Goal: Task Accomplishment & Management: Use online tool/utility

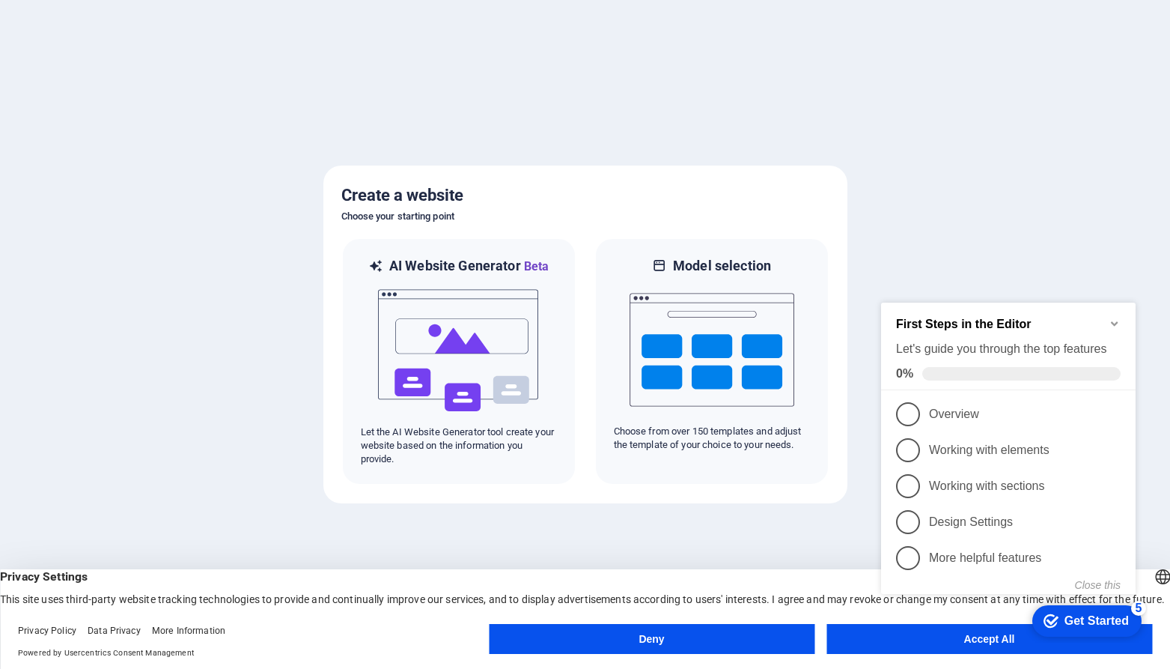
click at [905, 634] on div "checkmark Get Started 5 First Steps in the Editor Let's guide you through the t…" at bounding box center [1011, 464] width 273 height 356
click at [1093, 622] on font "Get Started" at bounding box center [1097, 620] width 64 height 13
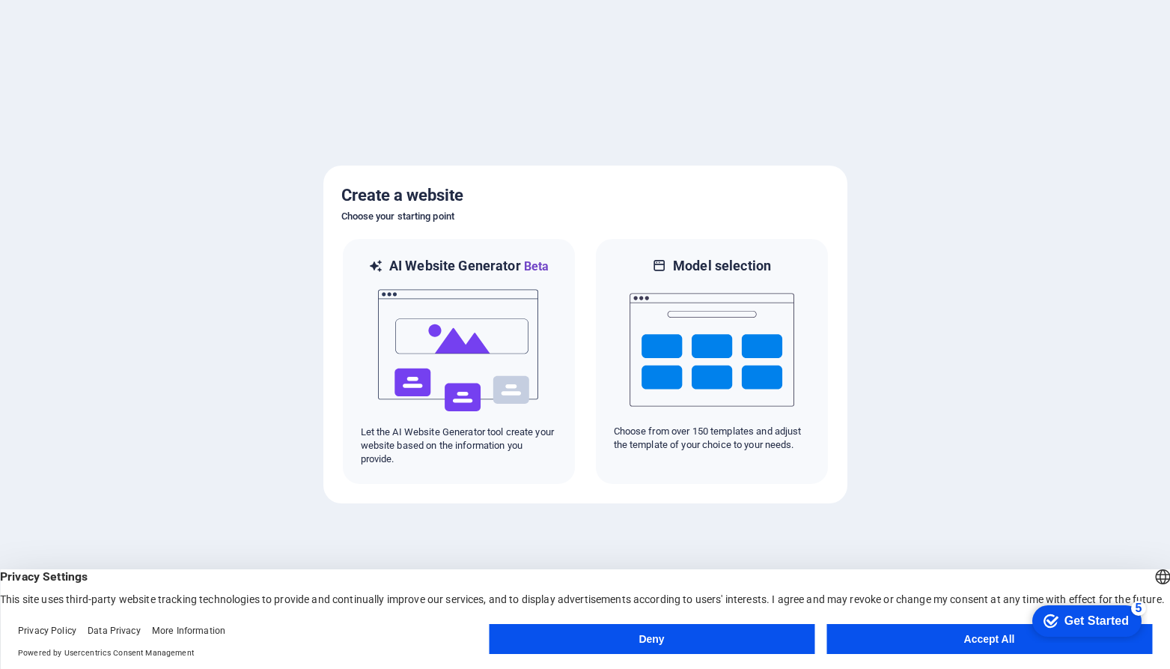
click at [962, 633] on button "Accept All" at bounding box center [990, 639] width 326 height 30
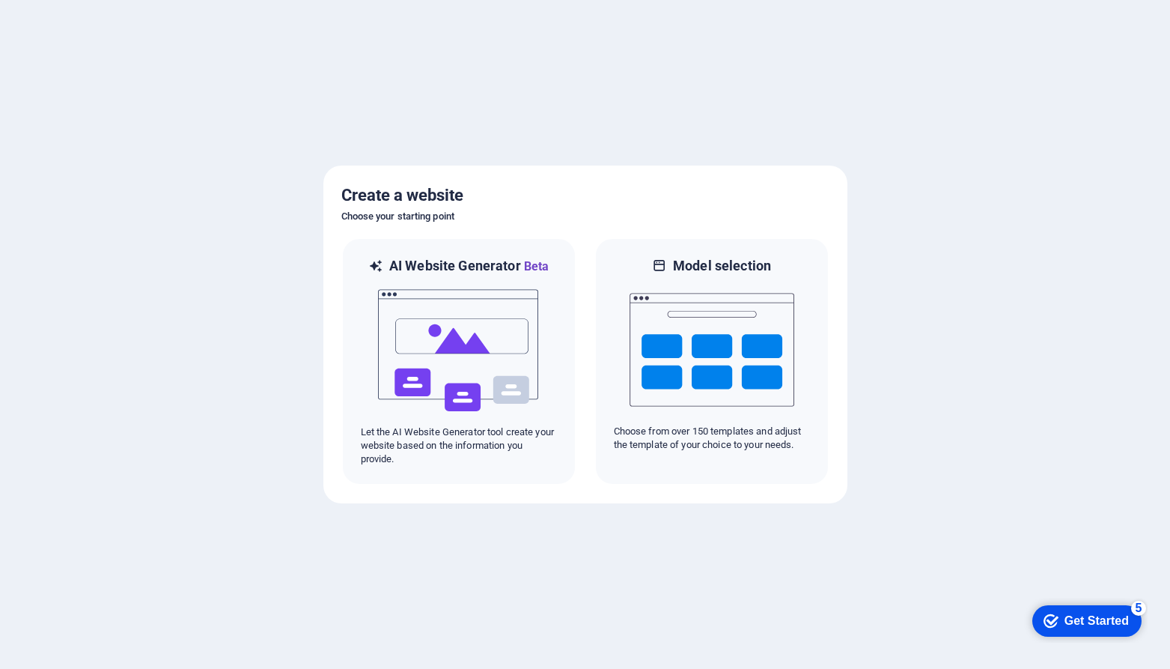
click at [1078, 623] on font "Get Started" at bounding box center [1097, 620] width 64 height 13
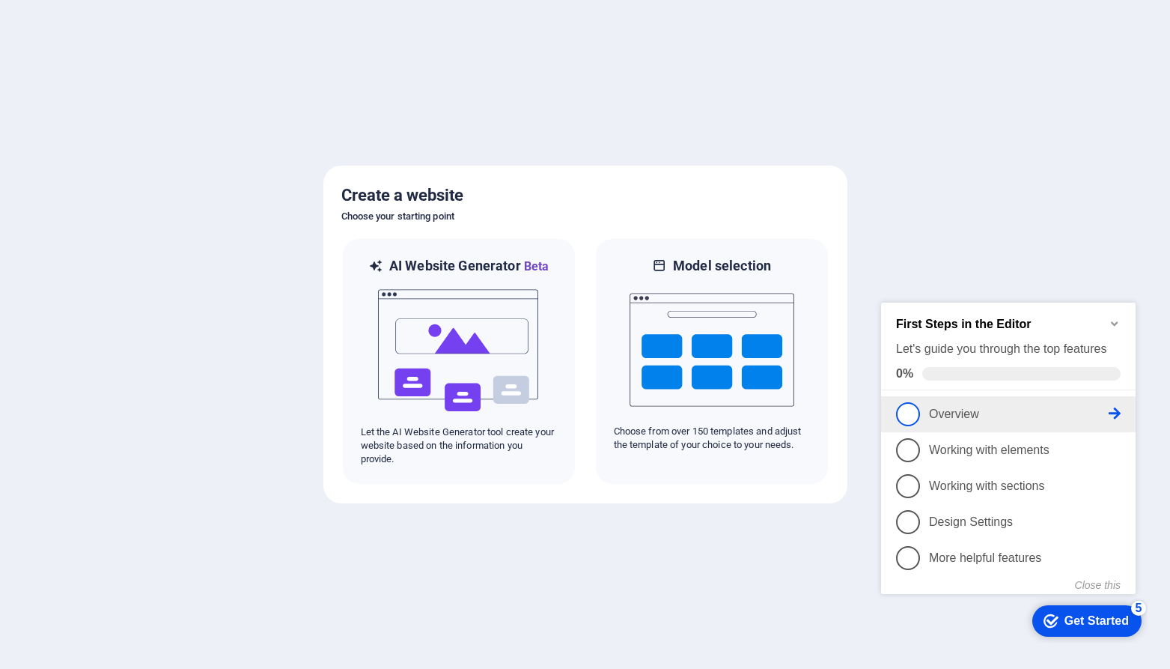
click at [1114, 402] on link "1 Overview - incomplete" at bounding box center [1008, 414] width 225 height 24
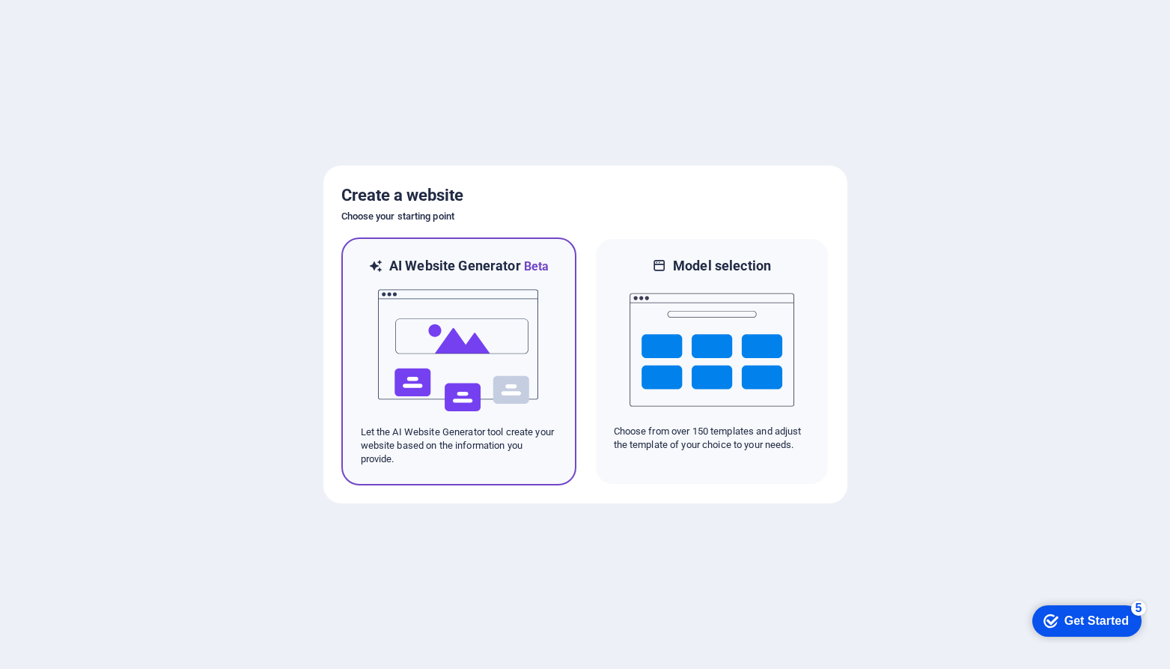
click at [440, 349] on img at bounding box center [459, 351] width 165 height 150
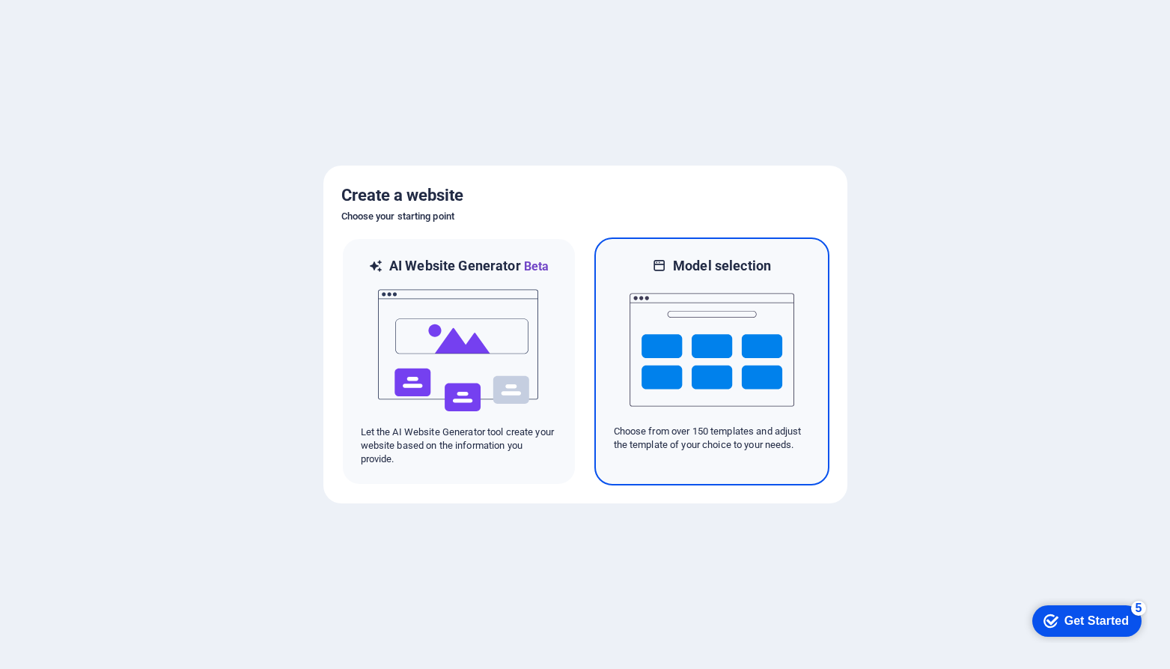
click at [698, 347] on img at bounding box center [712, 350] width 165 height 150
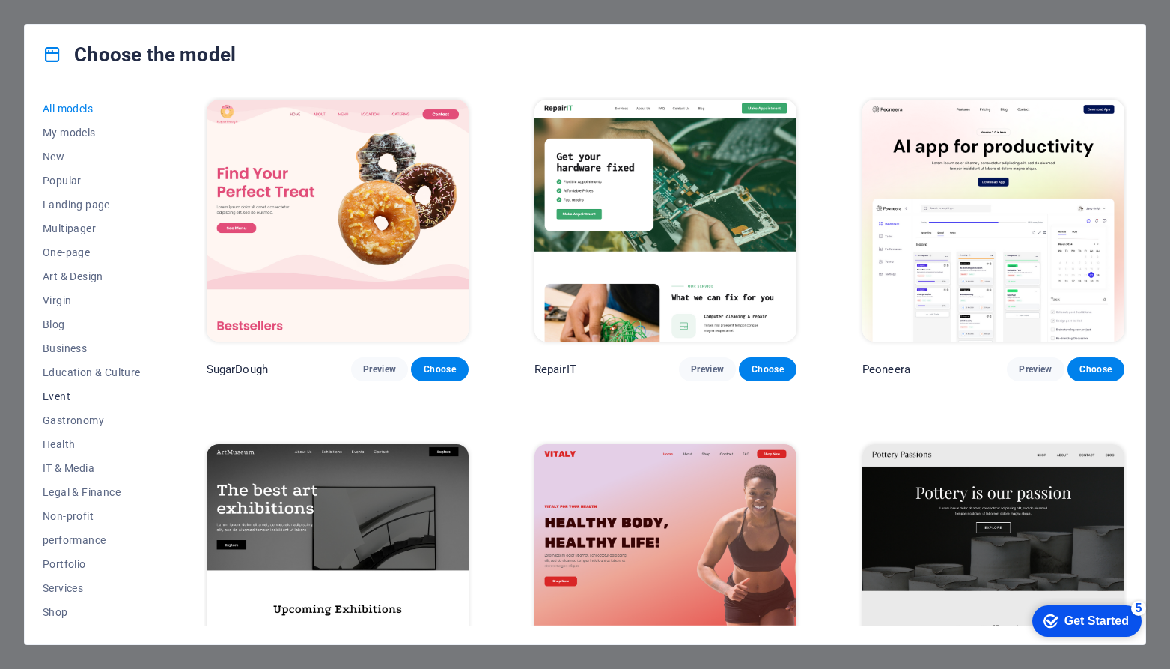
scroll to position [75, 0]
click at [67, 438] on font "Non-profit" at bounding box center [68, 441] width 51 height 12
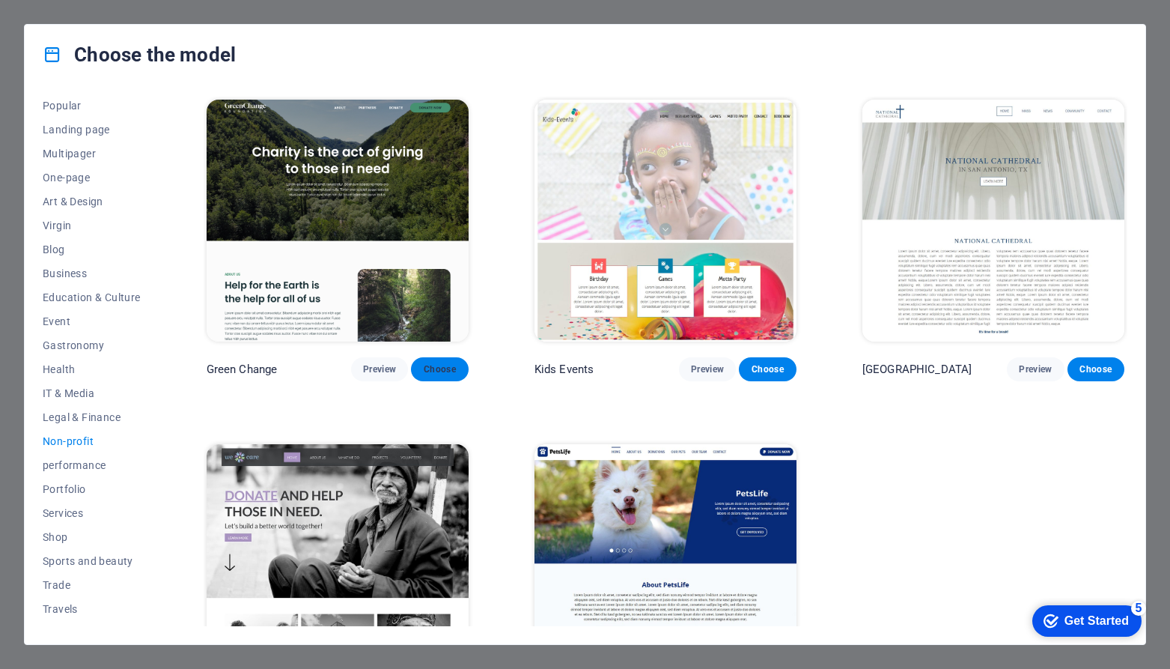
click at [446, 360] on button "Choose" at bounding box center [439, 369] width 57 height 24
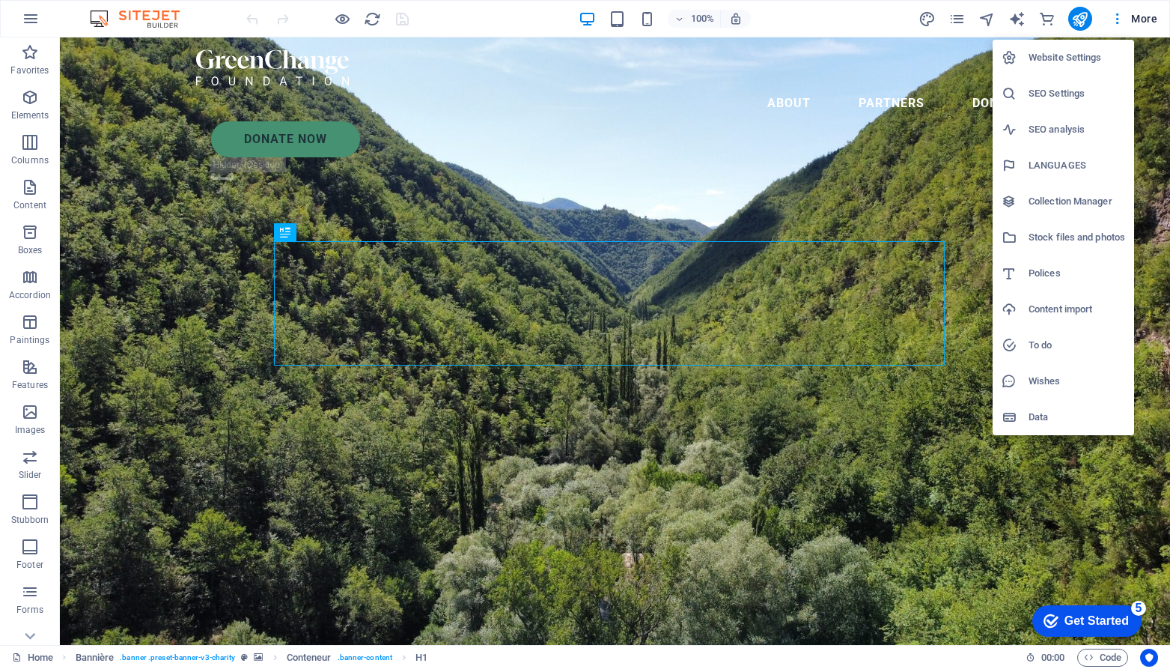
click at [0, 0] on font "Website Settings" at bounding box center [0, 0] width 0 height 0
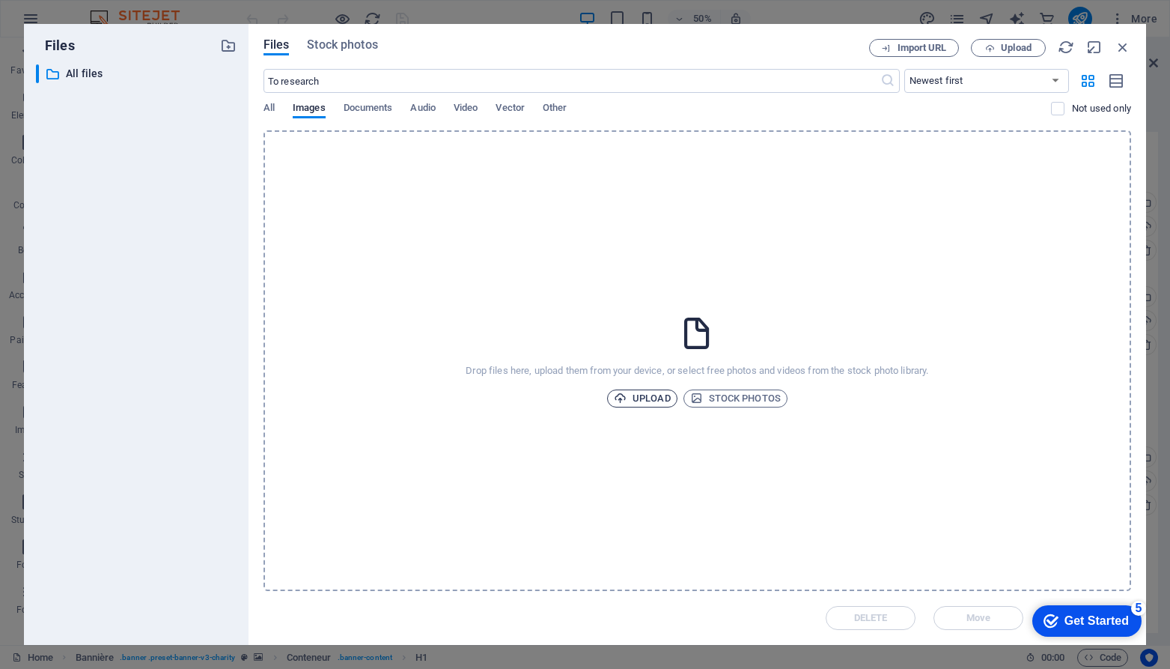
click at [651, 395] on font "Upload" at bounding box center [652, 397] width 38 height 11
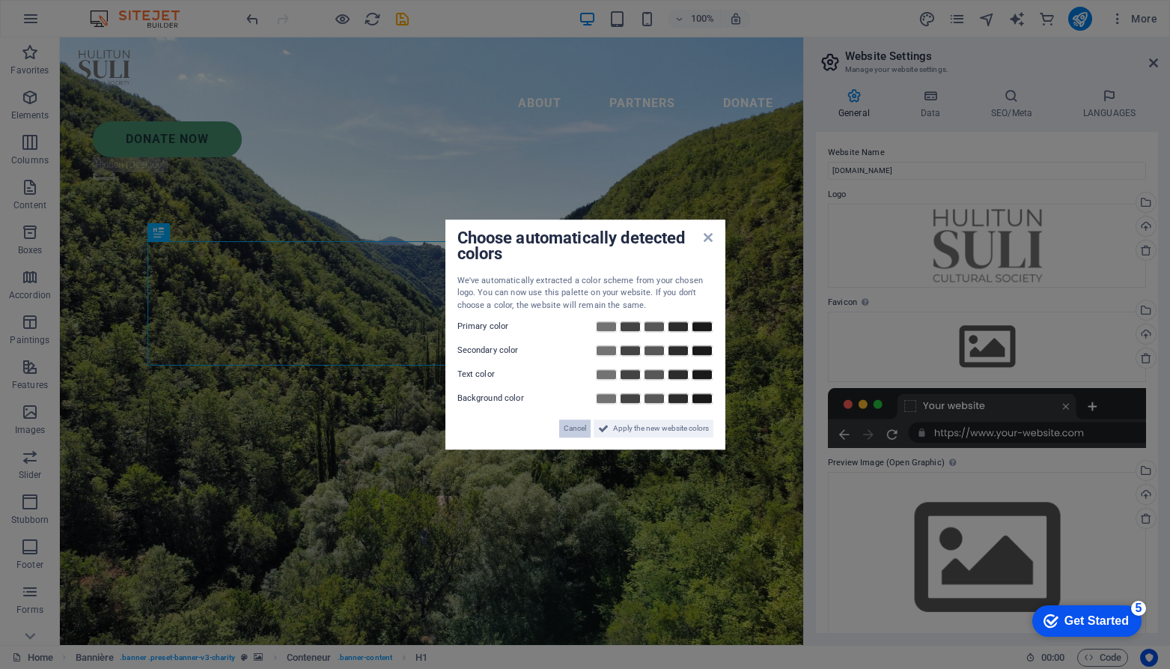
click at [569, 429] on font "Cancel" at bounding box center [575, 428] width 22 height 8
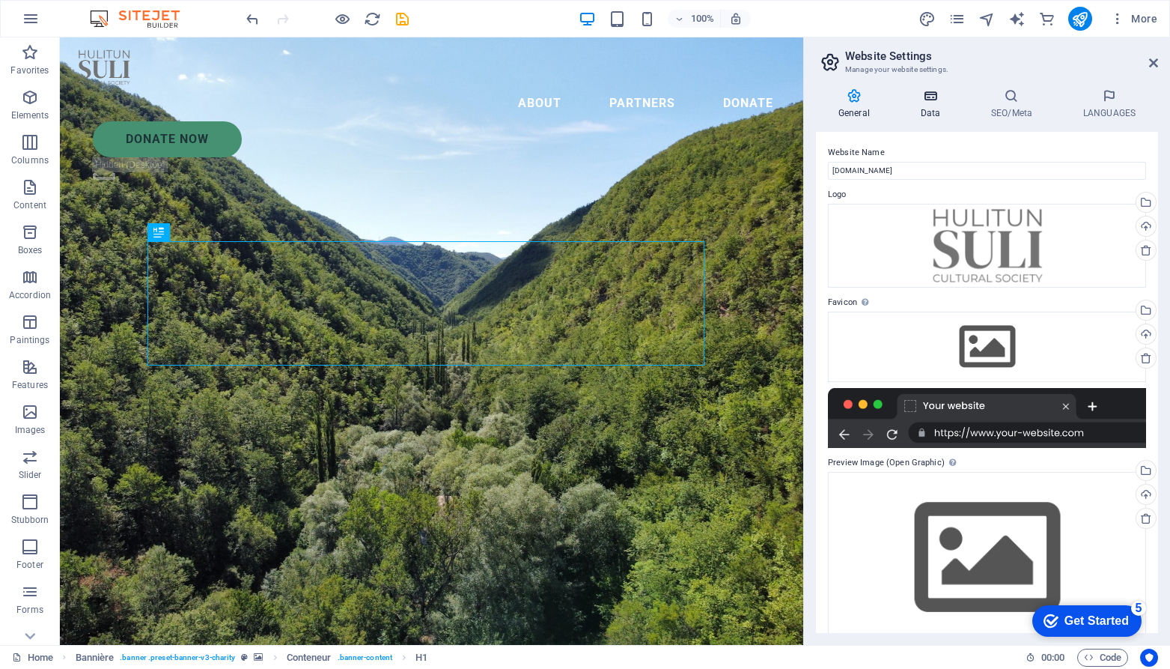
click at [932, 97] on icon at bounding box center [931, 95] width 64 height 15
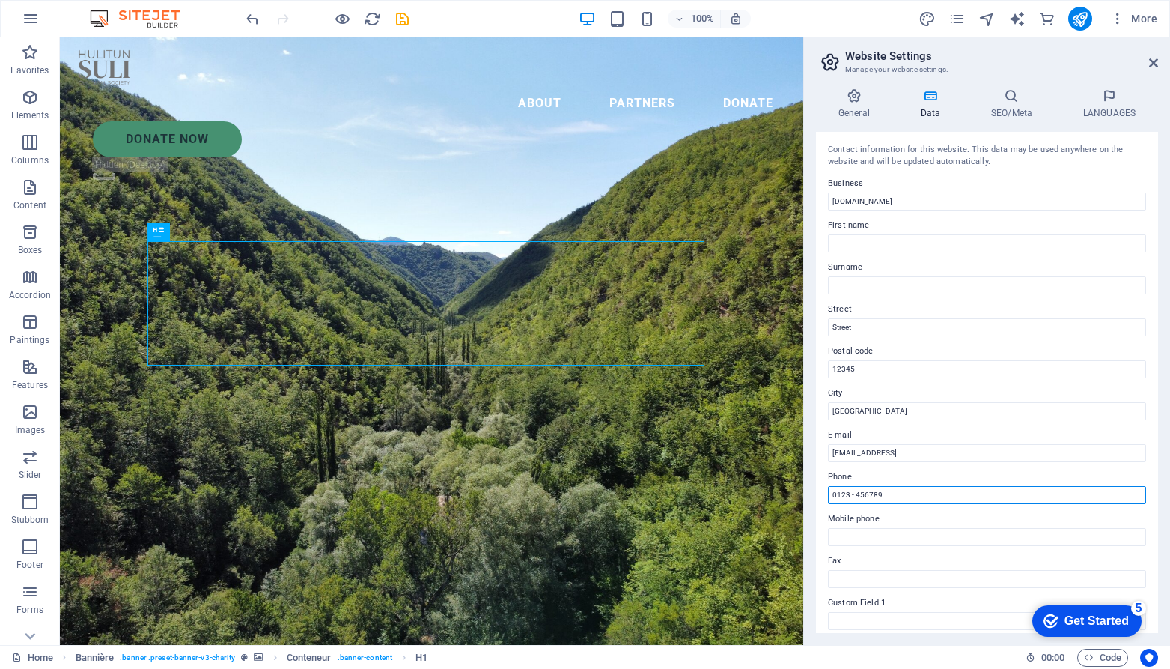
drag, startPoint x: 976, startPoint y: 532, endPoint x: 766, endPoint y: 496, distance: 212.6
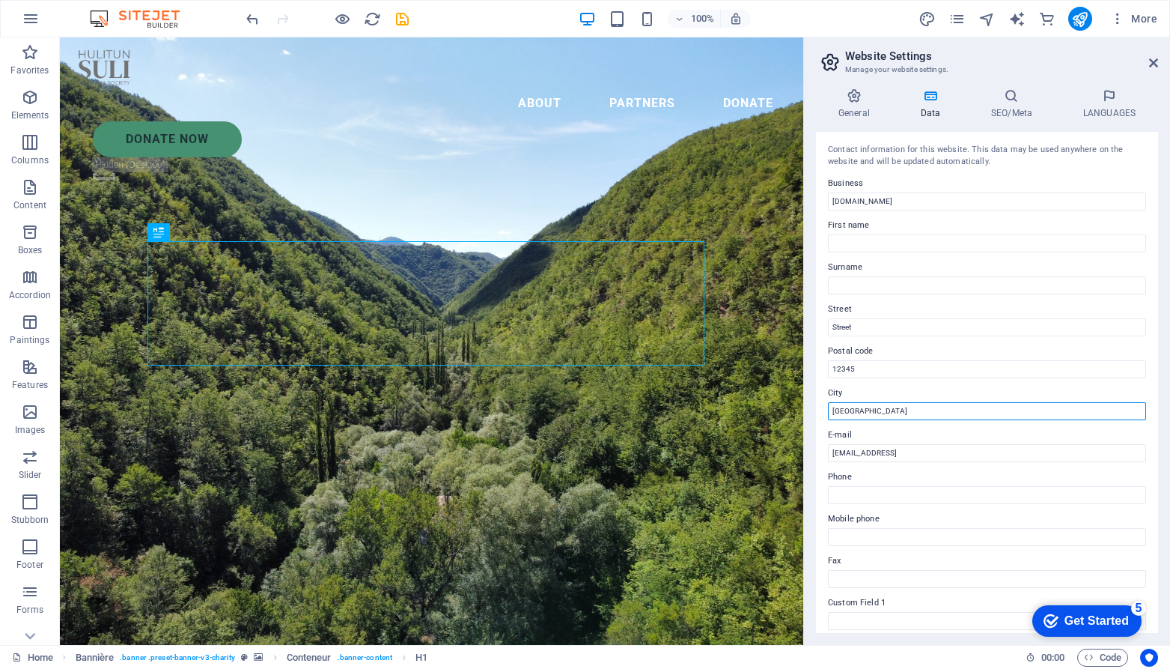
click at [875, 407] on input "[GEOGRAPHIC_DATA]" at bounding box center [987, 411] width 318 height 18
type input "B"
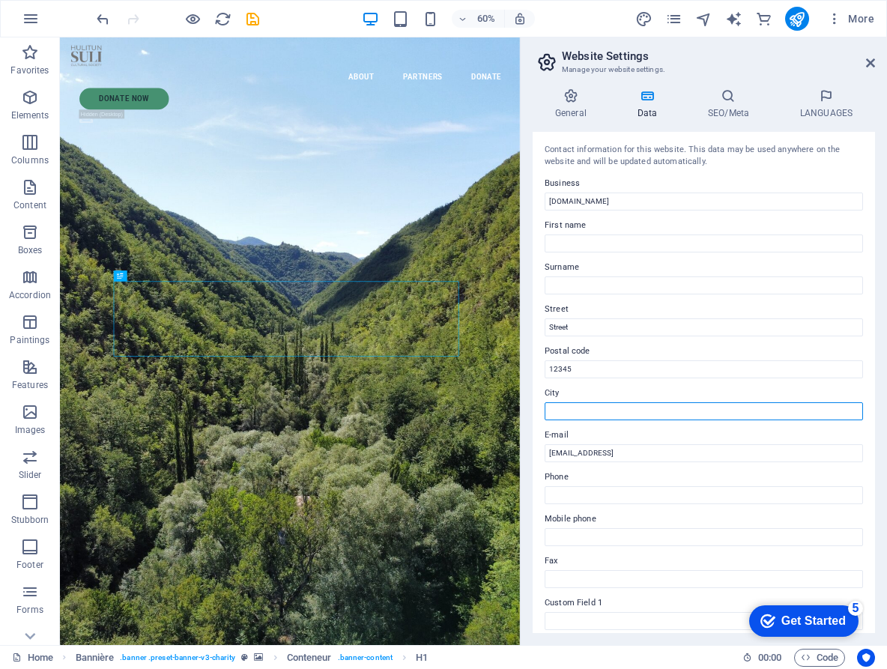
click at [642, 416] on input "City" at bounding box center [703, 411] width 318 height 18
paste input "Stzʼuminus"
type input "Stzʼuminus"
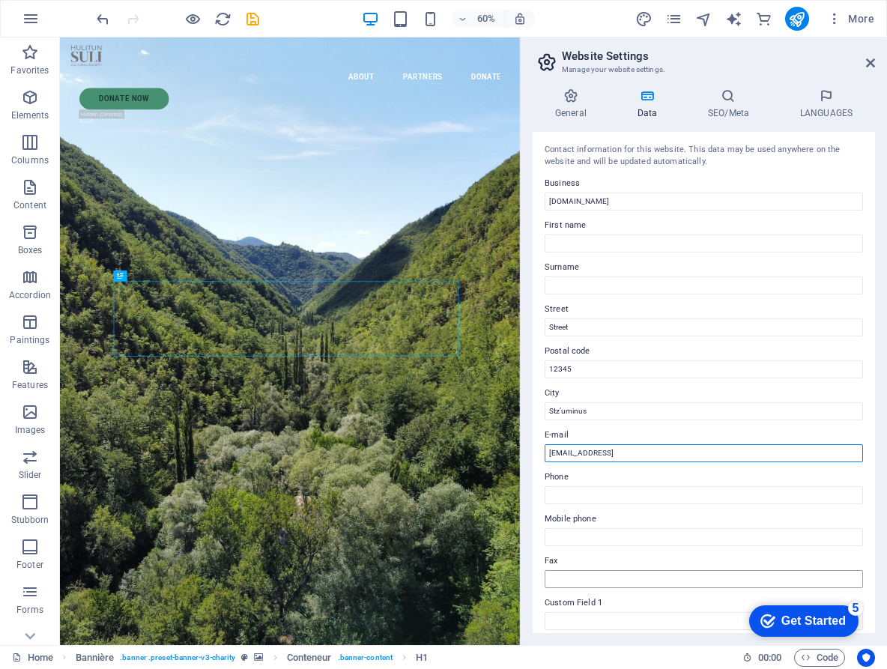
paste input "[EMAIL_ADDRESS][DOMAIN_NAME]"
type input "[EMAIL_ADDRESS][DOMAIN_NAME]"
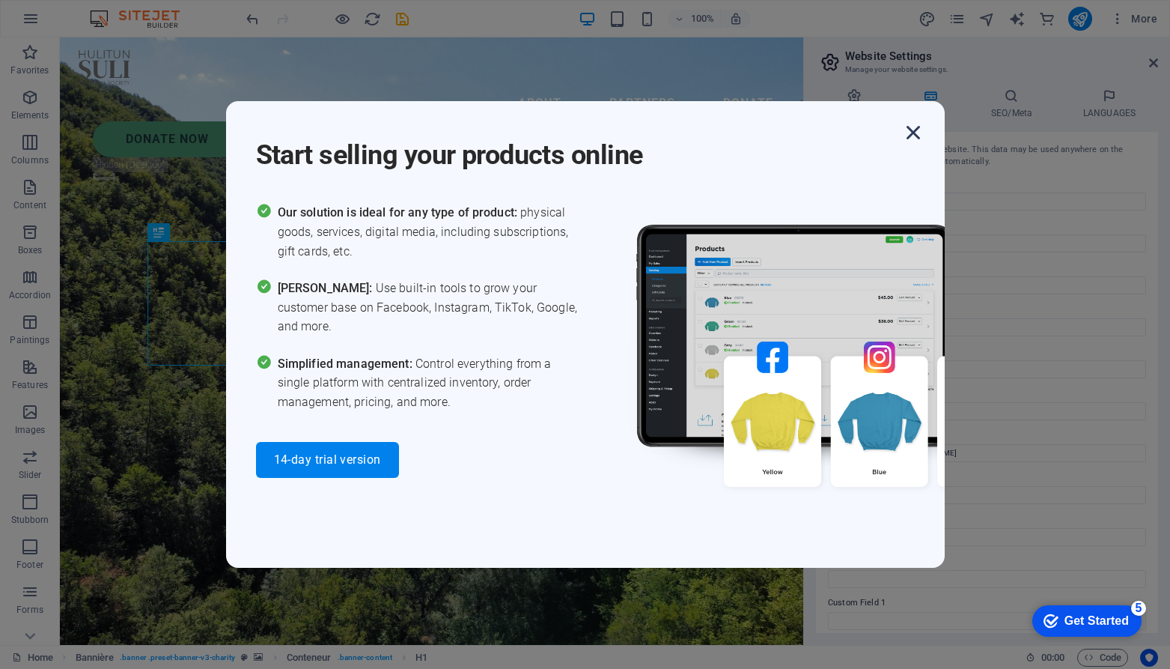
click at [913, 127] on icon "button" at bounding box center [913, 132] width 27 height 27
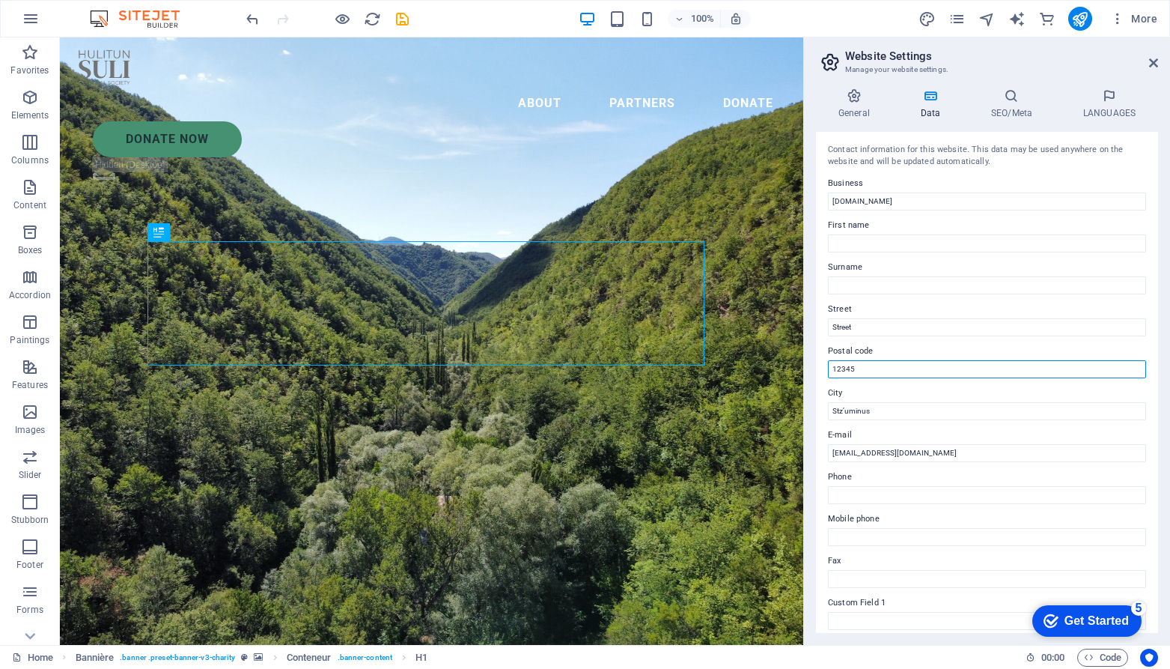
drag, startPoint x: 879, startPoint y: 369, endPoint x: 824, endPoint y: 365, distance: 55.5
click at [824, 365] on div "Contact information for this website. This data may be used anywhere on the web…" at bounding box center [987, 382] width 342 height 501
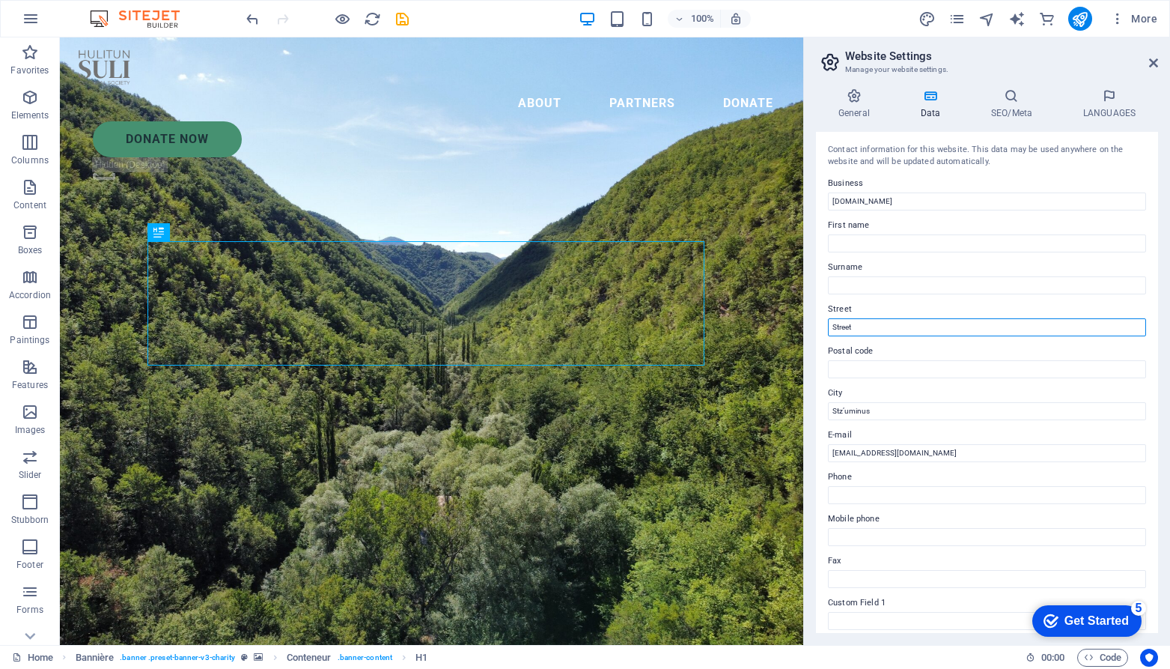
click at [900, 322] on input "Street" at bounding box center [987, 327] width 318 height 18
type input "S"
click at [1012, 95] on icon at bounding box center [1012, 95] width 86 height 15
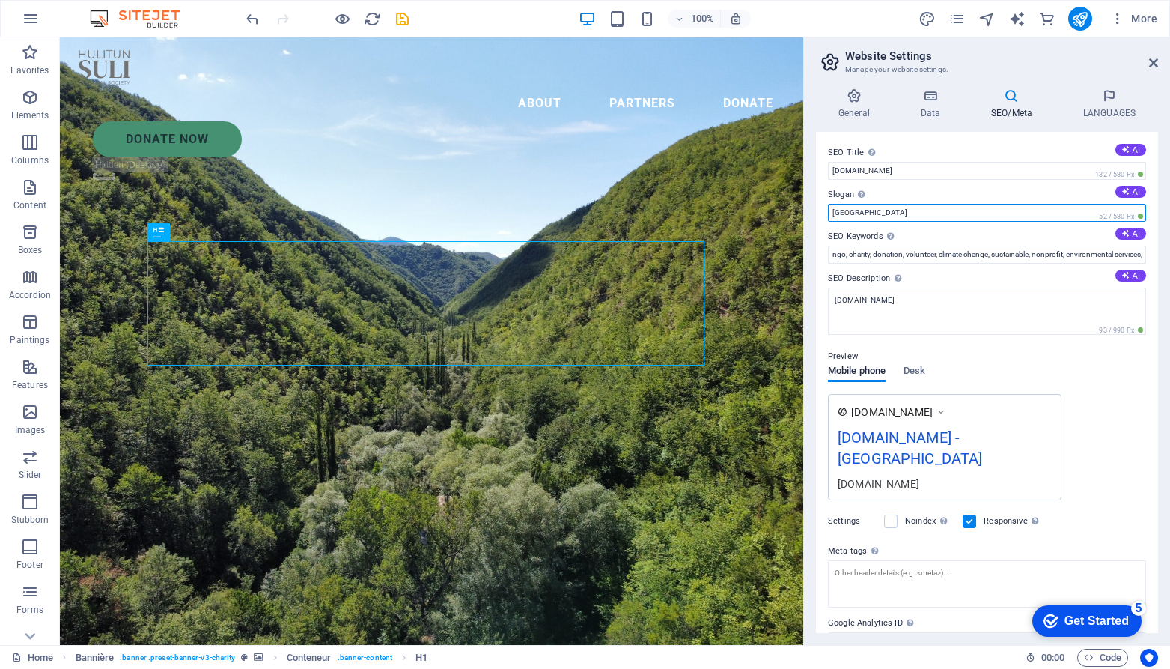
drag, startPoint x: 869, startPoint y: 207, endPoint x: 810, endPoint y: 207, distance: 59.2
click at [0, 0] on div "General Data SEO/Meta LANGUAGES Website Name hulitun-suli.org Logo Drag files h…" at bounding box center [0, 0] width 0 height 0
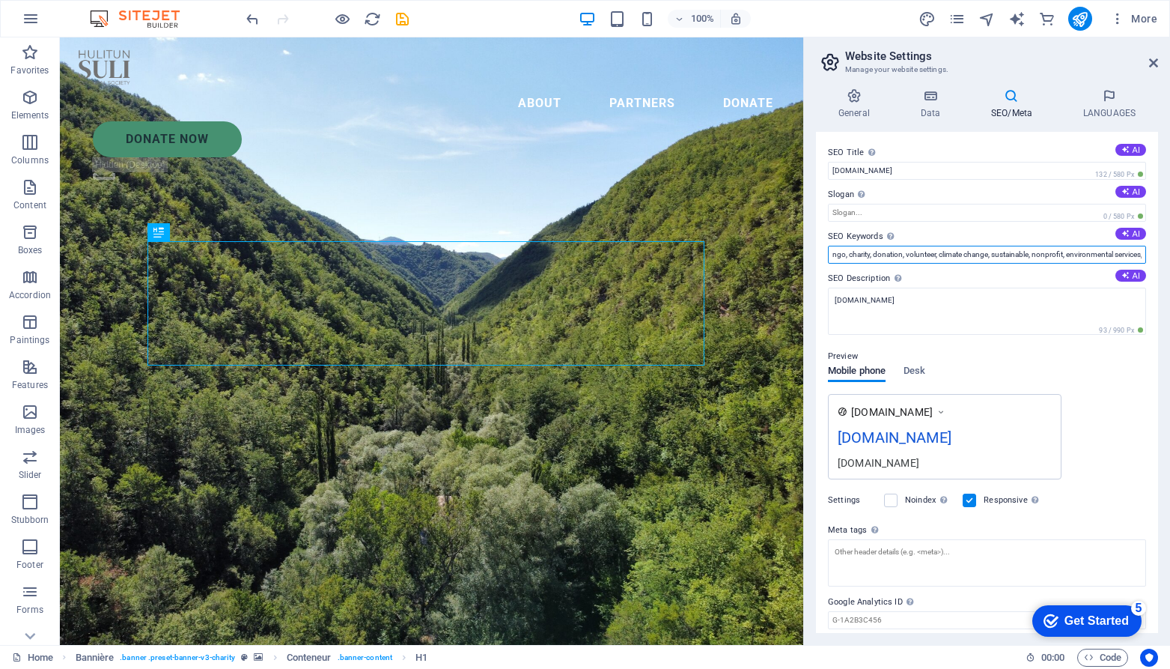
click at [1014, 250] on input "ngo, charity, donation, volunteer, climate change, sustainable, nonprofit, envi…" at bounding box center [987, 255] width 318 height 18
click at [1090, 258] on input "ngo, charity, donation, volunteer, climate change, sustainable, nonprofit, envi…" at bounding box center [987, 255] width 318 height 18
drag, startPoint x: 979, startPoint y: 255, endPoint x: 999, endPoint y: 268, distance: 23.7
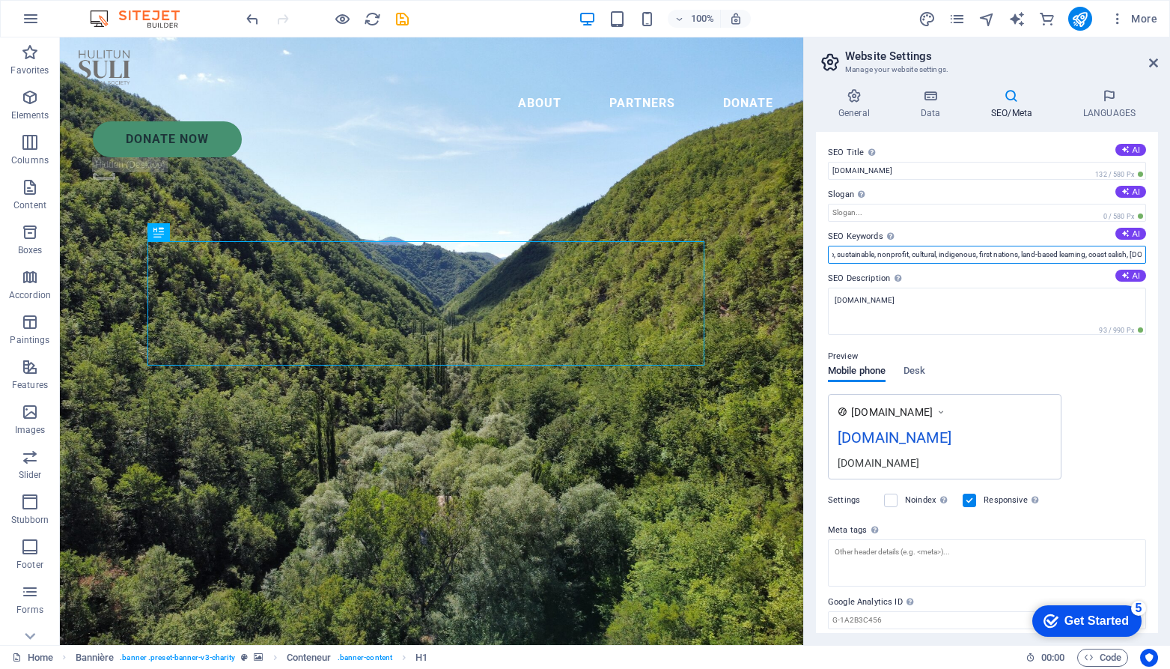
click at [979, 255] on input "ngo, charity, donation, volunteer, climate change, sustainable, nonprofit, cult…" at bounding box center [987, 255] width 318 height 18
click at [1078, 255] on input "ngo, charity, donation, volunteer, climate change, nonprofit, cultural, indigen…" at bounding box center [987, 255] width 318 height 18
type input "ngo, charity, donation, volunteer, nonprofit, cultural, indigenous, first natio…"
click at [1066, 390] on div "Preview Mobile phone Desk www.example.com hulitun-suli.org hulitun-suli.org" at bounding box center [987, 407] width 318 height 144
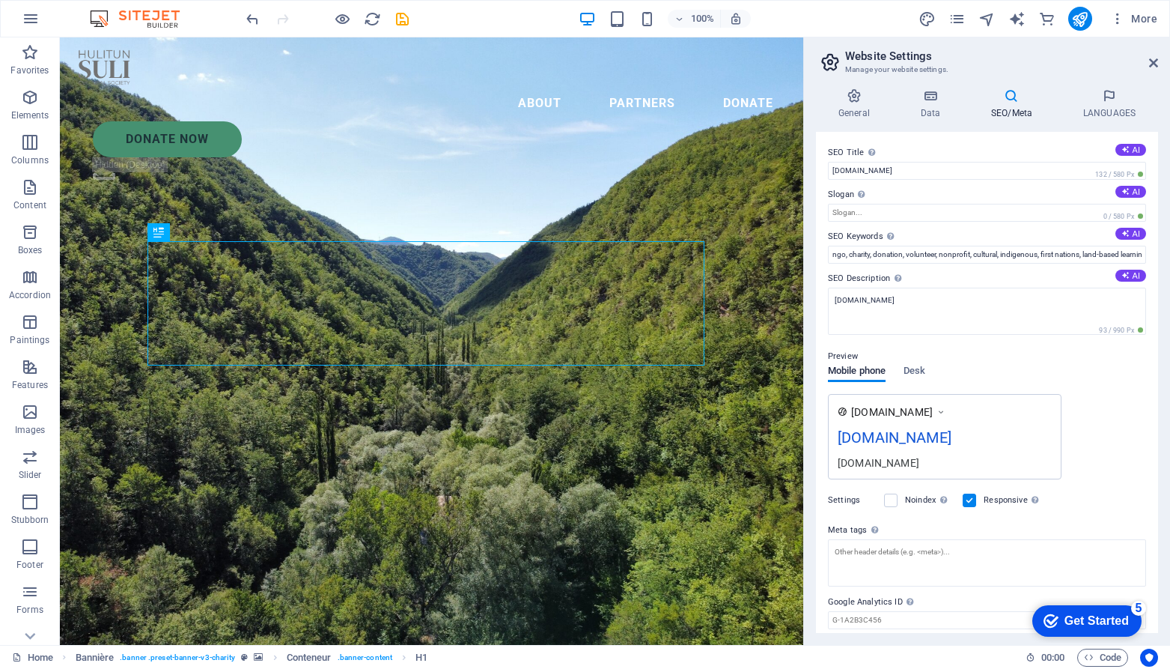
click at [978, 144] on label "SEO Title Website title. Choose a title that stands out in search engine result…" at bounding box center [987, 153] width 318 height 18
click at [978, 162] on input "[DOMAIN_NAME]" at bounding box center [987, 171] width 318 height 18
click at [837, 168] on input "[DOMAIN_NAME]" at bounding box center [987, 171] width 318 height 18
click at [905, 162] on input "Hulitun Suli.org" at bounding box center [987, 171] width 318 height 18
type input "Hulitun Suli Cultural Society"
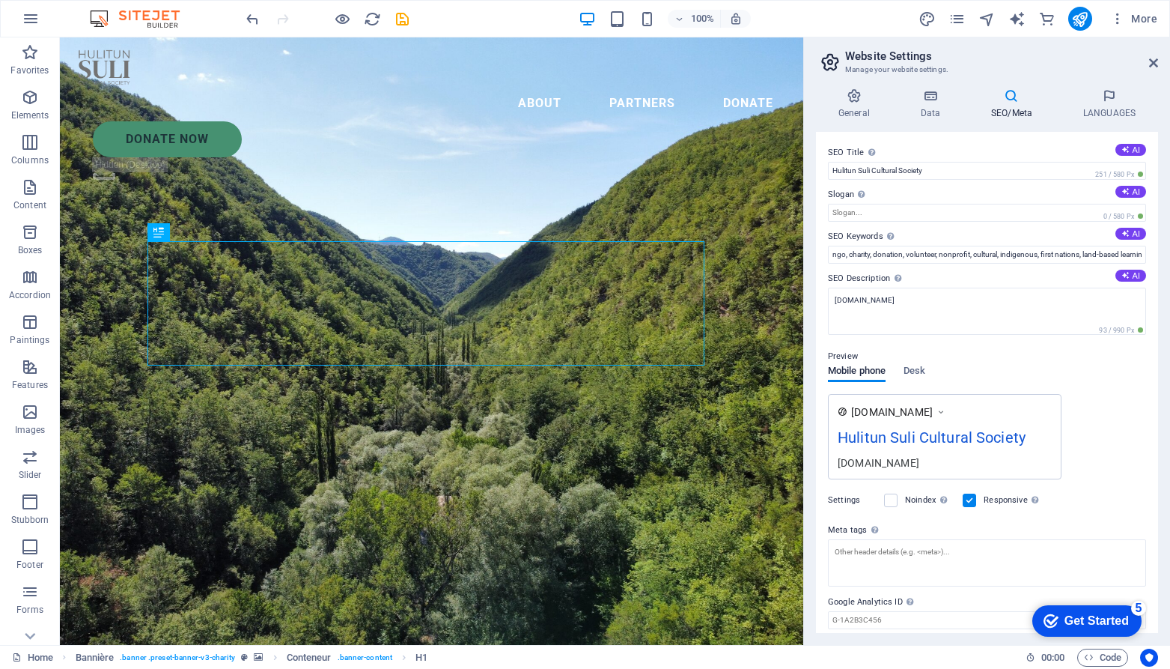
click at [1140, 413] on div "www.example.com Hulitun Suli Cultural Society hulitun-suli.org" at bounding box center [987, 436] width 318 height 85
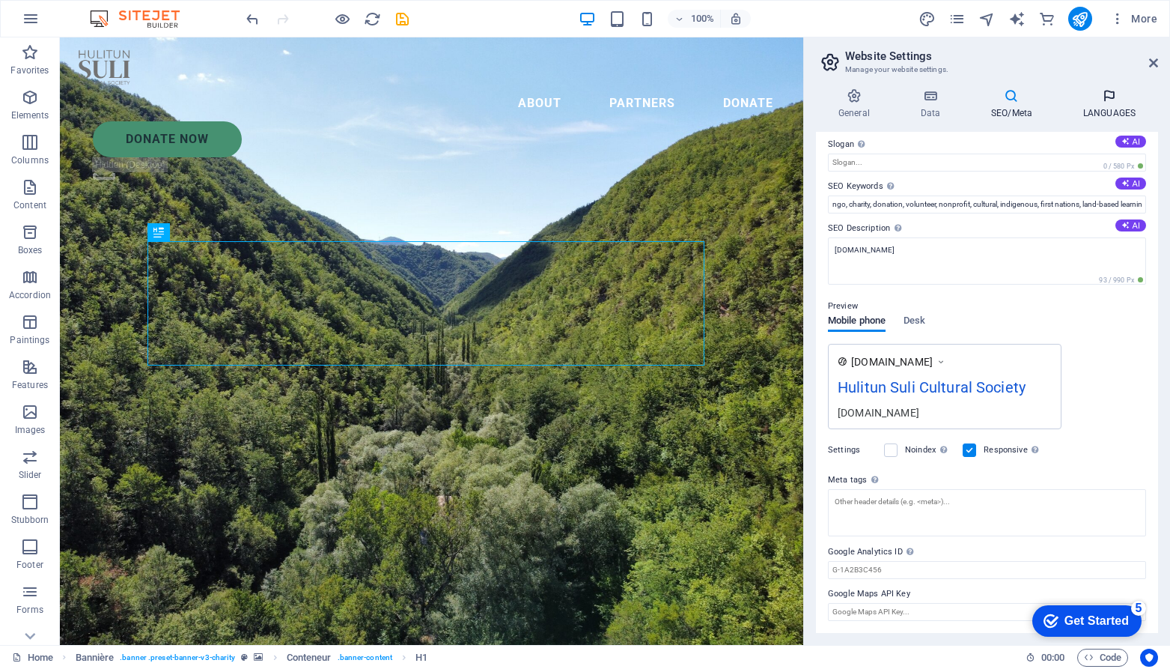
click at [0, 0] on icon at bounding box center [0, 0] width 0 height 0
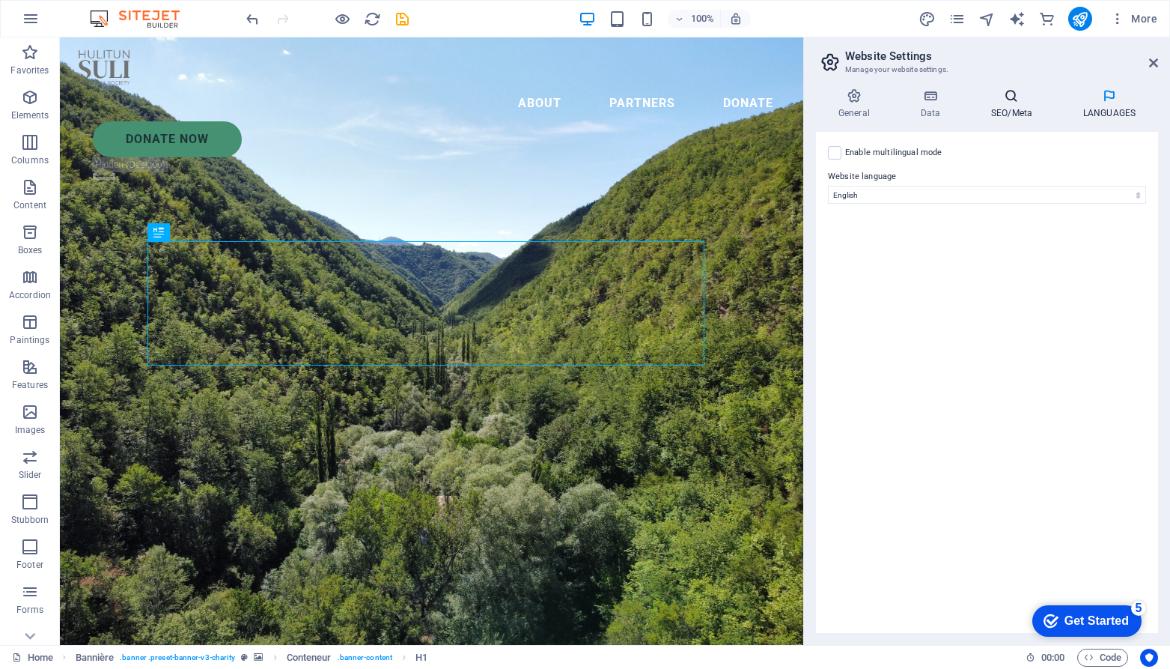
click at [1011, 102] on icon at bounding box center [1012, 95] width 86 height 15
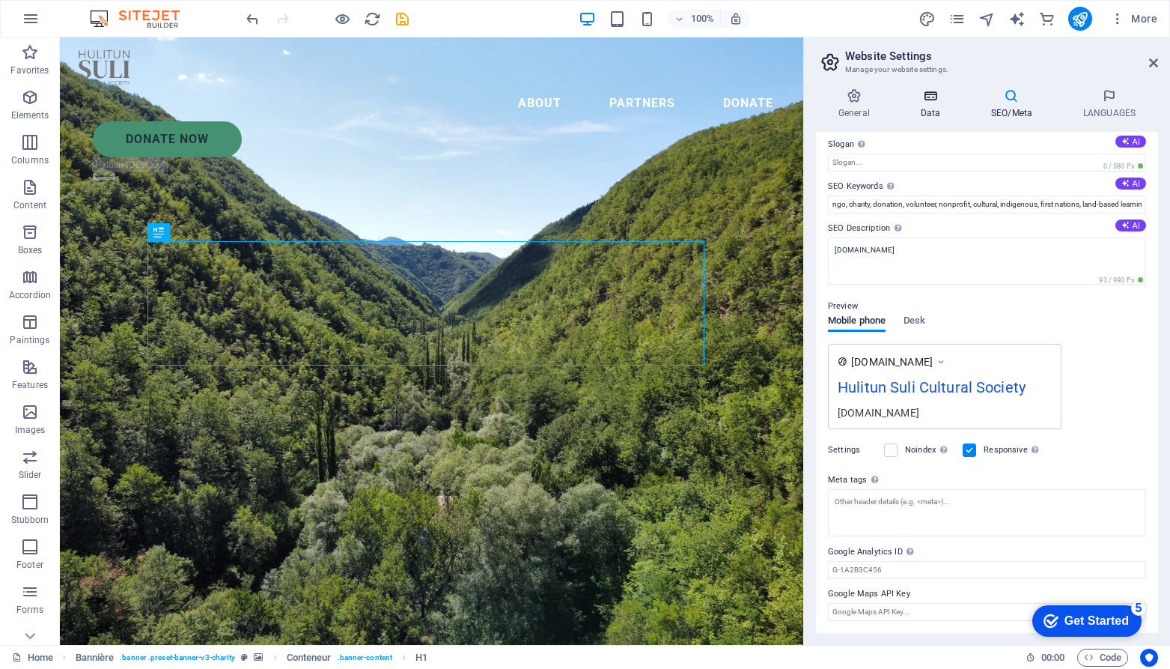
click at [927, 102] on icon at bounding box center [931, 95] width 64 height 15
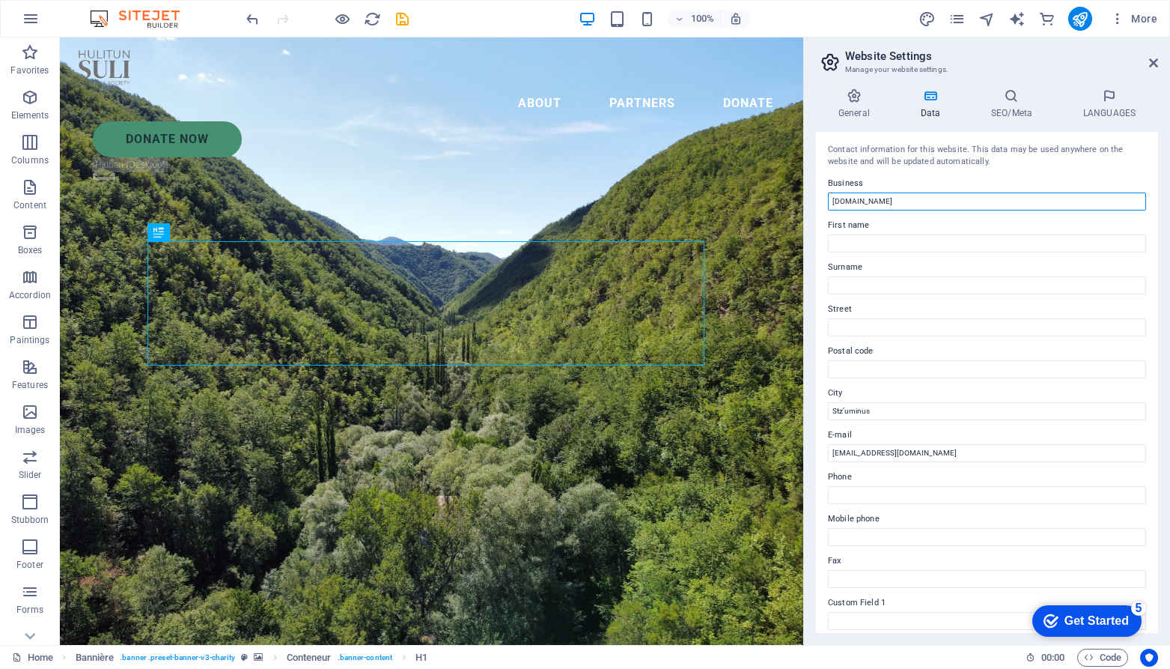
click at [894, 198] on input "[DOMAIN_NAME]" at bounding box center [987, 201] width 318 height 18
click at [838, 201] on input "[DOMAIN_NAME]" at bounding box center [987, 201] width 318 height 18
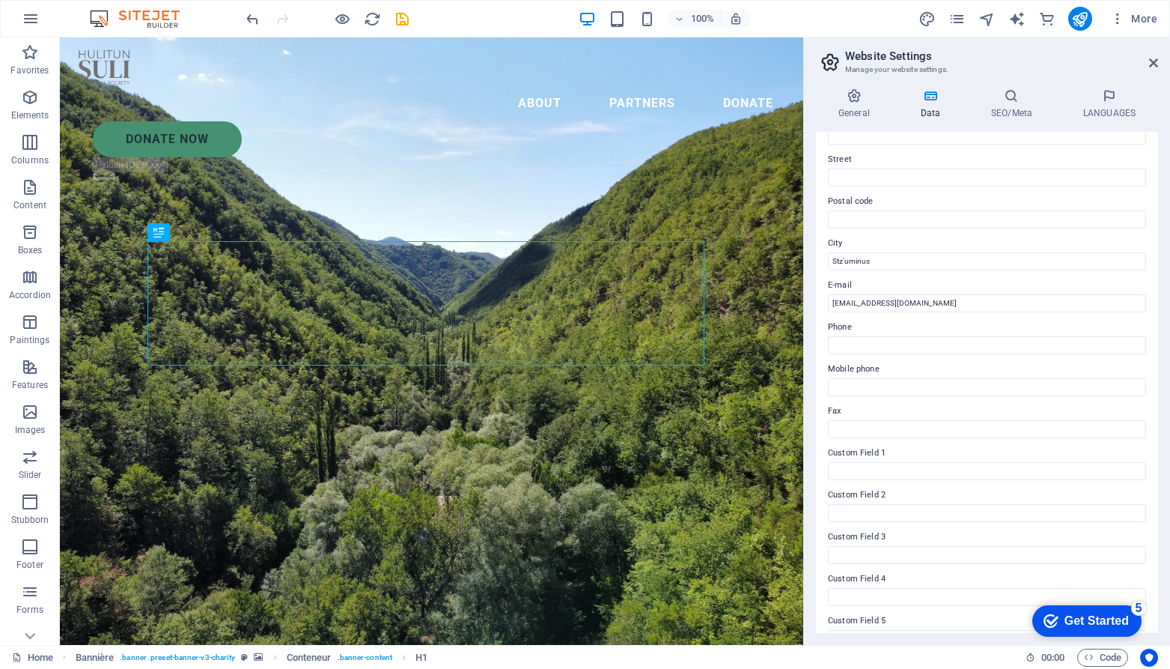
scroll to position [219, 0]
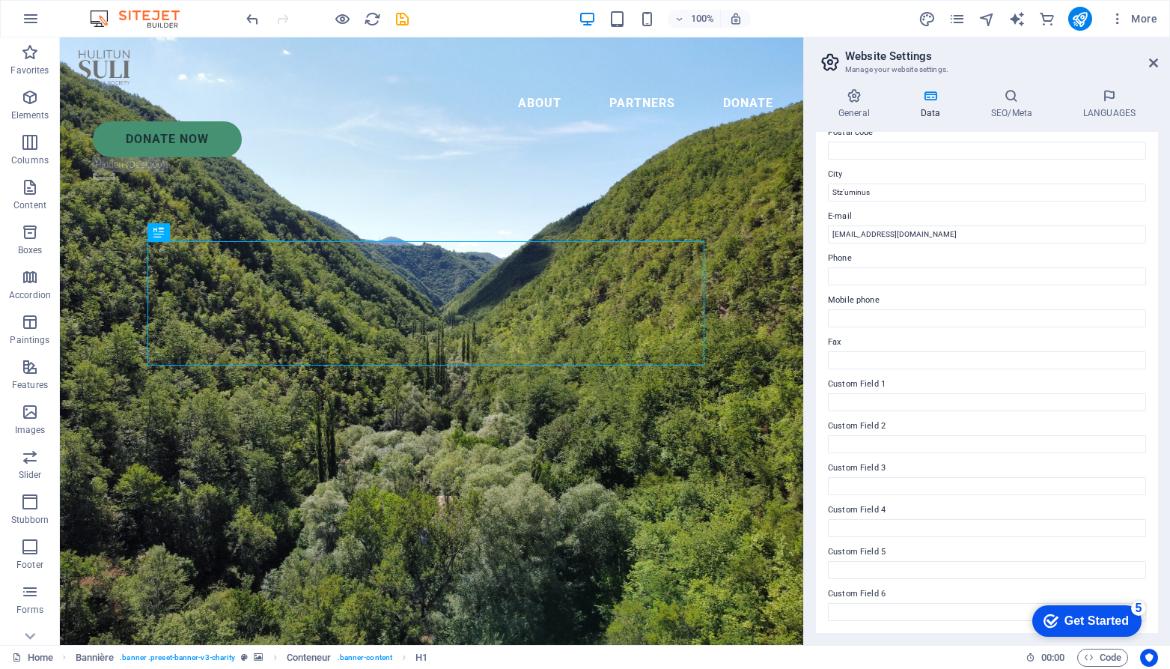
type input "Hulitun Suli Cultural Society"
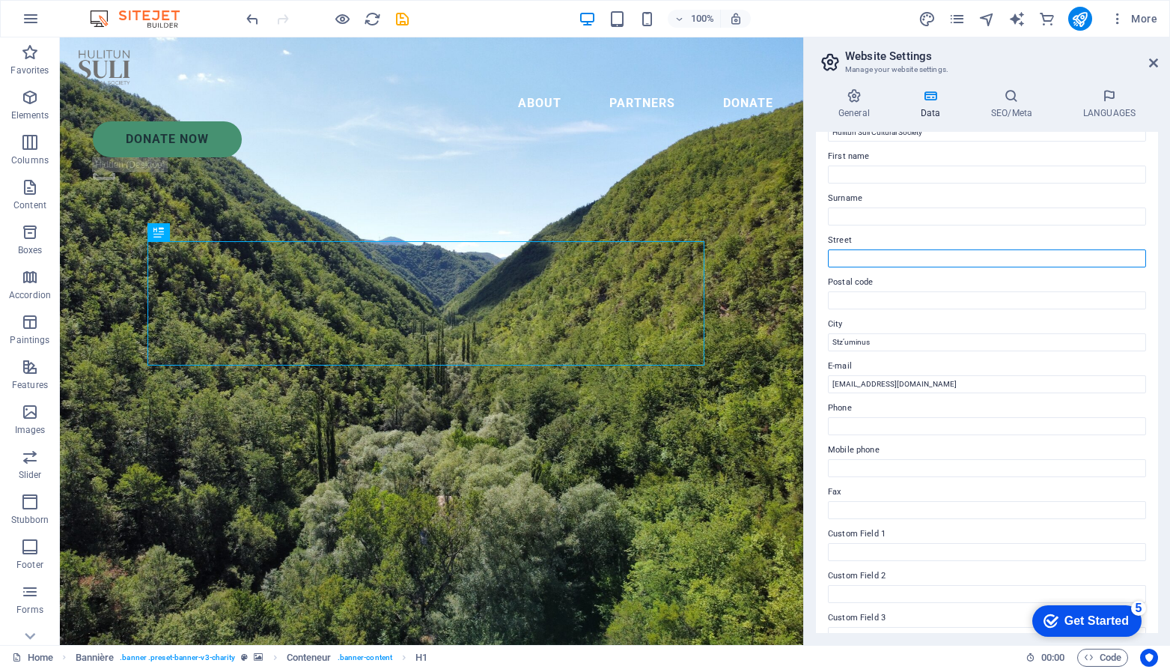
click at [885, 260] on input "Street" at bounding box center [987, 258] width 318 height 18
paste input "PO box 1619"
type input "PO Box 1619"
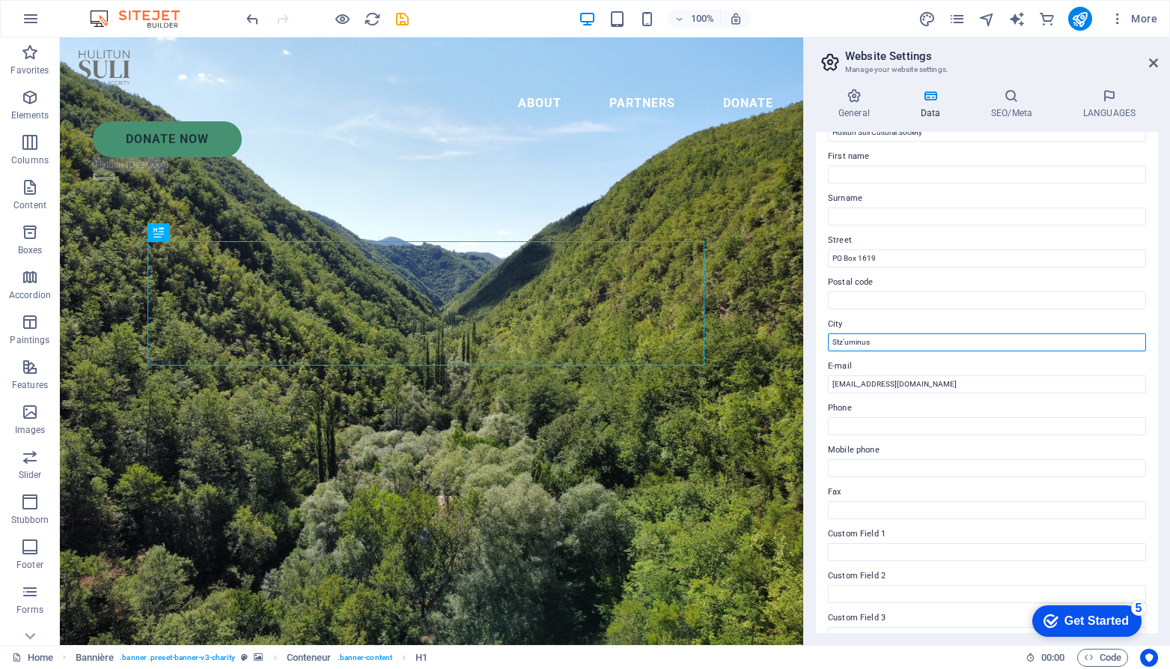
drag, startPoint x: 895, startPoint y: 344, endPoint x: 816, endPoint y: 337, distance: 78.9
click at [816, 337] on div "Contact information for this website. This data may be used anywhere on the web…" at bounding box center [987, 382] width 342 height 501
paste input "Lake Cowichan"
type input "Lake Cowichan"
click at [1080, 318] on label "City" at bounding box center [987, 324] width 318 height 18
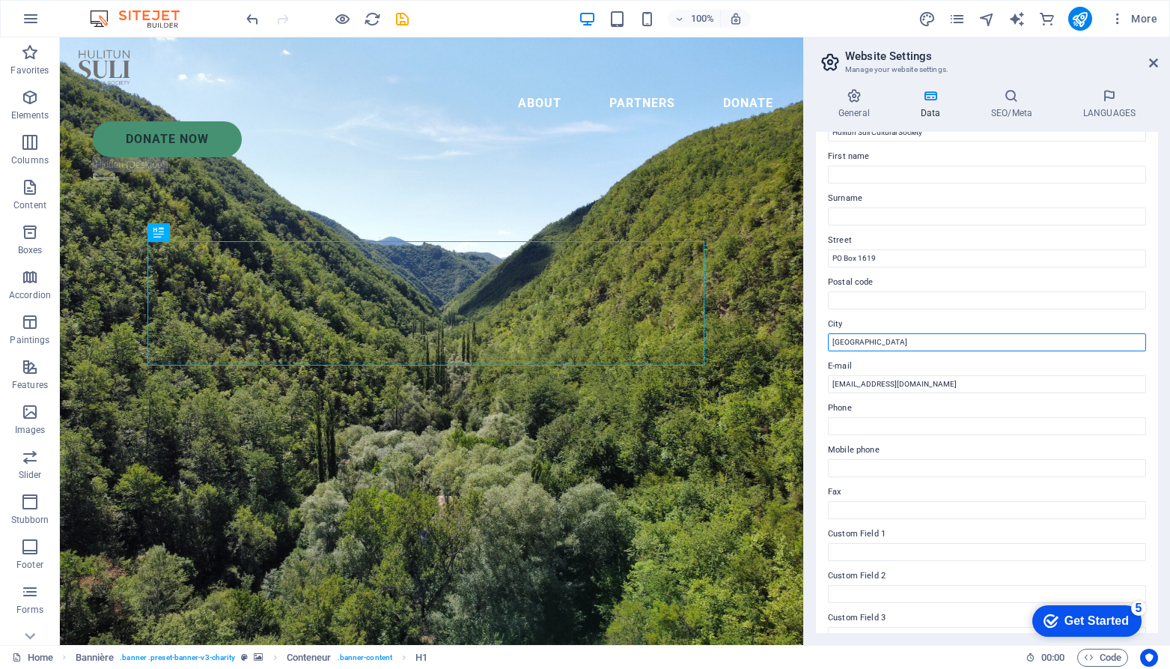
click at [1080, 333] on input "Lake Cowichan" at bounding box center [987, 342] width 318 height 18
click at [899, 288] on label "Postal code" at bounding box center [987, 282] width 318 height 18
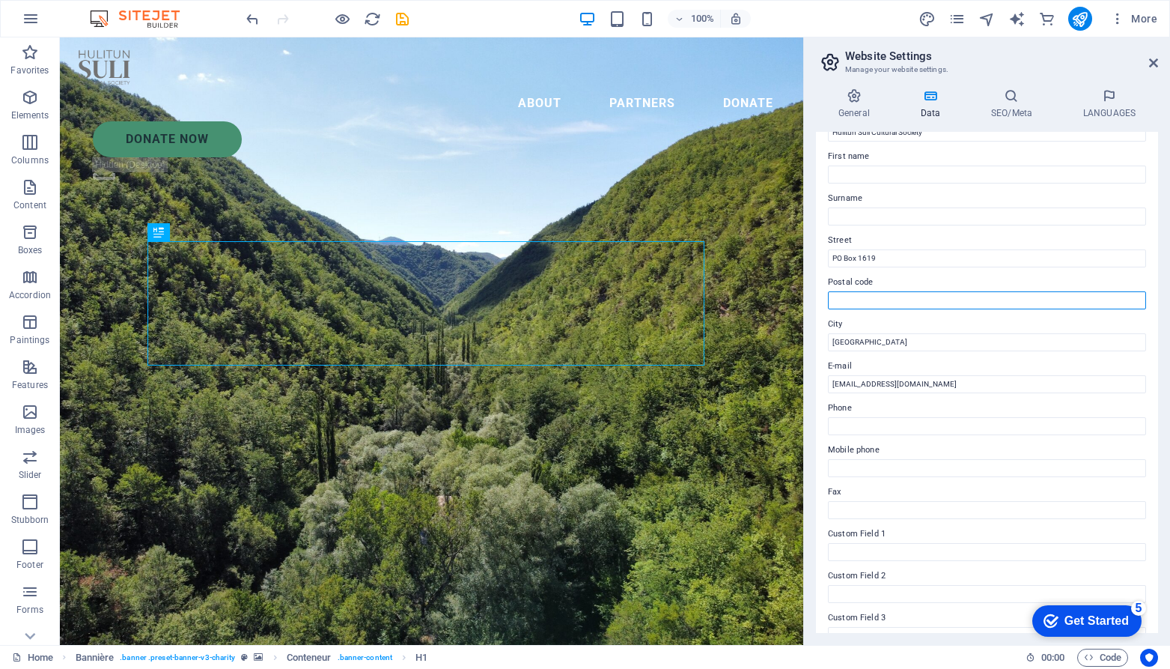
click at [899, 291] on input "Postal code" at bounding box center [987, 300] width 318 height 18
paste input "V0R 2G0"
type input "V0R 2G0"
click at [988, 272] on div "Contact information for this website. This data may be used anywhere on the web…" at bounding box center [987, 382] width 342 height 501
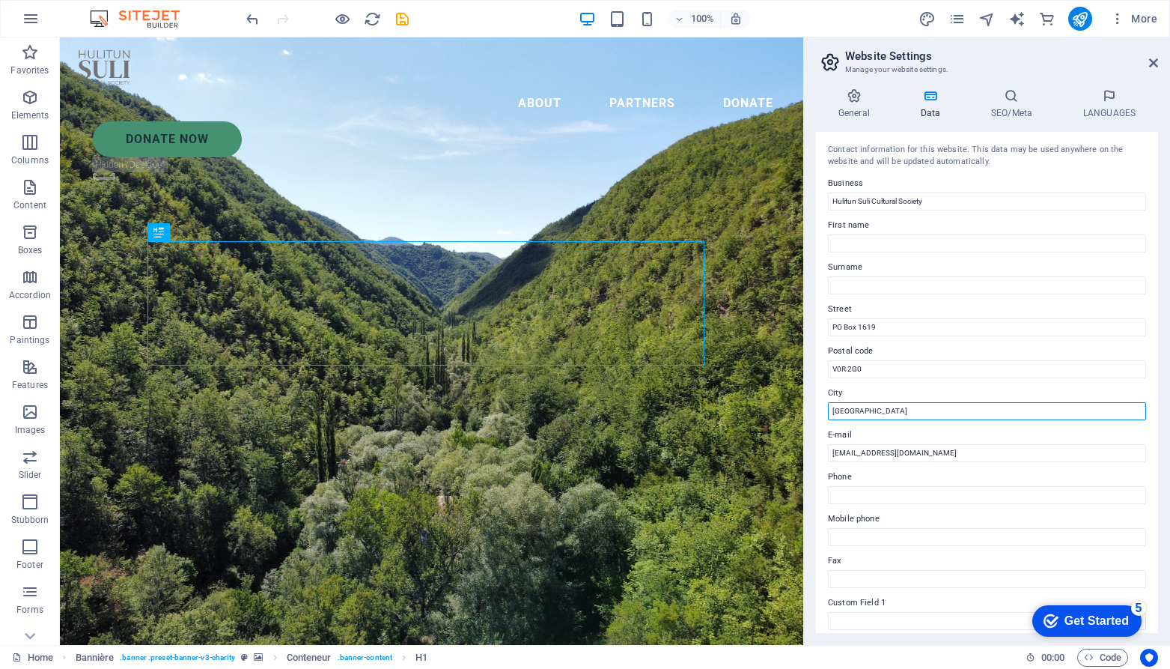
click at [931, 409] on input "Lake Cowichan" at bounding box center [987, 411] width 318 height 18
type input "[GEOGRAPHIC_DATA], [GEOGRAPHIC_DATA]"
click at [1134, 171] on div "Contact information for this website. This data may be used anywhere on the web…" at bounding box center [987, 382] width 342 height 501
click at [0, 0] on icon at bounding box center [0, 0] width 0 height 0
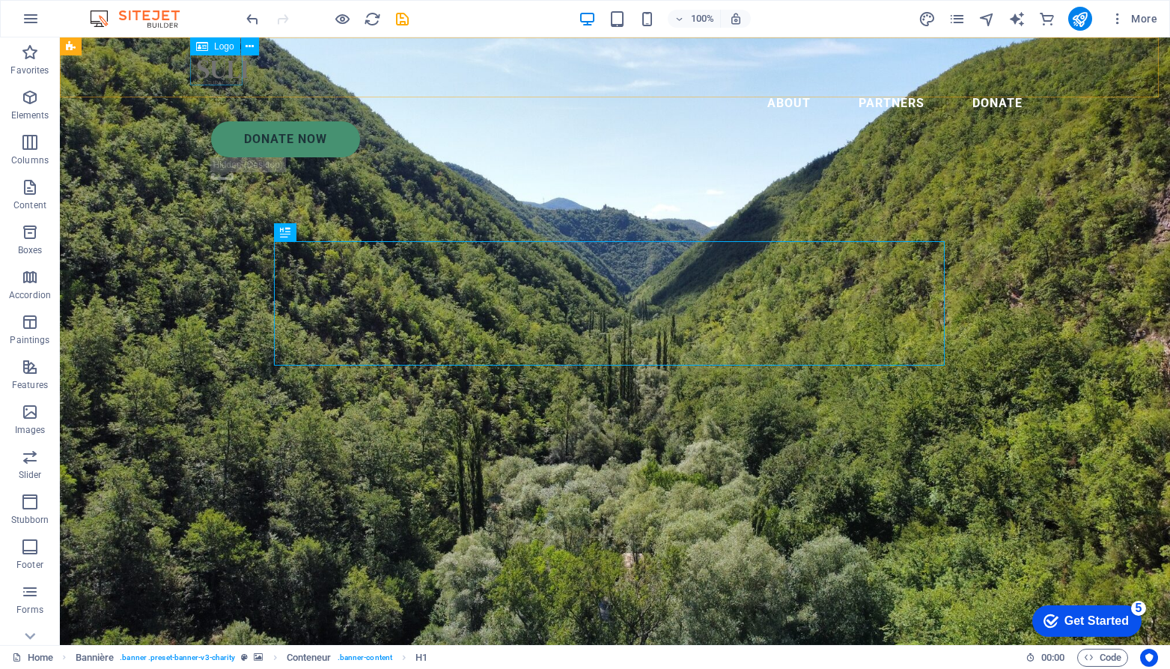
click at [214, 61] on div at bounding box center [615, 67] width 839 height 36
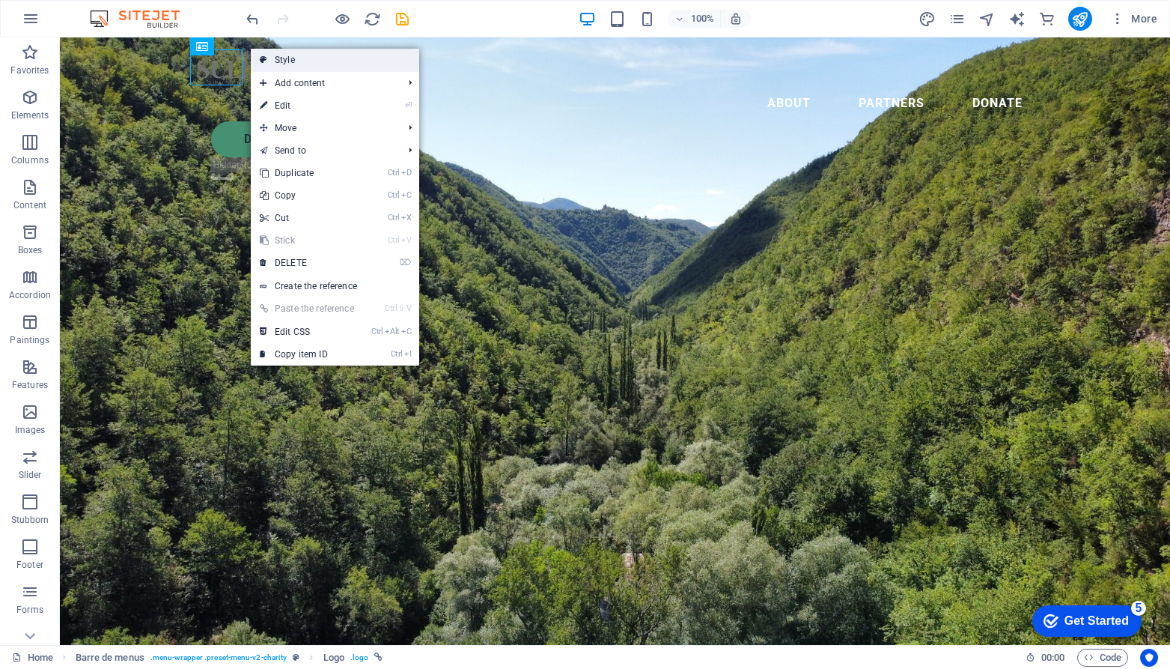
click at [297, 61] on link "Style" at bounding box center [335, 60] width 168 height 22
select select "rem"
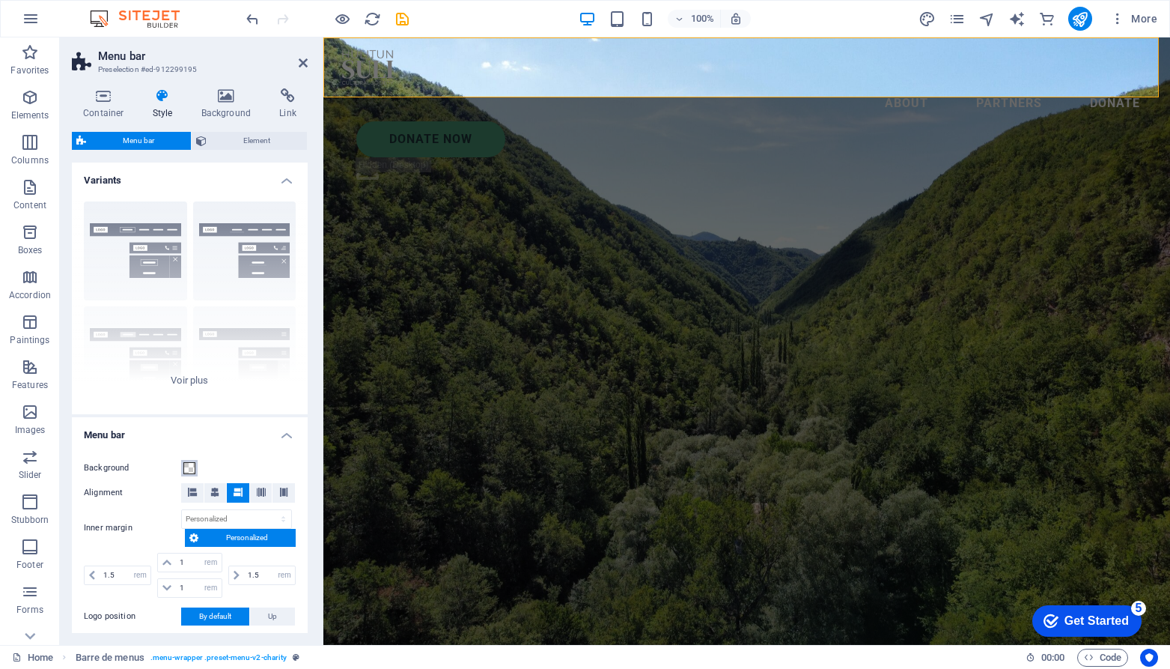
click at [186, 468] on span at bounding box center [189, 468] width 12 height 12
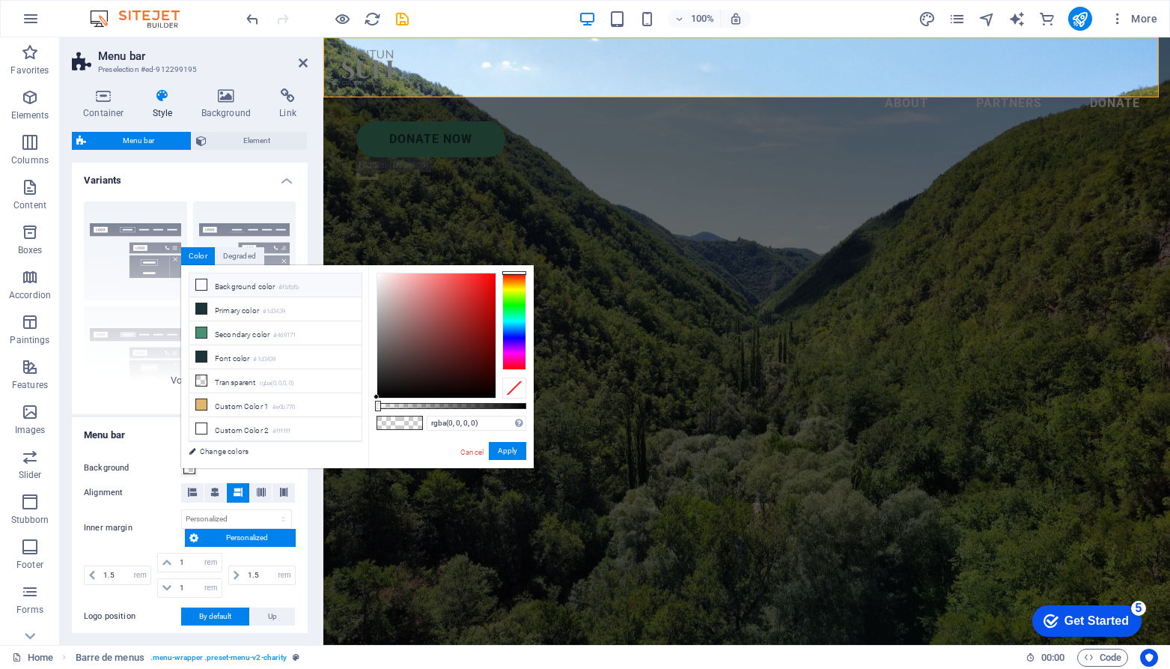
click at [198, 283] on icon at bounding box center [201, 284] width 10 height 10
type input "rgba(251, 251, 251, 0.29)"
drag, startPoint x: 526, startPoint y: 405, endPoint x: 420, endPoint y: 407, distance: 105.6
click at [420, 407] on div at bounding box center [422, 406] width 6 height 10
click at [502, 451] on font "Apply" at bounding box center [507, 450] width 19 height 8
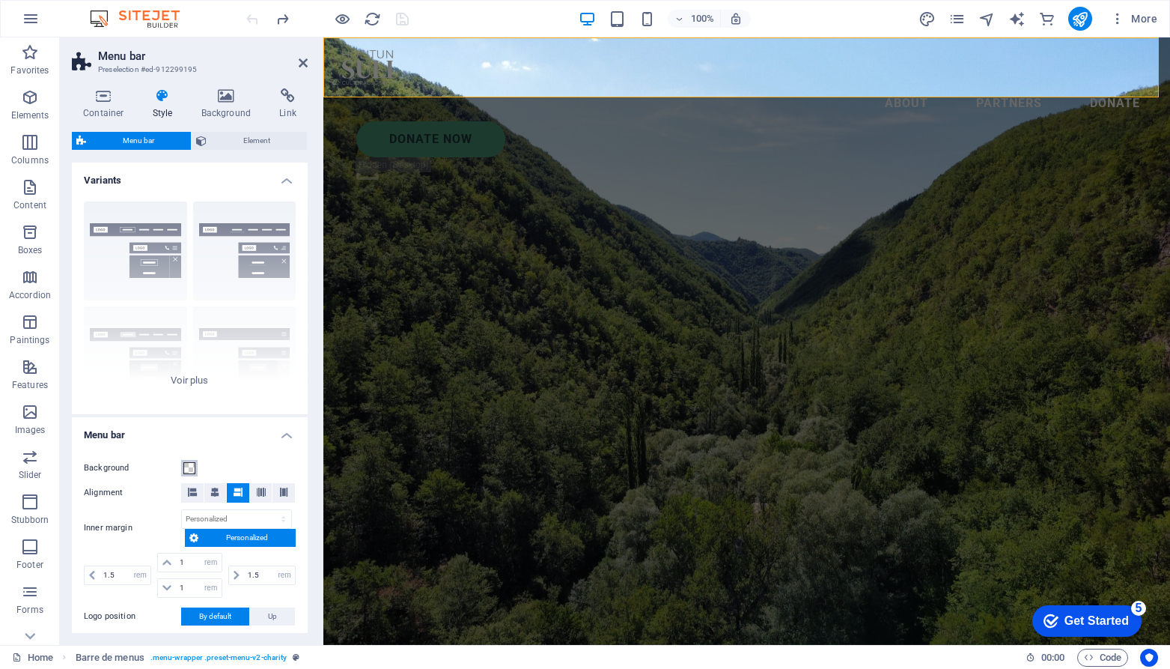
click at [190, 467] on span at bounding box center [189, 468] width 12 height 12
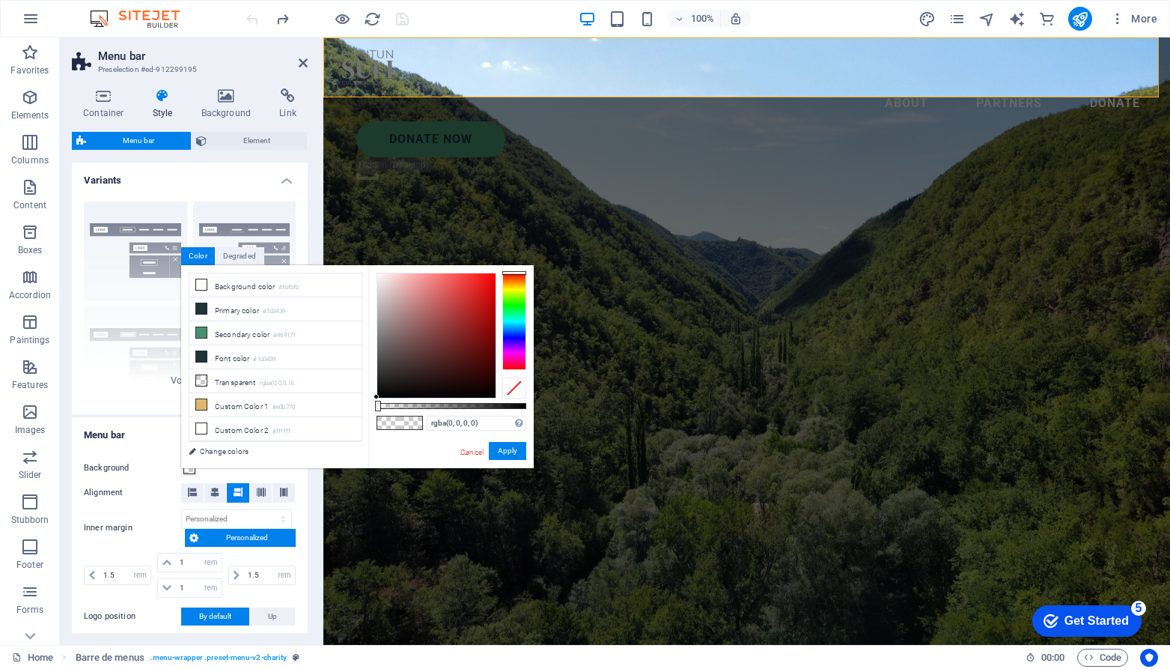
click at [473, 452] on font "Cancel" at bounding box center [472, 452] width 23 height 8
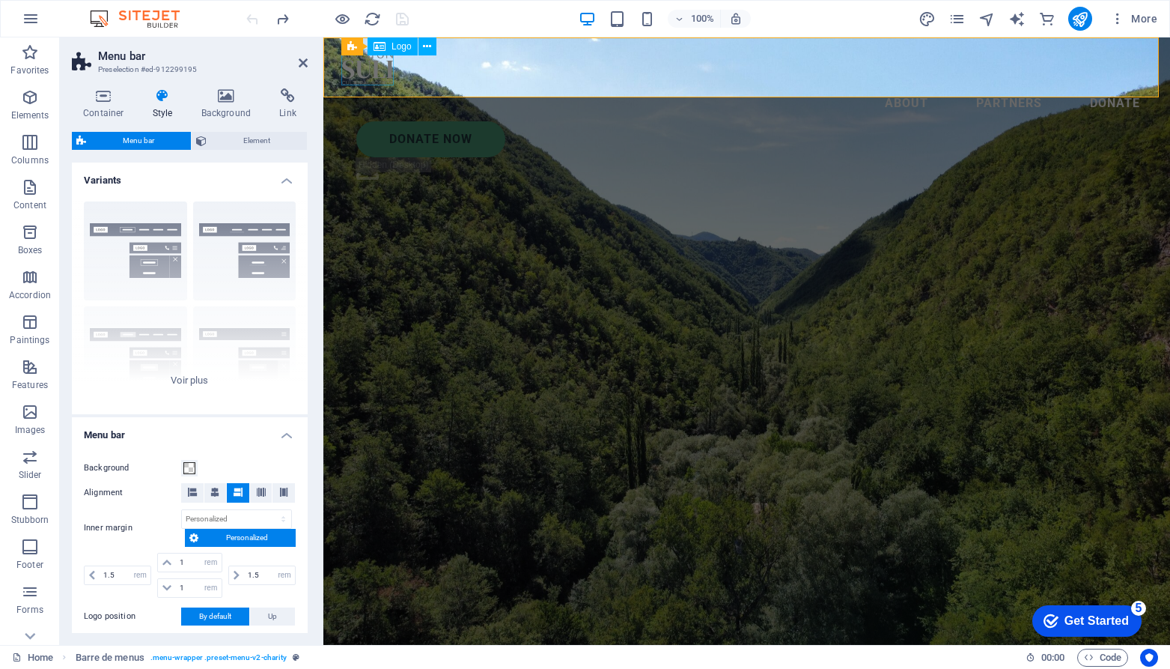
click at [362, 61] on div at bounding box center [746, 67] width 811 height 36
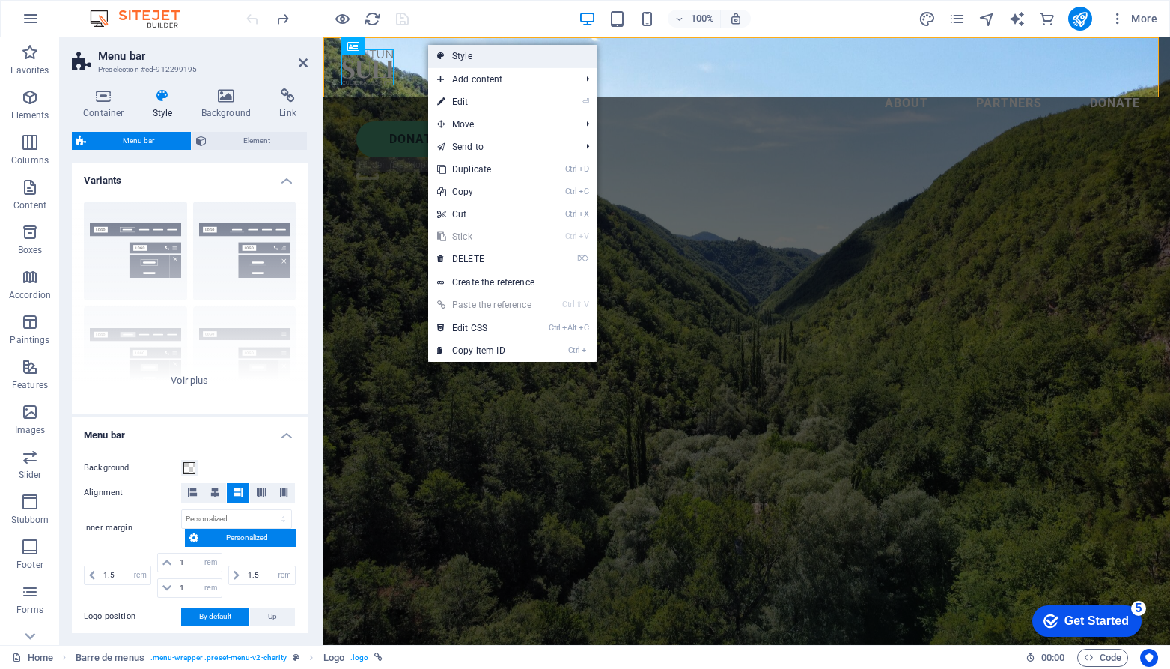
click at [467, 58] on font "Style" at bounding box center [462, 56] width 20 height 10
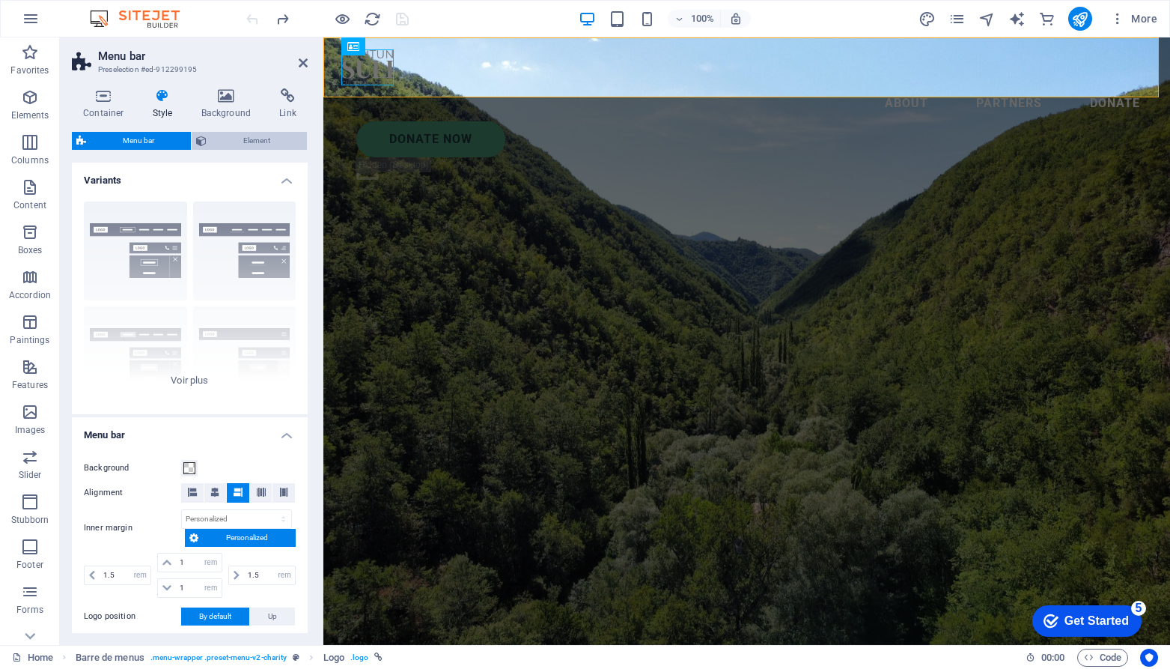
click at [232, 138] on span "Element" at bounding box center [256, 141] width 91 height 18
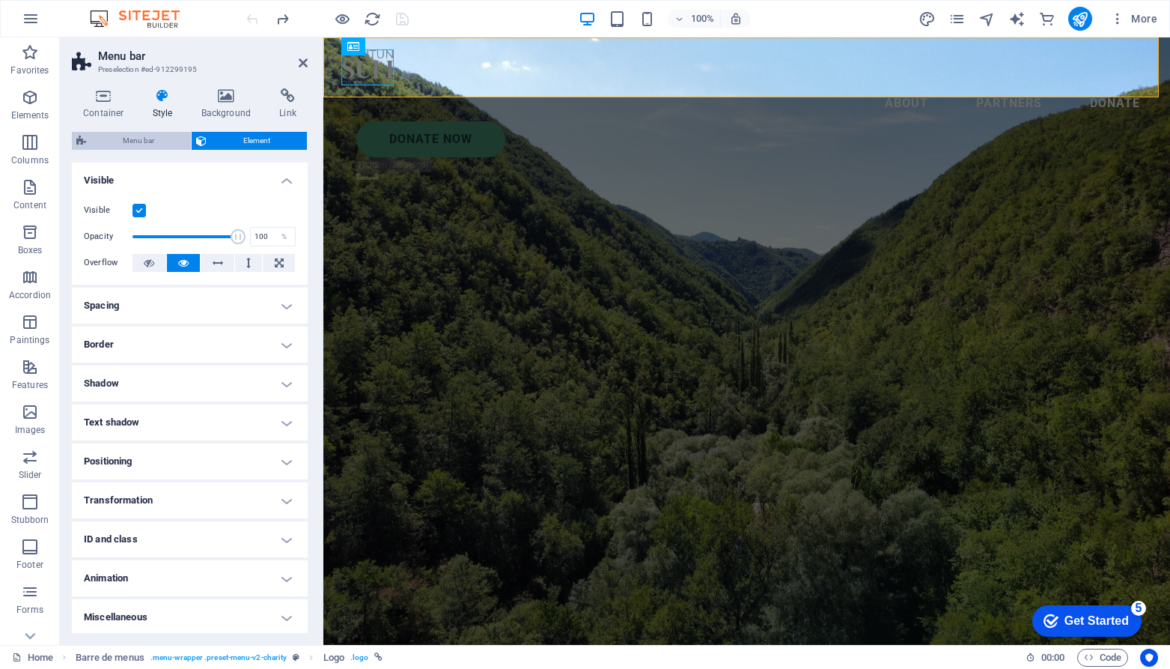
click at [157, 136] on span "Menu bar" at bounding box center [139, 141] width 96 height 18
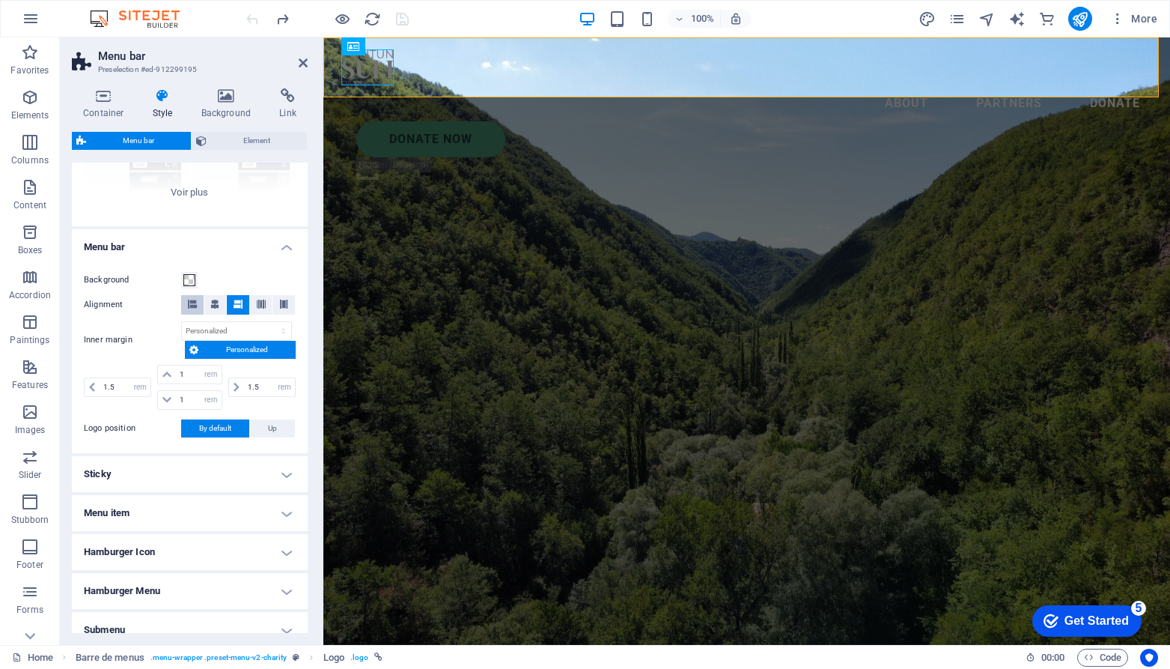
scroll to position [263, 0]
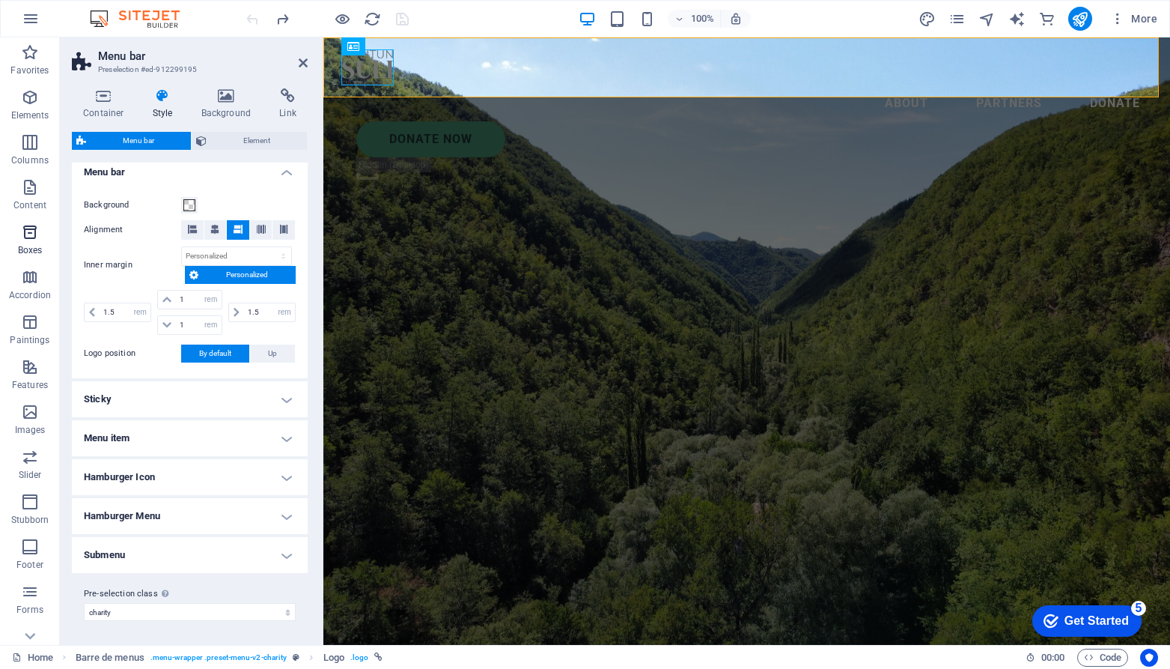
click at [23, 233] on icon "button" at bounding box center [30, 232] width 18 height 18
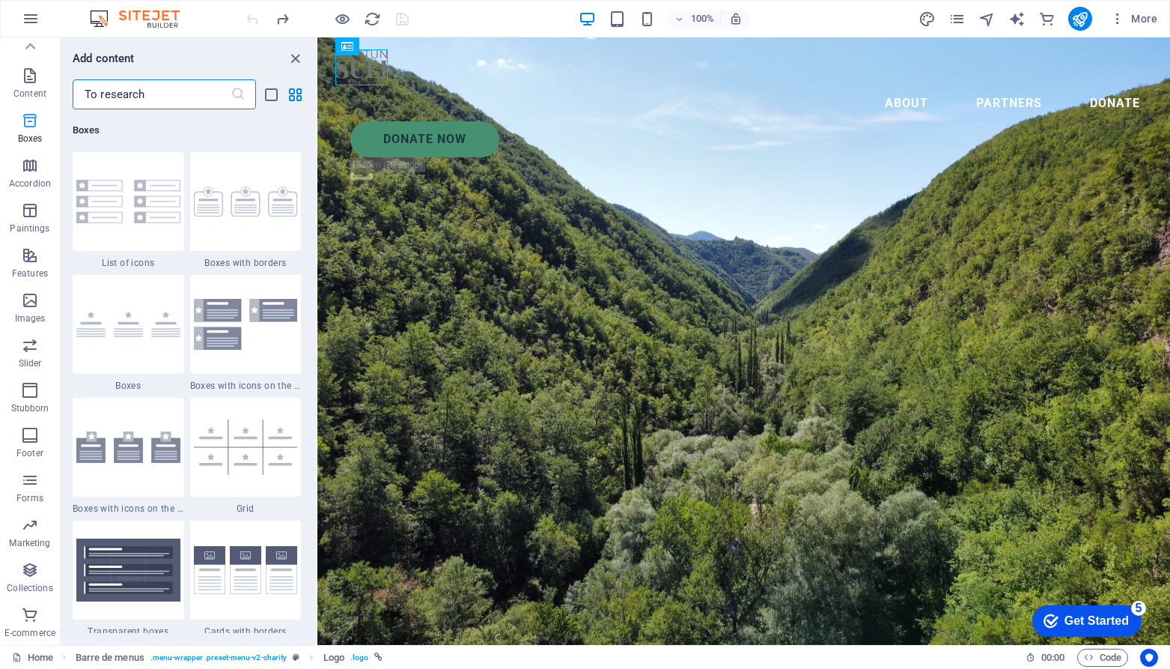
scroll to position [0, 0]
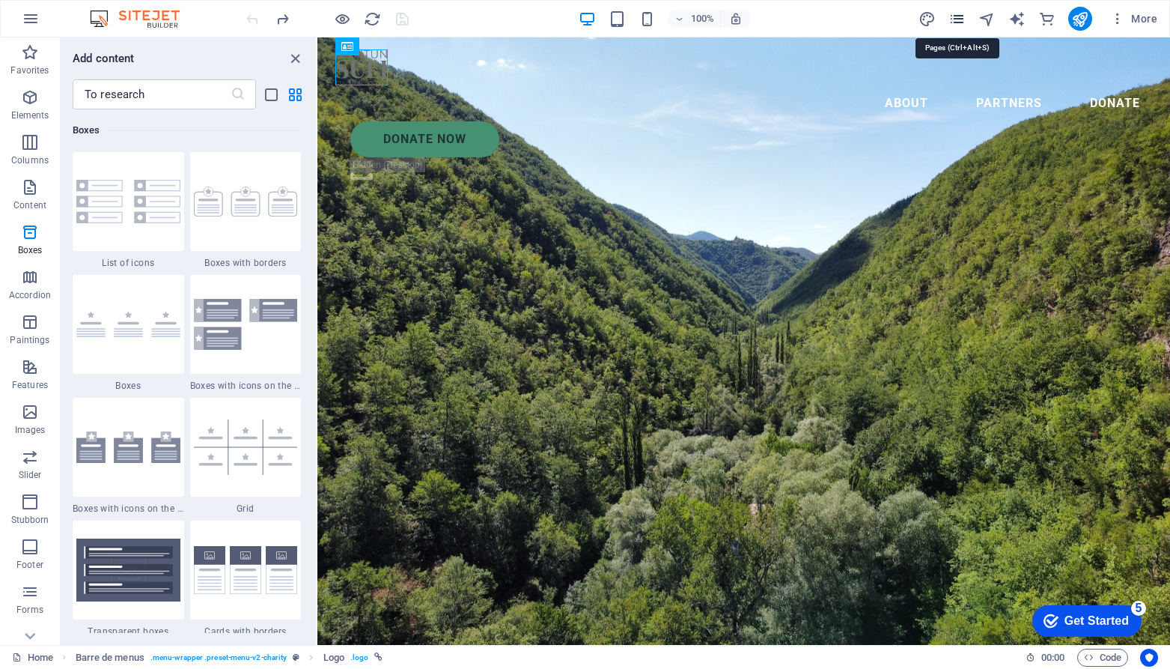
click at [961, 16] on icon "pages" at bounding box center [957, 18] width 17 height 17
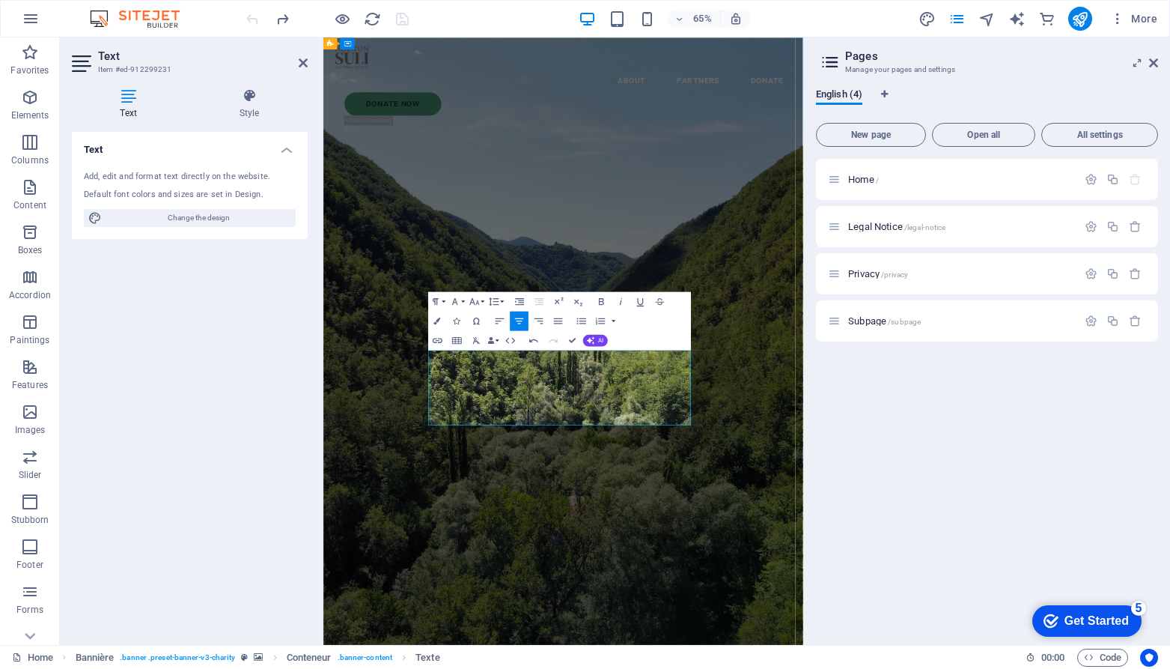
scroll to position [4702, 1]
drag, startPoint x: 534, startPoint y: 568, endPoint x: 575, endPoint y: 580, distance: 42.7
drag, startPoint x: 568, startPoint y: 547, endPoint x: 553, endPoint y: 539, distance: 17.1
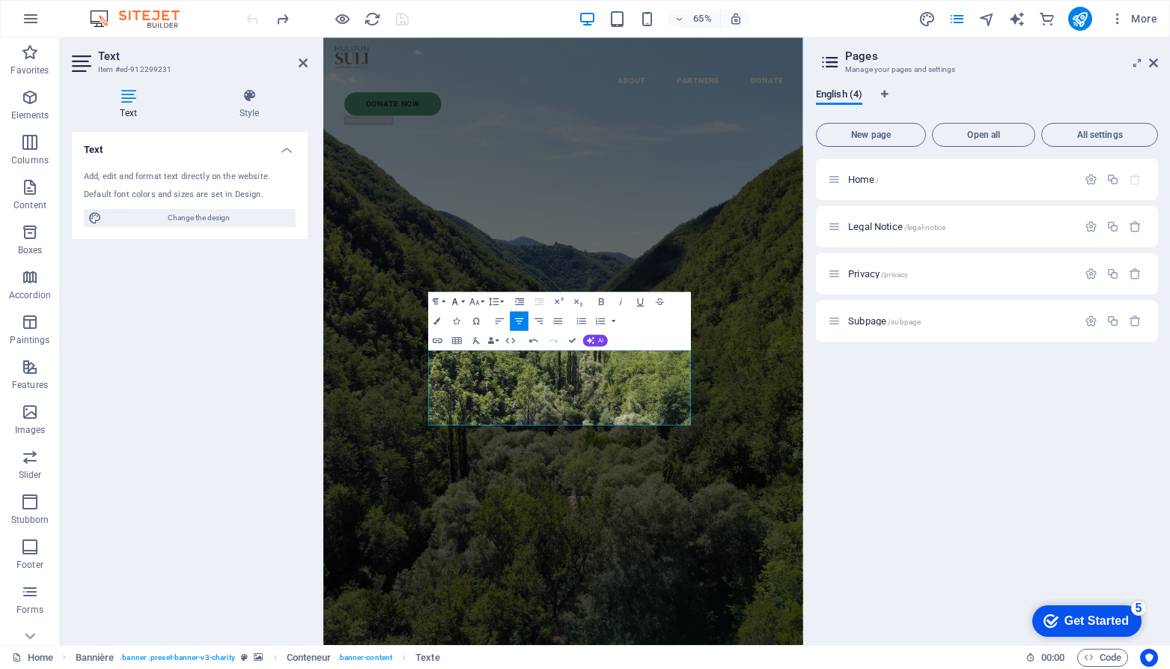
click at [461, 297] on button "Font Family" at bounding box center [457, 301] width 19 height 19
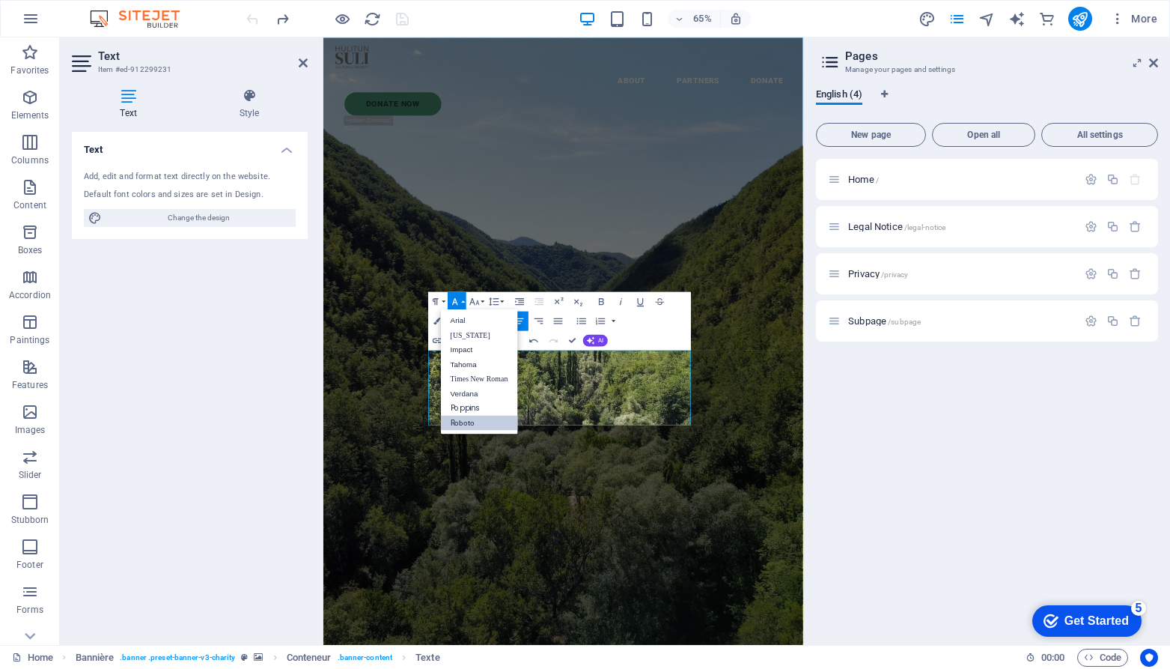
scroll to position [0, 0]
click at [659, 317] on div "Paragraph Format Normal Heading 1 Heading 2 Heading 3 Heading 4 Heading 5 Headi…" at bounding box center [559, 321] width 263 height 58
click at [450, 300] on icon "button" at bounding box center [455, 302] width 12 height 12
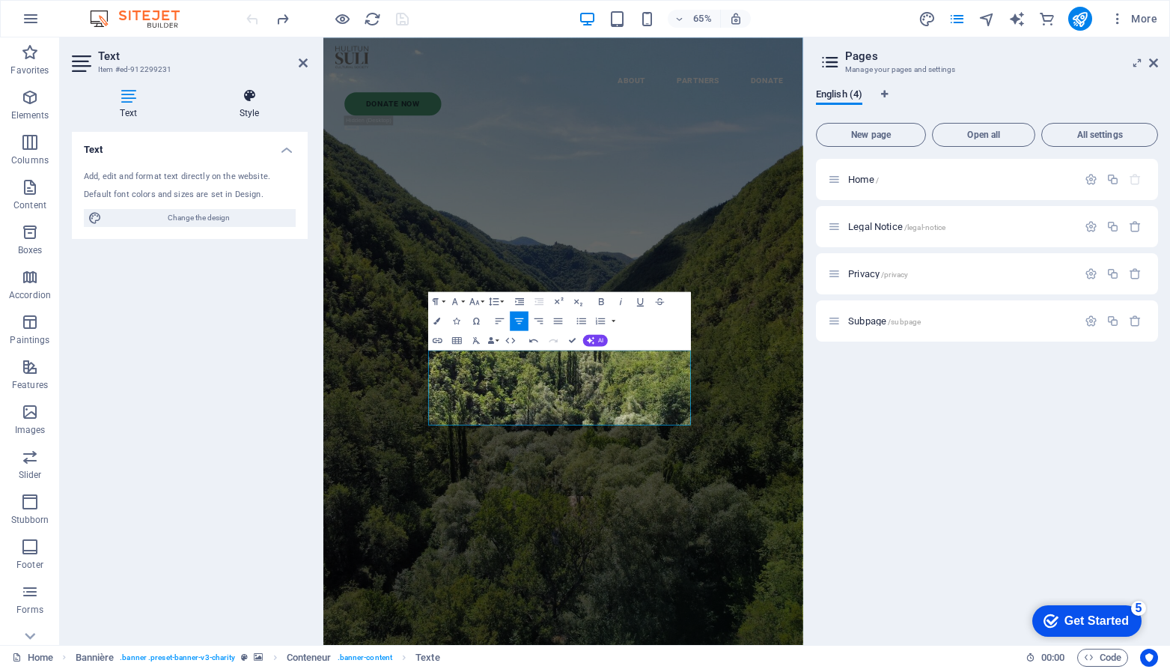
click at [249, 96] on icon at bounding box center [249, 95] width 117 height 15
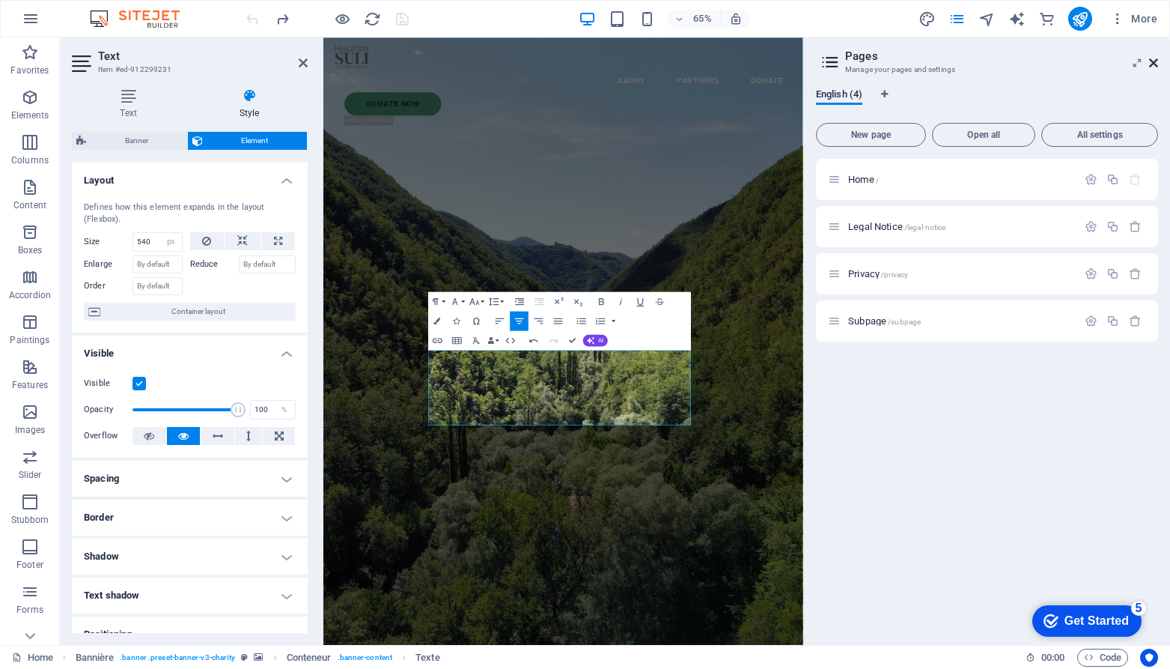
click at [1153, 63] on icon at bounding box center [1153, 63] width 9 height 12
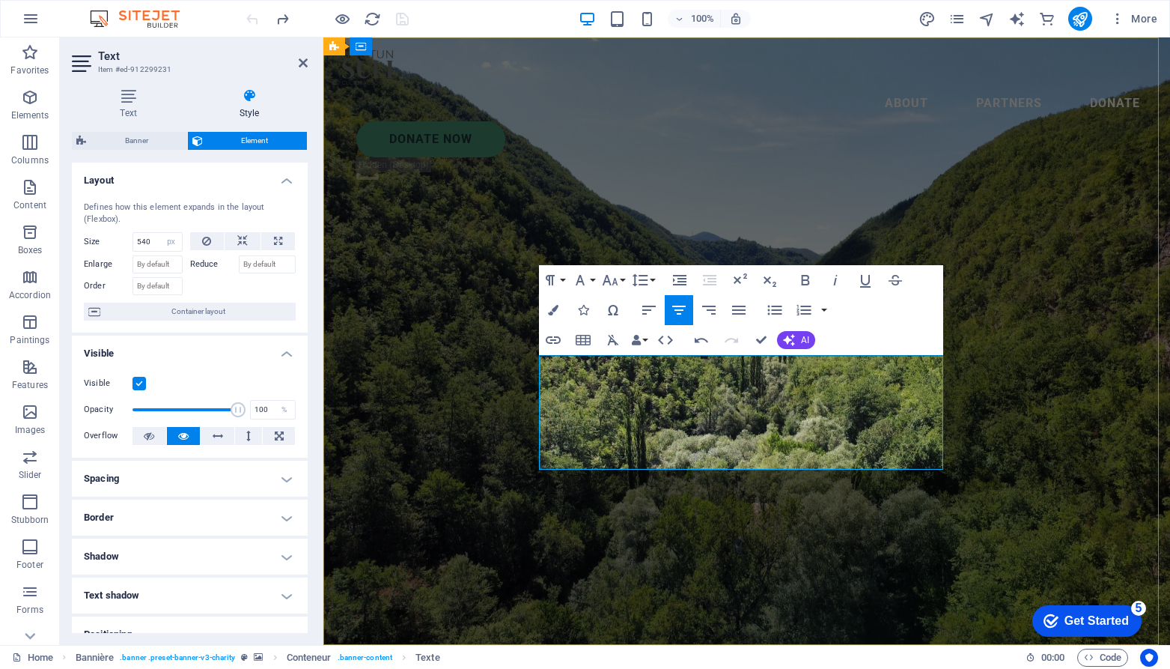
drag, startPoint x: 833, startPoint y: 461, endPoint x: 532, endPoint y: 359, distance: 317.8
click at [613, 337] on icon "button" at bounding box center [613, 340] width 18 height 18
drag, startPoint x: 823, startPoint y: 462, endPoint x: 527, endPoint y: 346, distance: 317.7
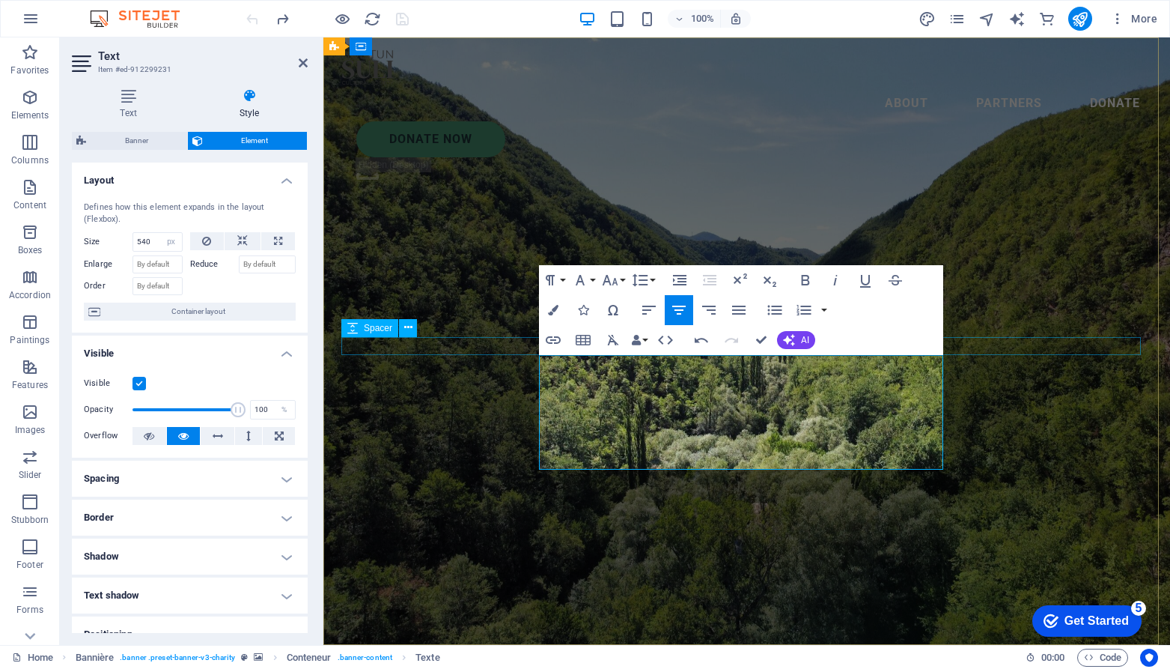
click at [559, 273] on icon "button" at bounding box center [550, 280] width 18 height 18
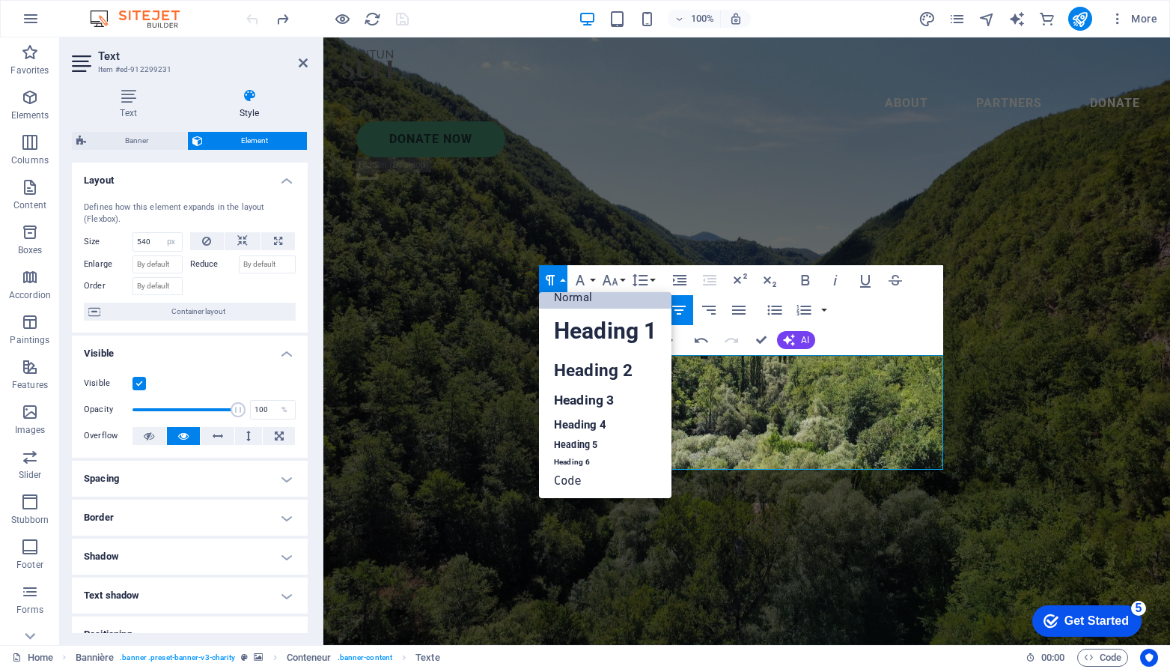
scroll to position [12, 0]
click at [908, 307] on div "Paragraph Format Normal Heading 1 Heading 2 Heading 3 Heading 4 Heading 5 Headi…" at bounding box center [741, 310] width 404 height 90
click at [559, 278] on icon "button" at bounding box center [550, 280] width 18 height 18
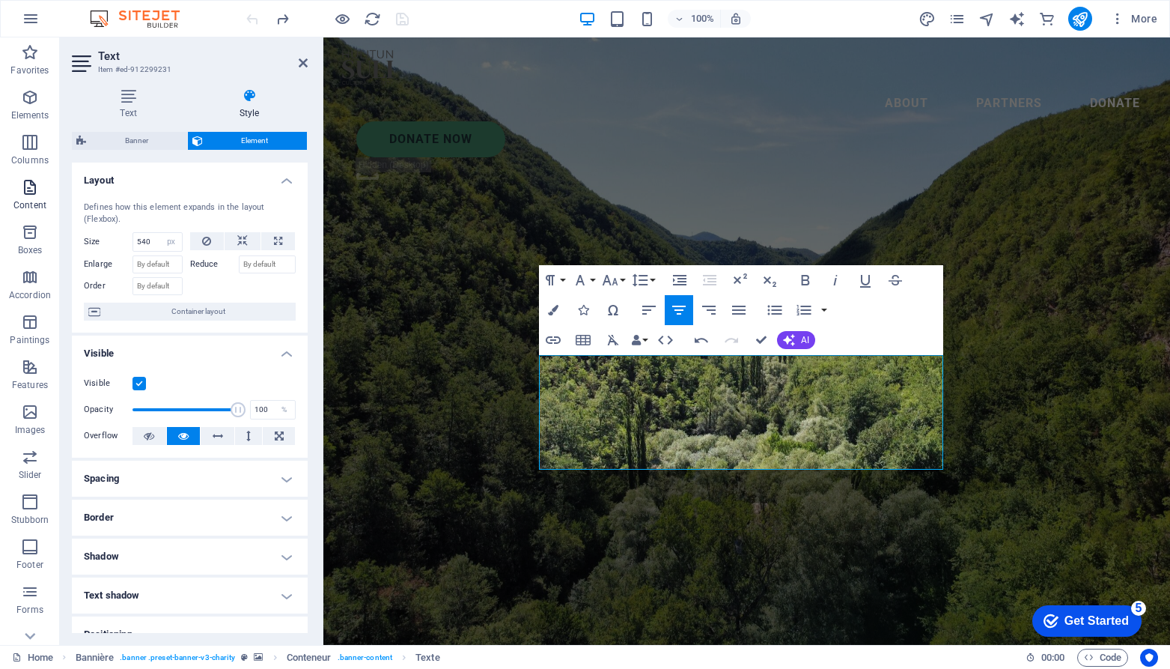
click at [30, 186] on icon "button" at bounding box center [30, 187] width 18 height 18
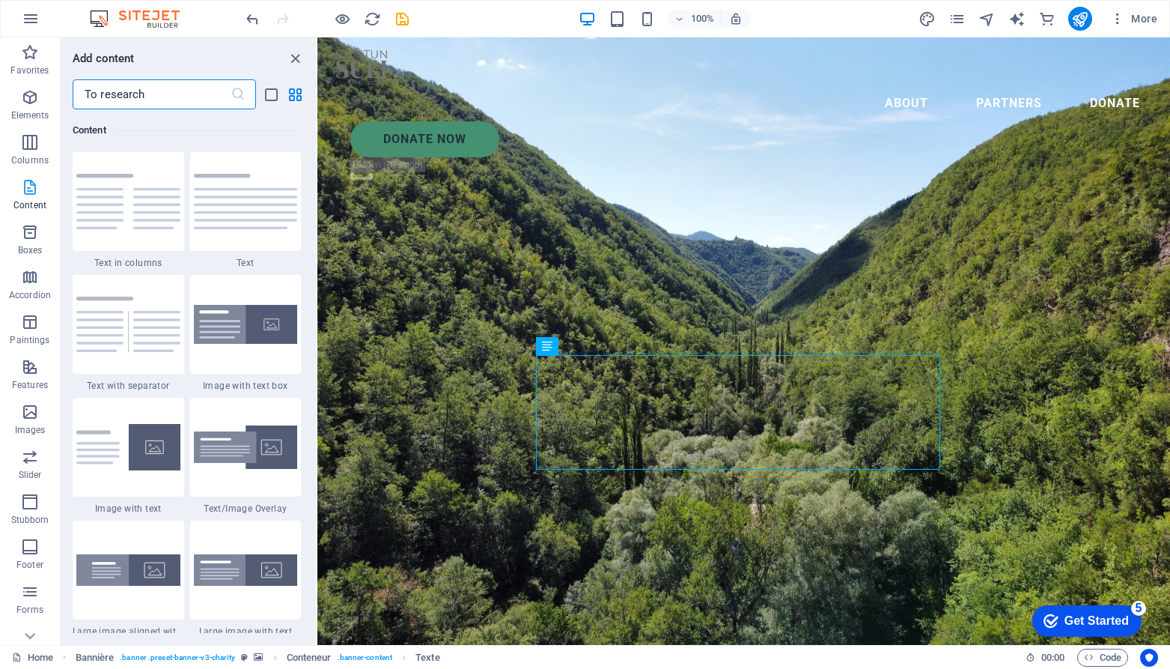
scroll to position [112, 0]
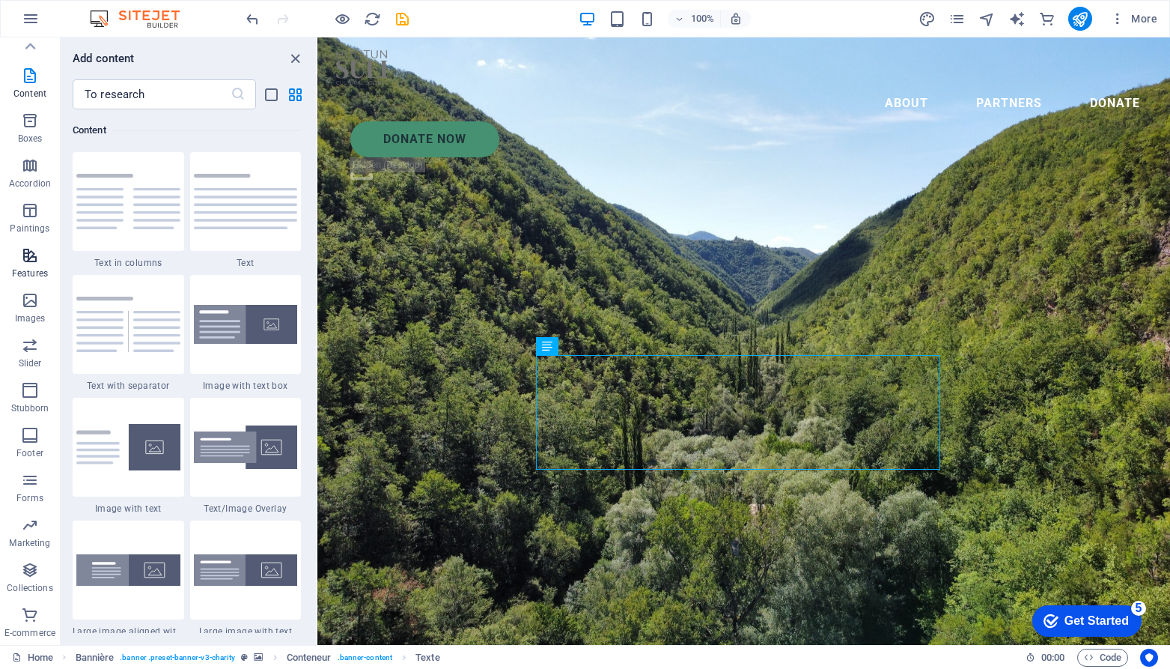
click at [30, 249] on icon "button" at bounding box center [30, 255] width 18 height 18
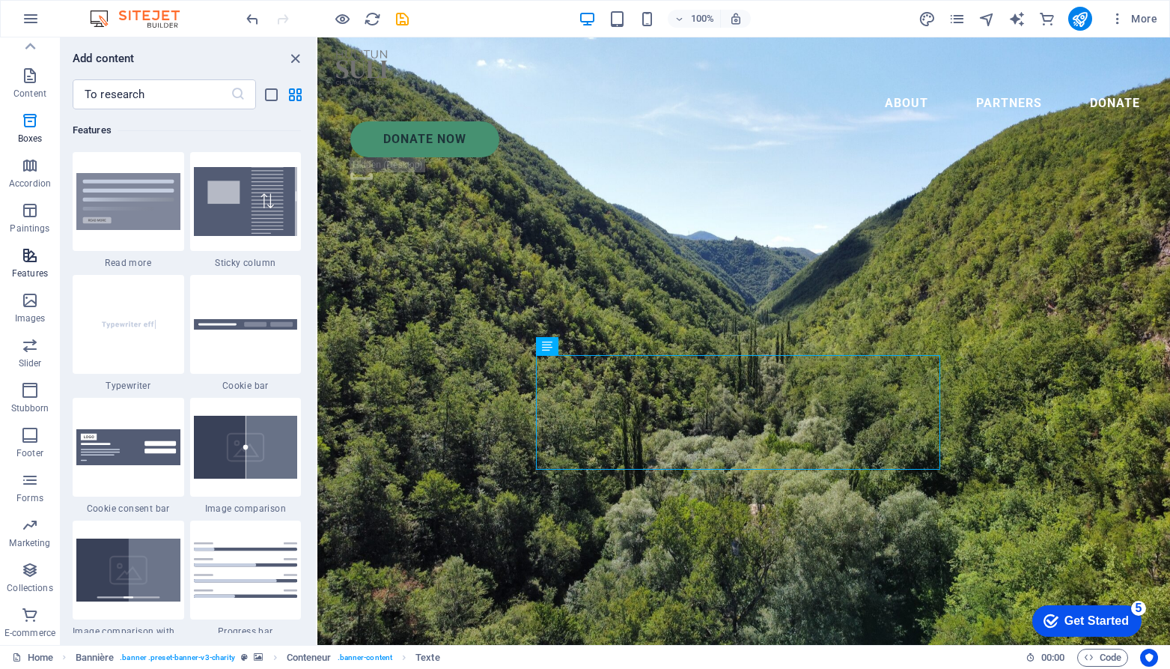
scroll to position [5837, 0]
click at [34, 388] on icon "button" at bounding box center [30, 390] width 18 height 18
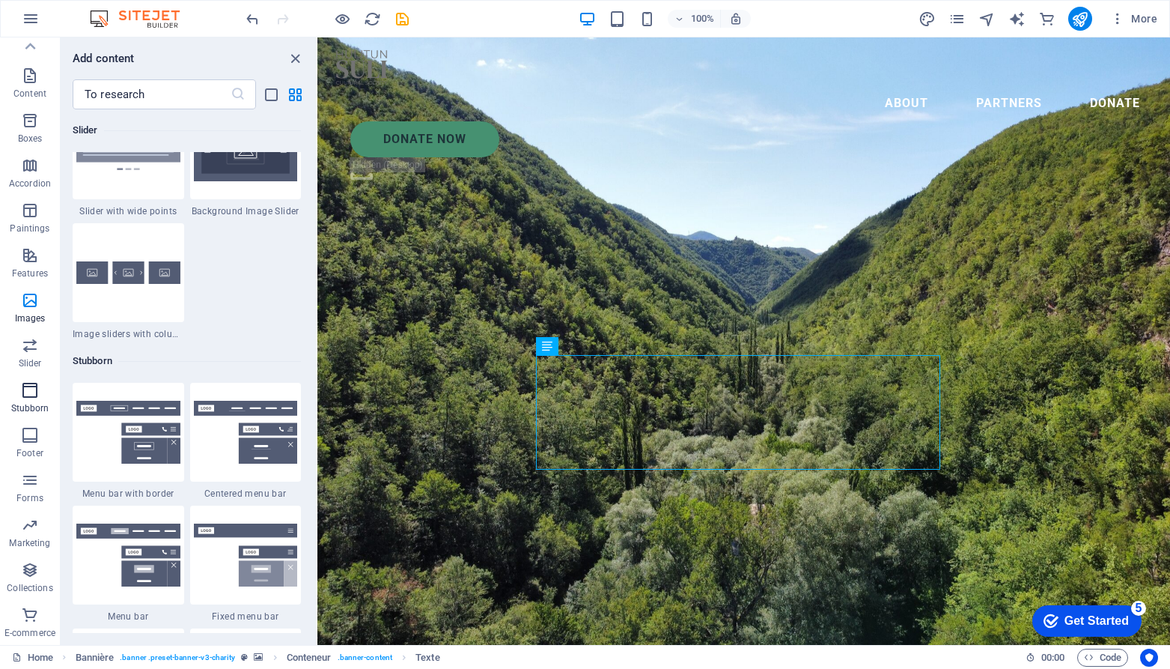
scroll to position [9017, 0]
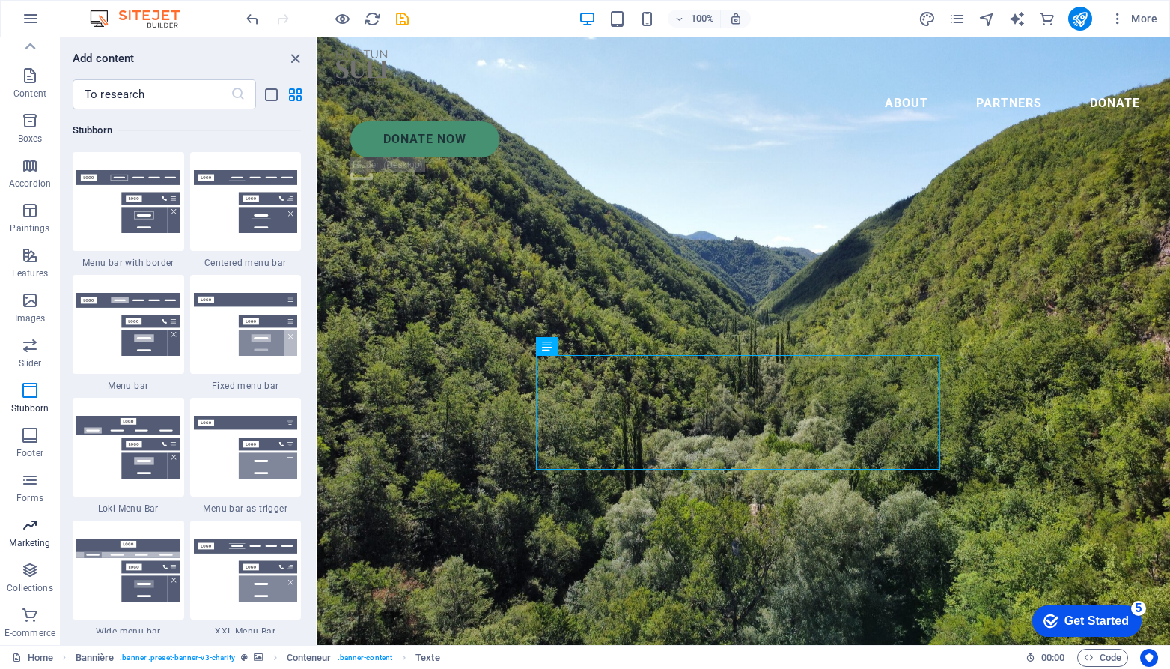
click at [34, 518] on icon "button" at bounding box center [30, 525] width 18 height 18
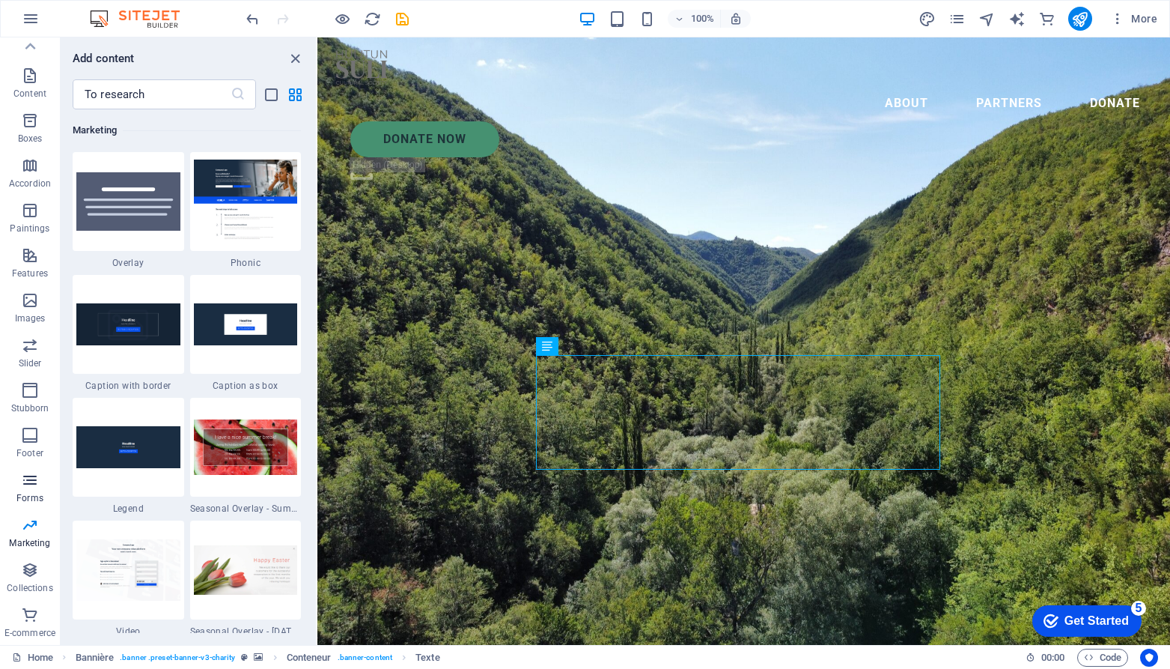
scroll to position [0, 0]
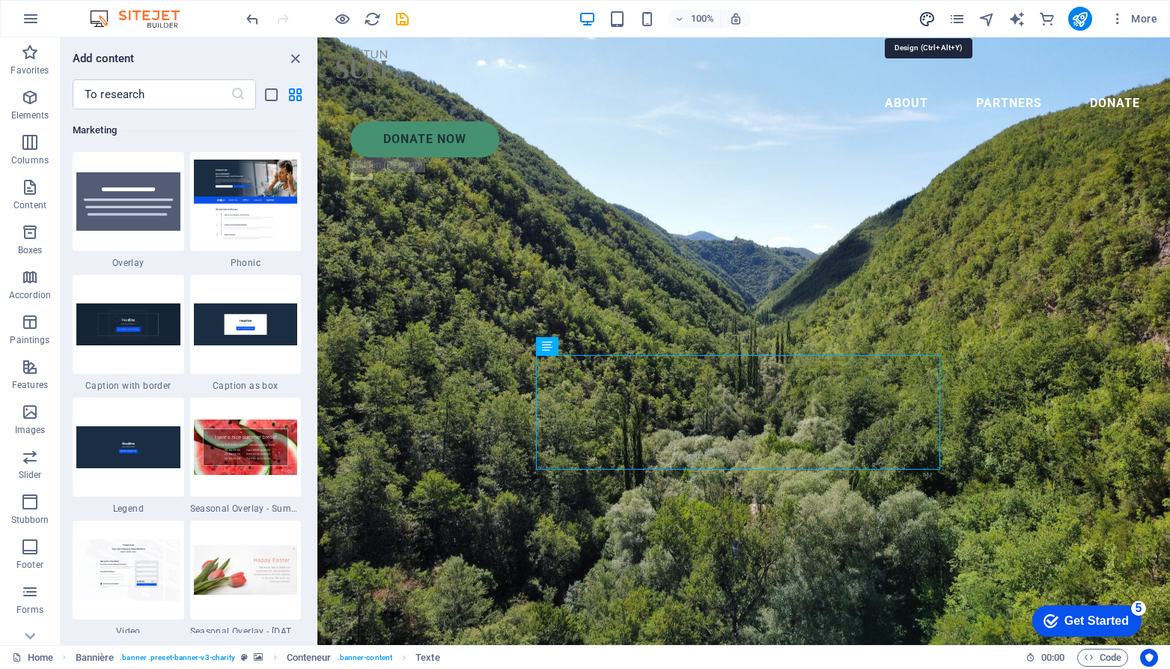
click at [926, 13] on icon "design" at bounding box center [927, 18] width 17 height 17
select select "px"
select select "300"
select select "px"
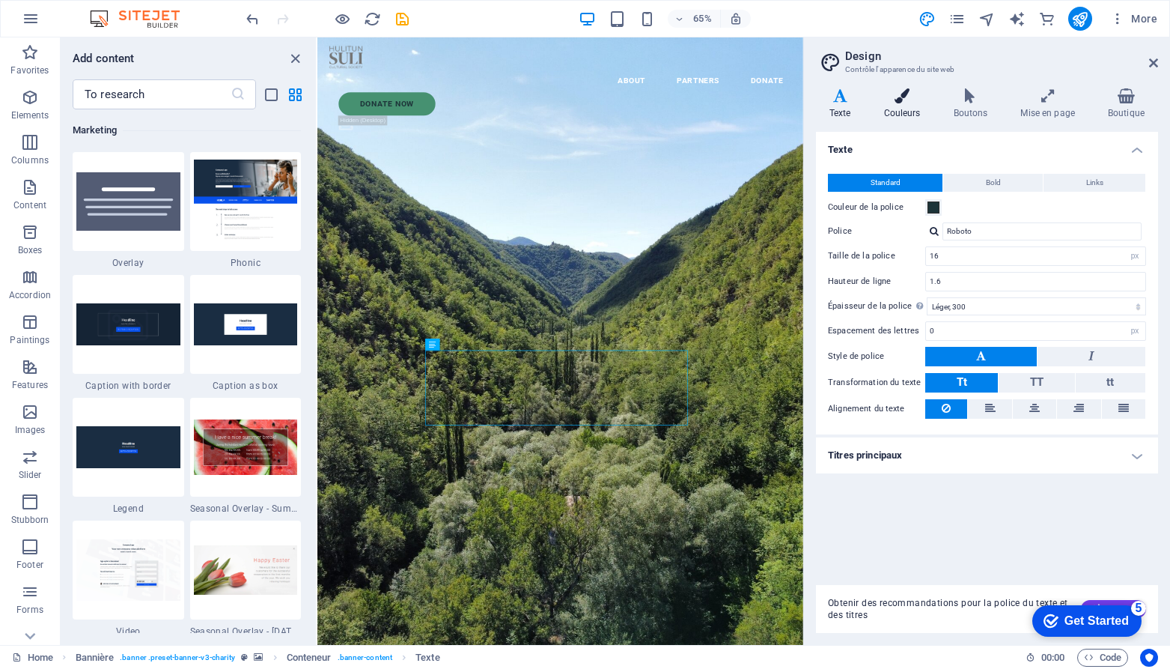
click at [902, 97] on icon at bounding box center [903, 95] width 64 height 15
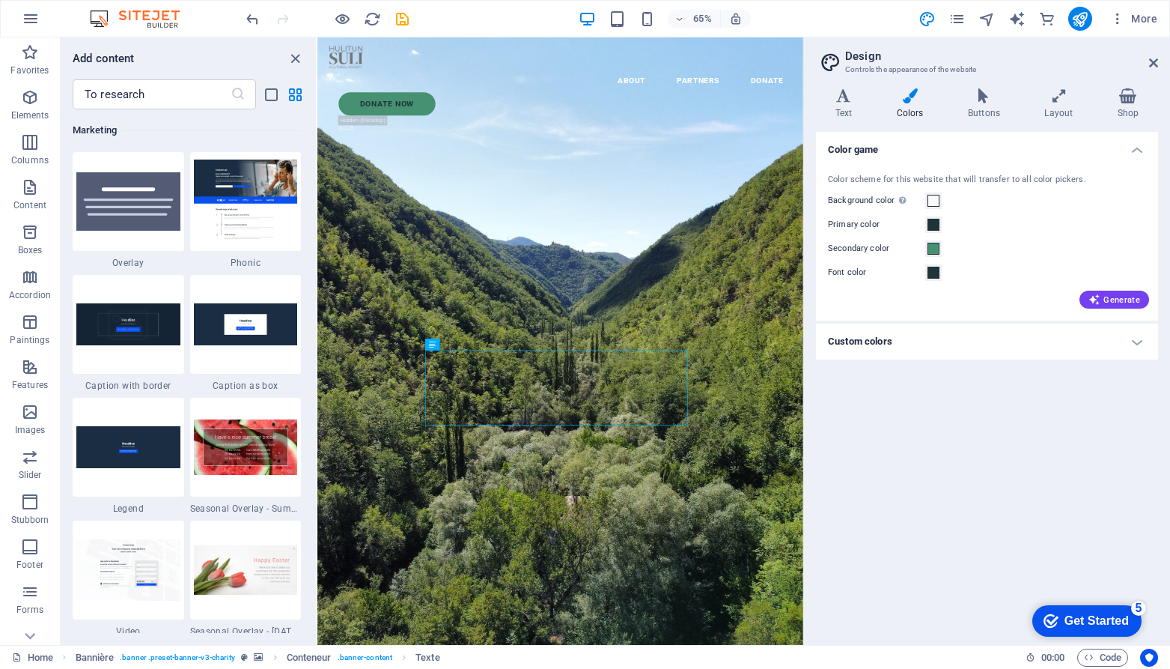
click at [1141, 338] on h4 "Custom colors" at bounding box center [987, 341] width 342 height 36
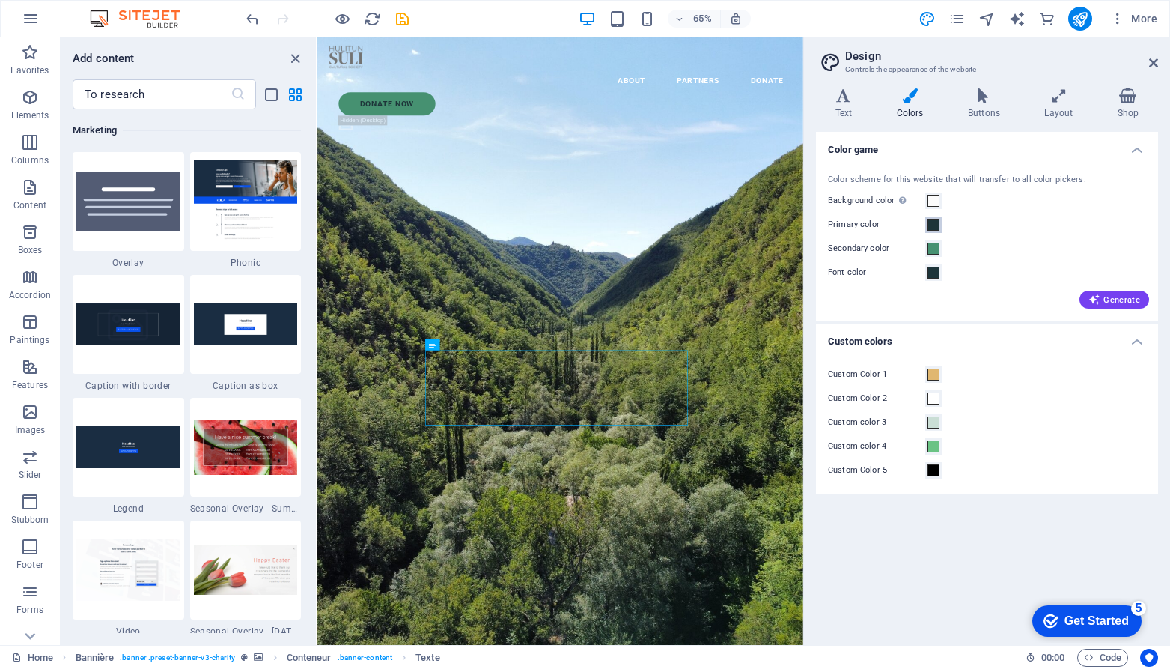
click at [932, 222] on span at bounding box center [934, 225] width 12 height 12
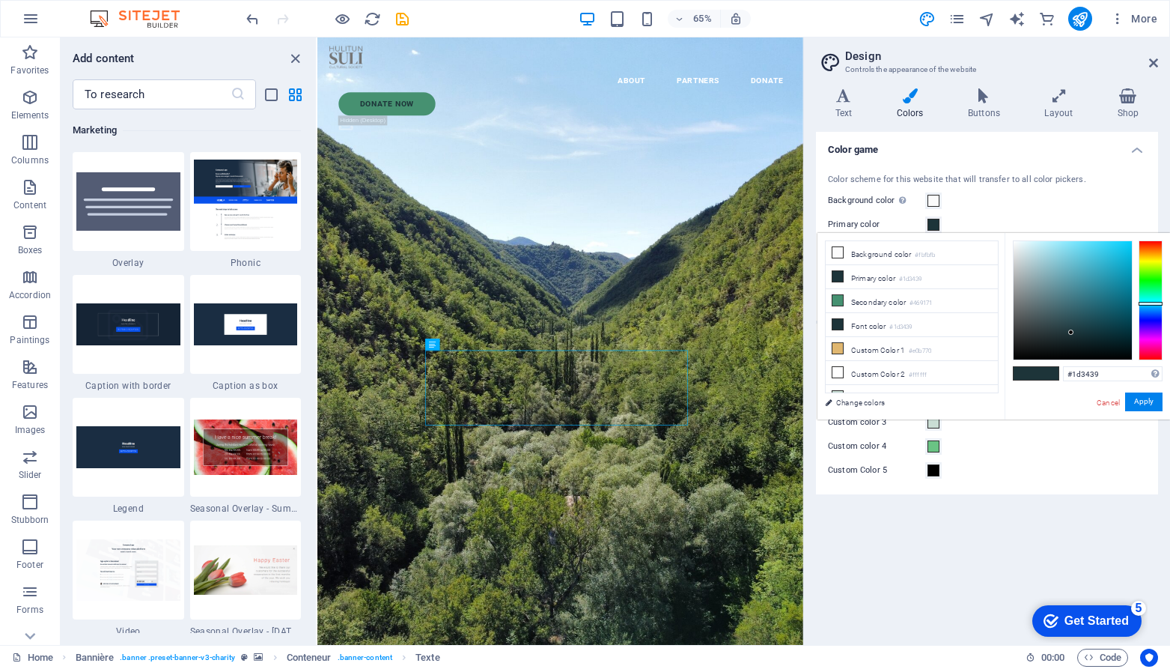
click at [1063, 206] on div "Background color Visible only if not covered by other backgrounds." at bounding box center [987, 201] width 318 height 18
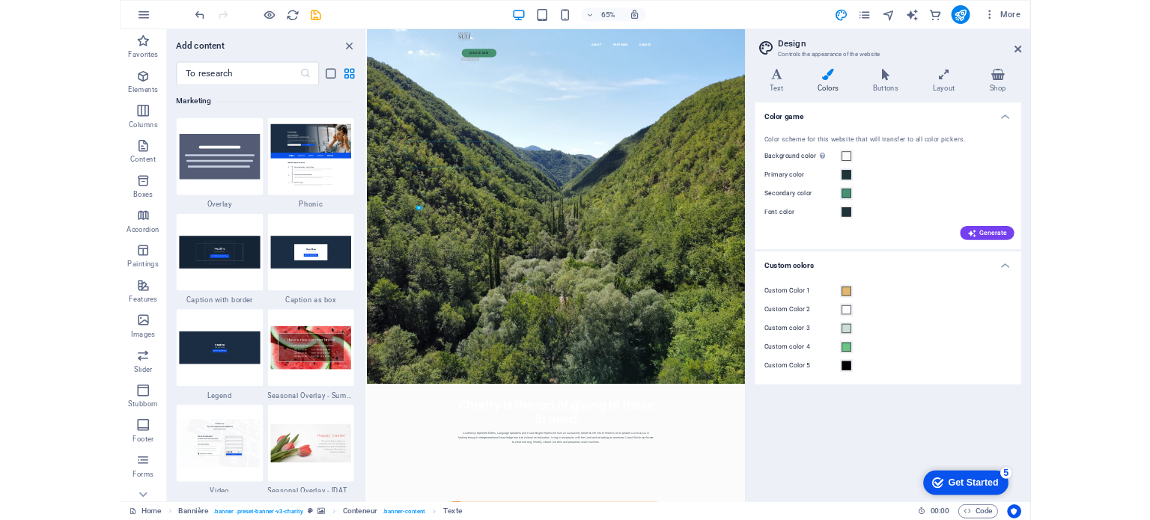
scroll to position [12197, 0]
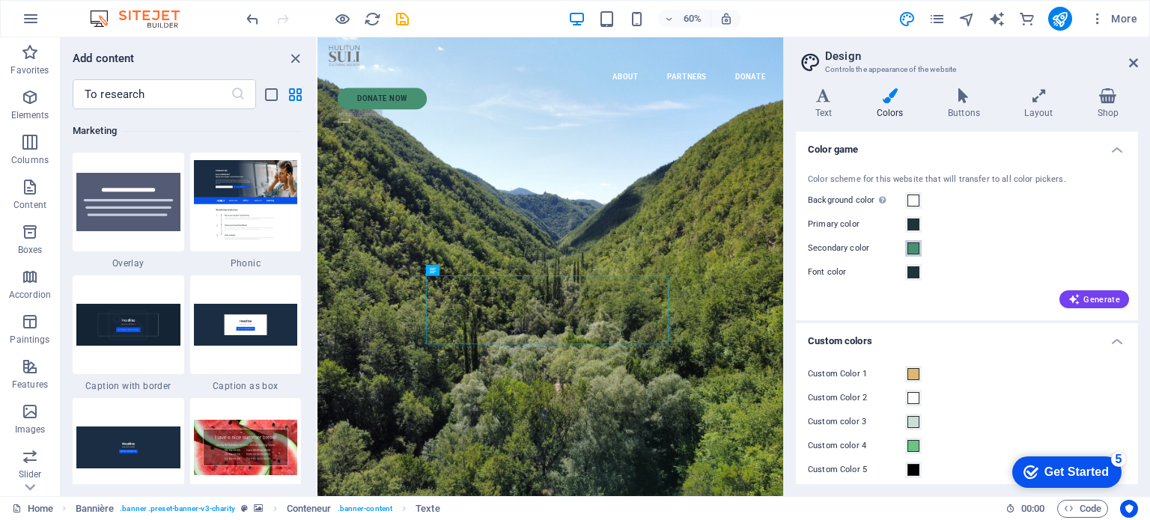
click at [911, 251] on span at bounding box center [914, 249] width 12 height 12
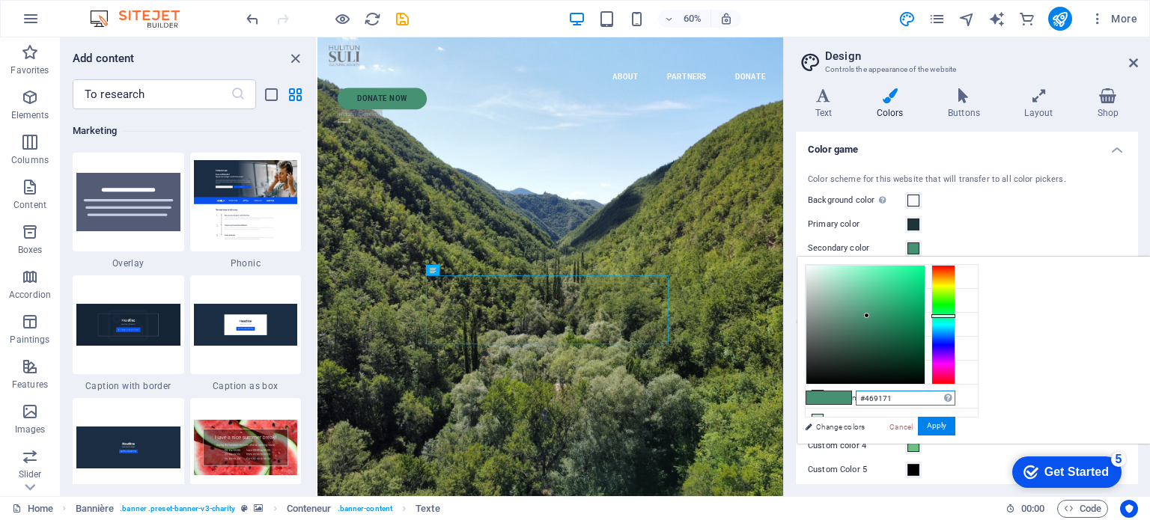
drag, startPoint x: 1093, startPoint y: 396, endPoint x: 1036, endPoint y: 396, distance: 56.9
click at [963, 396] on div "#469171 Supported formats #0852ed rgb(8, 82, 237) rgba(8, 82, 237, 90%) hsv(221…" at bounding box center [880, 460] width 165 height 404
paste input "6C756"
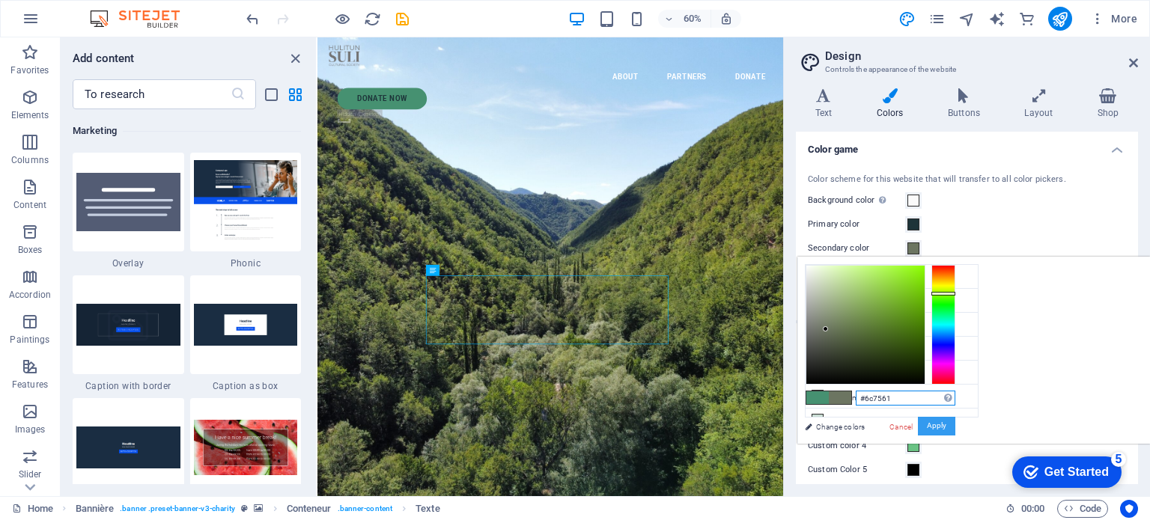
type input "#6c7561"
click at [947, 424] on font "Apply" at bounding box center [936, 426] width 19 height 8
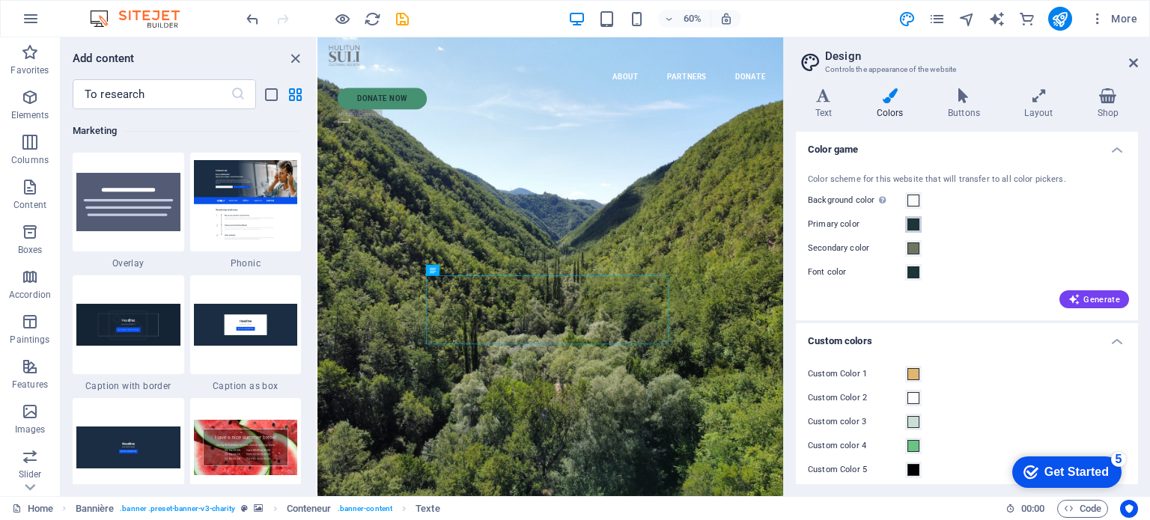
click at [914, 224] on span at bounding box center [914, 225] width 12 height 12
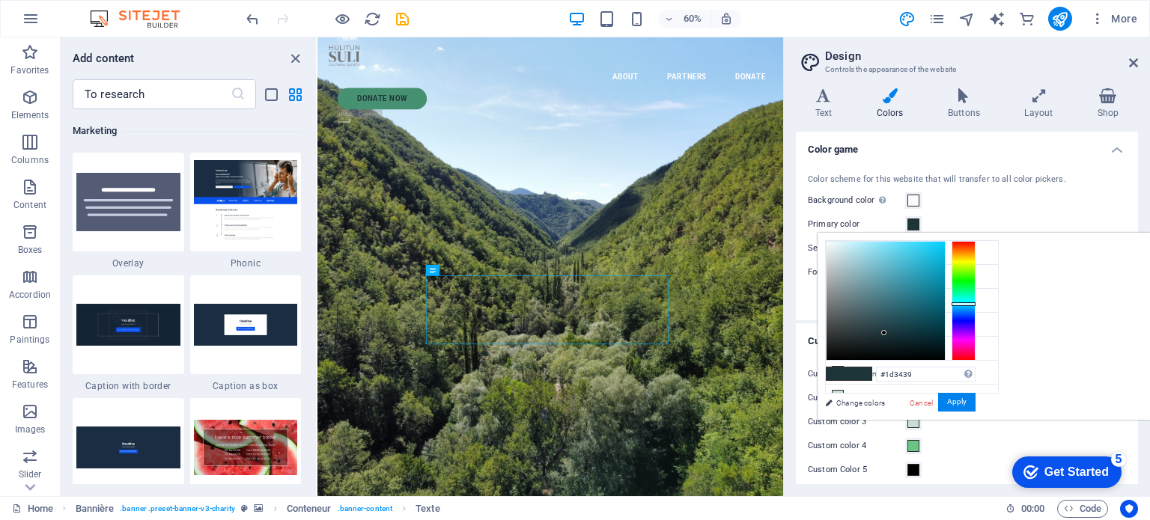
click at [1074, 207] on div "Background color Visible only if not covered by other backgrounds." at bounding box center [967, 201] width 318 height 18
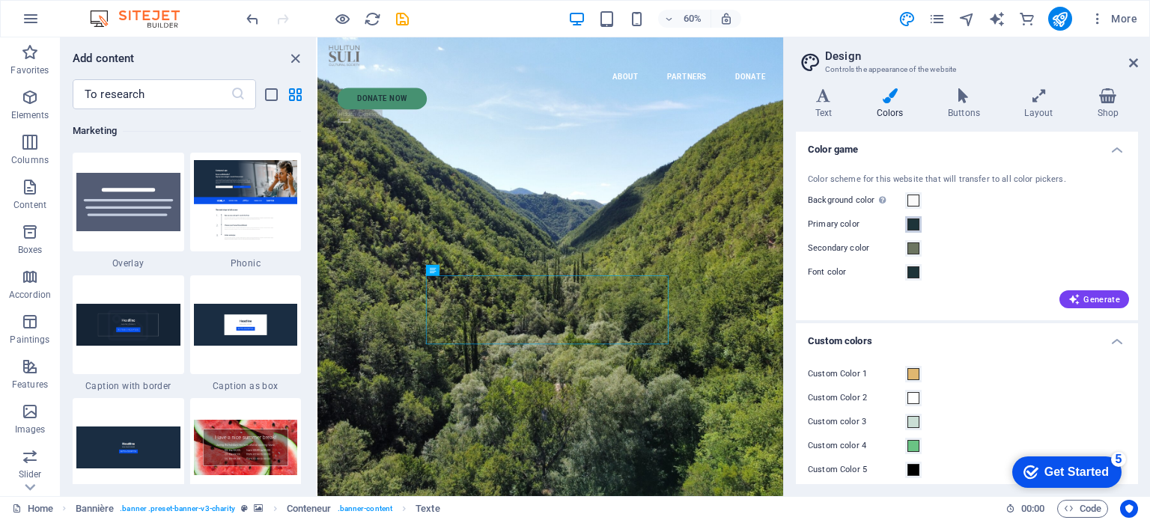
click at [914, 221] on span at bounding box center [914, 225] width 12 height 12
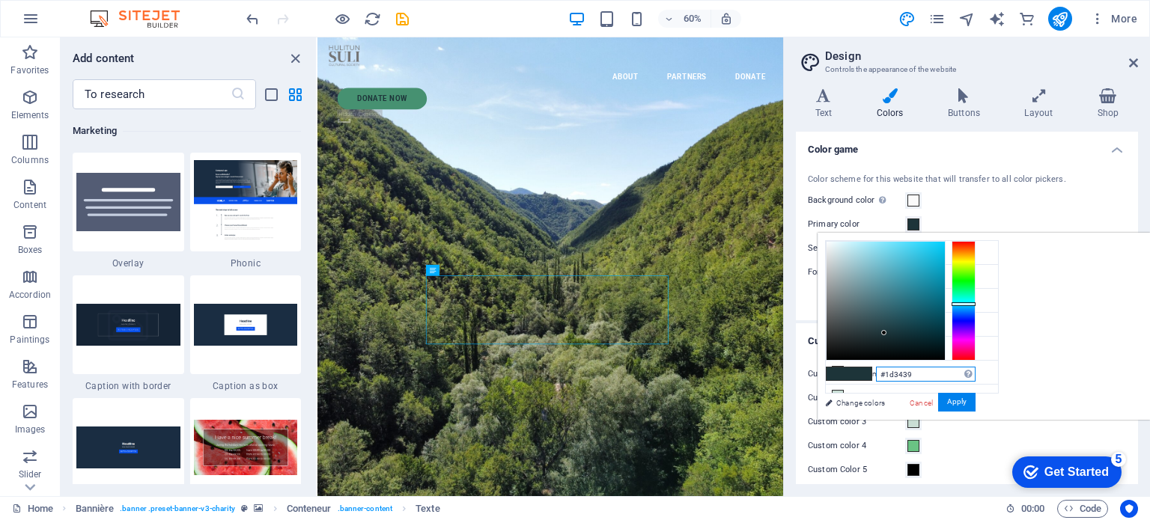
drag, startPoint x: 912, startPoint y: 371, endPoint x: 856, endPoint y: 380, distance: 56.8
click at [857, 377] on div "#1d3439 Supported formats #0852ed rgb(8, 82, 237) rgba(8, 82, 237, 90%) hsv(221…" at bounding box center [900, 436] width 165 height 404
click at [869, 382] on div "#1d3439 Supported formats #0852ed rgb(8, 82, 237) rgba(8, 82, 237, 90%) hsv(221…" at bounding box center [900, 436] width 165 height 404
click at [910, 374] on input "#1d3439" at bounding box center [926, 374] width 100 height 15
paste input "554B52"
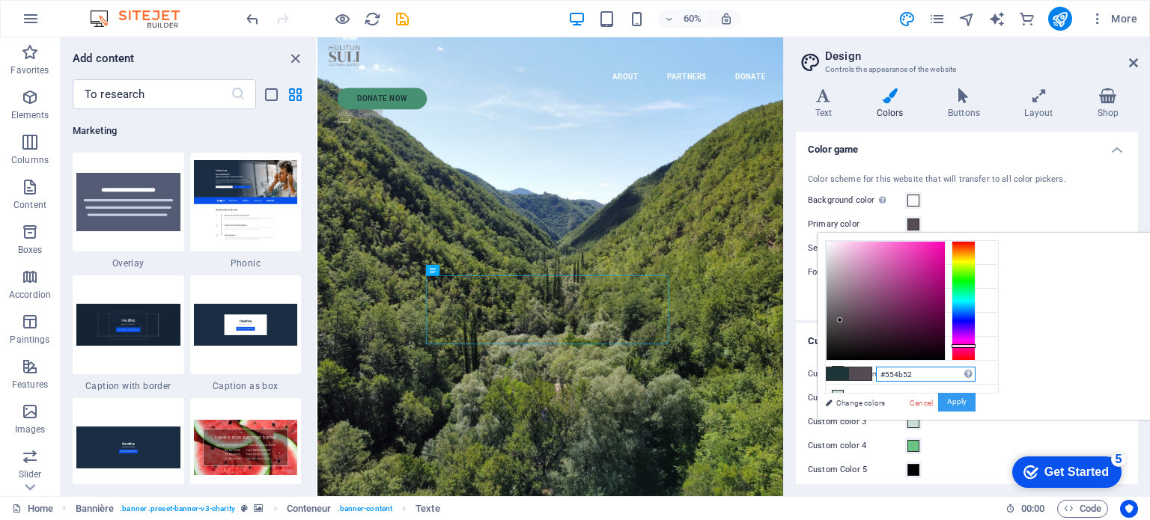
type input "#554b52"
click at [959, 401] on font "Apply" at bounding box center [956, 402] width 19 height 8
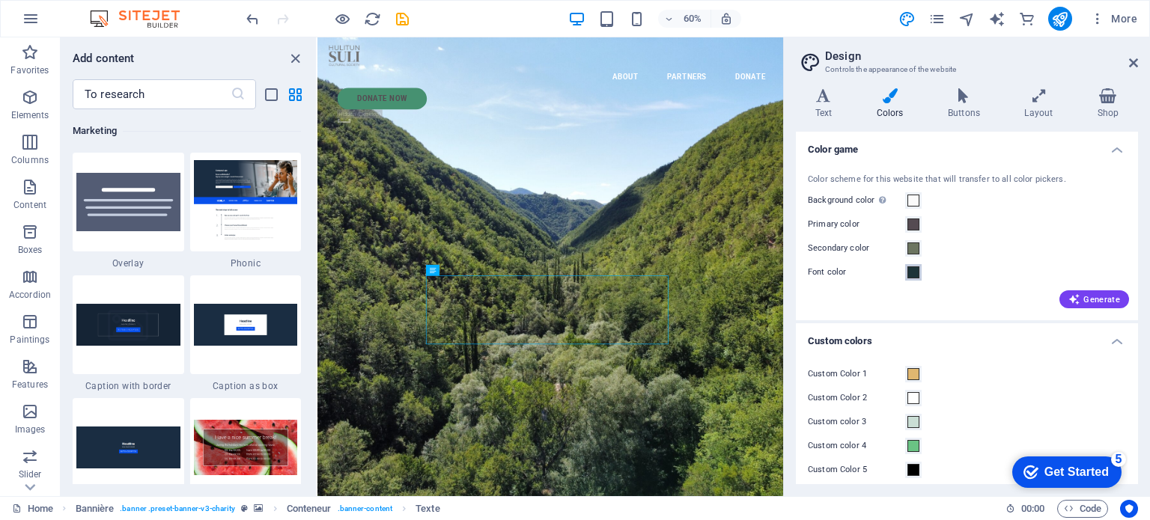
click at [914, 269] on span at bounding box center [914, 273] width 12 height 12
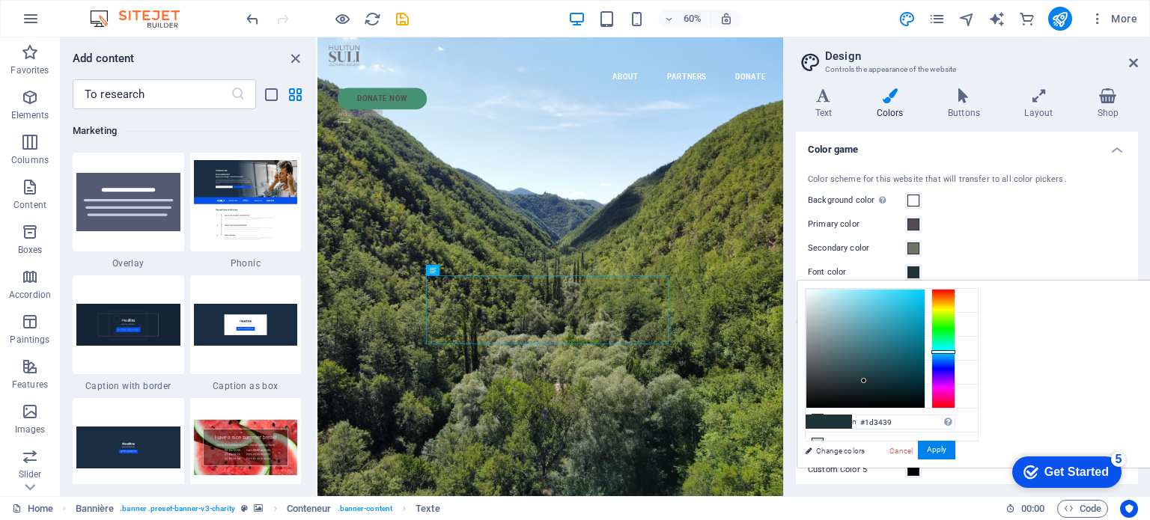
type input "#1d391d"
click at [956, 328] on div at bounding box center [944, 349] width 24 height 120
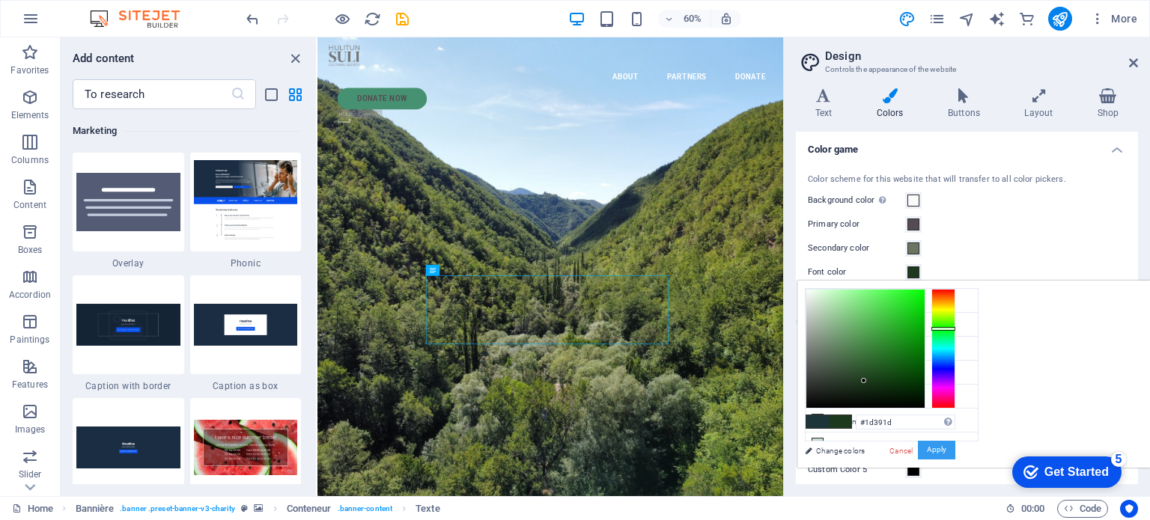
click at [956, 455] on button "Apply" at bounding box center [936, 450] width 37 height 19
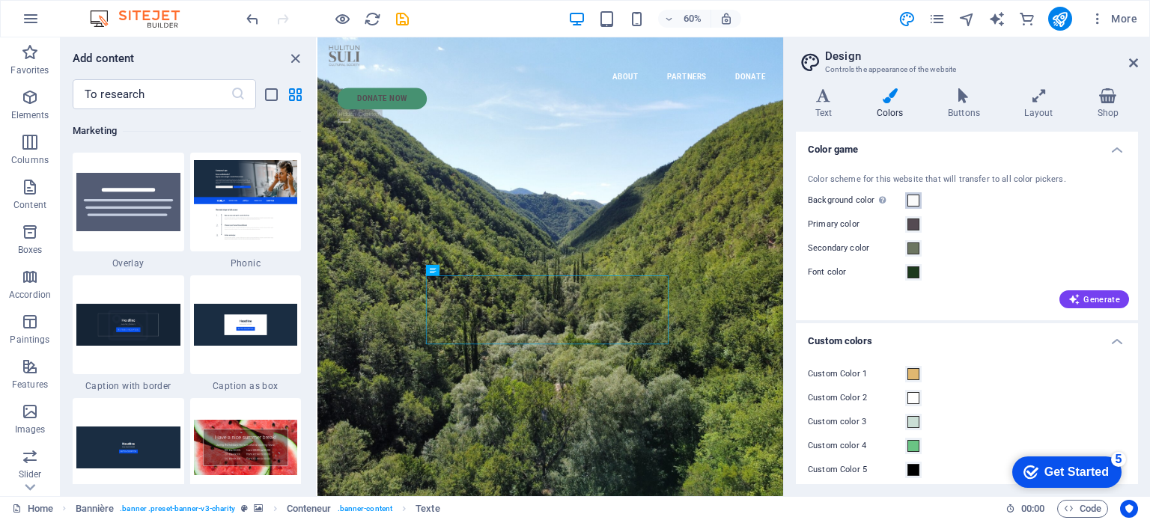
click at [915, 200] on span at bounding box center [914, 201] width 12 height 12
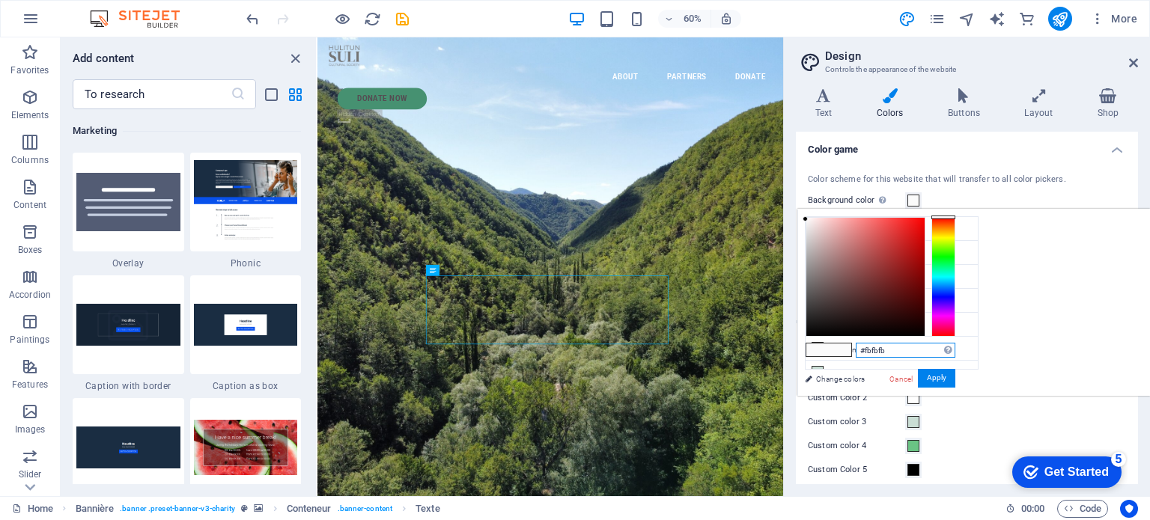
drag, startPoint x: 1090, startPoint y: 353, endPoint x: 1027, endPoint y: 355, distance: 63.7
click at [963, 355] on div "#fbfbfb Supported formats #0852ed rgb(8, 82, 237) rgba(8, 82, 237, 90%) hsv(221…" at bounding box center [880, 412] width 165 height 404
paste input "A5AD89"
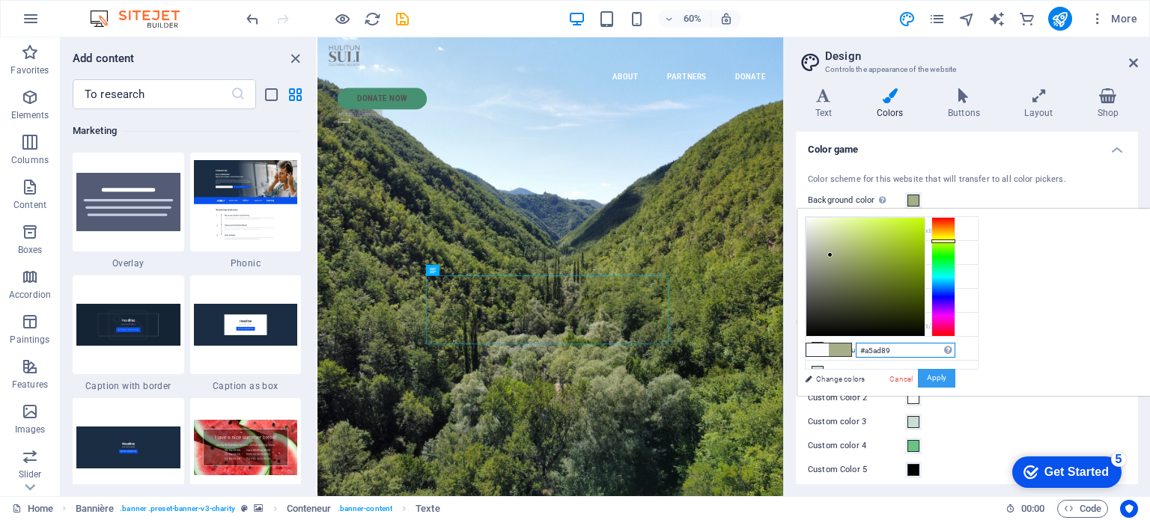
type input "#a5ad89"
click at [947, 377] on font "Apply" at bounding box center [936, 378] width 19 height 8
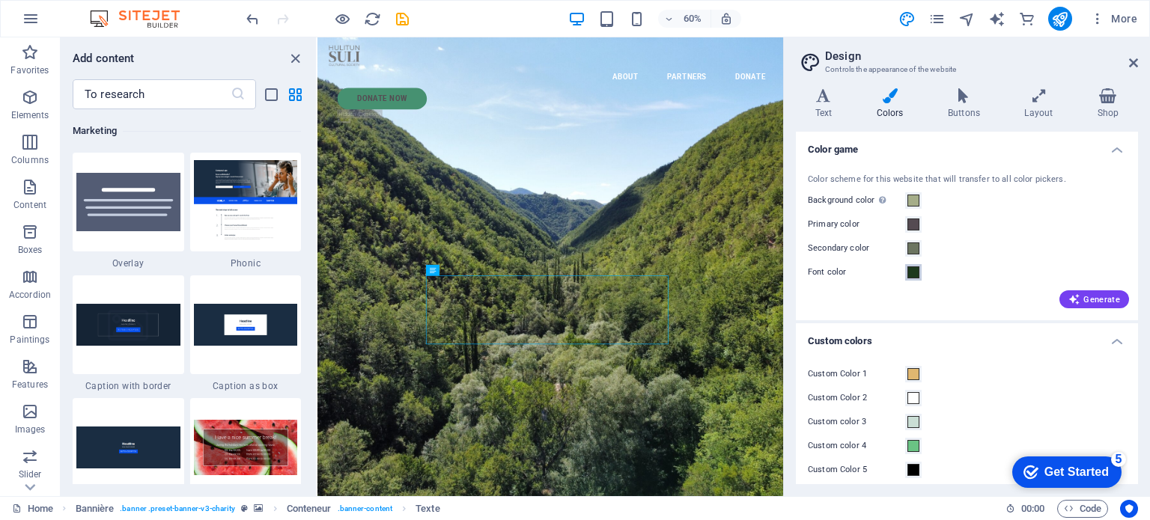
click at [913, 274] on span at bounding box center [914, 273] width 12 height 12
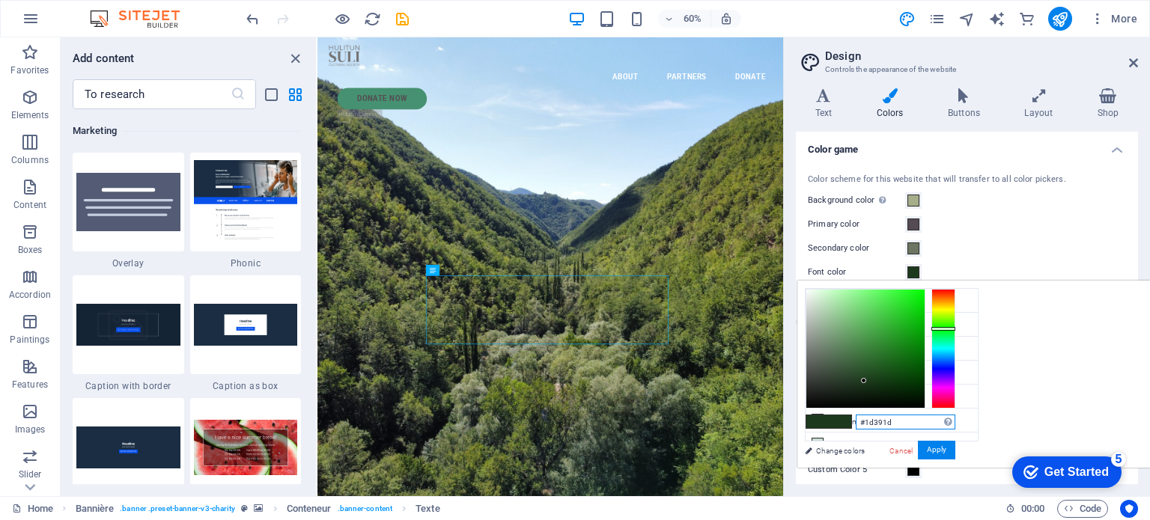
drag, startPoint x: 1085, startPoint y: 418, endPoint x: 1009, endPoint y: 425, distance: 75.9
click at [963, 425] on div "#1d391d Supported formats #0852ed rgb(8, 82, 237) rgba(8, 82, 237, 90%) hsv(221…" at bounding box center [880, 484] width 165 height 404
paste input "78574E"
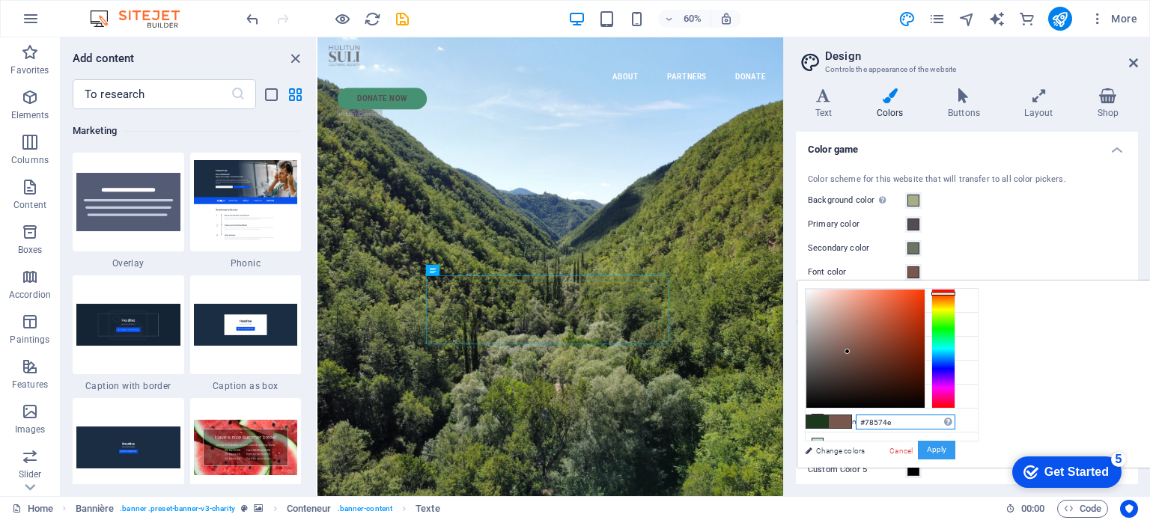
type input "#78574e"
click at [947, 452] on font "Apply" at bounding box center [936, 450] width 19 height 8
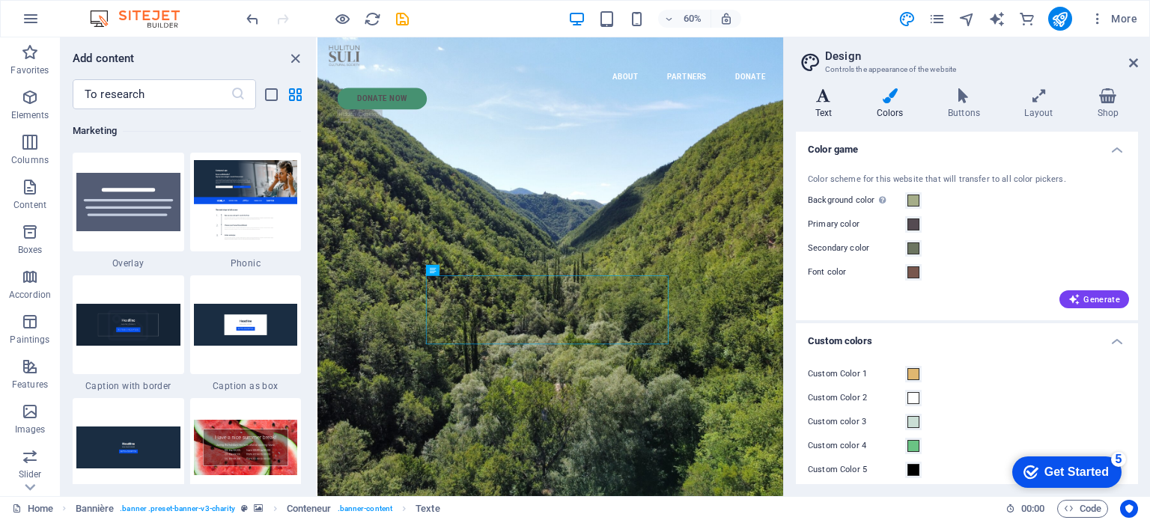
click at [824, 94] on icon at bounding box center [823, 95] width 55 height 15
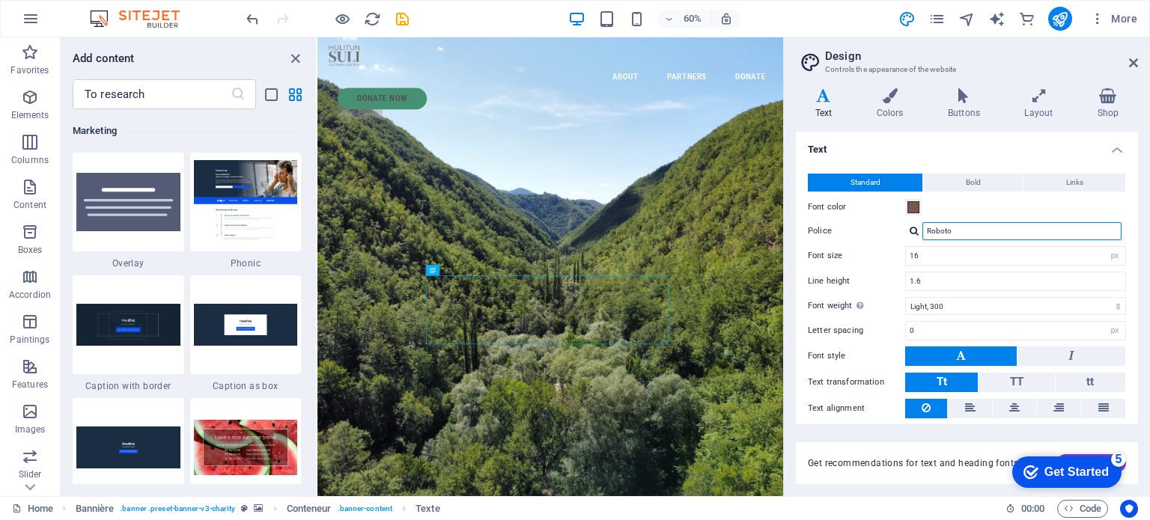
click at [976, 226] on input "Roboto" at bounding box center [1022, 231] width 199 height 18
drag, startPoint x: 976, startPoint y: 226, endPoint x: 866, endPoint y: 230, distance: 110.9
click at [866, 230] on div "Police Roboto" at bounding box center [967, 231] width 318 height 18
type input "Noto"
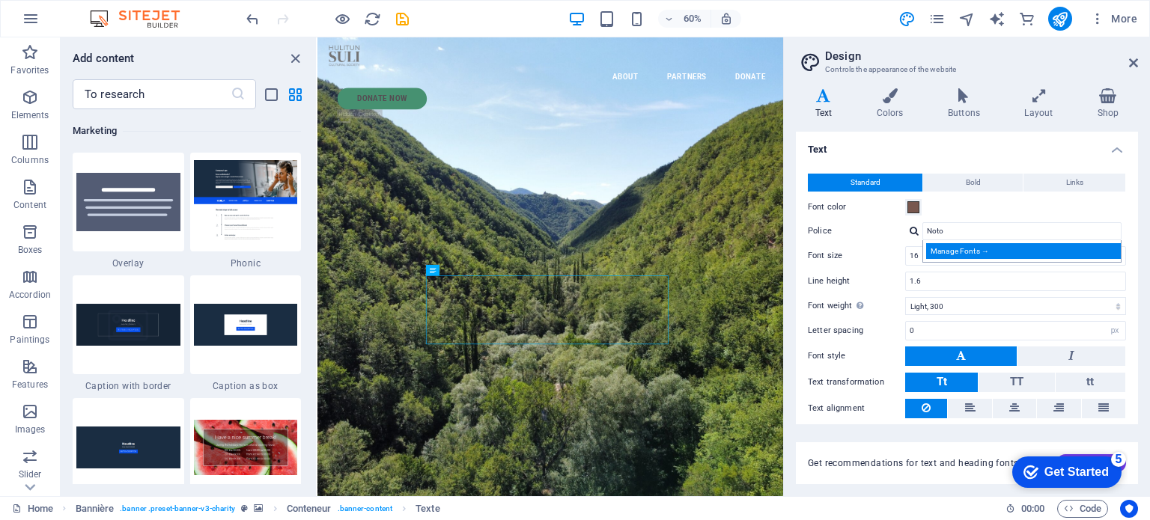
click at [962, 251] on font "Manage Fonts →" at bounding box center [960, 251] width 58 height 8
select select "popularity"
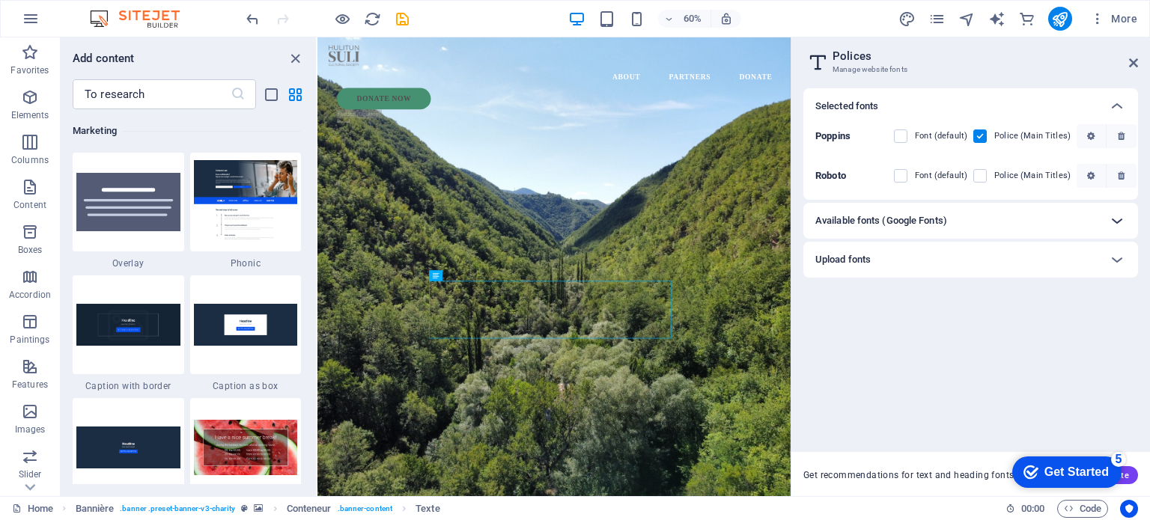
click at [1114, 218] on icon at bounding box center [1117, 221] width 18 height 18
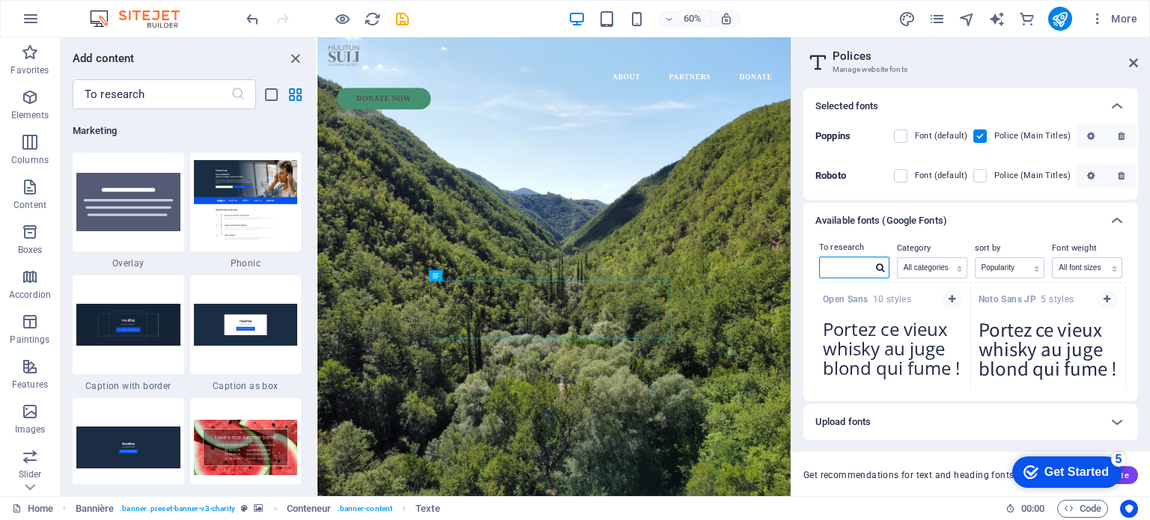
click at [845, 264] on input "text" at bounding box center [846, 267] width 52 height 19
type input "Noto"
click at [1108, 296] on span "button" at bounding box center [1107, 299] width 9 height 9
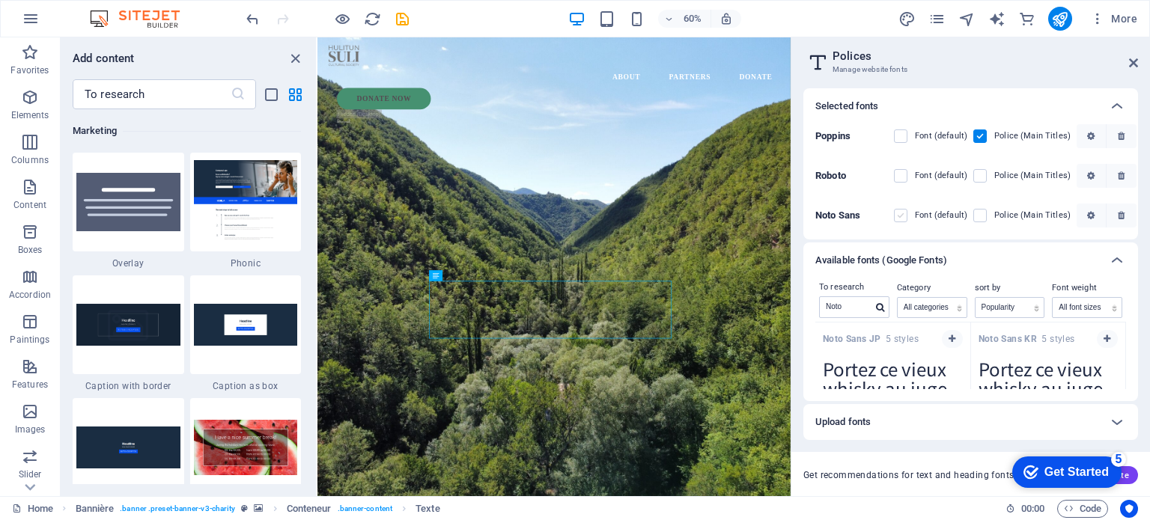
click at [905, 216] on label at bounding box center [900, 215] width 13 height 13
click at [0, 0] on Sans "checkbox" at bounding box center [0, 0] width 0 height 0
click at [461, 269] on icon at bounding box center [462, 270] width 5 height 10
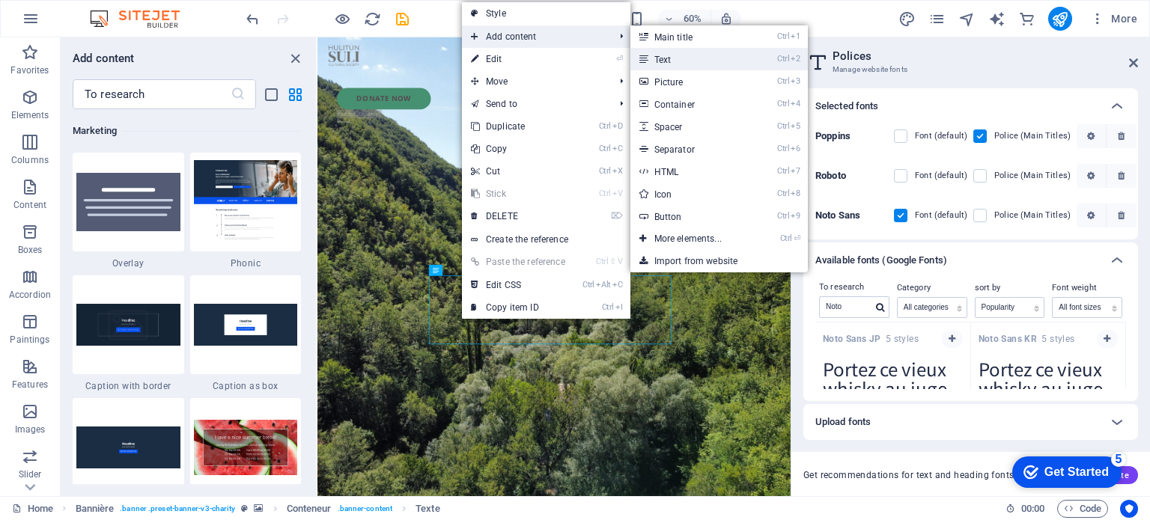
click at [669, 55] on font "Text" at bounding box center [662, 60] width 17 height 10
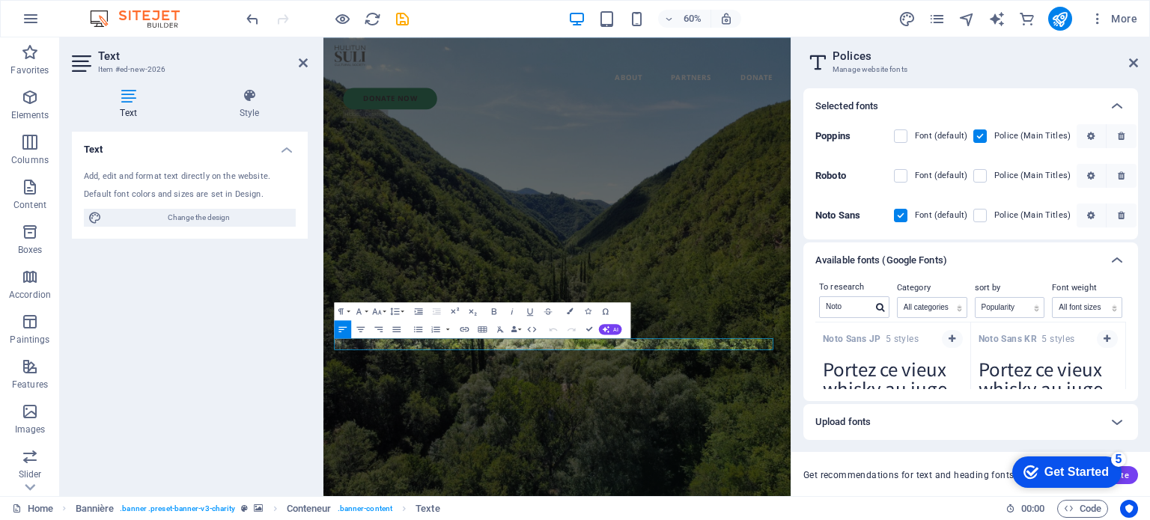
click at [82, 401] on div "Text Add, edit and format text directly on the website. Default font colors and…" at bounding box center [190, 308] width 236 height 353
click at [188, 347] on div "Text Add, edit and format text directly on the website. Default font colors and…" at bounding box center [190, 308] width 236 height 353
drag, startPoint x: 1045, startPoint y: 540, endPoint x: 848, endPoint y: 562, distance: 198.1
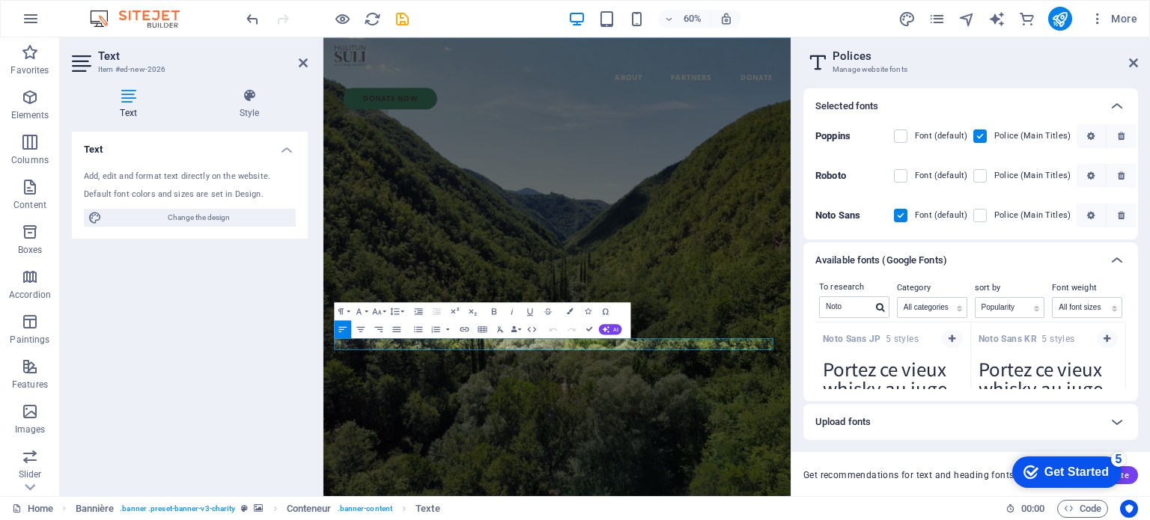
click at [166, 366] on div "Text Add, edit and format text directly on the website. Default font colors and…" at bounding box center [190, 308] width 236 height 353
click at [979, 216] on label at bounding box center [979, 215] width 13 height 13
click at [0, 0] on Sans "checkbox" at bounding box center [0, 0] width 0 height 0
click at [1118, 133] on icon "button" at bounding box center [1121, 136] width 7 height 9
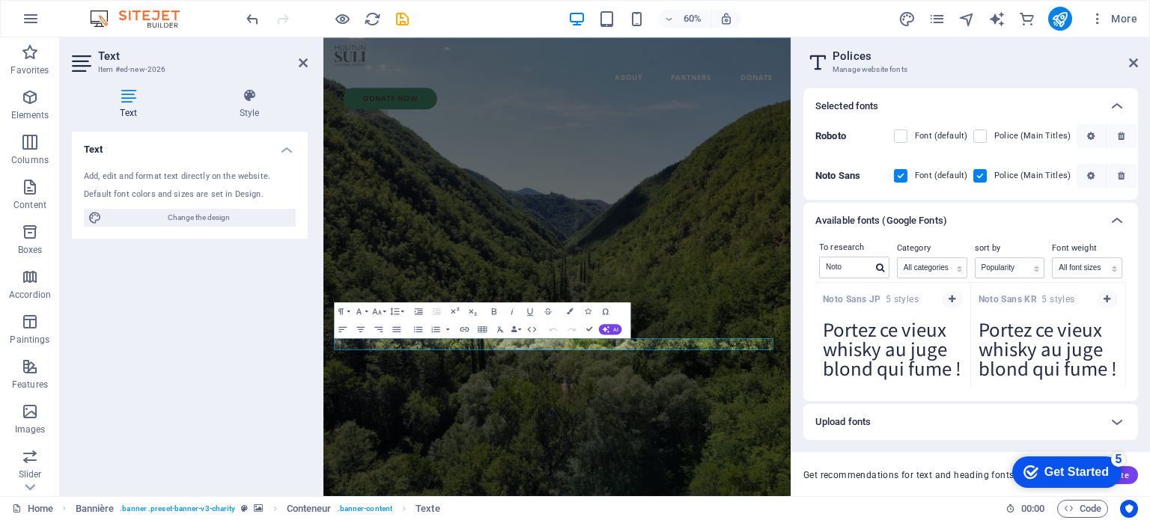
click at [1118, 133] on icon "button" at bounding box center [1121, 136] width 7 height 9
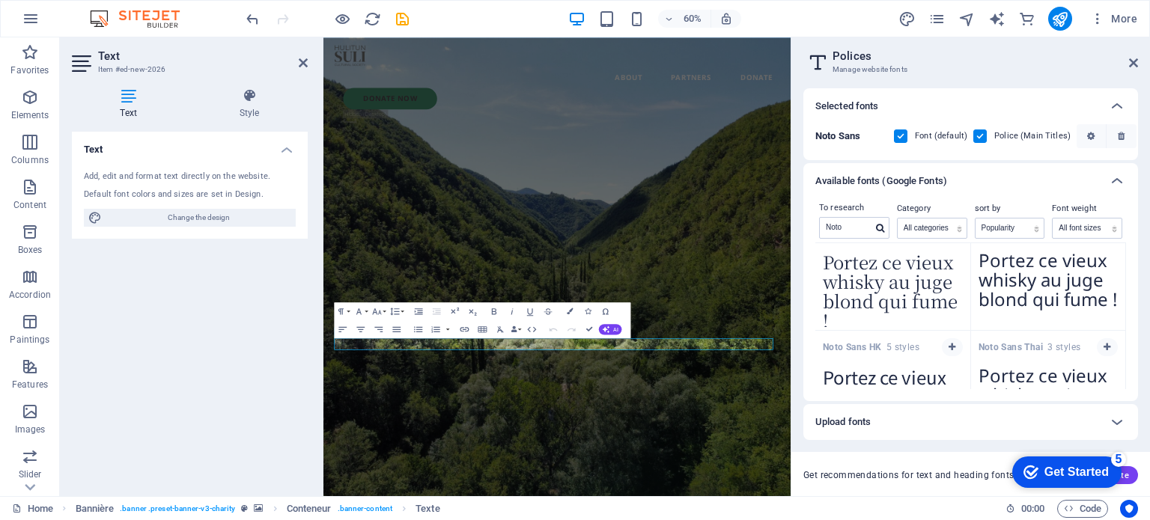
scroll to position [149, 0]
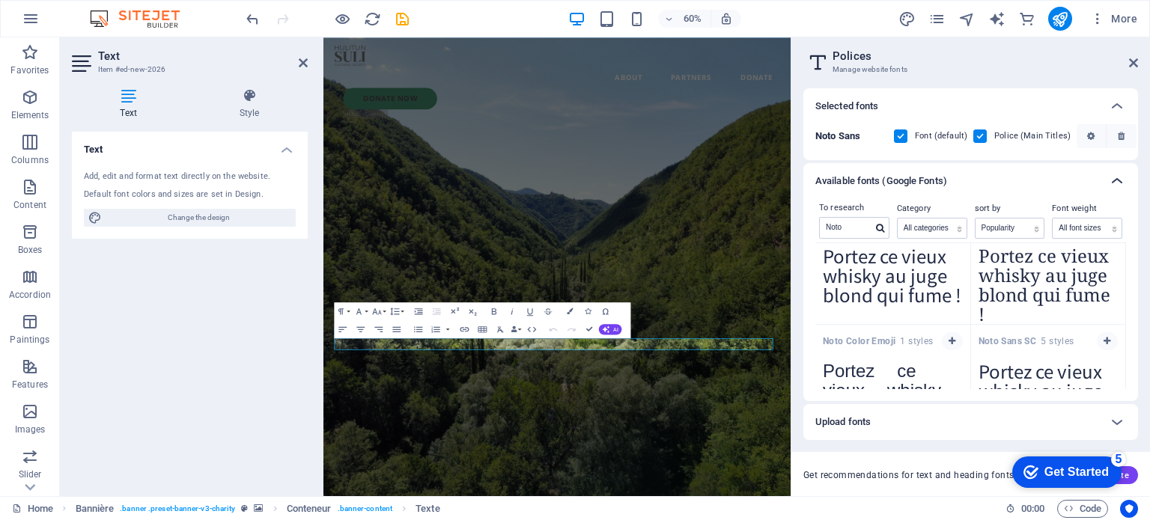
click at [1120, 182] on icon at bounding box center [1117, 181] width 18 height 18
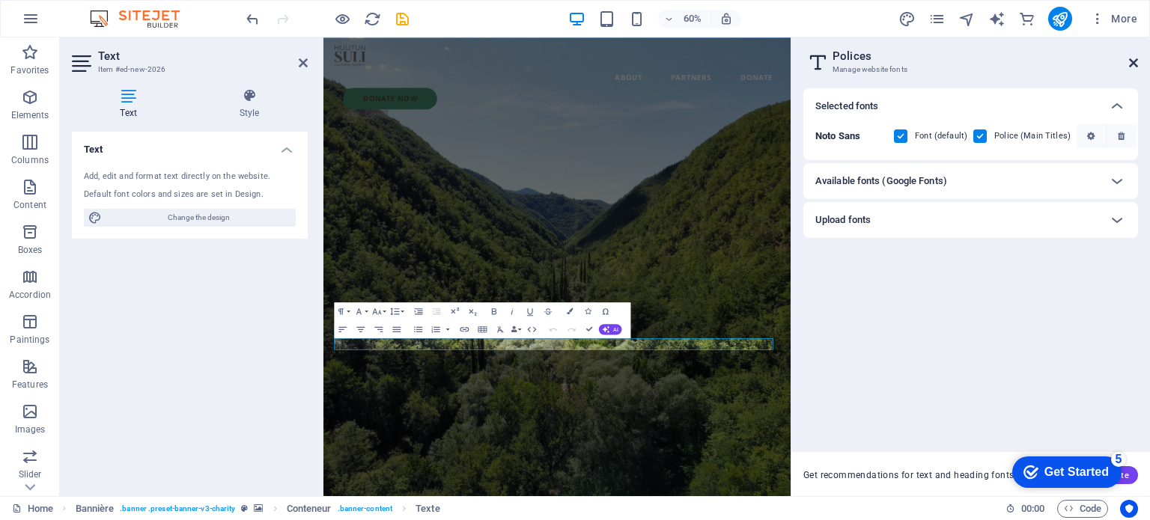
click at [1134, 59] on icon at bounding box center [1133, 63] width 9 height 12
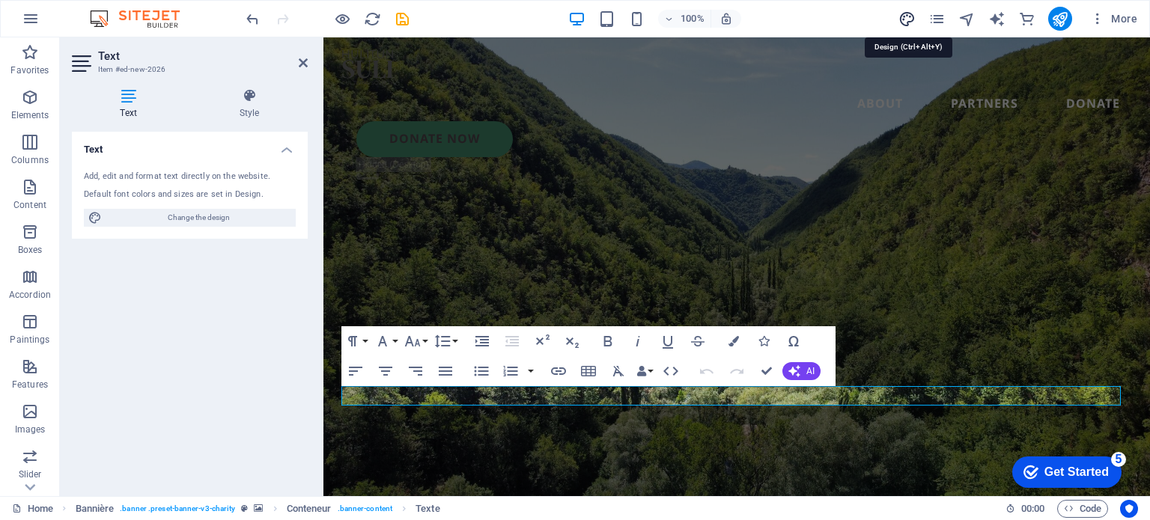
click at [907, 13] on icon "design" at bounding box center [907, 18] width 17 height 17
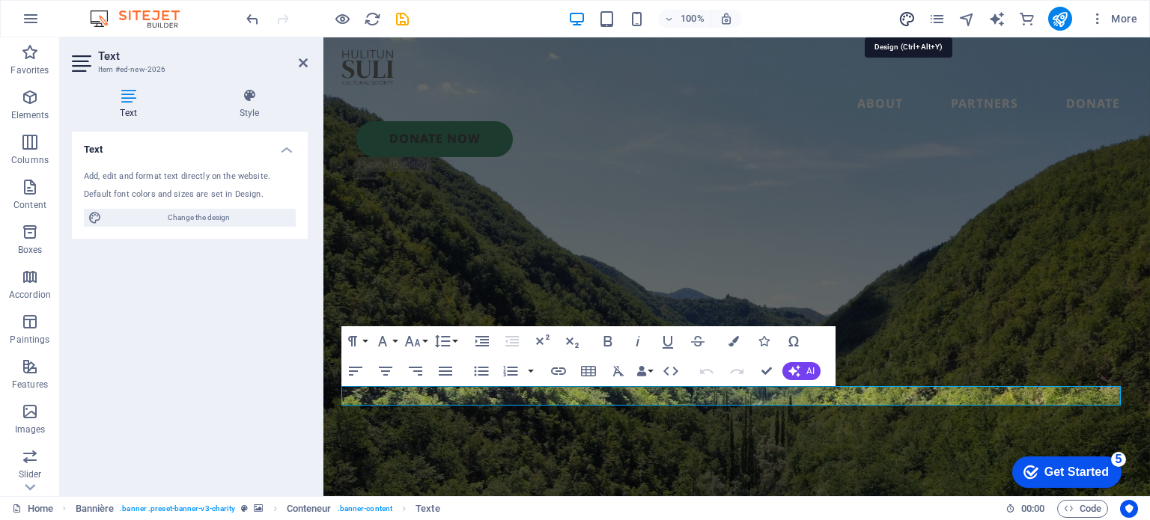
select select "px"
select select "300"
select select "px"
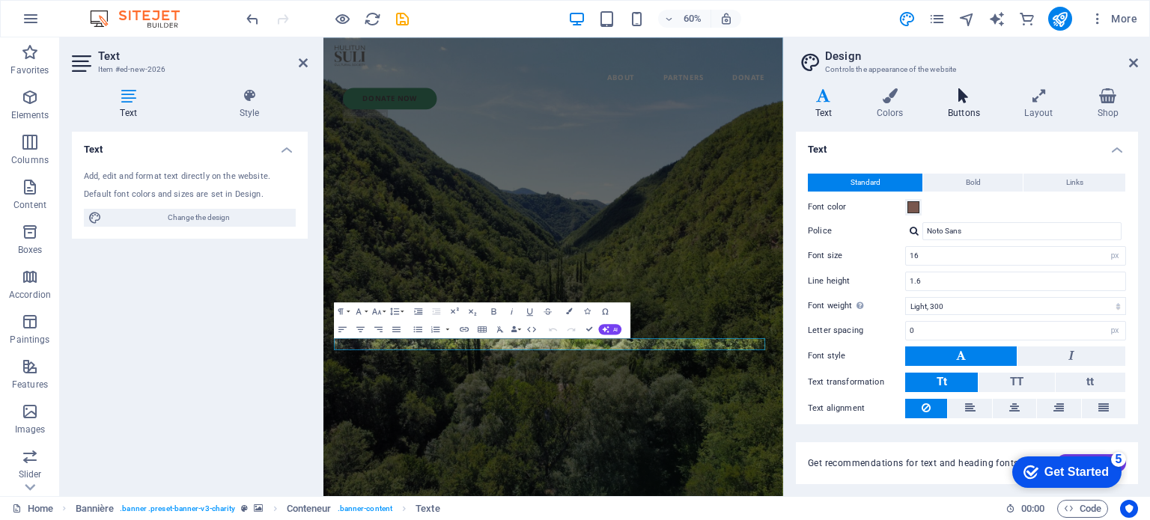
click at [962, 88] on icon at bounding box center [964, 95] width 70 height 15
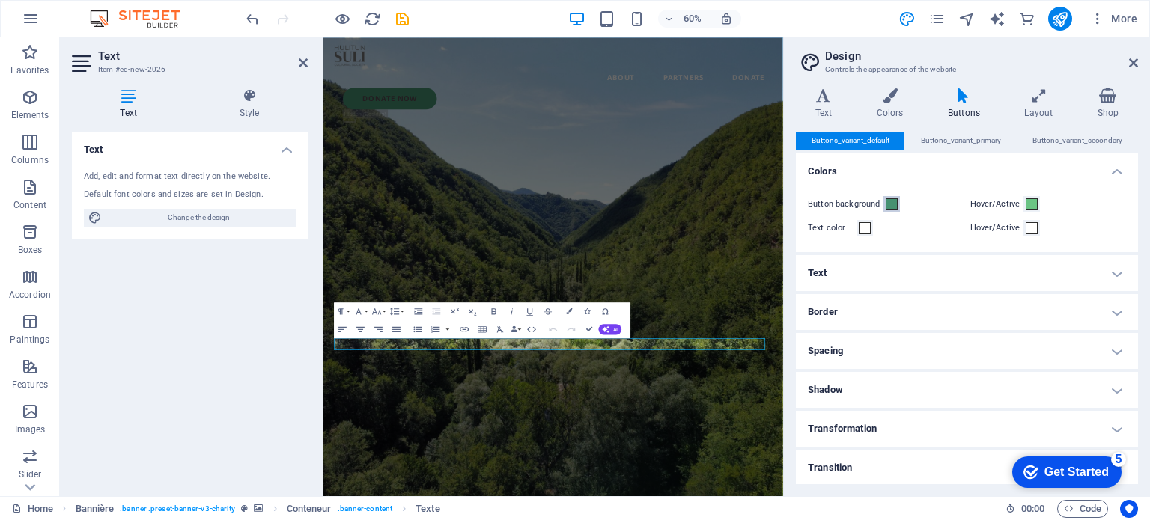
click at [890, 204] on span at bounding box center [892, 204] width 12 height 12
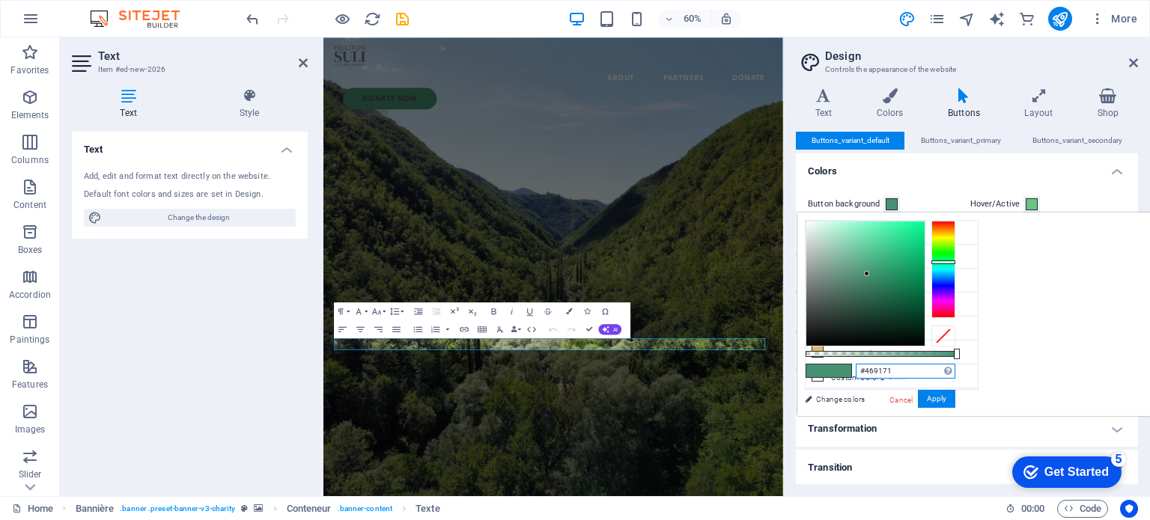
drag, startPoint x: 1092, startPoint y: 368, endPoint x: 1012, endPoint y: 370, distance: 79.4
click at [963, 370] on div "#469171 Supported formats #0852ed rgb(8, 82, 237) rgba(8, 82, 237, 90%) hsv(221…" at bounding box center [880, 423] width 165 height 421
paste input "6C756"
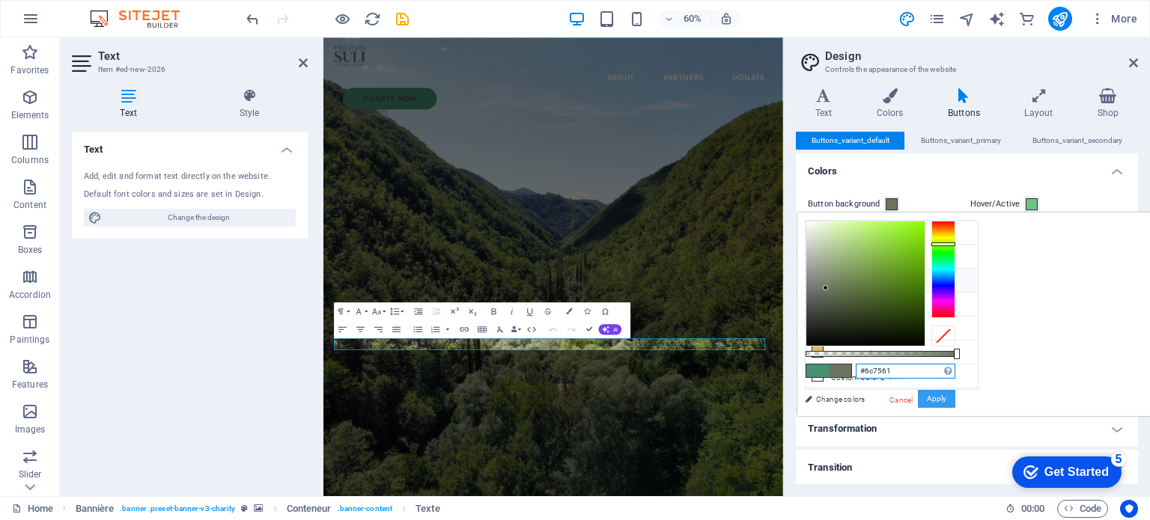
type input "#6c7561"
click at [947, 398] on font "Apply" at bounding box center [936, 399] width 19 height 8
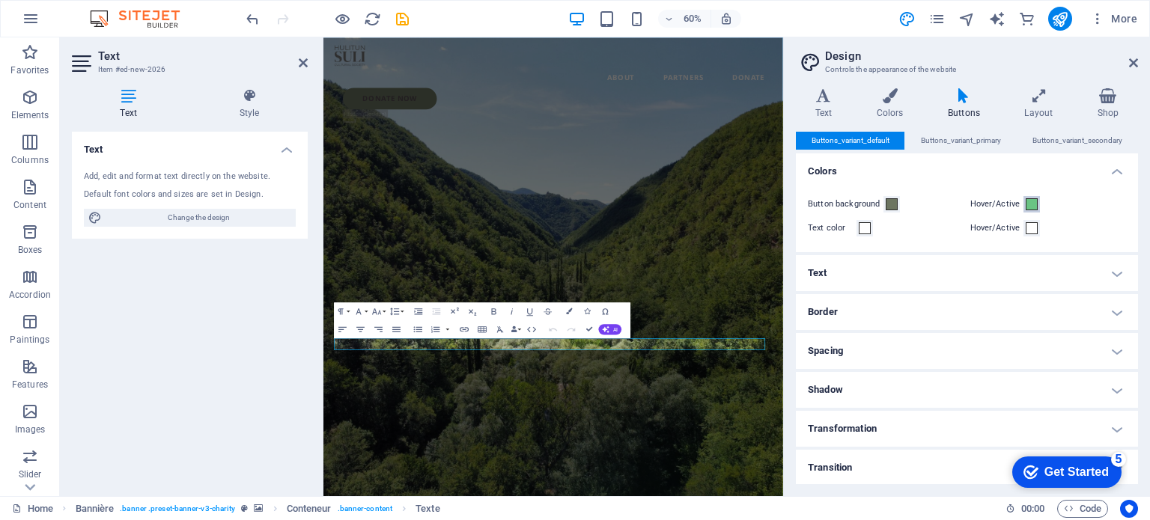
click at [1027, 201] on span at bounding box center [1032, 204] width 12 height 12
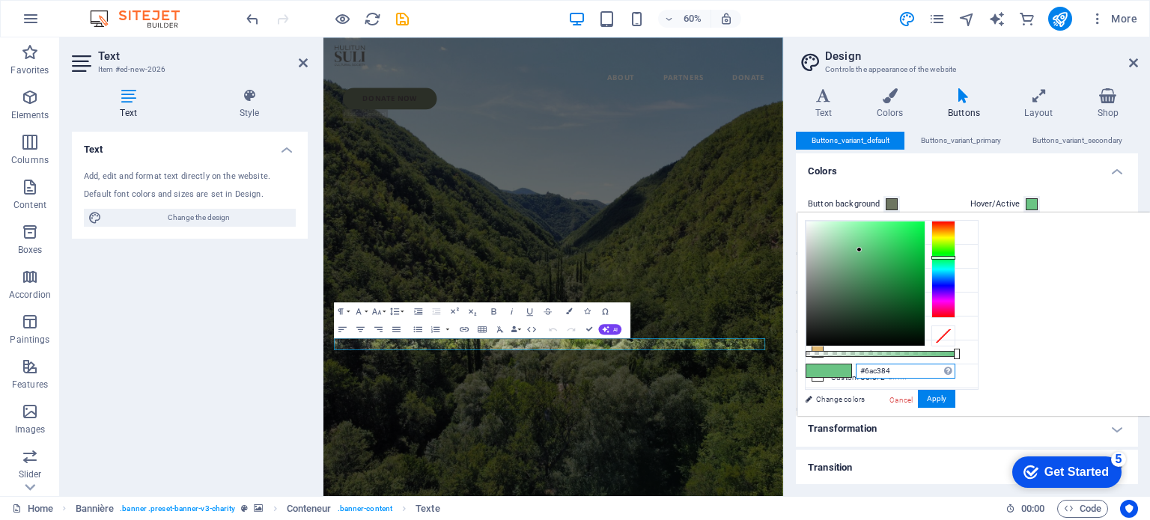
drag, startPoint x: 1087, startPoint y: 369, endPoint x: 1042, endPoint y: 371, distance: 44.2
click at [956, 371] on input "#6ac384" at bounding box center [906, 371] width 100 height 15
paste input "A5AD89"
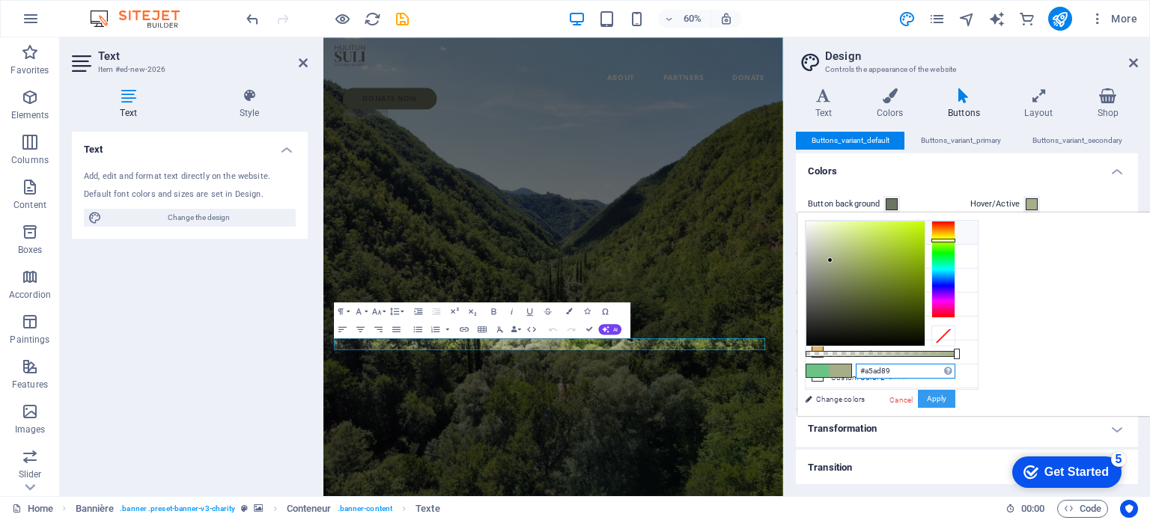
type input "#a5ad89"
click at [947, 399] on font "Apply" at bounding box center [936, 399] width 19 height 8
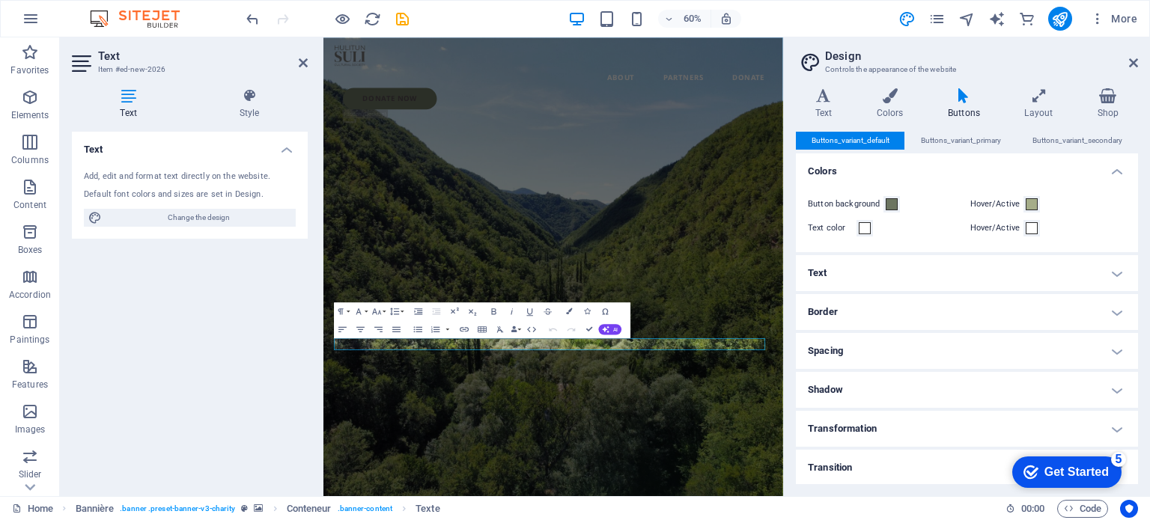
click at [1111, 271] on h4 "Text" at bounding box center [967, 273] width 342 height 36
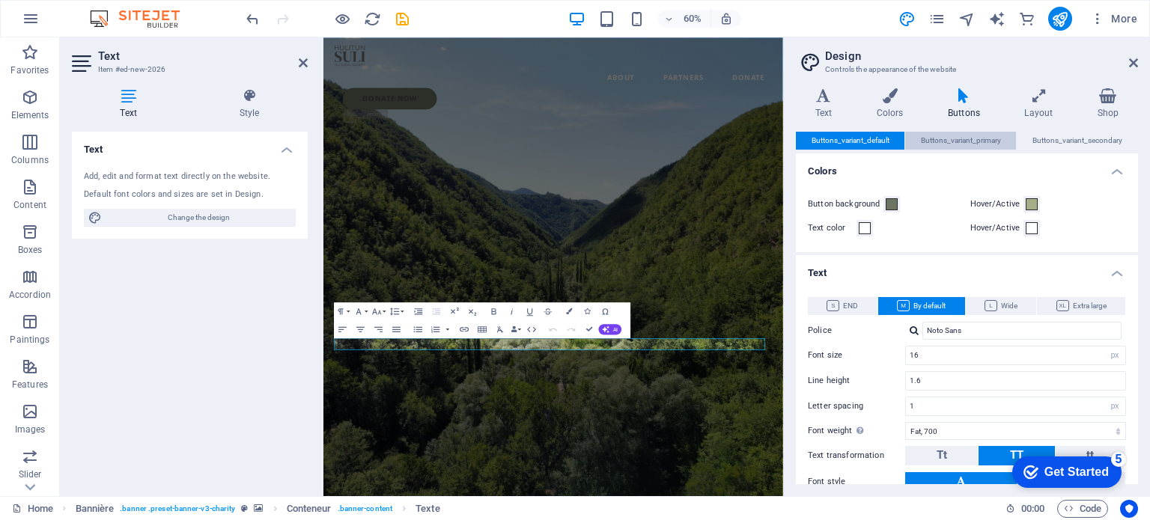
click at [965, 138] on font "Buttons_variant_primary" at bounding box center [961, 140] width 80 height 8
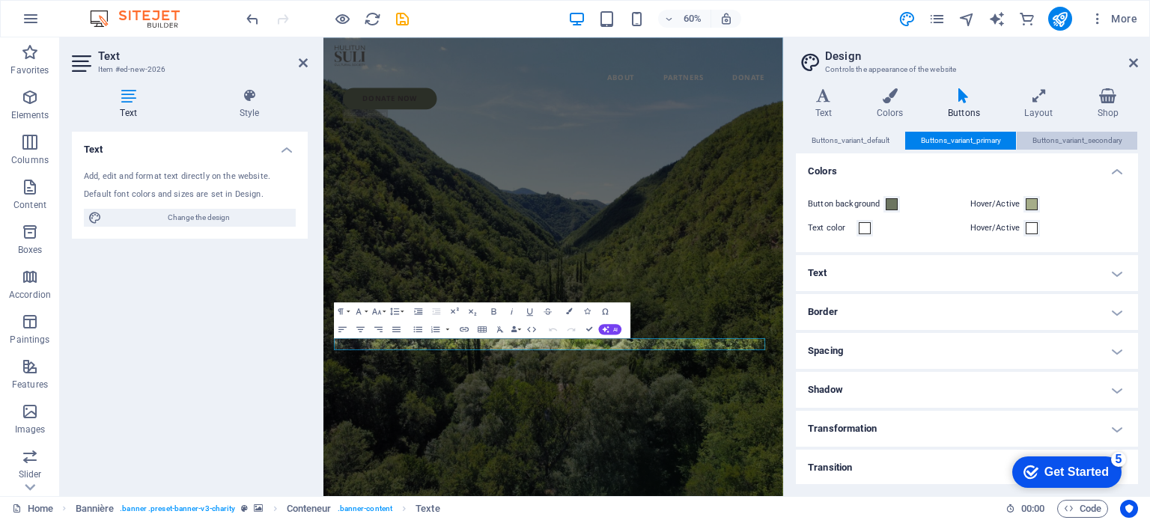
click at [1039, 138] on font "Buttons_variant_secondary" at bounding box center [1078, 140] width 90 height 8
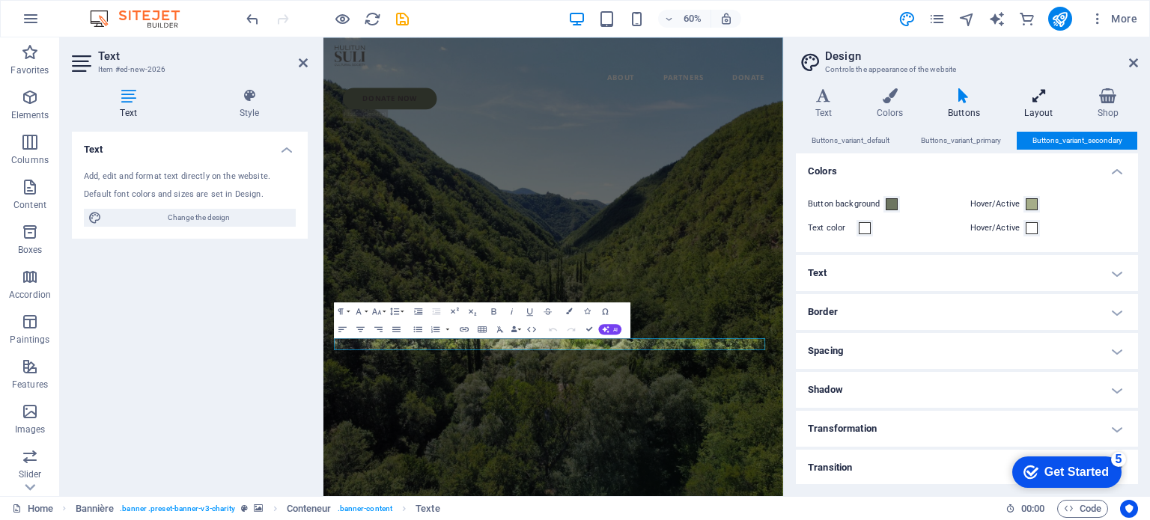
click at [1027, 97] on icon at bounding box center [1039, 95] width 67 height 15
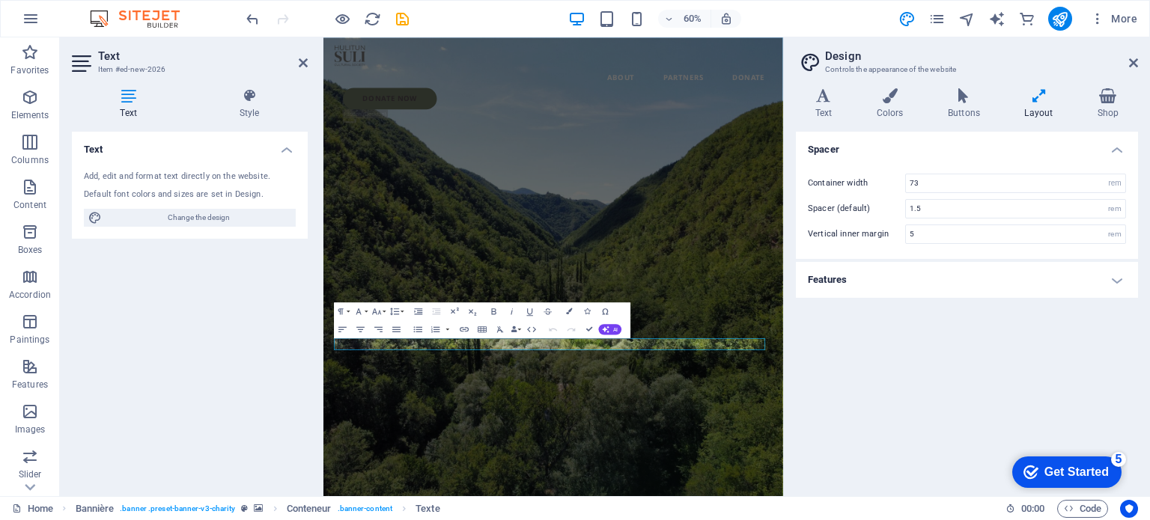
click at [1120, 277] on h4 "Features" at bounding box center [967, 280] width 342 height 36
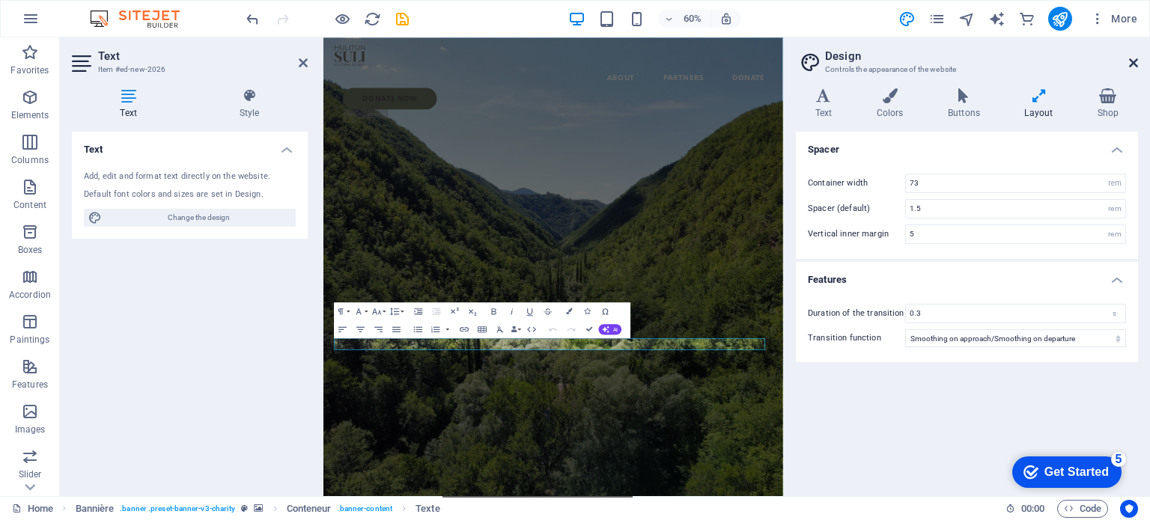
click at [1133, 57] on icon at bounding box center [1133, 63] width 9 height 12
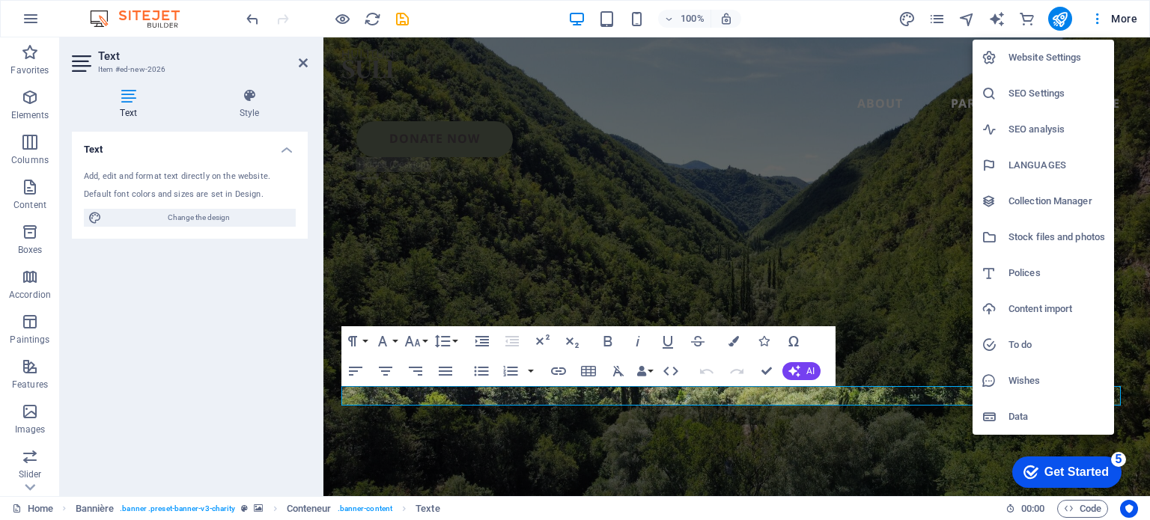
click at [792, 14] on div at bounding box center [575, 260] width 1150 height 520
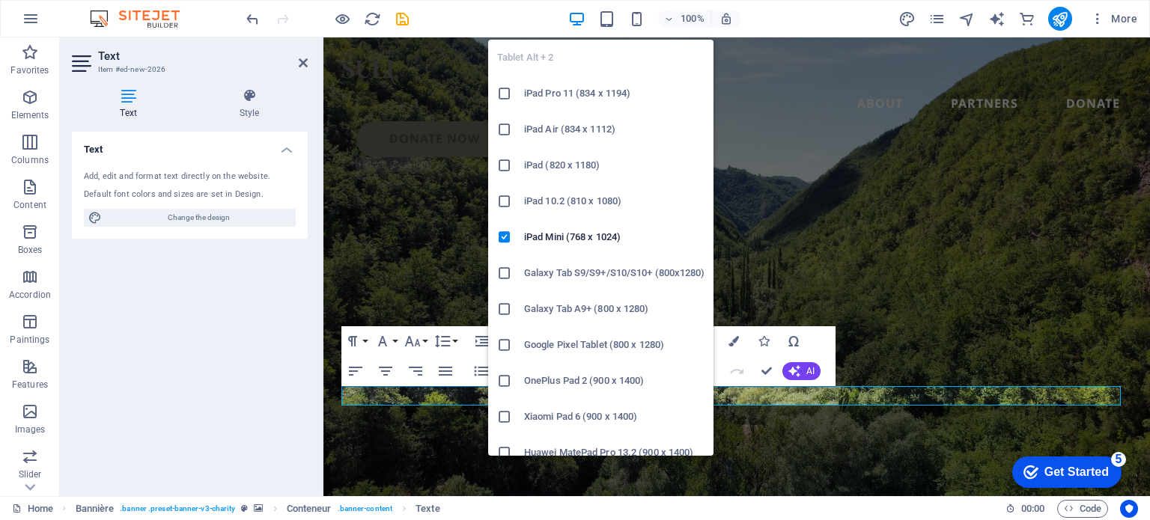
click at [589, 160] on font "iPad (820 x 1180)" at bounding box center [562, 165] width 76 height 11
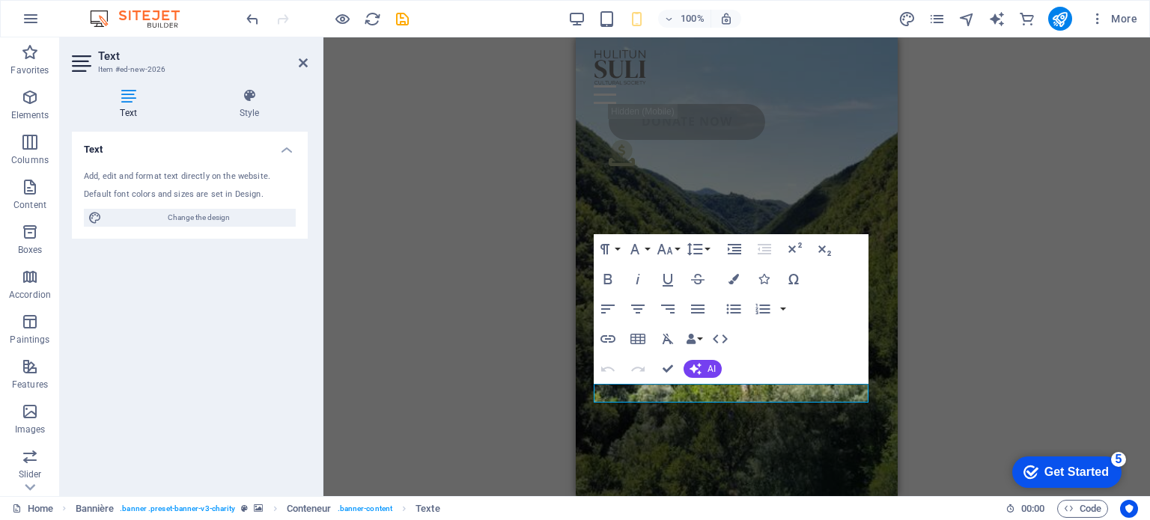
click at [1120, 182] on div "H1 Banner Banner Container Menu bar Button Menu Logo Text Spacer Icon Text Para…" at bounding box center [736, 266] width 827 height 459
click at [1047, 191] on div "H1 Banner Banner Container Menu bar Button Menu Logo Text Spacer Icon Text Para…" at bounding box center [736, 266] width 827 height 459
click at [507, 263] on div "H1 Banner Banner Container Menu bar Button Menu Logo Text Spacer Icon Text Para…" at bounding box center [736, 266] width 827 height 459
drag, startPoint x: 615, startPoint y: 395, endPoint x: 584, endPoint y: 397, distance: 30.8
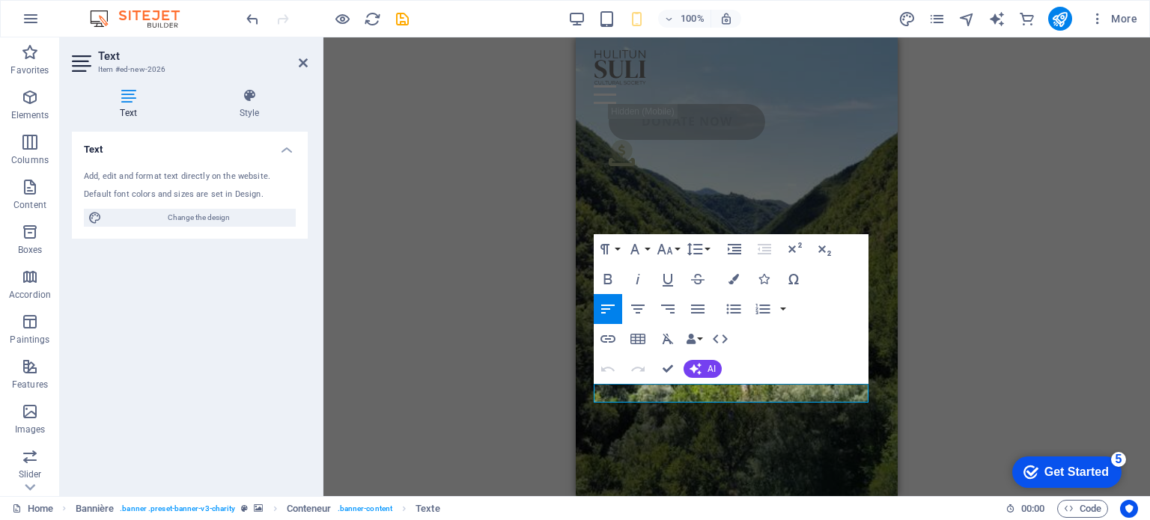
click at [527, 394] on div "H1 Banner Banner Container Menu bar Button Menu Logo Text Spacer Icon Text Para…" at bounding box center [736, 266] width 827 height 459
click at [303, 59] on icon at bounding box center [303, 63] width 9 height 12
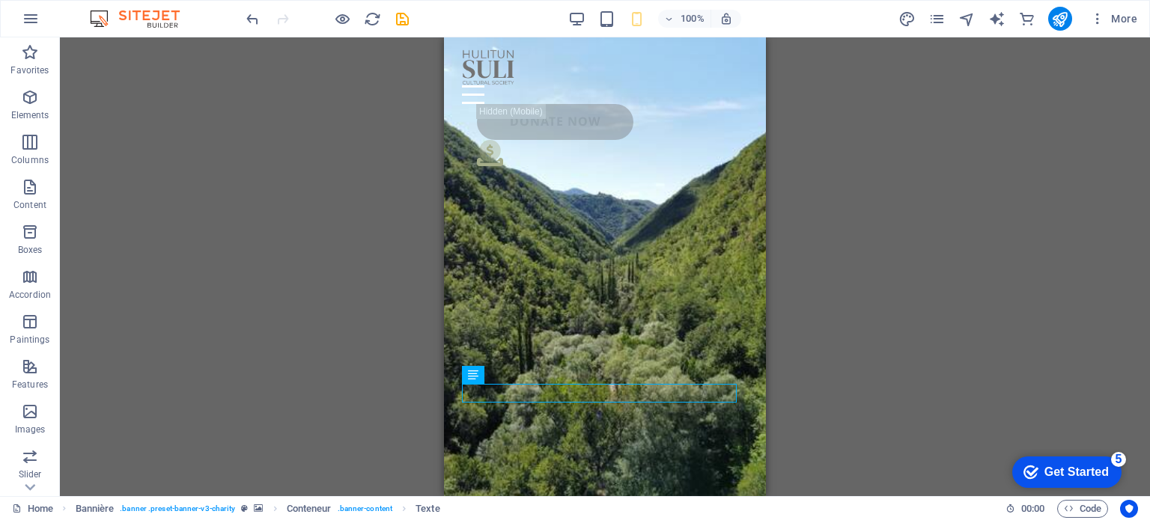
click at [368, 228] on div "H1 Banner Banner Container Menu bar Button Menu Logo Text Spacer Icon Text" at bounding box center [605, 266] width 1090 height 459
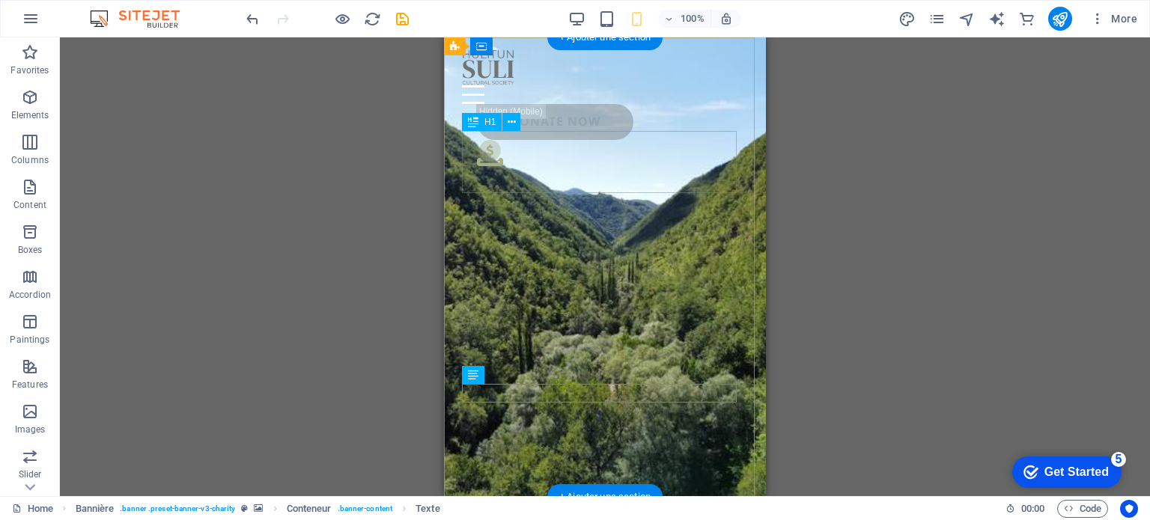
drag, startPoint x: 586, startPoint y: 143, endPoint x: 455, endPoint y: 142, distance: 131.0
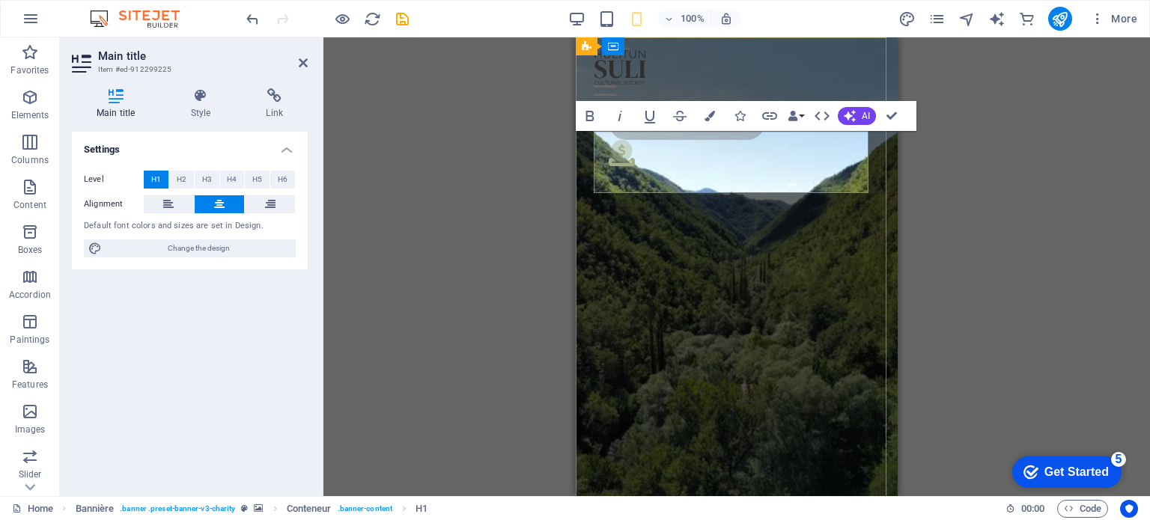
scroll to position [1821, 1]
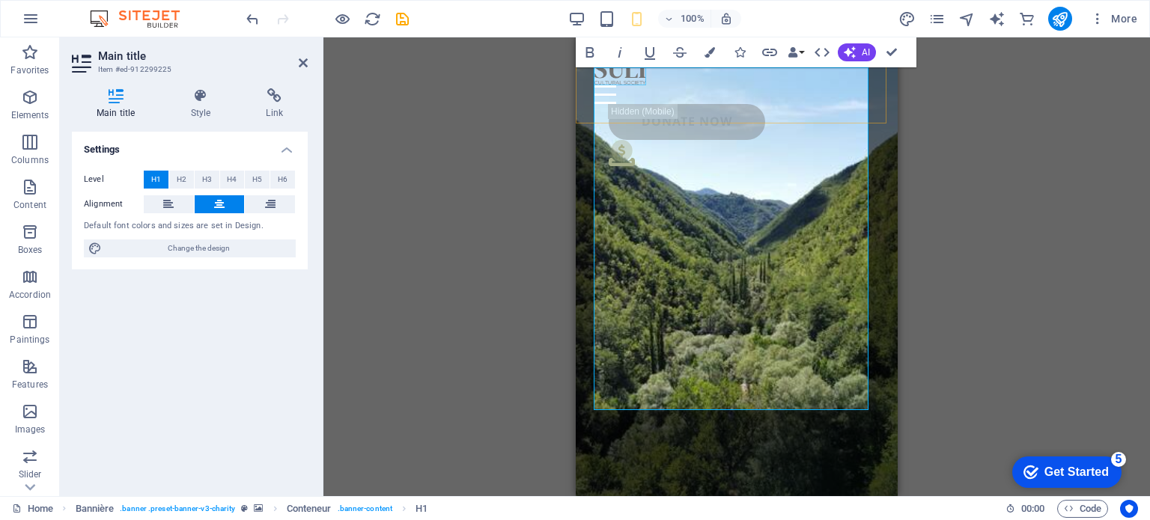
drag, startPoint x: 675, startPoint y: 146, endPoint x: 600, endPoint y: 76, distance: 102.3
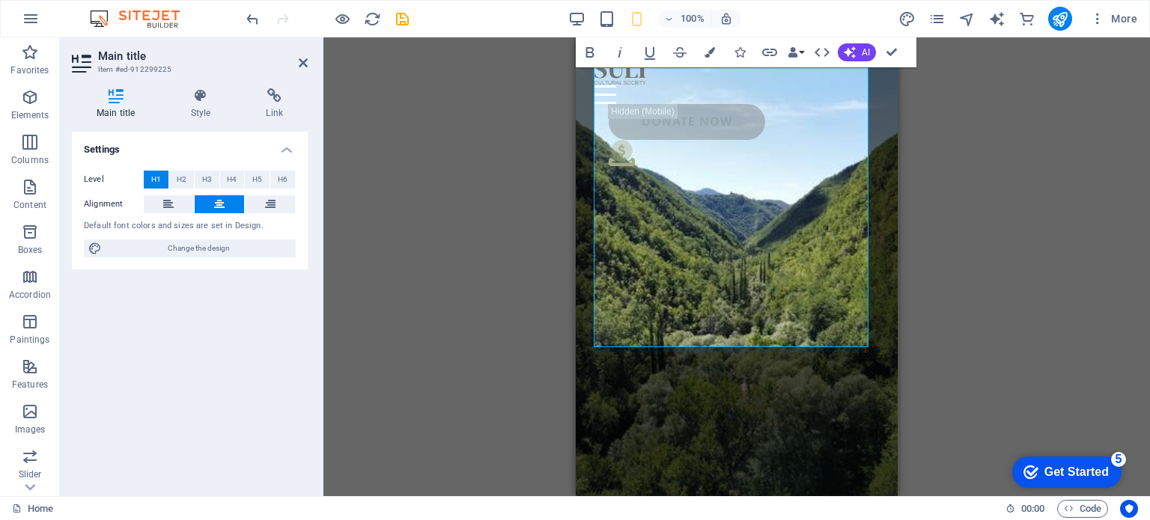
drag, startPoint x: 839, startPoint y: 334, endPoint x: 1151, endPoint y: 121, distance: 378.2
click at [234, 177] on font "H4" at bounding box center [232, 179] width 10 height 8
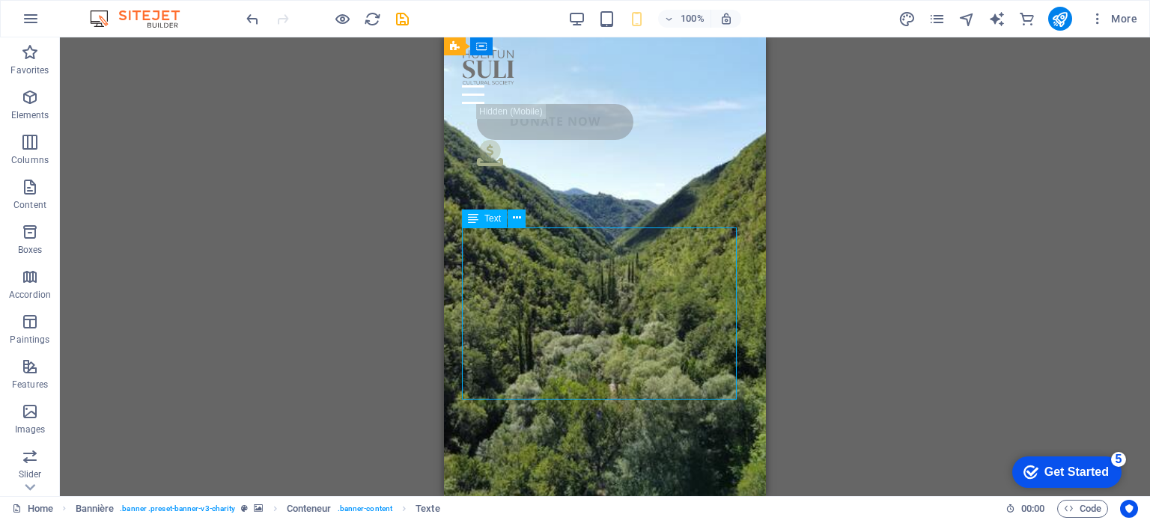
select select "px"
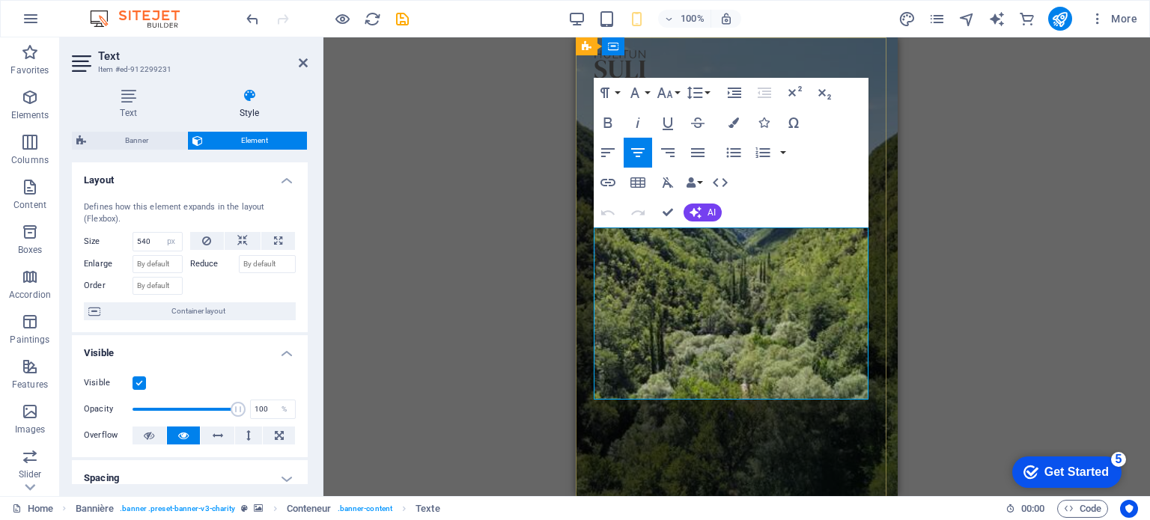
click at [616, 87] on button "Paragraph Format" at bounding box center [608, 93] width 28 height 30
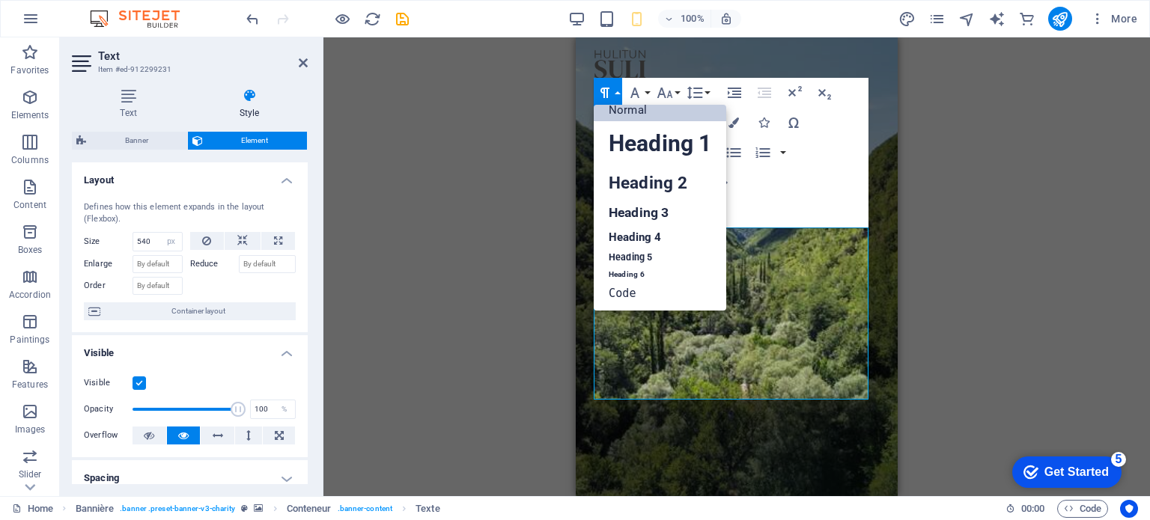
scroll to position [12, 0]
click at [638, 253] on font "Heading 5" at bounding box center [630, 257] width 43 height 11
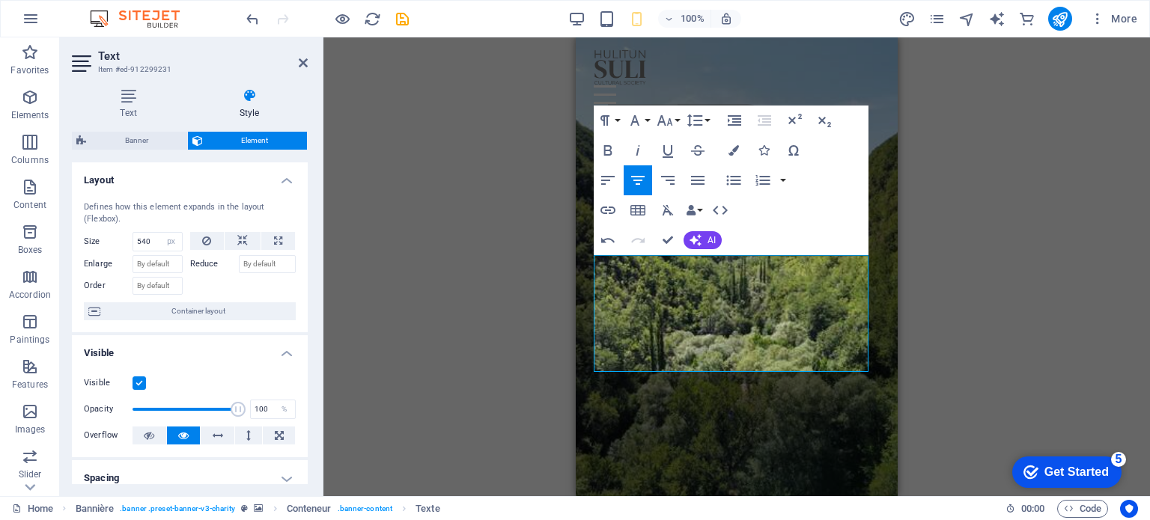
click at [1033, 290] on div "Drag and drop the element of your choice to replace the existing content. Press…" at bounding box center [736, 266] width 827 height 459
click at [303, 64] on icon at bounding box center [303, 63] width 9 height 12
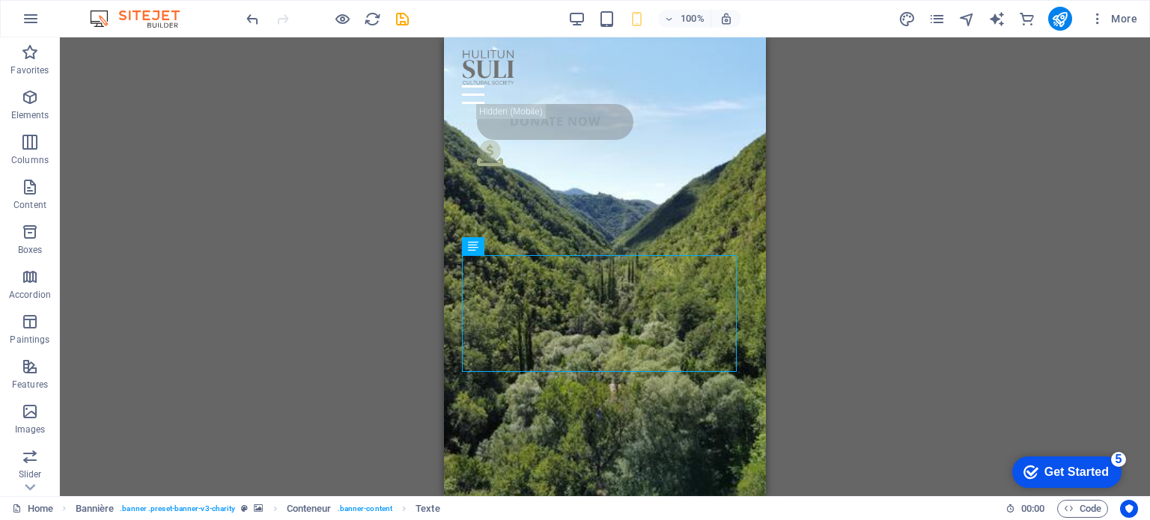
click at [411, 285] on div "Drag and drop the element of your choice to replace the existing content. Press…" at bounding box center [605, 266] width 1090 height 459
click at [514, 360] on icon at bounding box center [517, 364] width 8 height 16
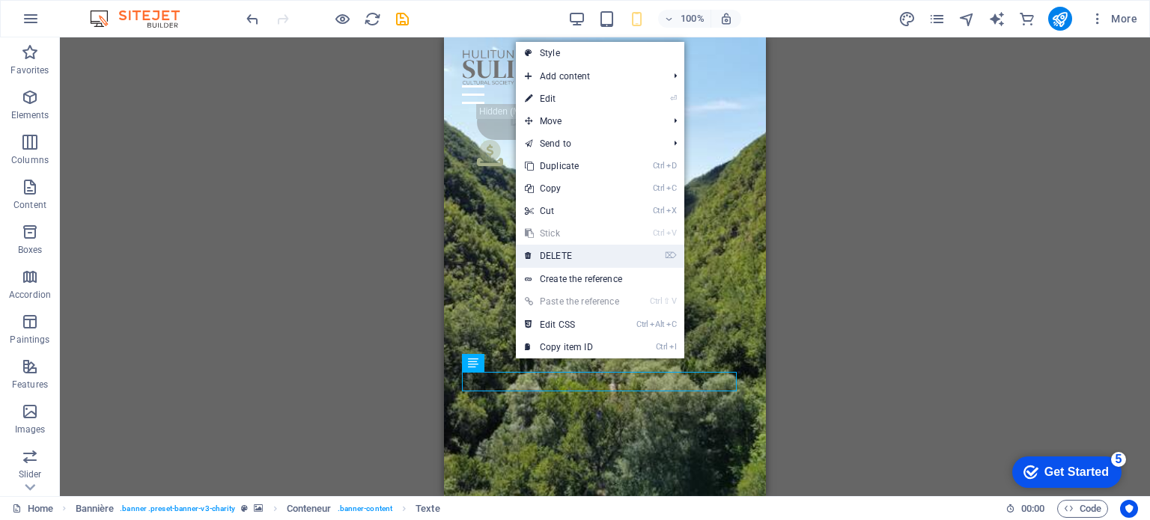
click at [566, 249] on link "⌦ DELETE" at bounding box center [572, 256] width 112 height 22
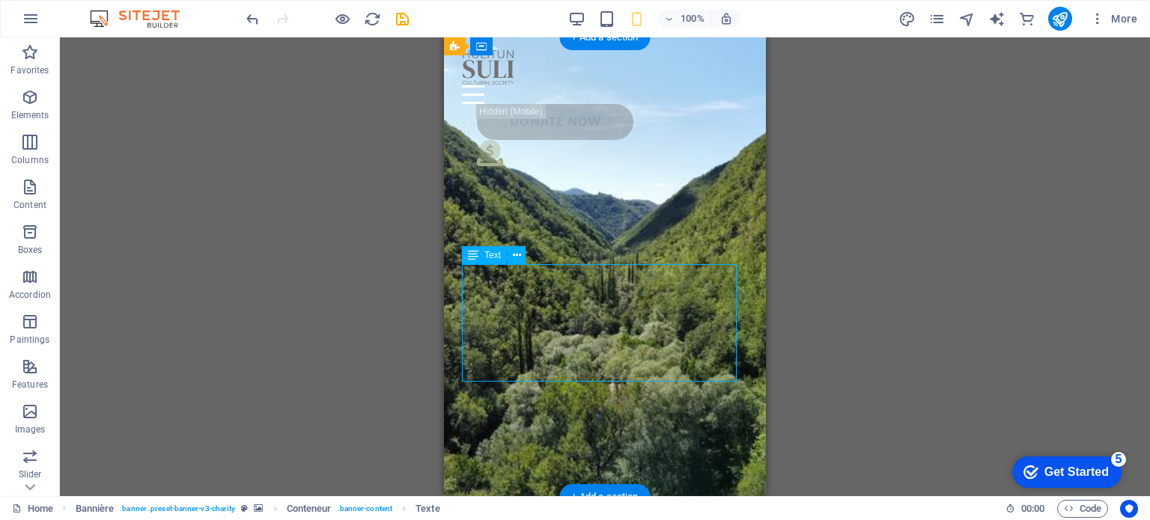
select select "px"
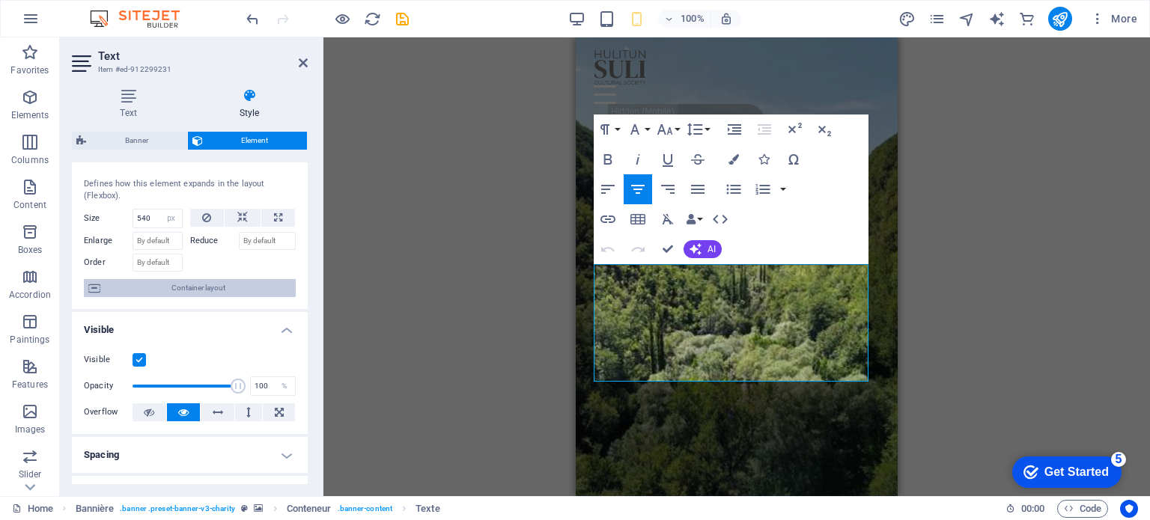
scroll to position [0, 0]
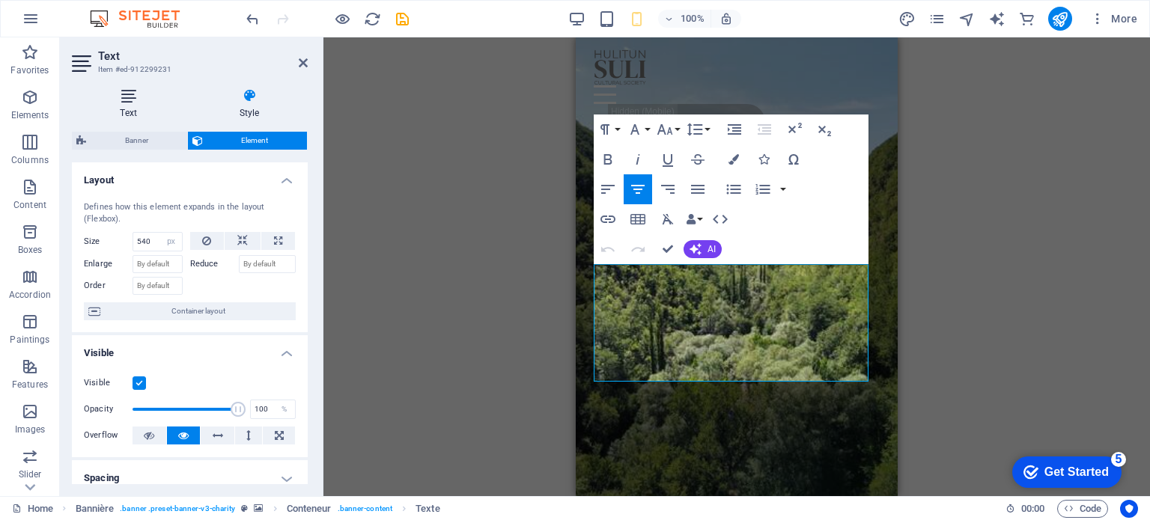
click at [120, 90] on icon at bounding box center [128, 95] width 113 height 15
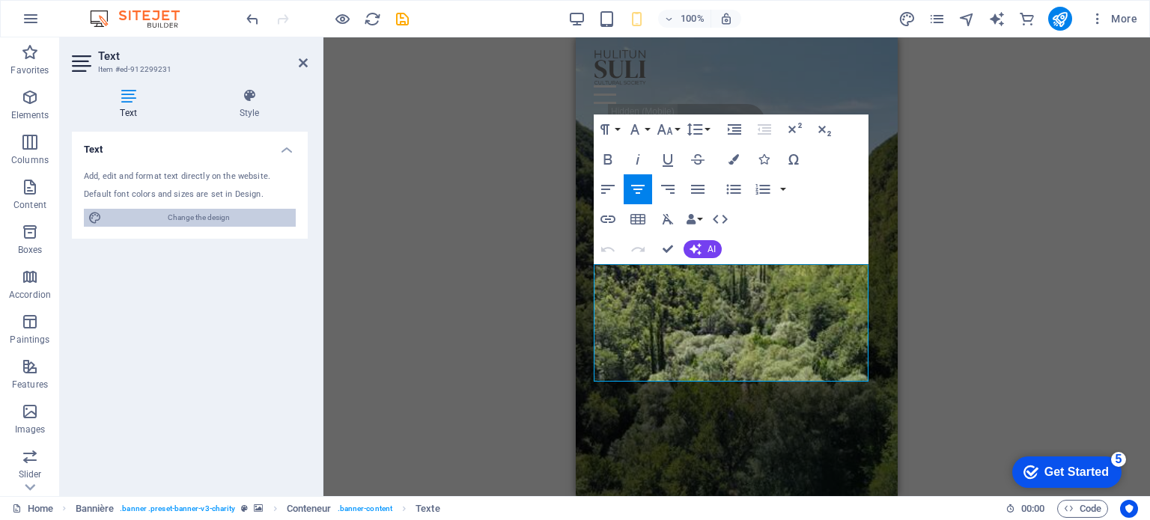
click at [183, 216] on font "Change the design" at bounding box center [199, 217] width 62 height 8
select select "px"
select select "300"
select select "px"
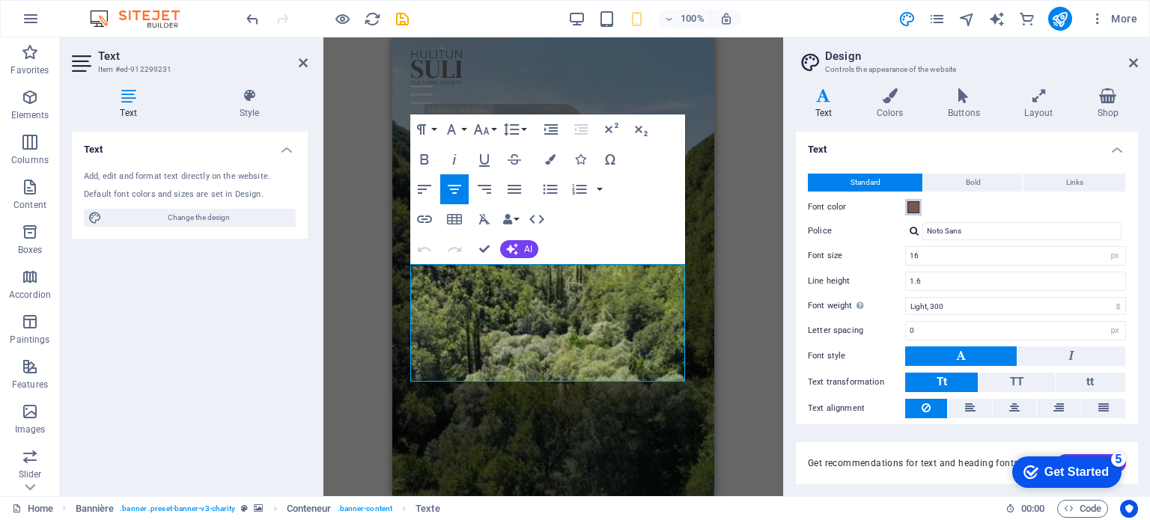
click at [912, 206] on span at bounding box center [914, 207] width 12 height 12
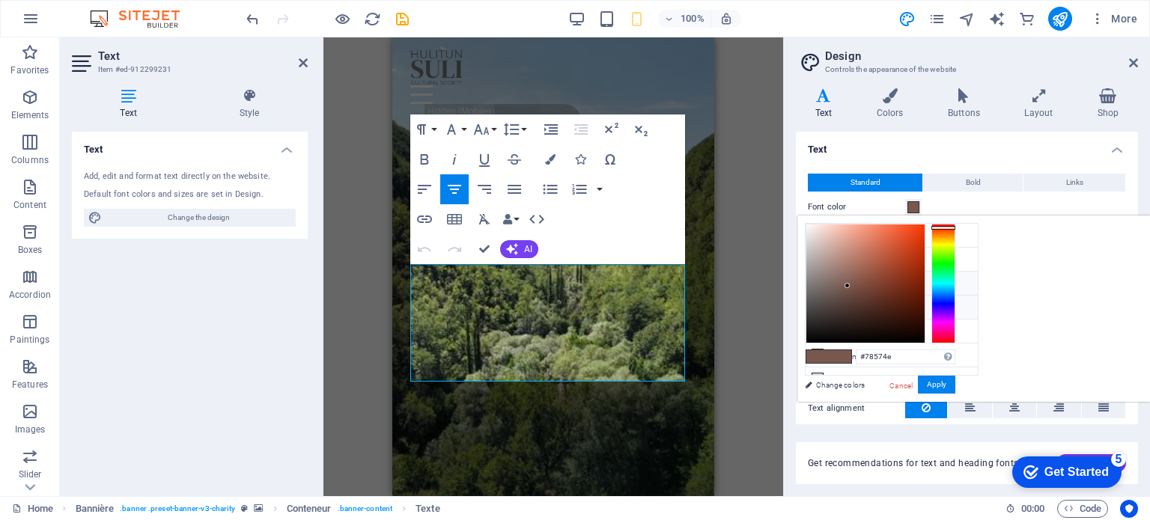
scroll to position [56, 0]
click at [818, 318] on icon at bounding box center [817, 323] width 10 height 10
type input "#caded5"
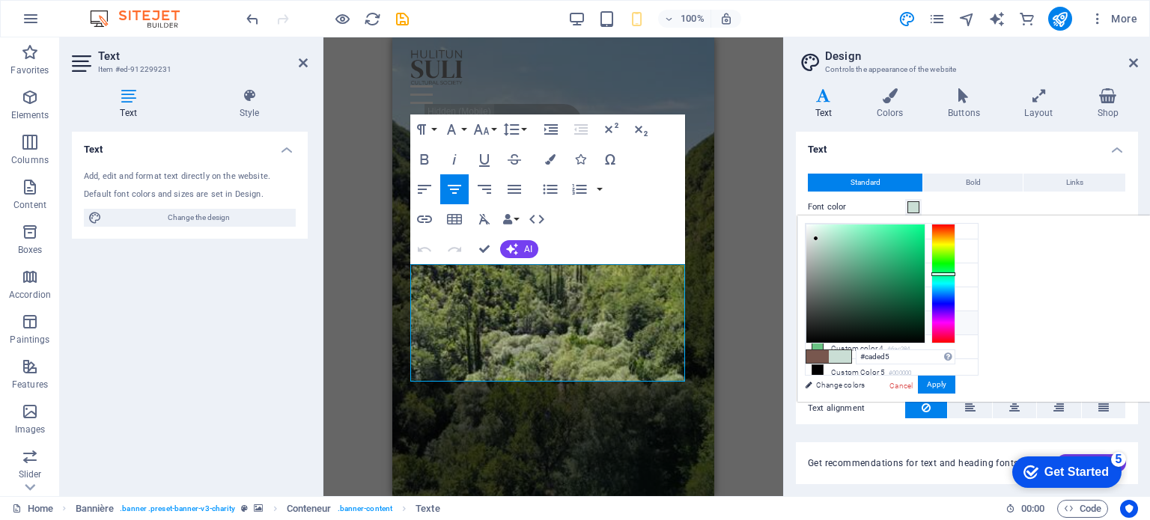
click at [818, 318] on icon at bounding box center [817, 323] width 10 height 10
click at [884, 321] on font "Custom color 3" at bounding box center [857, 325] width 52 height 8
click at [896, 101] on icon at bounding box center [889, 95] width 65 height 15
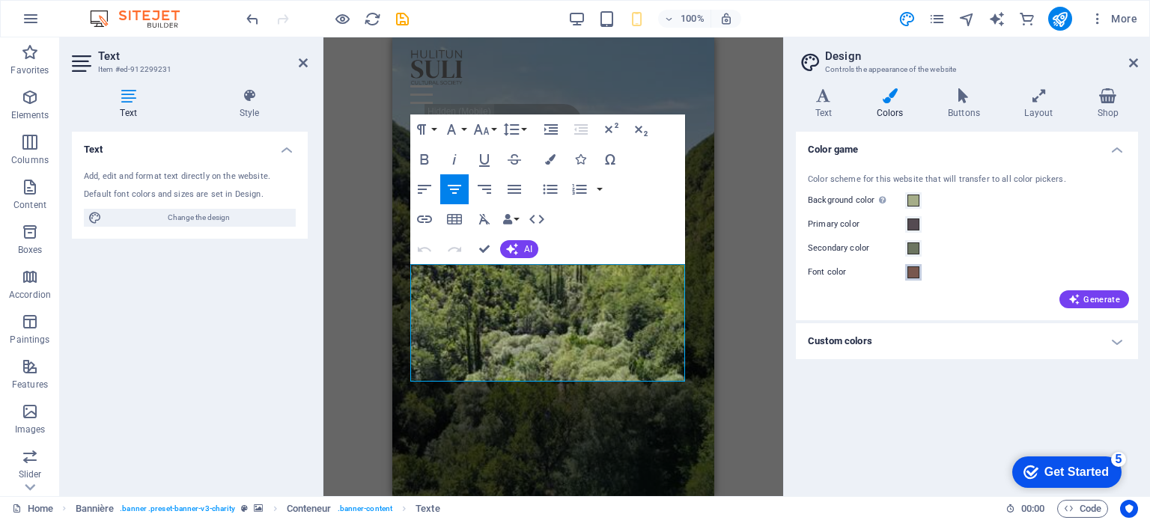
click at [914, 272] on span at bounding box center [914, 273] width 12 height 12
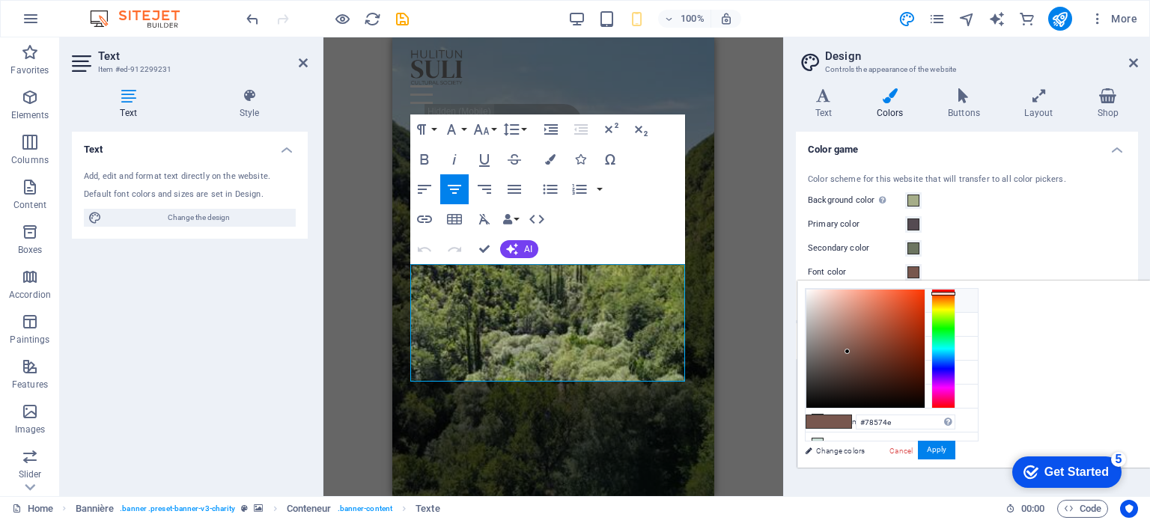
click at [868, 299] on font "Background color" at bounding box center [861, 302] width 60 height 8
type input "#a5ad89"
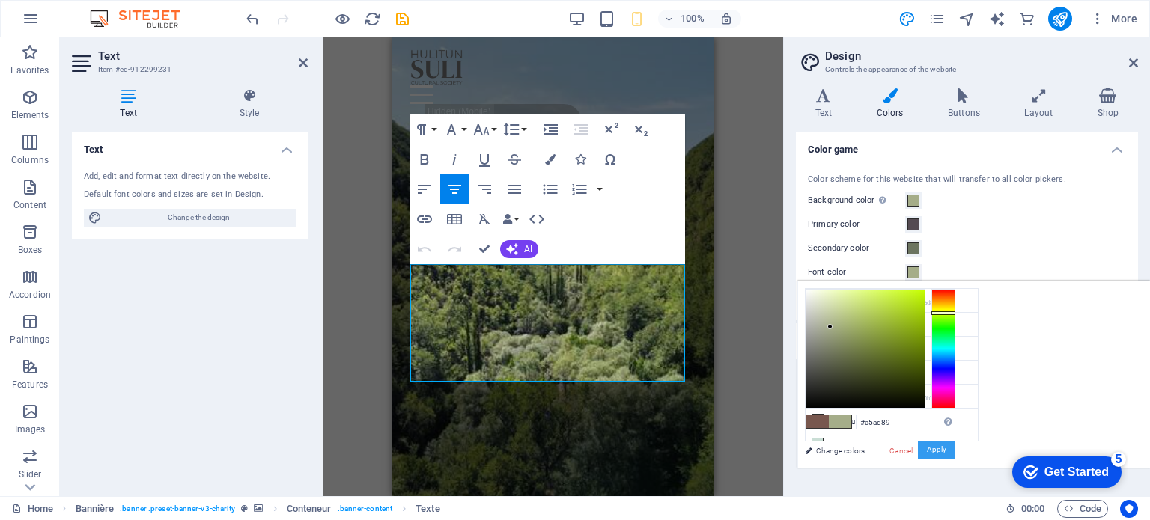
drag, startPoint x: 1130, startPoint y: 443, endPoint x: 123, endPoint y: 7, distance: 1097.4
click at [956, 443] on button "Apply" at bounding box center [936, 450] width 37 height 19
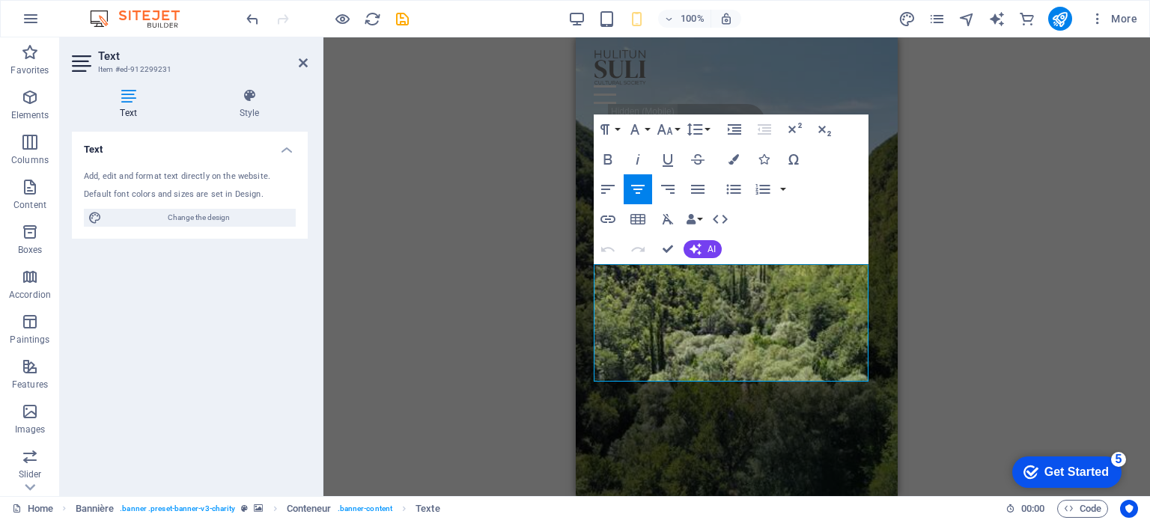
click at [300, 62] on icon at bounding box center [303, 63] width 9 height 12
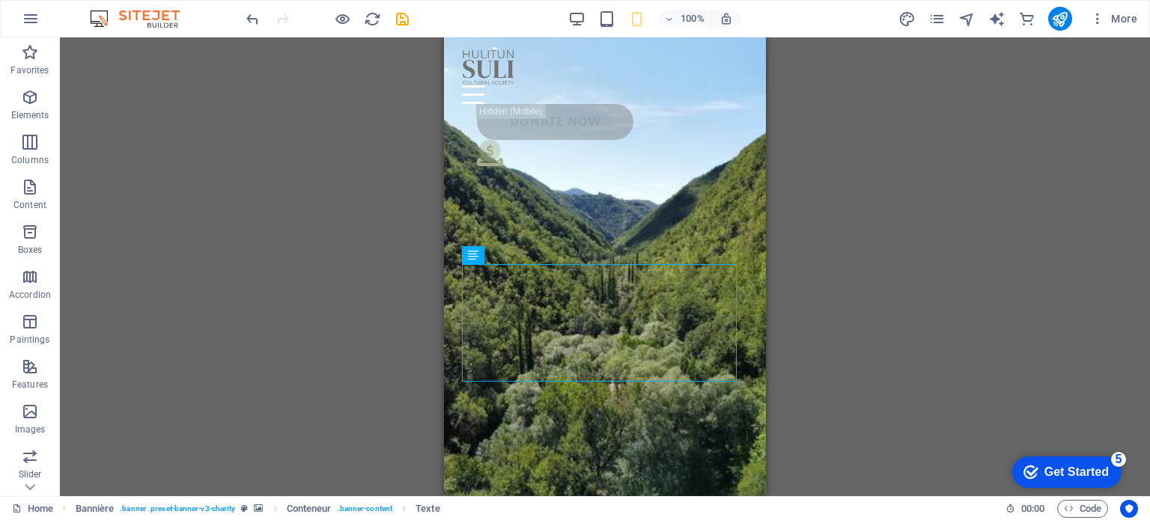
click at [385, 202] on div "Glissez et déposez l'élément de votre choix pour remplacer le contenu existant.…" at bounding box center [605, 266] width 1090 height 459
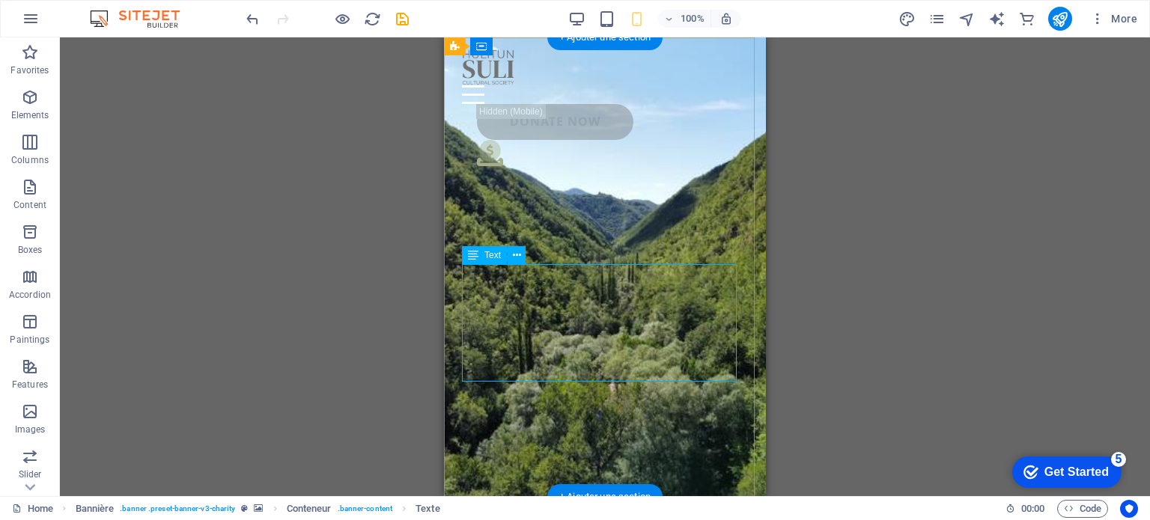
select select "px"
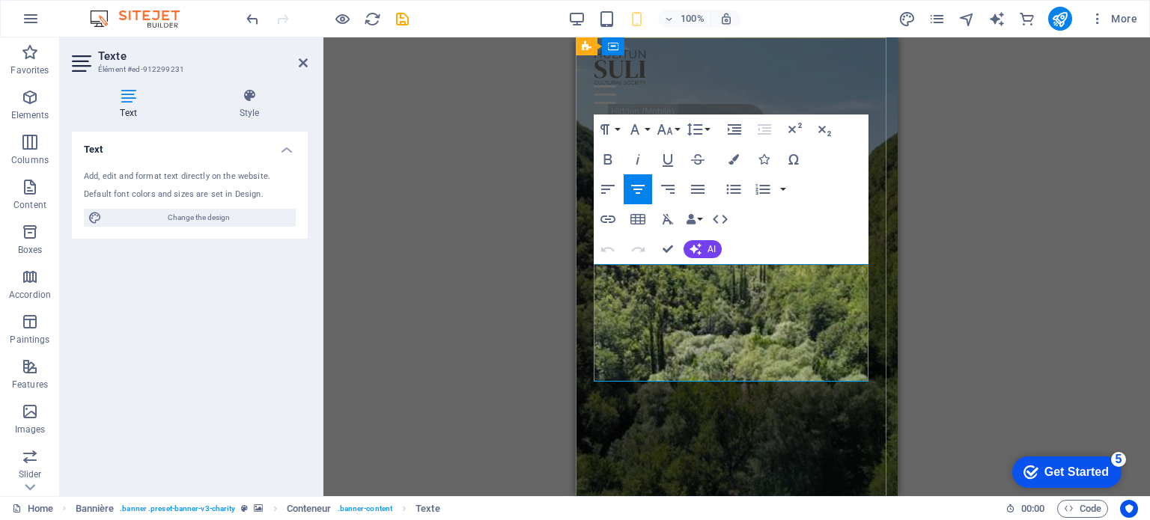
click at [701, 218] on button "Data Bindings" at bounding box center [694, 219] width 21 height 30
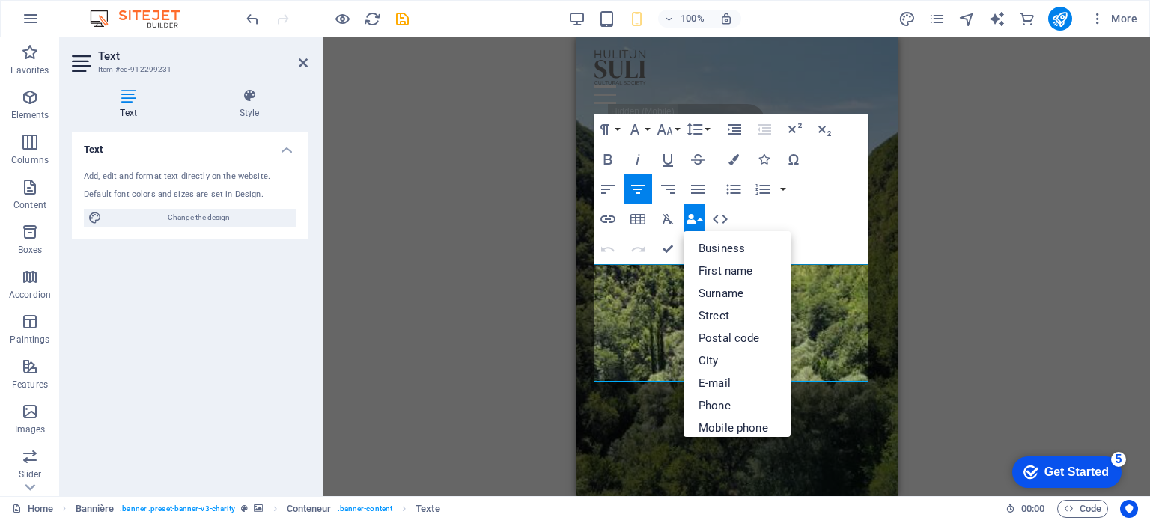
click at [821, 214] on div "Paragraph Format Normal Heading 1 Heading 2 Heading 3 Heading 4 Heading 5 Headi…" at bounding box center [731, 190] width 275 height 150
click at [494, 243] on div "Drag and drop the element of your choice to replace the existing content. Press…" at bounding box center [736, 266] width 827 height 459
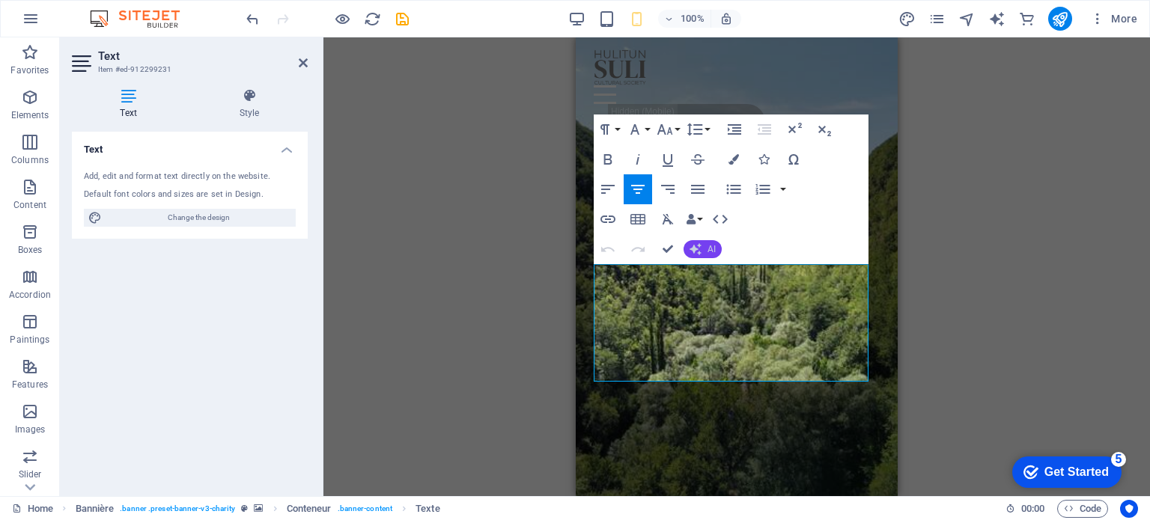
click at [711, 247] on font "AI" at bounding box center [712, 249] width 8 height 10
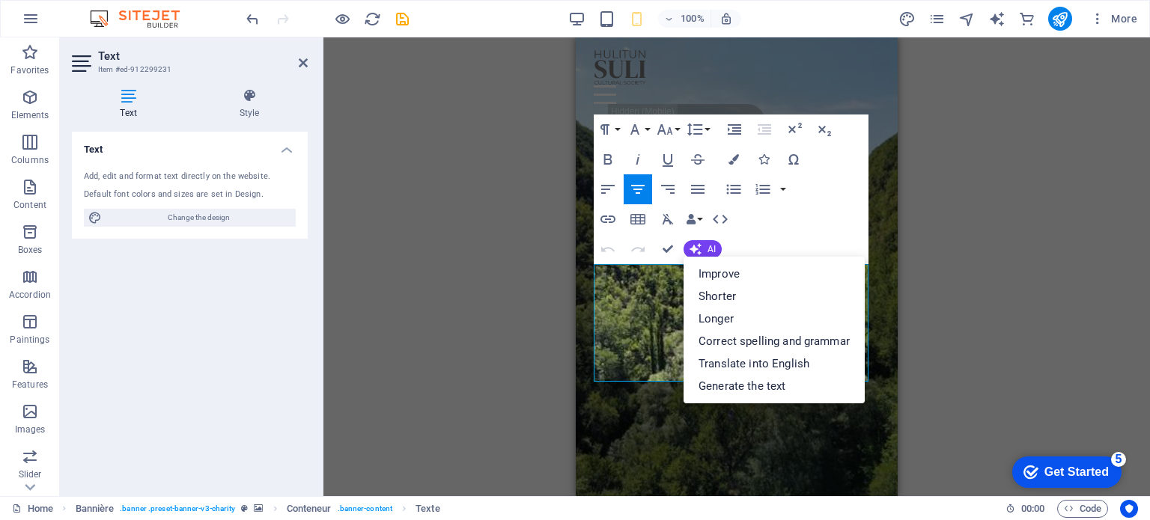
click at [527, 248] on div "Drag and drop the element of your choice to replace the existing content. Press…" at bounding box center [736, 266] width 827 height 459
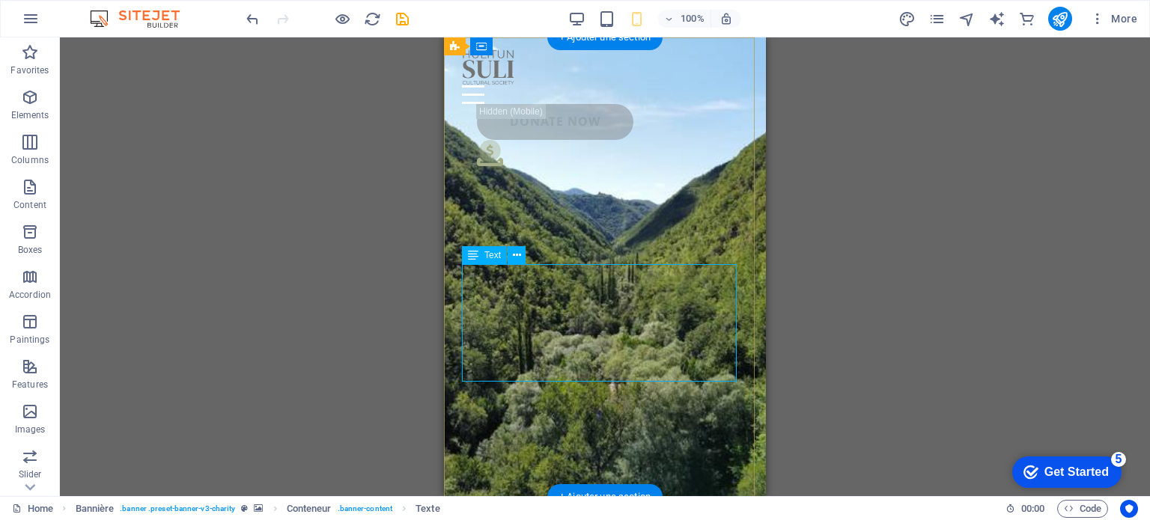
drag, startPoint x: 515, startPoint y: 312, endPoint x: 535, endPoint y: 312, distance: 19.5
select select "px"
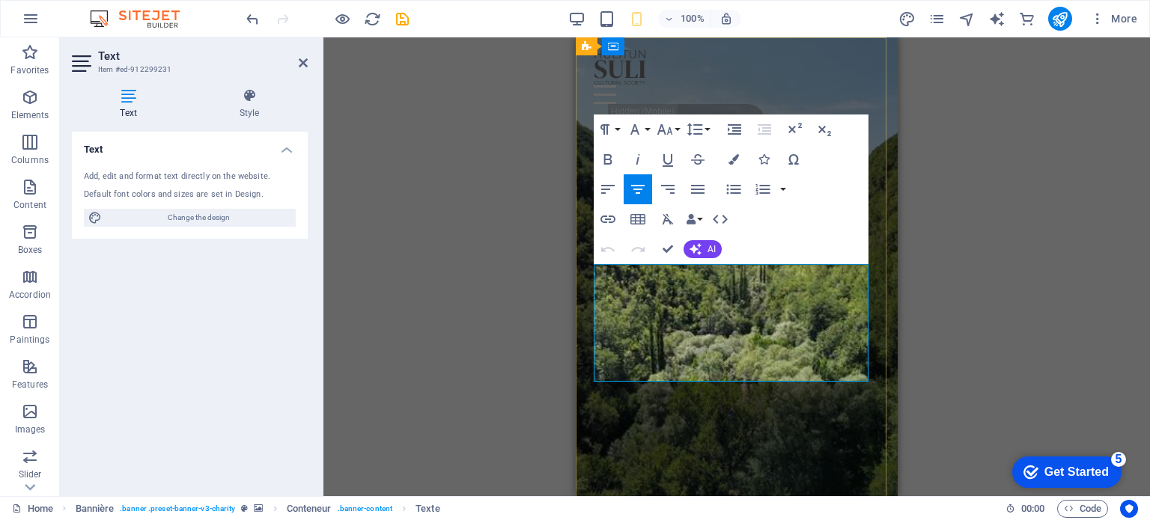
click at [911, 16] on icon "design" at bounding box center [907, 18] width 17 height 17
select select "px"
select select "300"
select select "px"
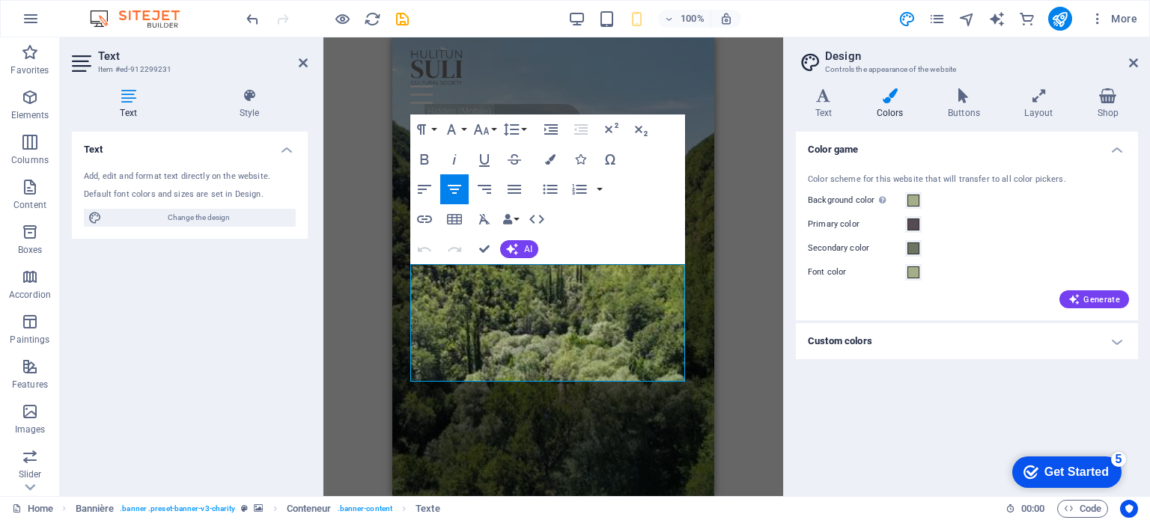
click at [893, 97] on icon at bounding box center [889, 95] width 65 height 15
click at [1116, 341] on h4 "Custom colors" at bounding box center [967, 341] width 342 height 36
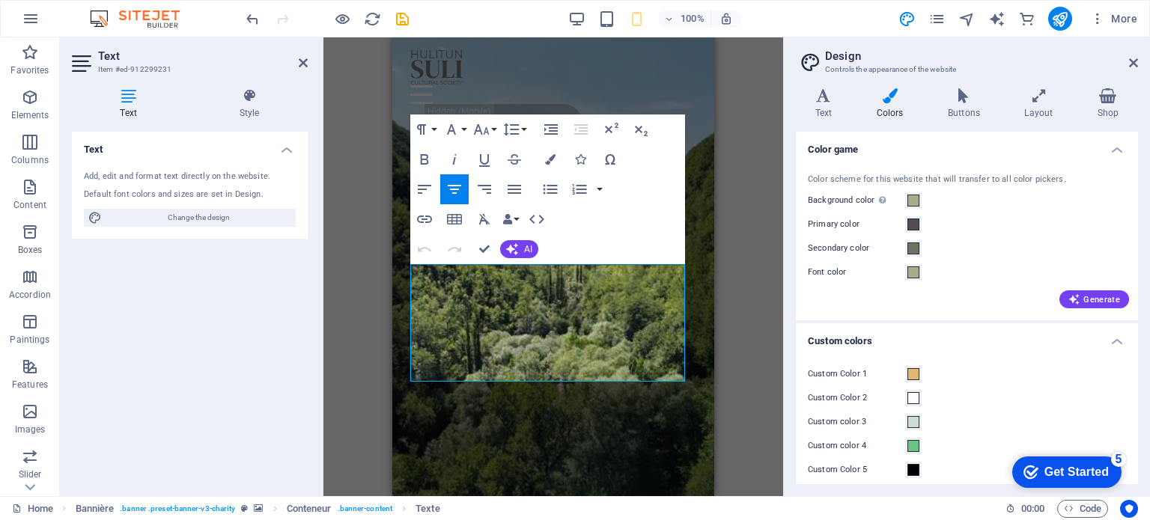
scroll to position [9, 0]
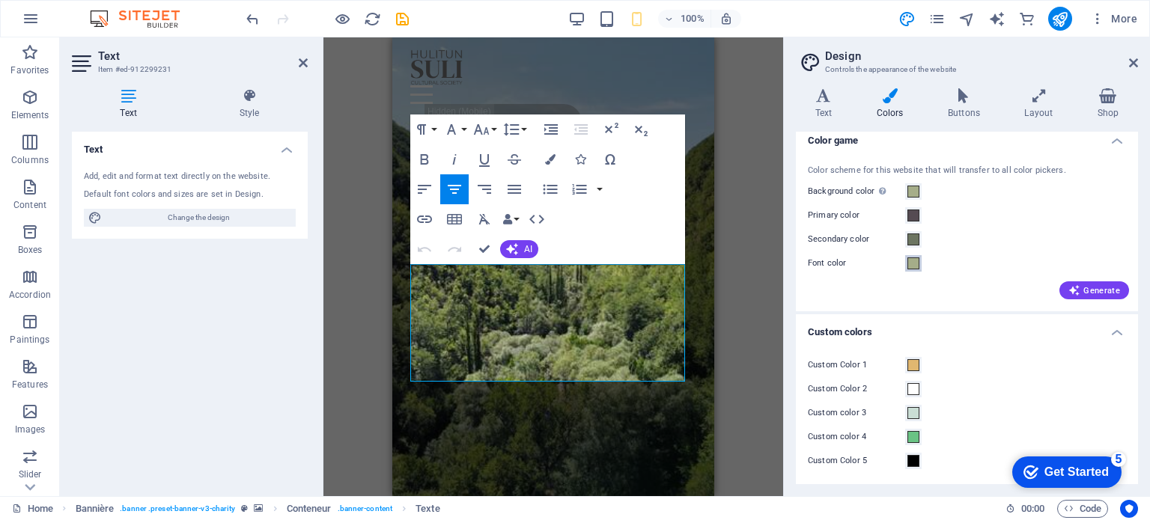
click at [912, 262] on span at bounding box center [914, 264] width 12 height 12
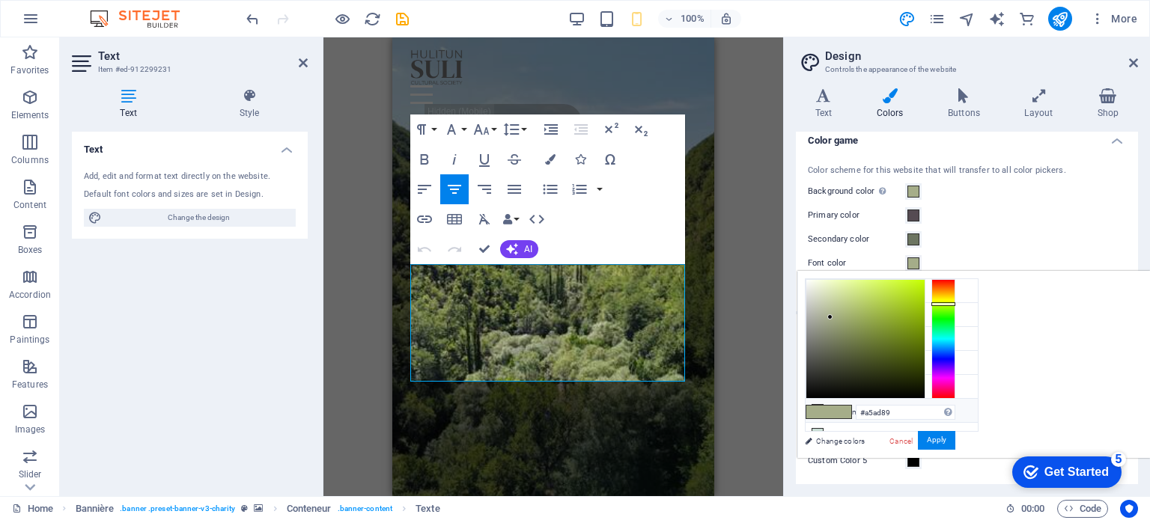
drag, startPoint x: 815, startPoint y: 404, endPoint x: 840, endPoint y: 404, distance: 25.5
click at [818, 405] on icon at bounding box center [817, 410] width 10 height 10
type input "#ffffff"
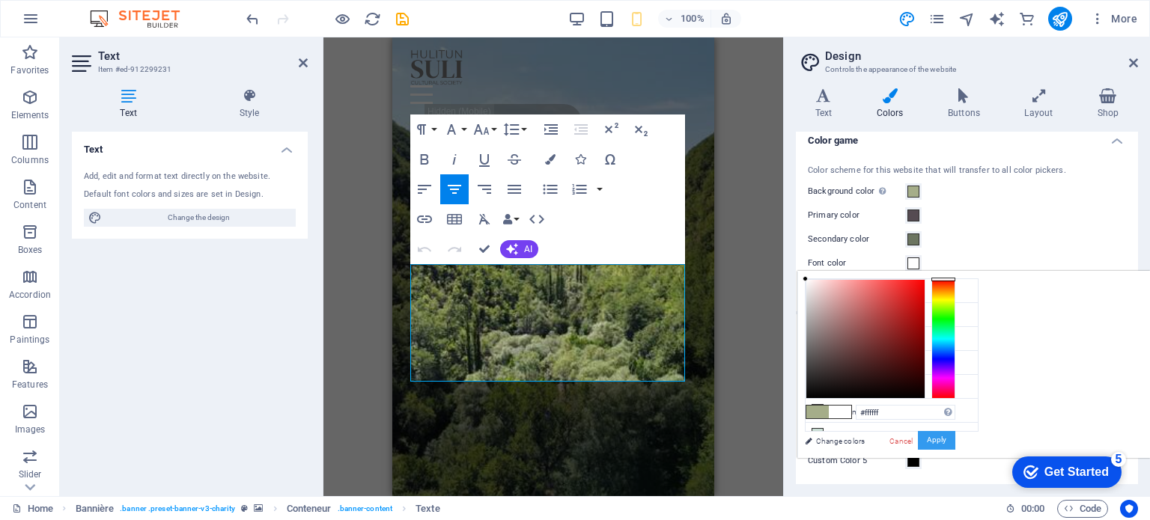
click at [947, 440] on font "Apply" at bounding box center [936, 441] width 19 height 8
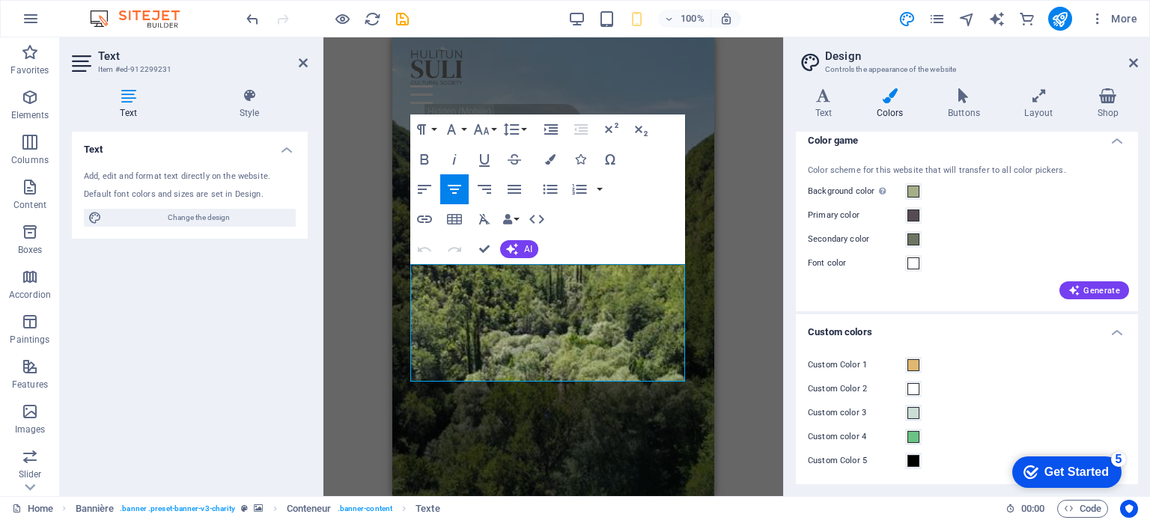
click at [365, 353] on div "Glissez et déposez l'élément de votre choix pour remplacer le contenu existant.…" at bounding box center [553, 266] width 460 height 459
drag, startPoint x: 160, startPoint y: 252, endPoint x: 246, endPoint y: 92, distance: 181.9
click at [246, 92] on icon at bounding box center [249, 95] width 117 height 15
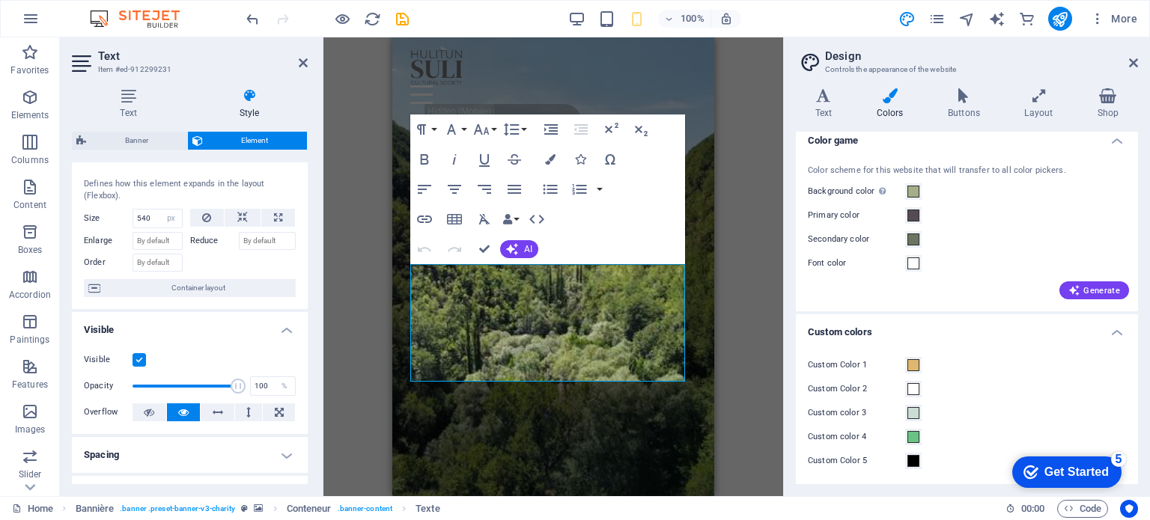
scroll to position [0, 0]
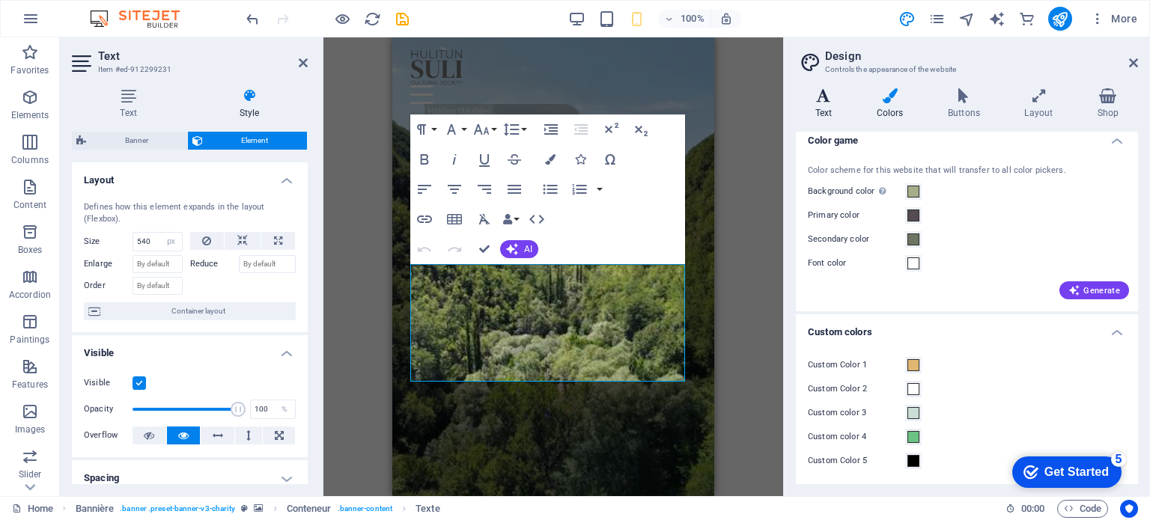
click at [829, 97] on icon at bounding box center [823, 95] width 55 height 15
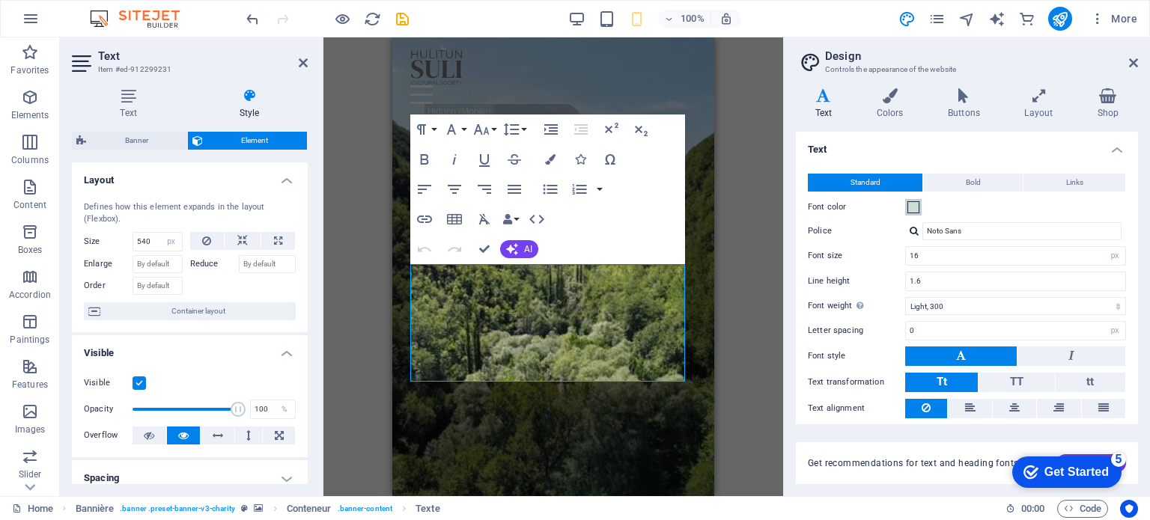
click at [908, 207] on span at bounding box center [914, 207] width 12 height 12
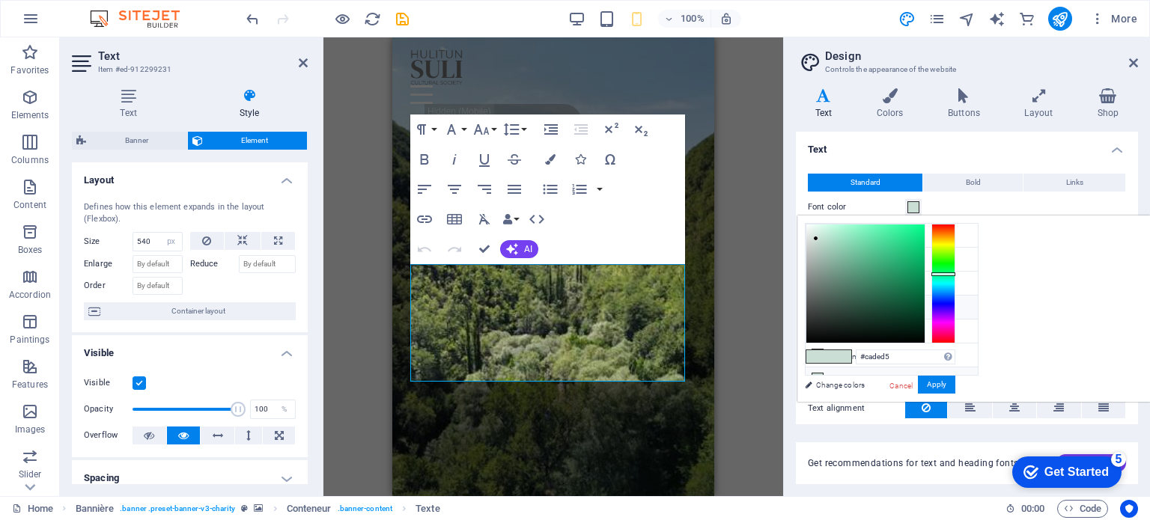
click at [851, 305] on font "Font color" at bounding box center [848, 309] width 34 height 8
type input "#ffffff"
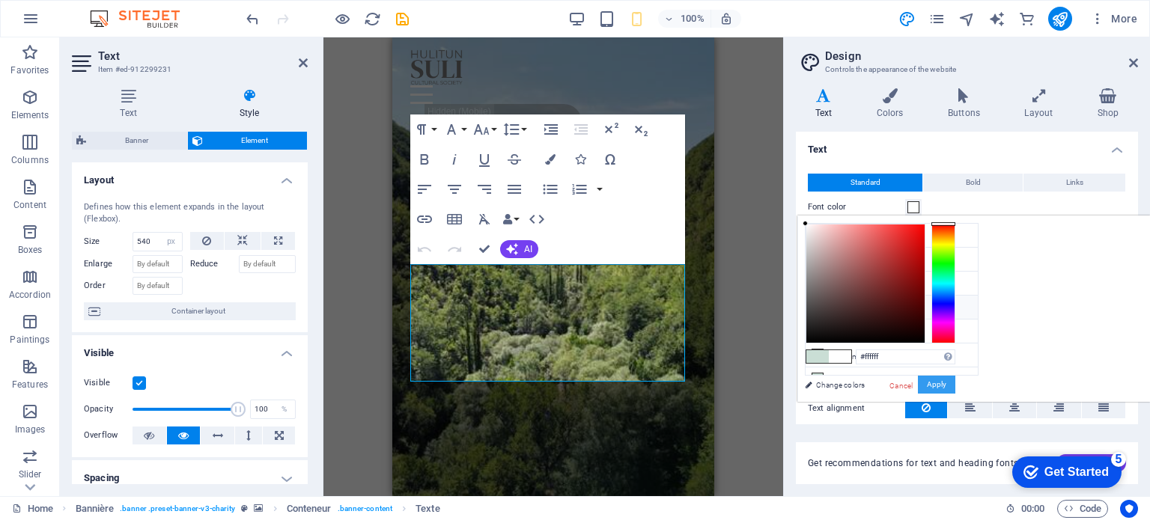
click at [947, 384] on font "Apply" at bounding box center [936, 384] width 19 height 8
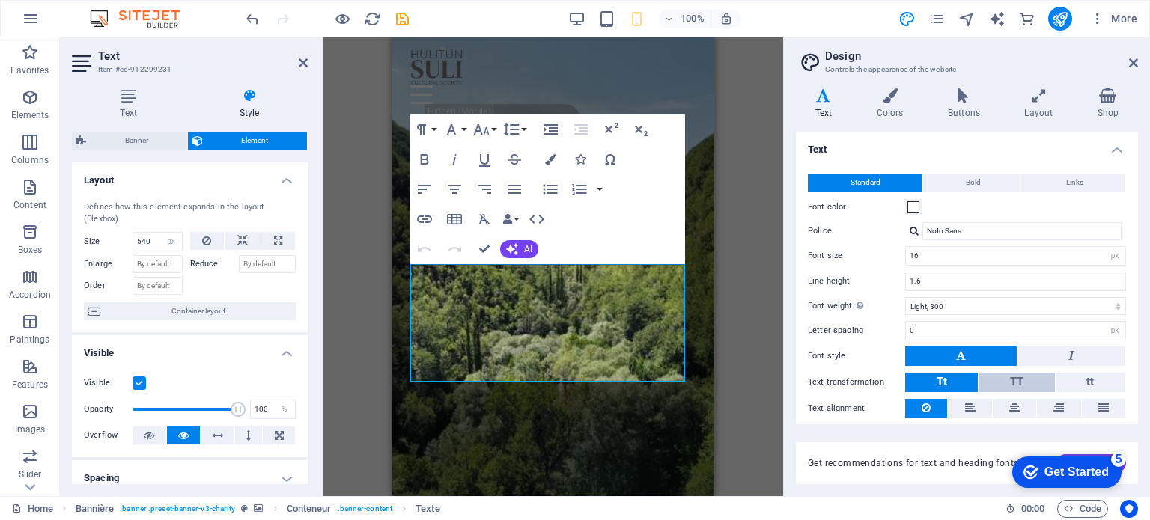
scroll to position [46, 0]
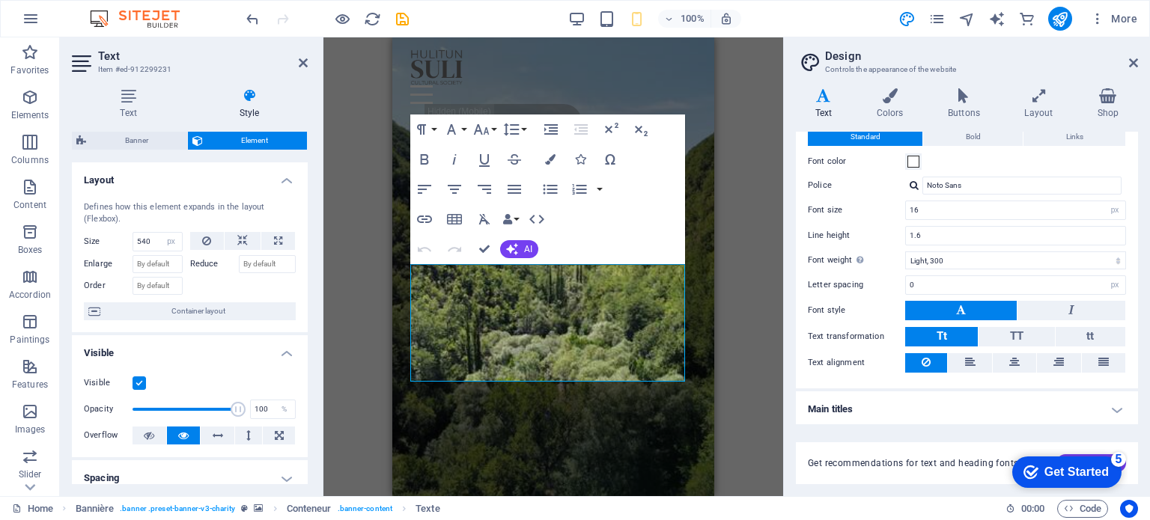
click at [1082, 468] on font "Get Started" at bounding box center [1077, 472] width 64 height 13
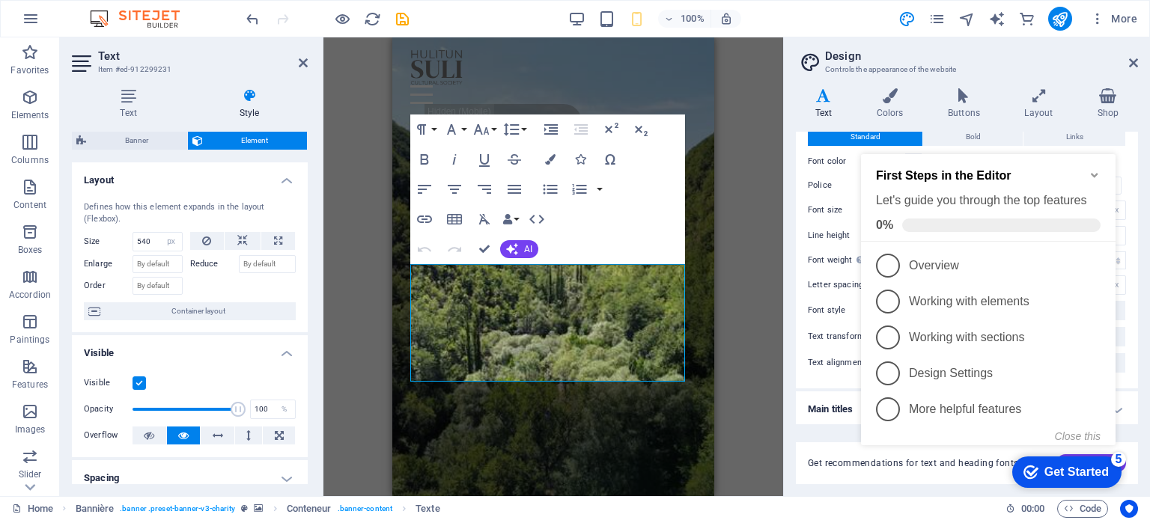
click at [988, 367] on font "Design Settings" at bounding box center [951, 373] width 84 height 13
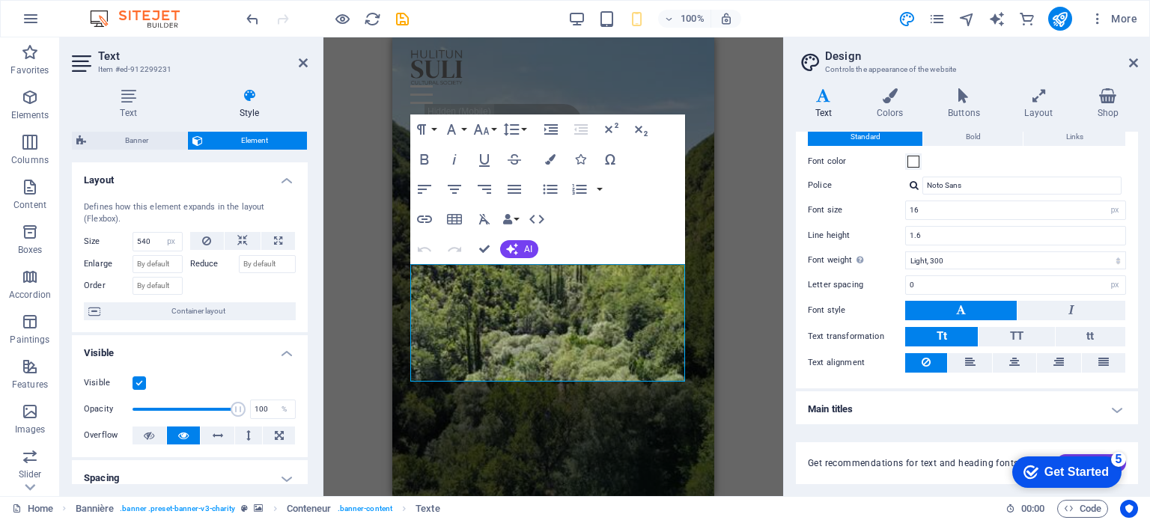
drag, startPoint x: 1090, startPoint y: 478, endPoint x: 1239, endPoint y: 774, distance: 331.2
click at [1090, 476] on font "Get Started" at bounding box center [1077, 472] width 64 height 13
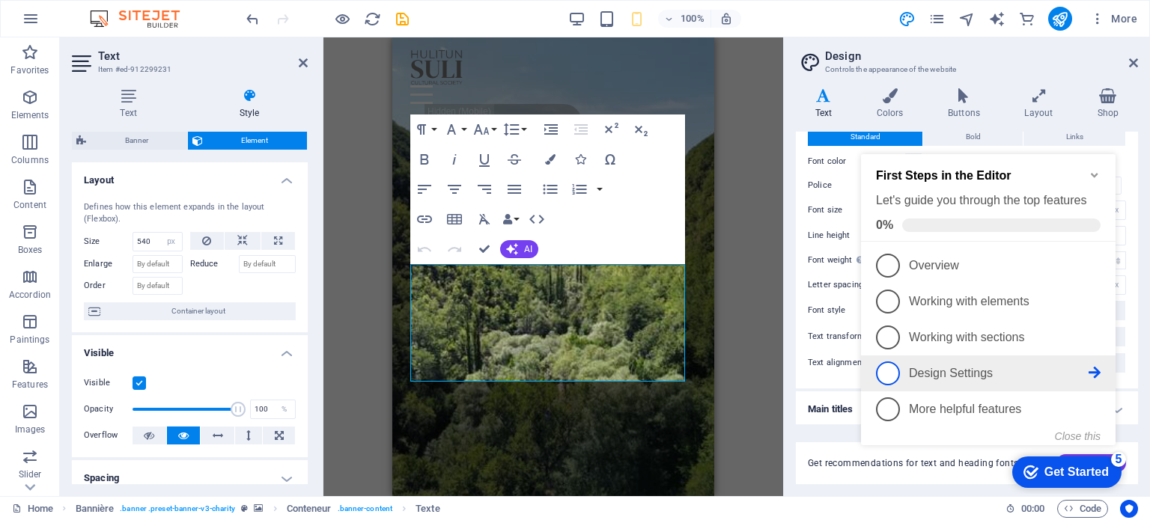
click at [1095, 371] on icon at bounding box center [1095, 373] width 12 height 12
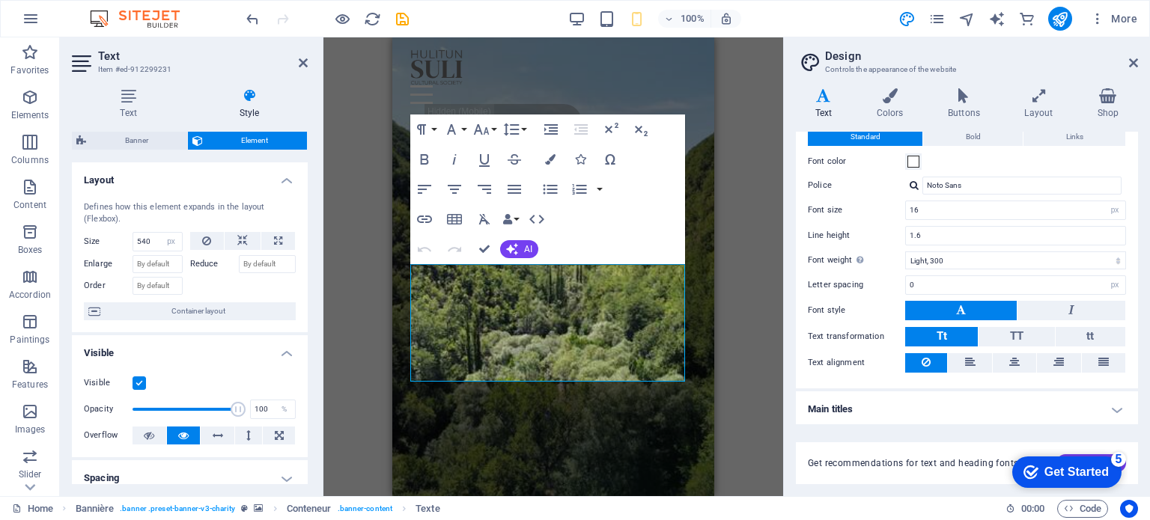
click at [1099, 475] on font "Get Started" at bounding box center [1077, 472] width 64 height 13
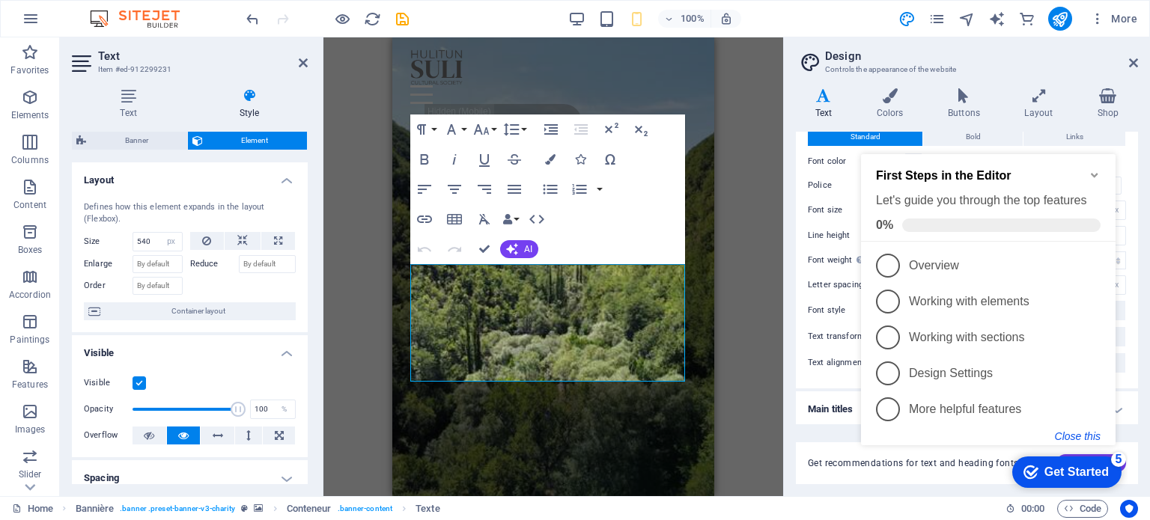
click at [1095, 434] on button "Close this" at bounding box center [1078, 437] width 46 height 12
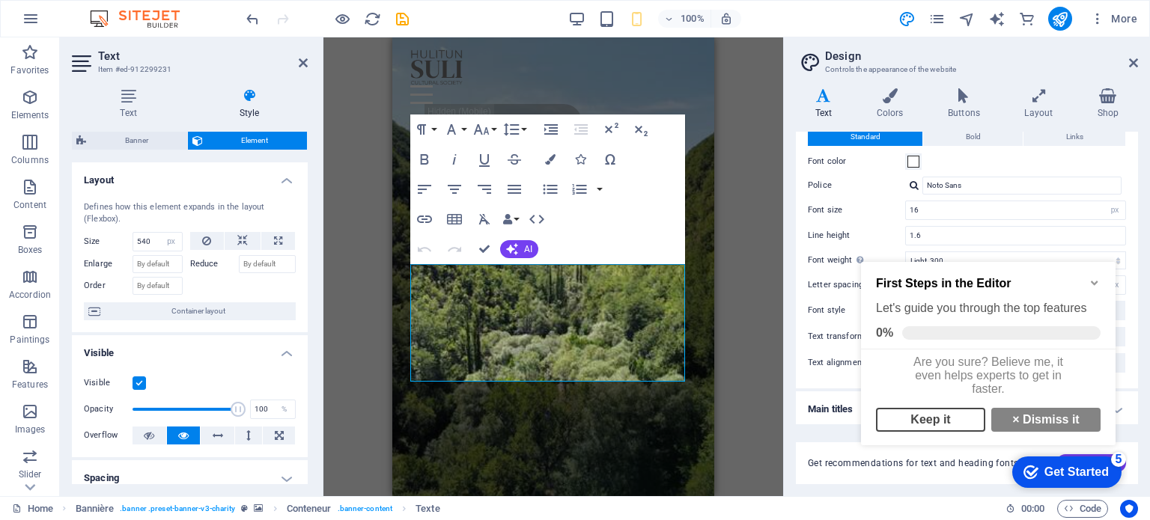
click at [943, 428] on link "Keep it" at bounding box center [930, 420] width 109 height 24
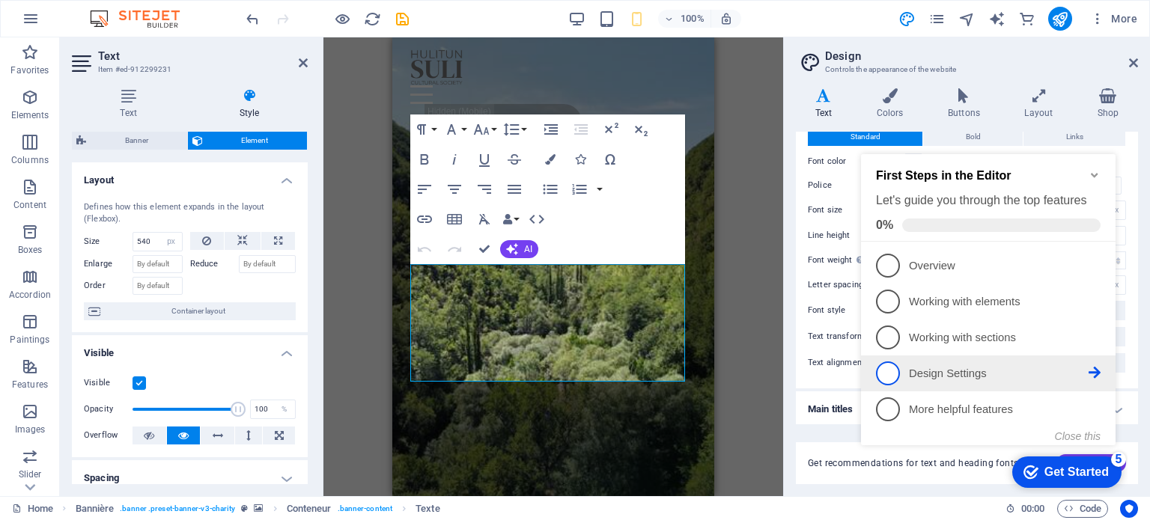
click at [953, 372] on p "Design Settings - incomplete" at bounding box center [999, 374] width 180 height 16
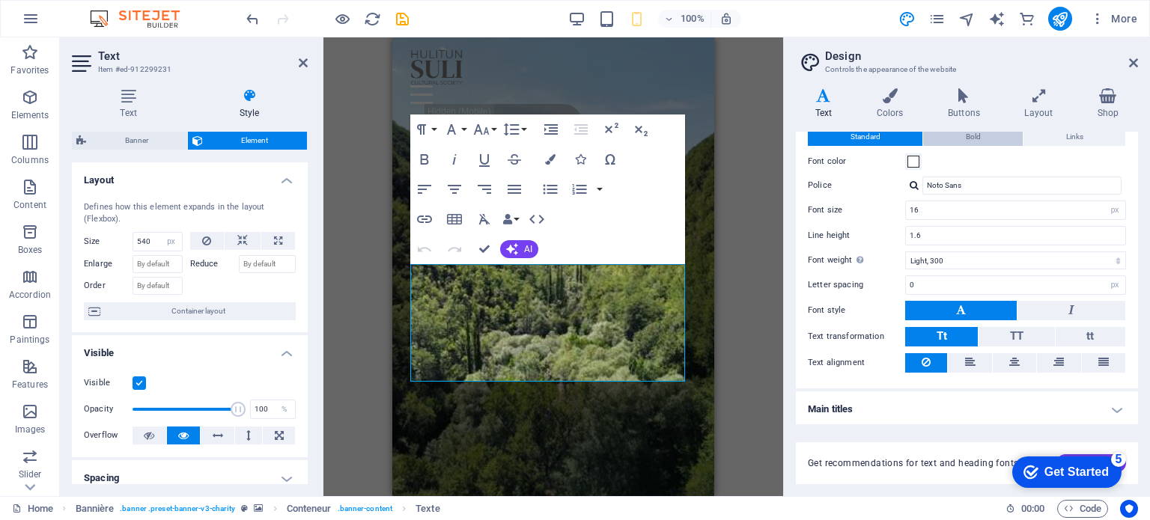
click at [981, 131] on button "Bold" at bounding box center [973, 137] width 100 height 18
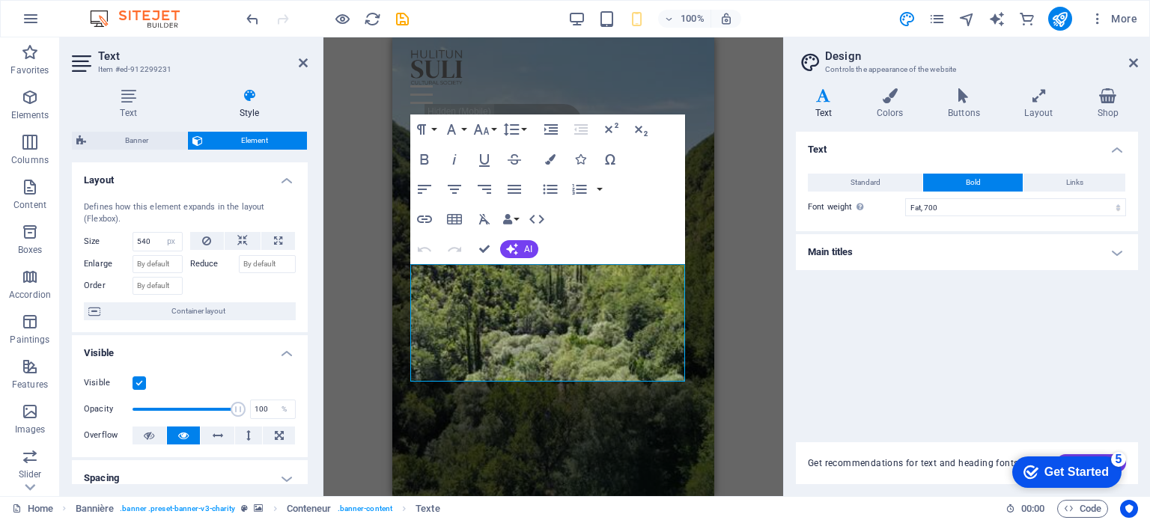
scroll to position [0, 0]
click at [1083, 182] on font "Links" at bounding box center [1074, 182] width 17 height 8
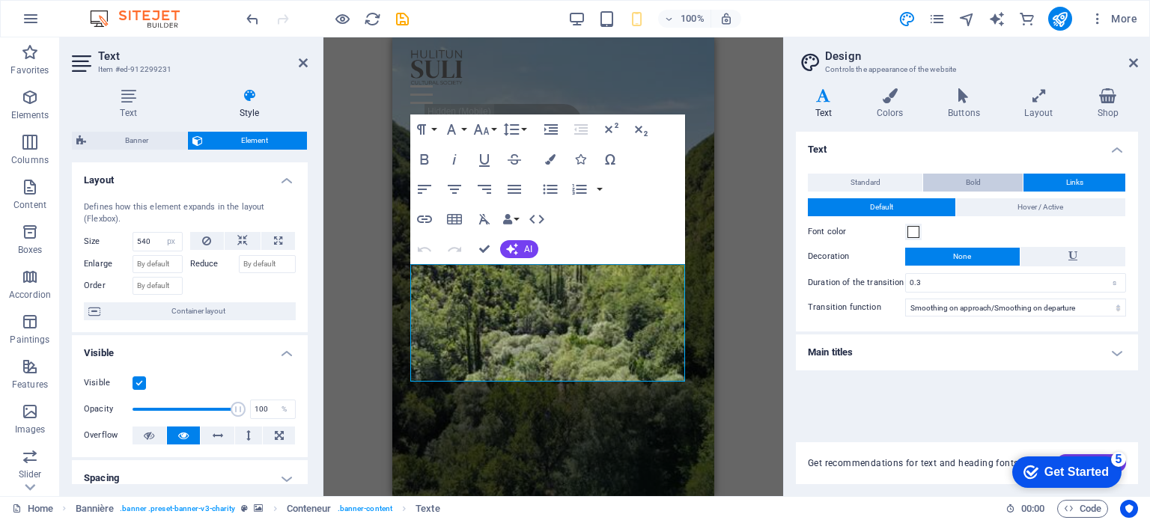
click at [954, 181] on button "Bold" at bounding box center [973, 183] width 100 height 18
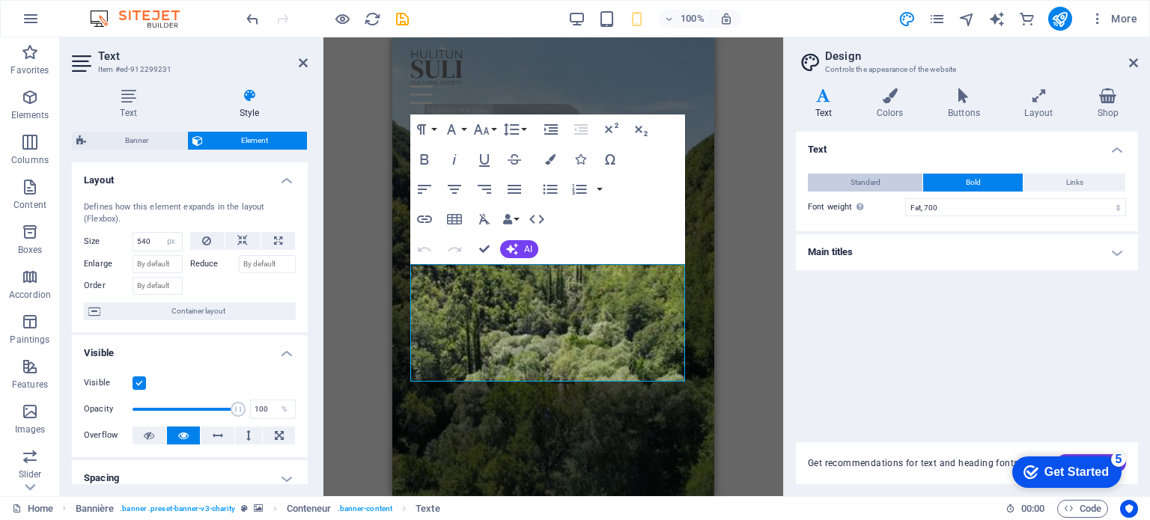
click at [881, 183] on button "Standard" at bounding box center [865, 183] width 115 height 18
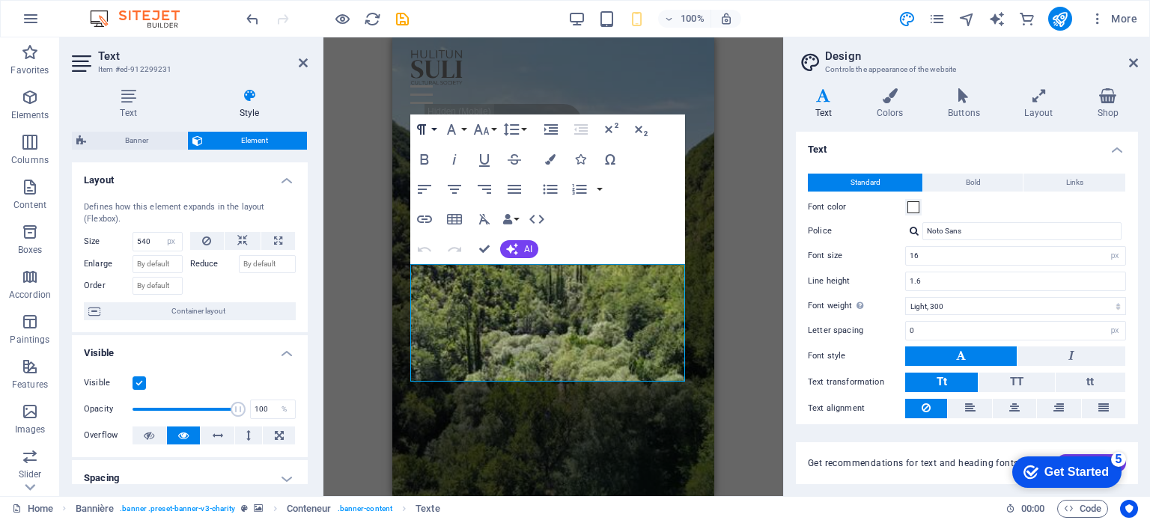
click at [434, 127] on button "Paragraph Format" at bounding box center [424, 130] width 28 height 30
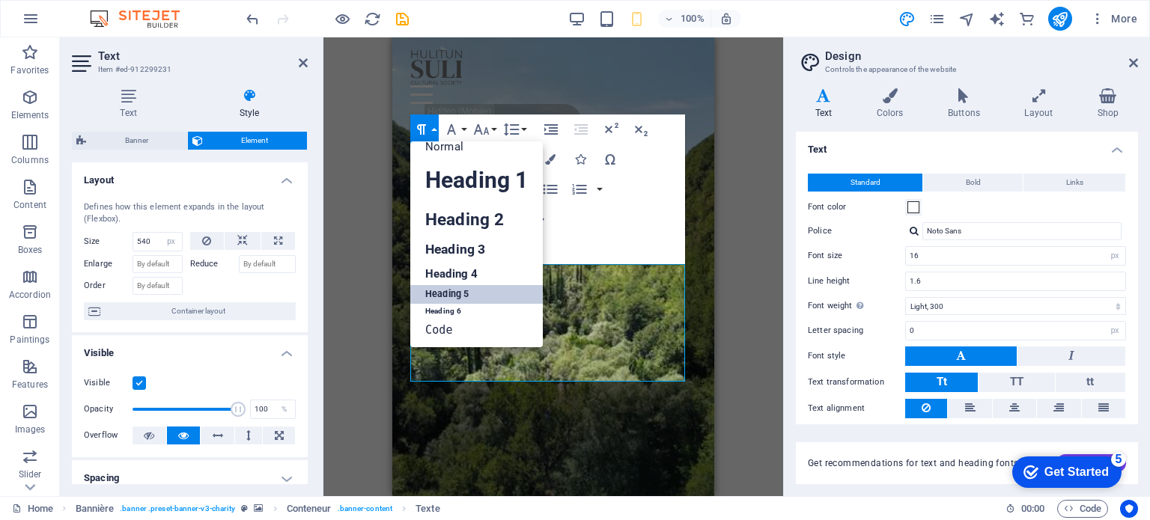
scroll to position [12, 0]
click at [452, 329] on link "Code" at bounding box center [476, 330] width 133 height 22
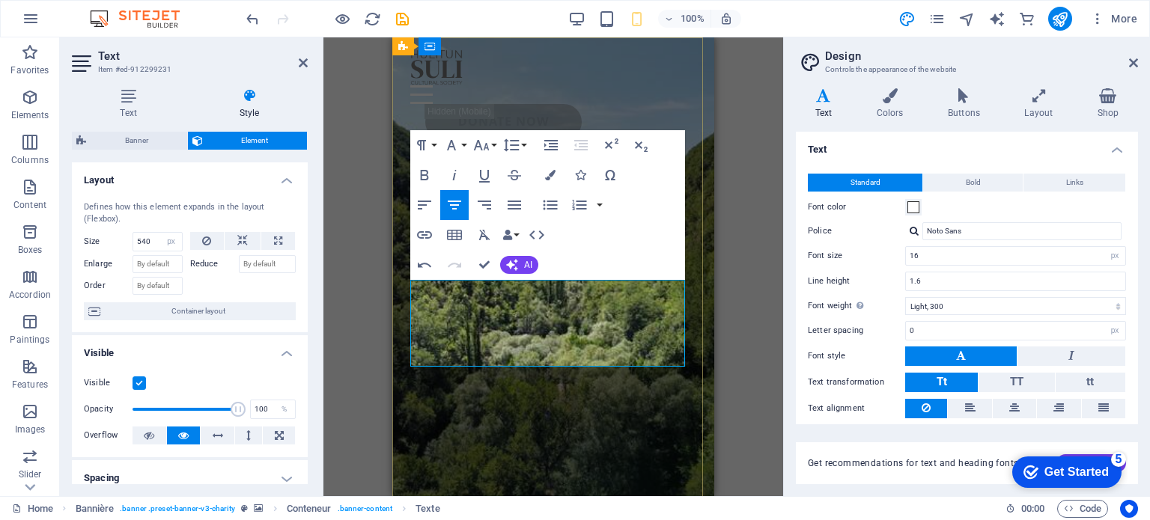
click at [437, 139] on button "Paragraph Format" at bounding box center [424, 145] width 28 height 30
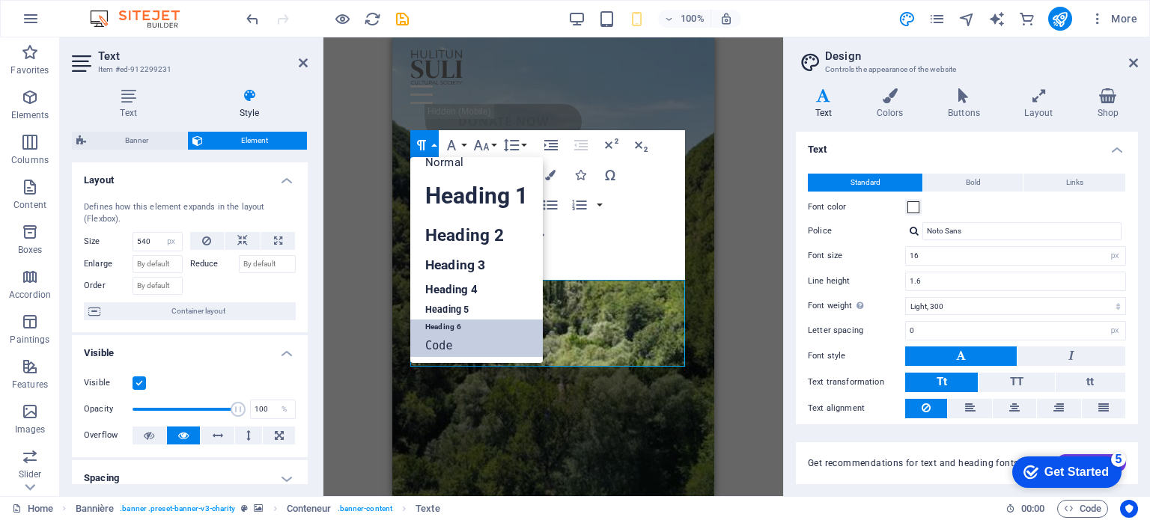
click at [437, 323] on font "Heading 6" at bounding box center [443, 327] width 36 height 8
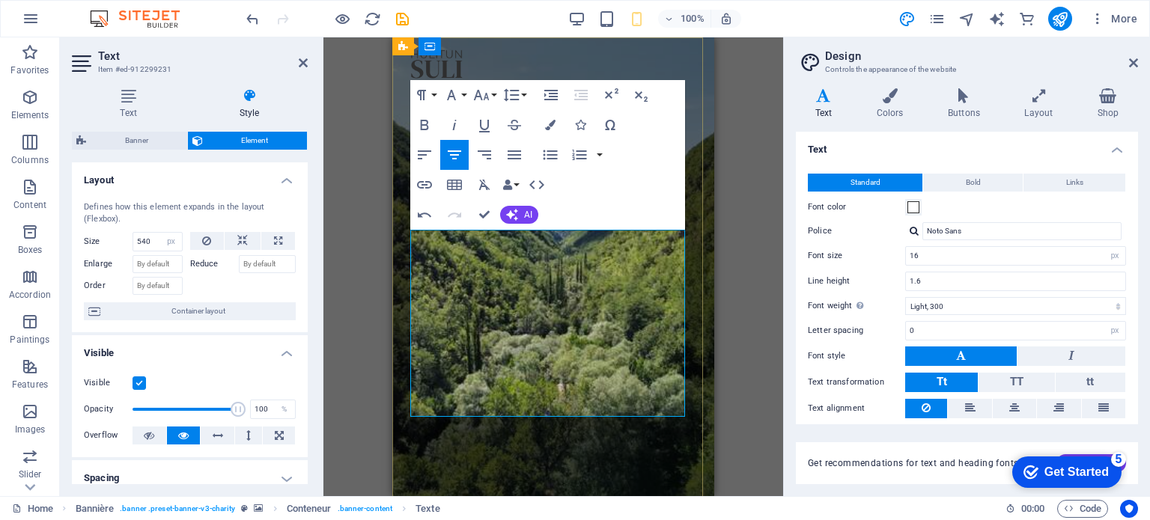
click at [462, 91] on button "Font Family" at bounding box center [454, 95] width 28 height 30
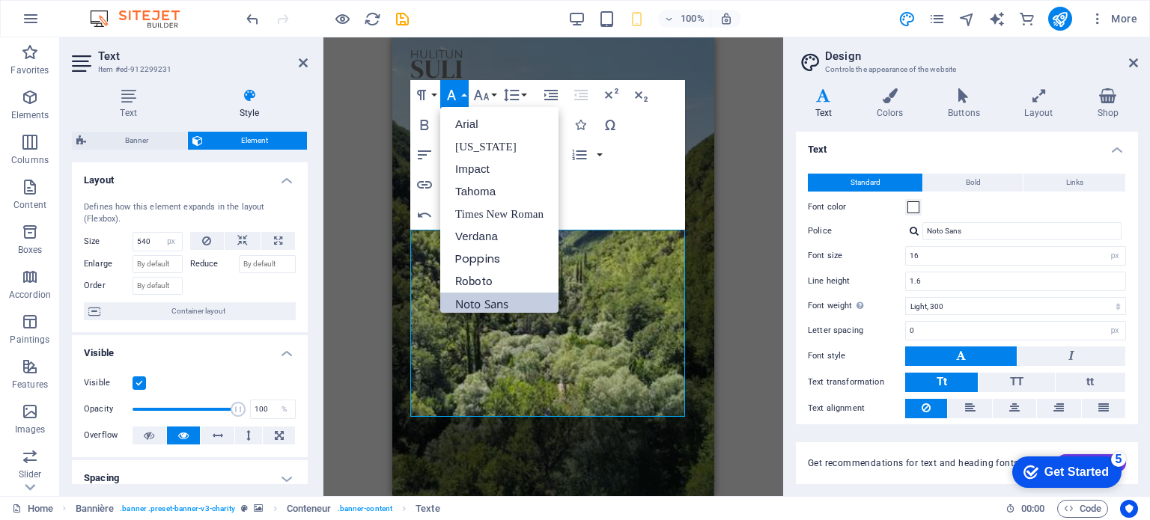
scroll to position [8, 0]
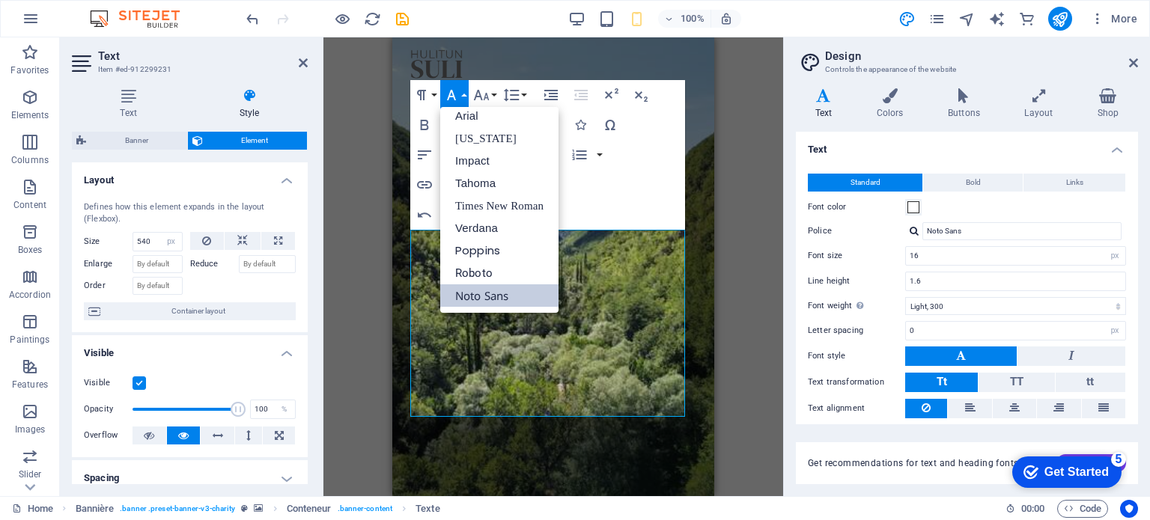
click at [673, 121] on div "Paragraph Format Normal Heading 1 Heading 2 Heading 3 Heading 4 Heading 5 Headi…" at bounding box center [547, 155] width 275 height 150
click at [491, 91] on button "Font Size" at bounding box center [484, 95] width 28 height 30
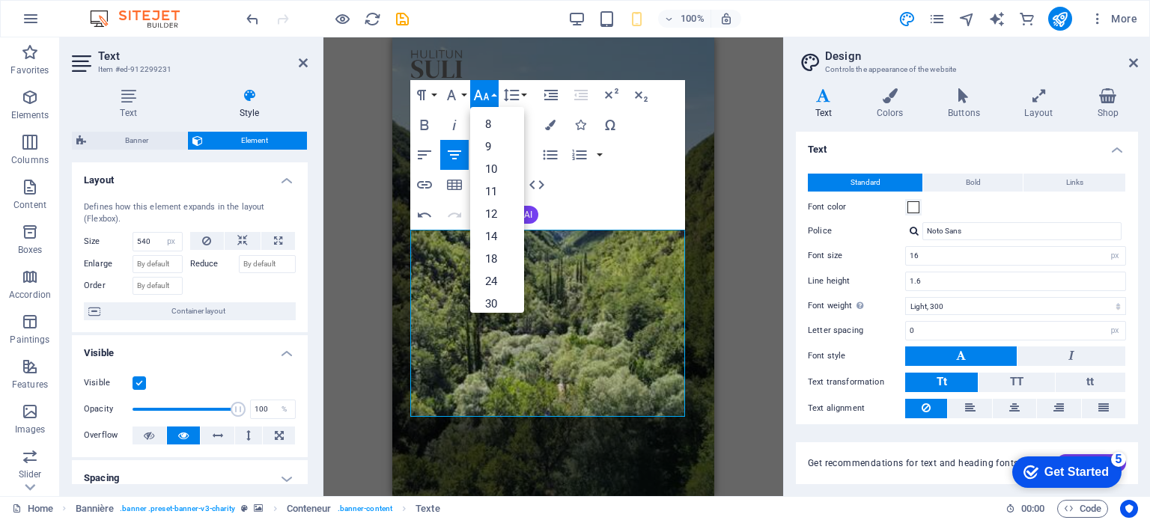
click at [668, 135] on div "Paragraph Format Normal Heading 1 Heading 2 Heading 3 Heading 4 Heading 5 Headi…" at bounding box center [547, 155] width 275 height 150
click at [662, 160] on div "Paragraph Format Normal Heading 1 Heading 2 Heading 3 Heading 4 Heading 5 Headi…" at bounding box center [547, 155] width 275 height 150
click at [359, 193] on div "Glissez et déposez l'élément de votre choix pour remplacer le contenu existant.…" at bounding box center [553, 266] width 460 height 459
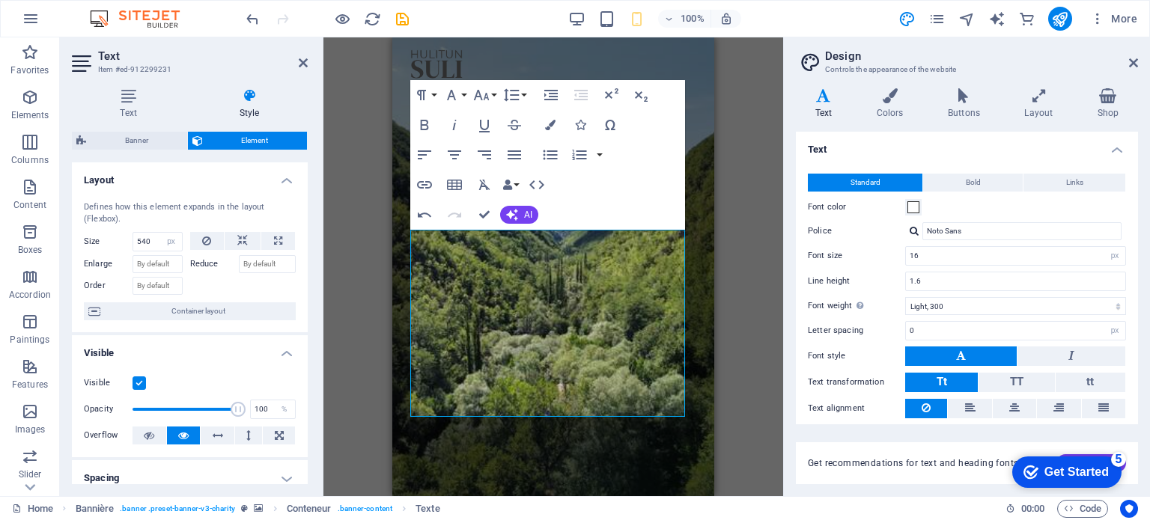
click at [359, 193] on div "Drag and drop the element of your choice to replace the existing content. Press…" at bounding box center [553, 266] width 460 height 459
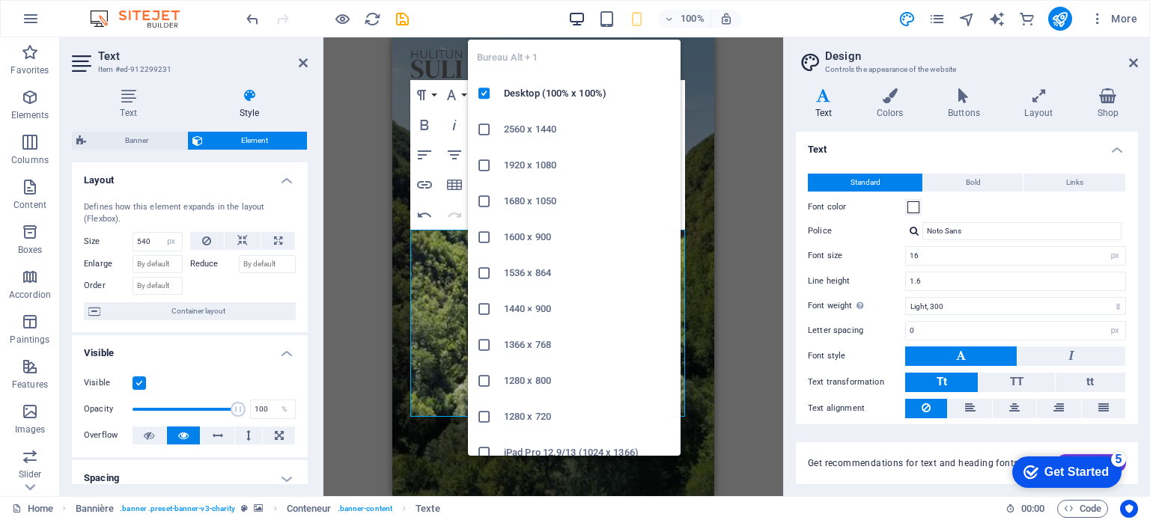
click at [574, 19] on icon "button" at bounding box center [576, 18] width 17 height 17
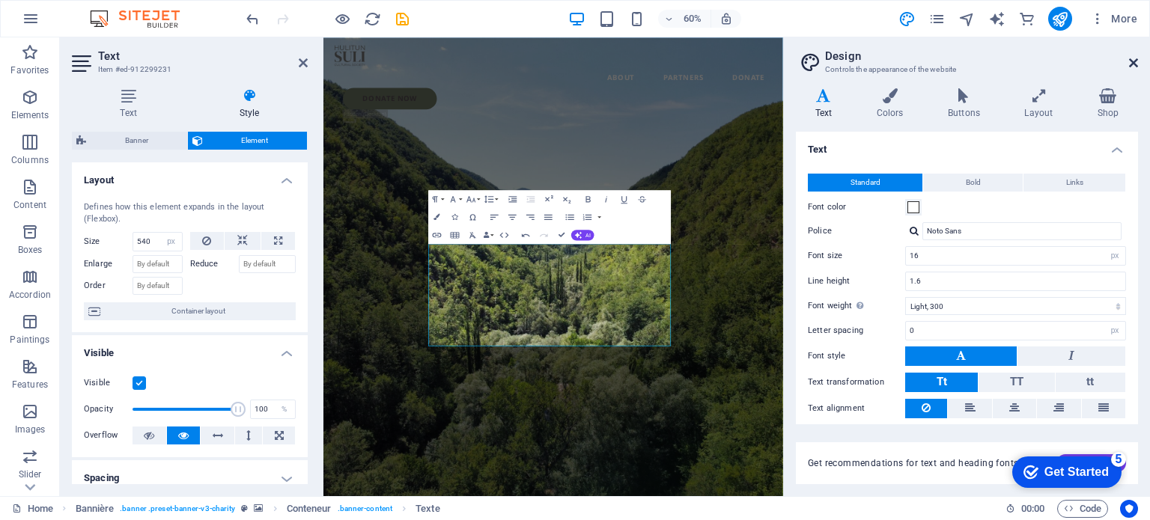
click at [1135, 61] on icon at bounding box center [1133, 63] width 9 height 12
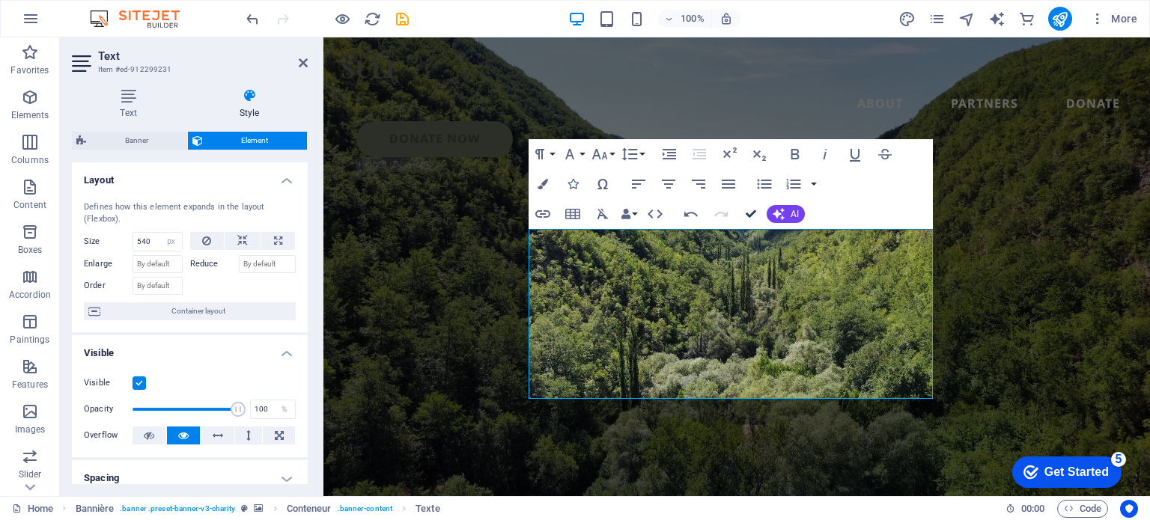
drag, startPoint x: 753, startPoint y: 211, endPoint x: 994, endPoint y: 237, distance: 243.3
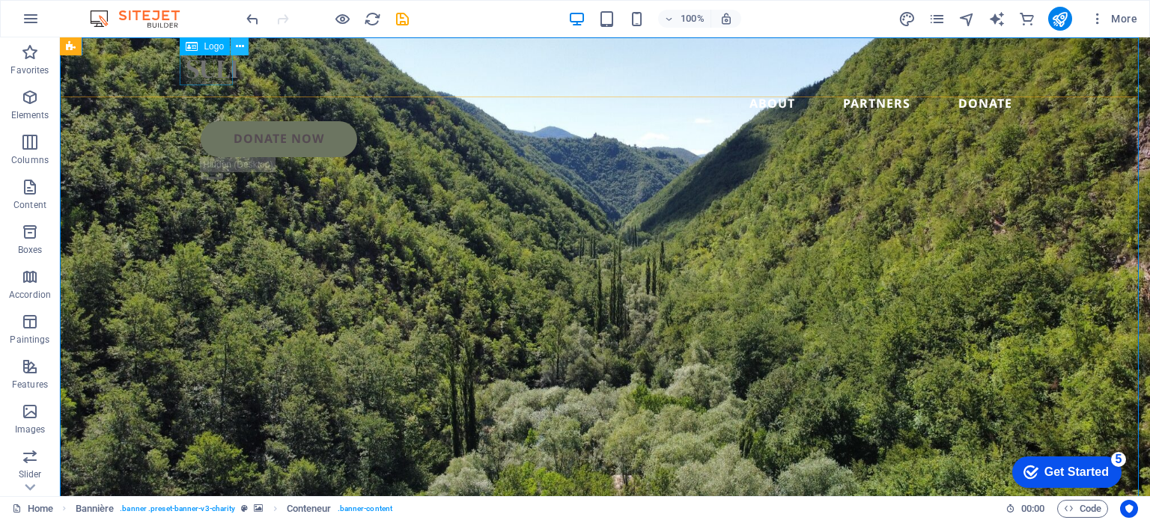
click at [239, 44] on icon at bounding box center [240, 47] width 8 height 16
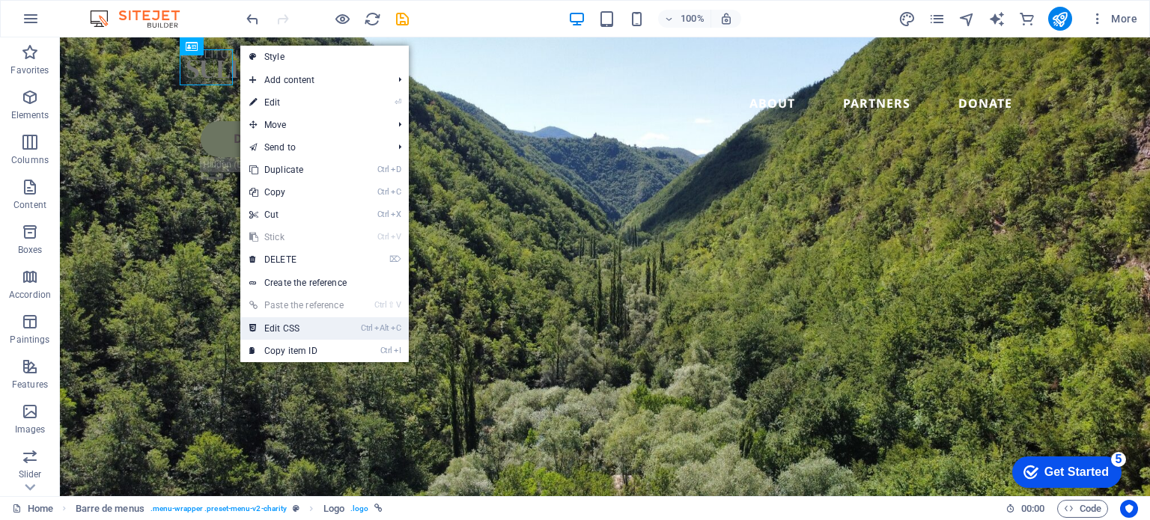
click at [287, 320] on link "Ctrl Alt C Edit CSS" at bounding box center [296, 329] width 112 height 22
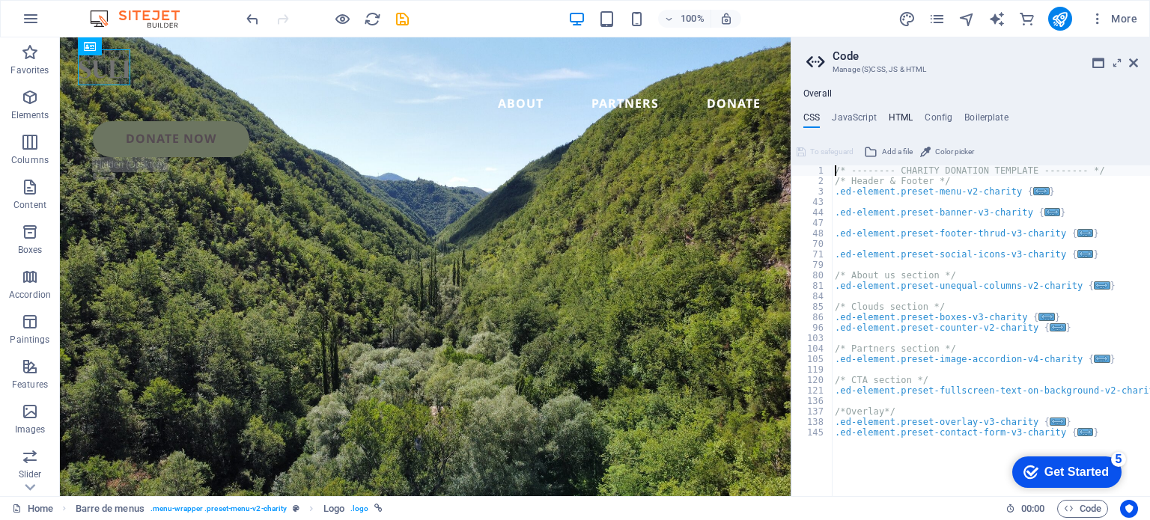
click at [895, 115] on font "HTML" at bounding box center [901, 117] width 25 height 10
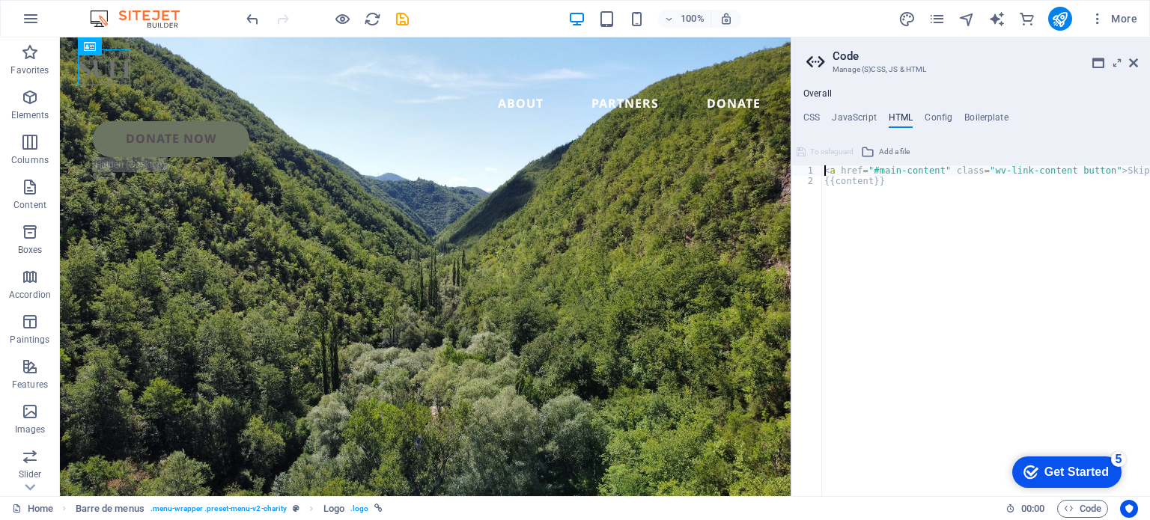
type textarea "<a href="#main-content" class="wv-link-content button">Skip to main content</a>"
click at [994, 115] on font "Boilerplate" at bounding box center [987, 117] width 44 height 10
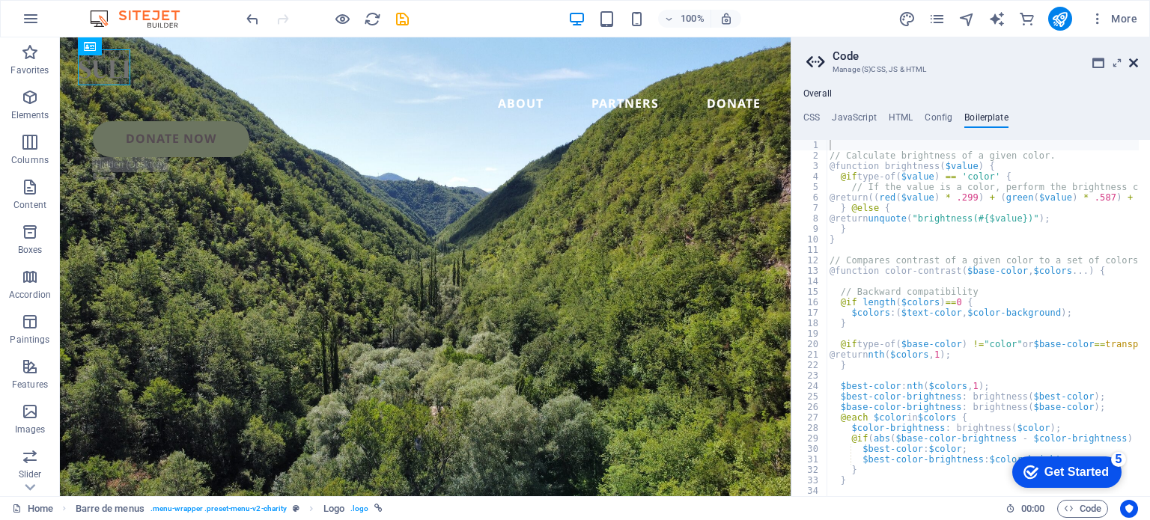
click at [1135, 62] on icon at bounding box center [1133, 63] width 9 height 12
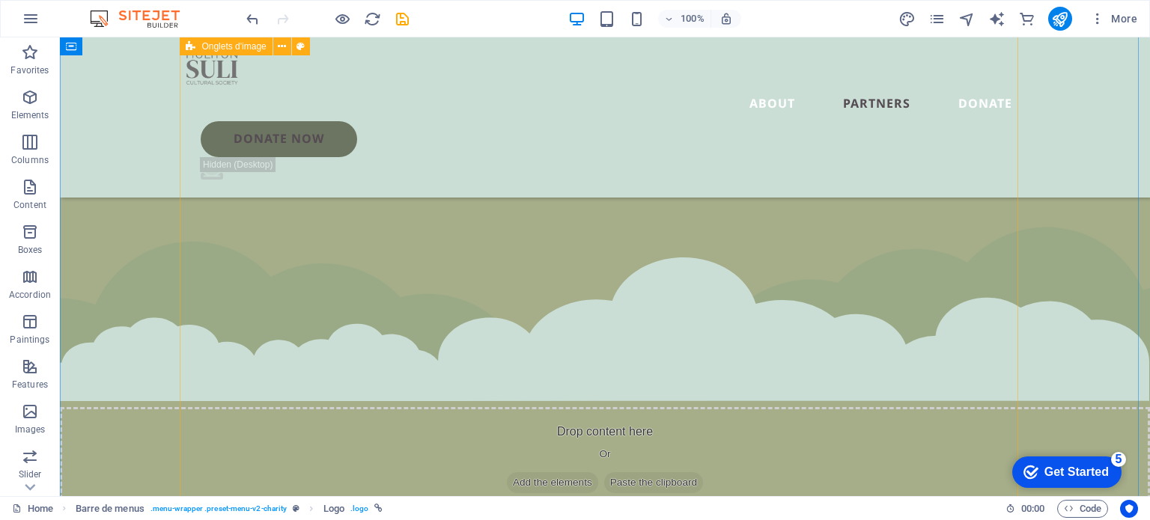
scroll to position [4643, 0]
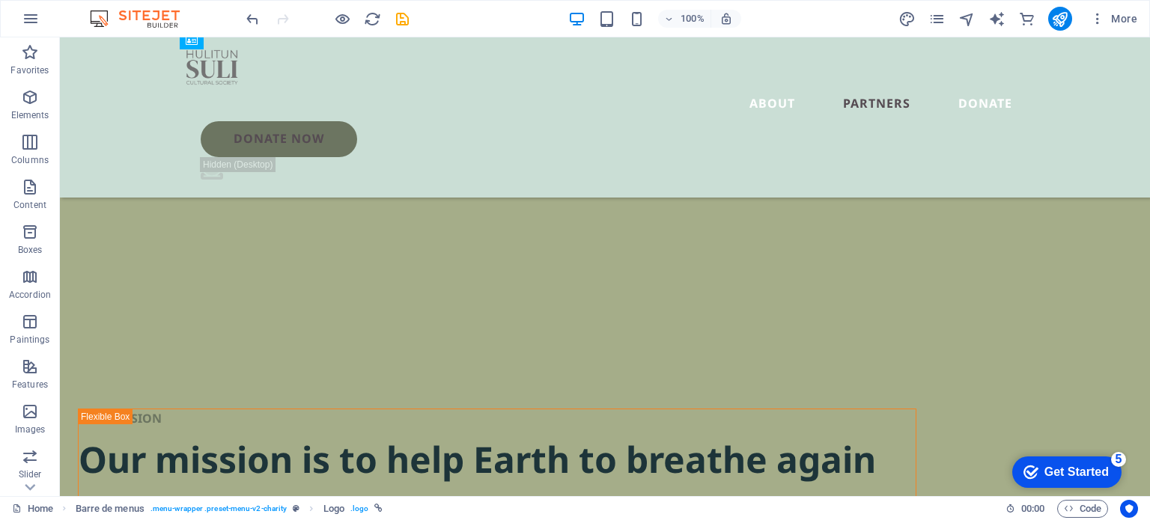
click at [150, 15] on img at bounding box center [142, 19] width 112 height 18
click at [23, 16] on icon "button" at bounding box center [31, 19] width 18 height 18
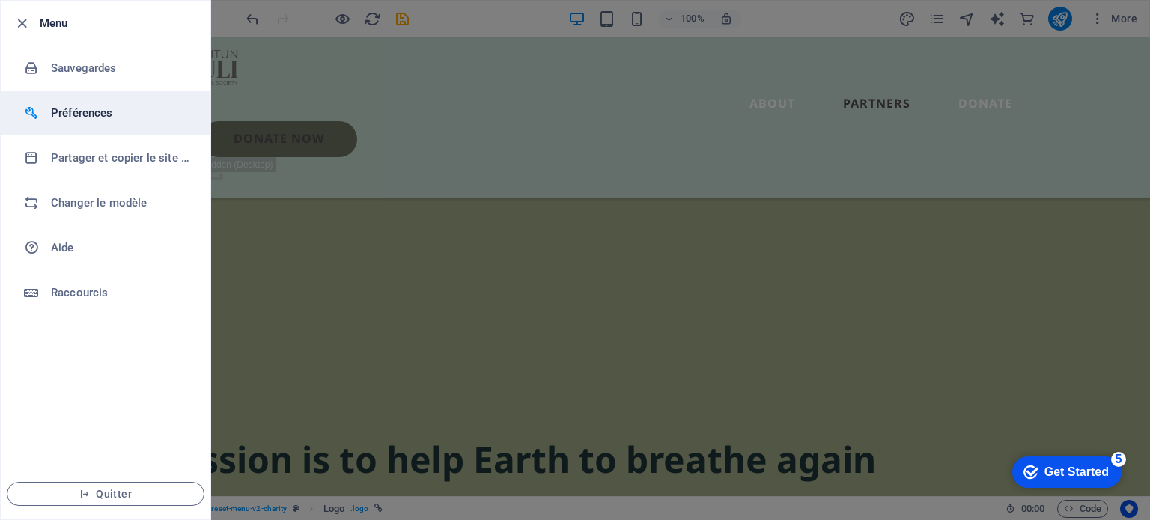
click at [79, 107] on h6 "Préférences" at bounding box center [120, 113] width 139 height 18
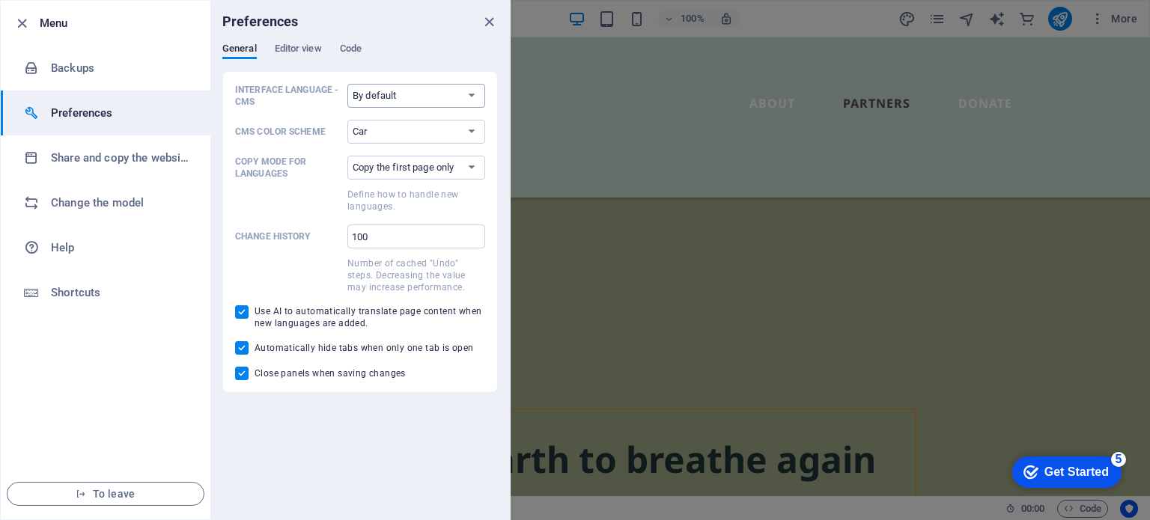
click at [467, 91] on select "By default German English Spanish French Magyar Italian Dutch Polish Portuguese…" at bounding box center [416, 96] width 138 height 24
select select "en"
click at [347, 84] on select "By default German English Spanish French Magyar Italian Dutch Polish Portuguese…" at bounding box center [416, 96] width 138 height 24
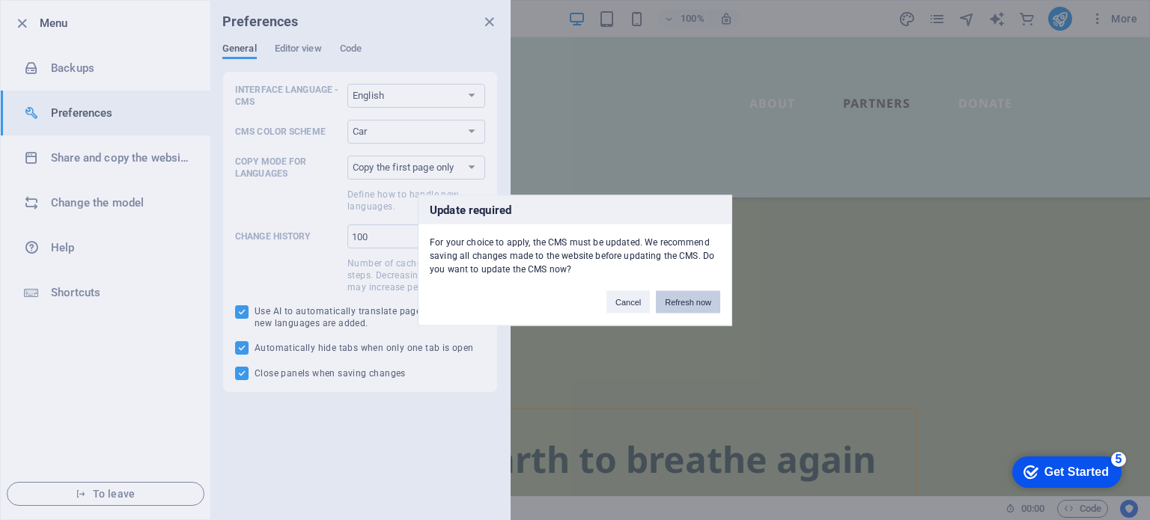
click at [697, 299] on font "Refresh now" at bounding box center [688, 301] width 46 height 9
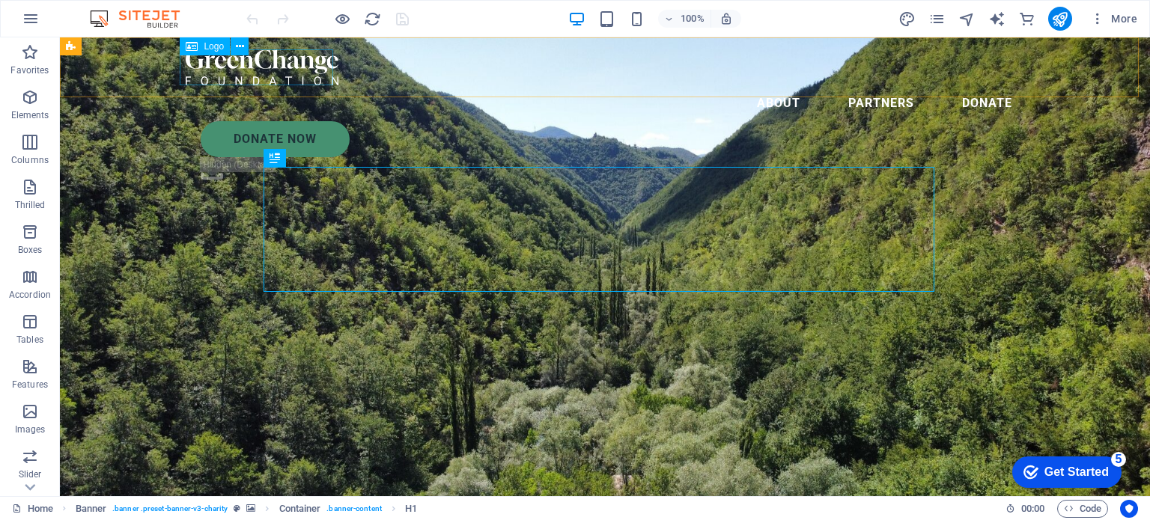
click at [276, 56] on div at bounding box center [605, 67] width 839 height 36
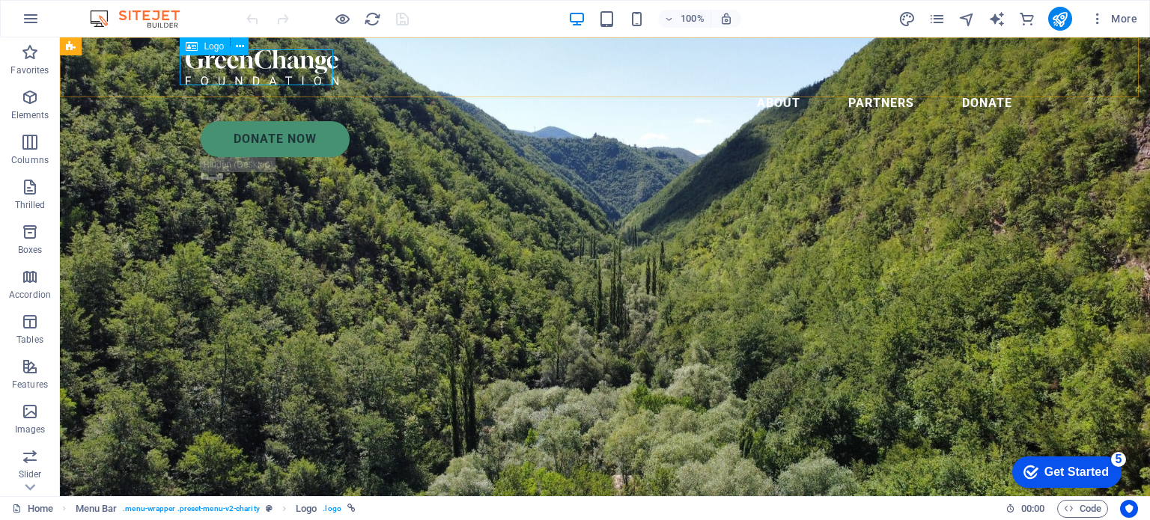
click at [234, 46] on button at bounding box center [240, 46] width 18 height 18
click at [213, 63] on div at bounding box center [605, 67] width 839 height 36
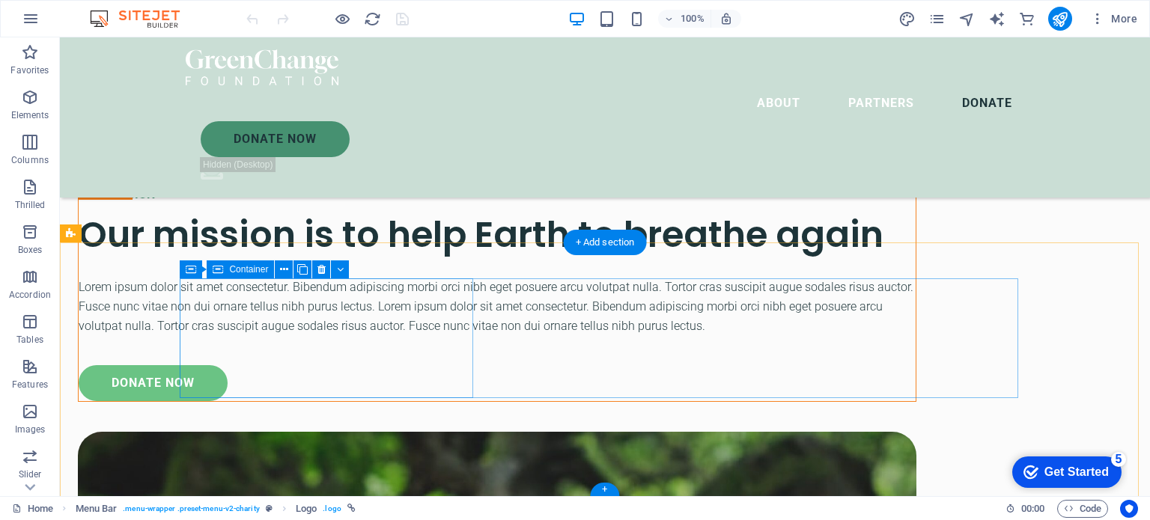
scroll to position [5064, 0]
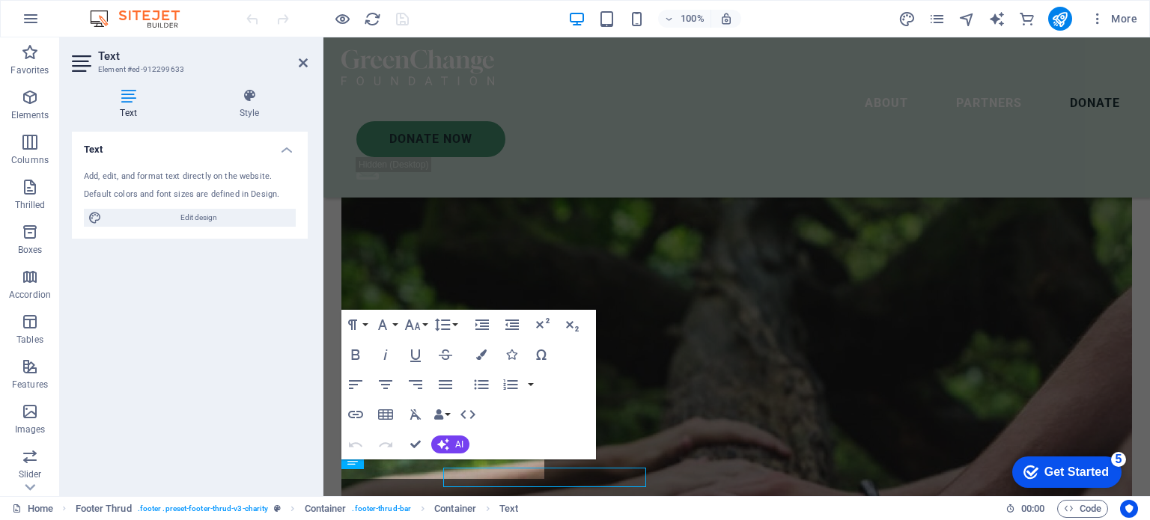
scroll to position [5056, 0]
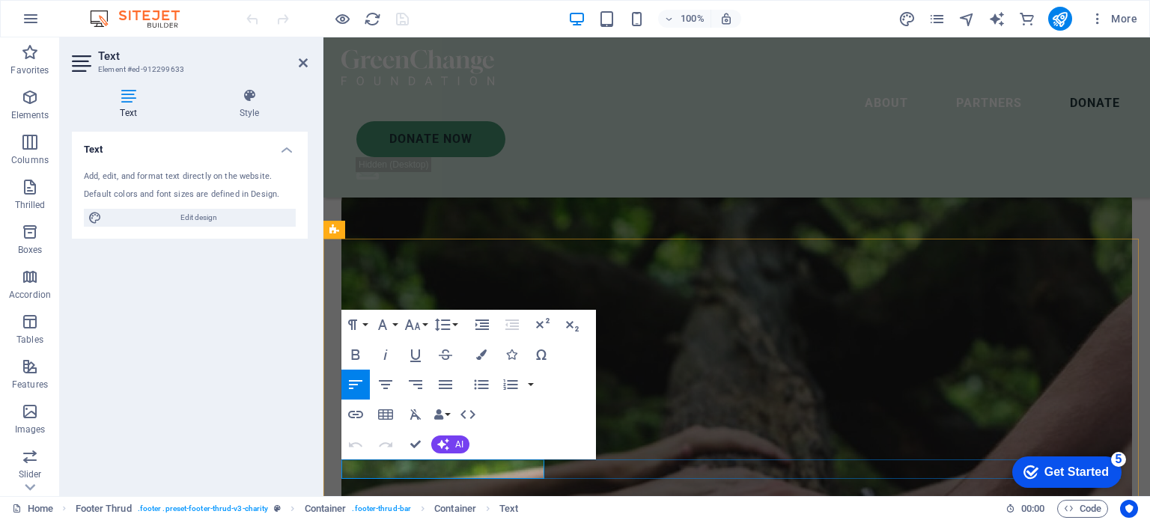
drag, startPoint x: 705, startPoint y: 501, endPoint x: 380, endPoint y: 464, distance: 327.1
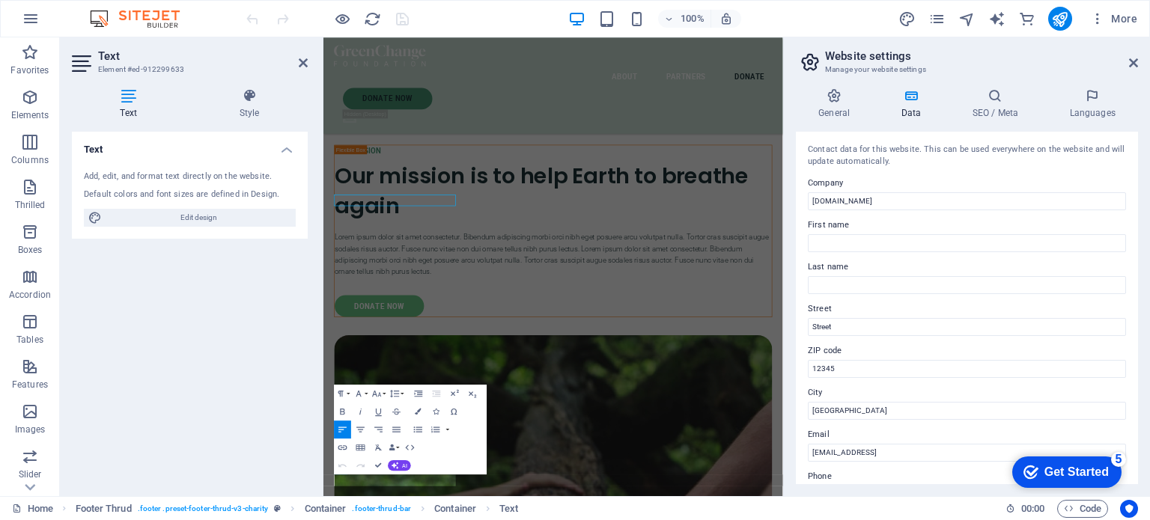
scroll to position [5216, 0]
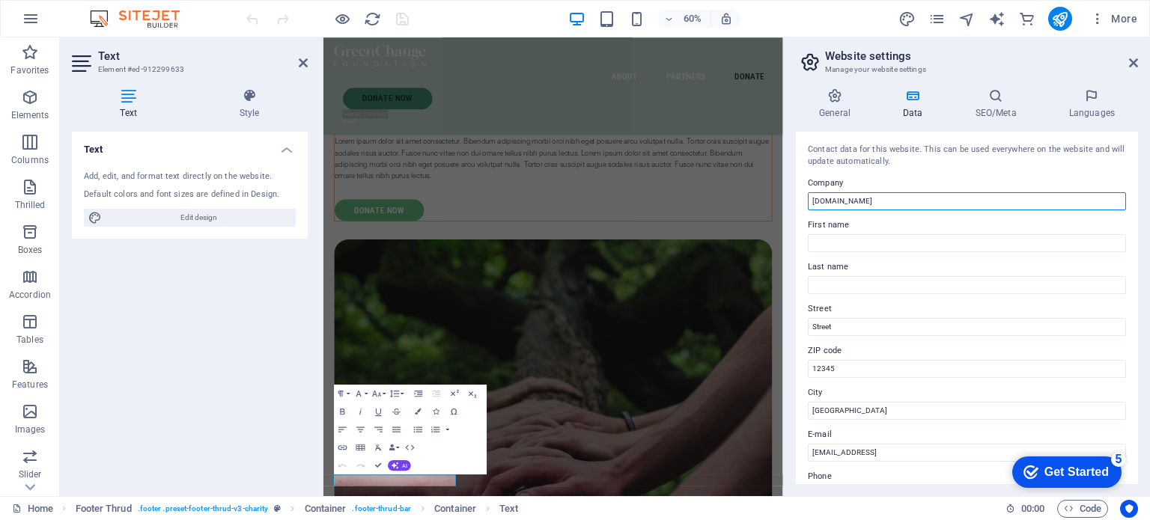
click at [901, 200] on input "[DOMAIN_NAME]" at bounding box center [967, 201] width 318 height 18
click at [816, 200] on input "[DOMAIN_NAME]" at bounding box center [967, 201] width 318 height 18
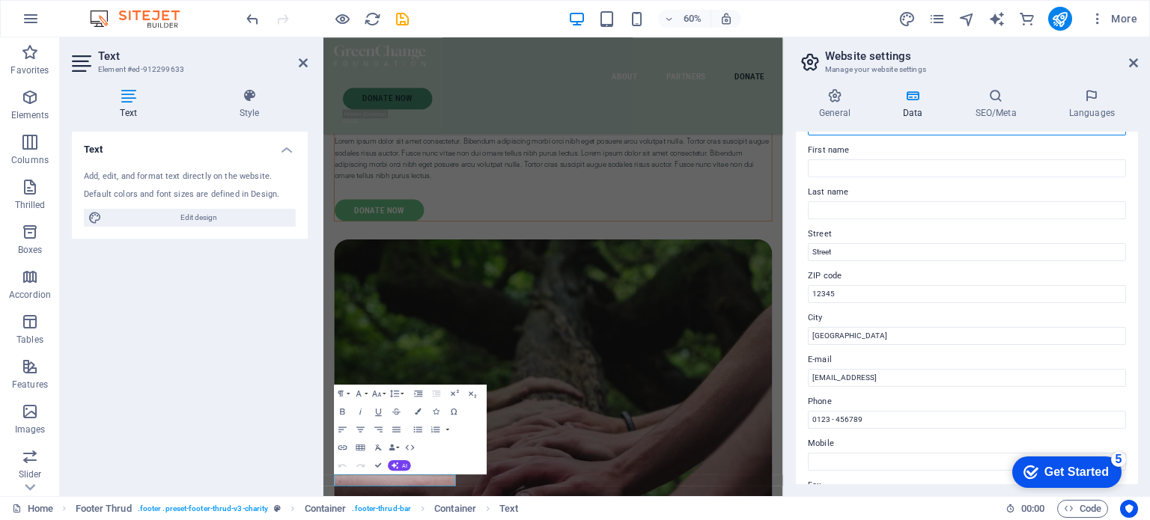
type input "Hulitun Suli Cultural Society"
click at [859, 243] on input "Street" at bounding box center [967, 252] width 318 height 18
drag, startPoint x: 848, startPoint y: 252, endPoint x: 794, endPoint y: 250, distance: 54.7
click at [794, 250] on div "General Data SEO/Meta Languages Website name hulitun-suli.org Logo Drag files h…" at bounding box center [967, 286] width 366 height 420
paste input "PO box 1619"
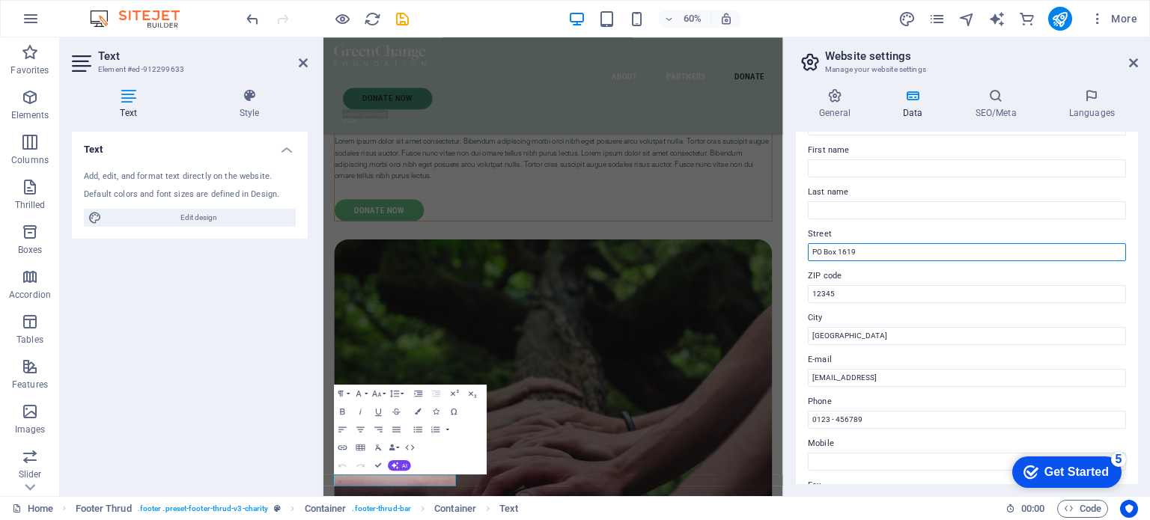
type input "PO Box 1619"
drag, startPoint x: 863, startPoint y: 284, endPoint x: 848, endPoint y: 288, distance: 15.4
click at [848, 287] on div "ZIP code 12345" at bounding box center [967, 285] width 318 height 36
drag, startPoint x: 845, startPoint y: 290, endPoint x: 801, endPoint y: 293, distance: 44.3
click at [801, 293] on div "Contact data for this website. This can be used everywhere on the website and w…" at bounding box center [967, 308] width 342 height 353
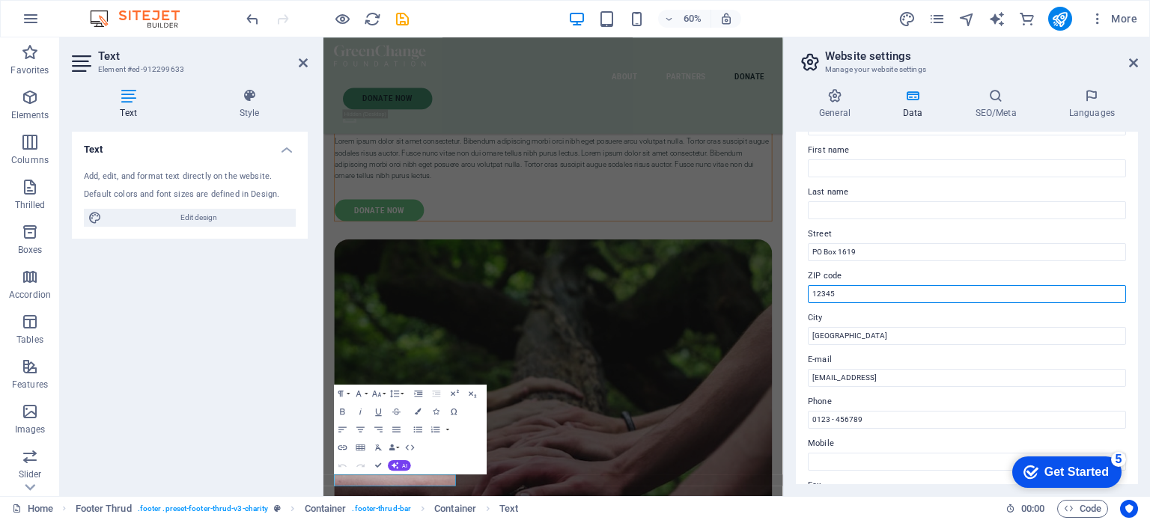
paste input "V0R 2G0"
click at [932, 291] on input "V0R 2G0" at bounding box center [967, 294] width 318 height 18
click at [127, 12] on com-1password-button at bounding box center [127, 6] width 0 height 11
type input "V0R 2G0"
click at [839, 334] on input "[GEOGRAPHIC_DATA]" at bounding box center [967, 336] width 318 height 18
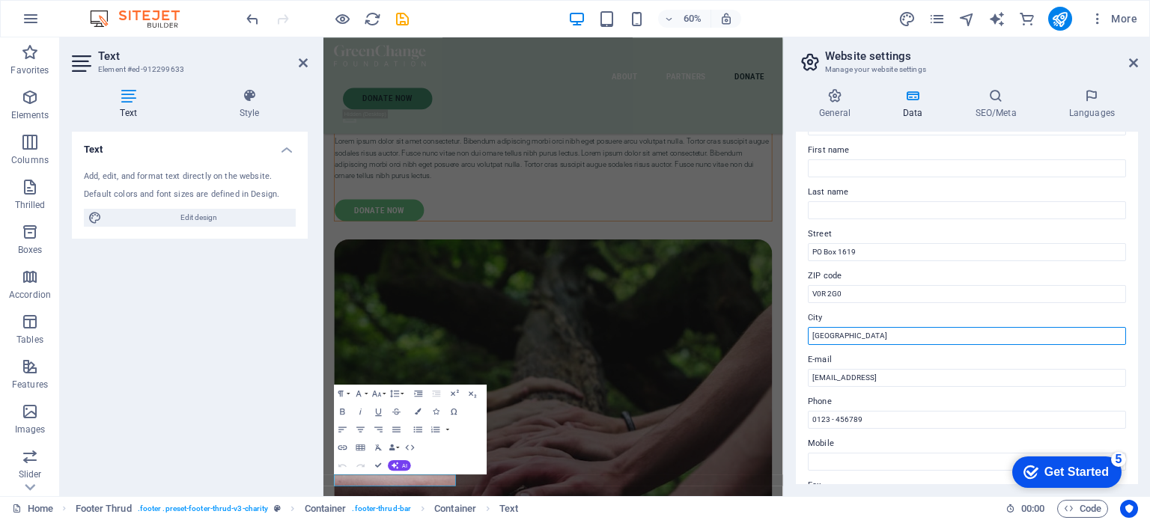
drag, startPoint x: 862, startPoint y: 337, endPoint x: 807, endPoint y: 335, distance: 54.7
click at [809, 335] on input "[GEOGRAPHIC_DATA]" at bounding box center [967, 336] width 318 height 18
paste input "Lake Cowichan BC"
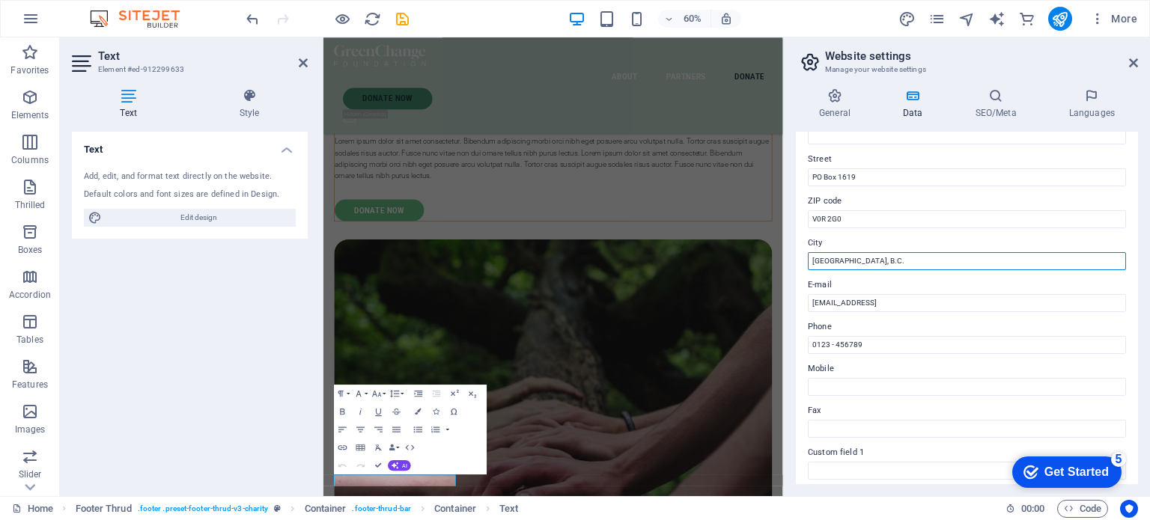
scroll to position [300, 0]
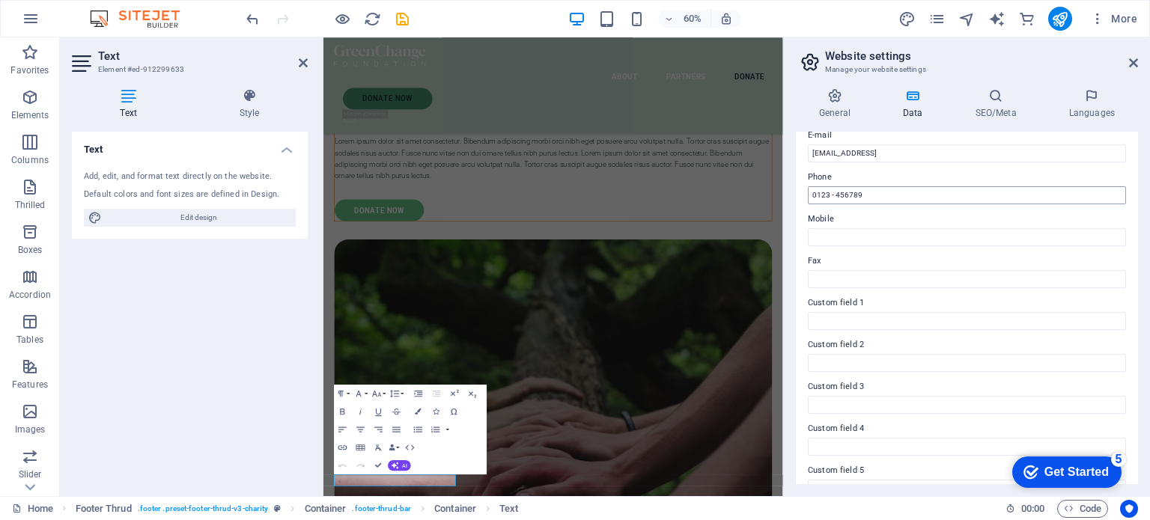
type input "[GEOGRAPHIC_DATA], B.C."
drag, startPoint x: 1224, startPoint y: 225, endPoint x: 1061, endPoint y: 289, distance: 175.2
drag, startPoint x: 1228, startPoint y: 235, endPoint x: 1073, endPoint y: 303, distance: 169.3
drag, startPoint x: 899, startPoint y: 194, endPoint x: 801, endPoint y: 185, distance: 98.5
click at [801, 185] on div "Contact data for this website. This can be used everywhere on the website and w…" at bounding box center [967, 308] width 342 height 353
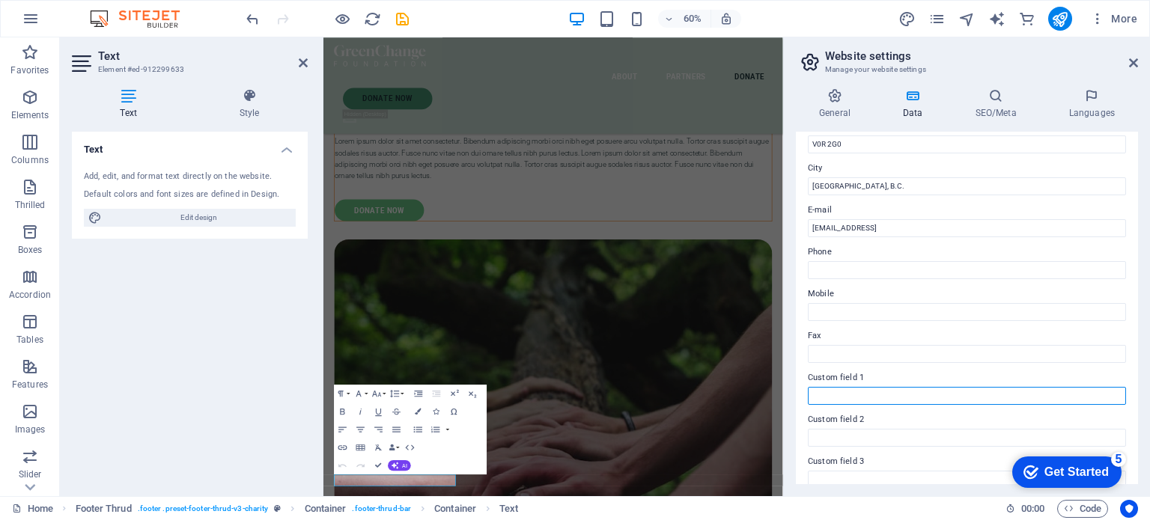
scroll to position [150, 0]
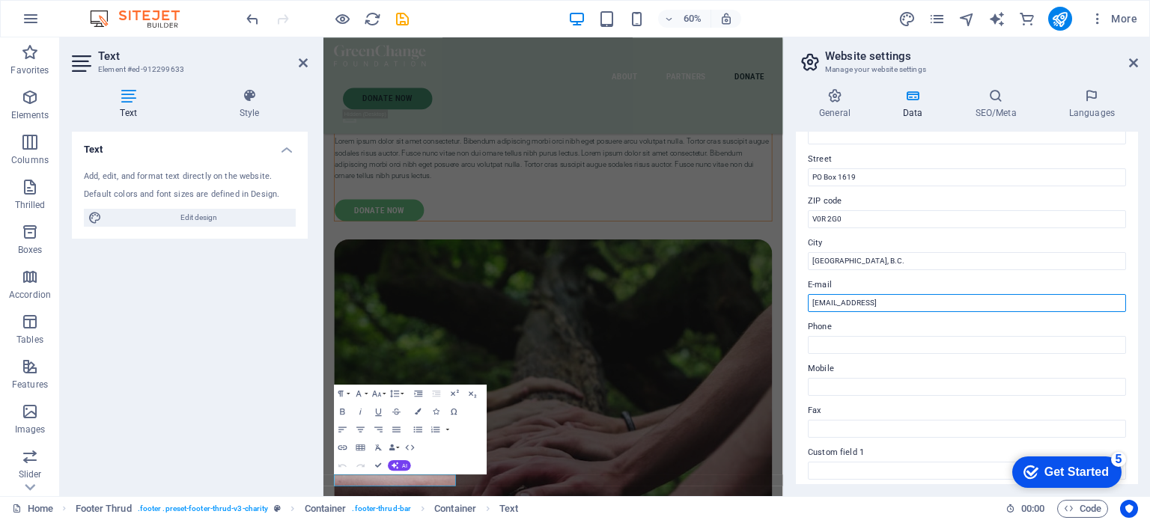
click at [901, 297] on input "e21fad01c2a205720d40236a91a3db@cpanel.local" at bounding box center [967, 303] width 318 height 18
drag, startPoint x: 1006, startPoint y: 300, endPoint x: 798, endPoint y: 298, distance: 208.2
click at [798, 298] on div "Contact data for this website. This can be used everywhere on the website and w…" at bounding box center [967, 308] width 342 height 353
paste input "[EMAIL_ADDRESS][DOMAIN_NAME]"
type input "[EMAIL_ADDRESS][DOMAIN_NAME]"
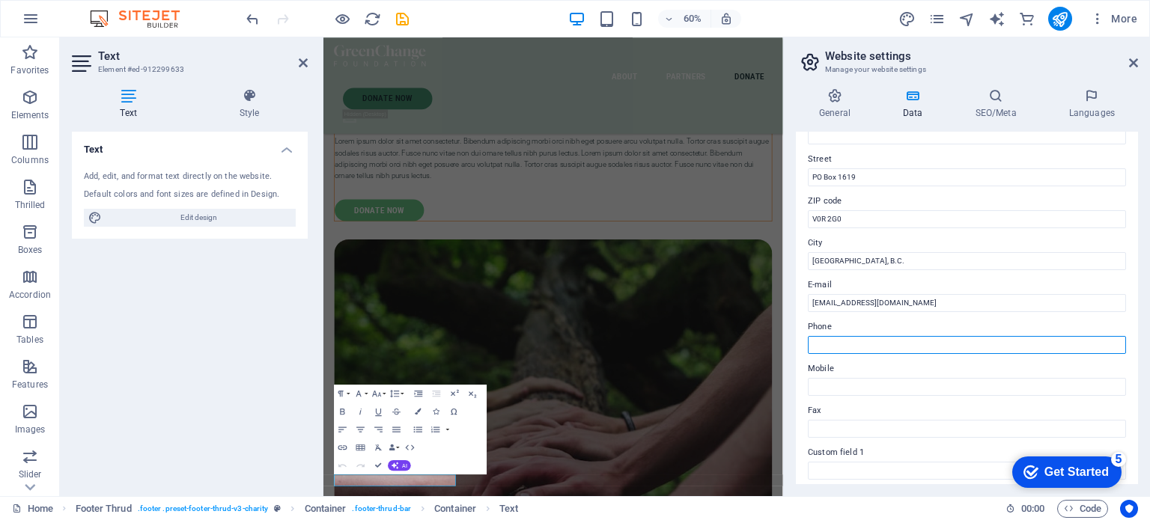
click at [907, 346] on input "Phone" at bounding box center [967, 345] width 318 height 18
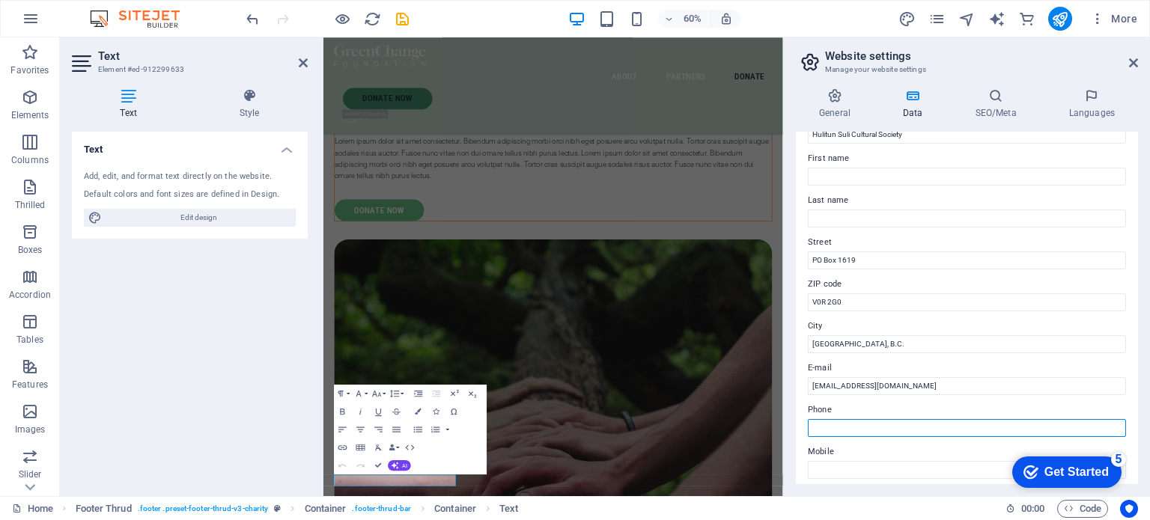
scroll to position [0, 0]
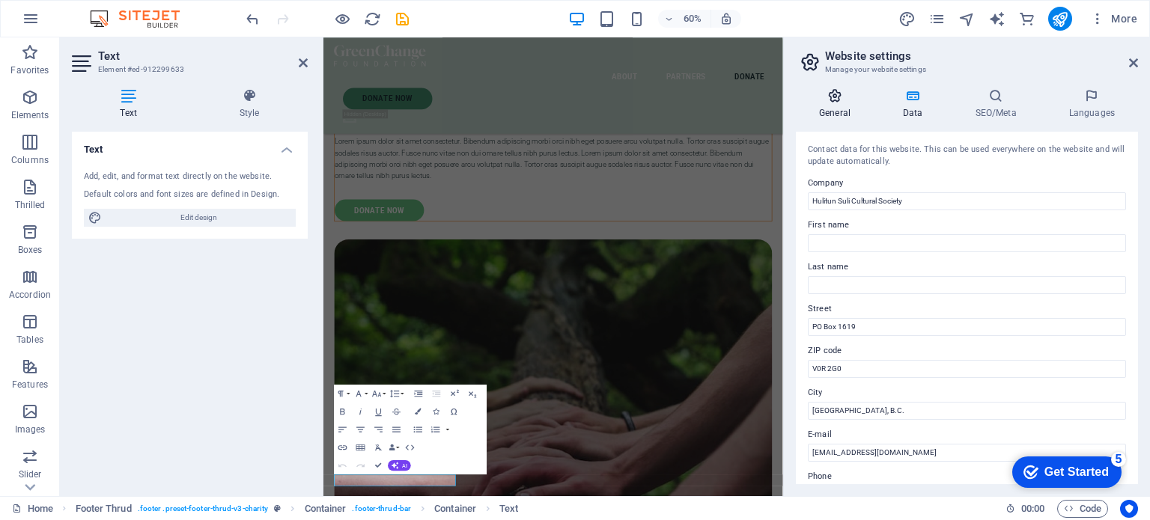
click at [833, 100] on icon at bounding box center [835, 95] width 78 height 15
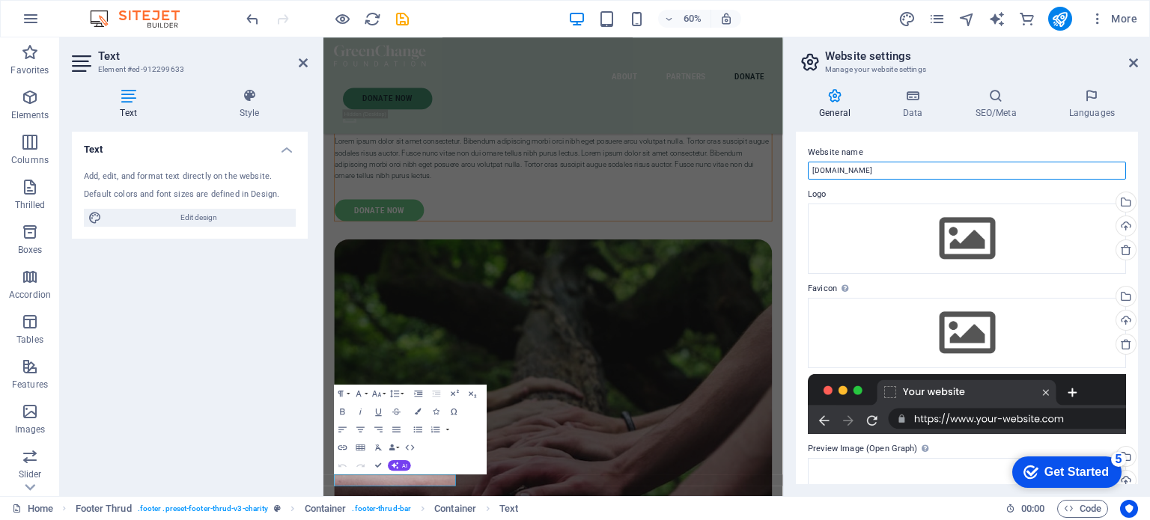
drag, startPoint x: 872, startPoint y: 165, endPoint x: 801, endPoint y: 170, distance: 71.3
click at [801, 170] on div "Website name hulitun-suli.org Logo Drag files here, click to choose files or se…" at bounding box center [967, 308] width 342 height 353
type input "Hulitun Suli Cultural Society"
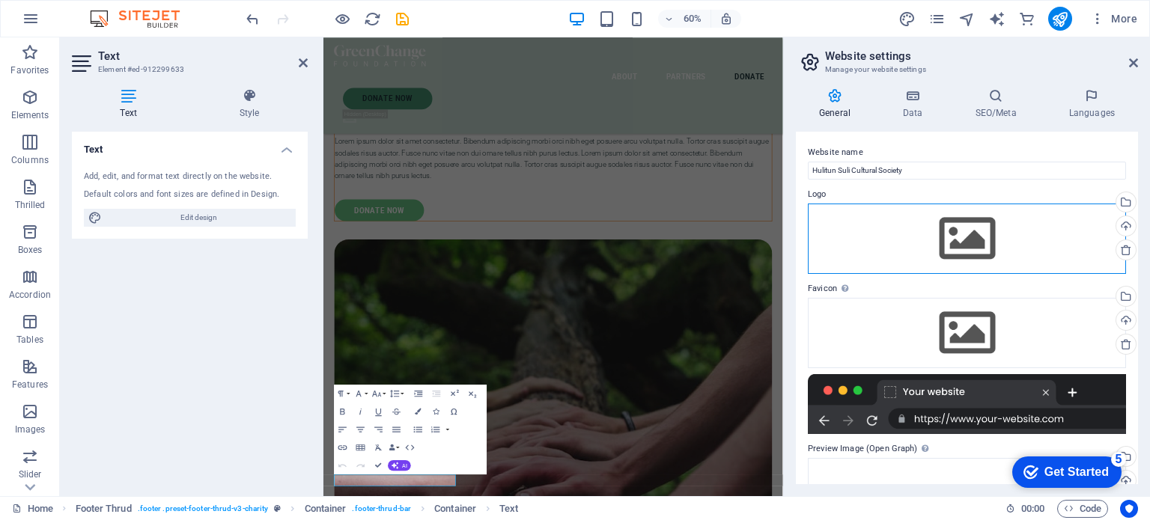
click at [988, 223] on div "Drag files here, click to choose files or select files from Files or our free s…" at bounding box center [967, 239] width 318 height 70
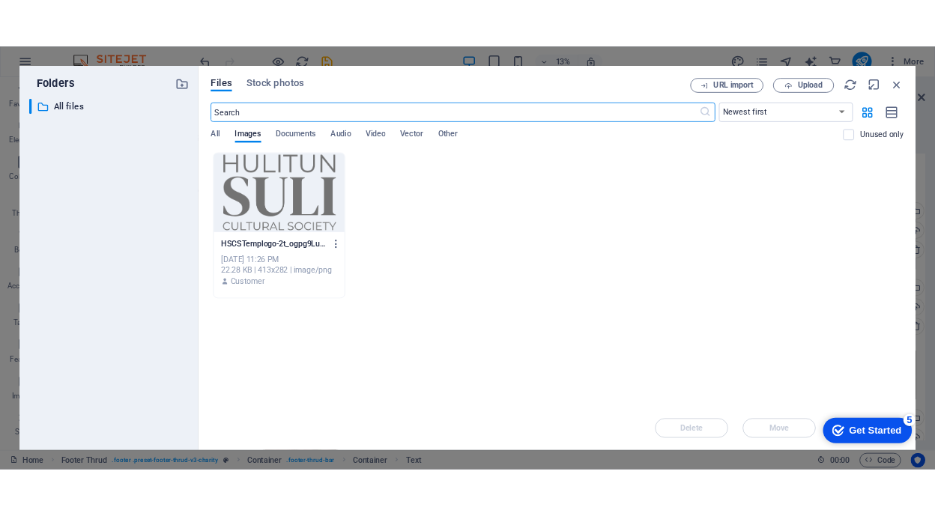
scroll to position [5220, 0]
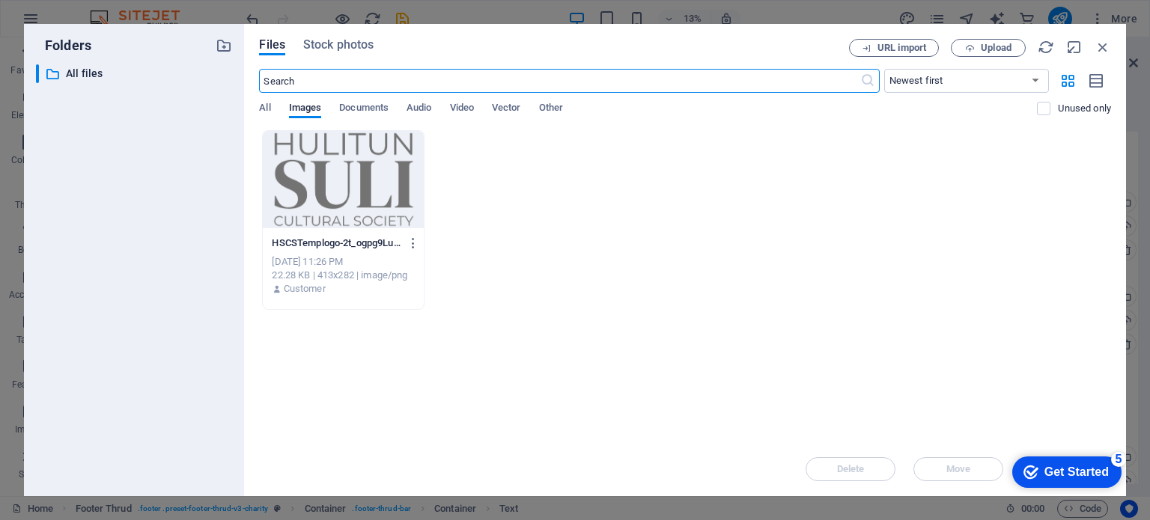
click at [353, 182] on div at bounding box center [343, 179] width 160 height 97
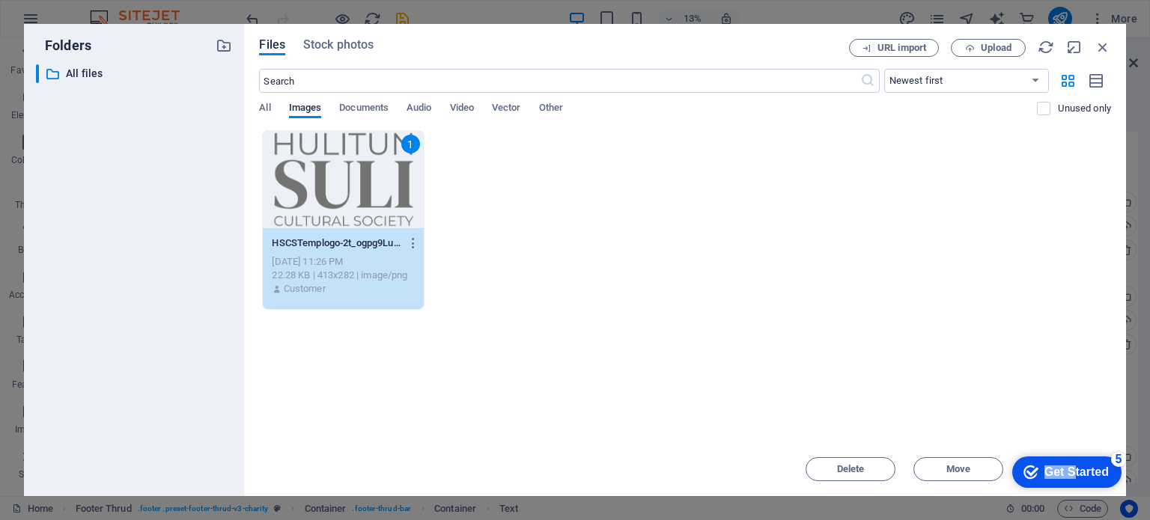
drag, startPoint x: 1073, startPoint y: 468, endPoint x: 2047, endPoint y: 844, distance: 1044.2
click at [1047, 449] on html "checkmark Get Started 5 First Steps in the Editor Let's guide you through the t…" at bounding box center [1063, 471] width 127 height 45
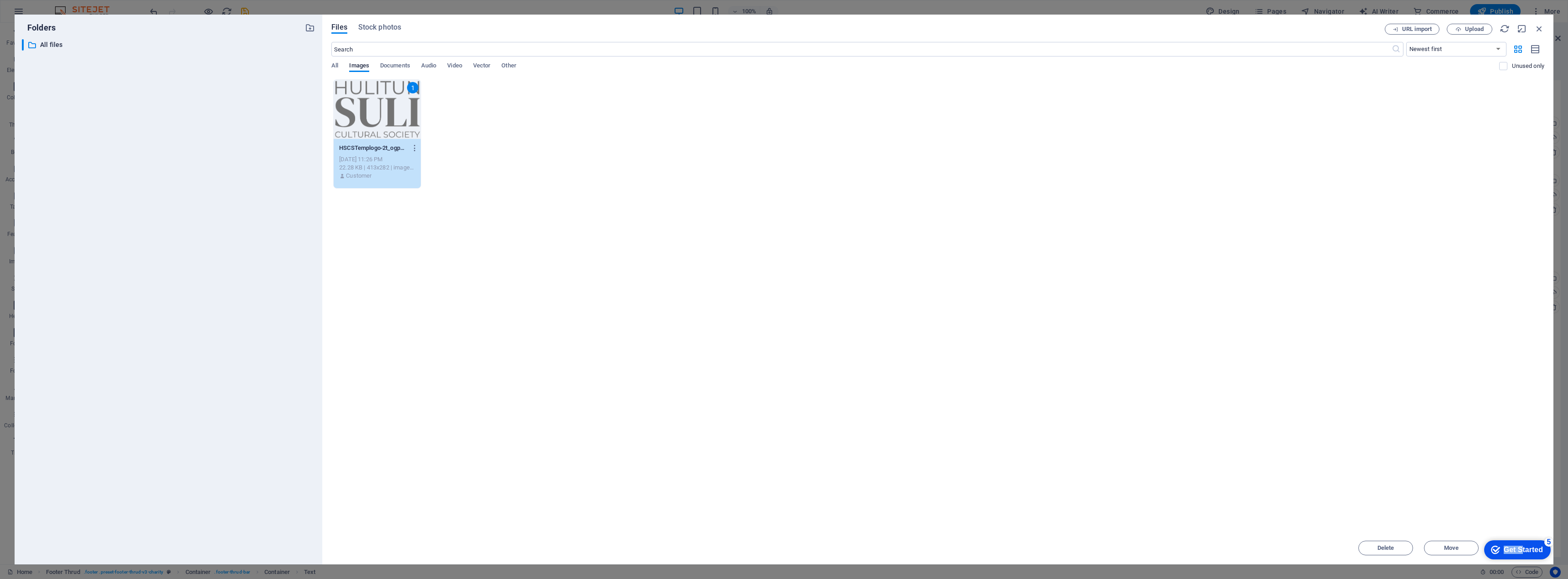
scroll to position [3084, 0]
click at [699, 316] on font "Get Started" at bounding box center [1523, 549] width 39 height 8
click at [699, 316] on button "Close this" at bounding box center [1524, 528] width 28 height 7
click at [699, 316] on link "× Dismiss it" at bounding box center [1504, 518] width 66 height 15
click at [699, 316] on font "Insert" at bounding box center [1517, 547] width 16 height 7
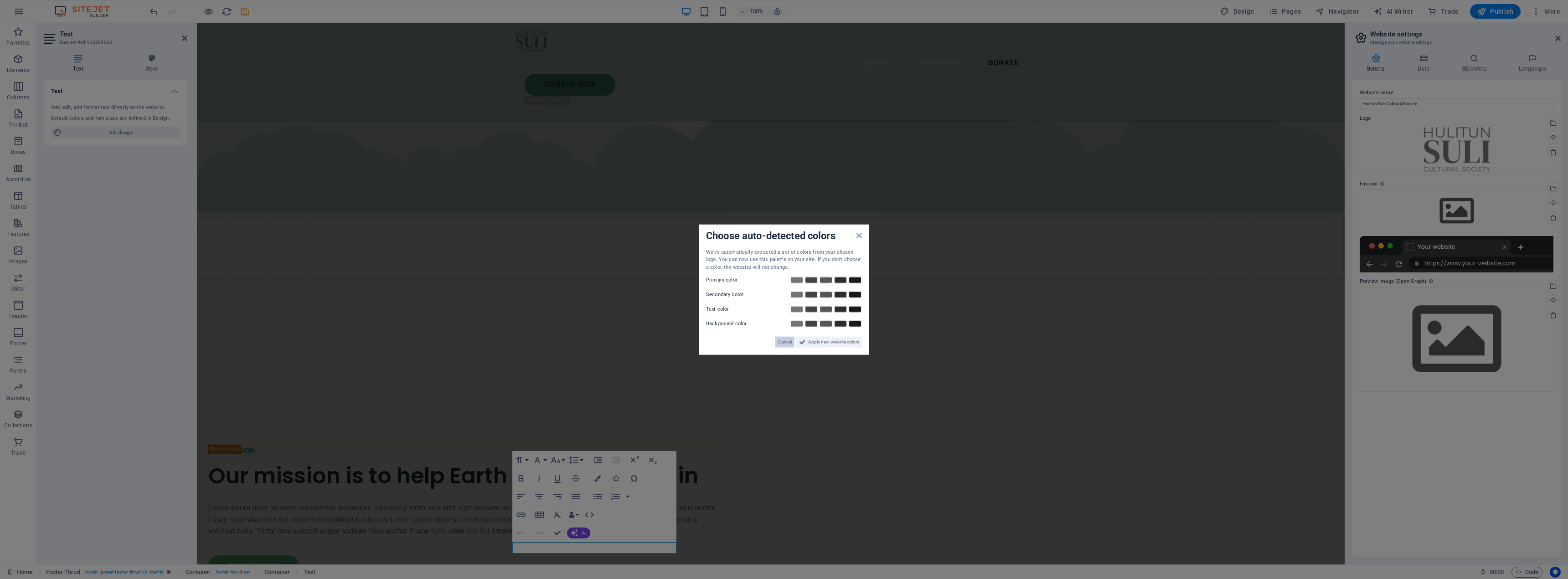
click at [699, 316] on font "Cancel" at bounding box center [785, 342] width 13 height 5
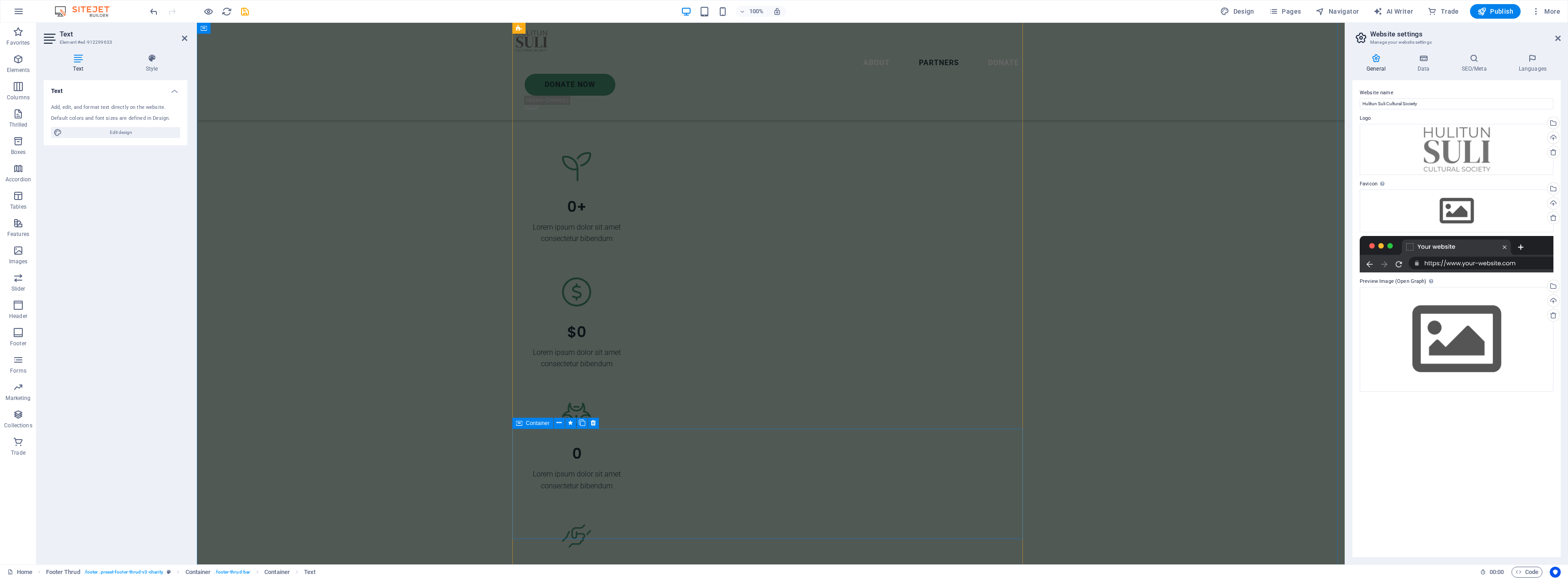
scroll to position [2264, 0]
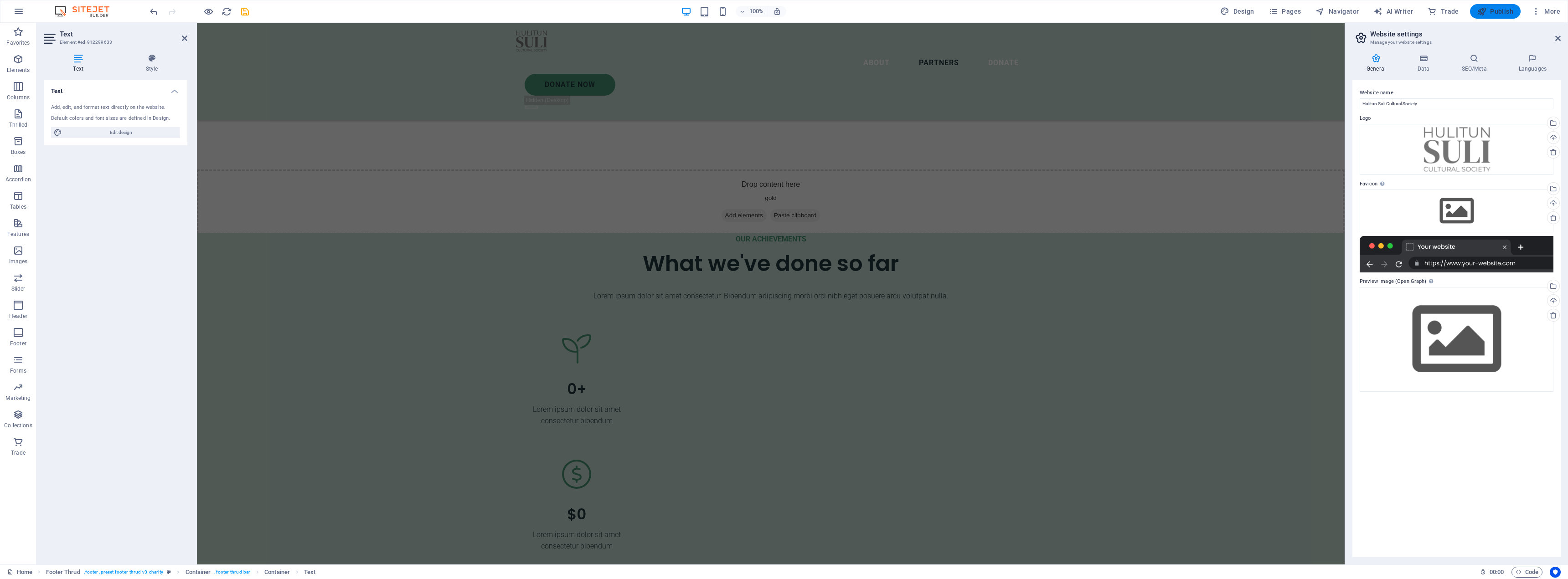
click at [699, 12] on font "Publish" at bounding box center [1502, 12] width 23 height 7
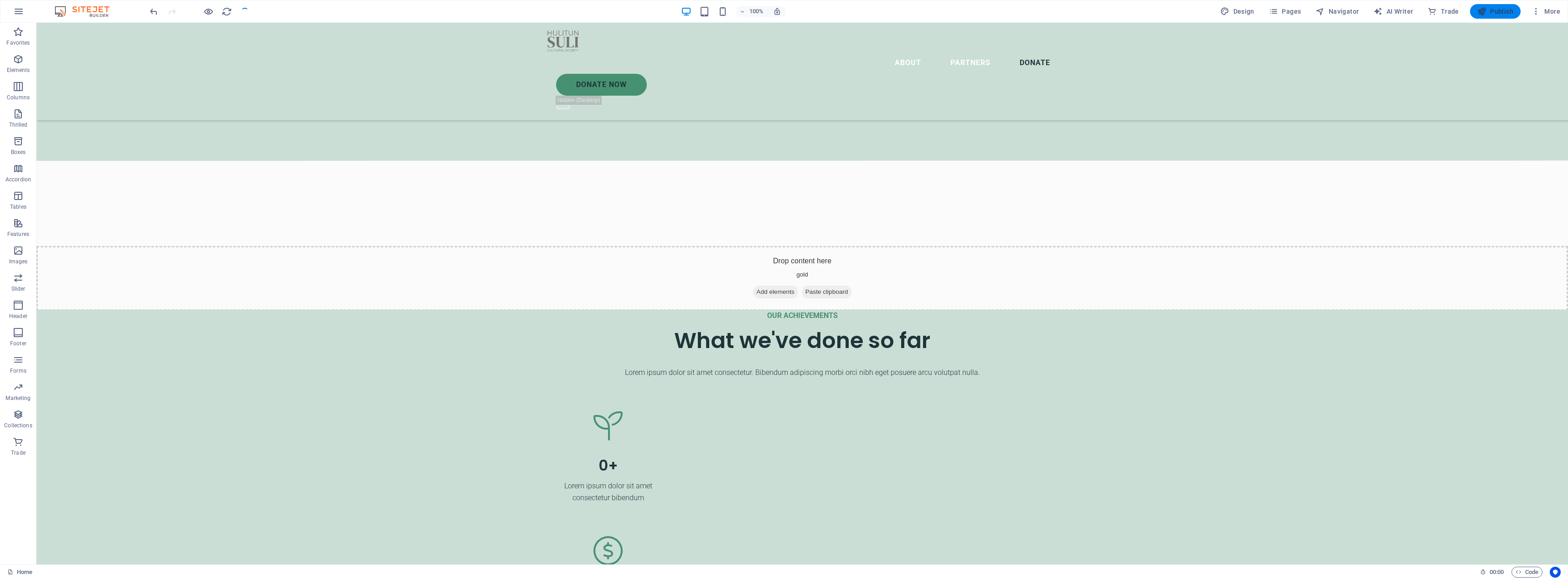
scroll to position [3084, 0]
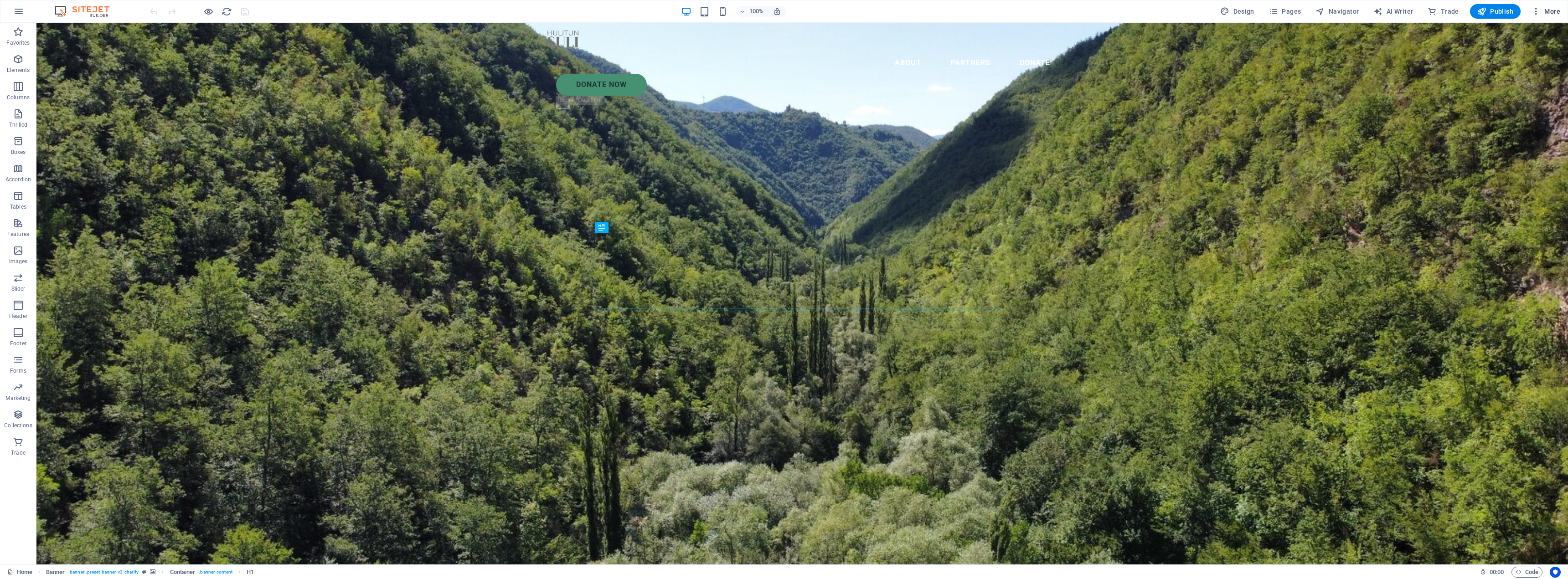
click at [0, 0] on icon "button" at bounding box center [0, 0] width 0 height 0
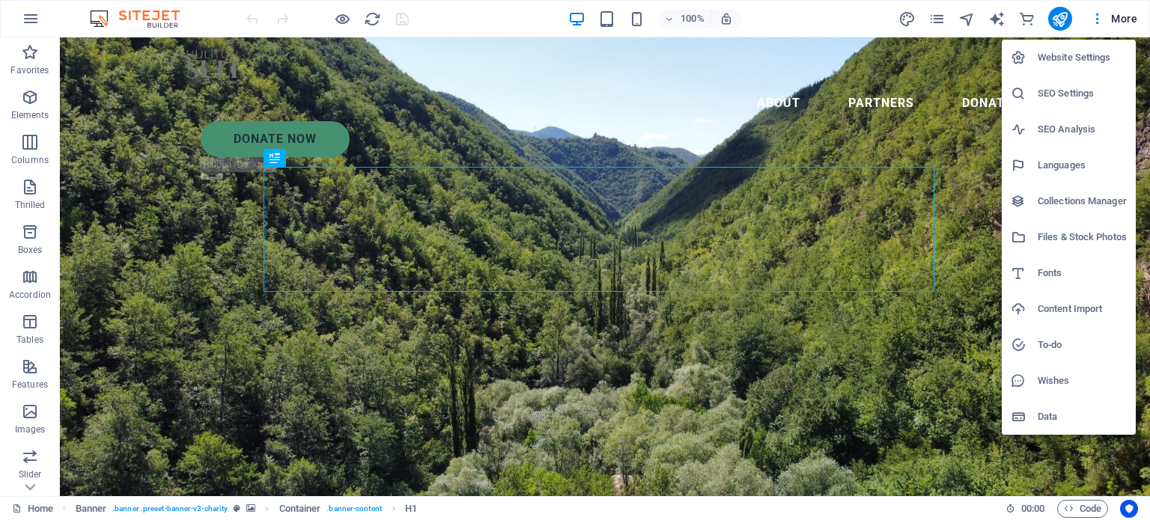
click at [0, 0] on div at bounding box center [0, 0] width 0 height 0
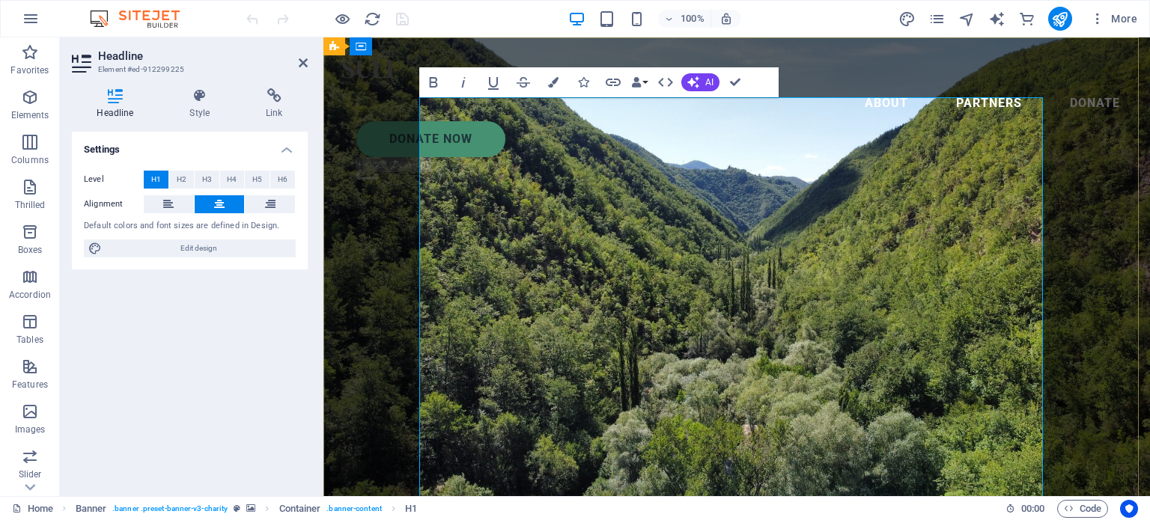
scroll to position [1820, 1]
drag, startPoint x: 578, startPoint y: 261, endPoint x: 502, endPoint y: 134, distance: 148.5
click at [234, 179] on font "H4" at bounding box center [232, 179] width 10 height 8
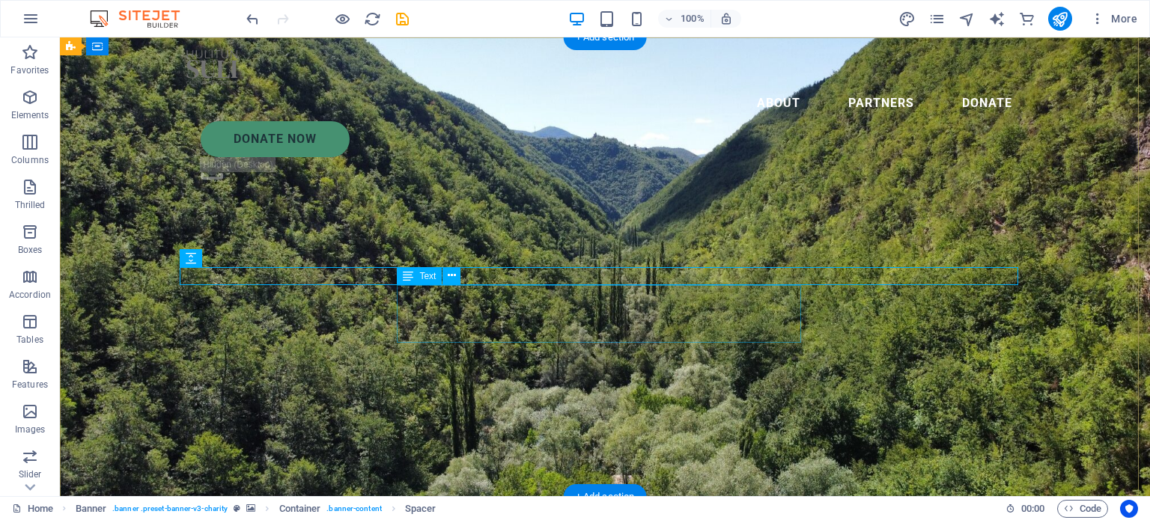
drag, startPoint x: 526, startPoint y: 312, endPoint x: 263, endPoint y: 311, distance: 263.6
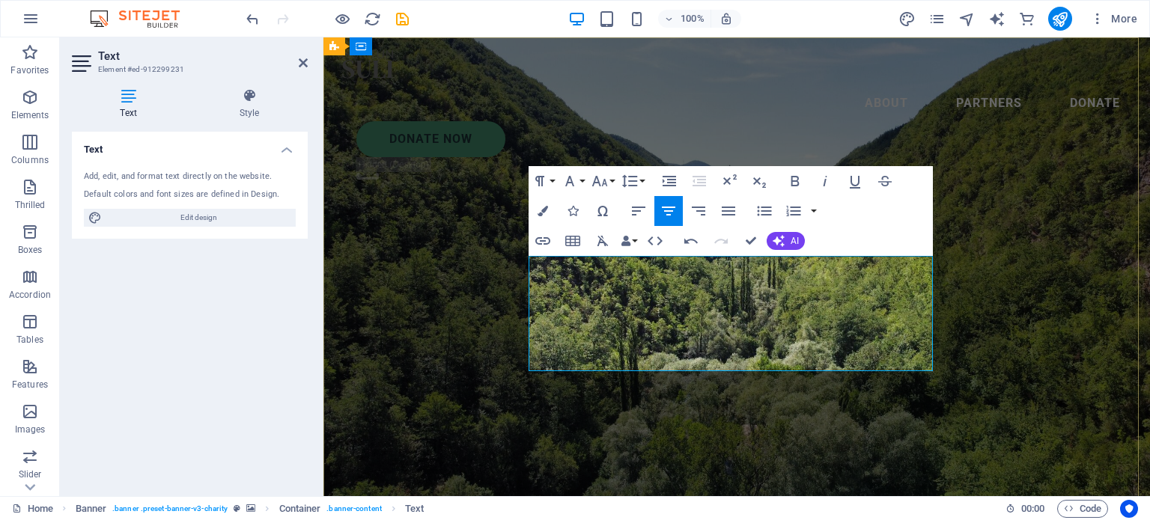
scroll to position [5175, 1]
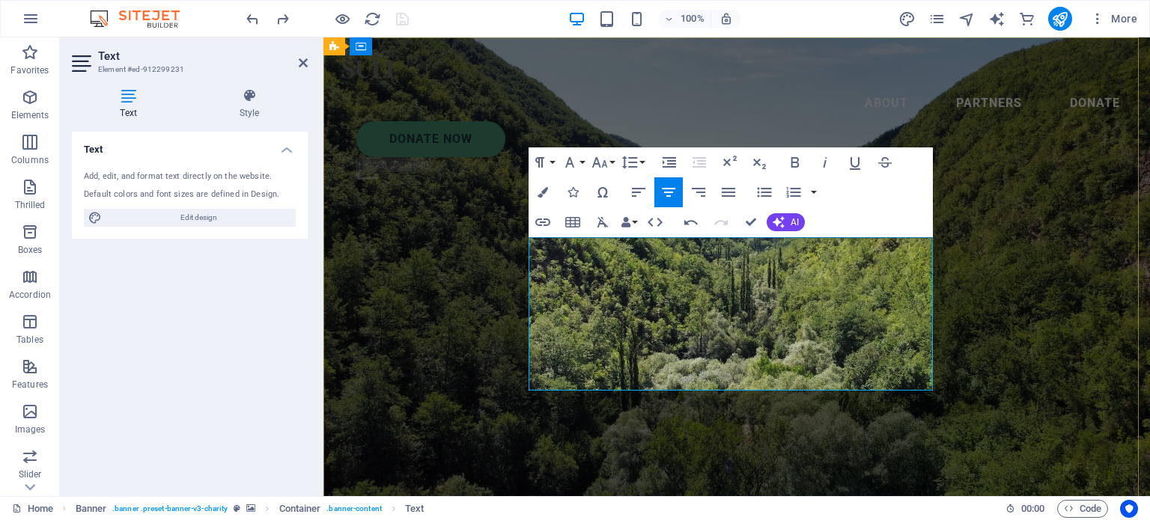
drag, startPoint x: 631, startPoint y: 252, endPoint x: 549, endPoint y: 251, distance: 81.6
drag, startPoint x: 605, startPoint y: 341, endPoint x: 950, endPoint y: 392, distance: 348.1
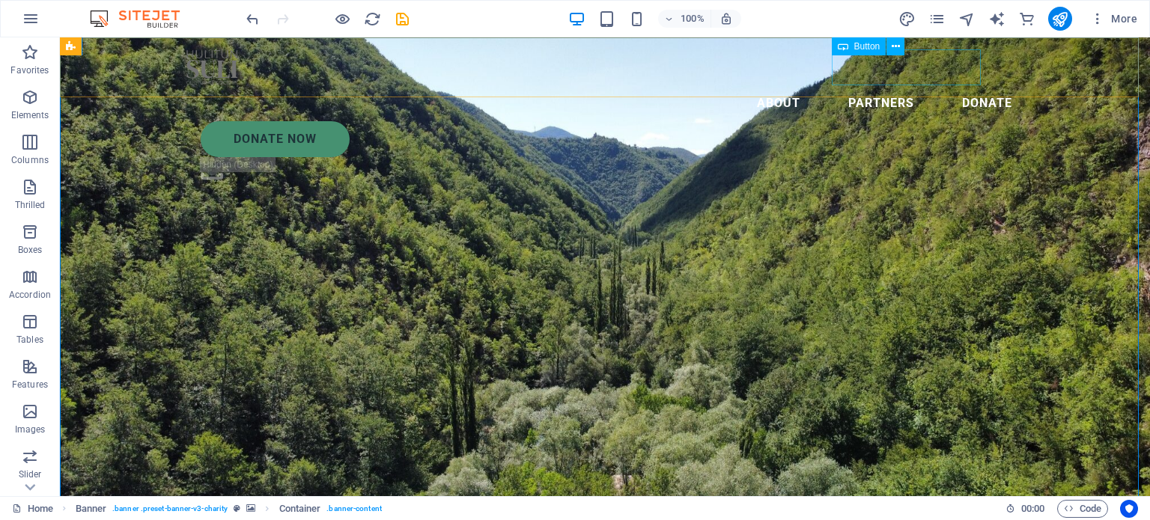
click at [910, 121] on div "Donate Now" at bounding box center [613, 139] width 824 height 36
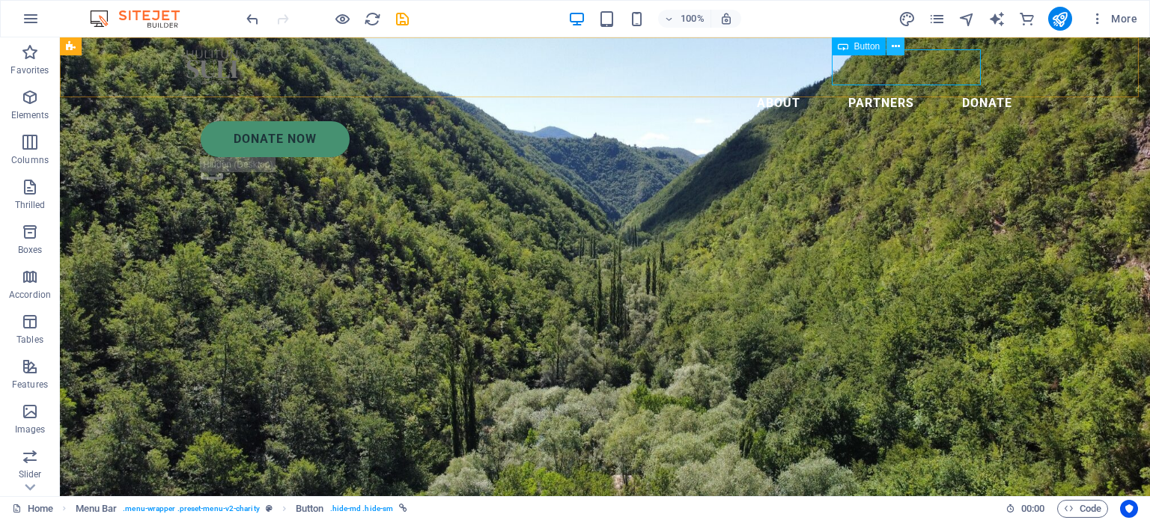
click at [896, 43] on icon at bounding box center [896, 47] width 8 height 16
click at [899, 41] on icon at bounding box center [896, 47] width 8 height 16
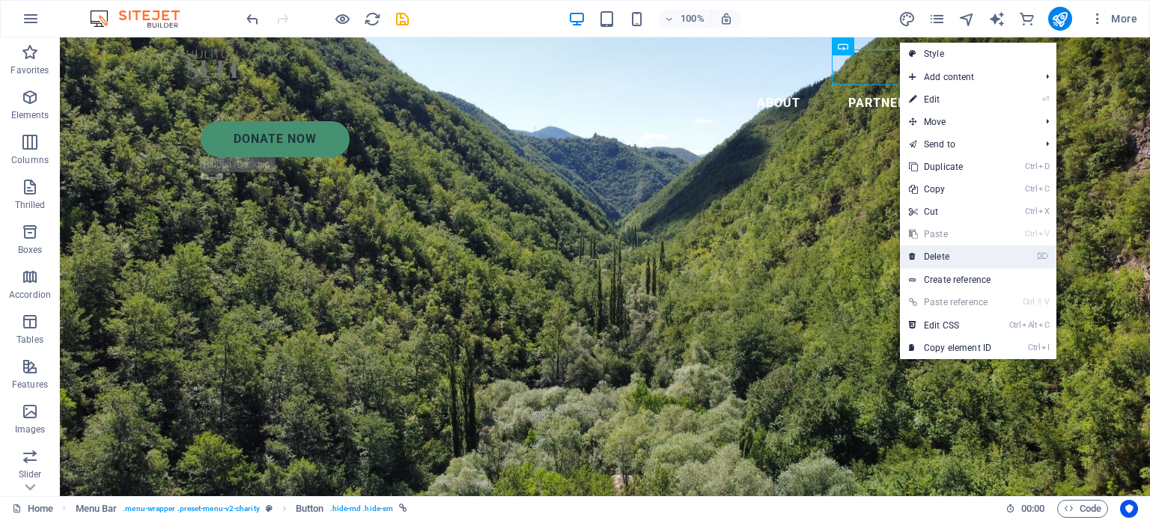
click at [947, 254] on font "Delete" at bounding box center [936, 257] width 25 height 10
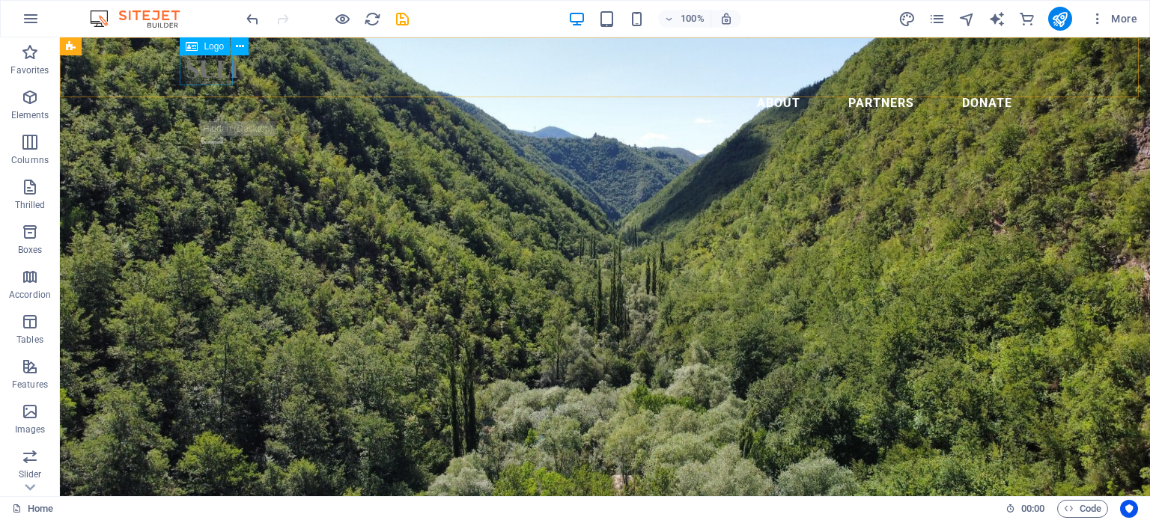
click at [217, 63] on div at bounding box center [605, 67] width 839 height 36
click at [240, 44] on icon at bounding box center [240, 47] width 8 height 16
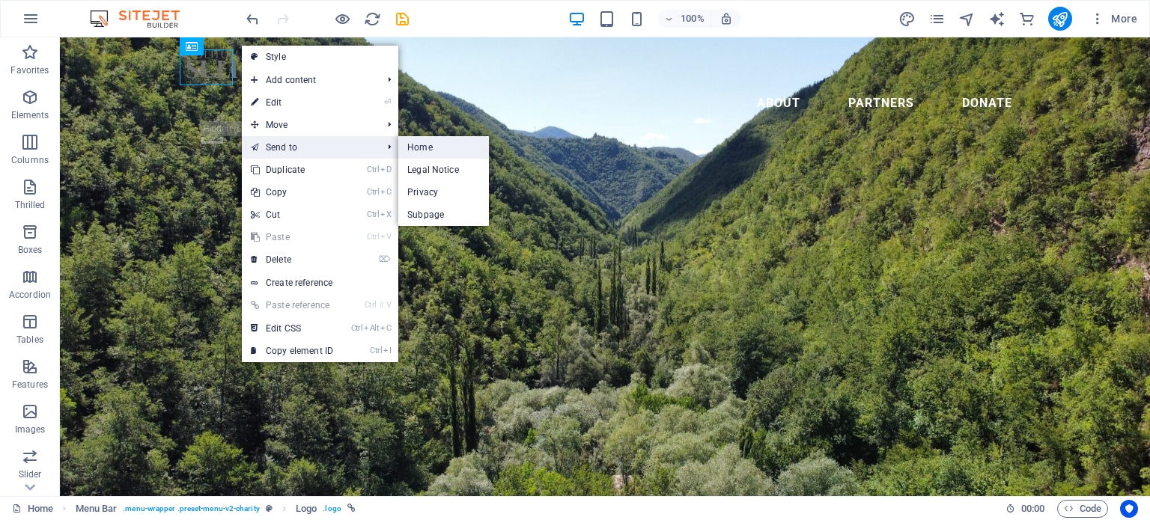
click at [407, 148] on font "Home" at bounding box center [419, 147] width 25 height 10
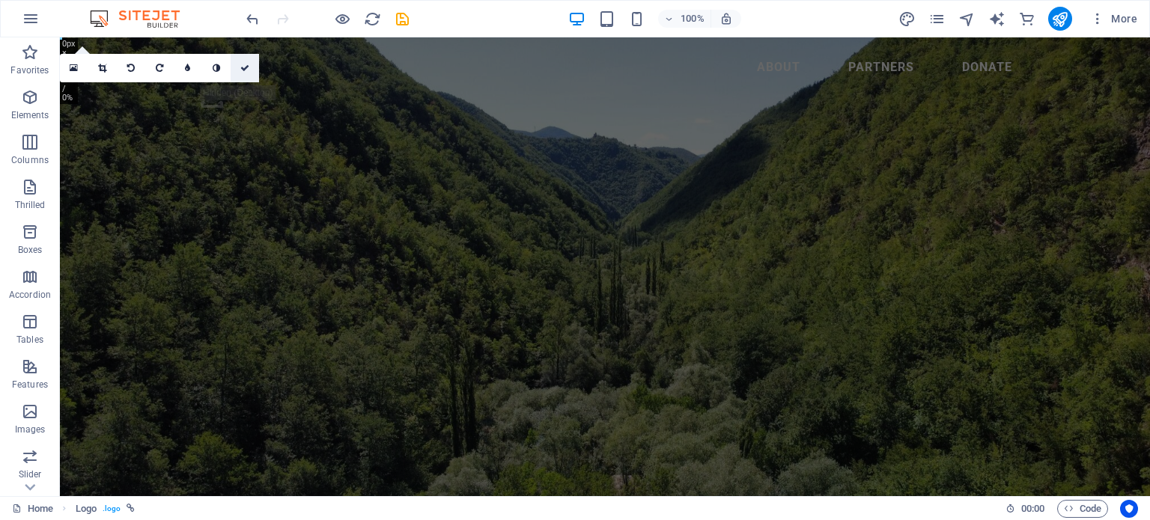
click at [246, 64] on icon at bounding box center [244, 68] width 9 height 9
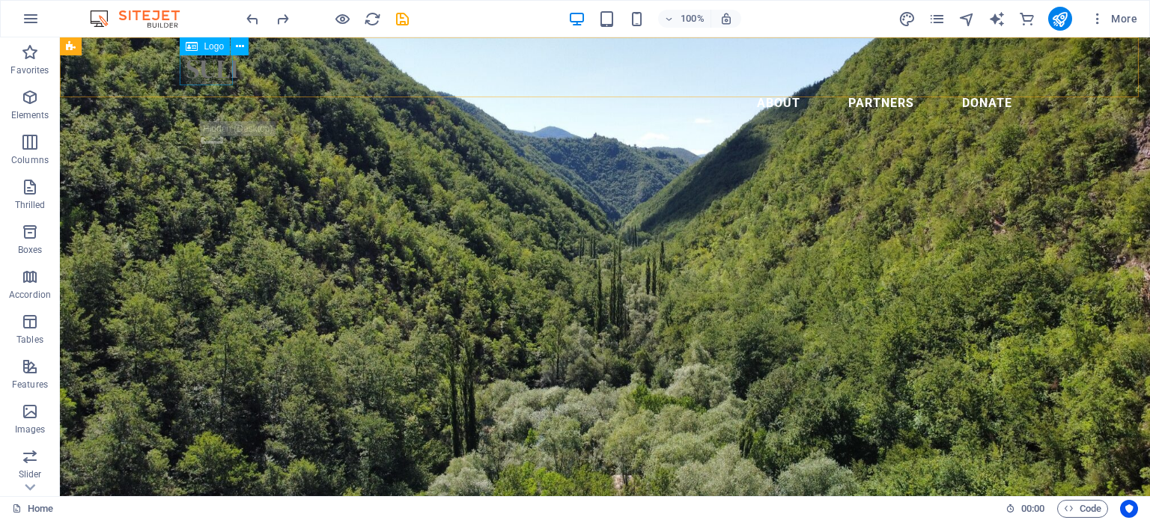
click at [214, 70] on div at bounding box center [605, 67] width 839 height 36
click at [246, 43] on button at bounding box center [240, 46] width 18 height 18
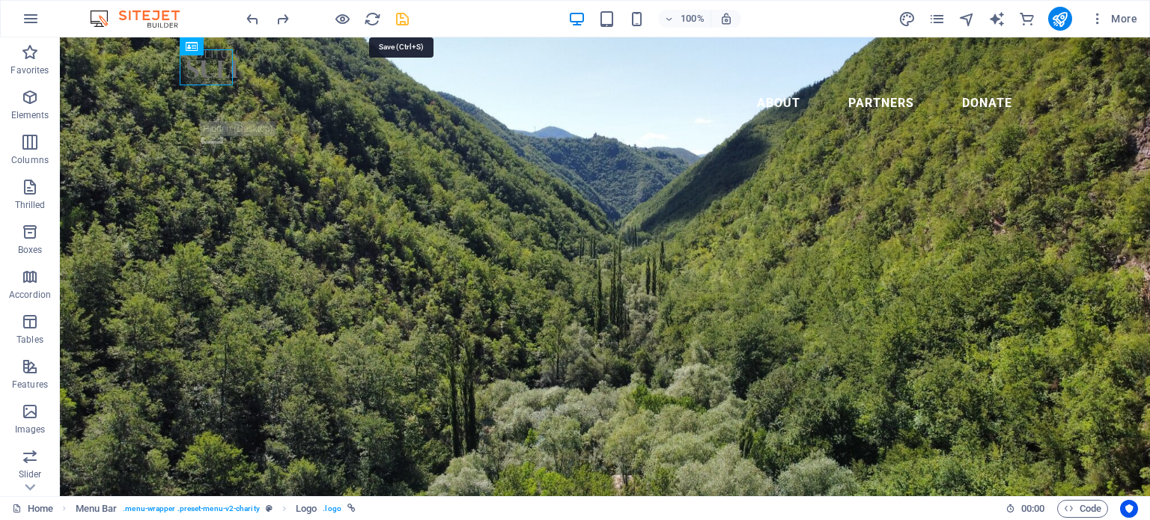
click at [401, 19] on icon "save" at bounding box center [402, 18] width 17 height 17
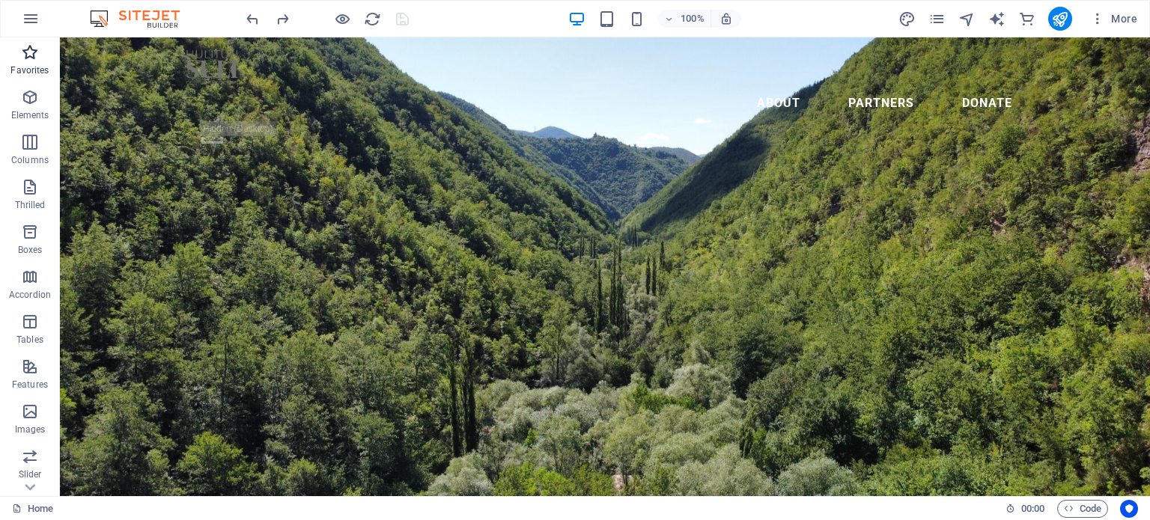
click at [31, 53] on icon "button" at bounding box center [30, 52] width 18 height 18
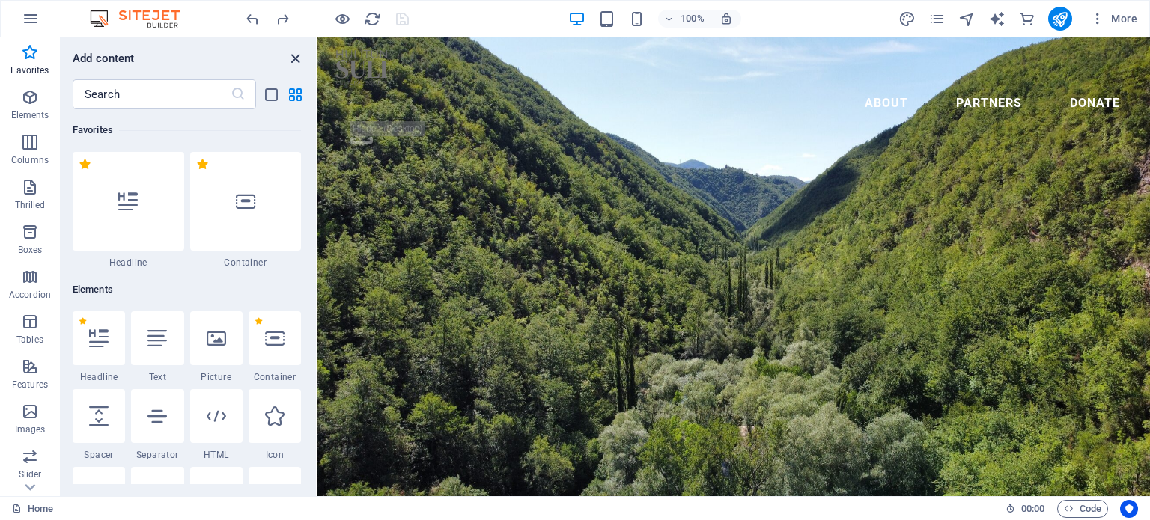
click at [294, 54] on icon "close panel" at bounding box center [295, 58] width 17 height 17
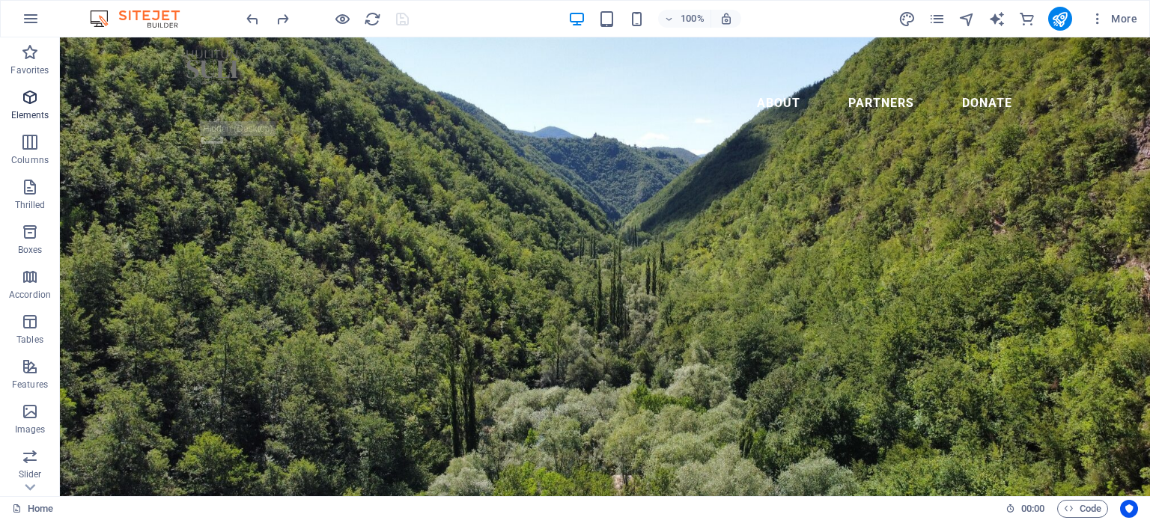
click at [28, 93] on icon "button" at bounding box center [30, 97] width 18 height 18
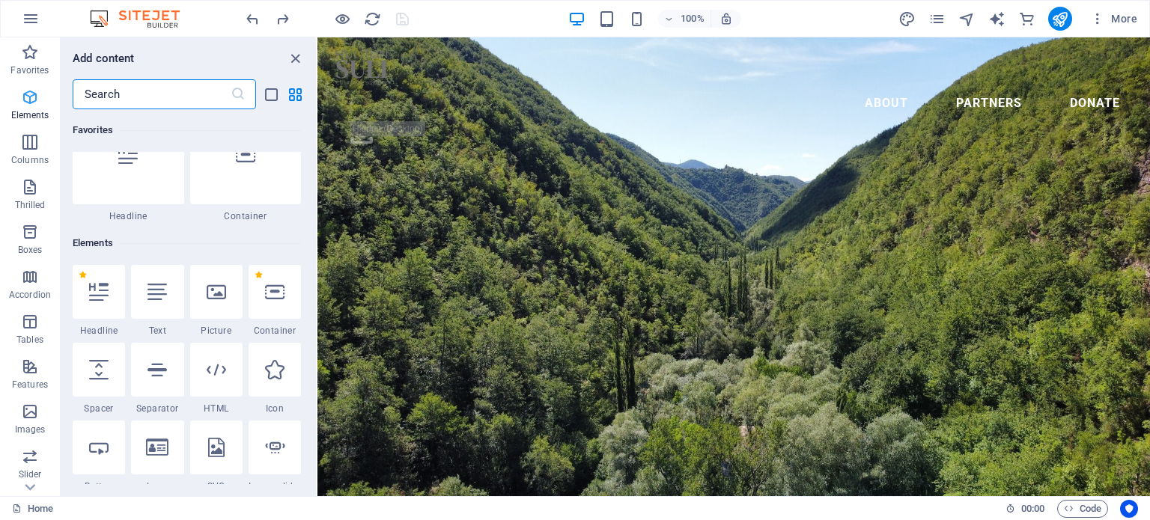
scroll to position [159, 0]
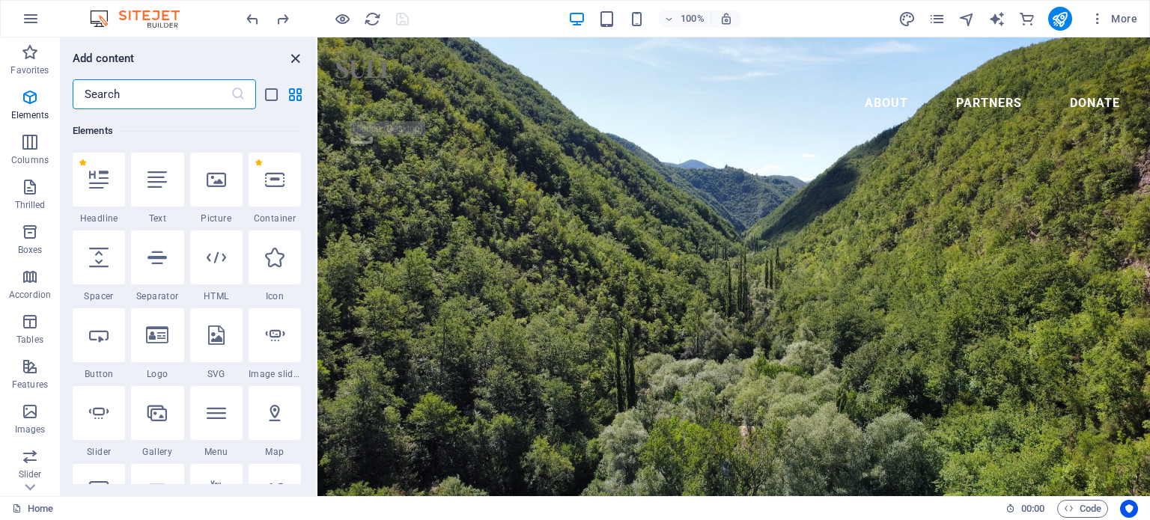
click at [296, 58] on icon "close panel" at bounding box center [295, 58] width 17 height 17
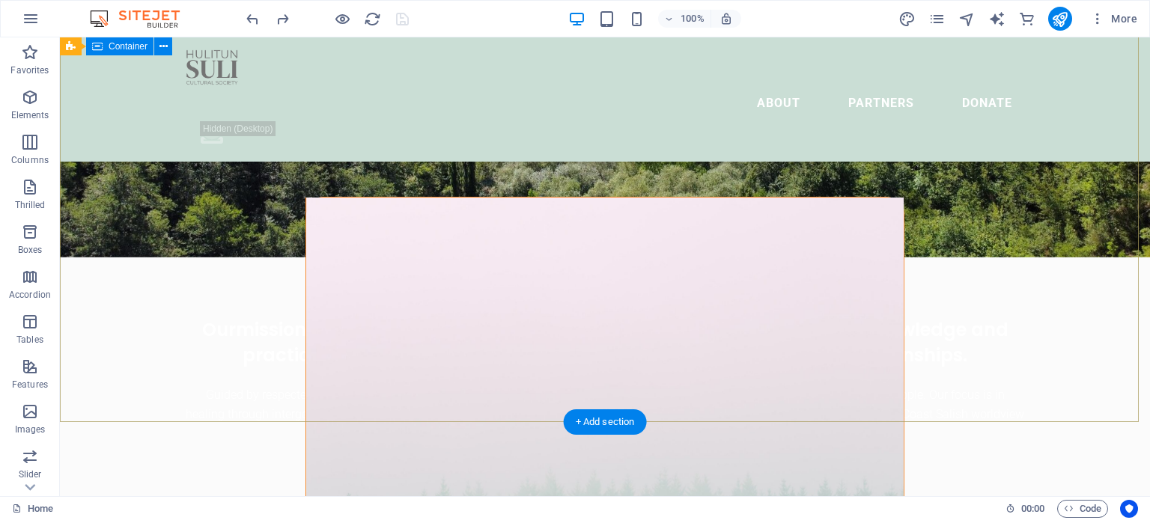
scroll to position [75, 0]
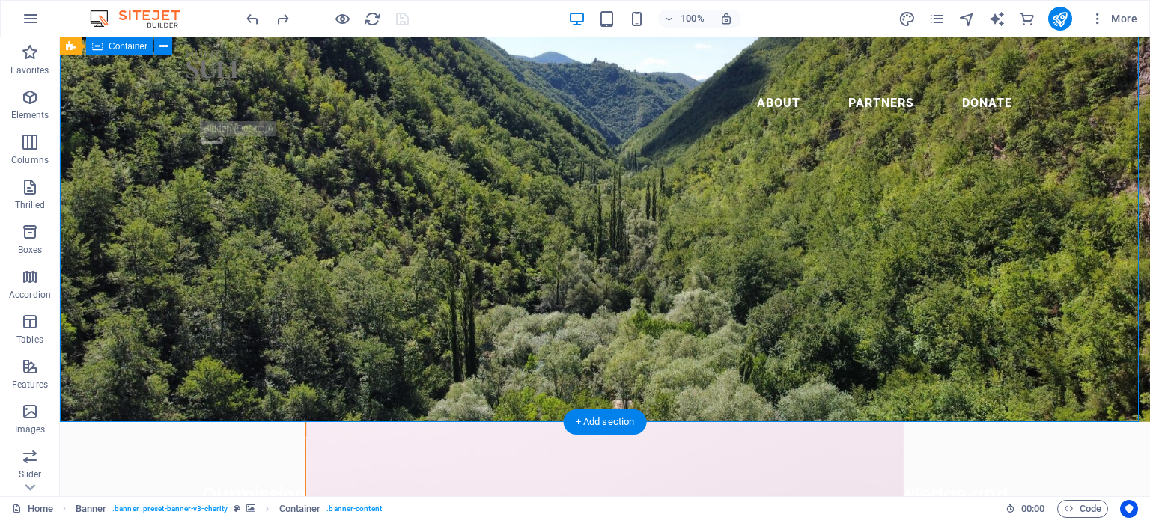
scroll to position [0, 0]
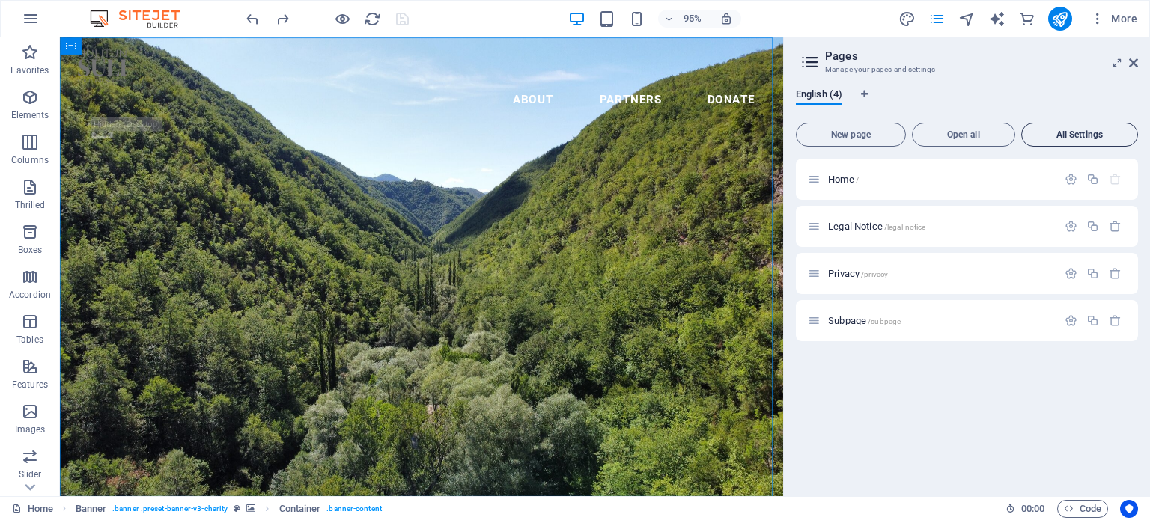
click at [1072, 136] on font "All Settings" at bounding box center [1080, 135] width 46 height 10
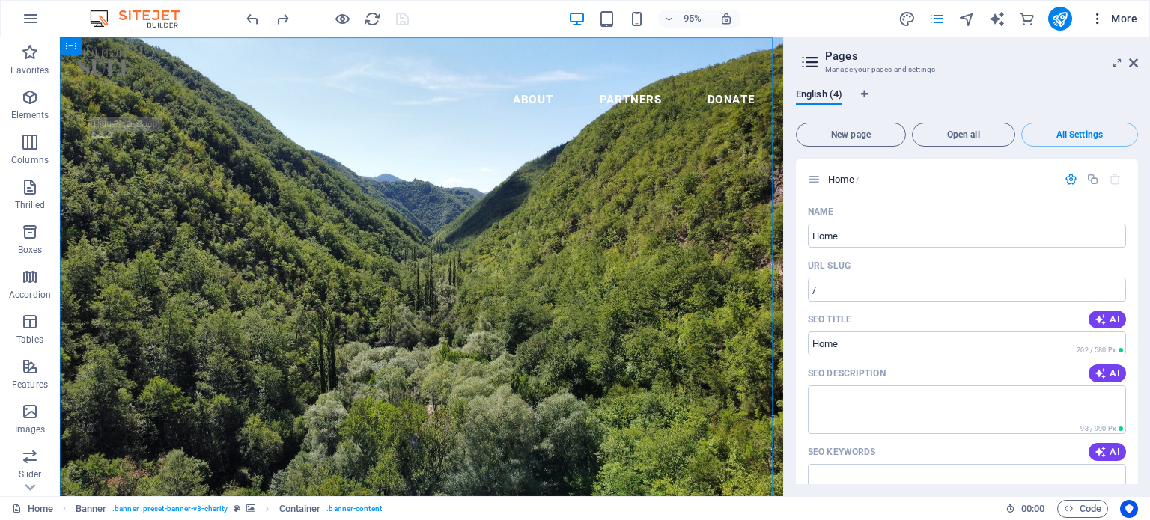
click at [0, 0] on icon "button" at bounding box center [0, 0] width 0 height 0
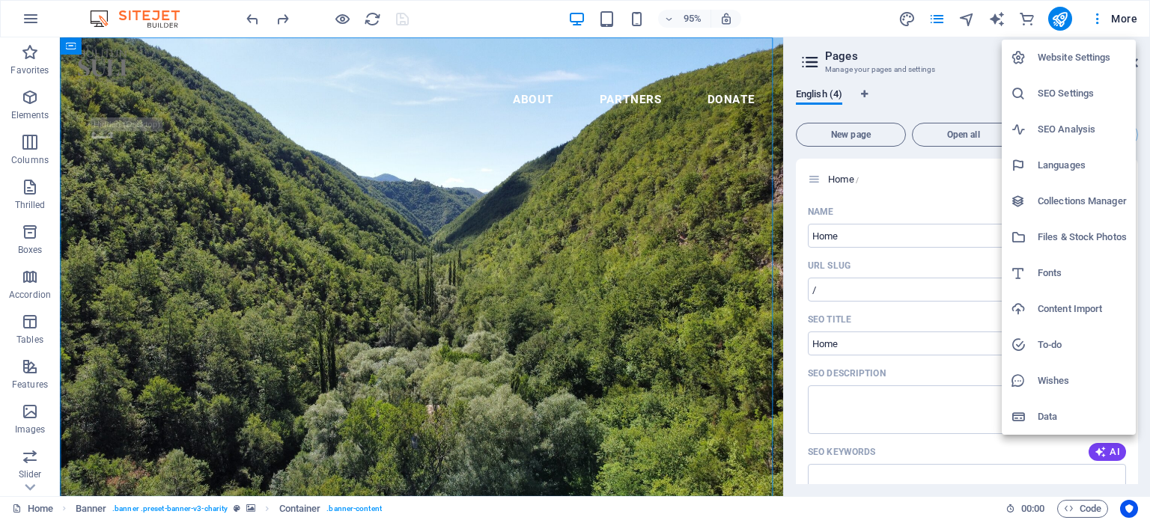
click at [1090, 56] on font "Website Settings" at bounding box center [1074, 57] width 73 height 11
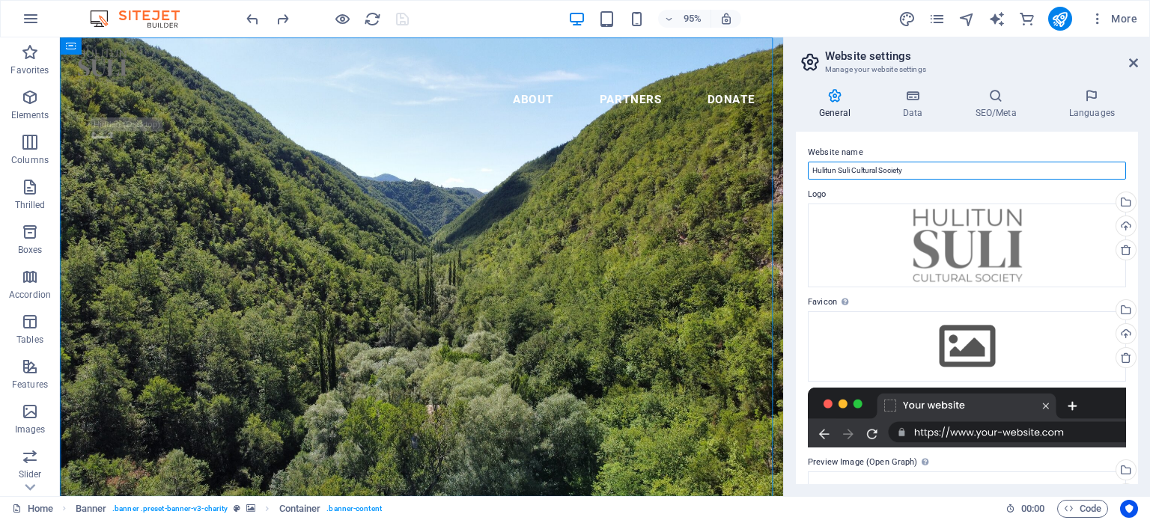
drag, startPoint x: 988, startPoint y: 204, endPoint x: 817, endPoint y: 174, distance: 174.1
click at [920, 99] on icon at bounding box center [913, 95] width 67 height 15
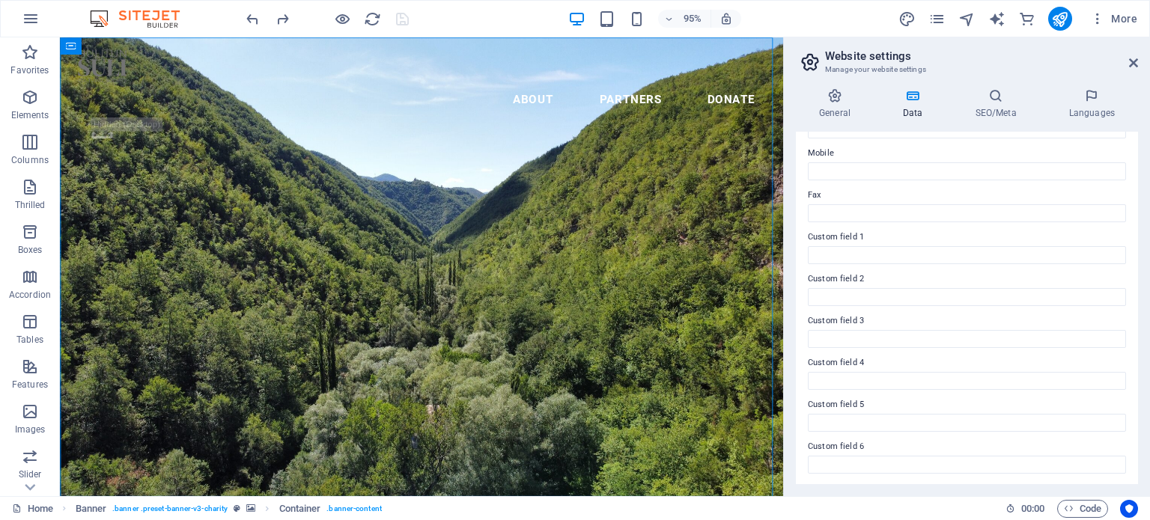
scroll to position [216, 0]
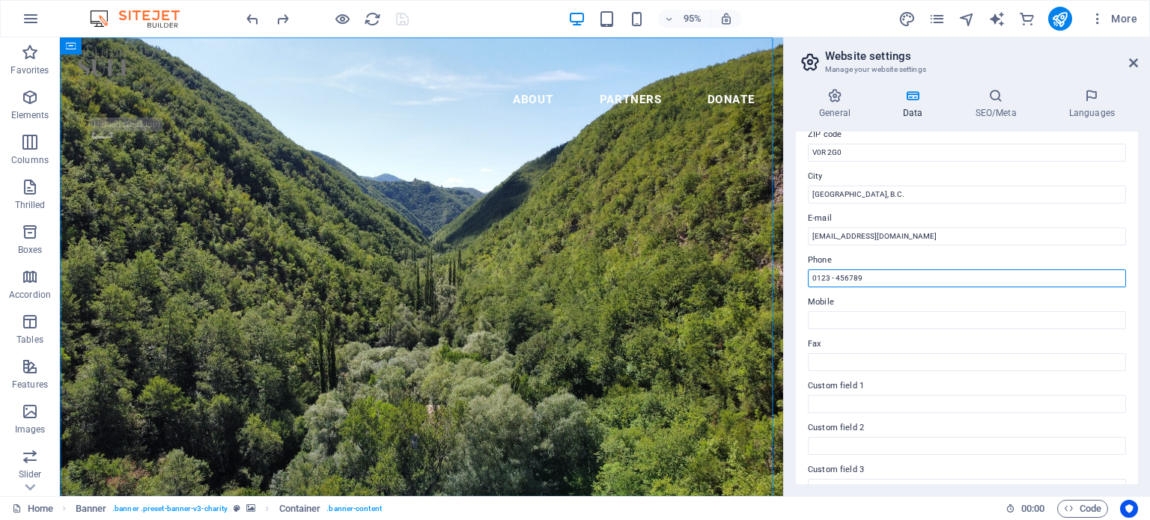
drag, startPoint x: 955, startPoint y: 311, endPoint x: 818, endPoint y: 287, distance: 138.4
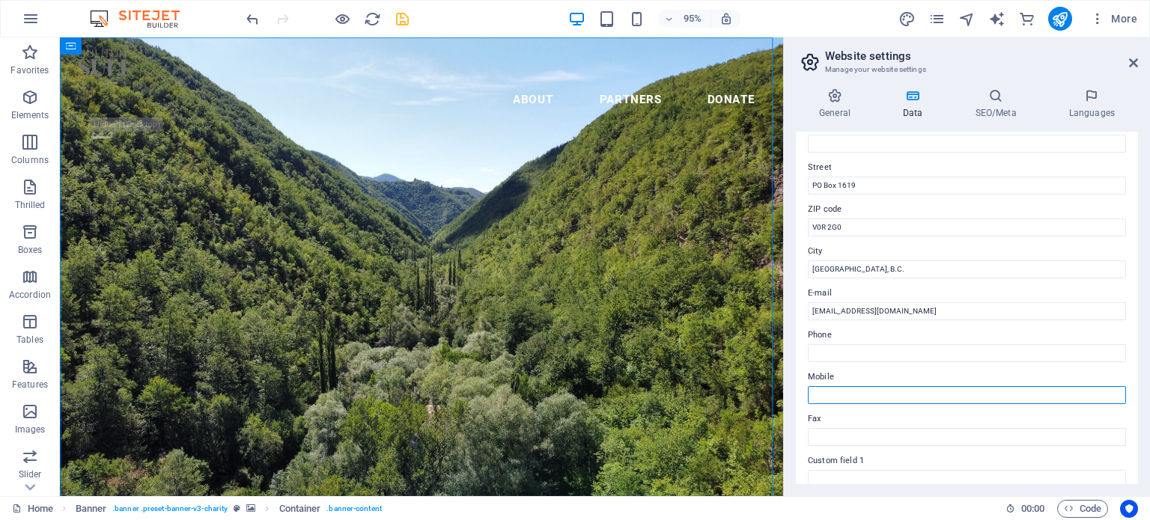
scroll to position [0, 0]
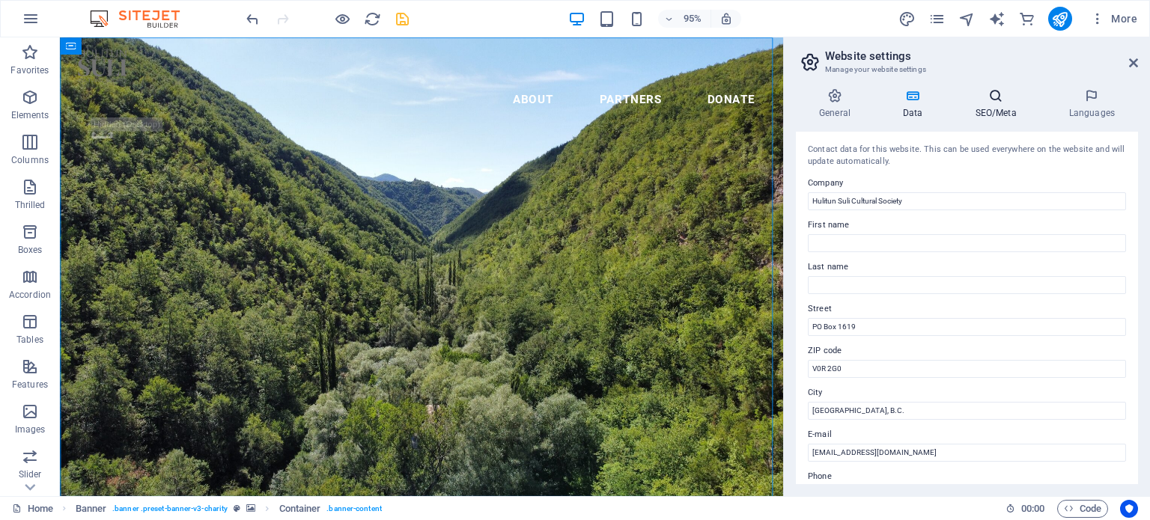
click at [994, 93] on icon at bounding box center [997, 95] width 88 height 15
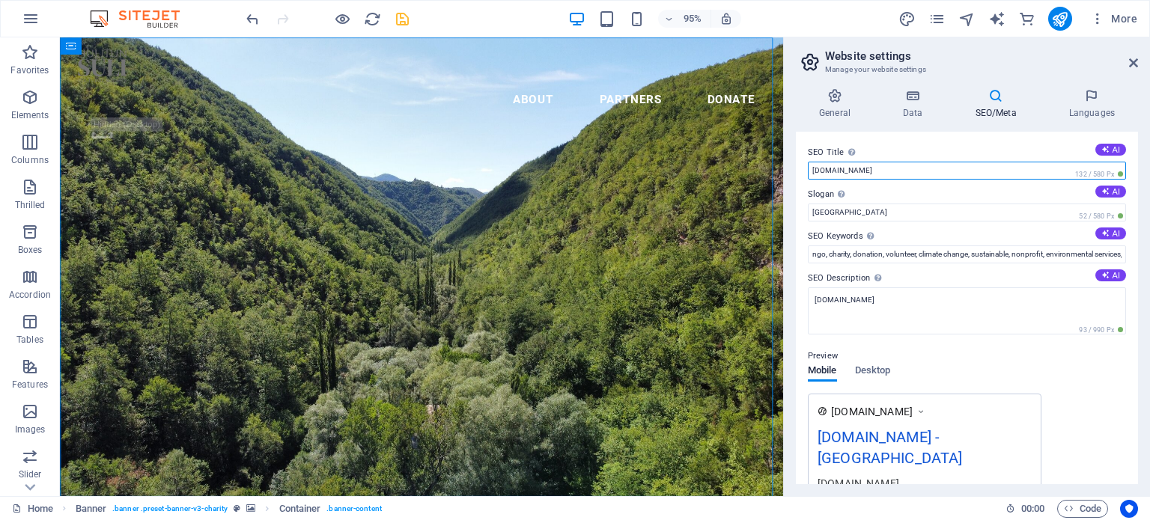
drag, startPoint x: 959, startPoint y: 212, endPoint x: 820, endPoint y: 182, distance: 142.5
paste input "Hulitun Suli Cultural Society"
type input "Hulitun Suli Cultural Society"
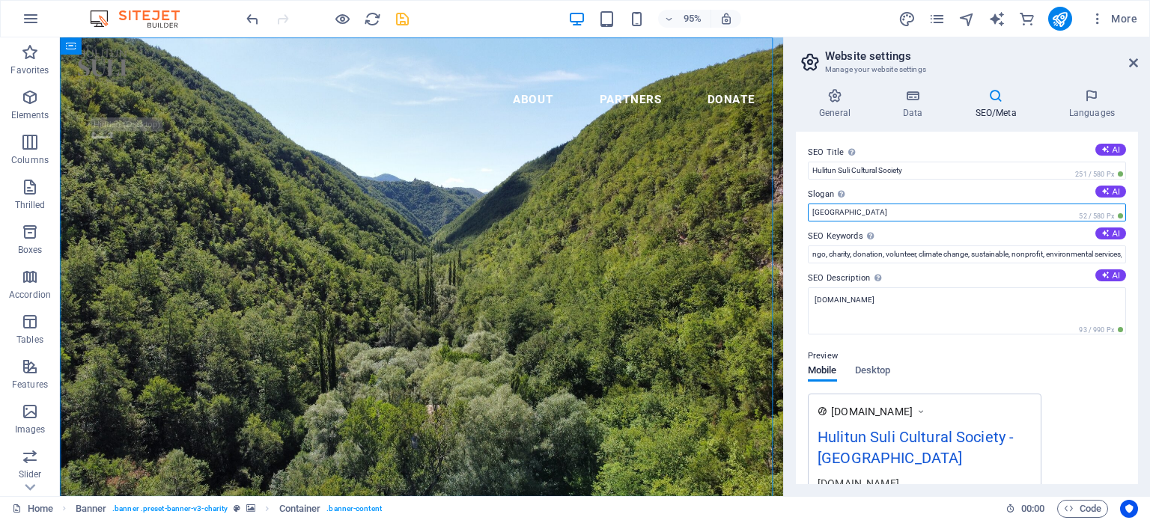
drag, startPoint x: 880, startPoint y: 212, endPoint x: 801, endPoint y: 212, distance: 78.6
click at [801, 212] on div "SEO Title The title of your website - make it something that stands out in sear…" at bounding box center [967, 308] width 342 height 353
type input "Coast Salish land-based learning"
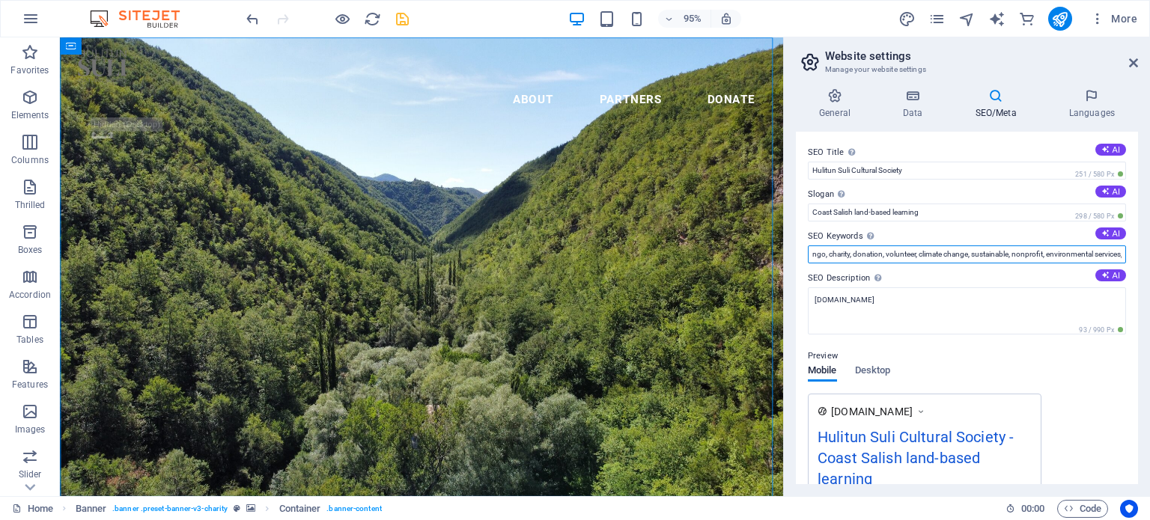
click at [865, 251] on input "ngo, charity, donation, volunteer, climate change, sustainable, nonprofit, envi…" at bounding box center [967, 255] width 318 height 18
drag, startPoint x: 919, startPoint y: 255, endPoint x: 973, endPoint y: 252, distance: 54.8
click at [973, 252] on input "ngo, charity, donation, volunteer, climate change, sustainable, nonprofit, envi…" at bounding box center [967, 255] width 318 height 18
click at [828, 256] on input "ngo, charity, donation, volunteer, nonprofit, [DOMAIN_NAME], [GEOGRAPHIC_DATA]" at bounding box center [967, 255] width 318 height 18
drag, startPoint x: 1012, startPoint y: 254, endPoint x: 1077, endPoint y: 253, distance: 65.2
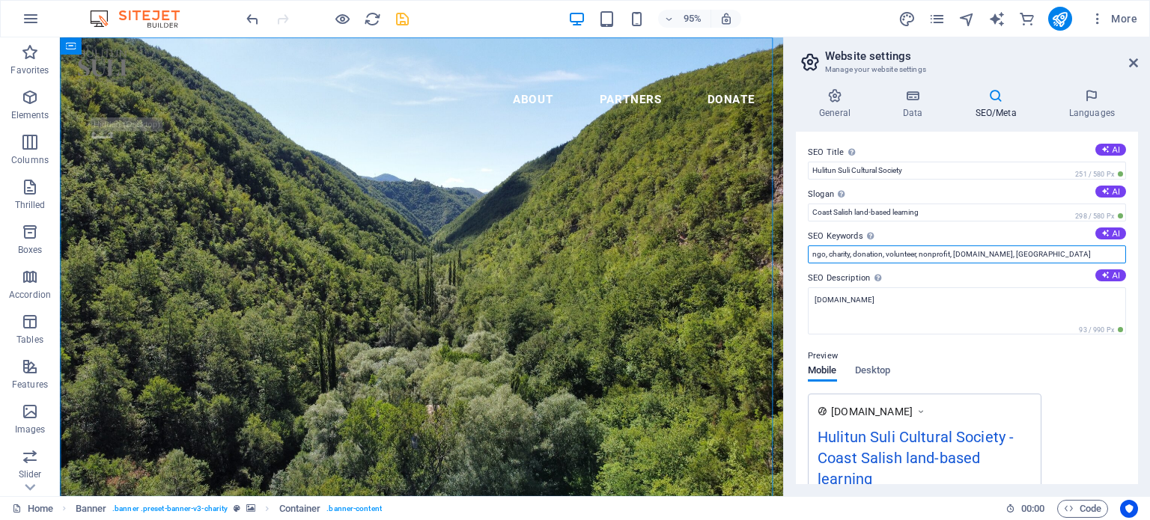
click at [1074, 251] on input "ngo, charity, donation, volunteer, nonprofit, [DOMAIN_NAME], [GEOGRAPHIC_DATA]" at bounding box center [967, 255] width 318 height 18
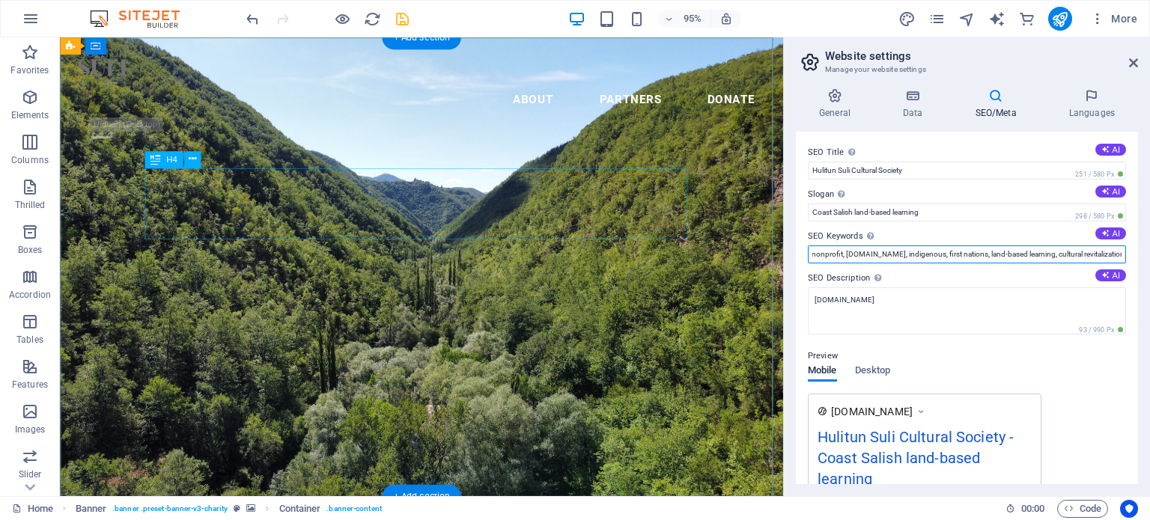
type input "ngo, charity, donation, volunteer, nonprofit, [DOMAIN_NAME], indigenous, first …"
drag, startPoint x: 232, startPoint y: 183, endPoint x: 318, endPoint y: 196, distance: 86.4
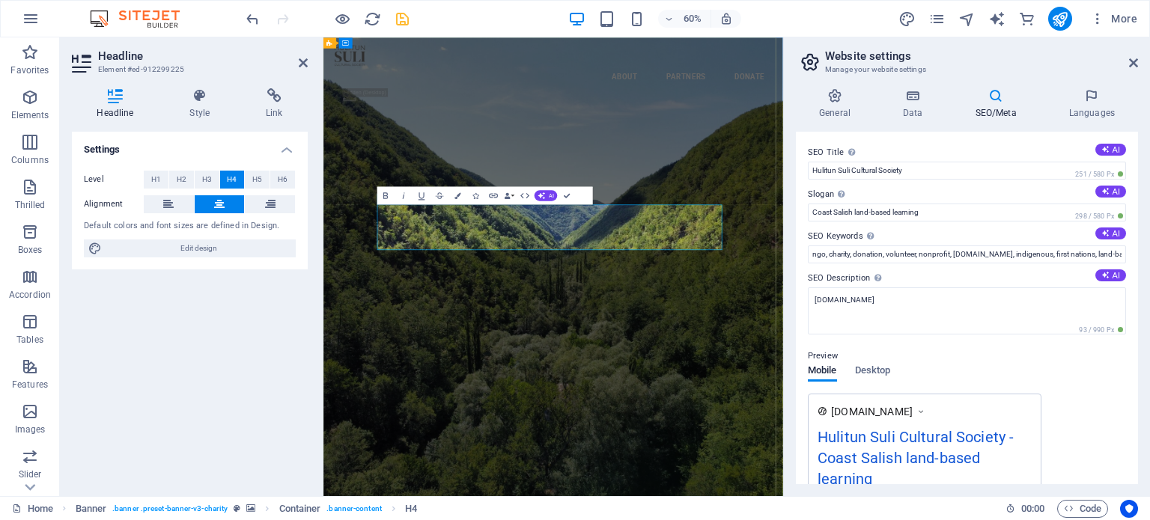
copy span "Our mission is the revitalization and maintenance of Indigenous cultural knowle…"
click at [891, 300] on textarea "[DOMAIN_NAME]" at bounding box center [967, 311] width 318 height 47
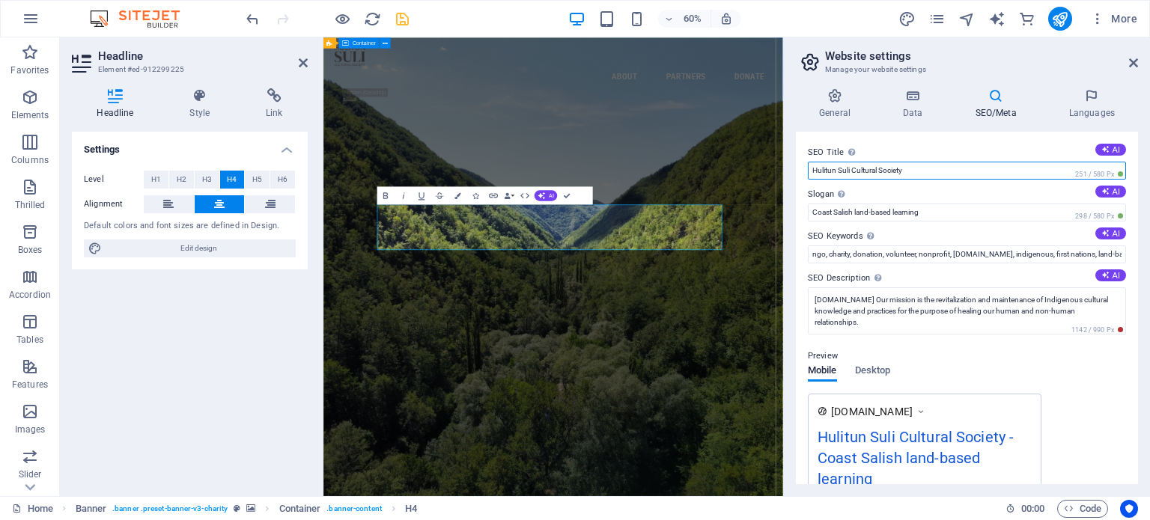
drag, startPoint x: 1249, startPoint y: 207, endPoint x: 1060, endPoint y: 255, distance: 195.4
click at [953, 173] on input "Hulitun Suli Cultural Society" at bounding box center [967, 171] width 318 height 18
drag, startPoint x: 938, startPoint y: 170, endPoint x: 842, endPoint y: 191, distance: 98.1
click at [806, 168] on div "SEO Title The title of your website - make it something that stands out in sear…" at bounding box center [967, 308] width 342 height 353
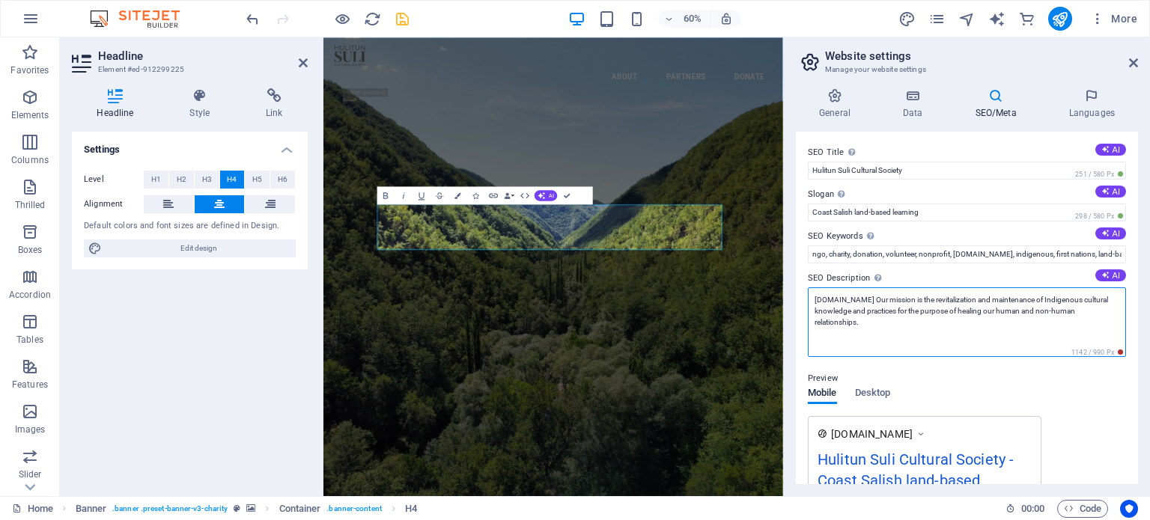
drag, startPoint x: 813, startPoint y: 298, endPoint x: 863, endPoint y: 298, distance: 49.4
click at [863, 298] on textarea "[DOMAIN_NAME] Our mission is the revitalization and maintenance of Indigenous c…" at bounding box center [967, 323] width 318 height 70
paste textarea "Hulitun Suli Cultural Society"
click at [905, 319] on textarea "Hulitun Suli Cultural Society's mission is the revitalization and maintenance o…" at bounding box center [967, 323] width 318 height 70
type textarea "Hulitun Suli Cultural Society's mission is the revitalization and maintenance o…"
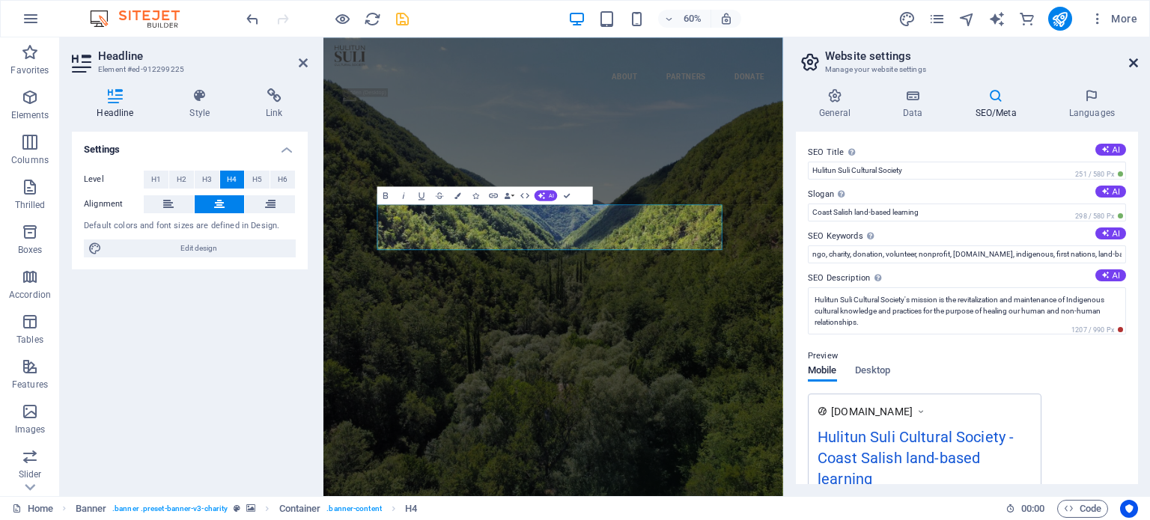
click at [1132, 60] on icon at bounding box center [1133, 63] width 9 height 12
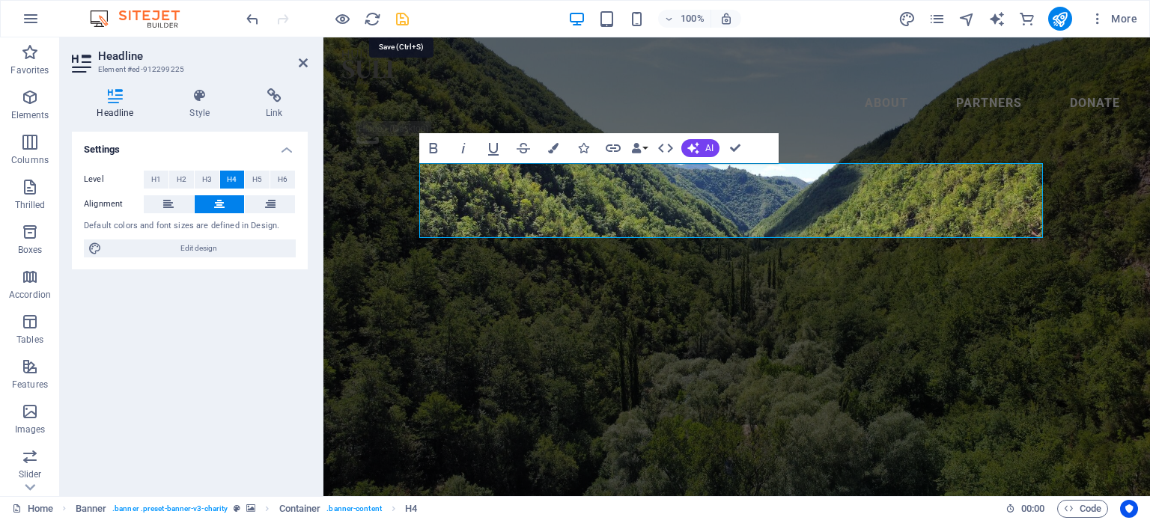
click at [404, 19] on icon "save" at bounding box center [402, 18] width 17 height 17
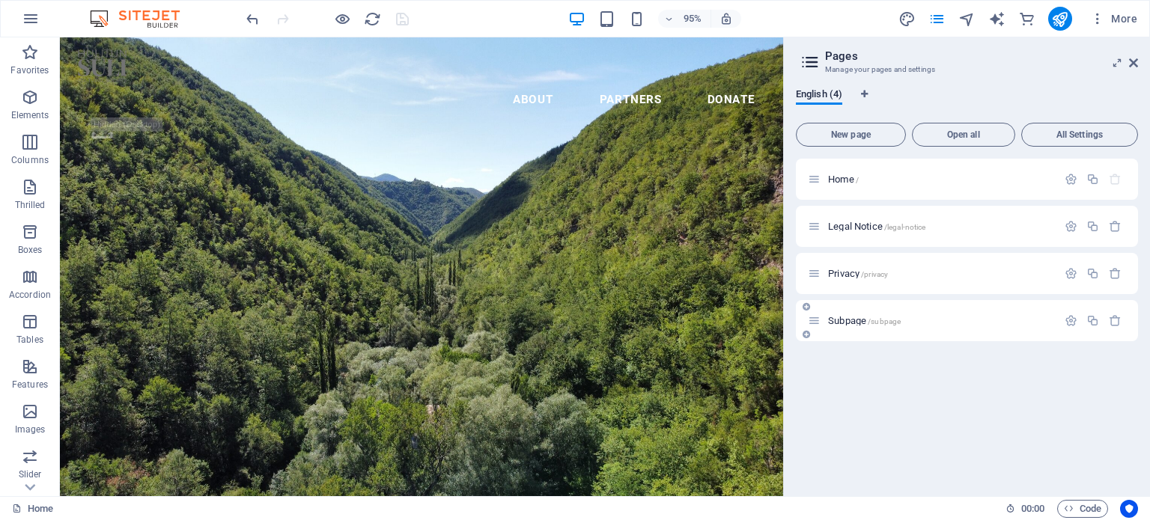
click at [846, 323] on font "Subpage" at bounding box center [847, 320] width 38 height 11
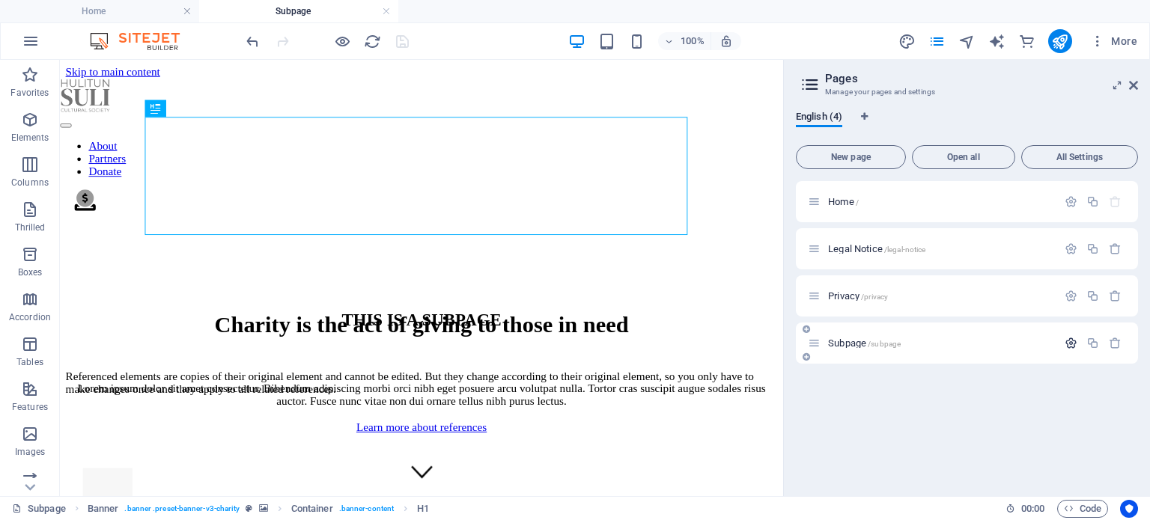
click at [1069, 341] on icon "button" at bounding box center [1071, 343] width 13 height 13
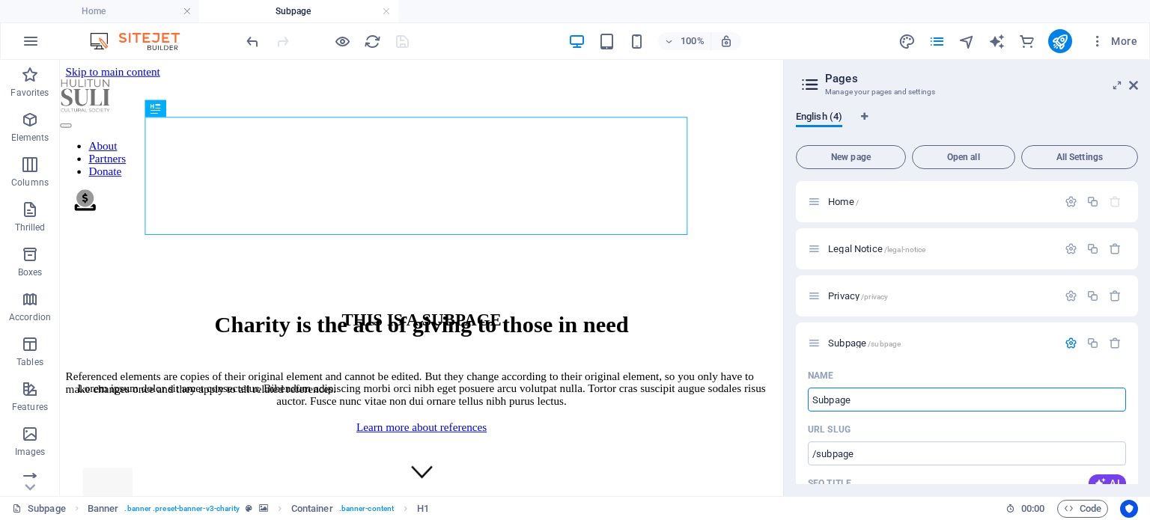
drag, startPoint x: 890, startPoint y: 455, endPoint x: 818, endPoint y: 412, distance: 83.0
type input "Ab"
type input "/a"
type input "About Us"
type input "/about-us"
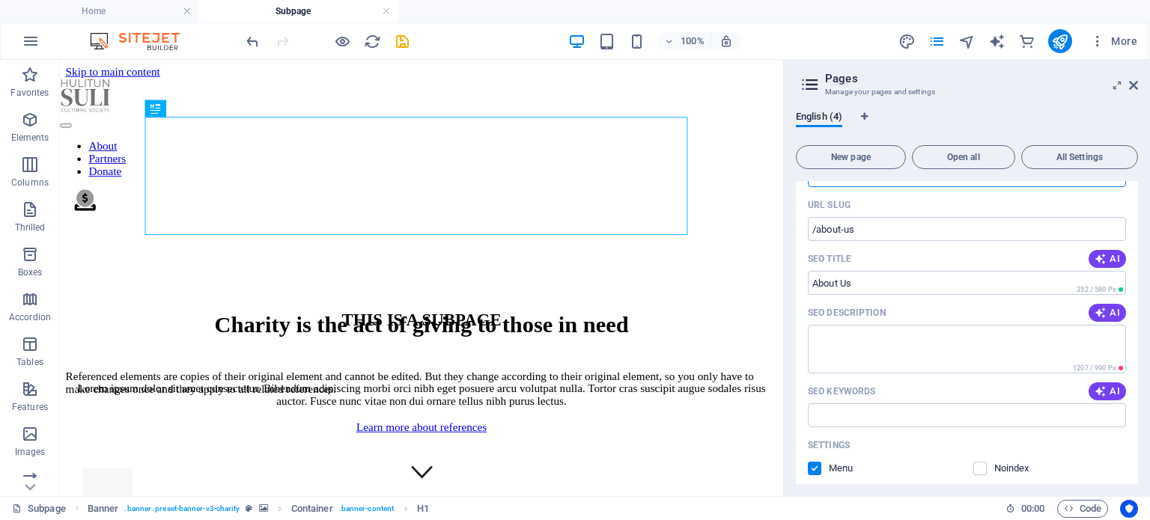
scroll to position [300, 0]
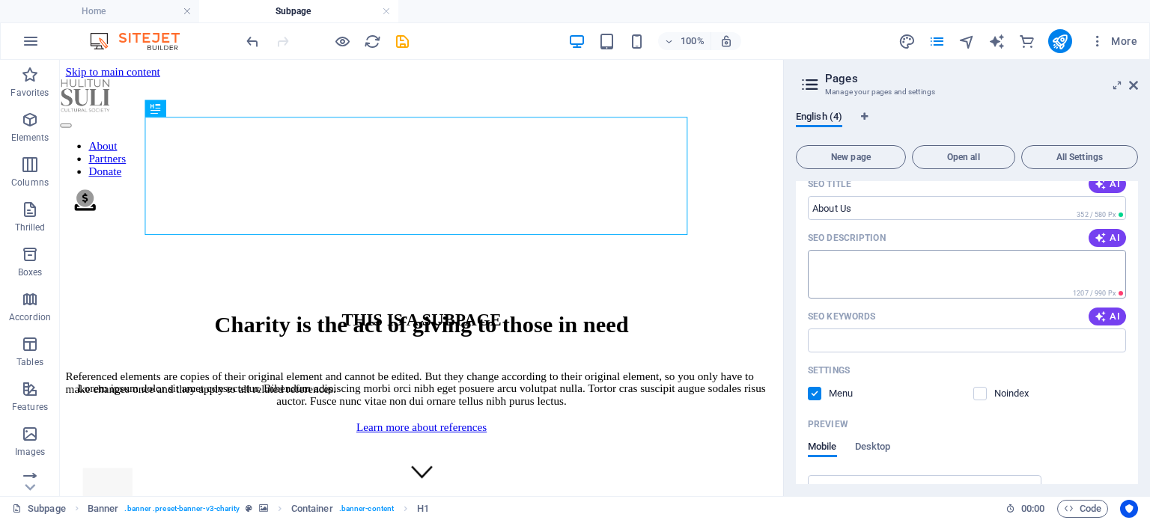
type input "About Us"
click at [887, 267] on textarea "SEO Description" at bounding box center [967, 274] width 318 height 49
paste textarea "Hulitun Suli Cultural Society"
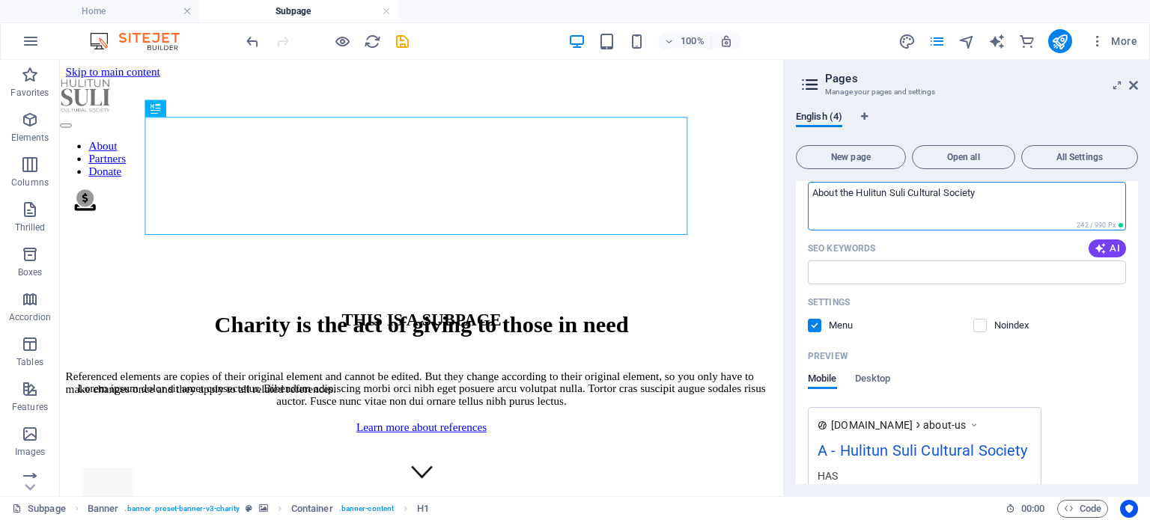
scroll to position [443, 0]
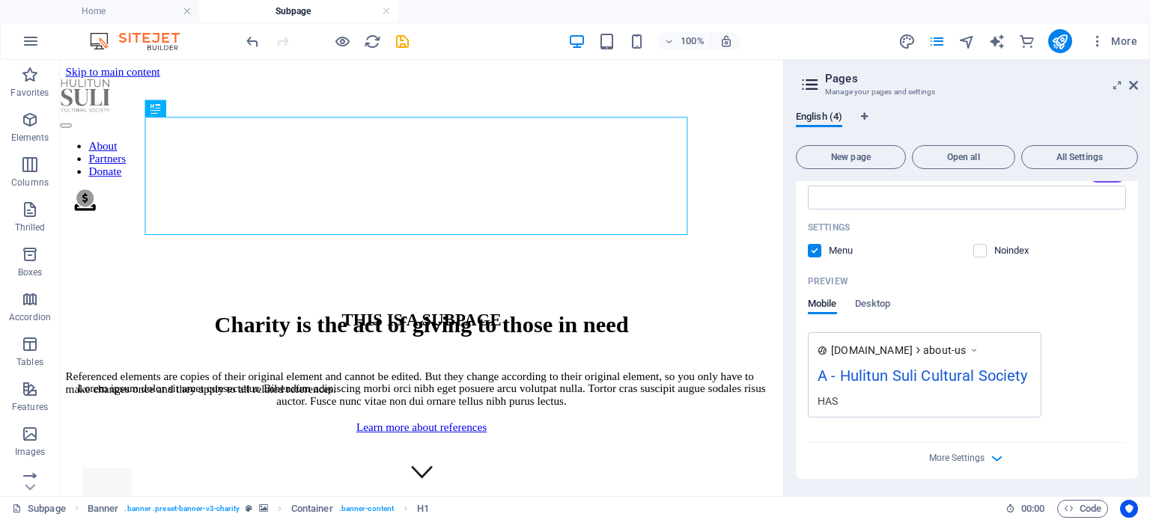
type textarea "About the Hulitun Suli Cultural Society"
click at [832, 381] on font "A - Hulitun Suli Cultural Society" at bounding box center [923, 376] width 210 height 18
click at [997, 458] on icon "button" at bounding box center [996, 458] width 17 height 17
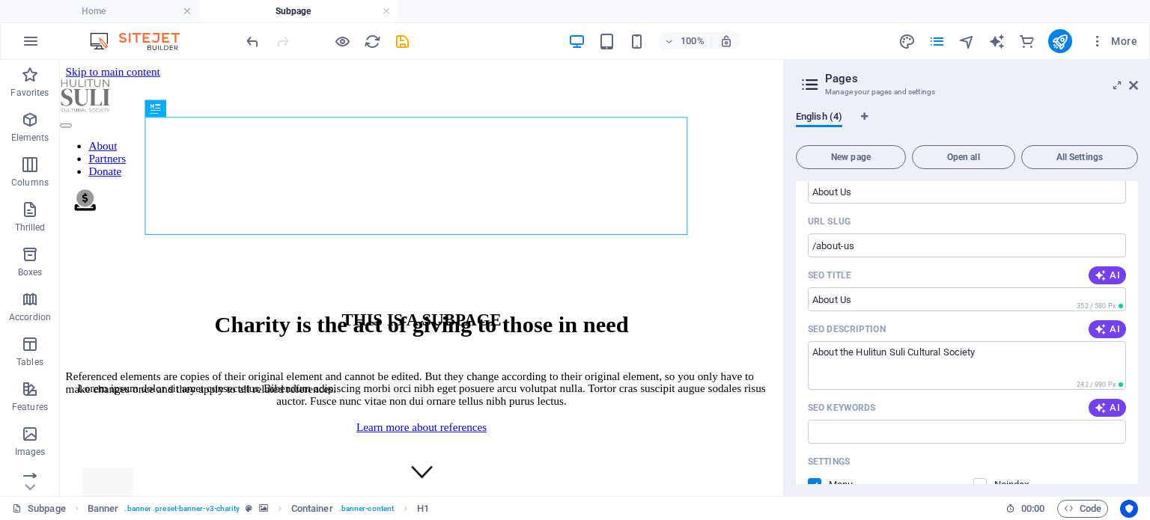
scroll to position [58, 0]
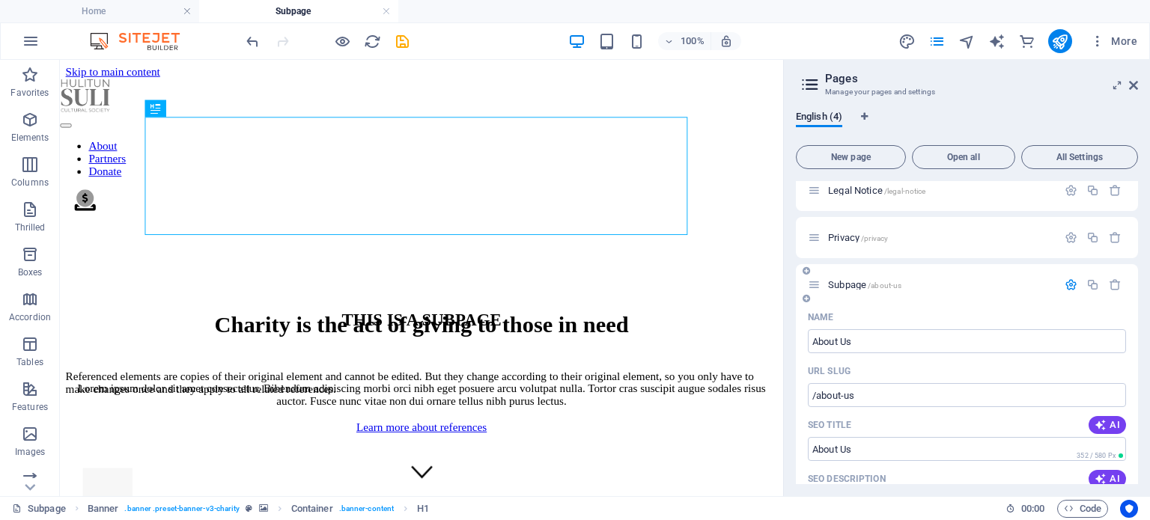
click at [1068, 282] on icon "button" at bounding box center [1071, 285] width 13 height 13
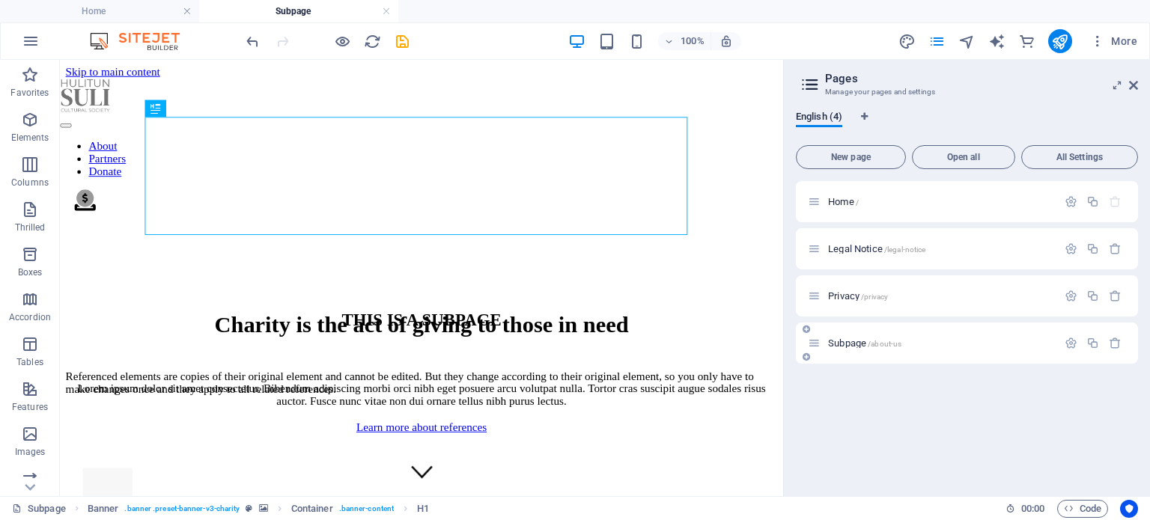
click at [845, 345] on font "Subpage" at bounding box center [847, 343] width 38 height 11
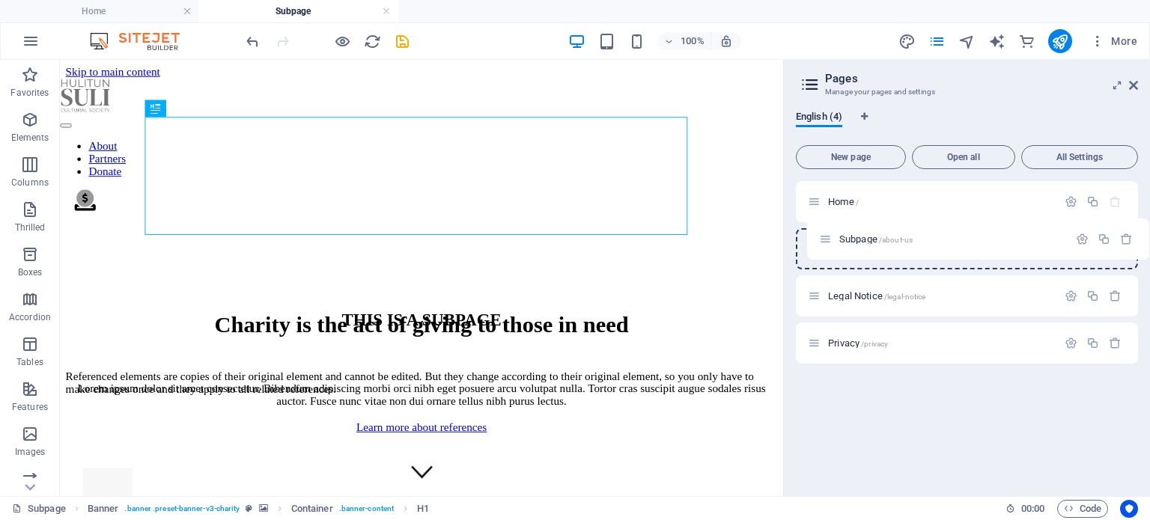
drag, startPoint x: 814, startPoint y: 347, endPoint x: 824, endPoint y: 242, distance: 105.3
click at [827, 238] on div "Home / Legal Notice /legal-notice Privacy /privacy Subpage /about-us" at bounding box center [967, 272] width 342 height 183
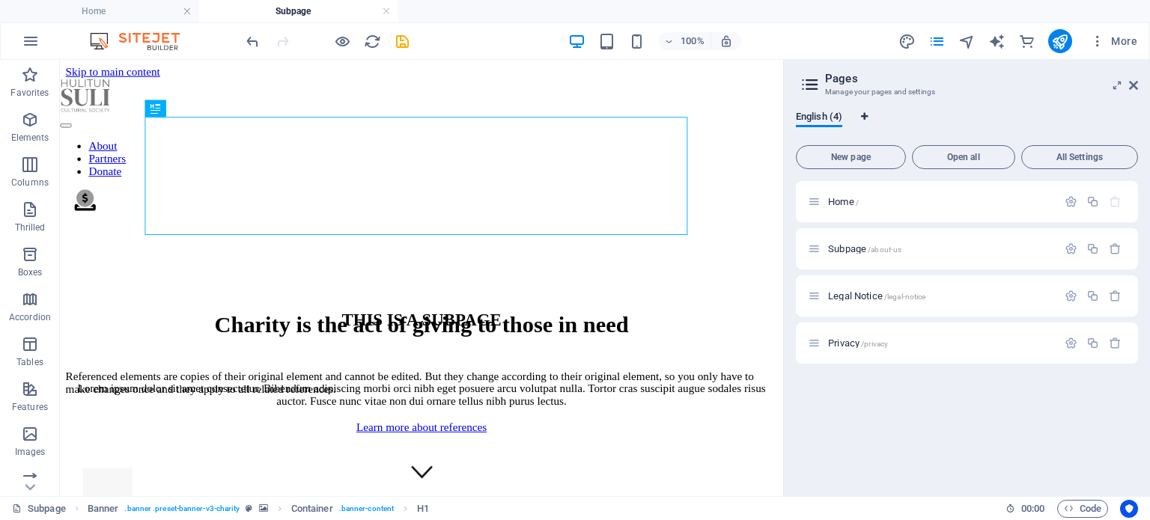
click at [866, 112] on icon "Language Tabs" at bounding box center [864, 116] width 7 height 9
select select "41"
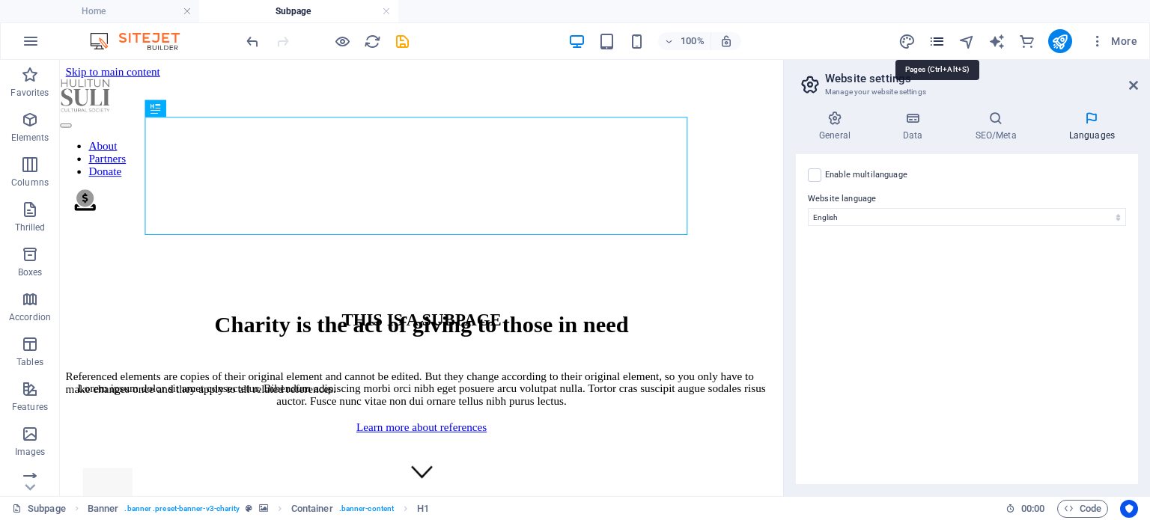
click at [939, 37] on icon "pages" at bounding box center [937, 41] width 17 height 17
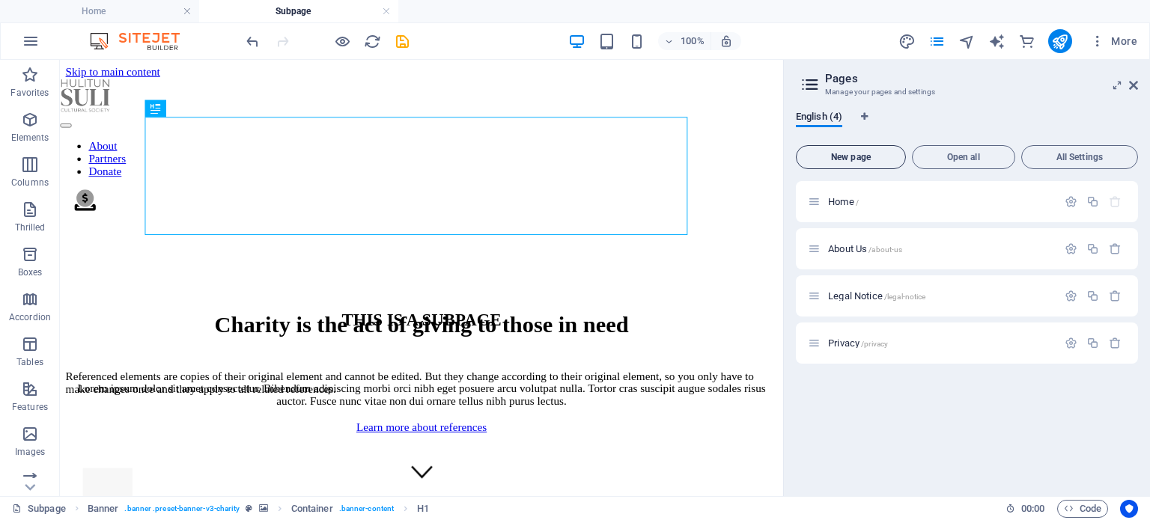
click at [875, 159] on span "New page" at bounding box center [851, 157] width 97 height 9
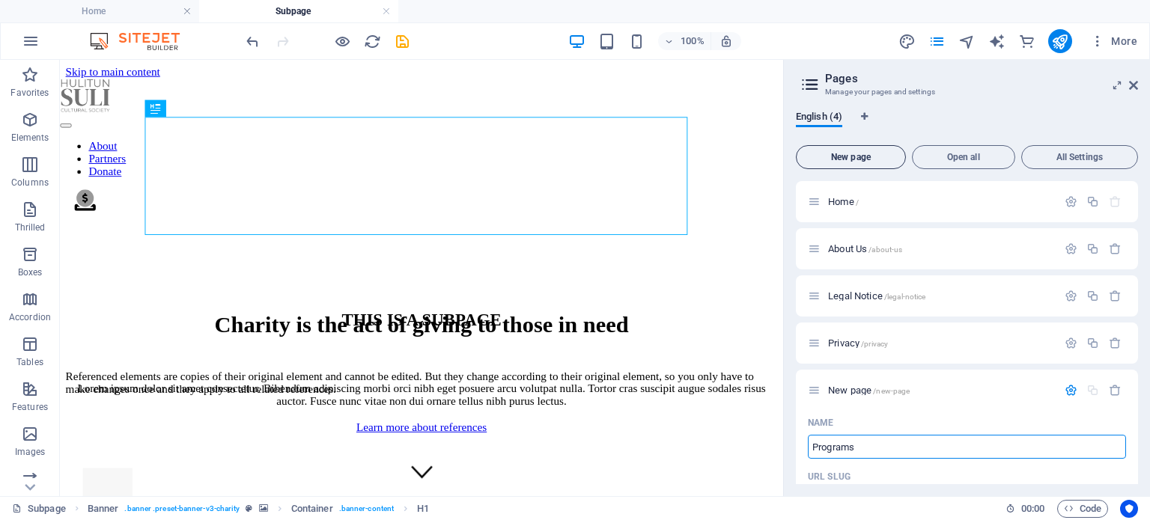
type input "Programs"
type input "/programs"
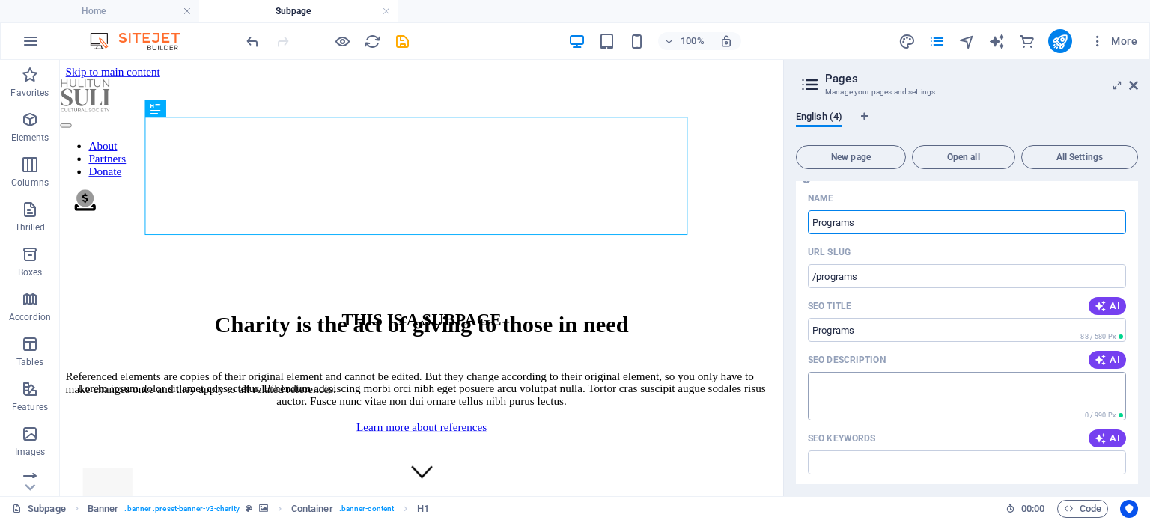
scroll to position [374, 0]
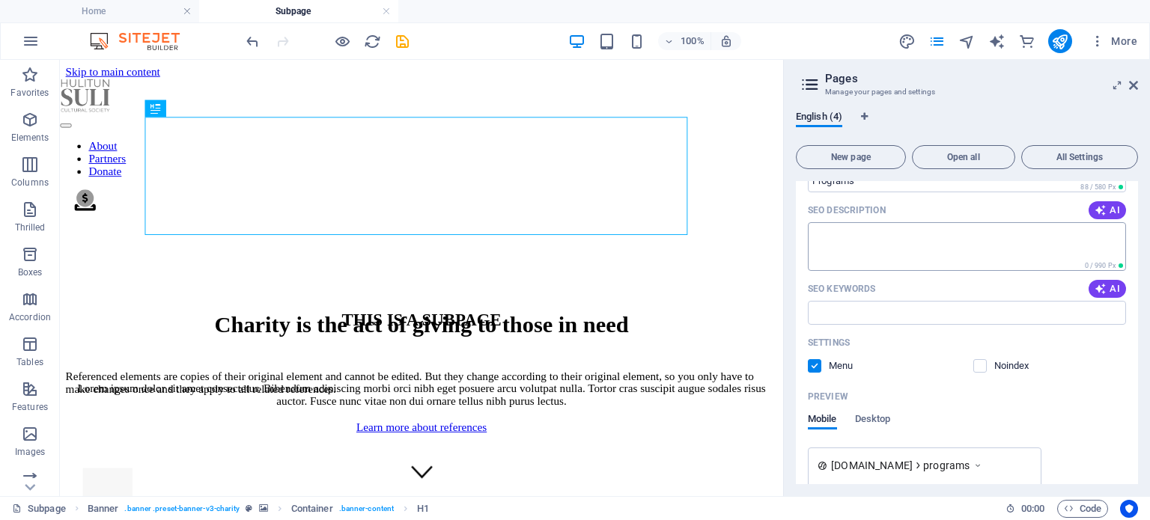
type input "Programs"
drag, startPoint x: 864, startPoint y: 243, endPoint x: 901, endPoint y: 243, distance: 36.7
click at [864, 241] on textarea "SEO Description" at bounding box center [967, 246] width 318 height 49
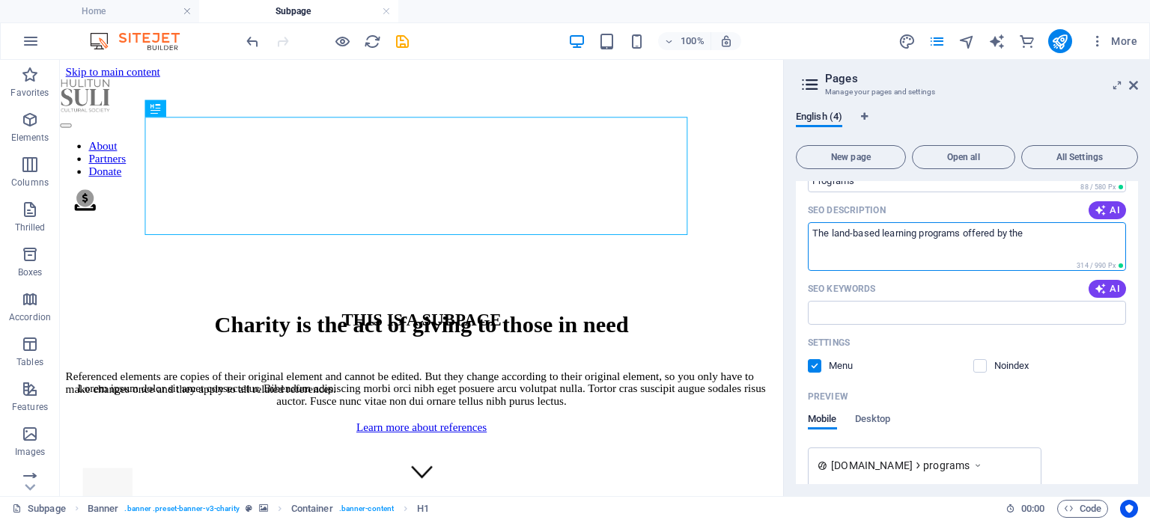
paste textarea "Hulitun Suli Cultural Society"
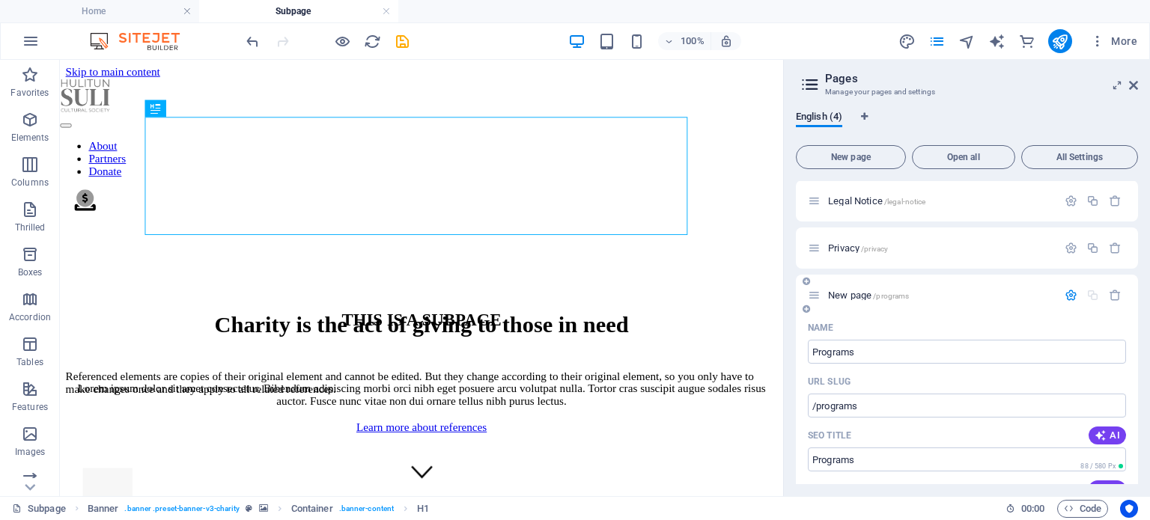
scroll to position [0, 0]
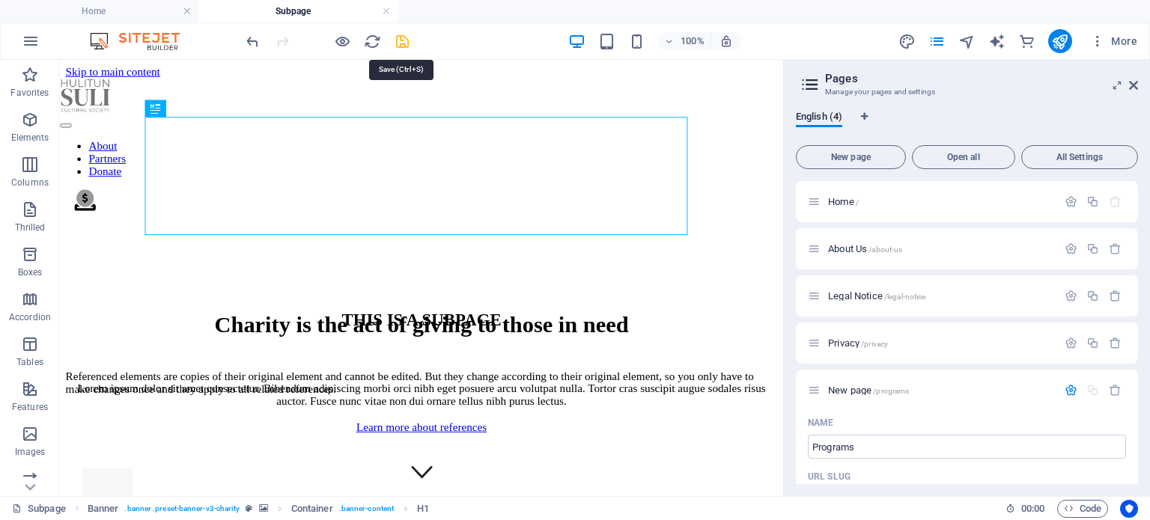
type textarea "The land-based learning programs offered by the Hulitun Suli Cultural Society"
click at [395, 38] on icon "save" at bounding box center [402, 41] width 17 height 17
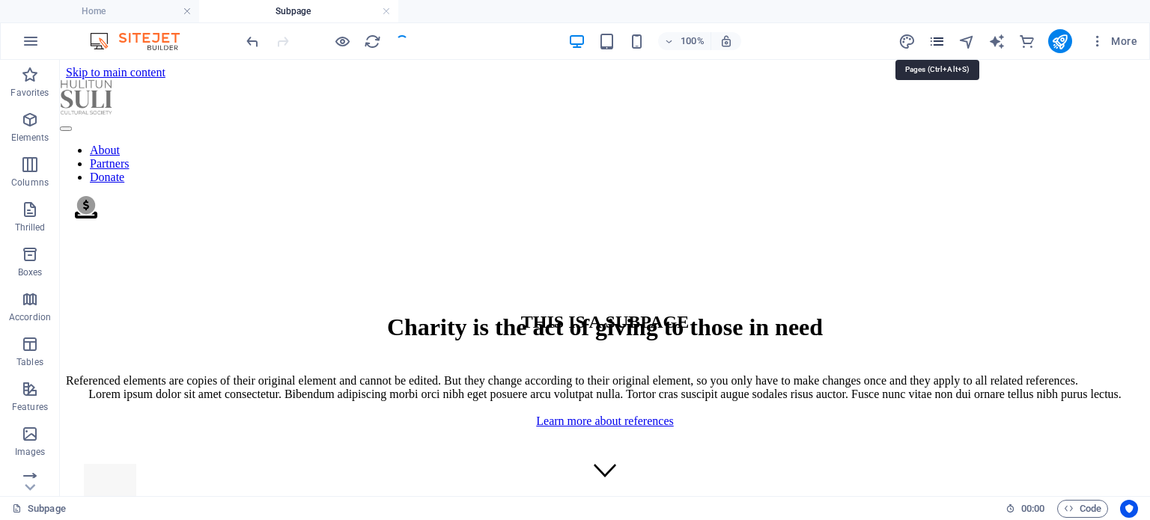
click at [941, 39] on icon "pages" at bounding box center [937, 41] width 17 height 17
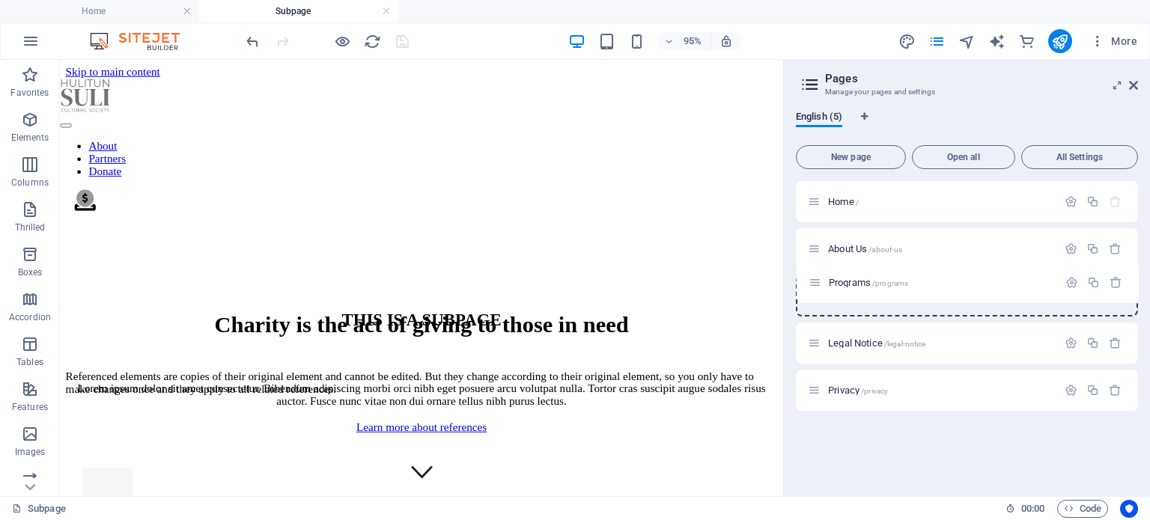
drag, startPoint x: 809, startPoint y: 389, endPoint x: 810, endPoint y: 275, distance: 113.8
click at [810, 275] on div "Home / About Us /about-us Legal Notice /legal-notice Privacy /privacy Programs …" at bounding box center [967, 296] width 342 height 230
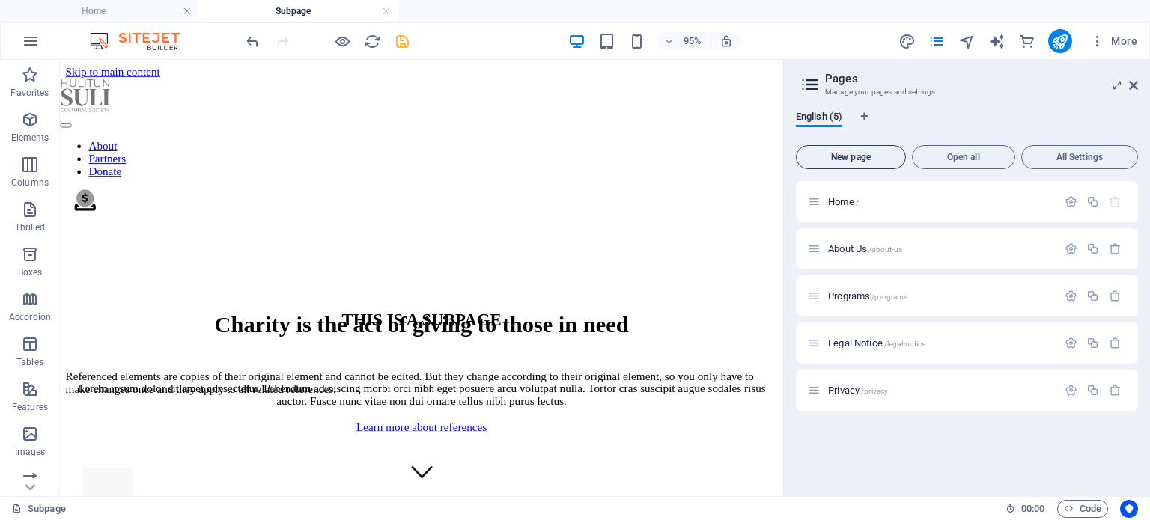
click at [881, 154] on span "New page" at bounding box center [851, 157] width 97 height 9
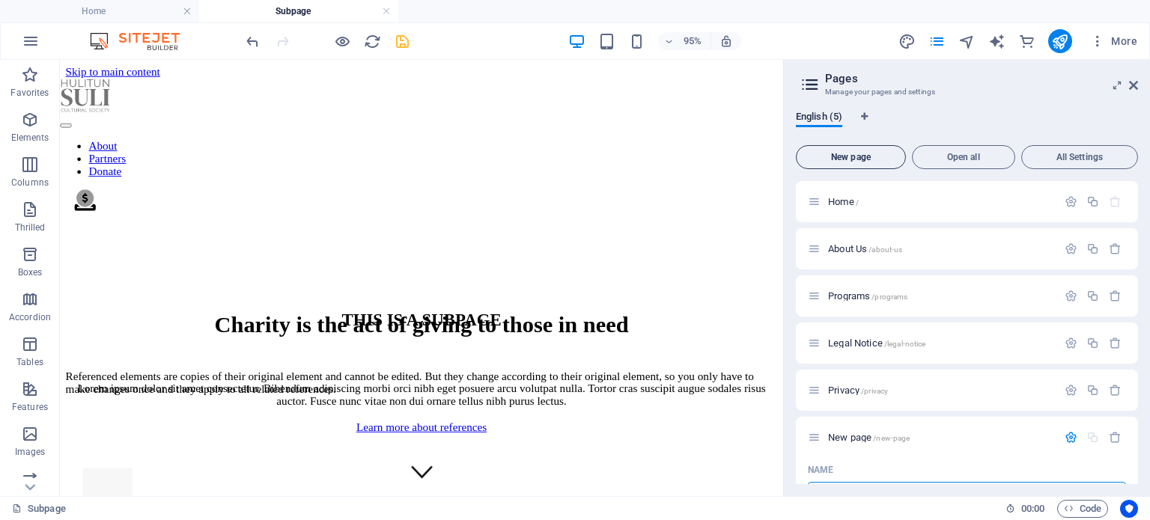
scroll to position [21, 0]
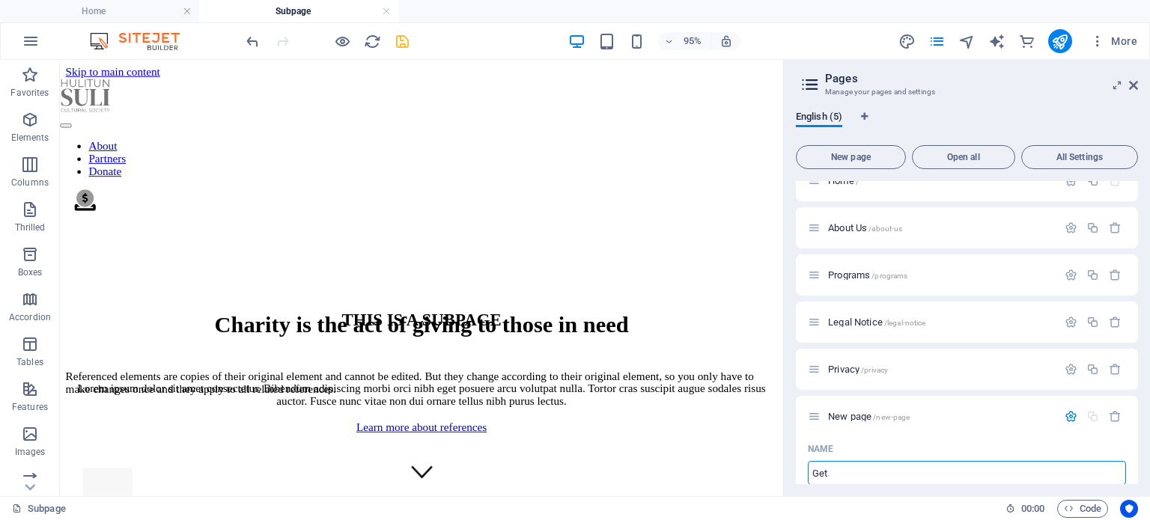
type input "Get I"
type input "/get"
type input "Get Invo"
type input "/get-in"
type input "Get Involved"
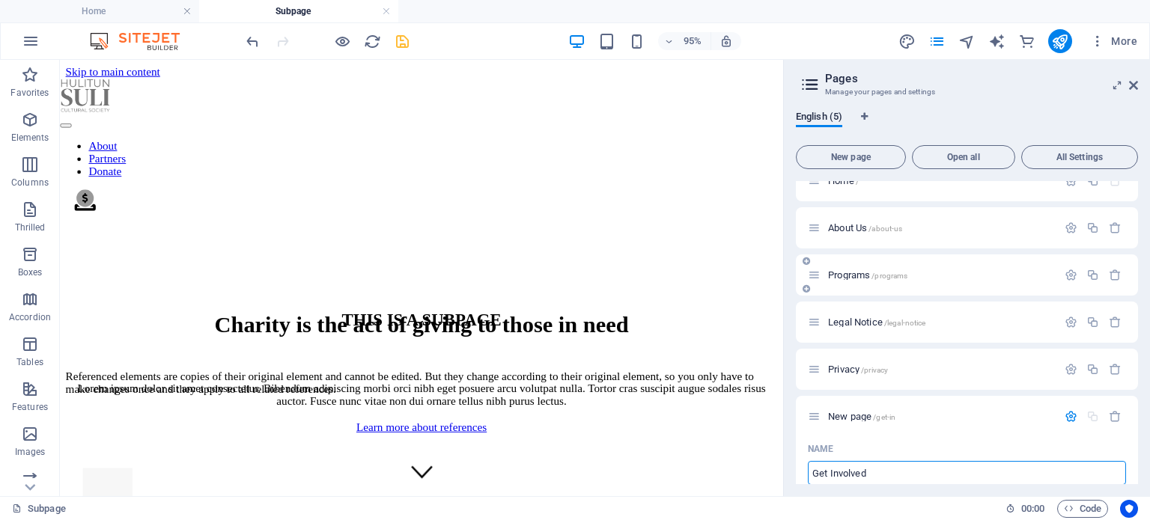
type input "/get-involved"
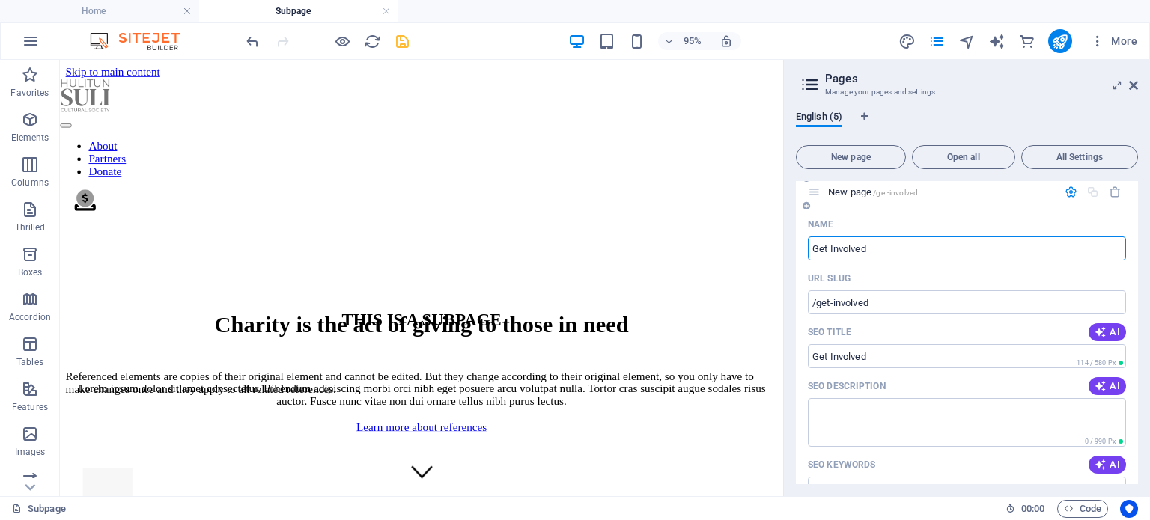
type input "Get Involved"
click at [872, 155] on span "New page" at bounding box center [851, 157] width 97 height 9
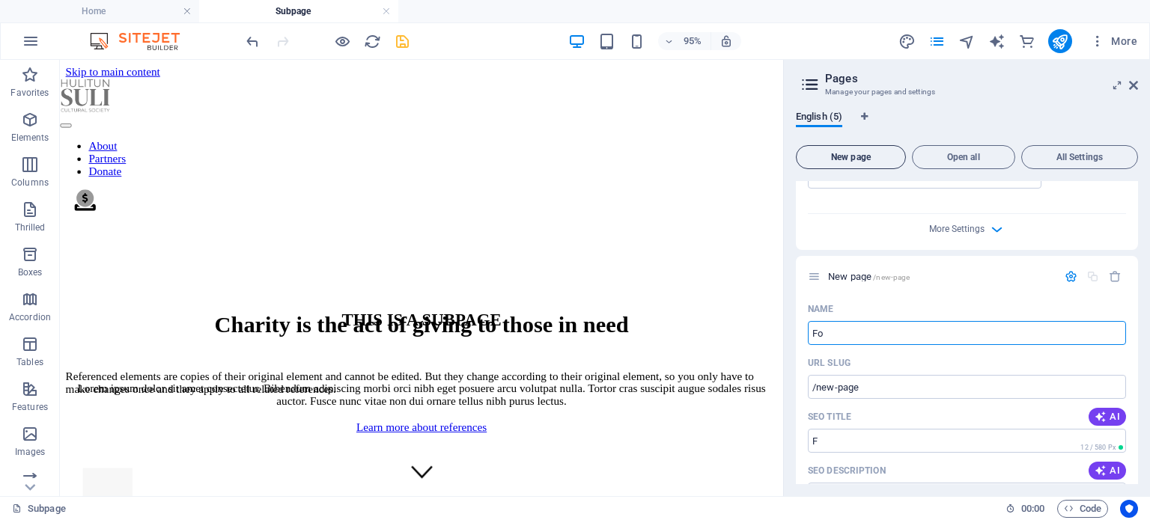
type input "For"
type input "/f"
type input "For"
type input "/for"
type input "For Educators"
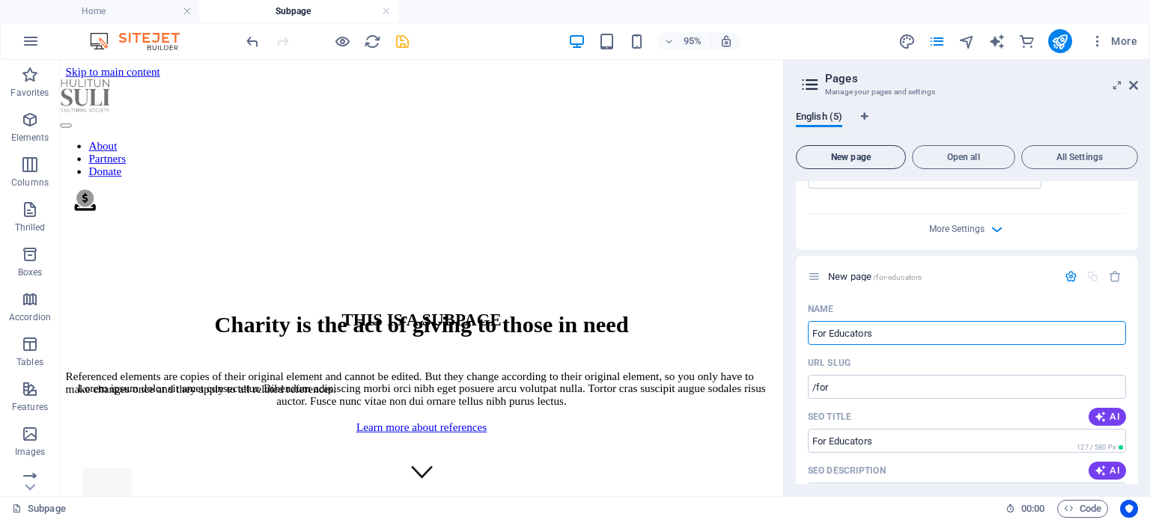
type input "/for-educators"
type input "For Educators"
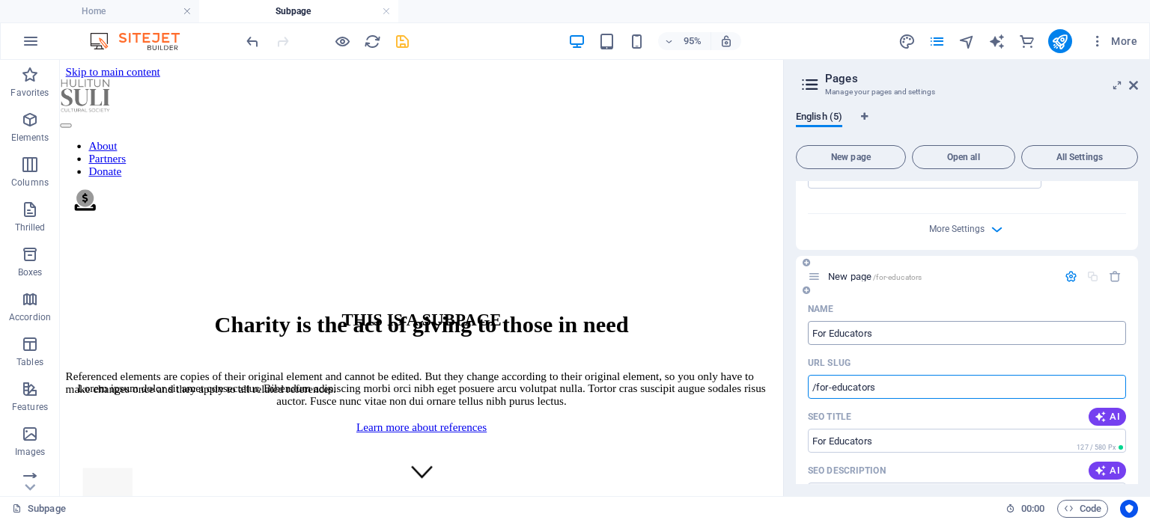
scroll to position [880, 0]
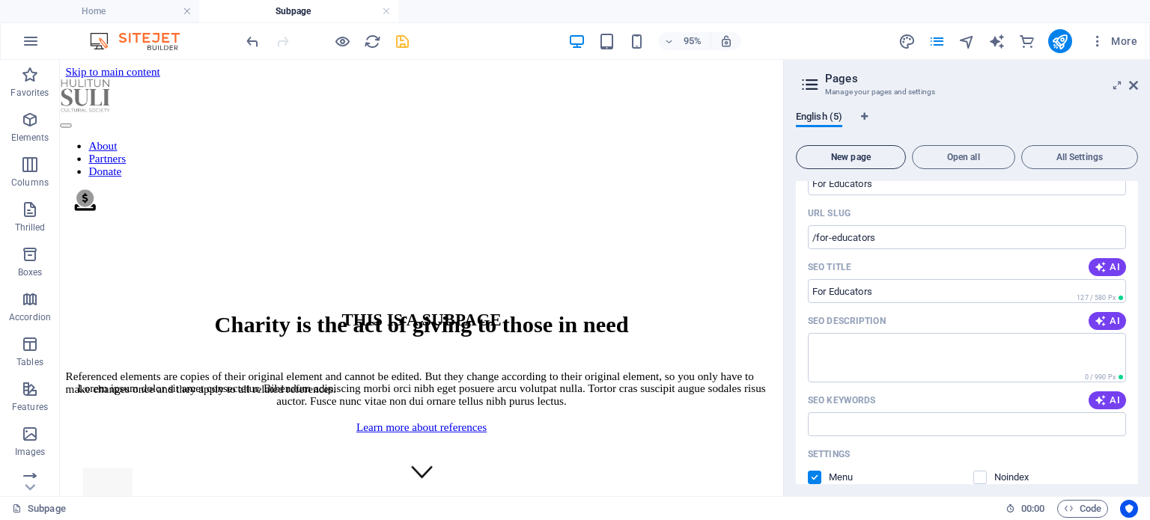
click at [859, 155] on font "New page" at bounding box center [851, 157] width 40 height 10
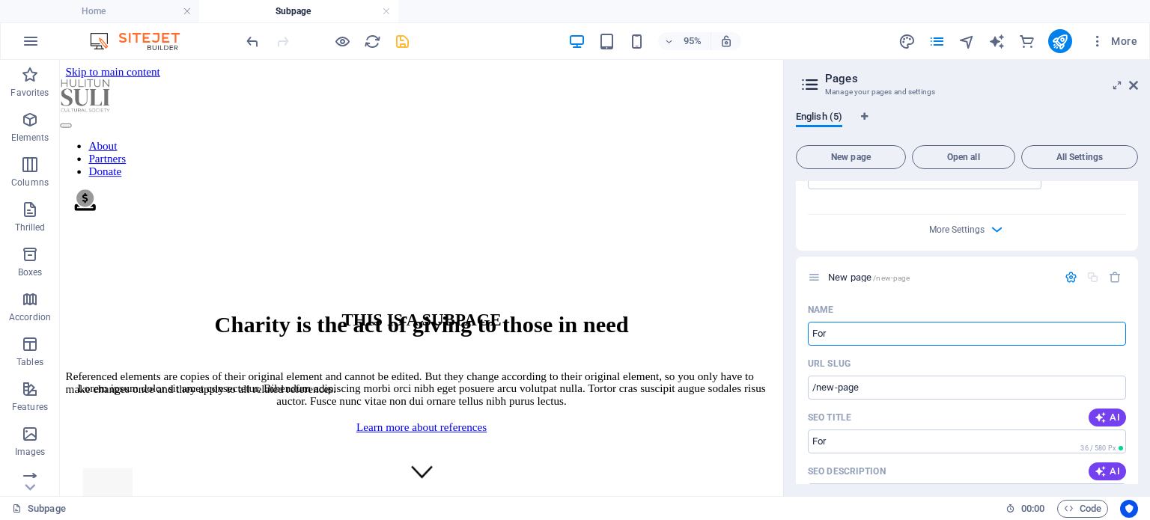
type input "For"
type input "/for"
type input "For the C"
type input "/for-the"
type input "For the Community"
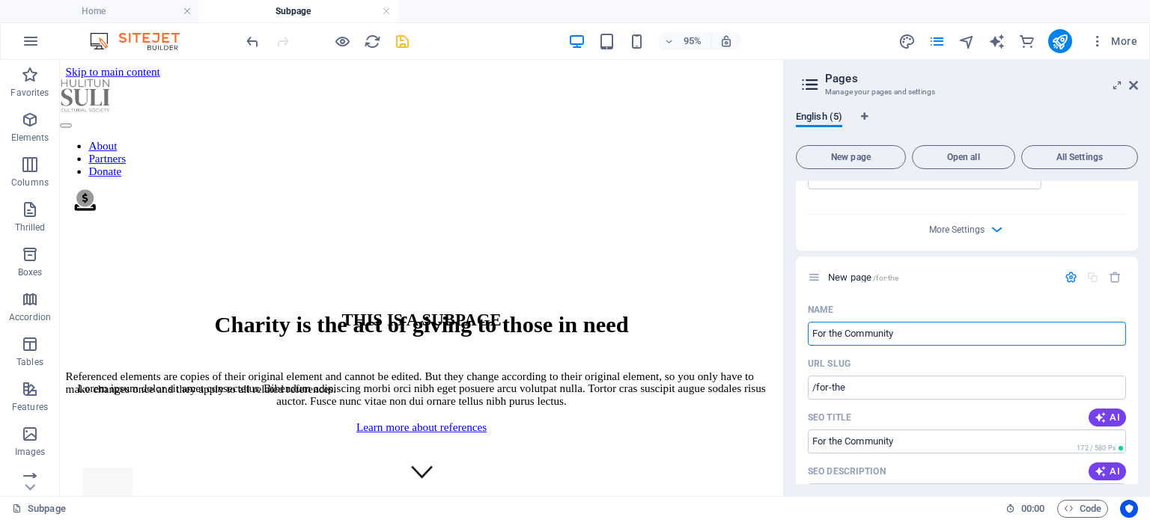
type input "/for-the-community"
type input "For the Community"
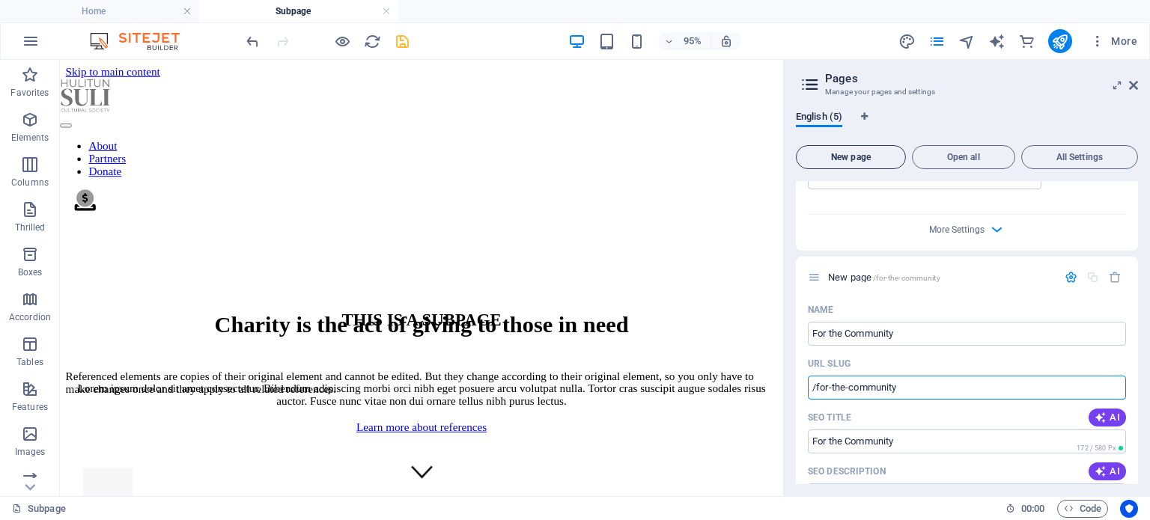
click at [862, 158] on font "New page" at bounding box center [851, 157] width 40 height 10
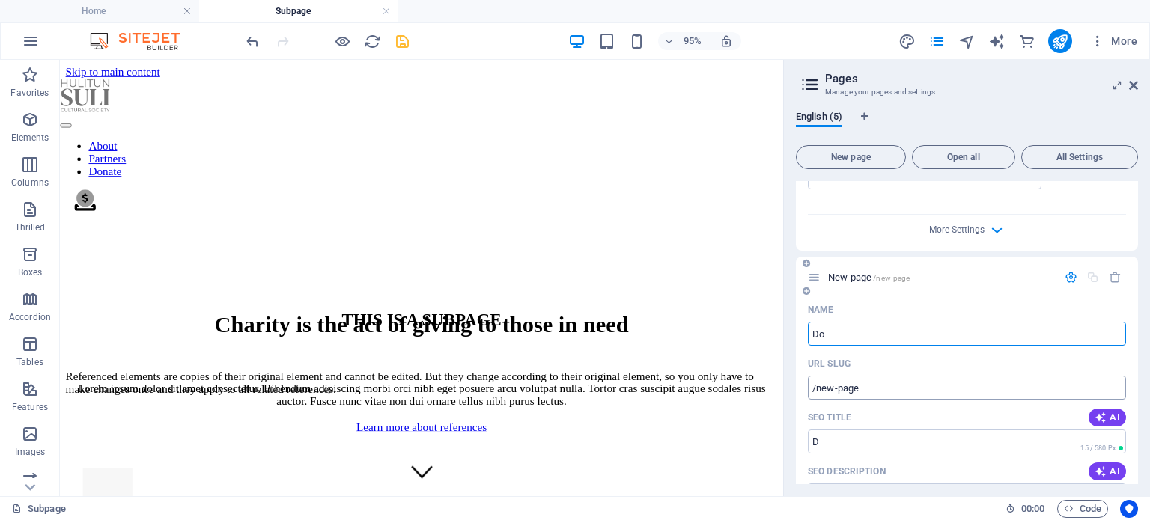
type input "Don"
type input "/d"
type input "Donate"
type input "/donate"
type input "Donate"
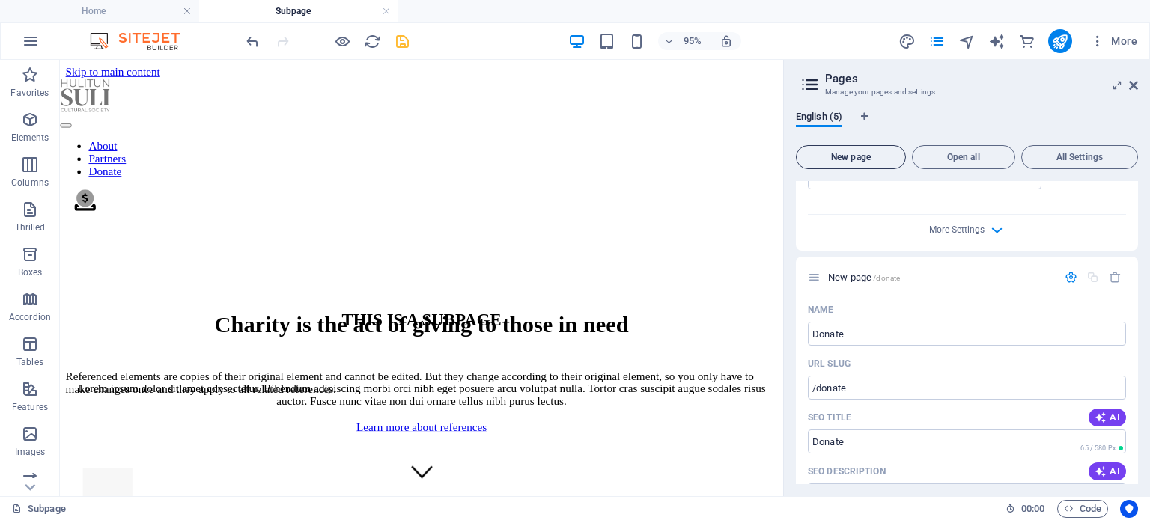
click at [866, 154] on font "New page" at bounding box center [851, 157] width 40 height 10
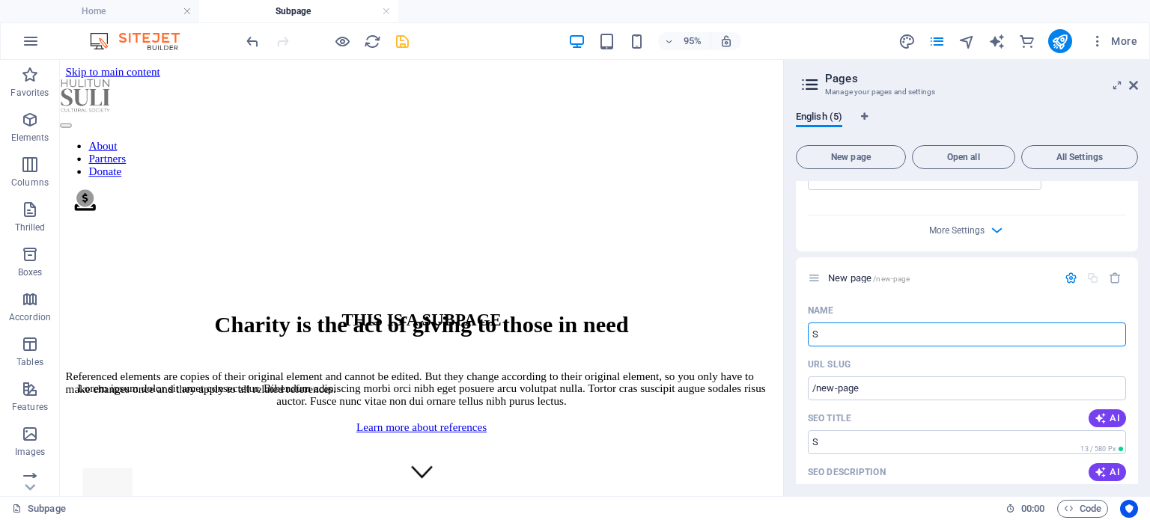
type input "Sp"
type input "/s"
type input "Sponsors"
type input "/sponsors"
type input "Sponsors"
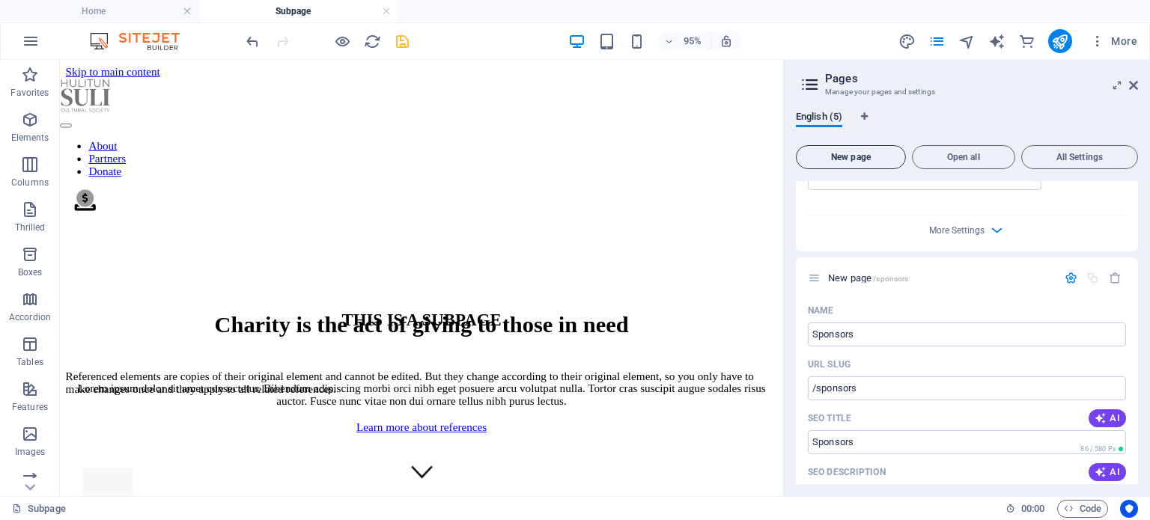
click at [878, 157] on span "New page" at bounding box center [851, 157] width 97 height 9
type input "Resources"
type input "/resources"
type input "Resources"
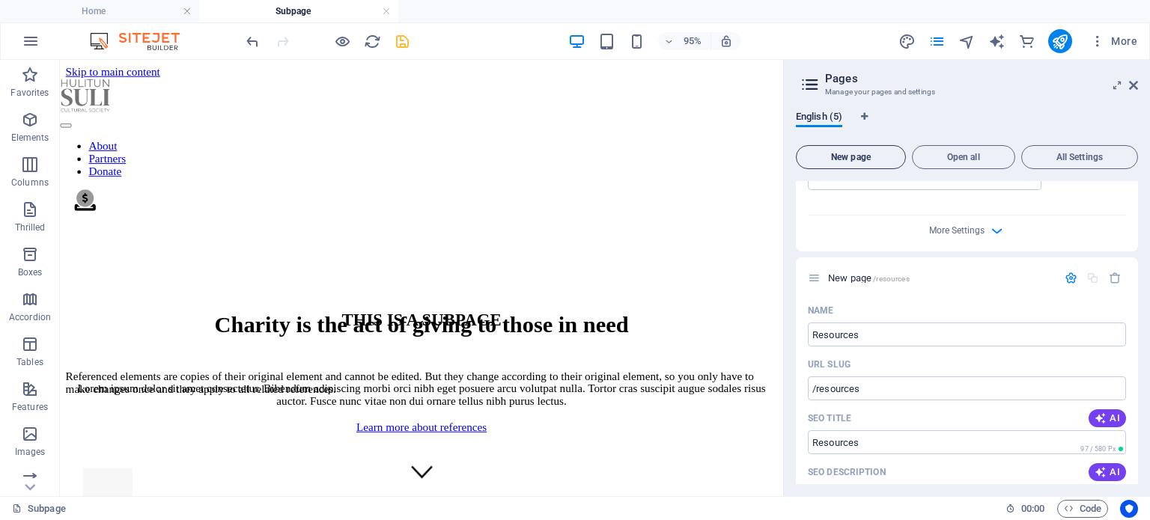
click at [868, 155] on font "New page" at bounding box center [851, 157] width 40 height 10
type input "News"
type input "/news"
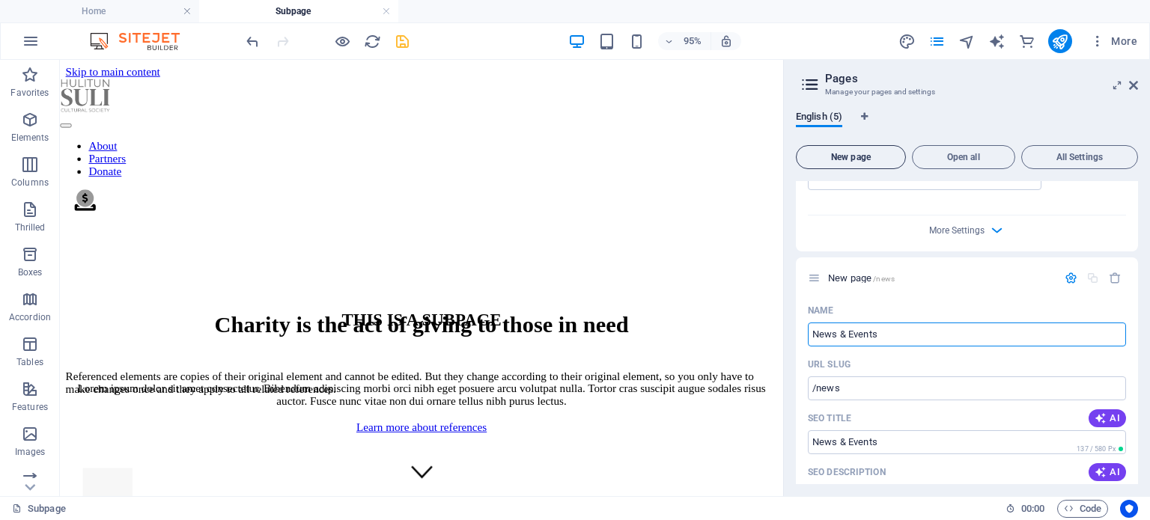
type input "News & Events"
type input "/news-events"
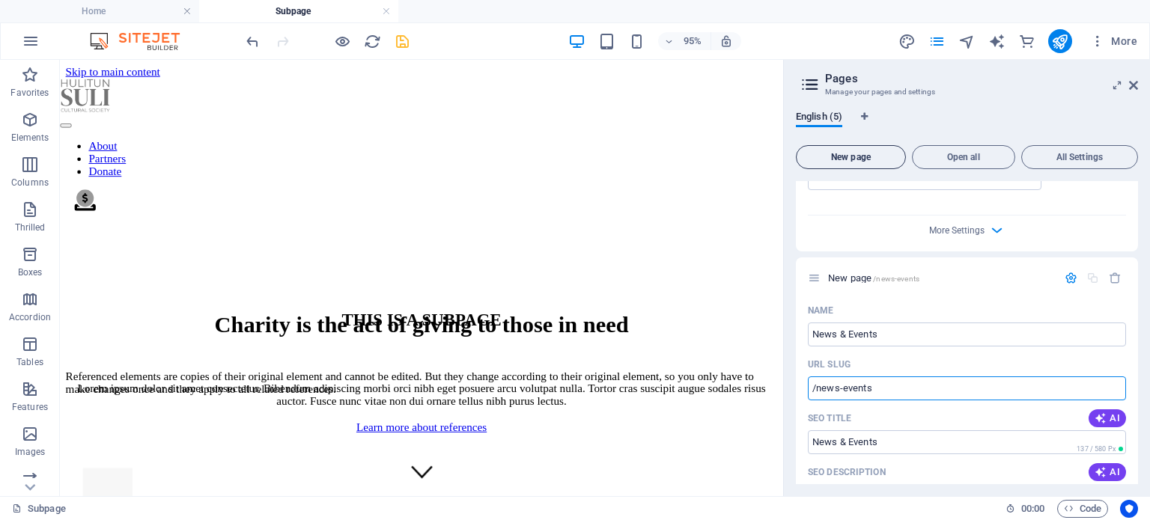
click at [848, 149] on button "New page" at bounding box center [851, 157] width 110 height 24
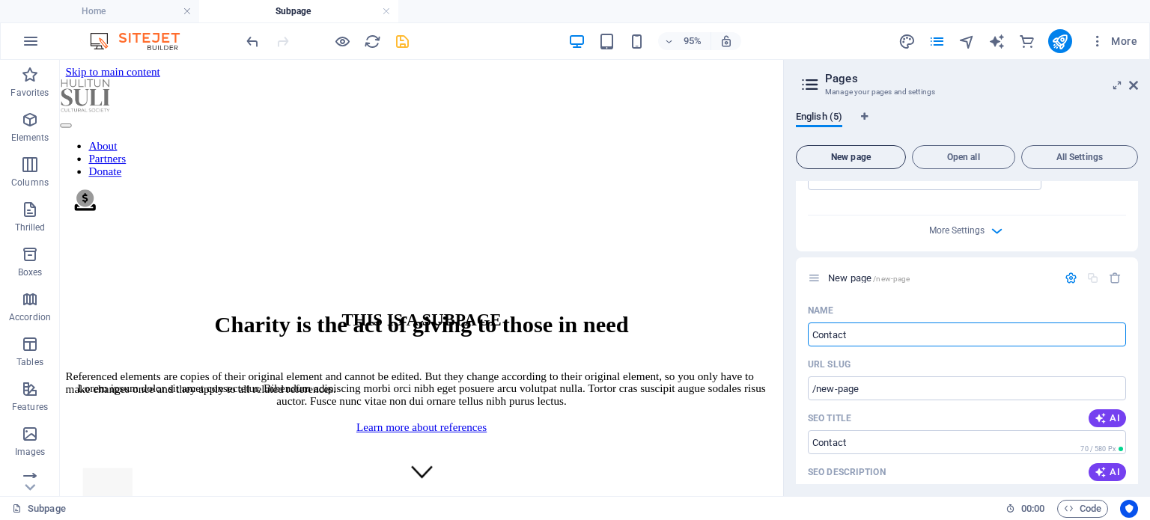
type input "Contact"
type input "/contact"
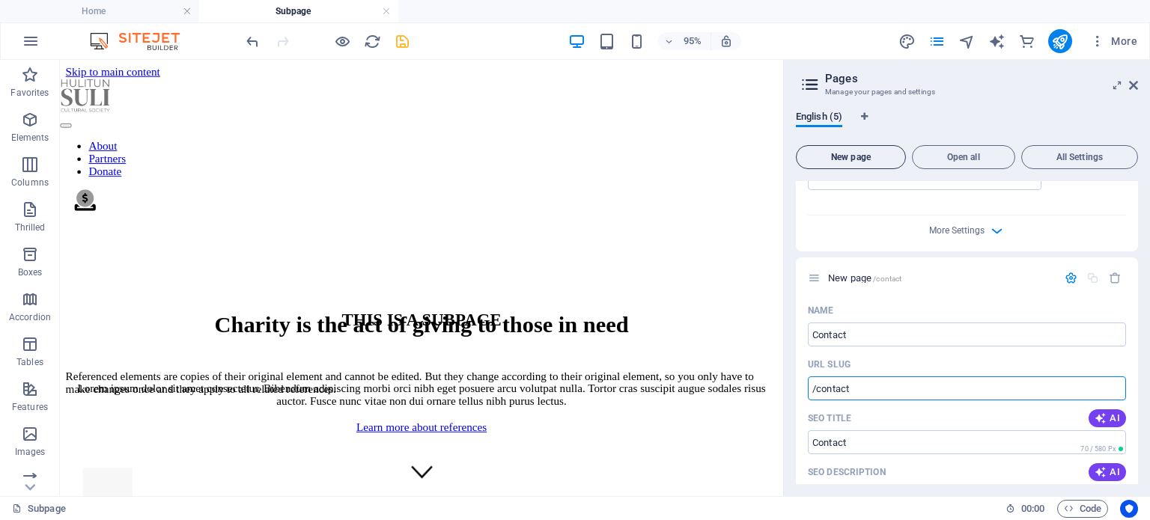
type input "Contact"
click at [403, 41] on icon "save" at bounding box center [402, 41] width 17 height 17
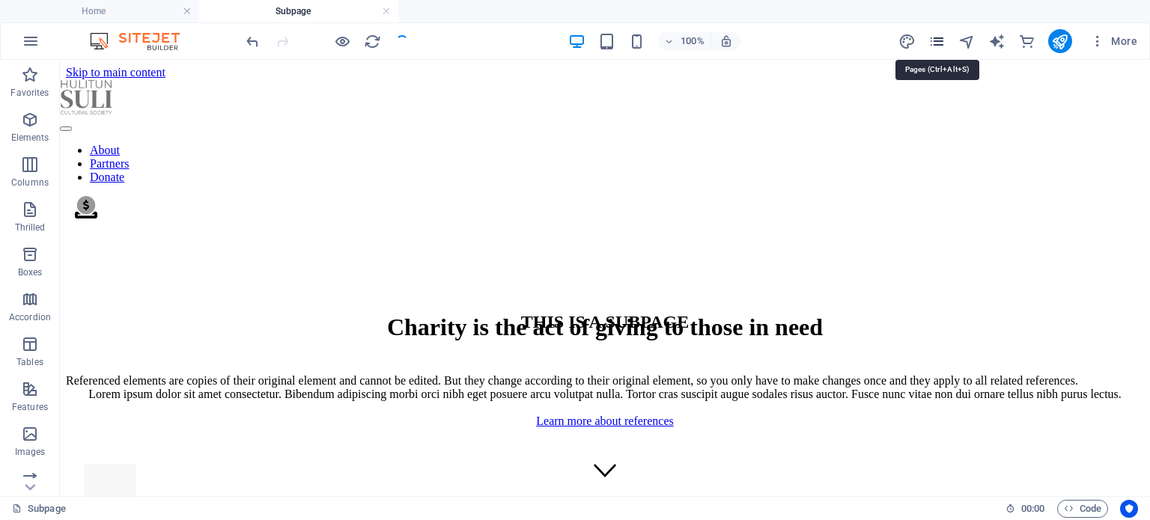
click at [939, 43] on icon "pages" at bounding box center [937, 41] width 17 height 17
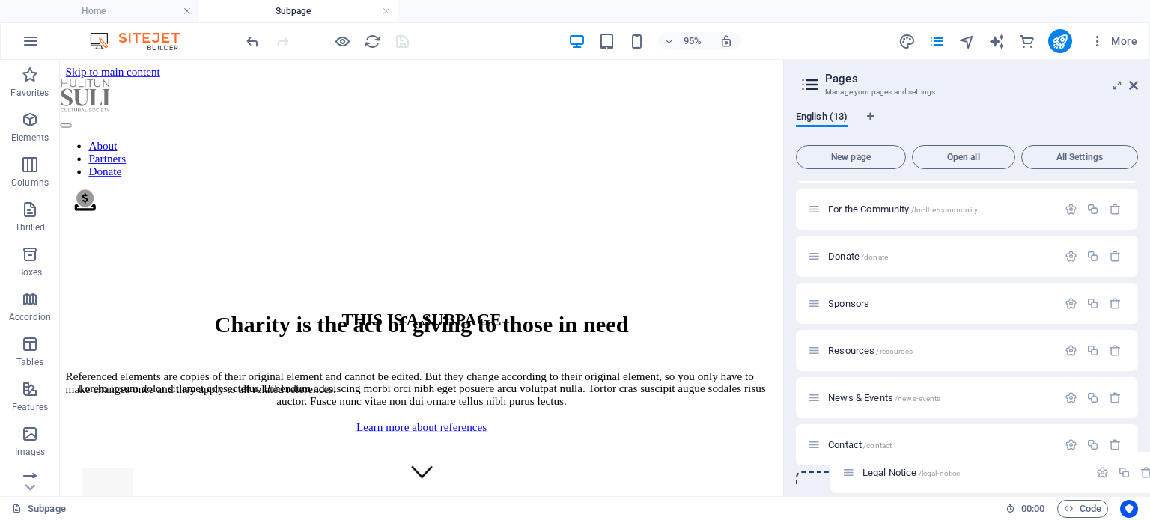
scroll to position [309, 0]
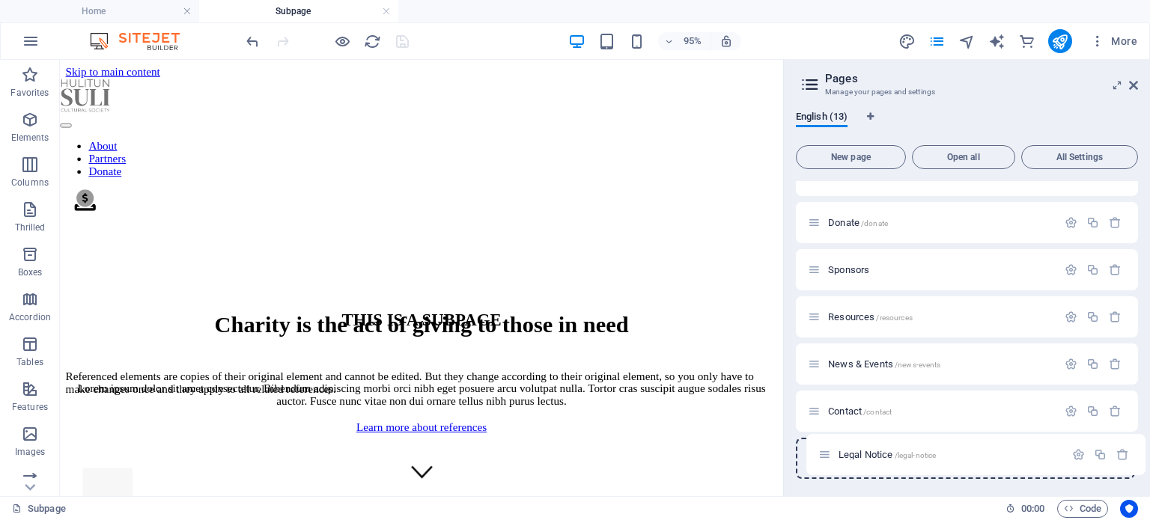
drag, startPoint x: 818, startPoint y: 198, endPoint x: 828, endPoint y: 464, distance: 265.3
click at [828, 464] on div "Home / About Us /about-us Programs /programs Legal Notice /legal-notice Privacy…" at bounding box center [967, 175] width 342 height 607
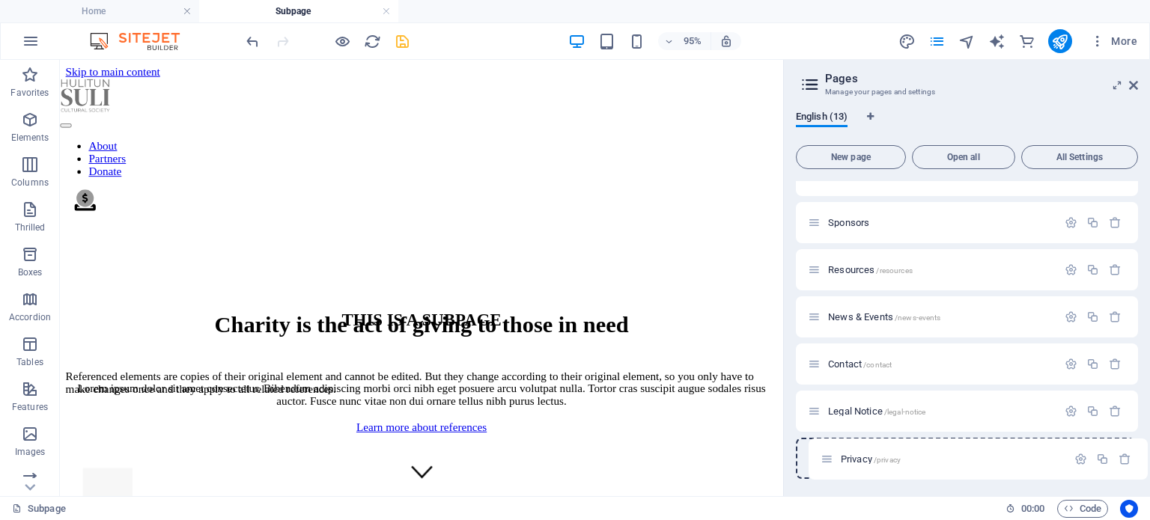
drag, startPoint x: 818, startPoint y: 264, endPoint x: 836, endPoint y: 470, distance: 207.5
click at [836, 470] on div "Home / About Us /about-us Programs /programs Privacy /privacy Get Involved /get…" at bounding box center [967, 175] width 342 height 607
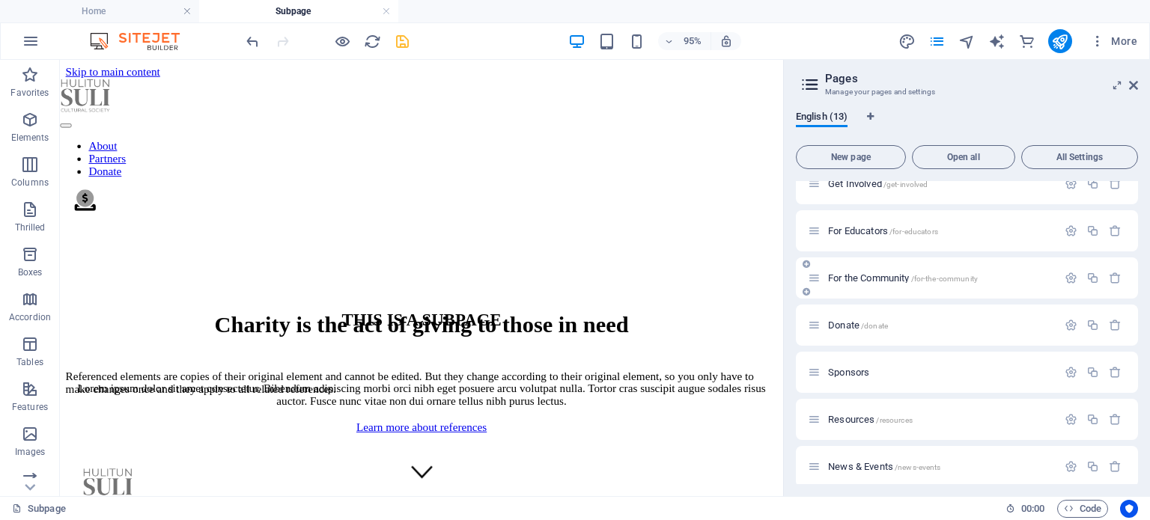
scroll to position [0, 0]
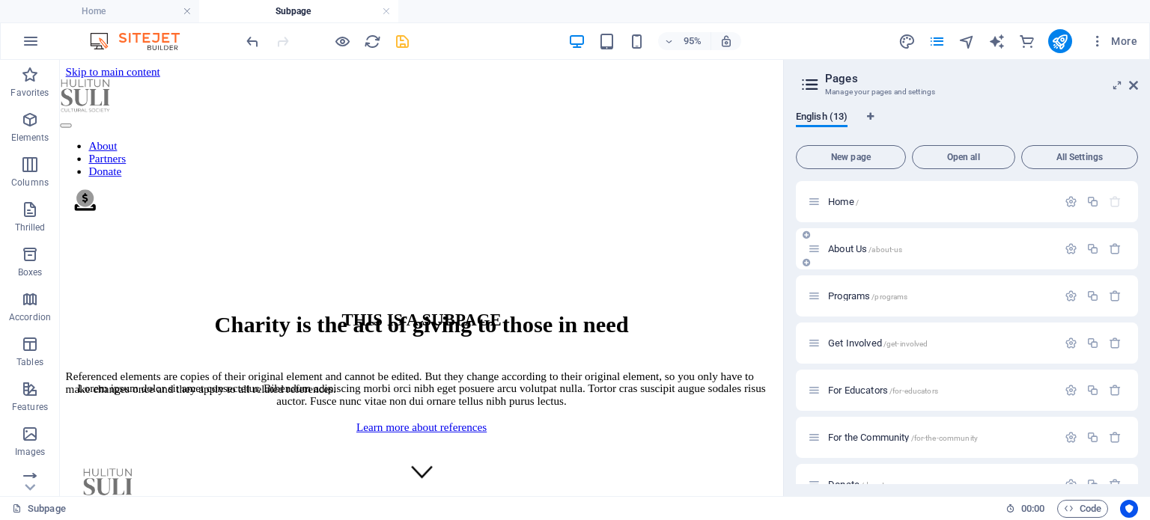
click at [851, 246] on font "About Us" at bounding box center [847, 248] width 39 height 11
click at [978, 244] on p "About Us /about-us" at bounding box center [940, 249] width 225 height 10
click at [1068, 247] on icon "button" at bounding box center [1071, 249] width 13 height 13
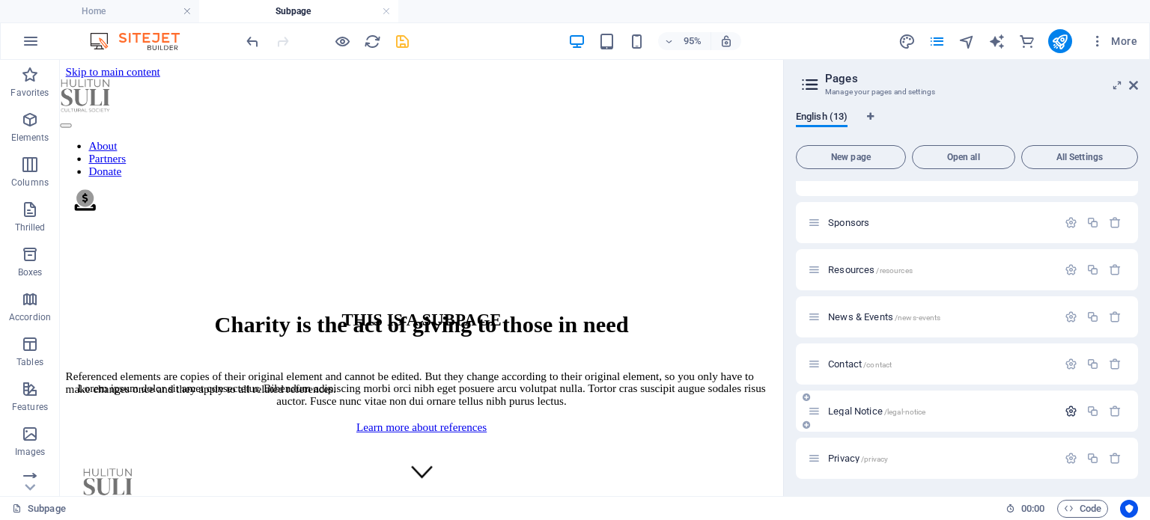
click at [1069, 410] on icon "button" at bounding box center [1071, 411] width 13 height 13
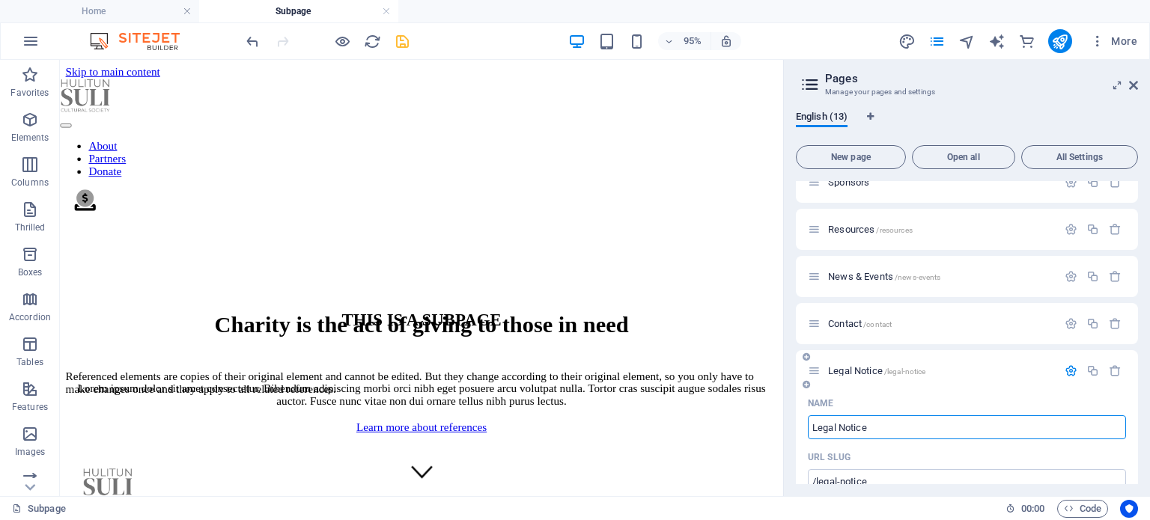
scroll to position [854, 0]
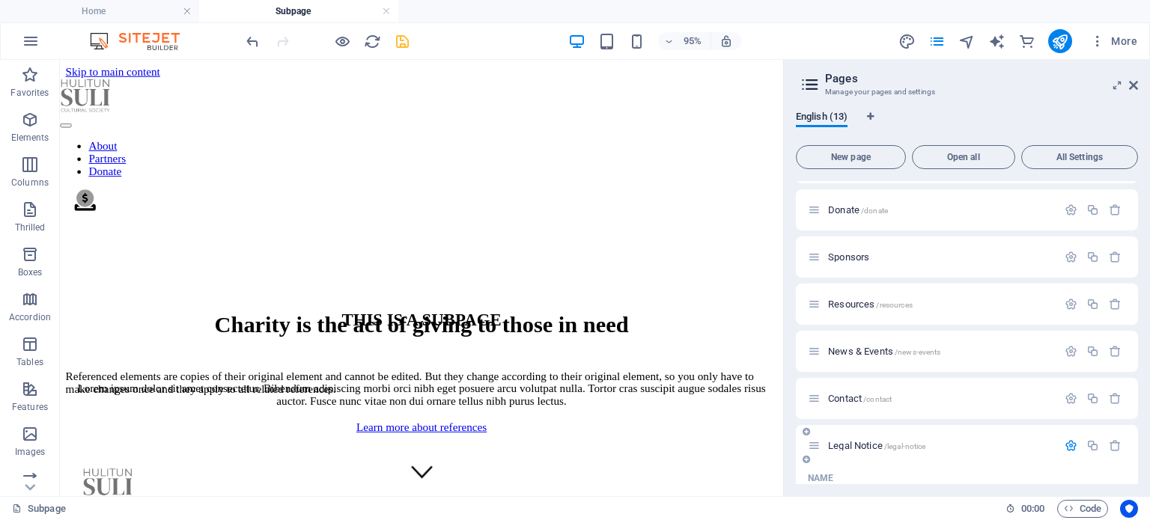
click at [1065, 448] on icon "button" at bounding box center [1071, 446] width 13 height 13
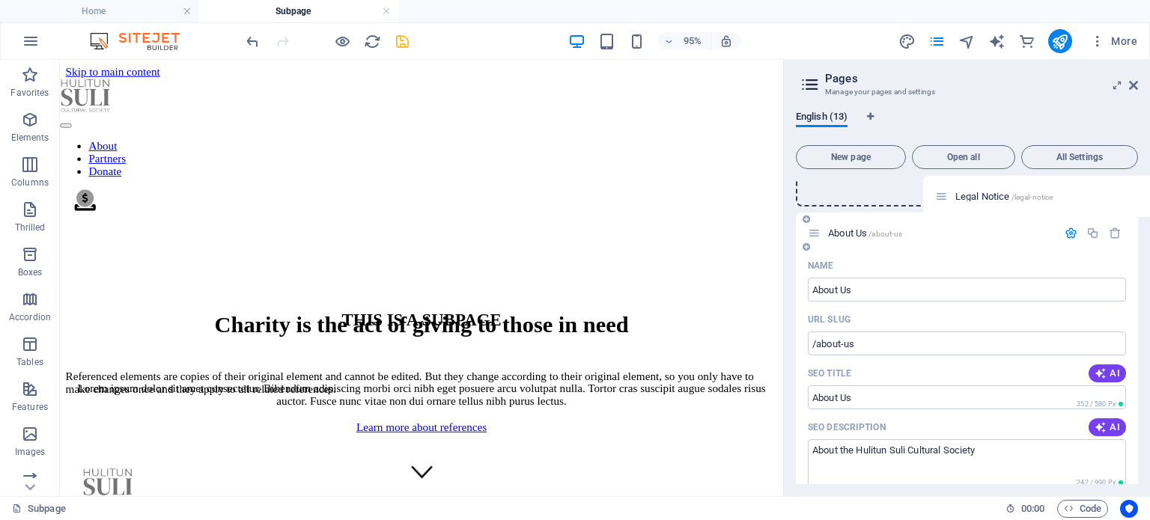
scroll to position [0, 0]
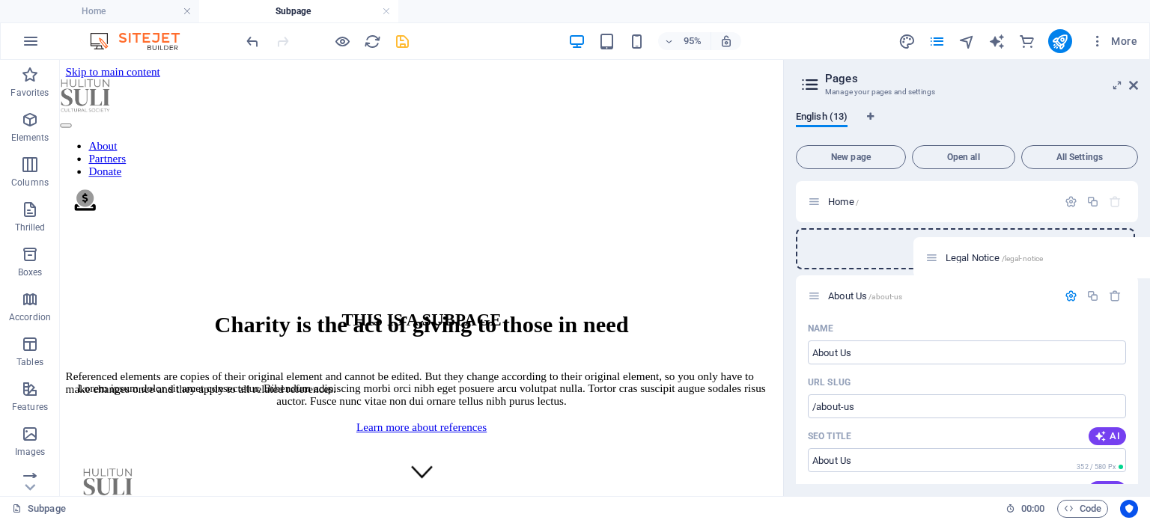
drag, startPoint x: 818, startPoint y: 446, endPoint x: 940, endPoint y: 255, distance: 226.6
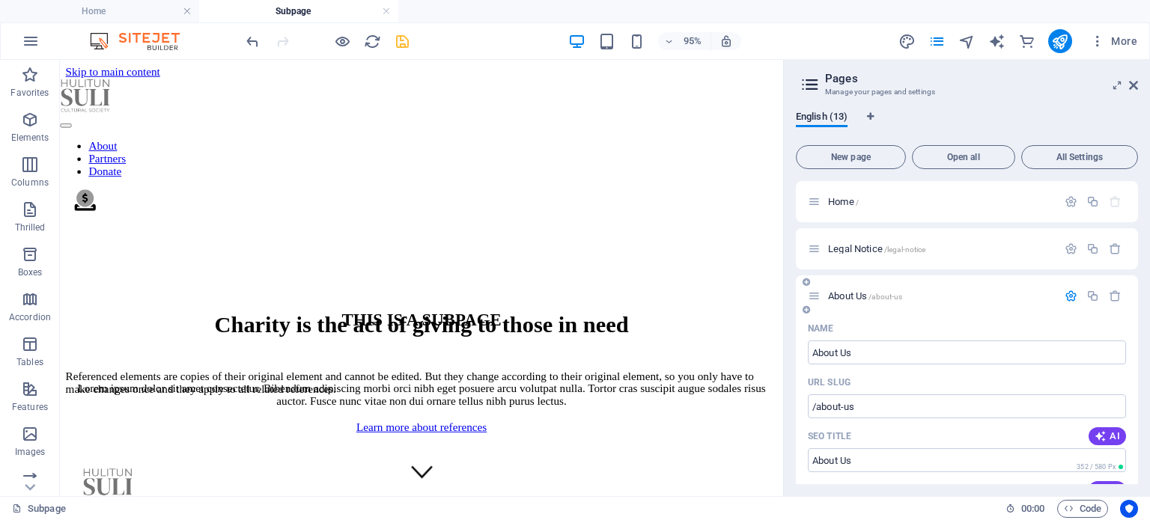
click at [813, 294] on icon at bounding box center [814, 296] width 13 height 13
click at [1069, 294] on icon "button" at bounding box center [1071, 296] width 13 height 13
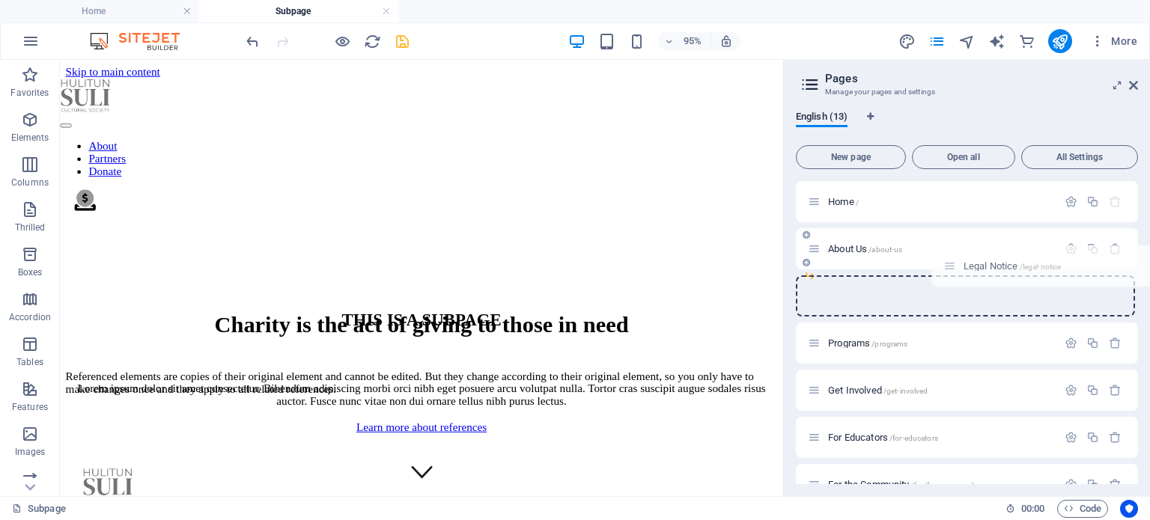
drag, startPoint x: 811, startPoint y: 244, endPoint x: 947, endPoint y: 265, distance: 137.2
click at [947, 265] on div "Home / Legal Notice /legal-notice About Us /about-us Programs /programs Get Inv…" at bounding box center [967, 461] width 342 height 560
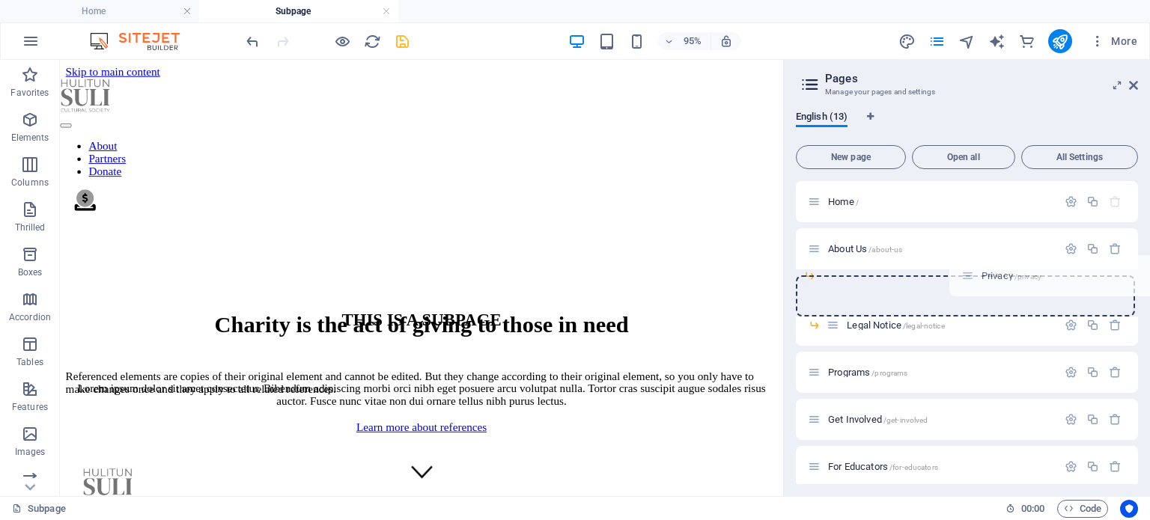
drag, startPoint x: 818, startPoint y: 458, endPoint x: 974, endPoint y: 272, distance: 242.9
click at [974, 272] on div "Home / About Us /about-us Legal Notice /legal-notice Programs /programs Get Inv…" at bounding box center [967, 452] width 342 height 542
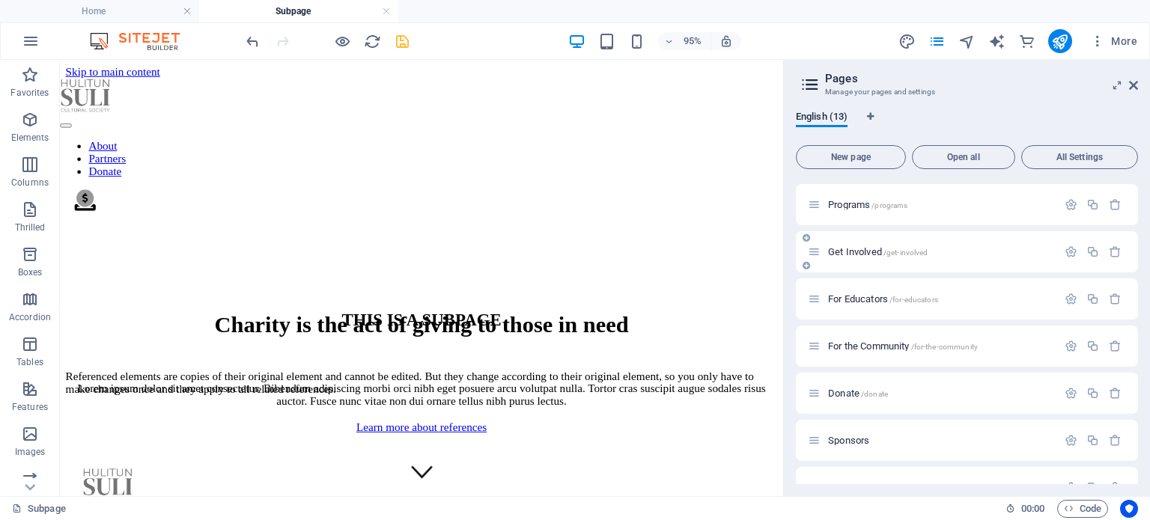
scroll to position [273, 0]
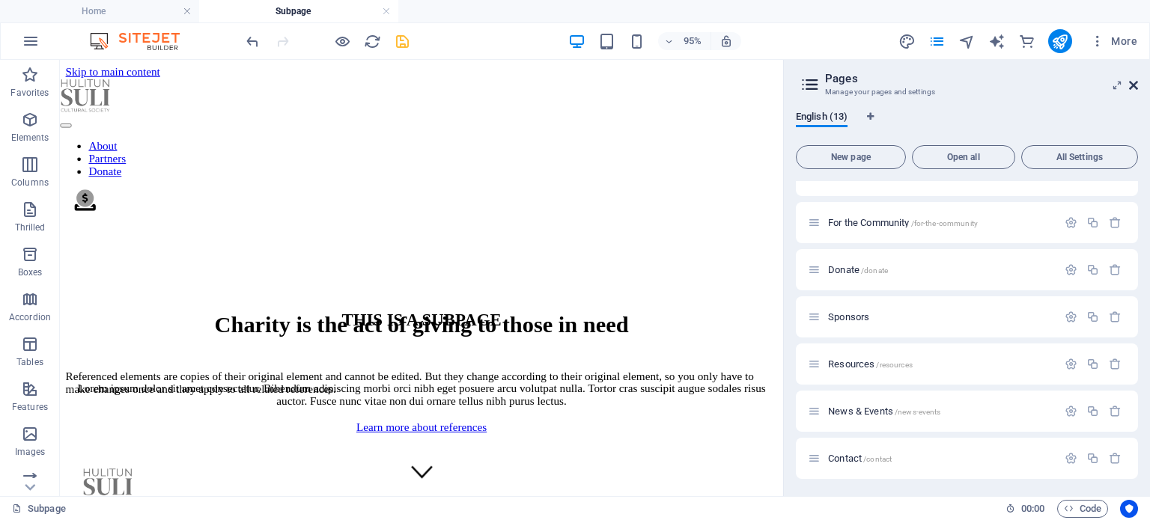
click at [1136, 83] on icon at bounding box center [1133, 85] width 9 height 12
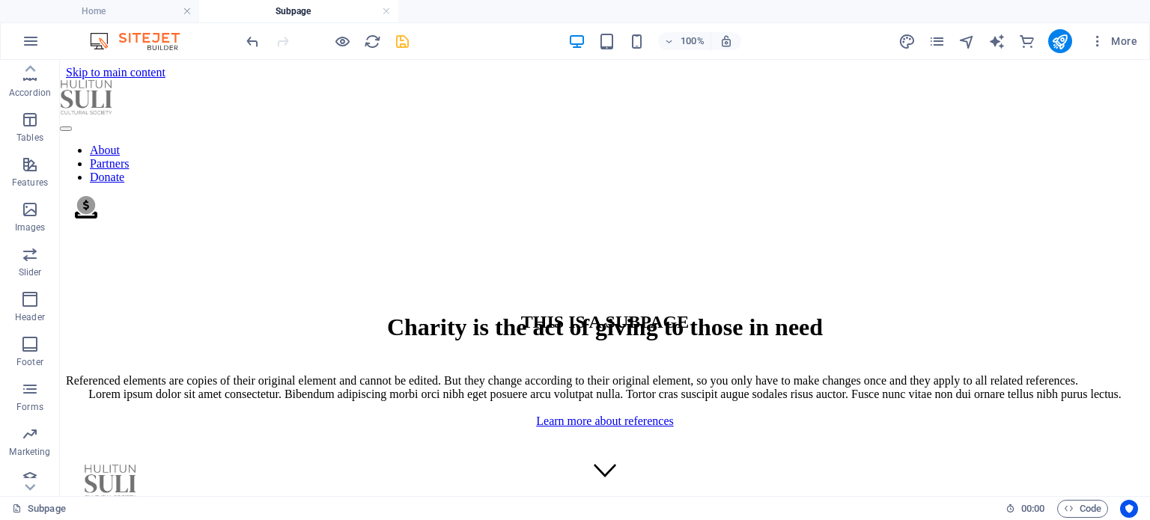
scroll to position [282, 0]
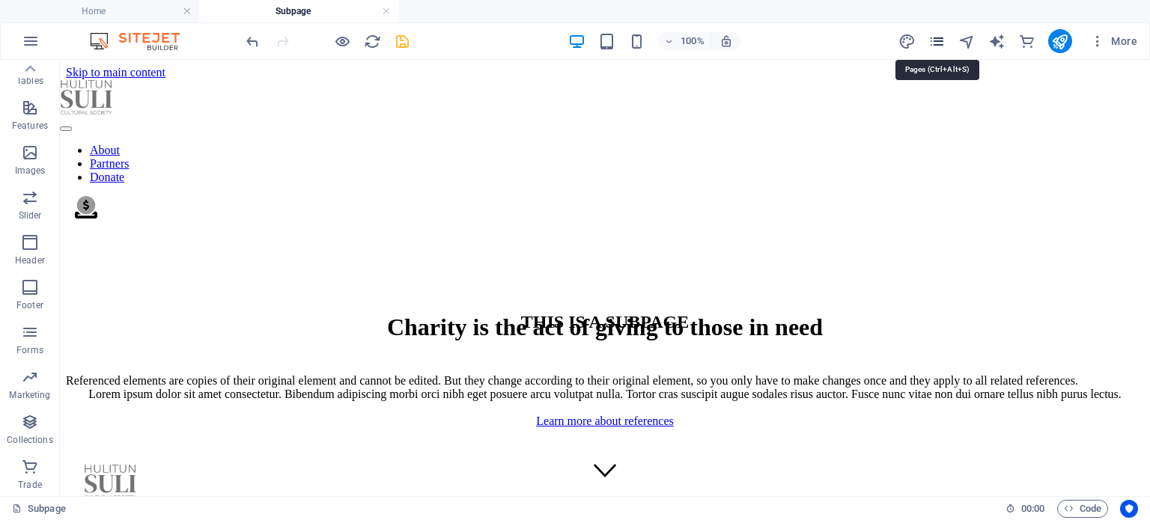
click at [944, 38] on icon "pages" at bounding box center [937, 41] width 17 height 17
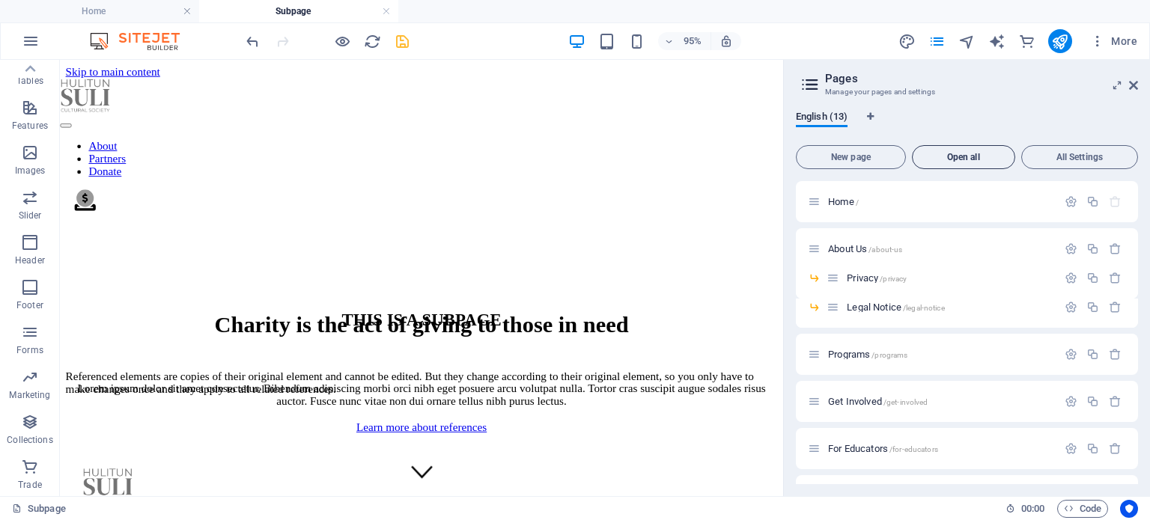
click at [967, 157] on font "Open all" at bounding box center [963, 157] width 33 height 10
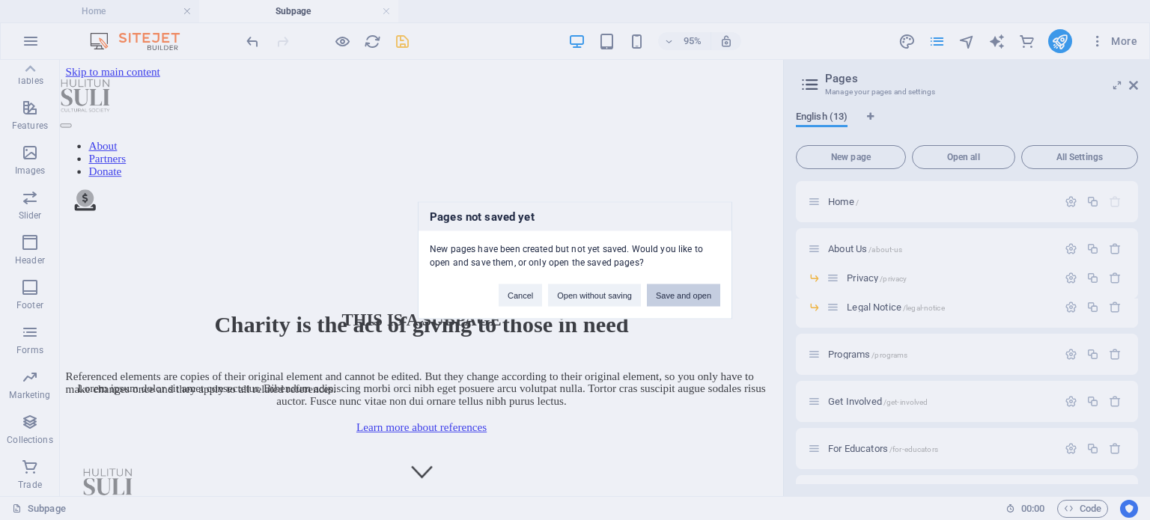
drag, startPoint x: 658, startPoint y: 247, endPoint x: 686, endPoint y: 295, distance: 55.4
click at [686, 295] on font "Save and open" at bounding box center [683, 295] width 55 height 9
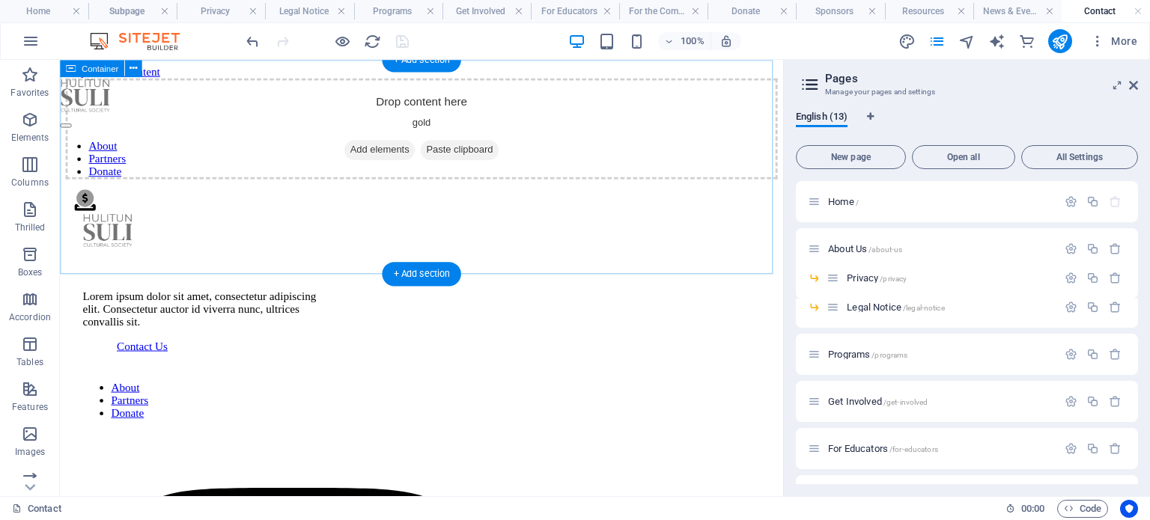
scroll to position [0, 0]
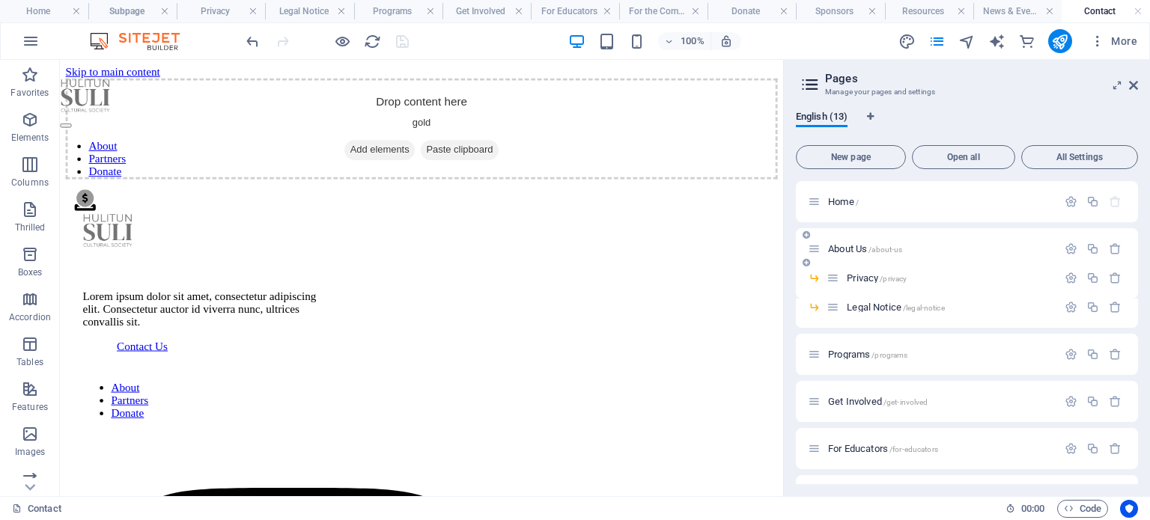
click at [844, 248] on font "About Us" at bounding box center [847, 248] width 39 height 11
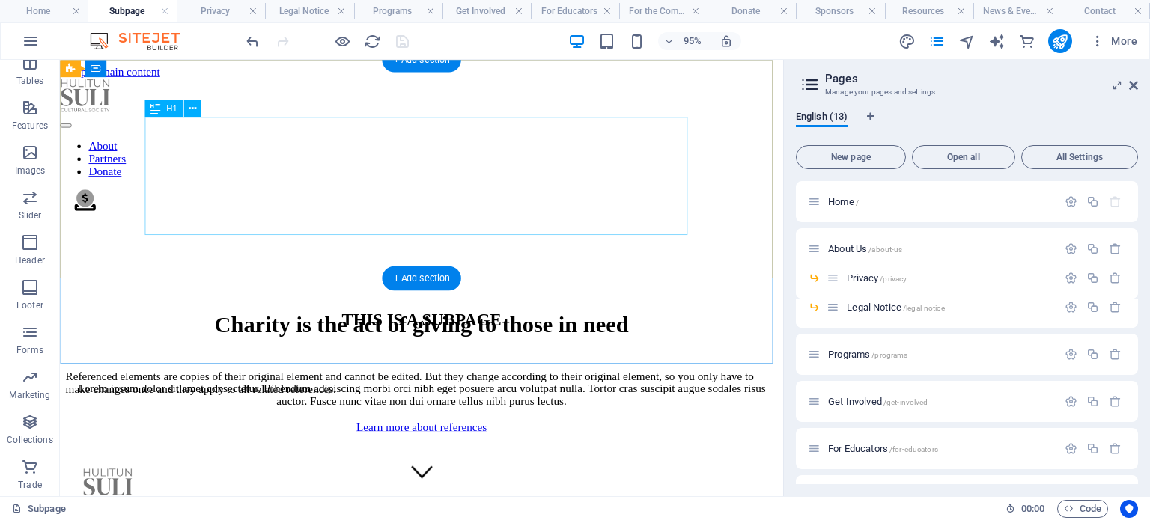
click at [301, 325] on div "Charity is the act of giving to those in need" at bounding box center [441, 339] width 750 height 28
click at [253, 325] on div "Charity is the act of giving to those in need" at bounding box center [441, 339] width 750 height 28
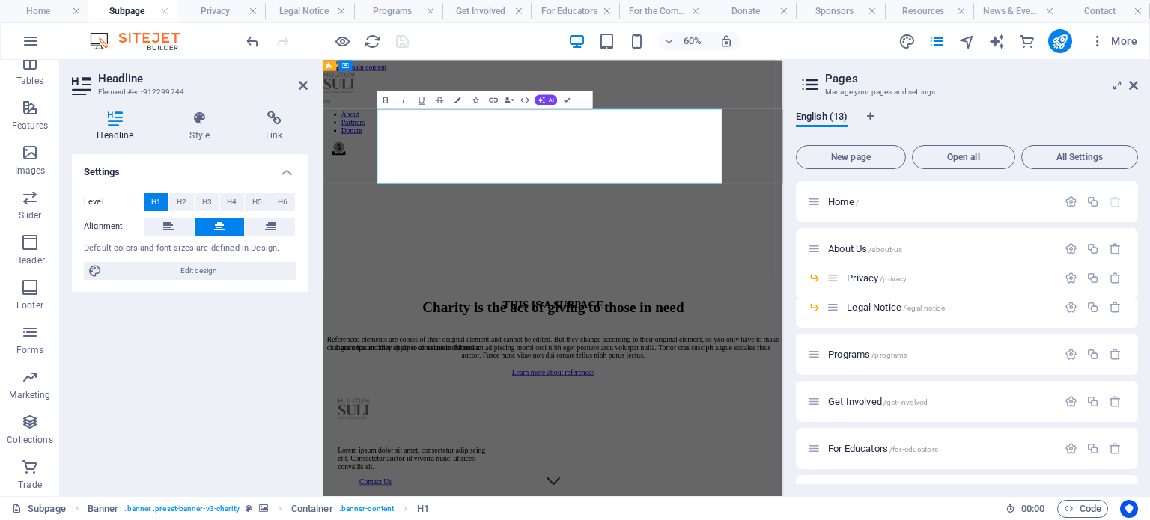
click at [488, 459] on font "Charity is the act of giving to those in need" at bounding box center [706, 472] width 436 height 27
drag, startPoint x: 459, startPoint y: 171, endPoint x: 968, endPoint y: 241, distance: 513.9
click at [968, 459] on h1 "Charity is the act of giving to those in need" at bounding box center [706, 473] width 754 height 28
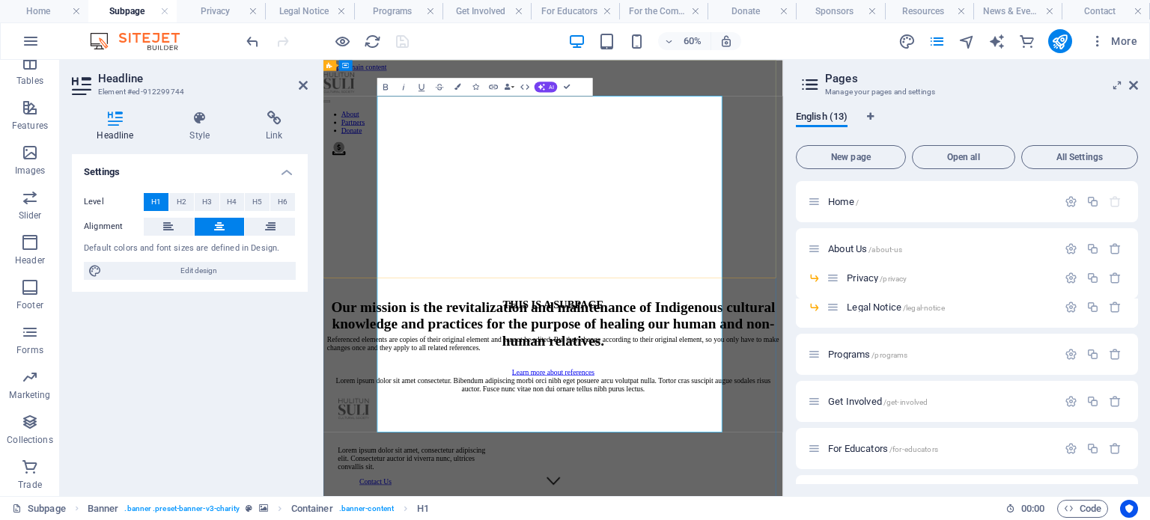
scroll to position [1552, 1]
click at [739, 459] on font "Our mission is the revitalization and maintenance of Indigenous cultural knowle…" at bounding box center [706, 500] width 740 height 82
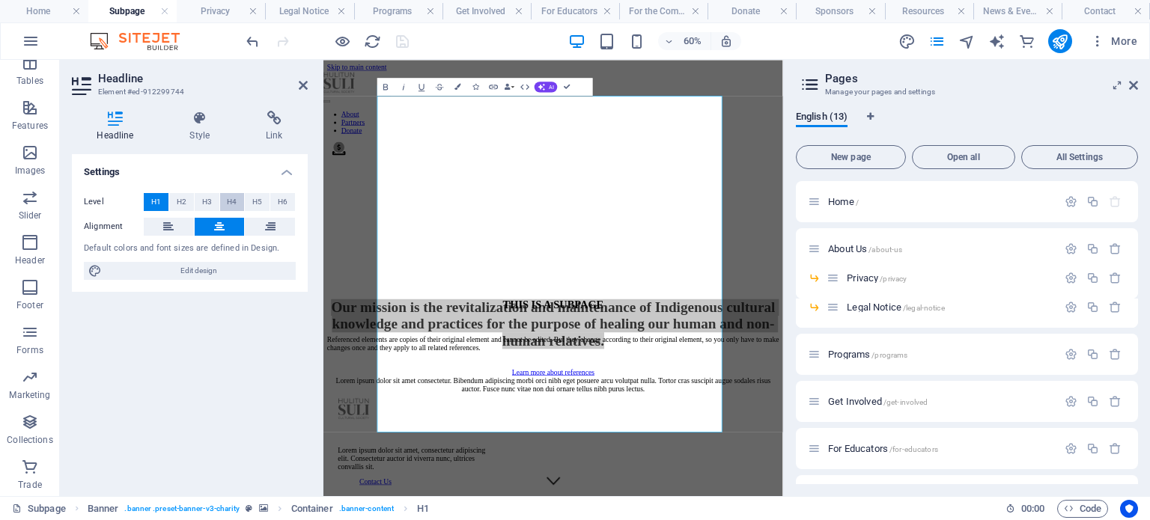
click at [232, 199] on font "H4" at bounding box center [232, 202] width 10 height 8
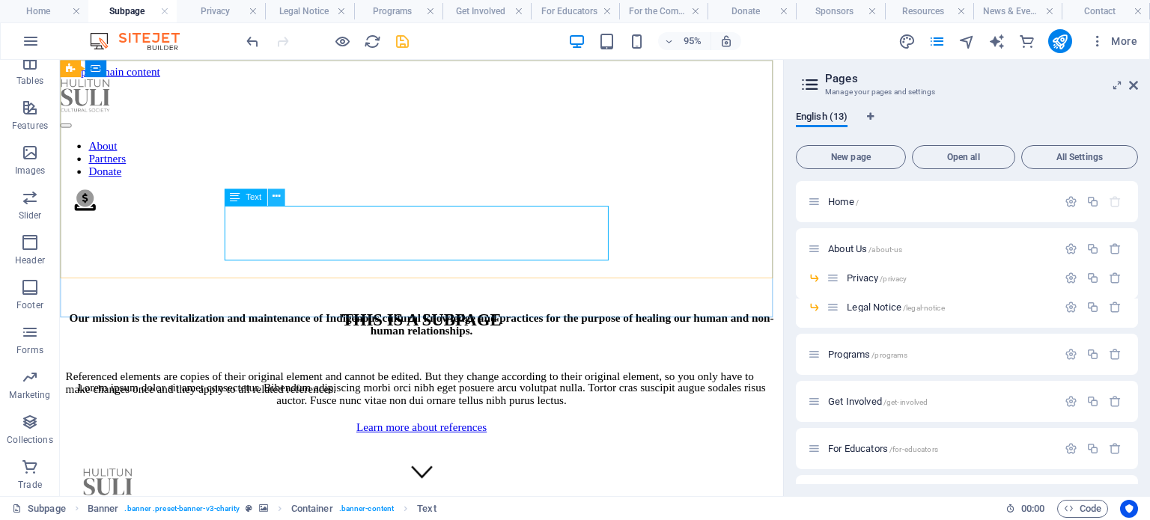
click at [270, 194] on button at bounding box center [275, 197] width 17 height 17
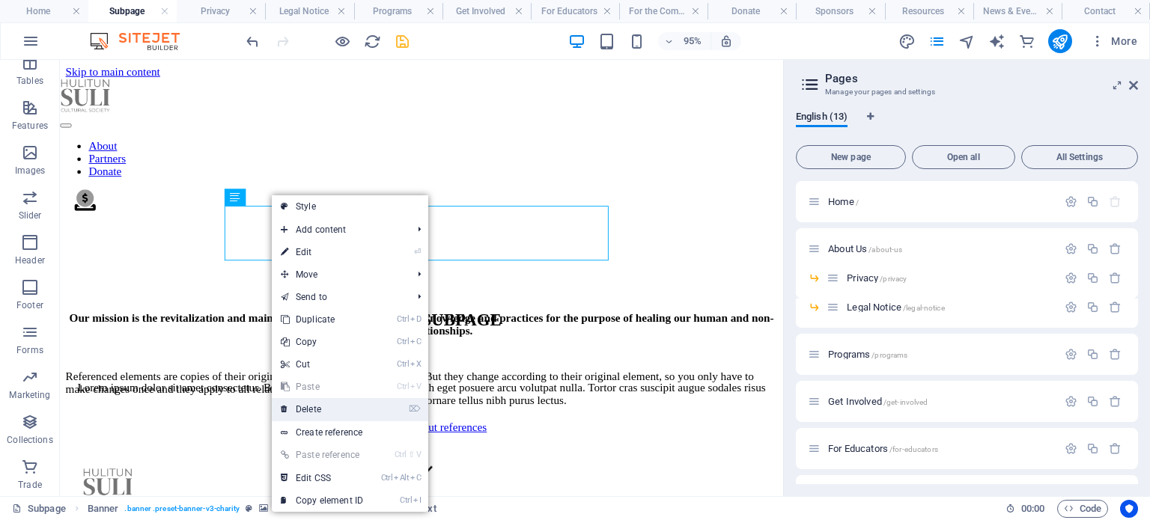
click at [341, 401] on link "⌦ Delete" at bounding box center [322, 409] width 100 height 22
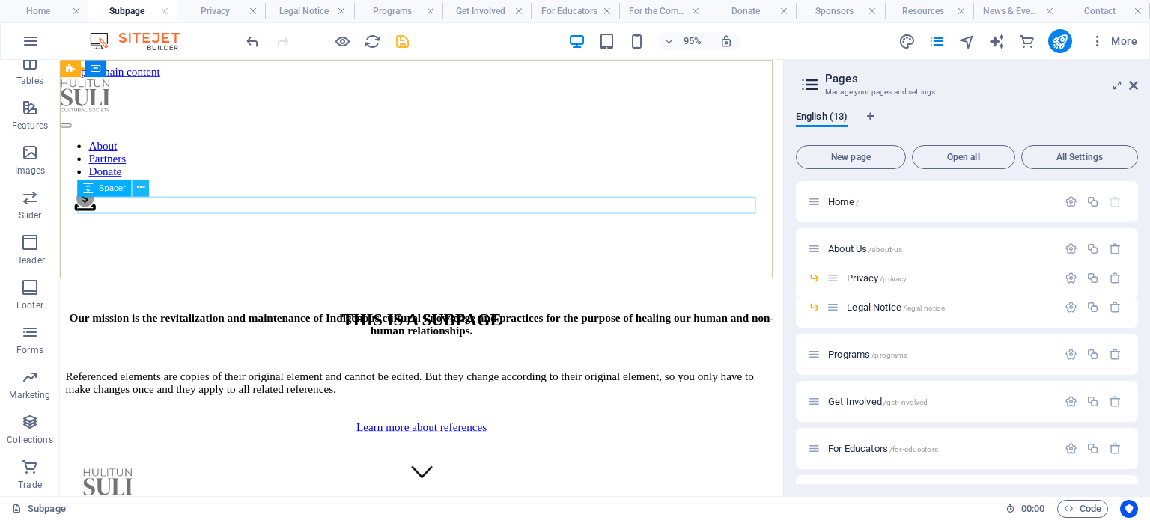
click at [134, 185] on button at bounding box center [140, 187] width 17 height 17
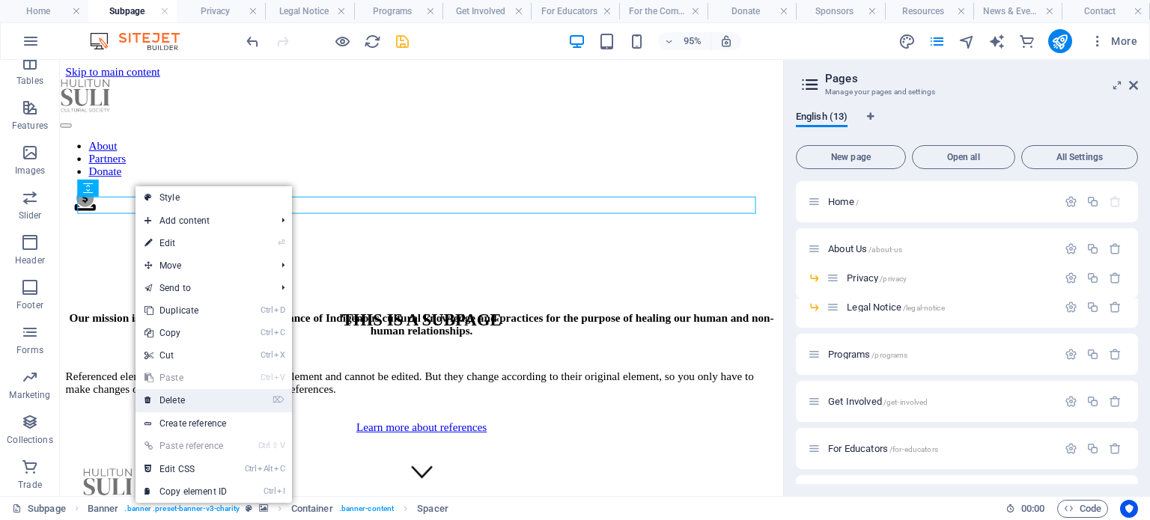
click at [199, 395] on link "⌦ Delete" at bounding box center [186, 400] width 100 height 22
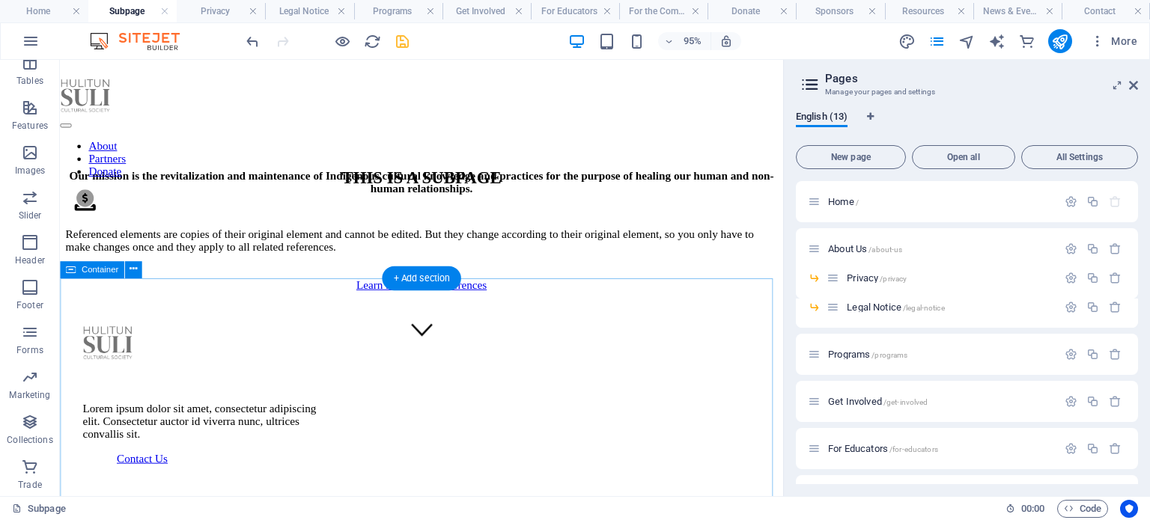
scroll to position [0, 0]
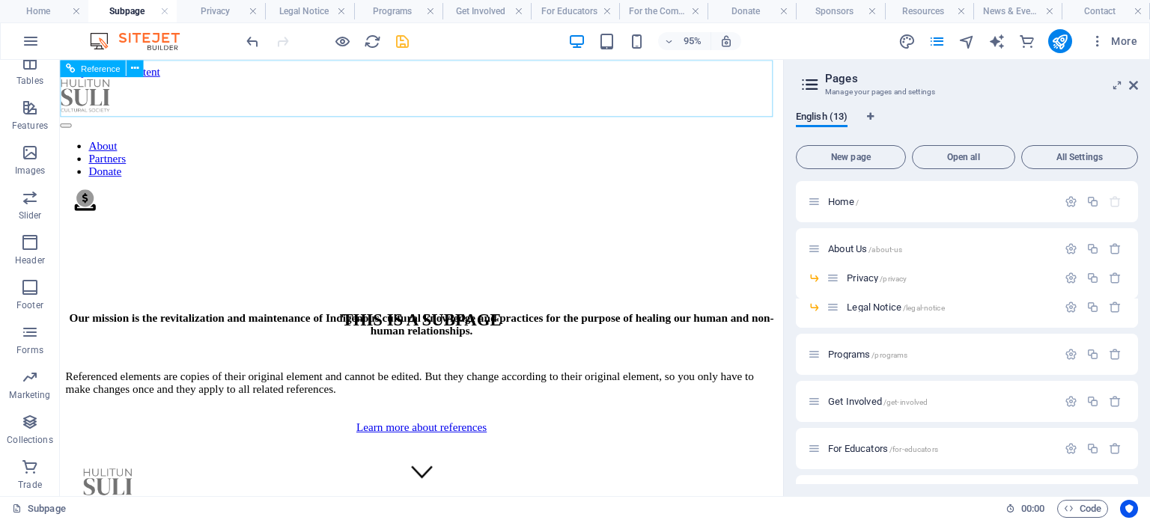
click at [697, 144] on nav "About Partners Donate" at bounding box center [441, 164] width 762 height 40
click at [615, 144] on nav "About Partners Donate" at bounding box center [441, 164] width 762 height 40
click at [132, 70] on icon at bounding box center [134, 68] width 7 height 15
click at [585, 144] on nav "About Partners Donate" at bounding box center [441, 164] width 762 height 40
click at [781, 196] on figure ".fa-secondary{opacity:.4}" at bounding box center [448, 208] width 747 height 25
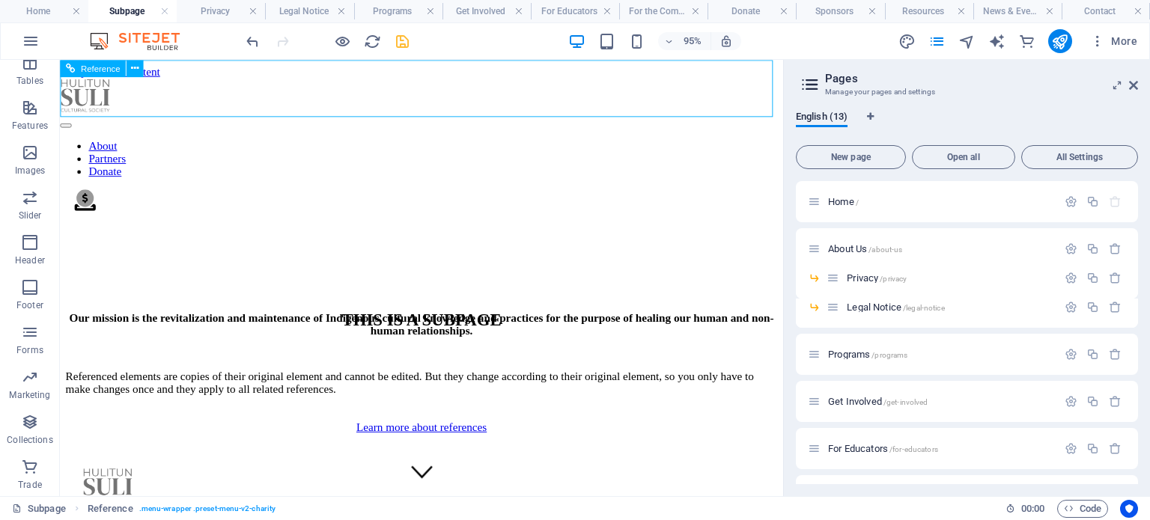
click at [723, 144] on nav "About Partners Donate" at bounding box center [441, 164] width 762 height 40
click at [599, 144] on nav "About Partners Donate" at bounding box center [441, 164] width 762 height 40
click at [494, 144] on nav "About Partners Donate" at bounding box center [441, 164] width 762 height 40
click at [518, 144] on nav "About Partners Donate" at bounding box center [441, 164] width 762 height 40
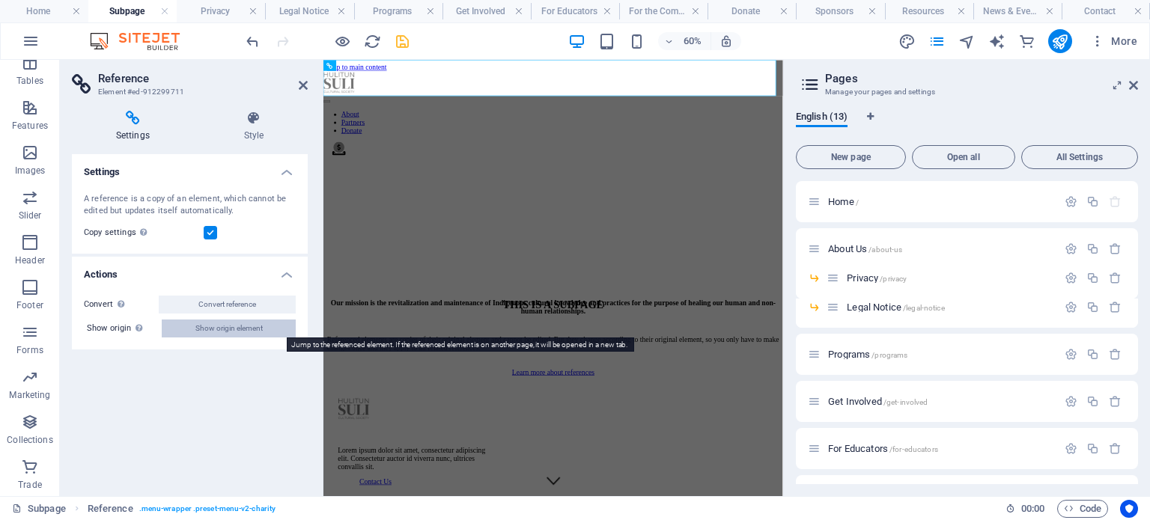
click at [230, 327] on font "Show origin element" at bounding box center [228, 328] width 67 height 8
select select "header"
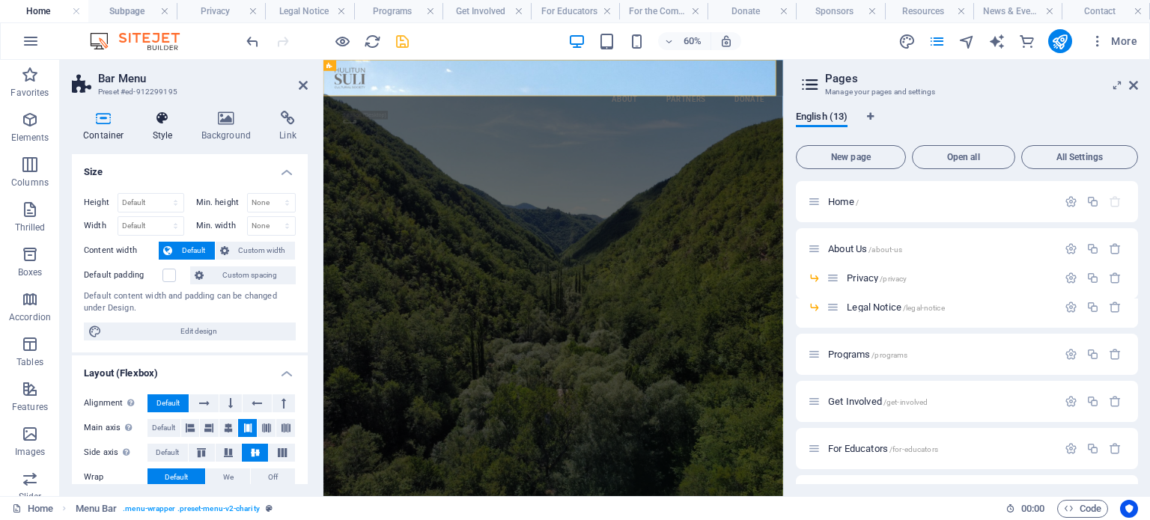
click at [165, 118] on icon at bounding box center [163, 118] width 43 height 15
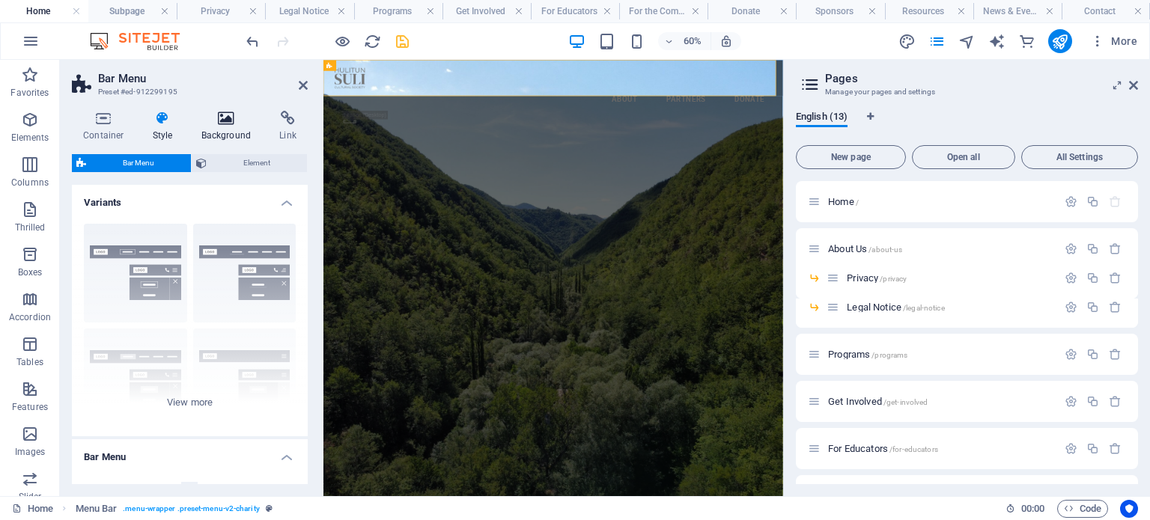
click at [225, 121] on icon at bounding box center [226, 118] width 73 height 15
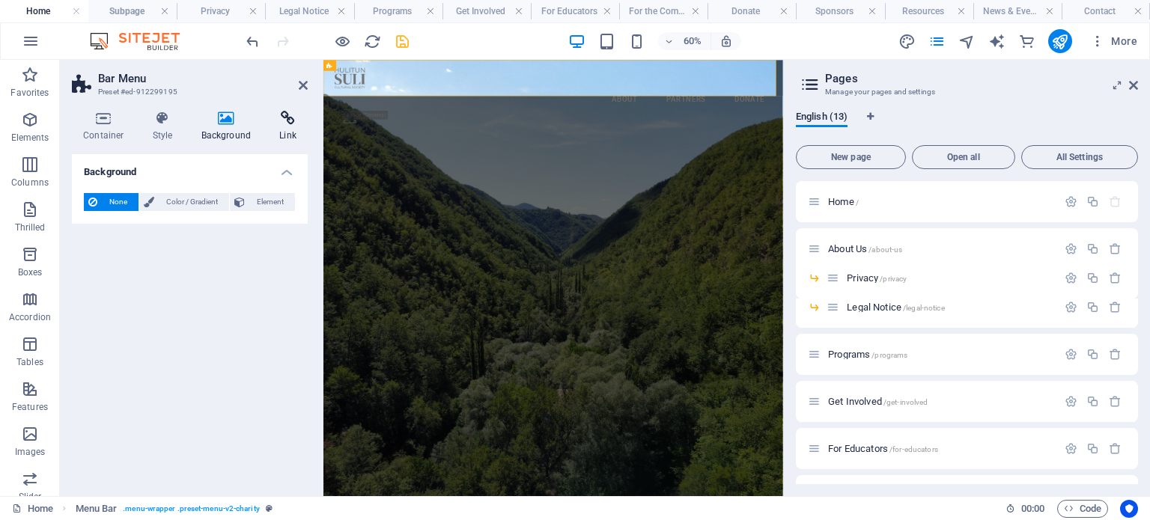
click at [282, 118] on icon at bounding box center [288, 118] width 40 height 15
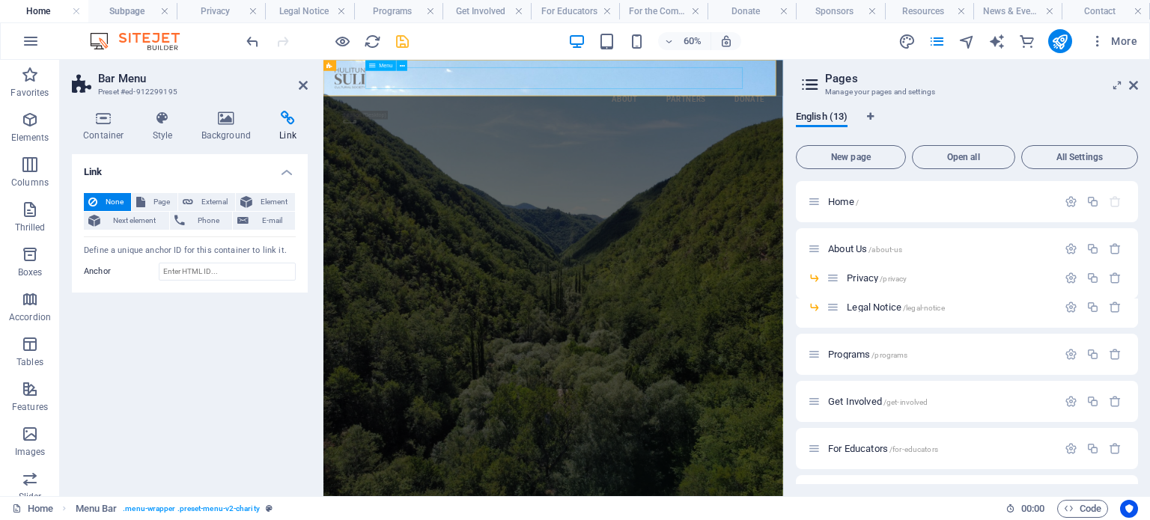
click at [781, 108] on nav "About Partners Donate" at bounding box center [706, 126] width 730 height 36
select select
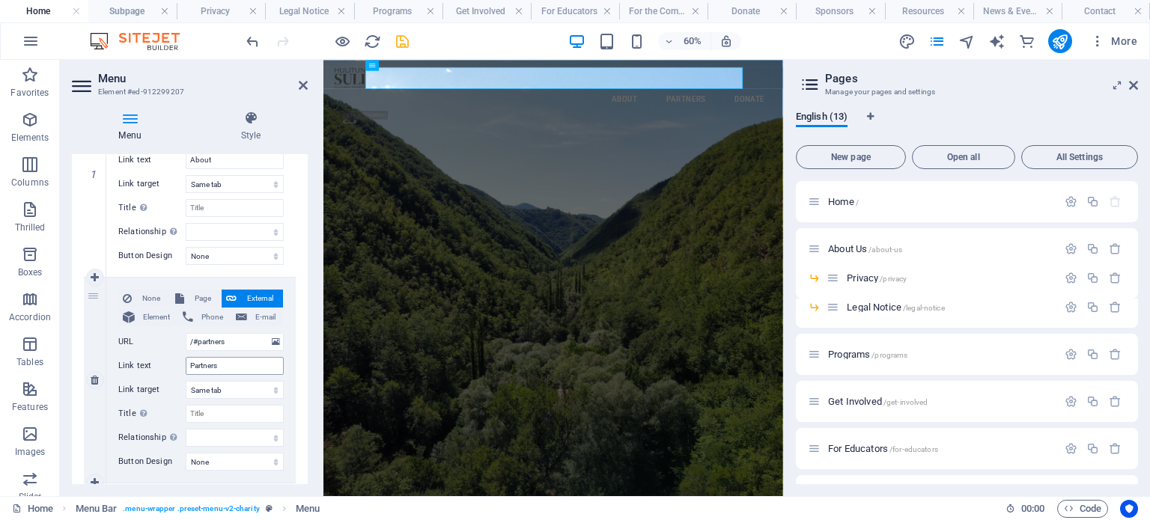
scroll to position [75, 0]
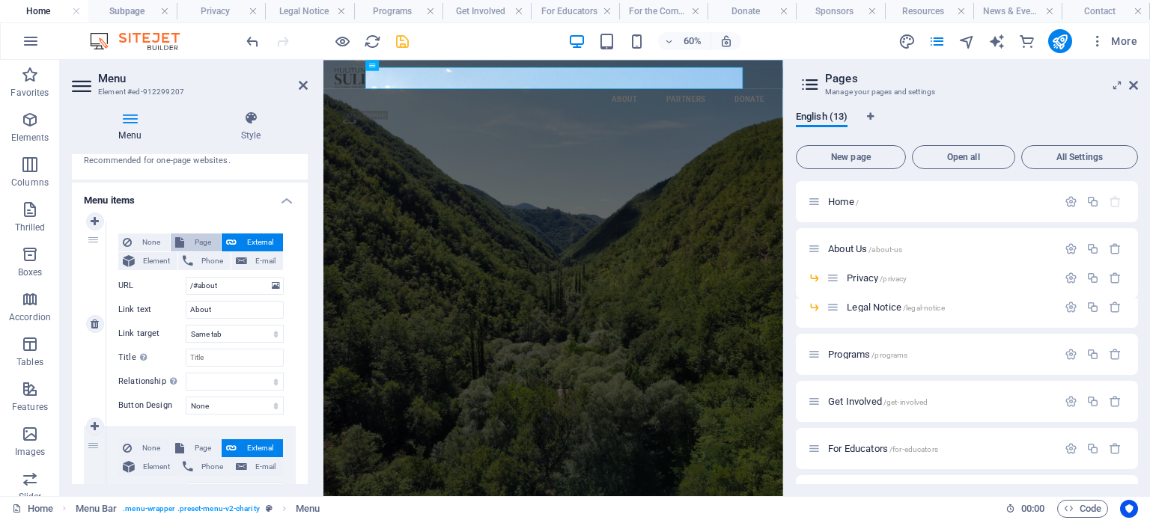
click at [186, 240] on button "Page" at bounding box center [196, 243] width 50 height 18
select select
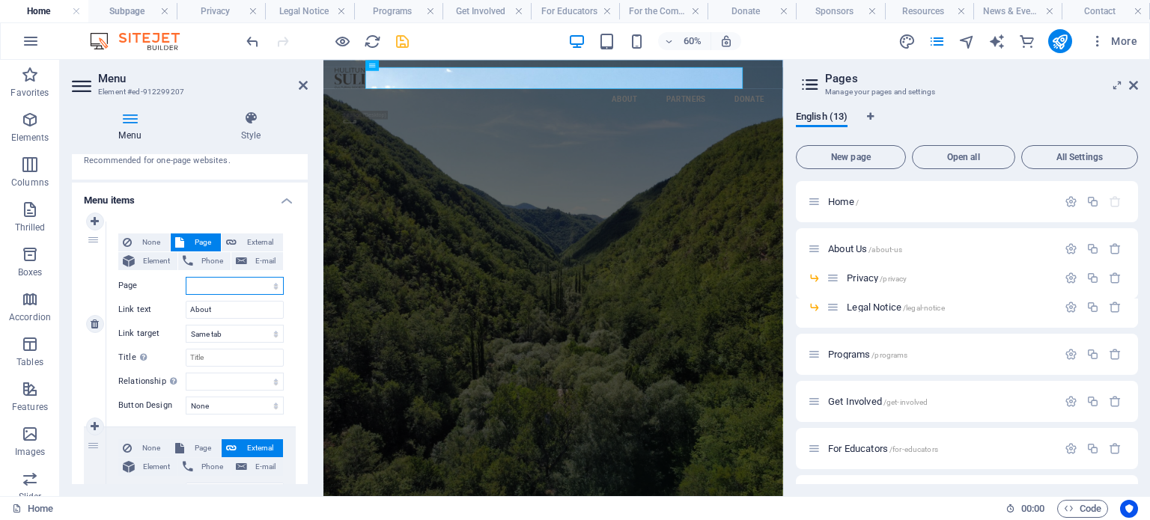
click at [216, 285] on select "Home About Us -- Privacy -- Legal Notice Programs Get Involved For Educators Fo…" at bounding box center [235, 286] width 98 height 18
select select "1"
click at [186, 277] on select "Home About Us -- Privacy -- Legal Notice Programs Get Involved For Educators Fo…" at bounding box center [235, 286] width 98 height 18
select select
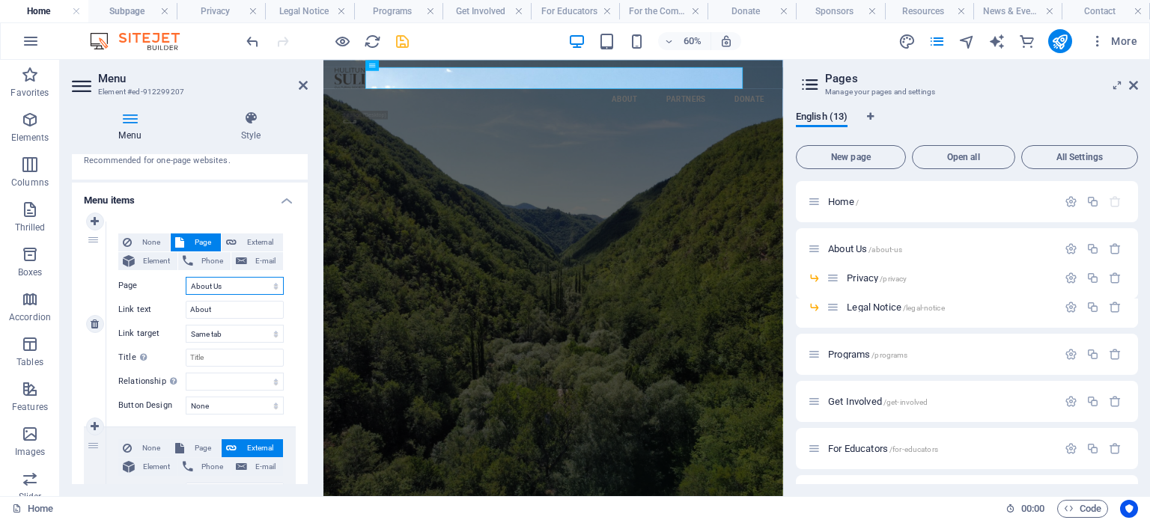
select select
click at [246, 285] on select "Home About Us -- Privacy -- Legal Notice Programs Get Involved For Educators Fo…" at bounding box center [235, 286] width 98 height 18
select select "4"
click at [186, 277] on select "Home About Us -- Privacy -- Legal Notice Programs Get Involved For Educators Fo…" at bounding box center [235, 286] width 98 height 18
select select
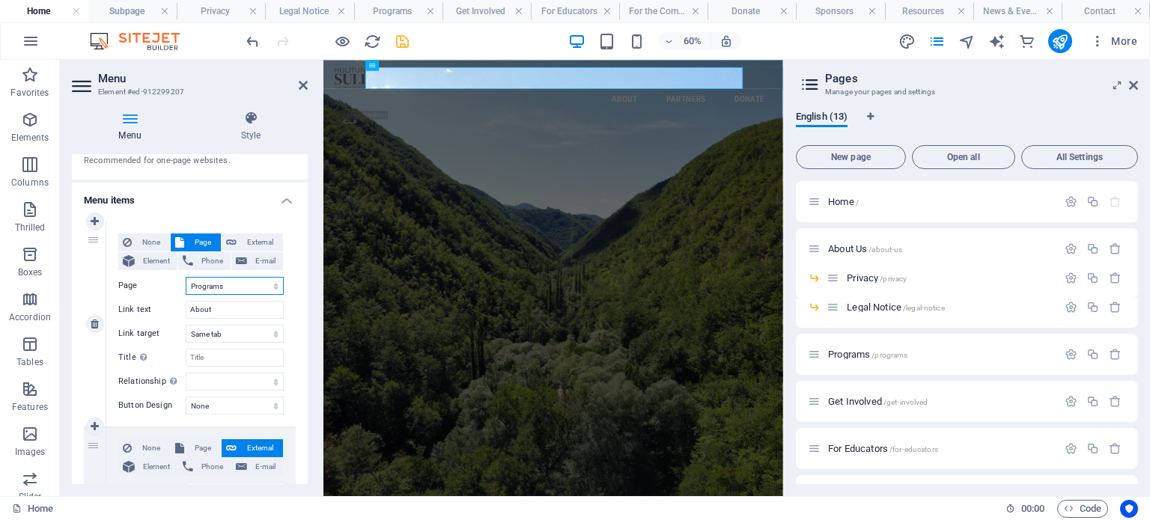
select select
click at [201, 311] on input "About" at bounding box center [235, 310] width 98 height 18
type input "Programs"
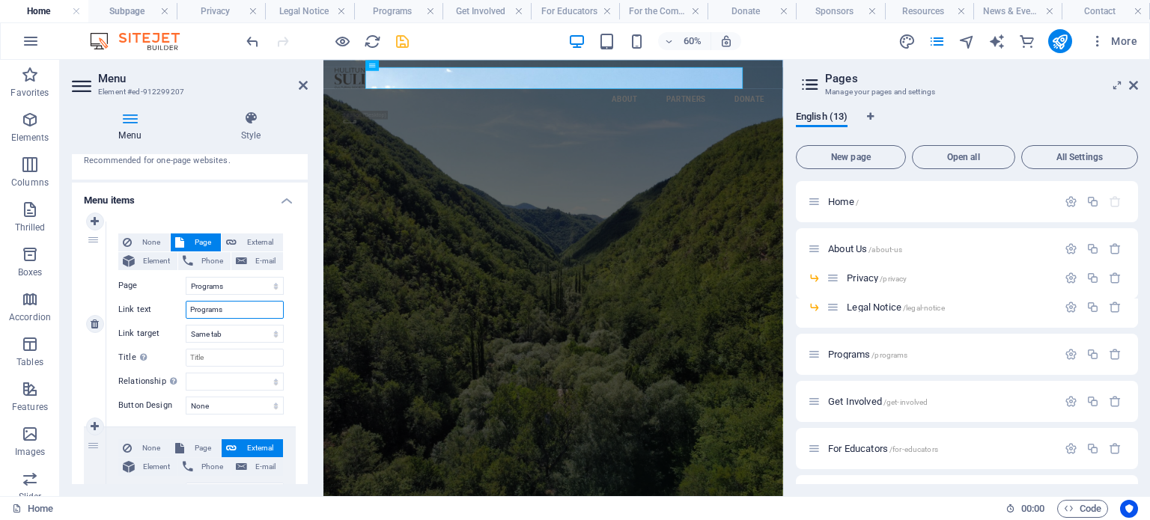
select select
type input "Programs"
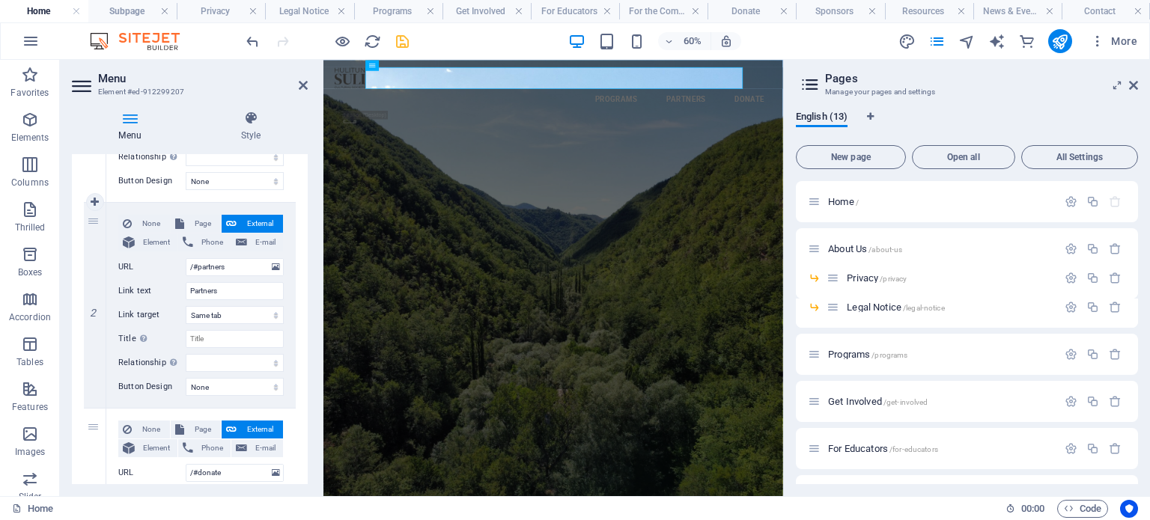
scroll to position [225, 0]
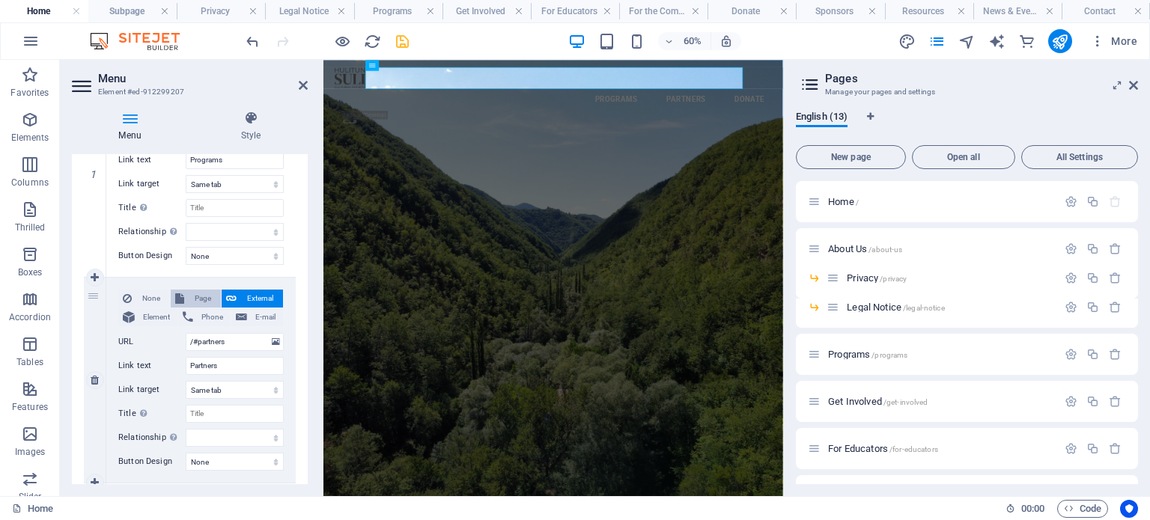
click at [200, 293] on span "Page" at bounding box center [203, 299] width 28 height 18
select select
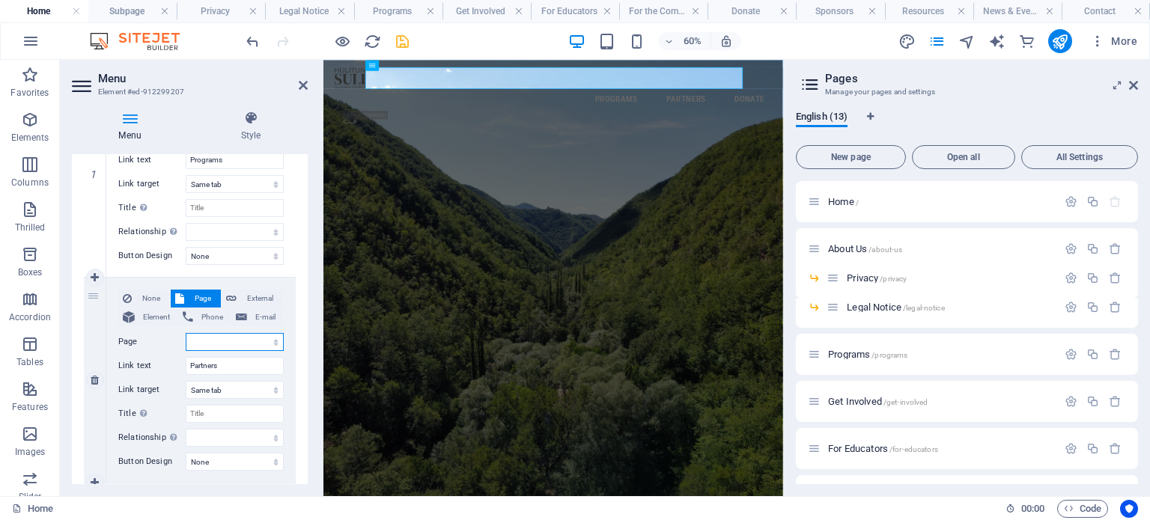
click at [232, 338] on select "Home About Us -- Privacy -- Legal Notice Programs Get Involved For Educators Fo…" at bounding box center [235, 342] width 98 height 18
select select "5"
click at [186, 333] on select "Home About Us -- Privacy -- Legal Notice Programs Get Involved For Educators Fo…" at bounding box center [235, 342] width 98 height 18
select select
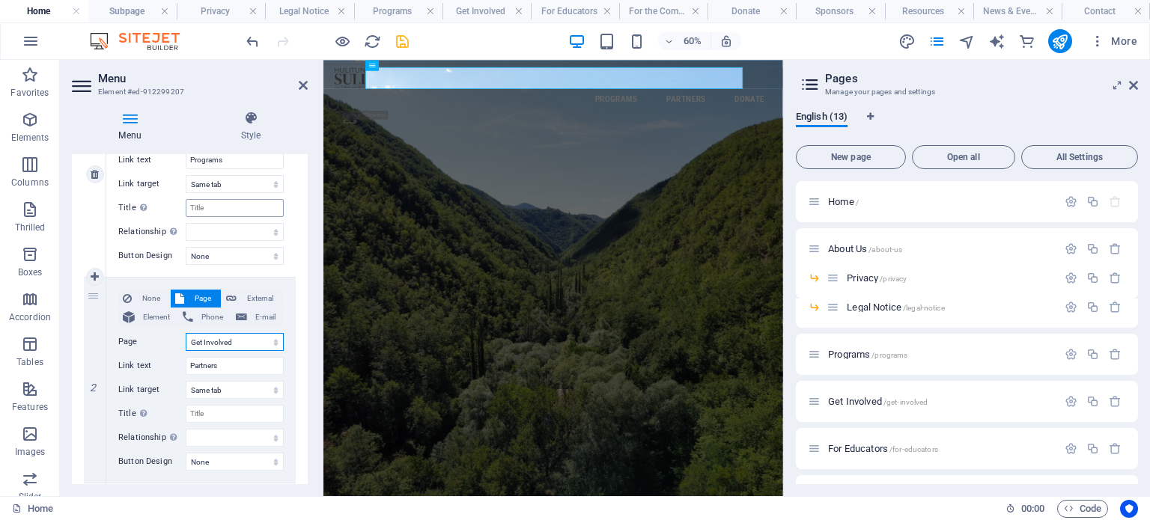
select select
type input "Get"
select select
type input "Get I"
select select
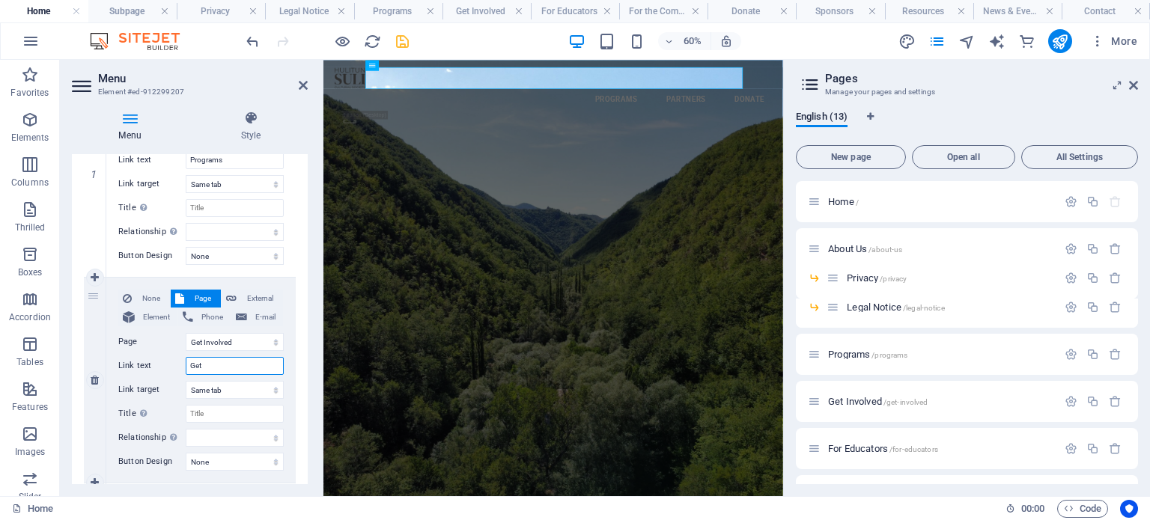
select select
type input "Get Involved"
select select
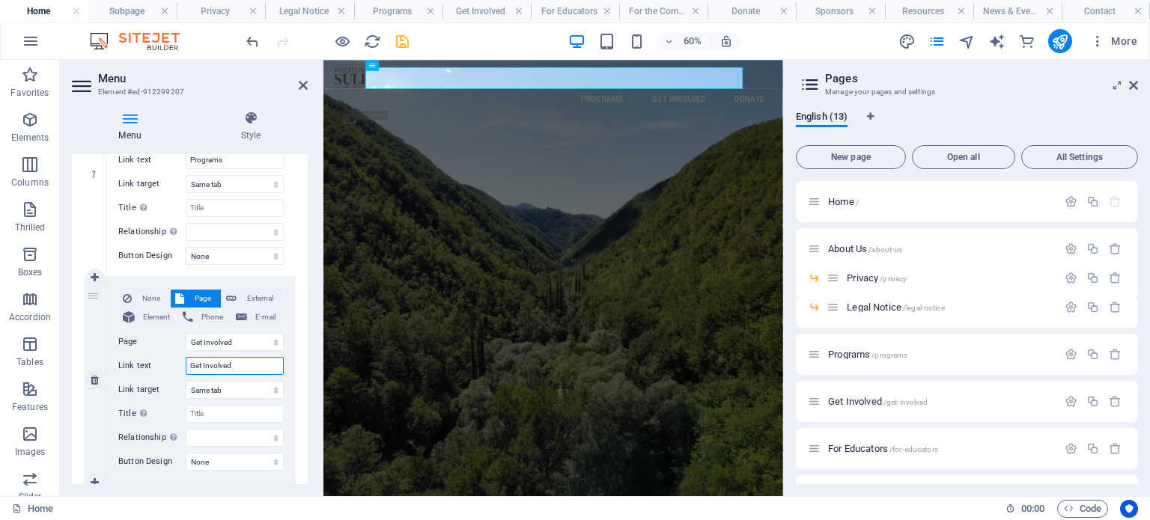
type input "Get Involved"
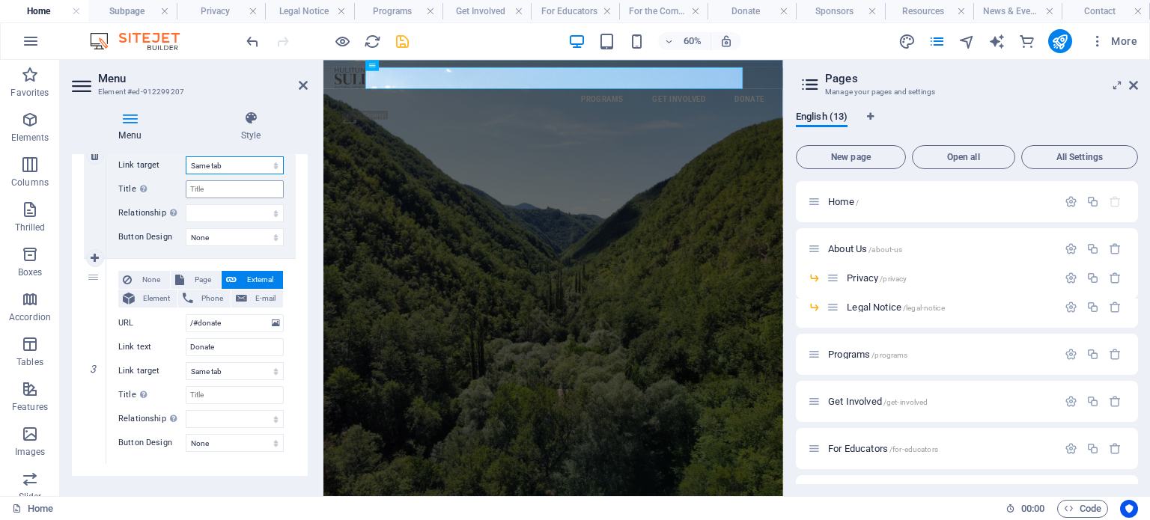
scroll to position [470, 0]
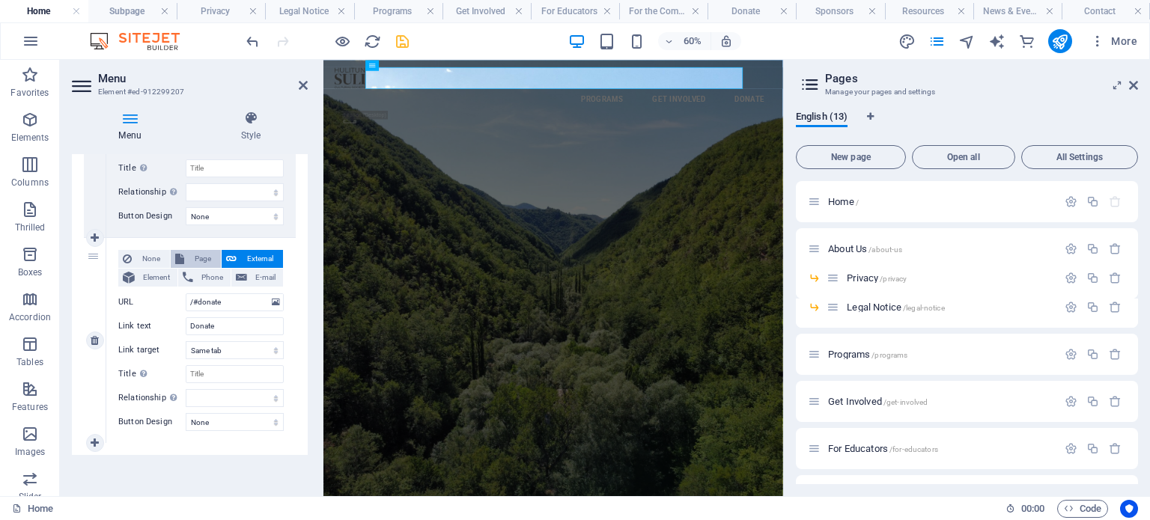
click at [199, 255] on font "Page" at bounding box center [203, 259] width 16 height 8
select select
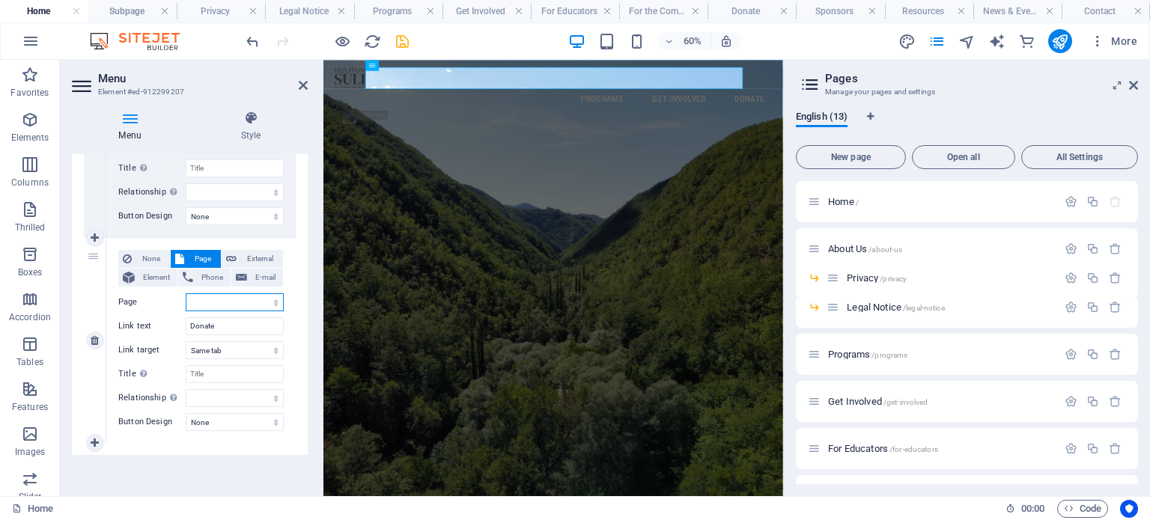
click at [216, 297] on select "Home About Us -- Privacy -- Legal Notice Programs Get Involved For Educators Fo…" at bounding box center [235, 303] width 98 height 18
select select "6"
click at [186, 294] on select "Home About Us -- Privacy -- Legal Notice Programs Get Involved For Educators Fo…" at bounding box center [235, 303] width 98 height 18
select select
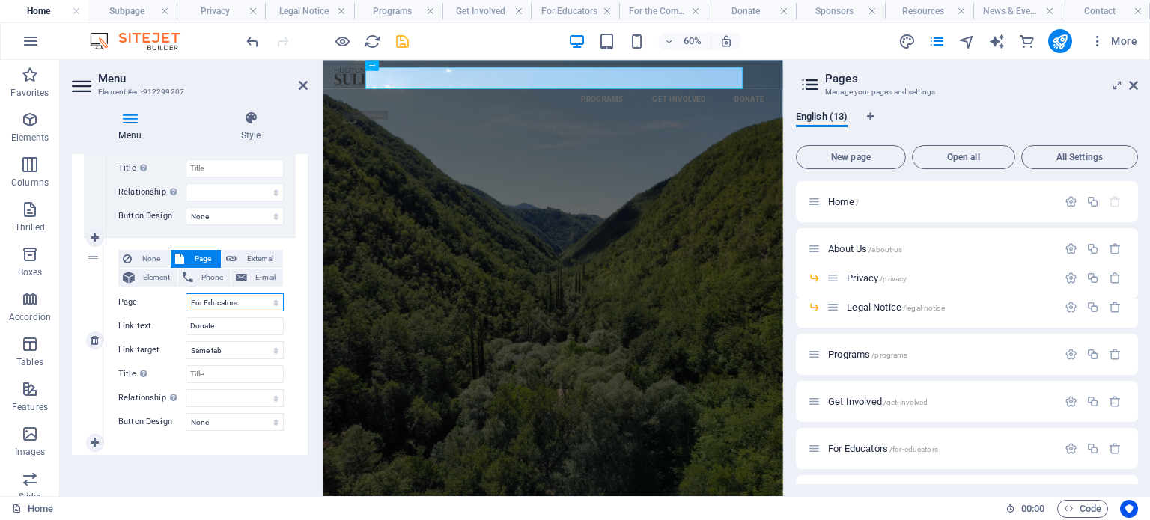
select select
drag, startPoint x: 219, startPoint y: 329, endPoint x: 169, endPoint y: 328, distance: 49.4
click at [169, 328] on div "Link text Donate" at bounding box center [200, 327] width 165 height 18
type input "For"
select select
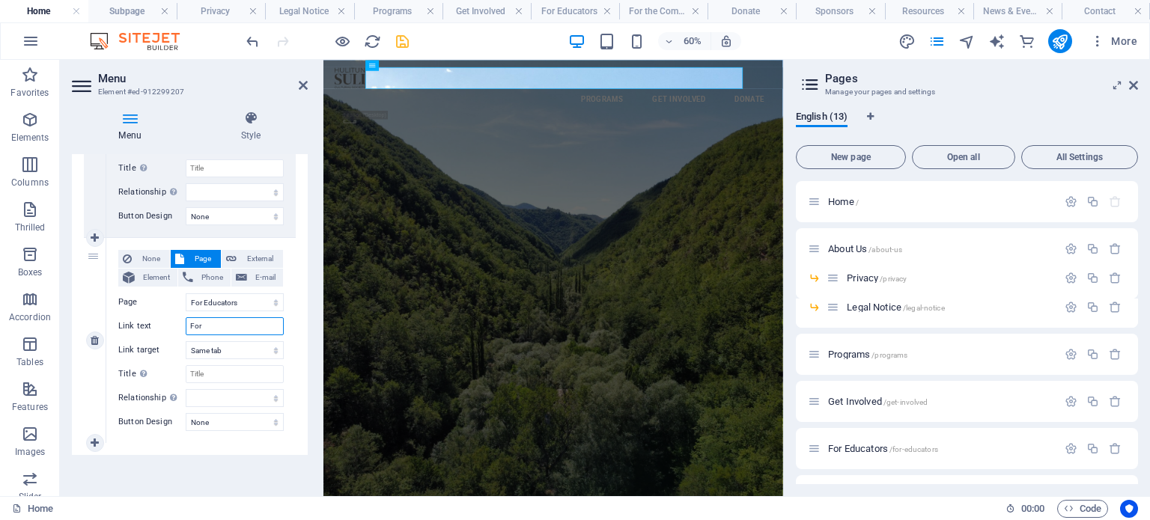
select select
type input "For Educators"
select select
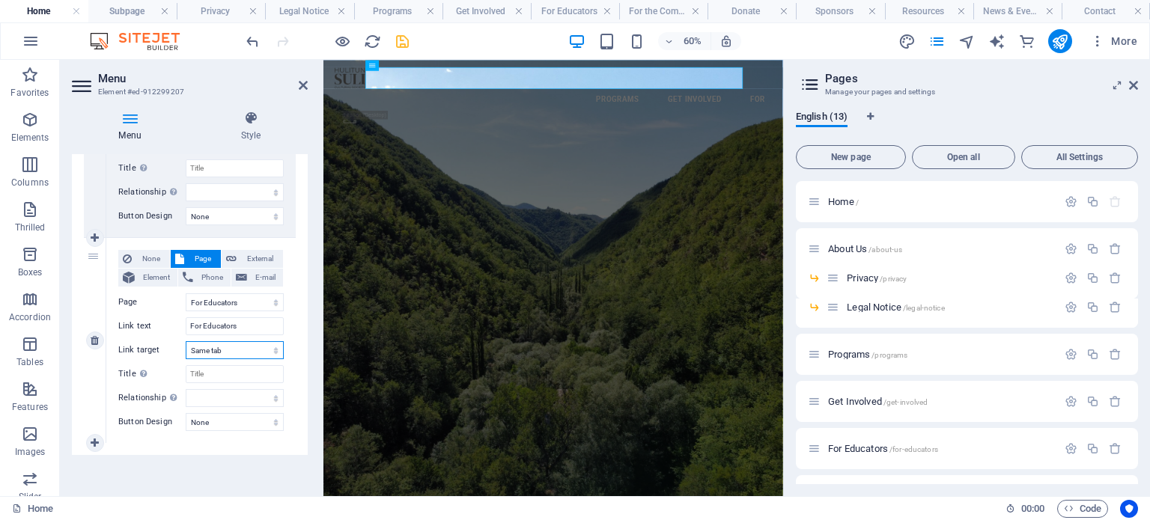
select select
click at [95, 440] on icon at bounding box center [95, 443] width 8 height 10
select select
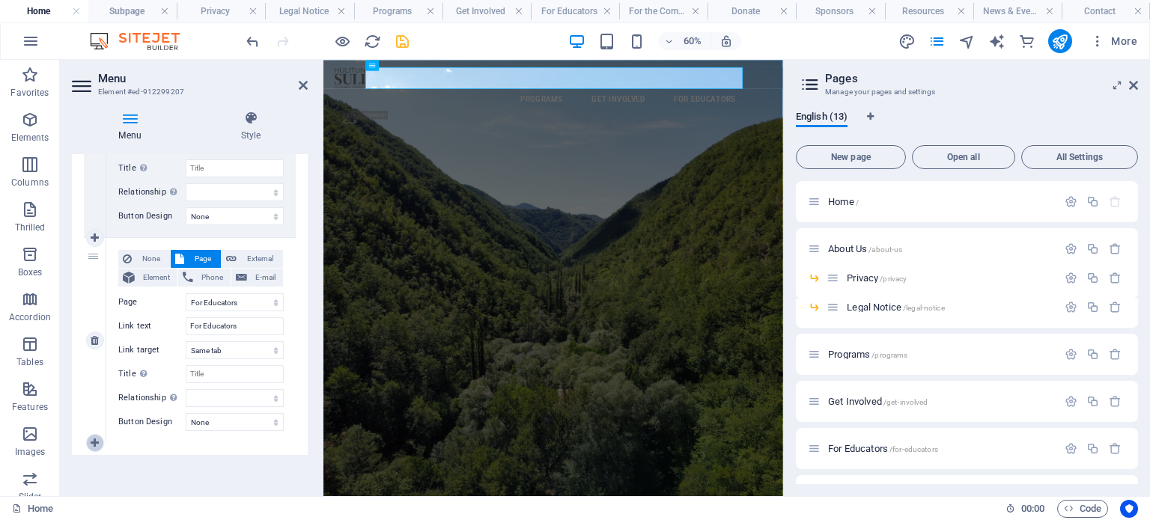
select select
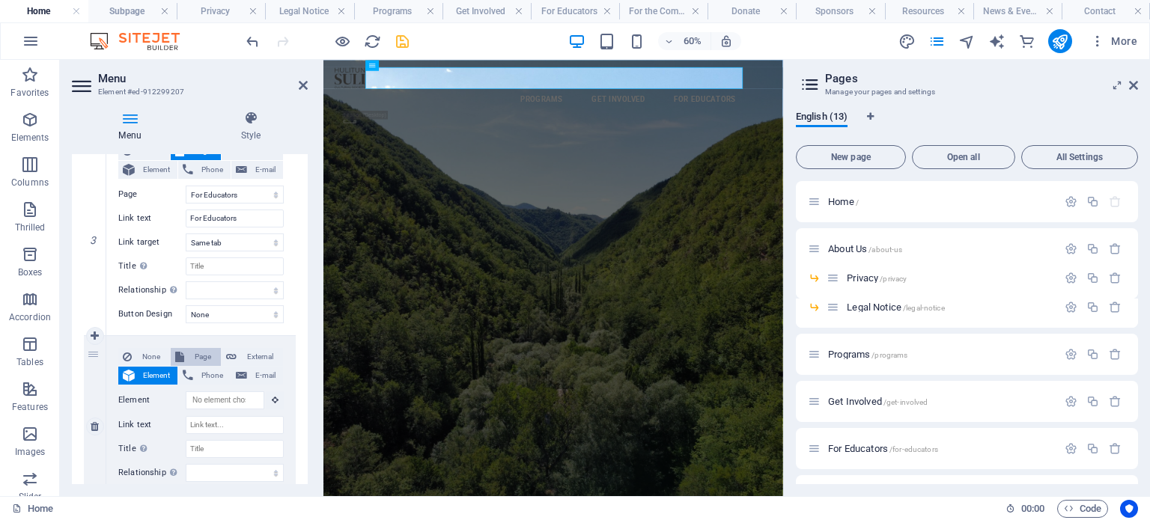
click at [198, 354] on font "Page" at bounding box center [203, 357] width 16 height 8
select select
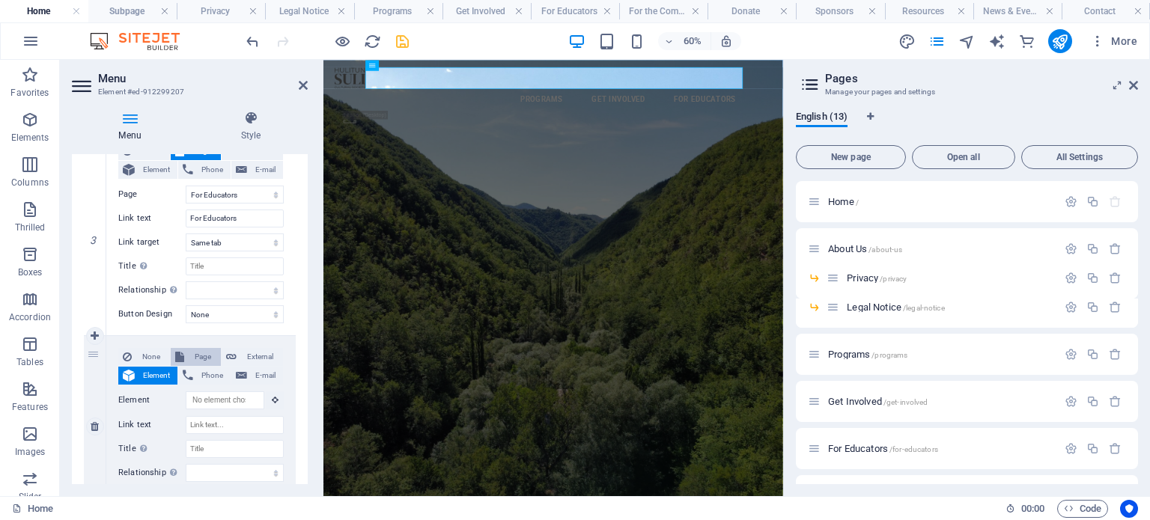
select select
click at [214, 400] on select "Home About Us -- Privacy -- Legal Notice Programs Get Involved For Educators Fo…" at bounding box center [235, 401] width 98 height 18
select select "7"
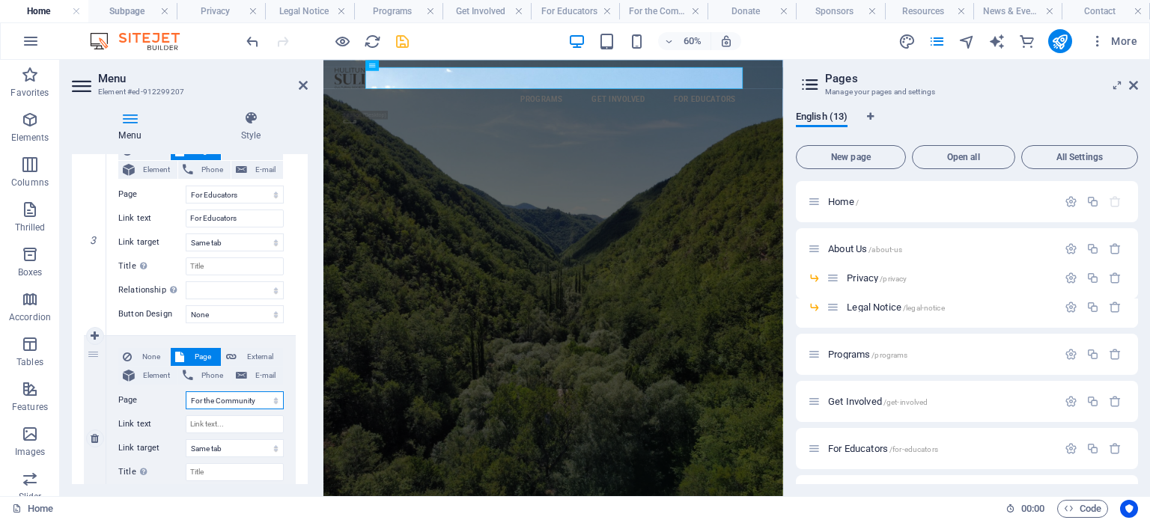
click at [186, 392] on select "Home About Us -- Privacy -- Legal Notice Programs Get Involved For Educators Fo…" at bounding box center [235, 401] width 98 height 18
select select
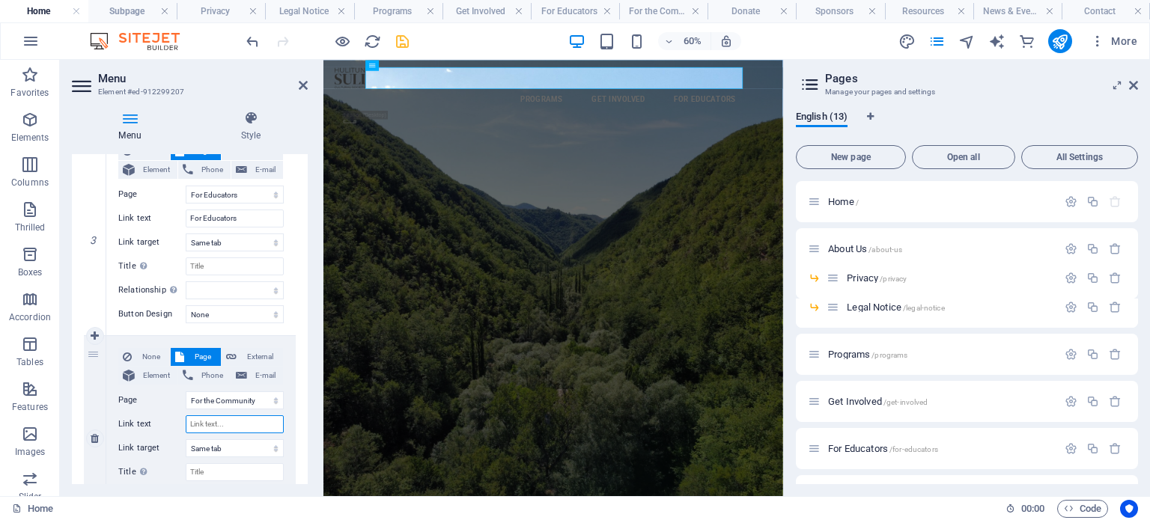
click at [208, 429] on input "Link text" at bounding box center [235, 425] width 98 height 18
type input "For the"
select select
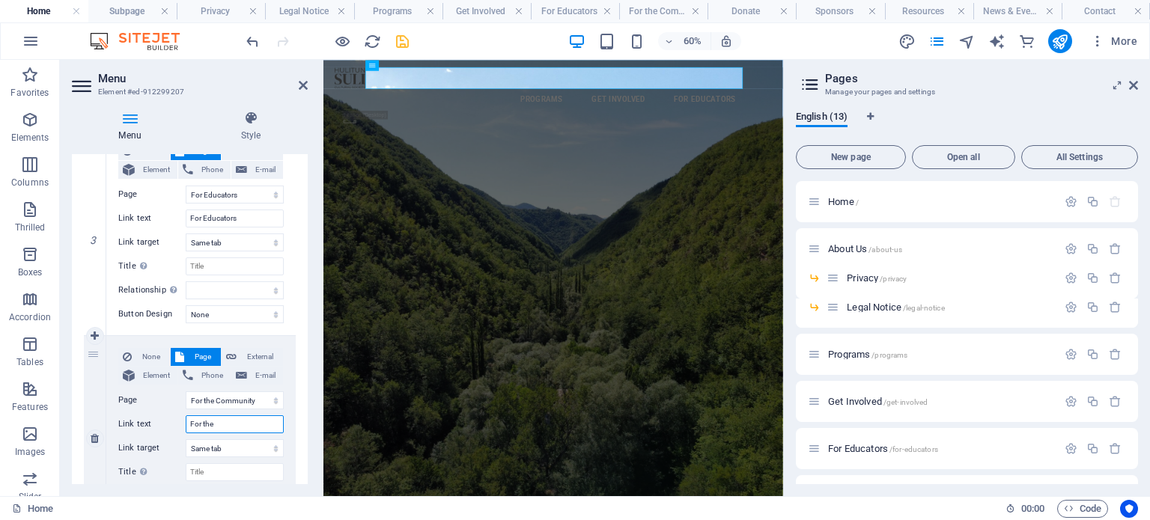
select select
type input "For the Community"
select select
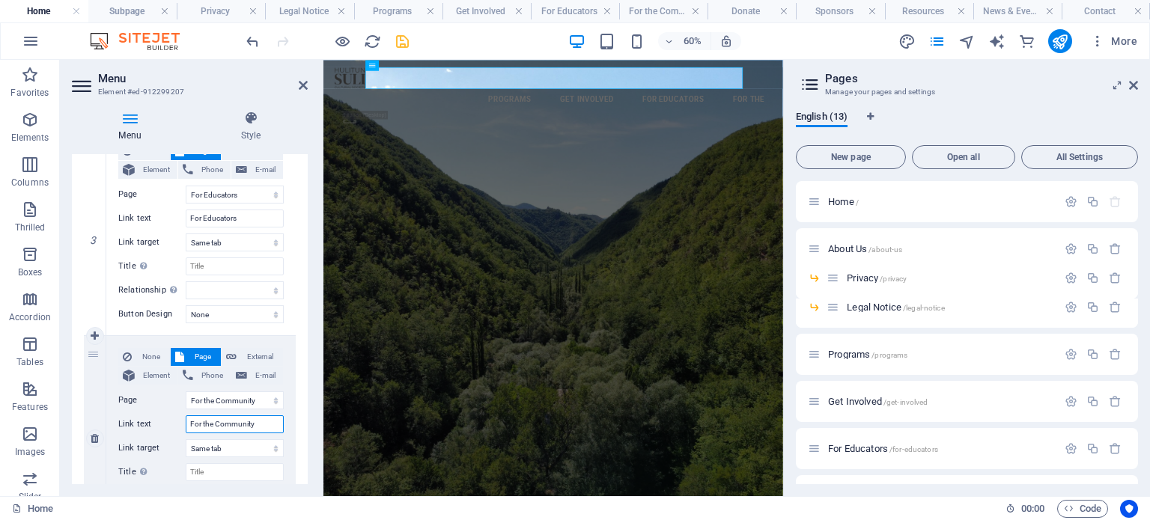
select select
type input "For the Community"
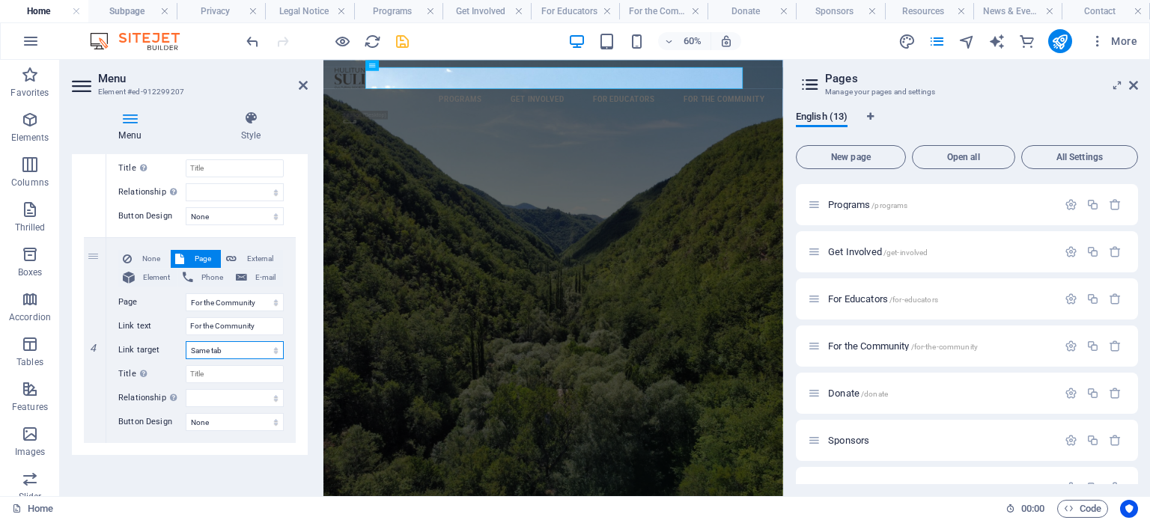
scroll to position [225, 0]
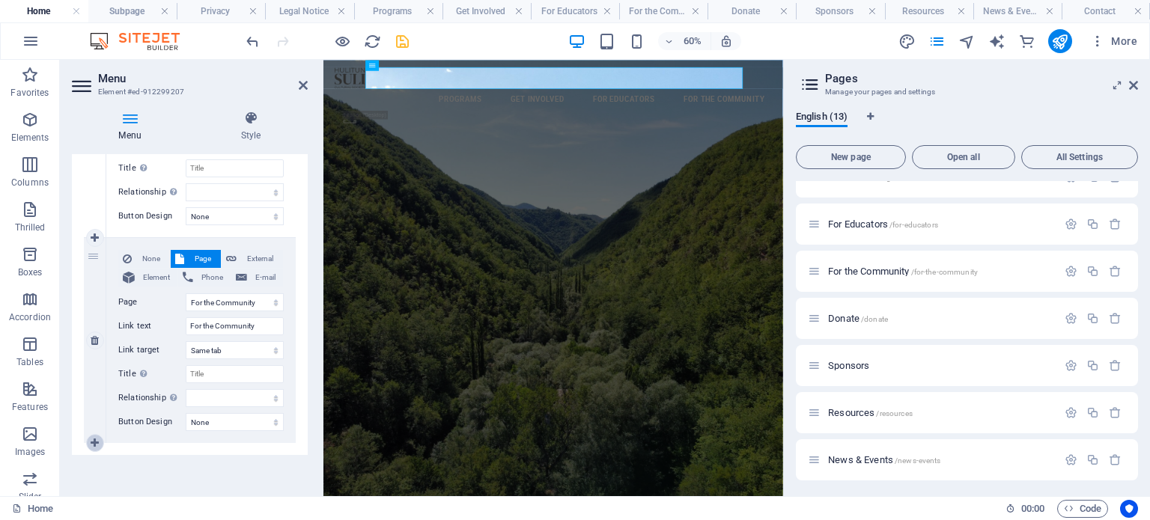
click at [96, 446] on icon at bounding box center [95, 443] width 8 height 10
select select
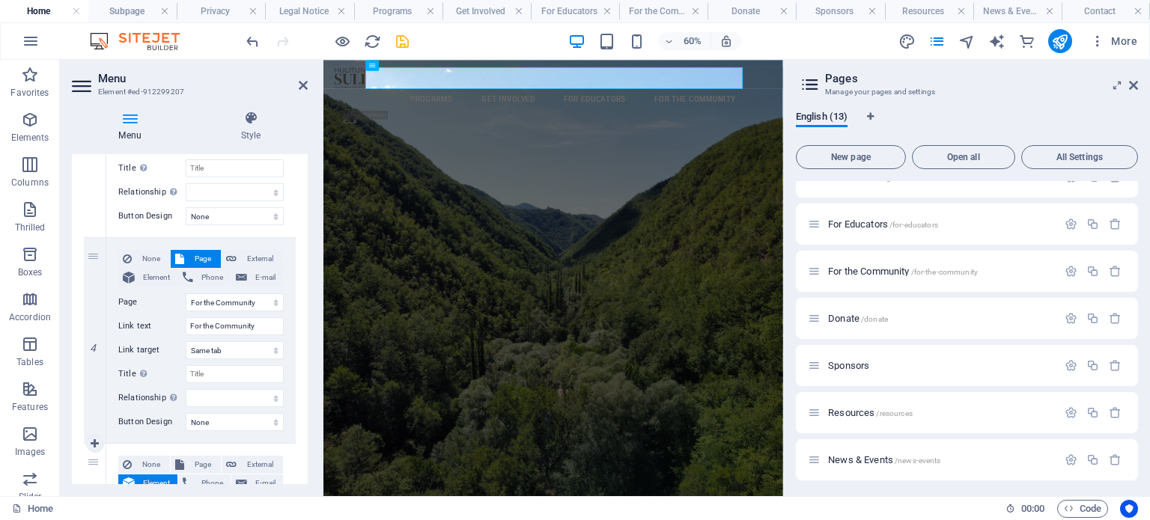
scroll to position [859, 0]
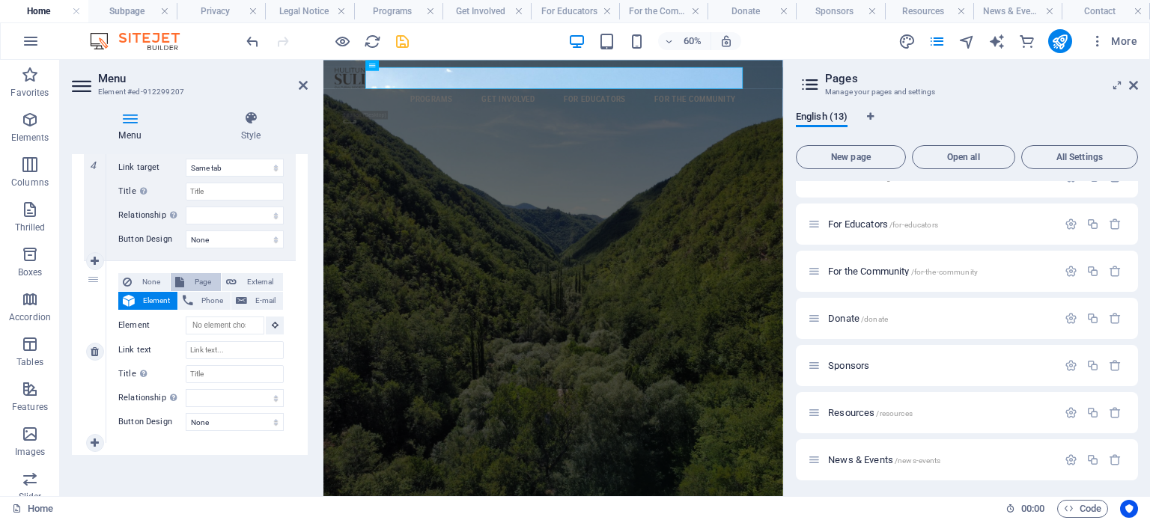
click at [201, 279] on font "Page" at bounding box center [203, 282] width 16 height 8
select select
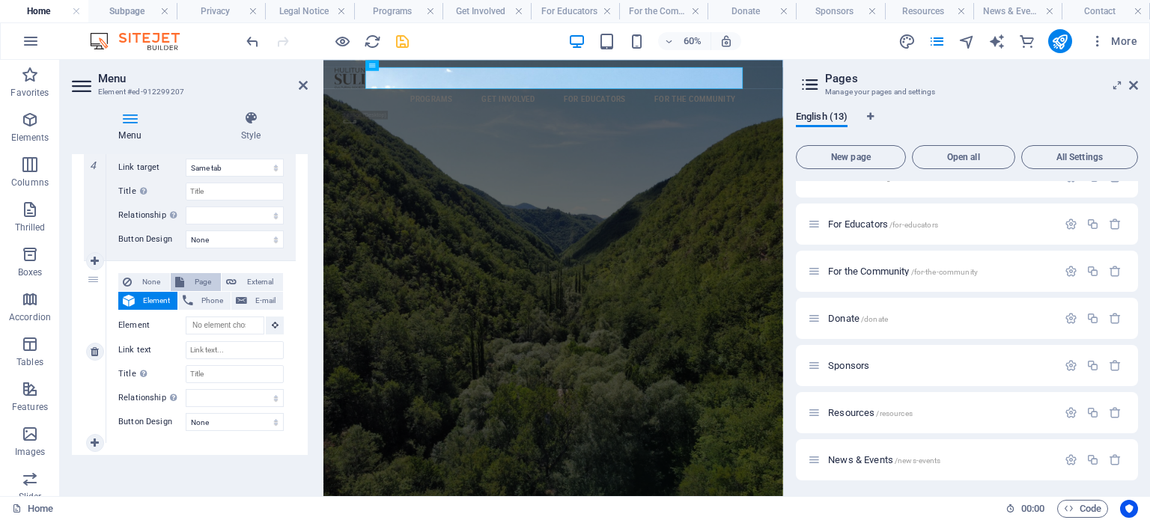
select select
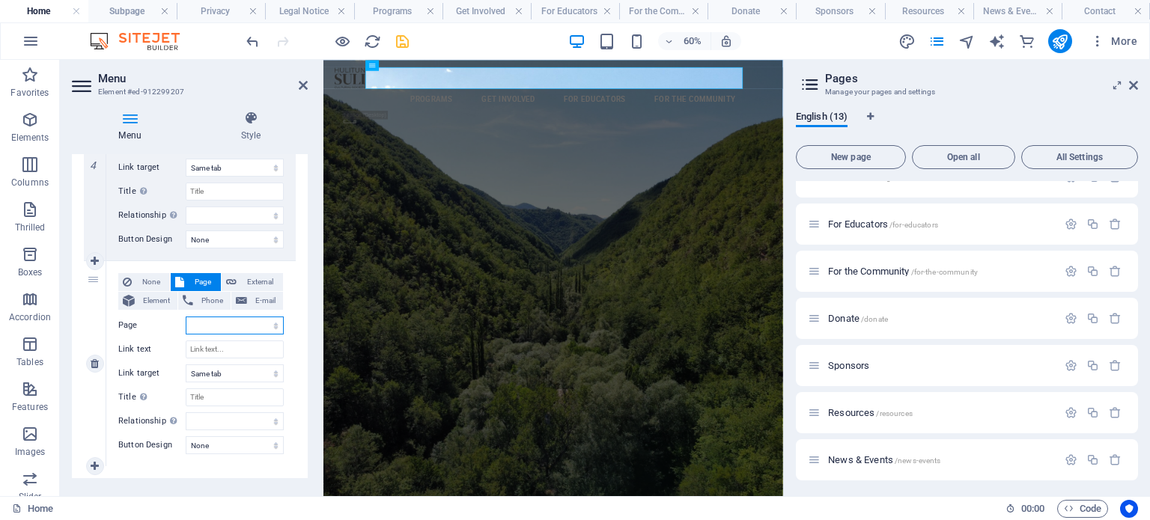
click at [212, 318] on select "Home About Us -- Privacy -- Legal Notice Programs Get Involved For Educators Fo…" at bounding box center [235, 326] width 98 height 18
select select "8"
click at [186, 317] on select "Home About Us -- Privacy -- Legal Notice Programs Get Involved For Educators Fo…" at bounding box center [235, 326] width 98 height 18
select select
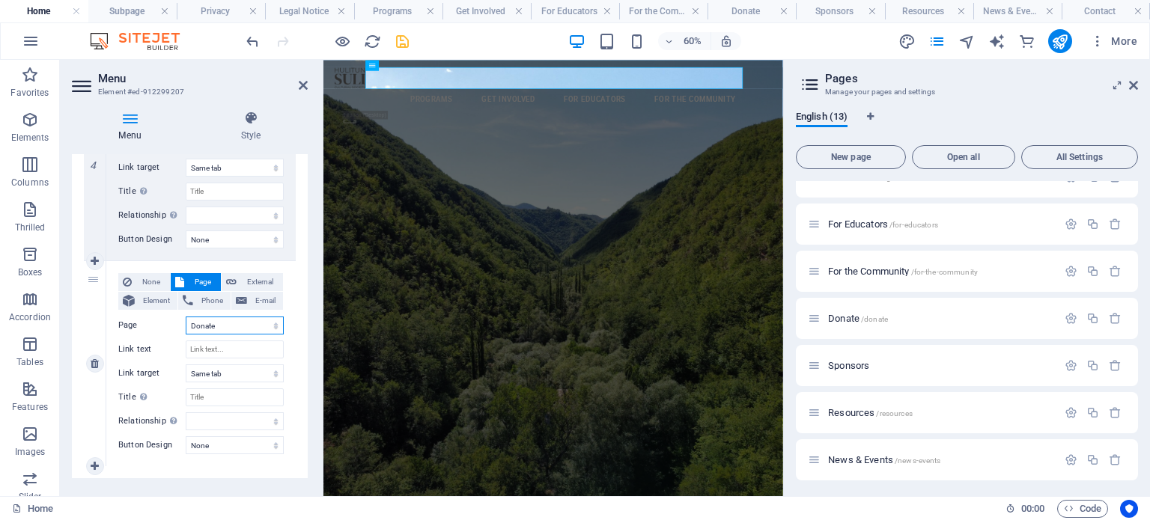
select select
click at [231, 344] on input "Link text" at bounding box center [235, 350] width 98 height 18
type input "Donate"
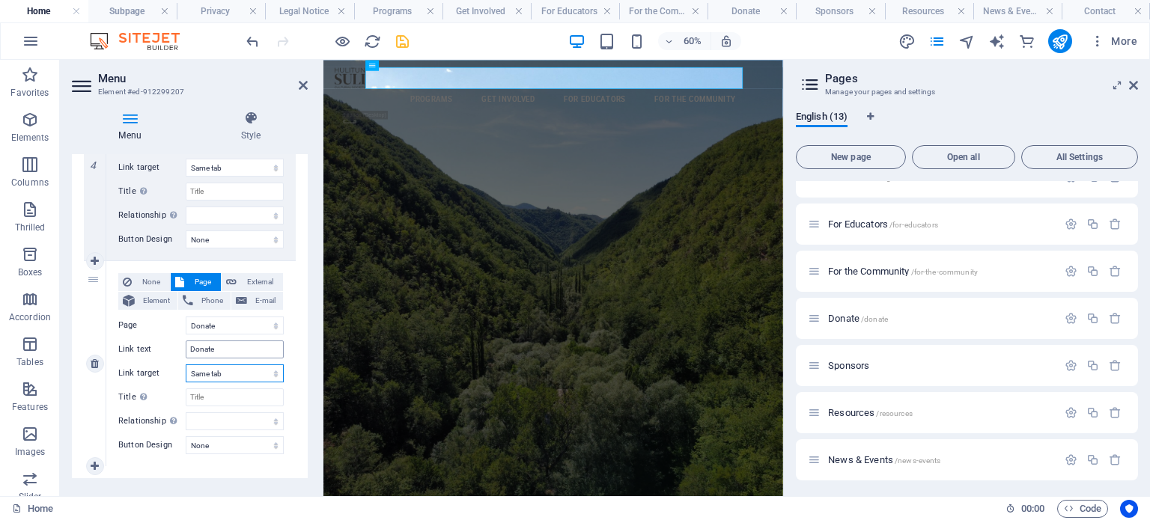
select select
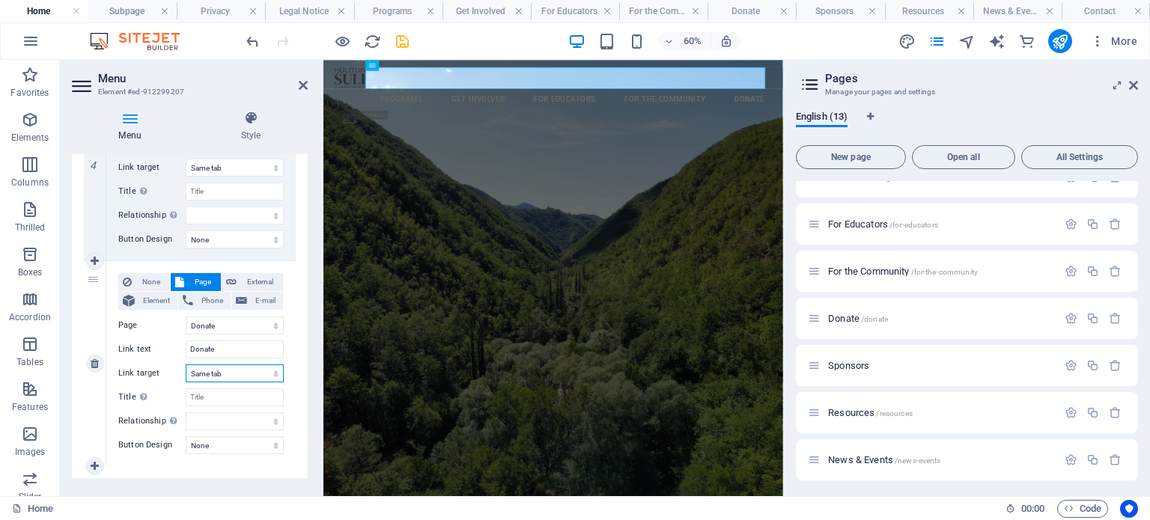
scroll to position [882, 0]
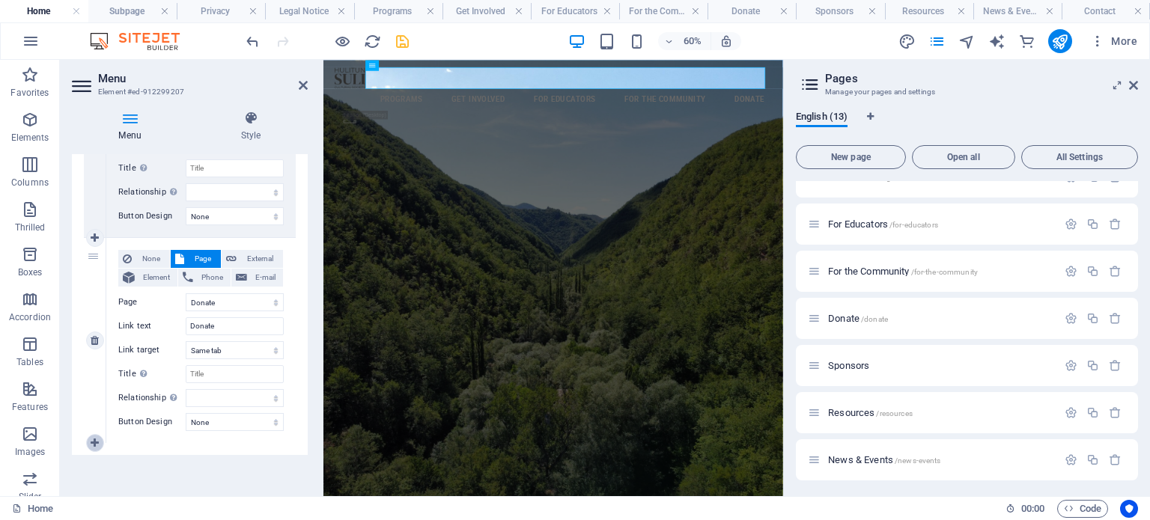
click at [94, 441] on icon at bounding box center [95, 443] width 8 height 10
select select
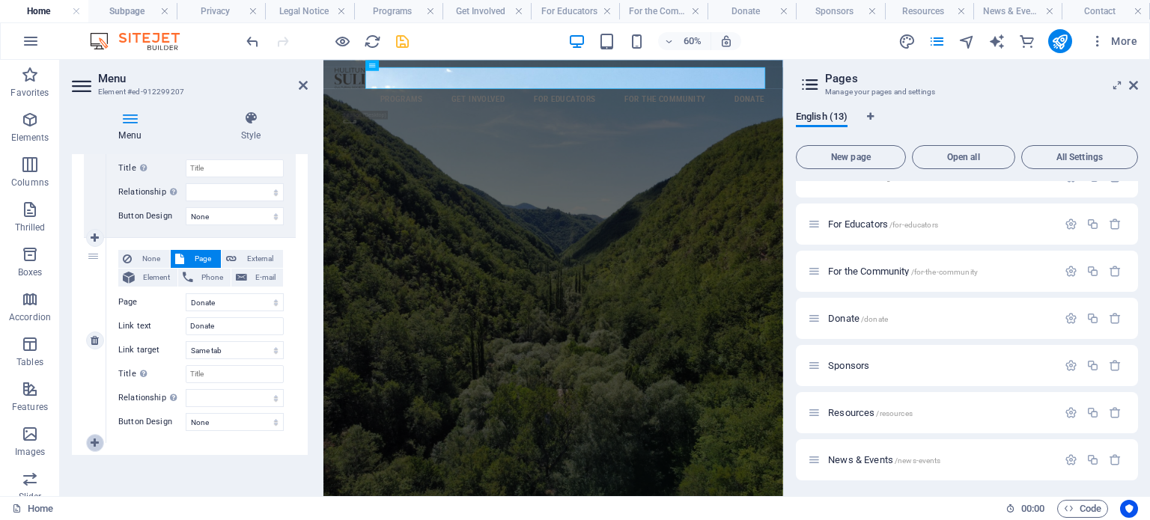
select select
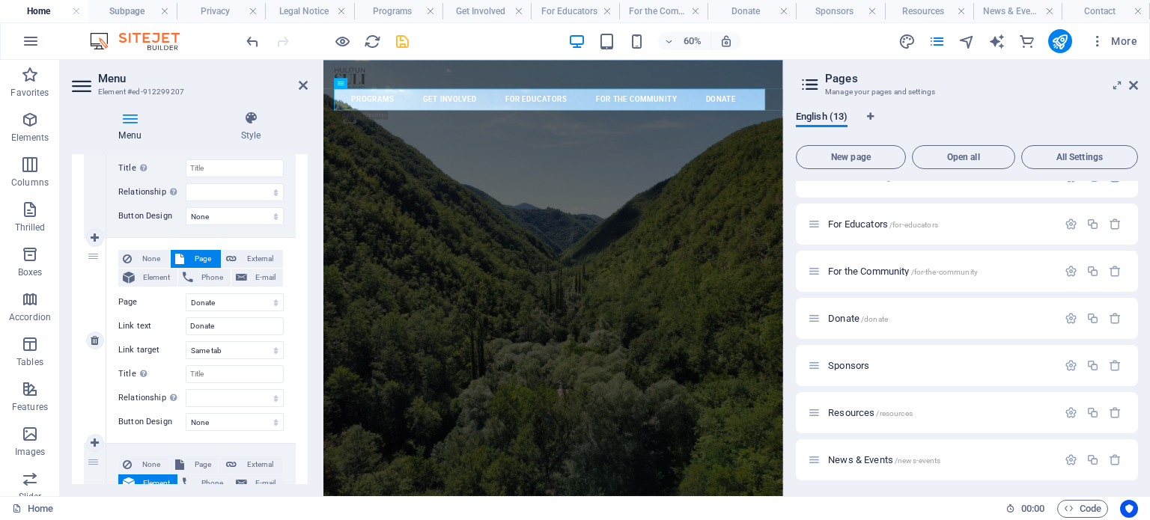
scroll to position [1064, 0]
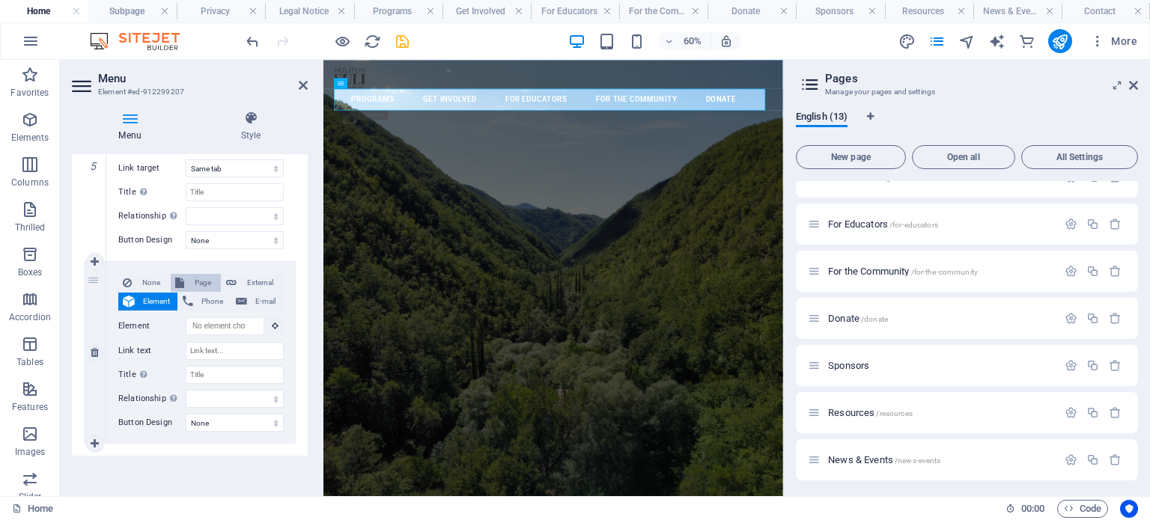
click at [195, 279] on font "Page" at bounding box center [203, 283] width 16 height 8
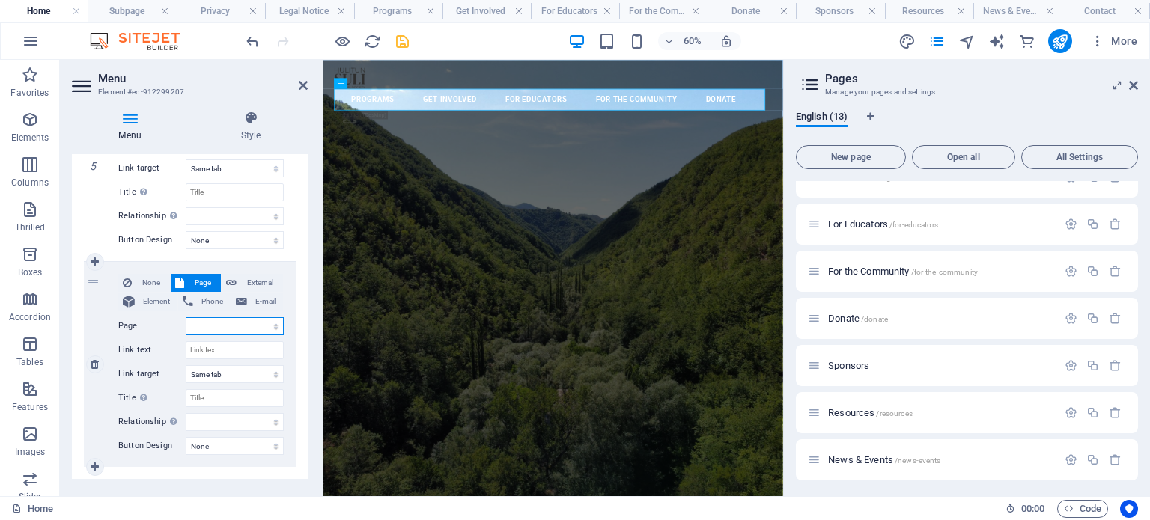
select select
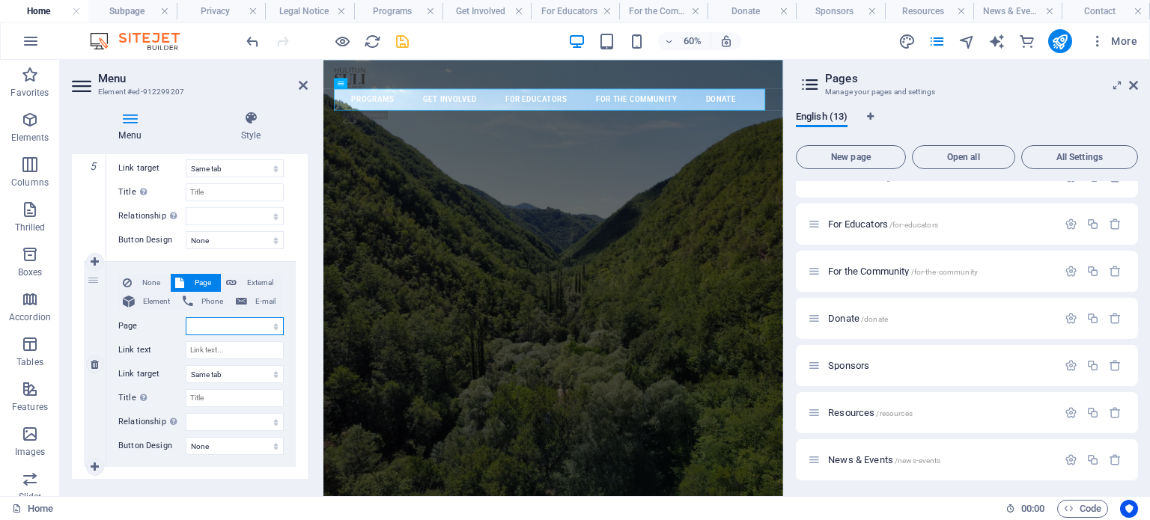
select select
click at [210, 323] on select "Home About Us -- Privacy -- Legal Notice Programs Get Involved For Educators Fo…" at bounding box center [235, 327] width 98 height 18
select select "9"
click at [186, 318] on select "Home About Us -- Privacy -- Legal Notice Programs Get Involved For Educators Fo…" at bounding box center [235, 327] width 98 height 18
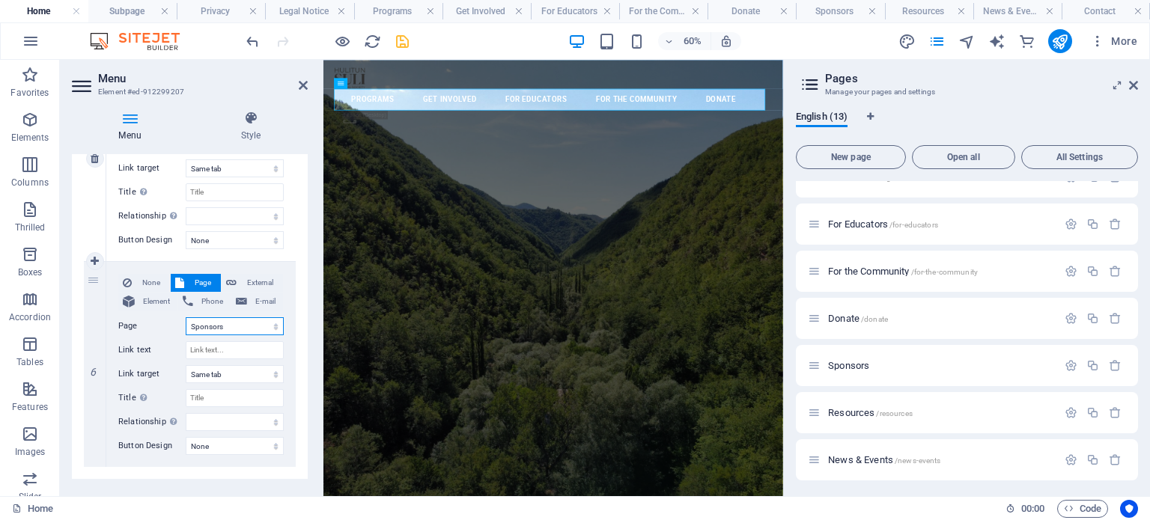
select select
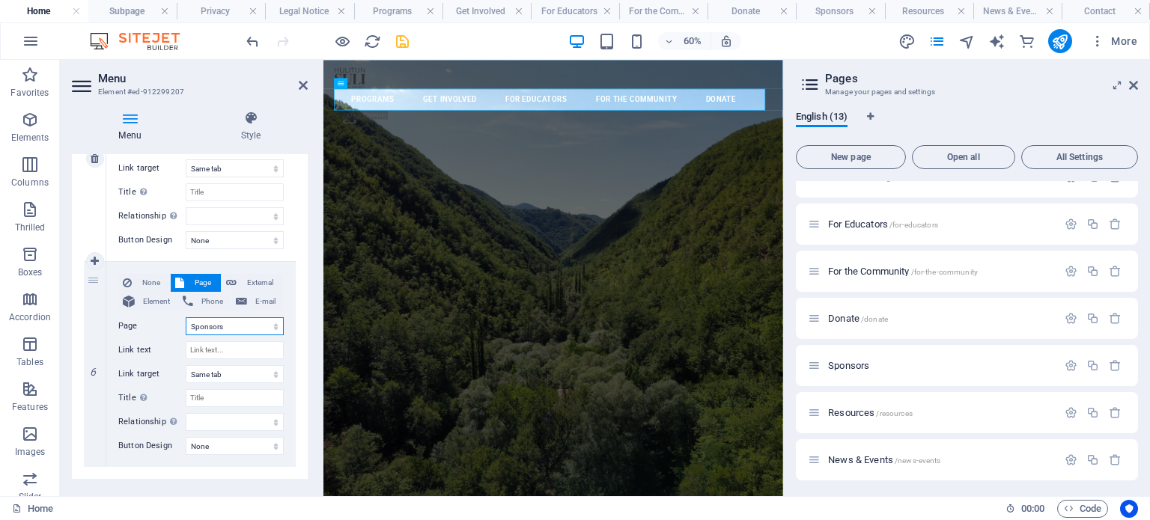
select select
click at [228, 347] on input "Link text" at bounding box center [235, 350] width 98 height 18
type input "S"
select select
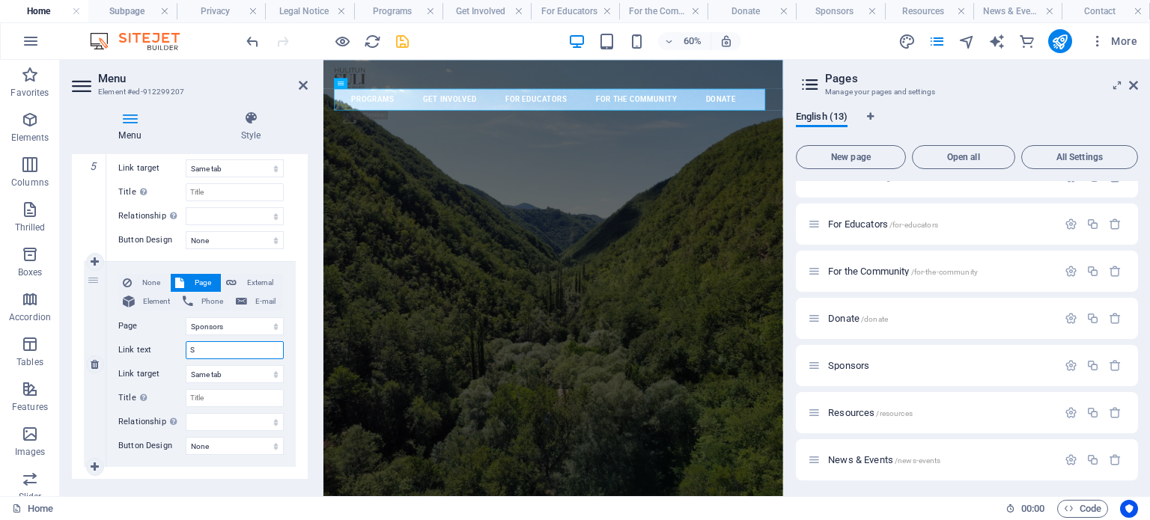
select select
type input "Sp"
select select
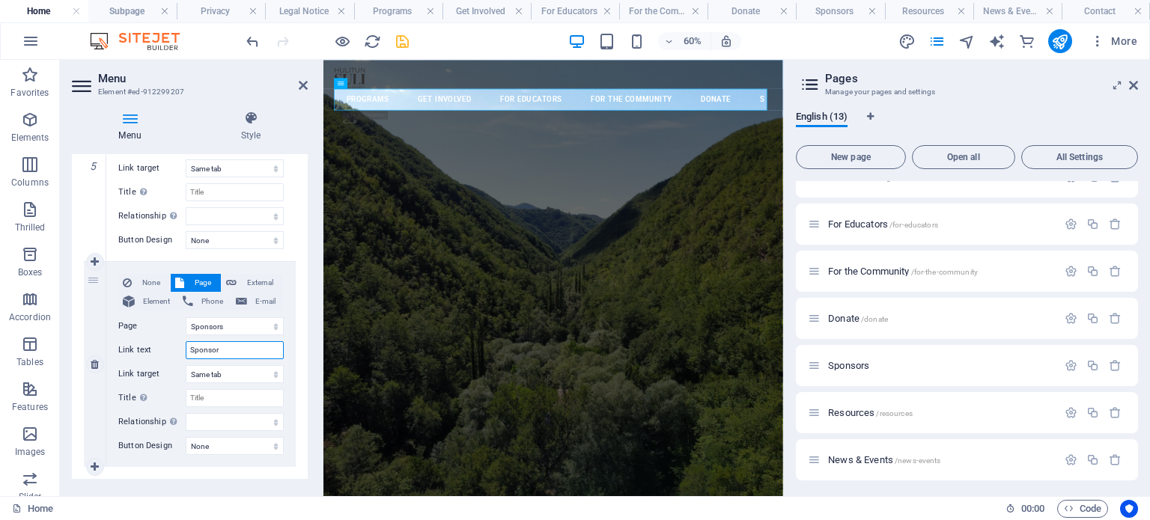
type input "Sponsors"
select select
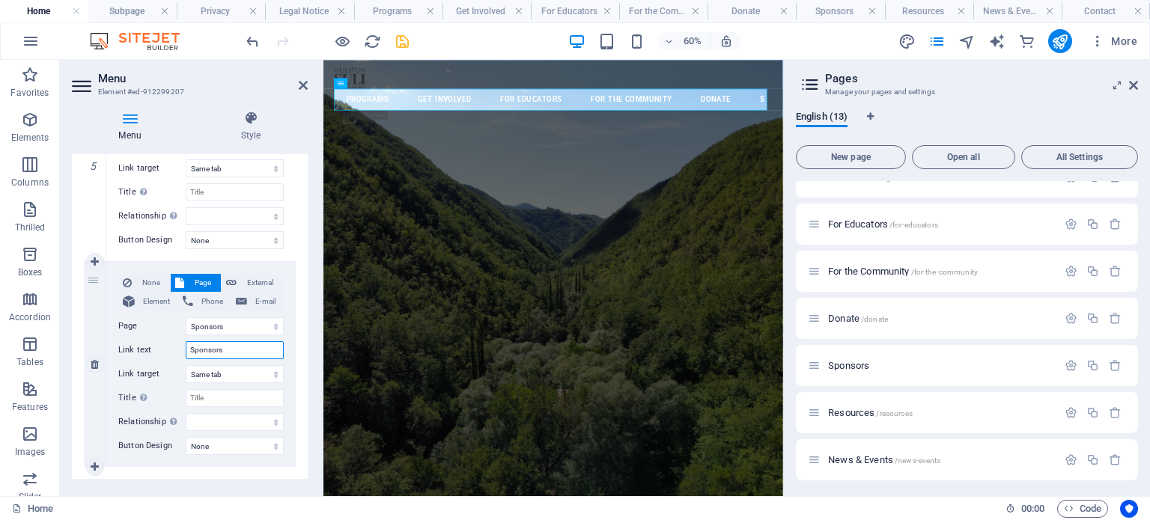
select select
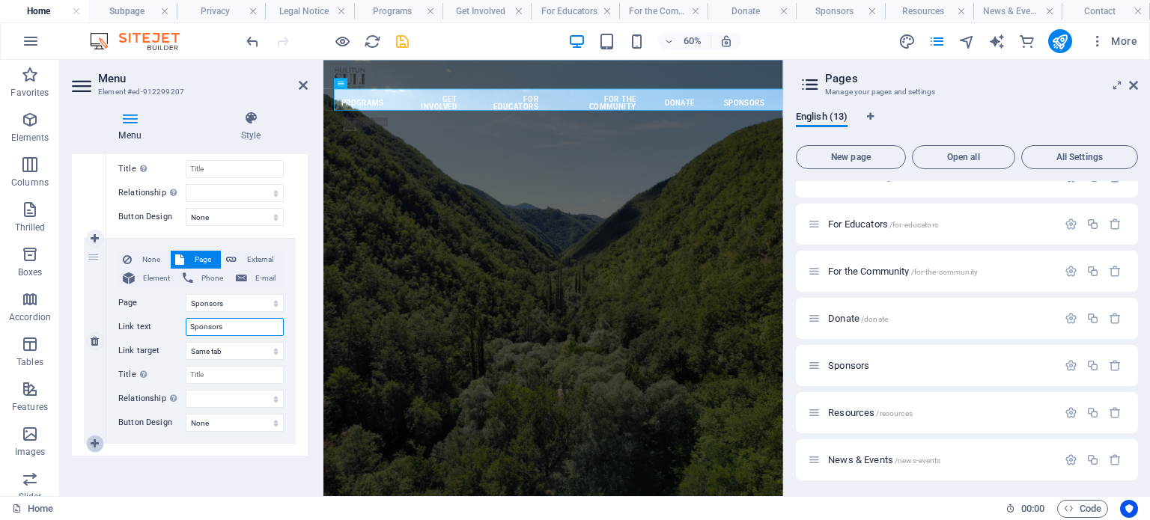
type input "Sponsors"
click at [93, 440] on icon at bounding box center [95, 444] width 8 height 10
select select
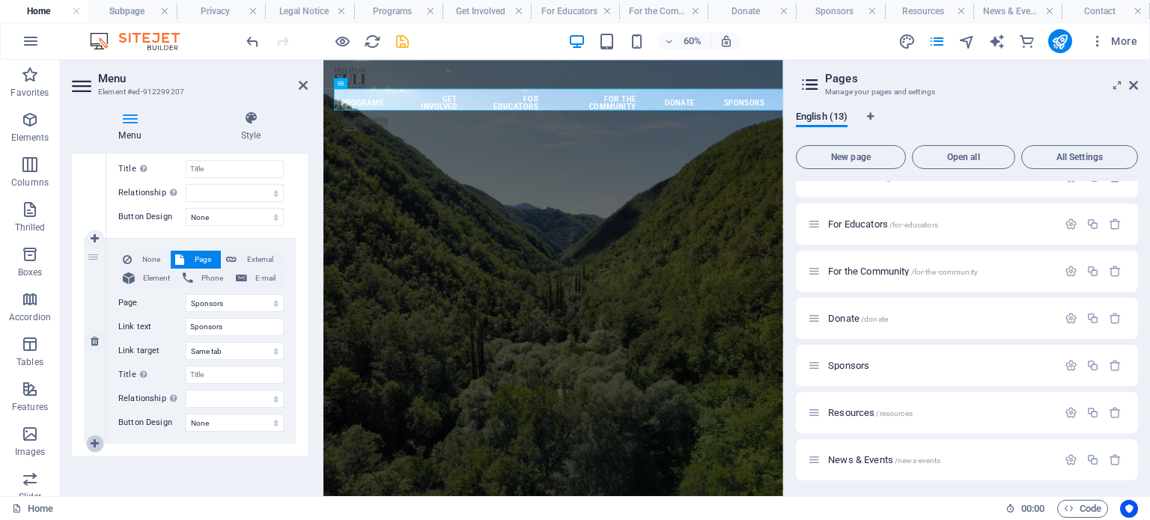
select select
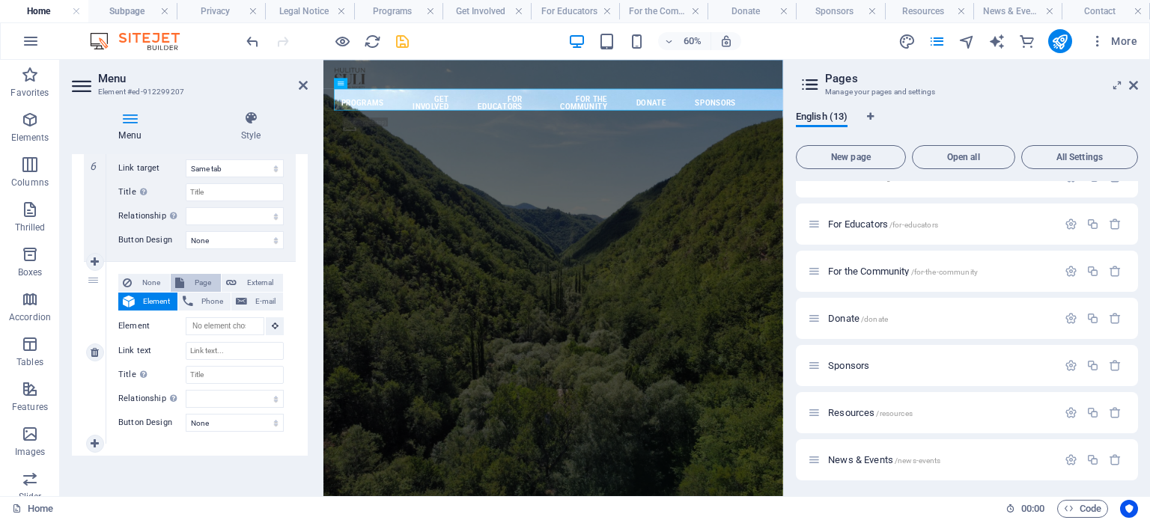
click at [204, 279] on font "Page" at bounding box center [203, 283] width 16 height 8
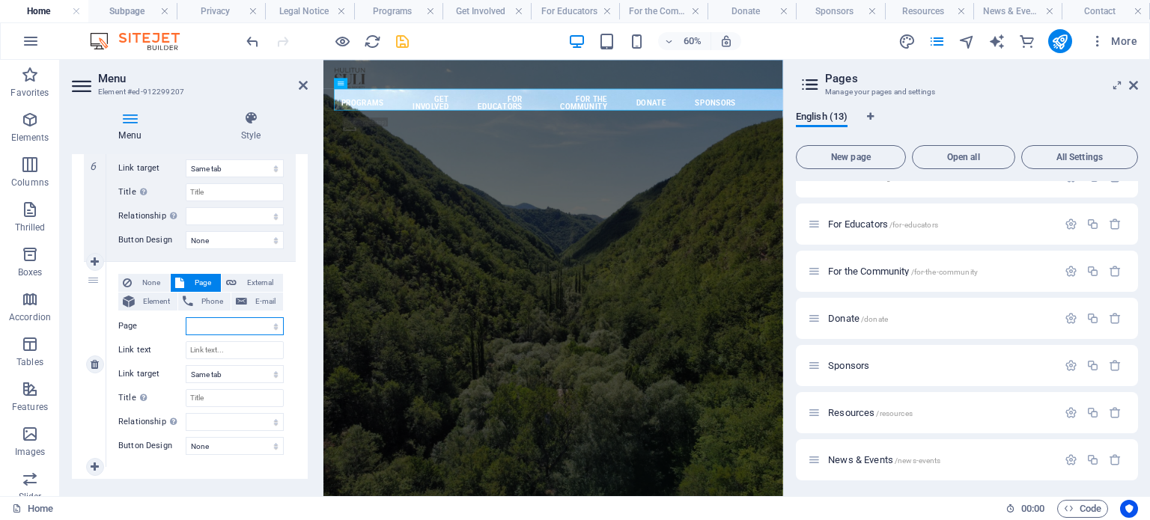
click at [222, 323] on select "Home About Us -- Privacy -- Legal Notice Programs Get Involved For Educators Fo…" at bounding box center [235, 327] width 98 height 18
click at [186, 318] on select "Home About Us -- Privacy -- Legal Notice Programs Get Involved For Educators Fo…" at bounding box center [235, 327] width 98 height 18
click at [222, 344] on input "Link text" at bounding box center [235, 350] width 98 height 18
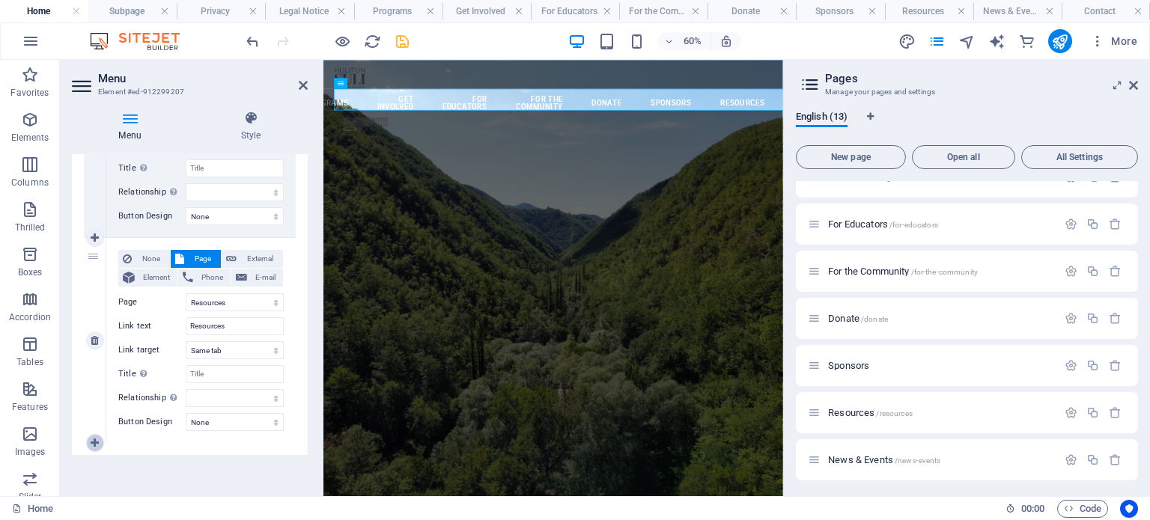
click at [98, 446] on icon at bounding box center [95, 443] width 8 height 10
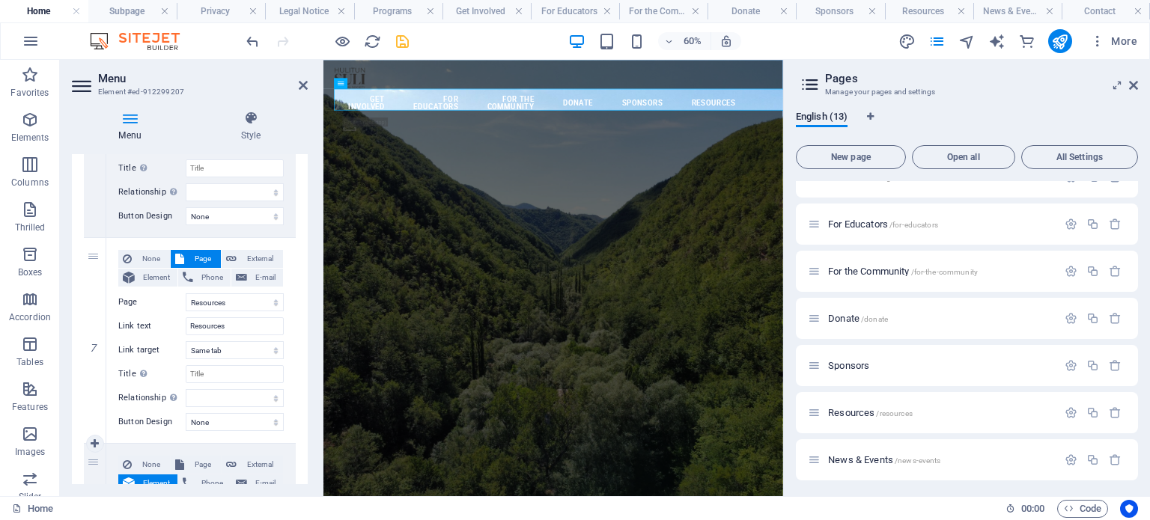
scroll to position [1444, 0]
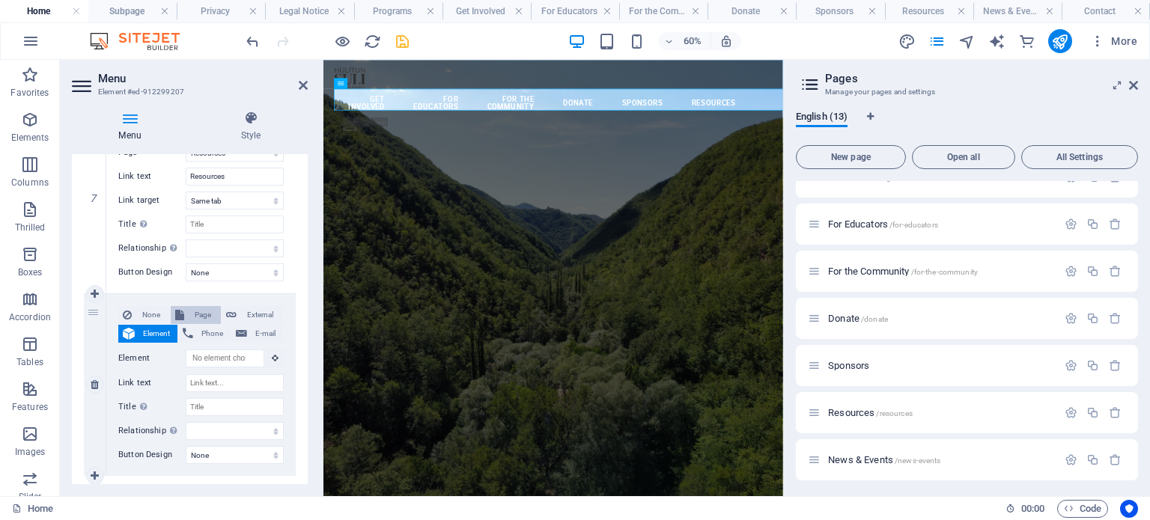
click at [199, 315] on font "Page" at bounding box center [203, 315] width 16 height 8
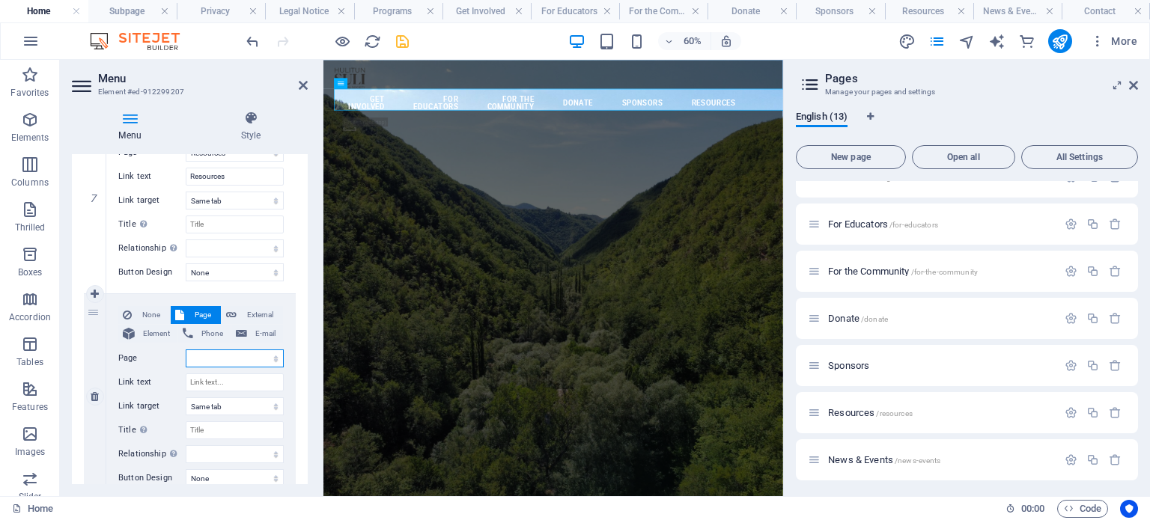
click at [232, 357] on select "Home About Us -- Privacy -- Legal Notice Programs Get Involved For Educators Fo…" at bounding box center [235, 359] width 98 height 18
click at [186, 350] on select "Home About Us -- Privacy -- Legal Notice Programs Get Involved For Educators Fo…" at bounding box center [235, 359] width 98 height 18
click at [228, 380] on input "Link text" at bounding box center [235, 383] width 98 height 18
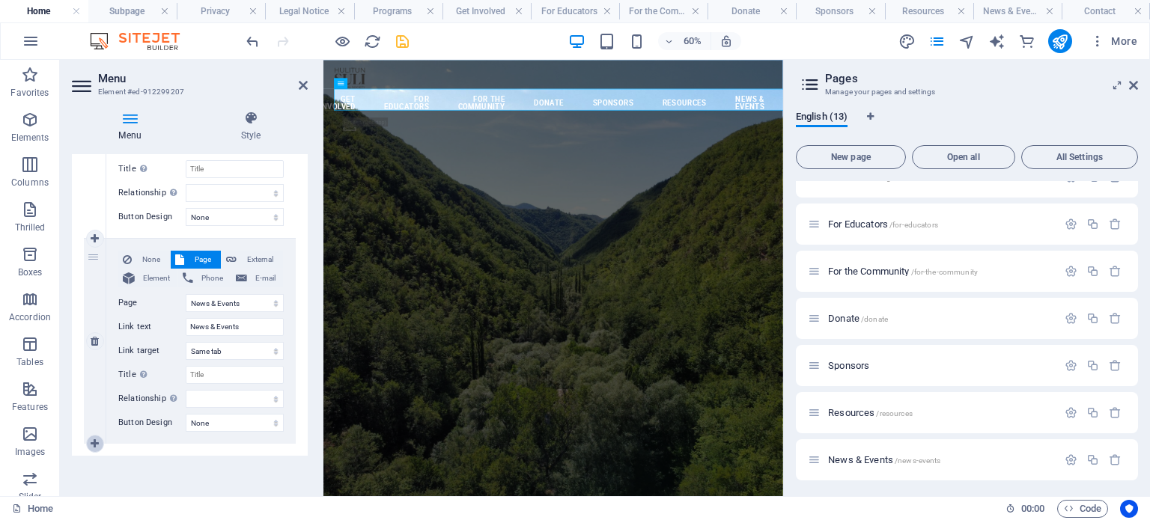
click at [89, 443] on link at bounding box center [95, 444] width 18 height 18
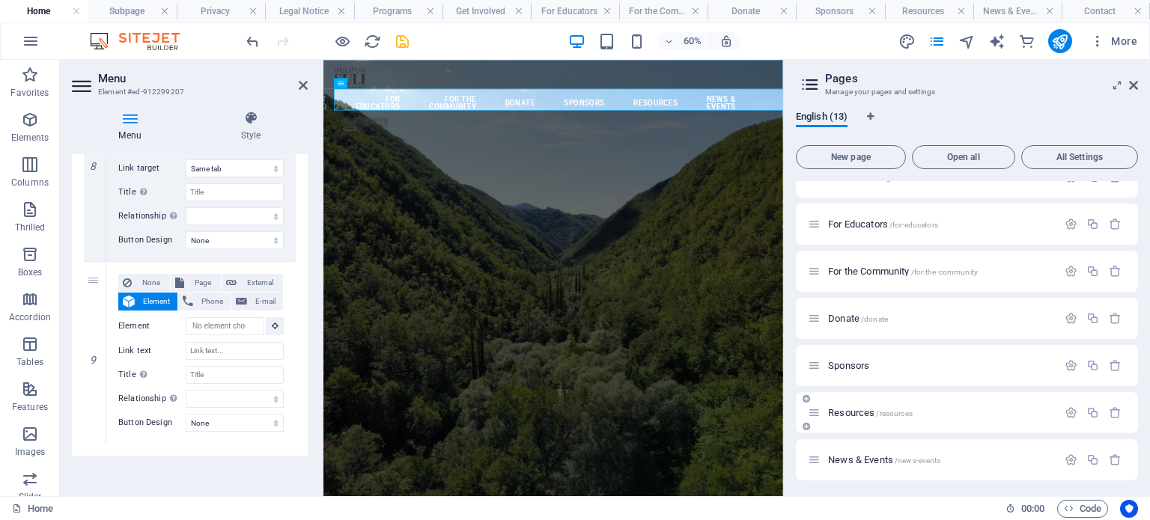
scroll to position [273, 0]
click at [204, 279] on font "Page" at bounding box center [203, 283] width 16 height 8
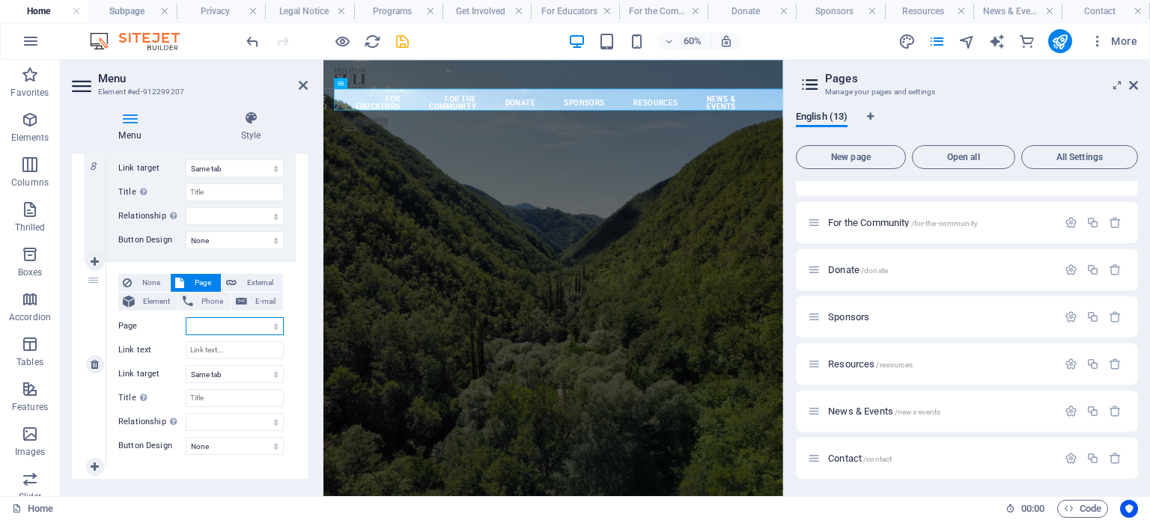
click at [210, 326] on select "Home About Us -- Privacy -- Legal Notice Programs Get Involved For Educators Fo…" at bounding box center [235, 327] width 98 height 18
click at [186, 318] on select "Home About Us -- Privacy -- Legal Notice Programs Get Involved For Educators Fo…" at bounding box center [235, 327] width 98 height 18
click at [228, 346] on input "Link text" at bounding box center [235, 350] width 98 height 18
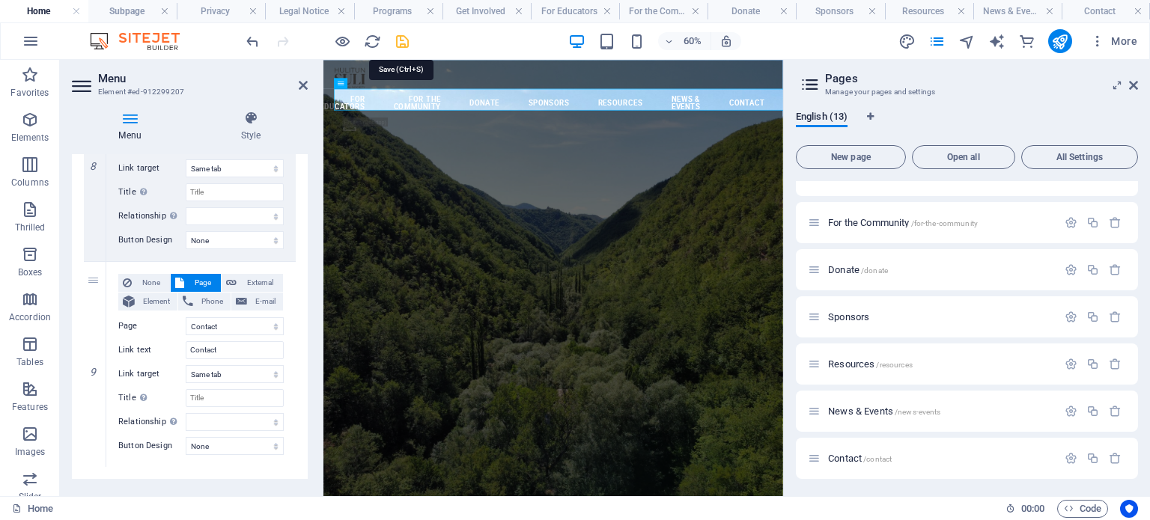
click at [404, 38] on icon "save" at bounding box center [402, 41] width 17 height 17
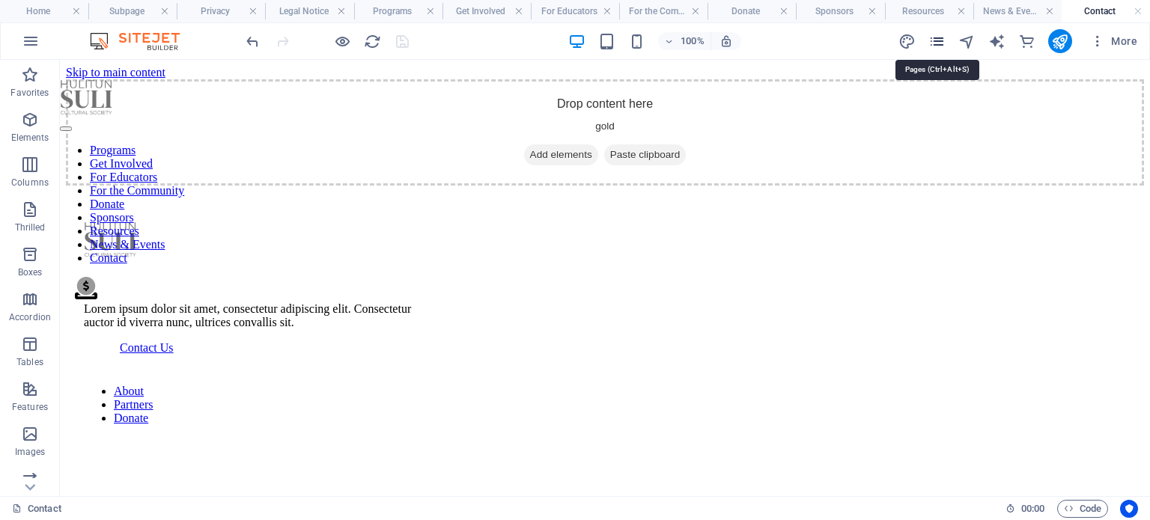
click at [938, 38] on icon "pages" at bounding box center [937, 41] width 17 height 17
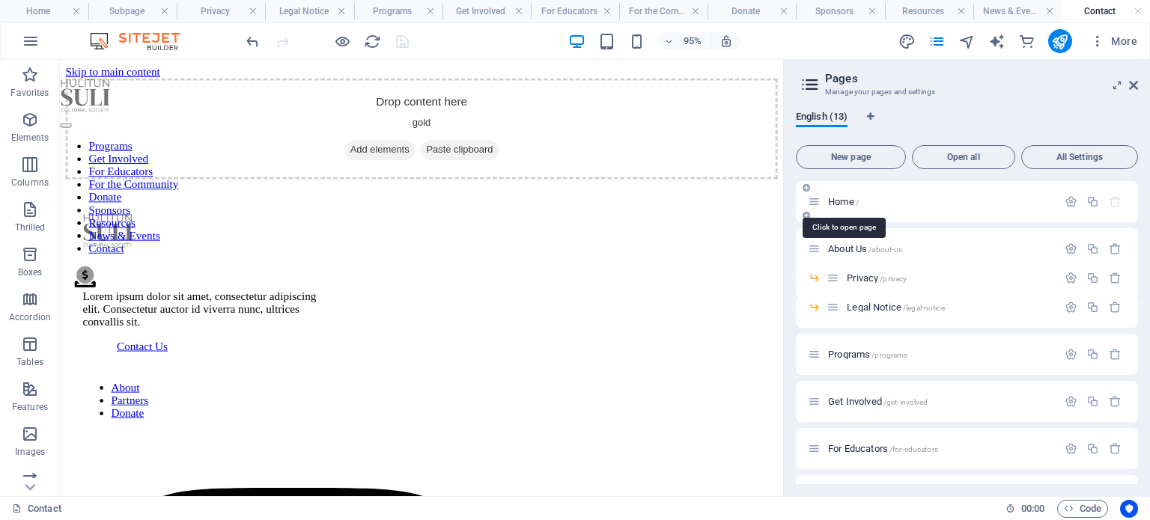
click at [845, 201] on font "Home" at bounding box center [841, 201] width 26 height 11
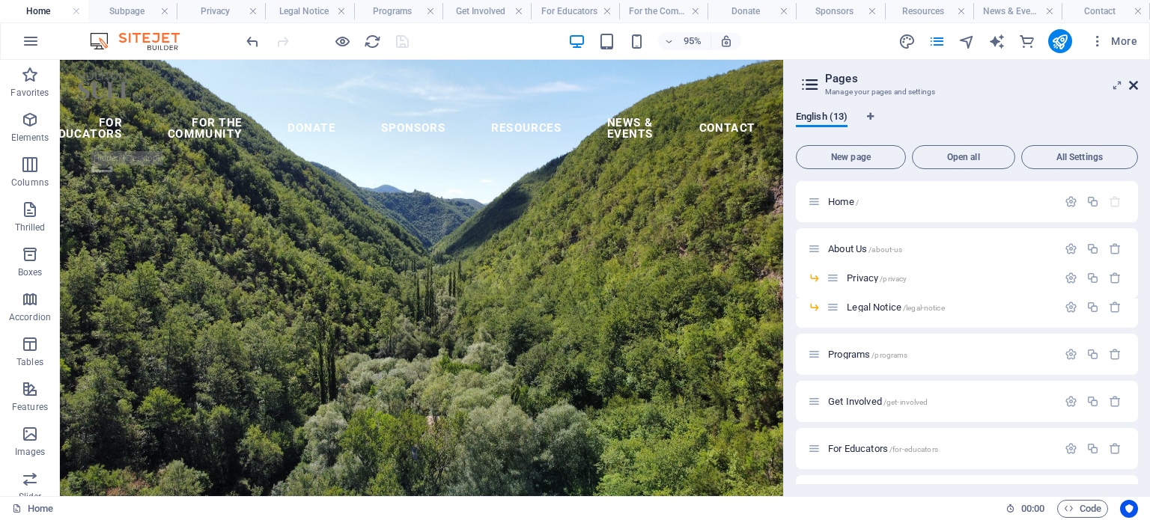
click at [1133, 83] on icon at bounding box center [1133, 85] width 9 height 12
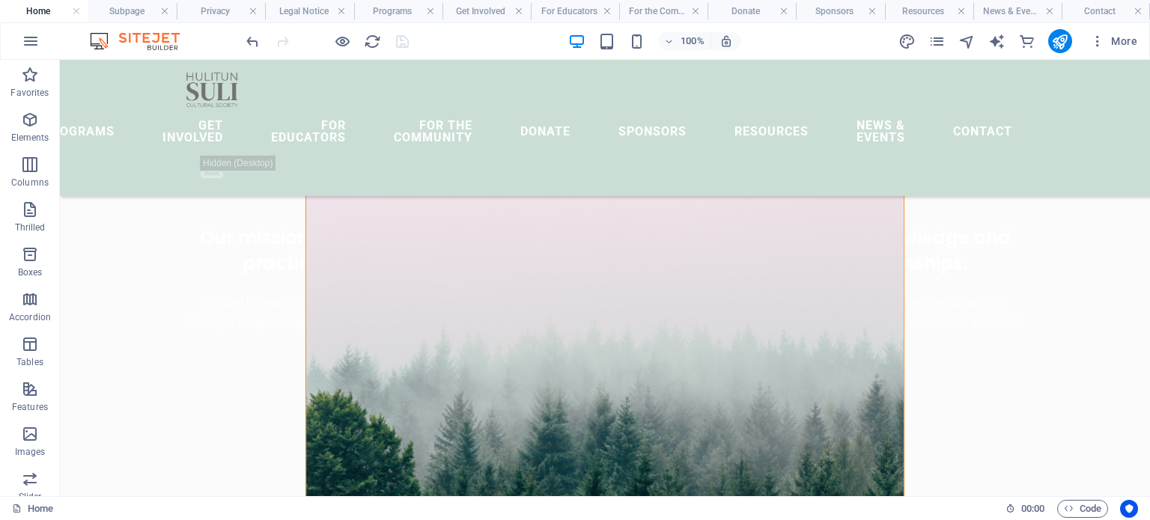
scroll to position [674, 0]
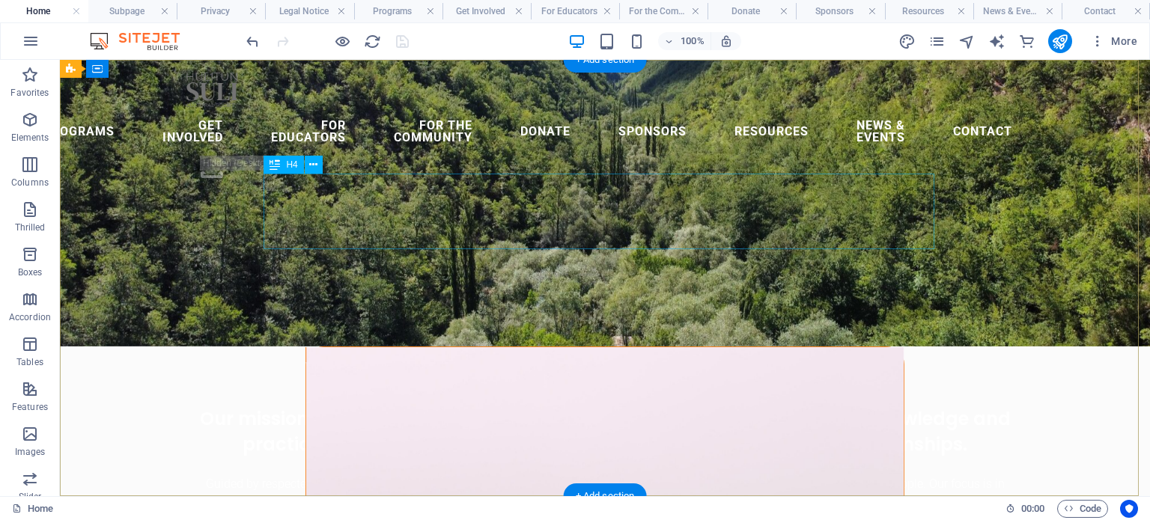
scroll to position [0, 0]
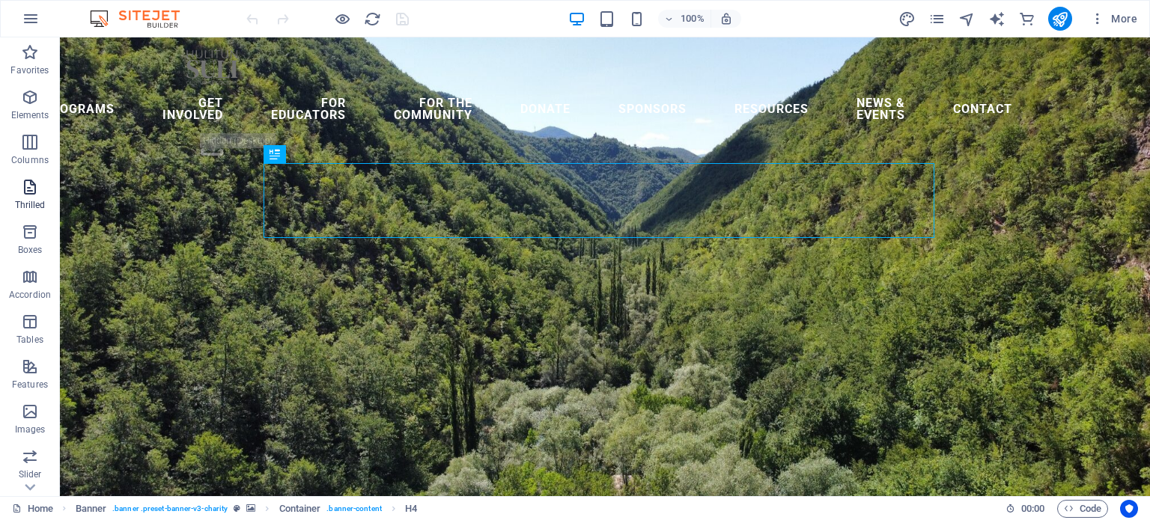
click at [31, 185] on icon "button" at bounding box center [30, 187] width 18 height 18
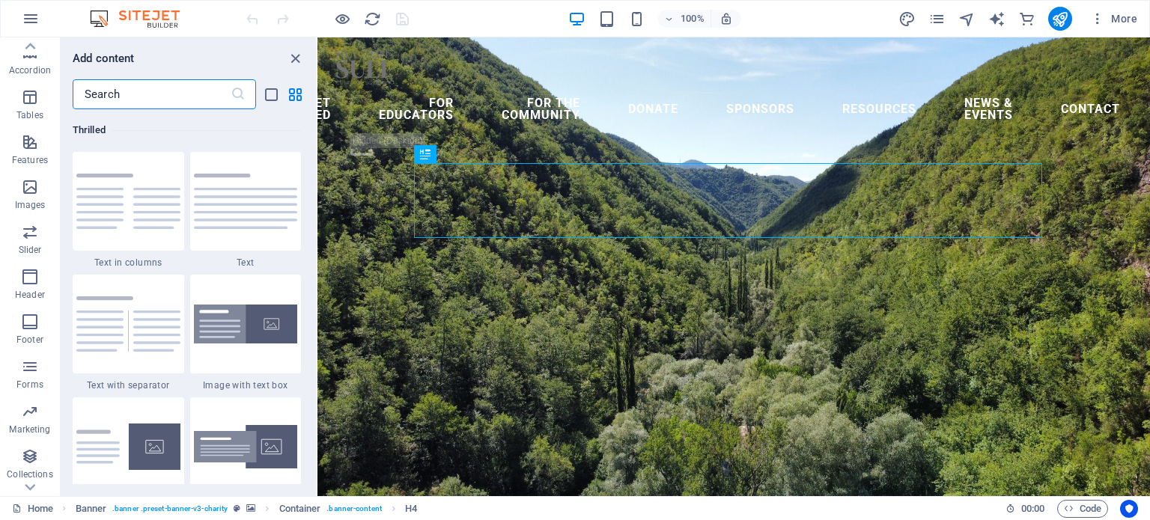
scroll to position [259, 0]
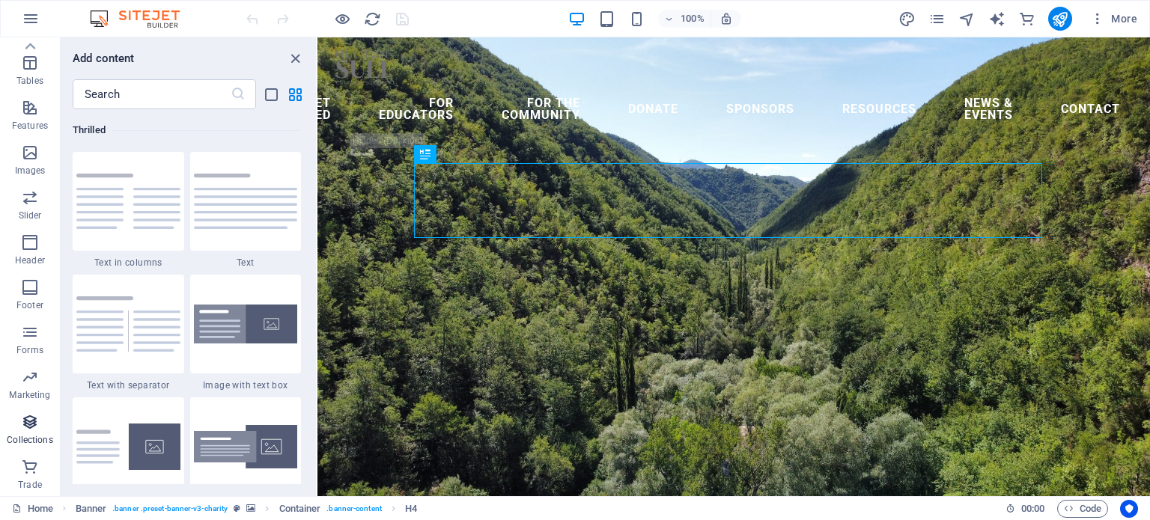
click at [31, 413] on button "Collections" at bounding box center [30, 429] width 60 height 45
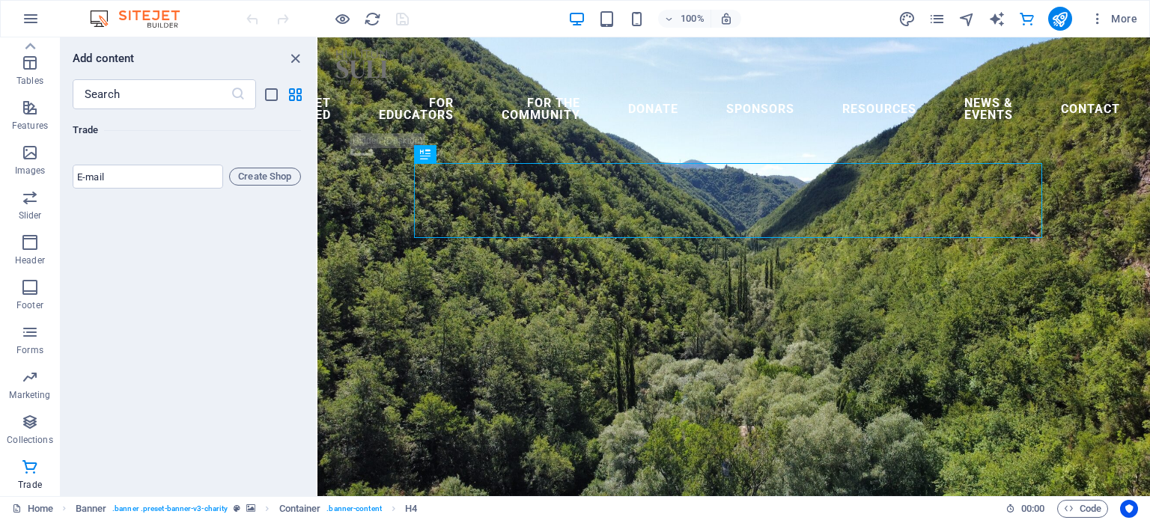
scroll to position [14433, 0]
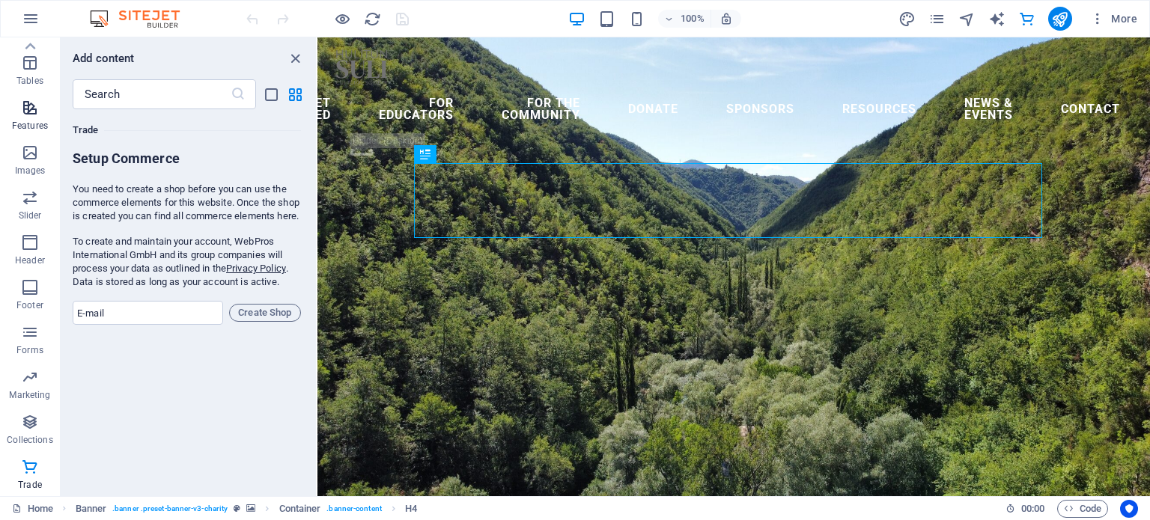
click at [24, 111] on icon "button" at bounding box center [30, 108] width 18 height 18
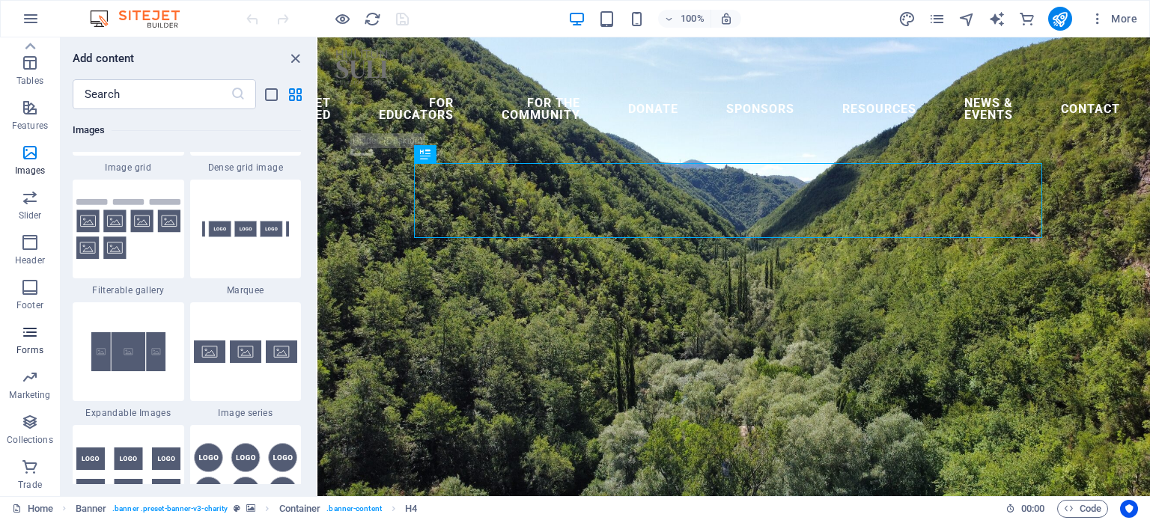
scroll to position [0, 0]
click at [27, 97] on icon "button" at bounding box center [30, 97] width 18 height 18
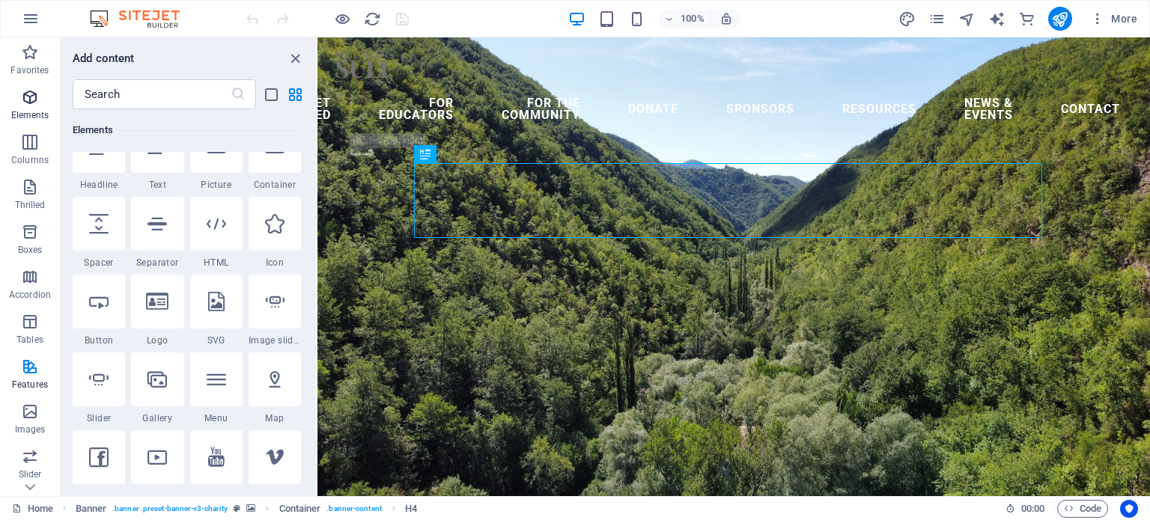
scroll to position [160, 0]
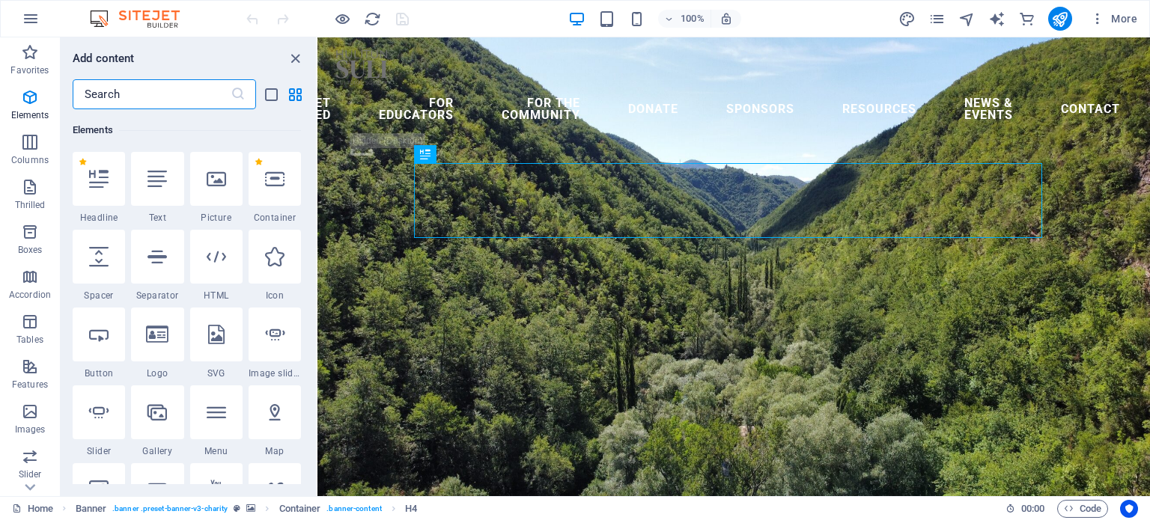
click at [142, 94] on input "text" at bounding box center [152, 94] width 158 height 30
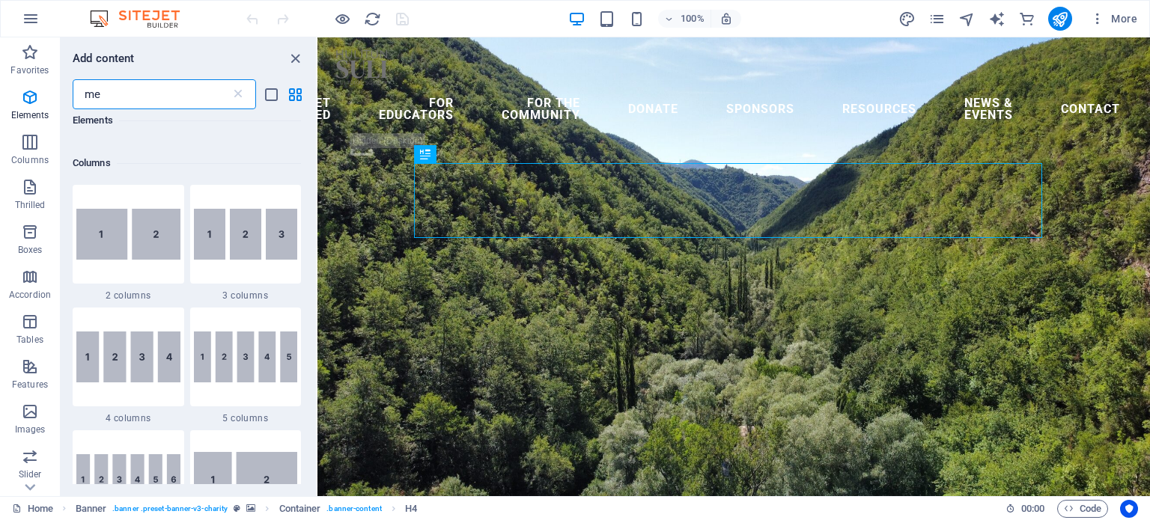
scroll to position [0, 0]
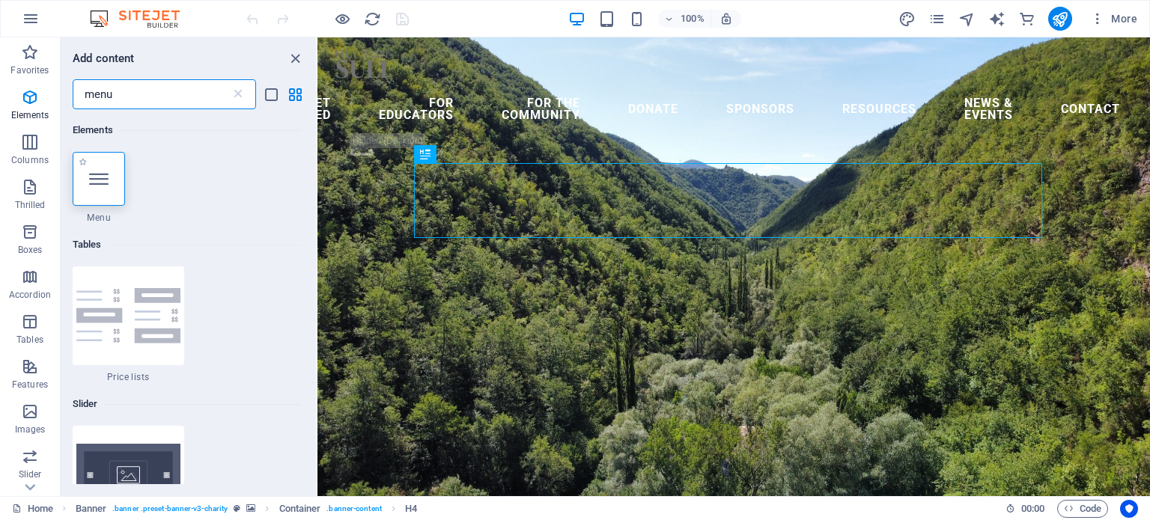
type input "menu"
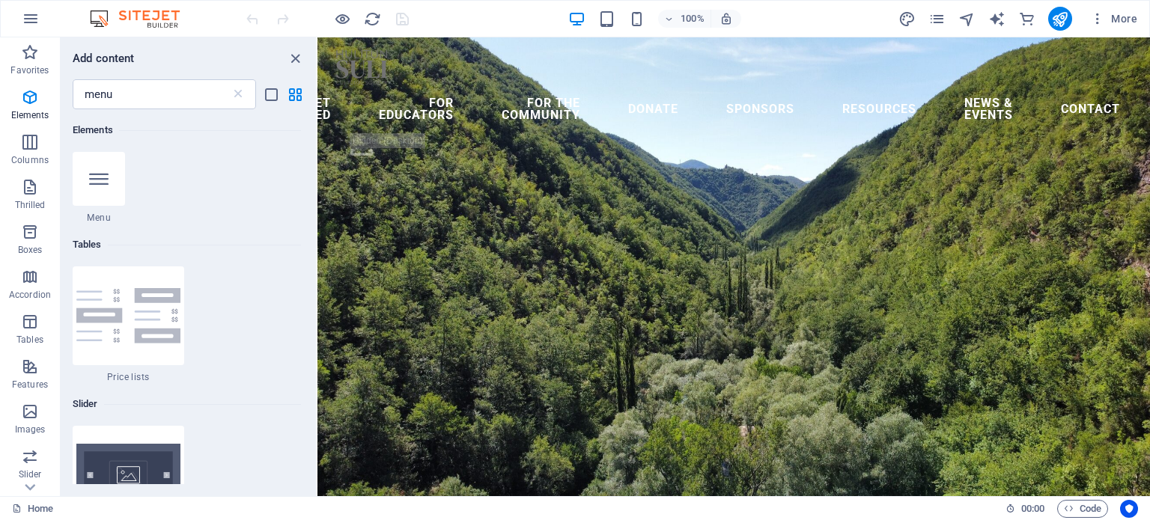
click at [643, 101] on nav "Programs Get Involved For Educators For the Community Donate Sponsors Resources…" at bounding box center [733, 109] width 797 height 48
click at [291, 52] on icon "close panel" at bounding box center [295, 58] width 17 height 17
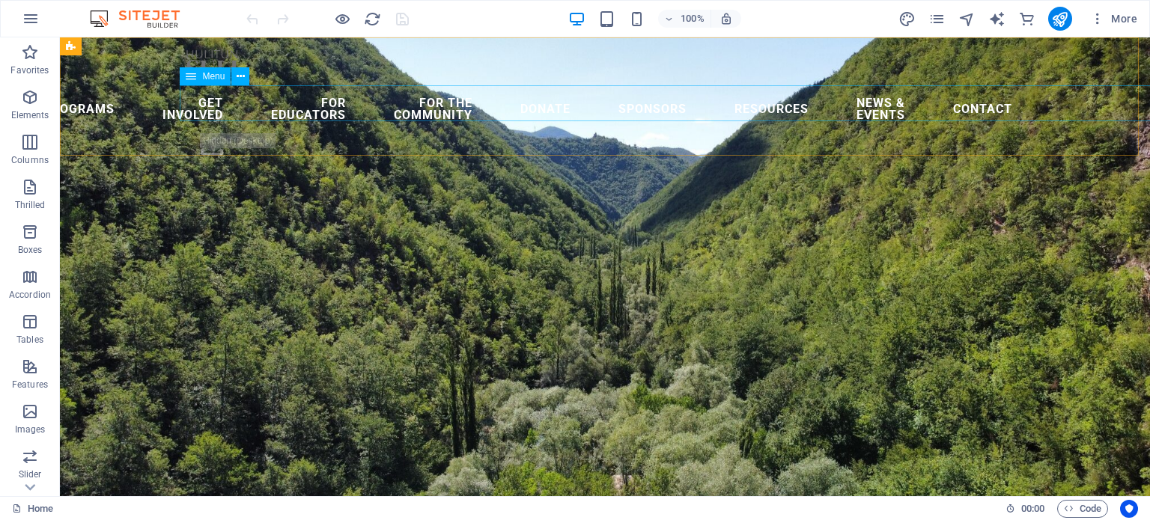
click at [892, 102] on nav "Programs Get Involved For Educators For the Community Donate Sponsors Resources…" at bounding box center [605, 109] width 839 height 48
click at [243, 76] on icon at bounding box center [241, 77] width 8 height 16
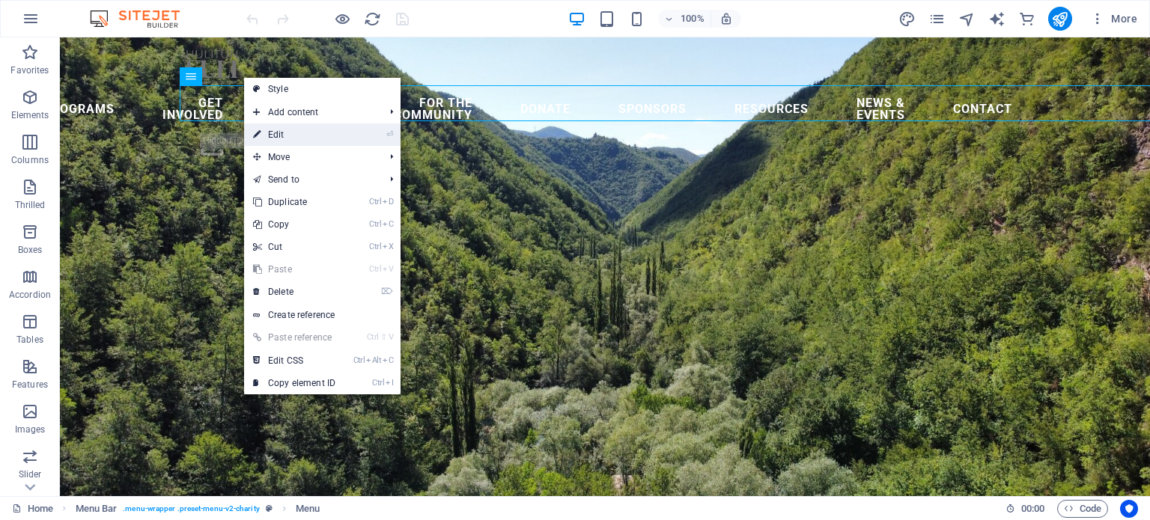
click at [273, 131] on font "Edit" at bounding box center [276, 135] width 16 height 10
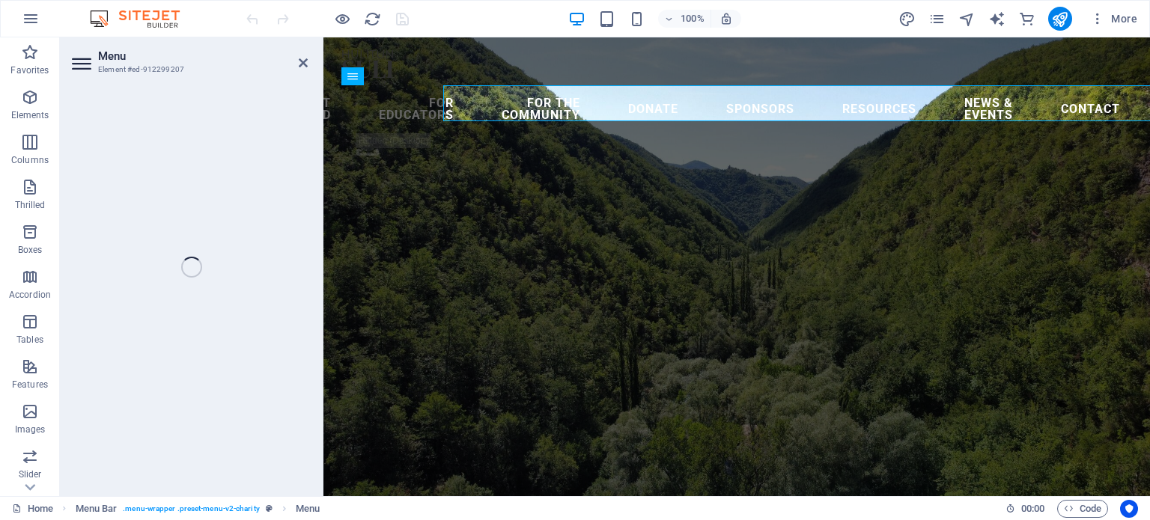
select select "4"
select select
select select "5"
select select
select select "6"
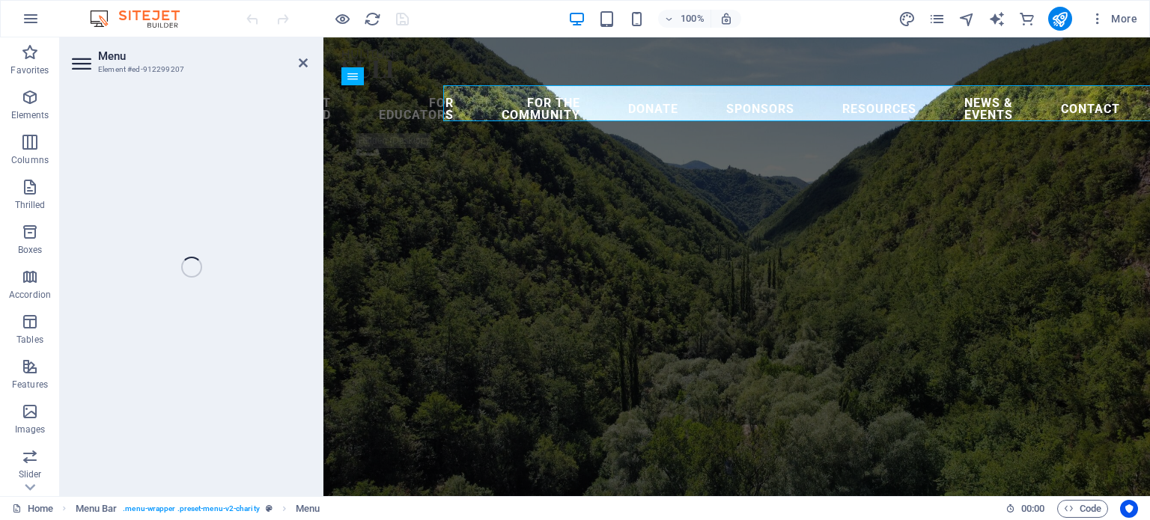
select select
select select "7"
select select
select select "8"
select select
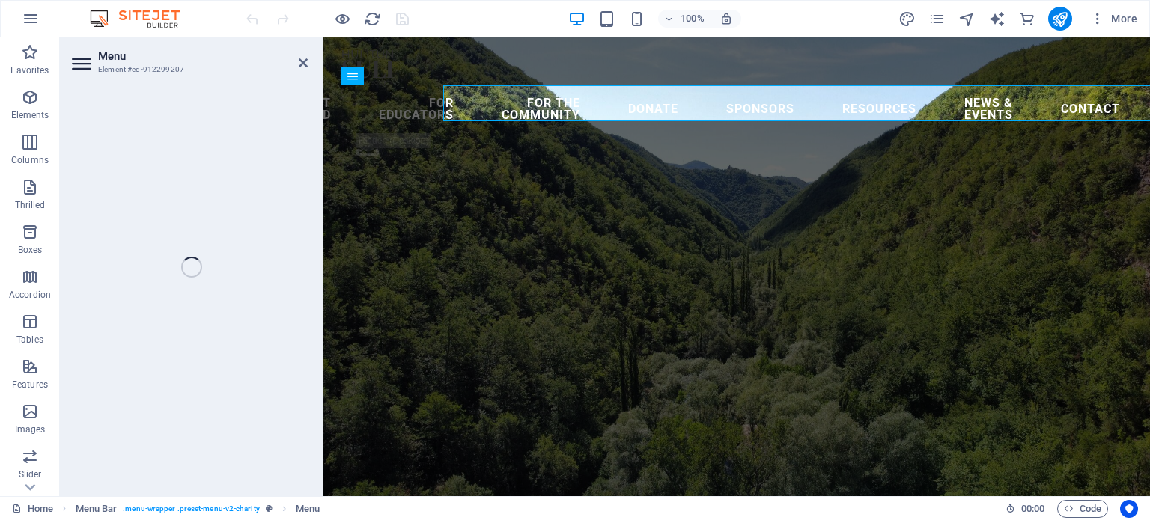
select select "9"
select select
select select "10"
select select
select select "11"
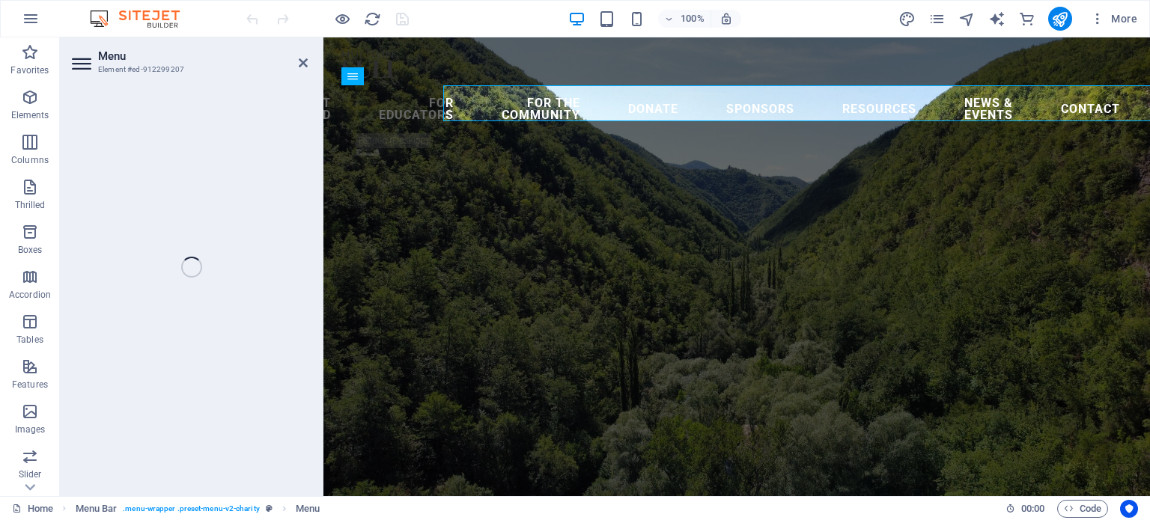
select select
select select "12"
select select
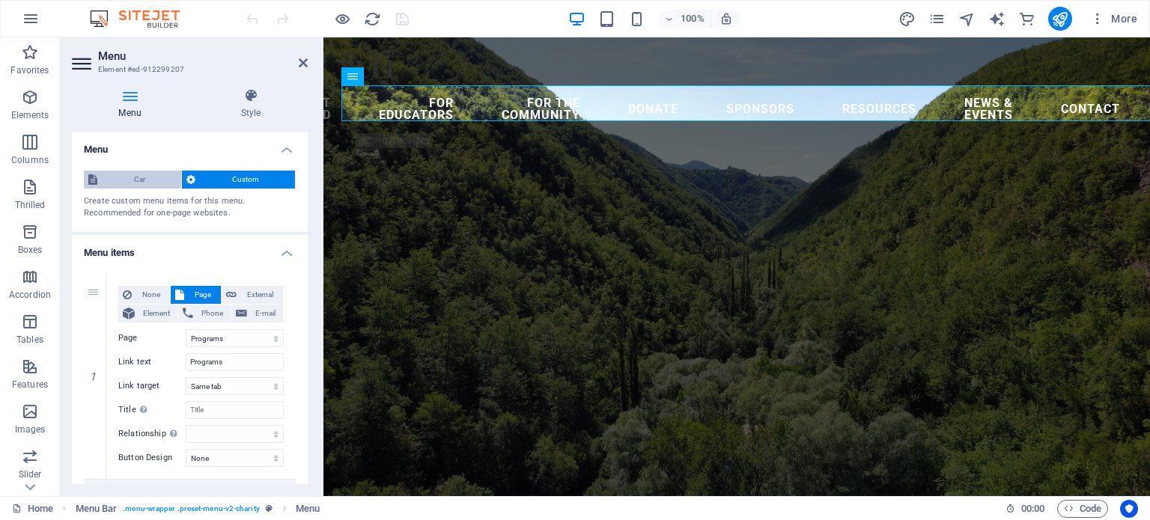
click at [141, 176] on font "Car" at bounding box center [139, 179] width 11 height 8
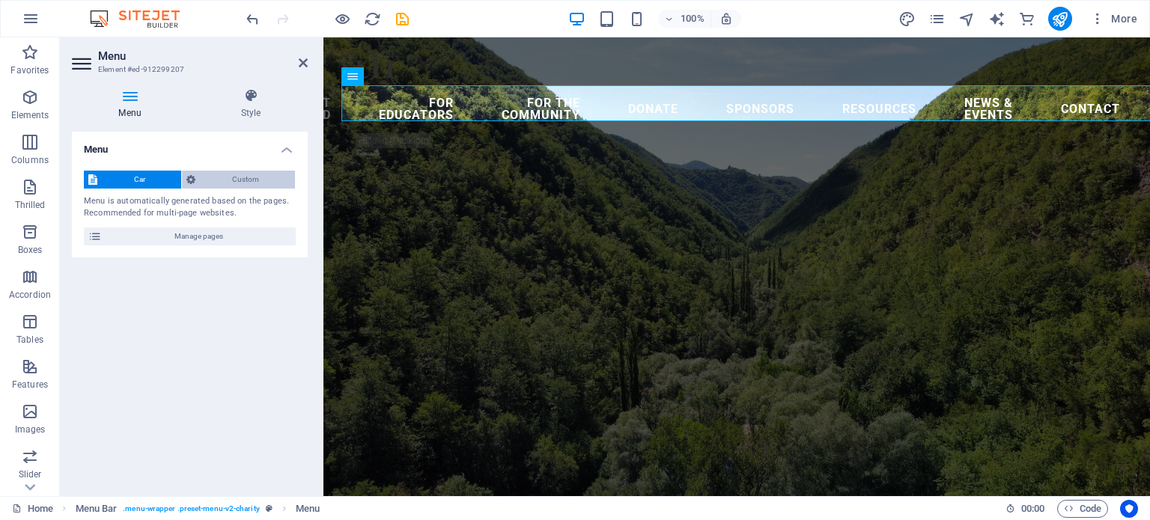
click at [189, 176] on icon at bounding box center [190, 180] width 9 height 18
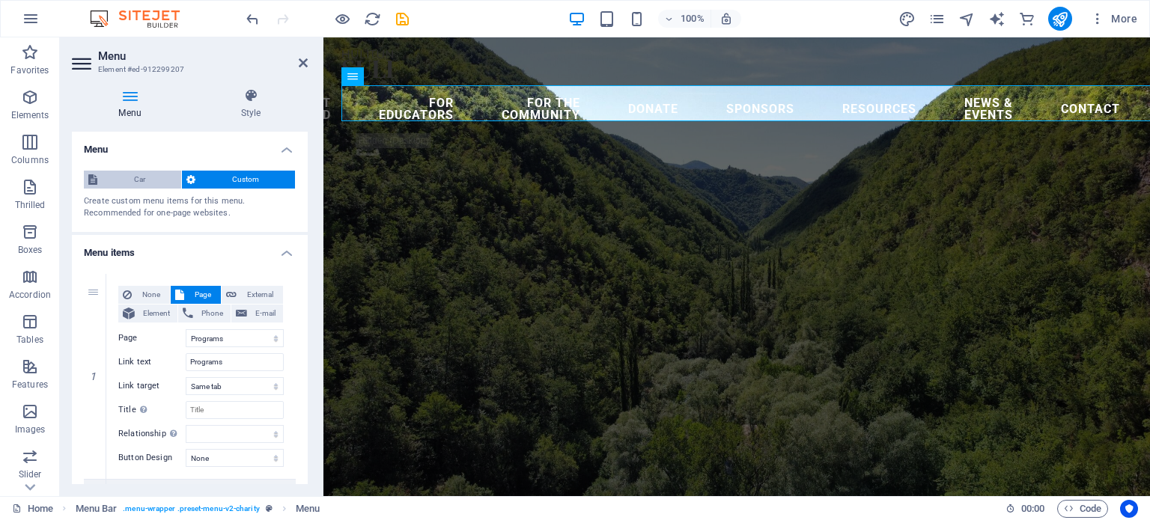
click at [140, 171] on span "Car" at bounding box center [139, 180] width 75 height 18
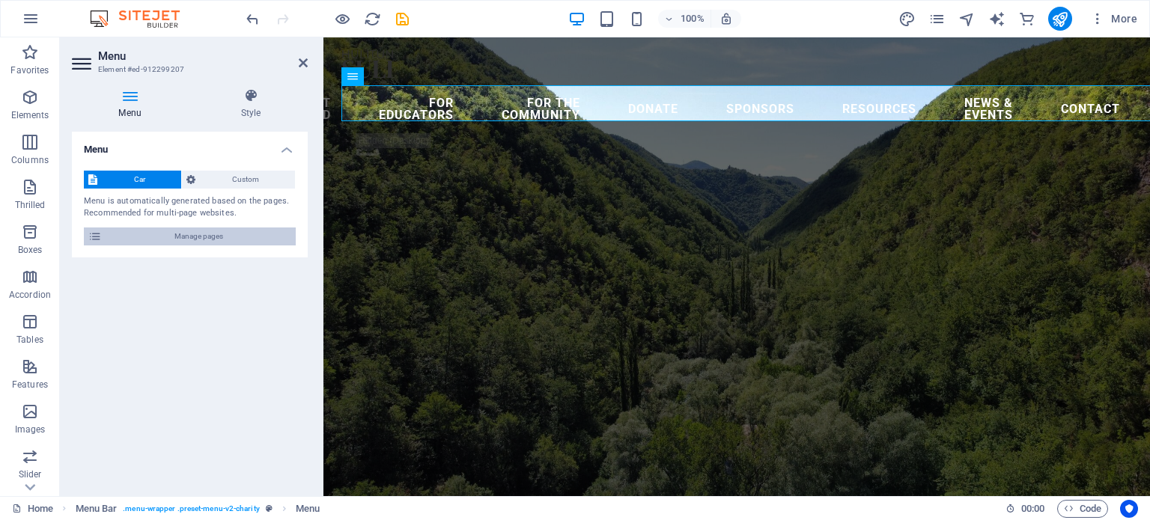
click at [180, 233] on font "Manage pages" at bounding box center [198, 236] width 49 height 8
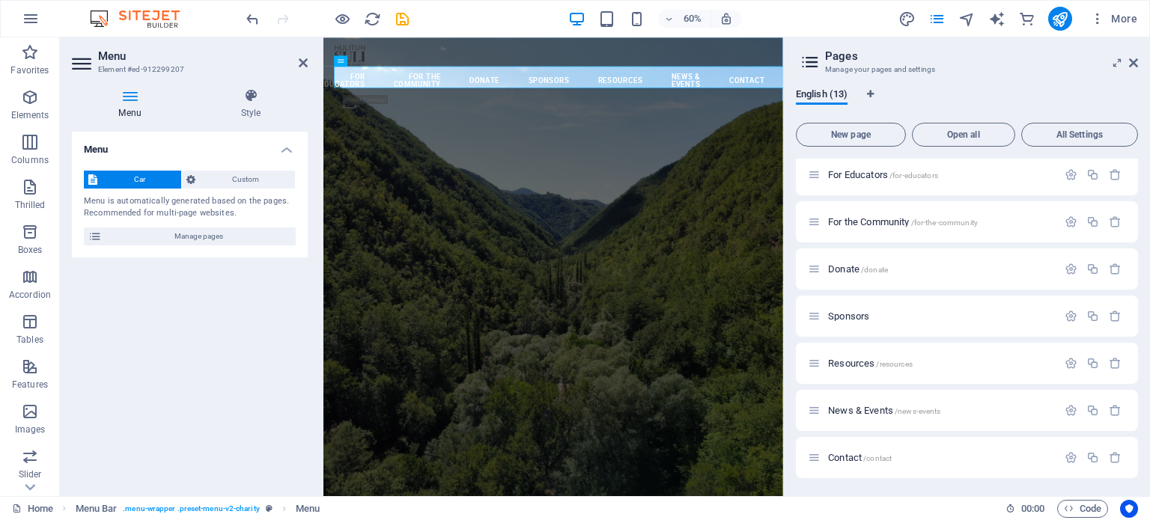
scroll to position [102, 0]
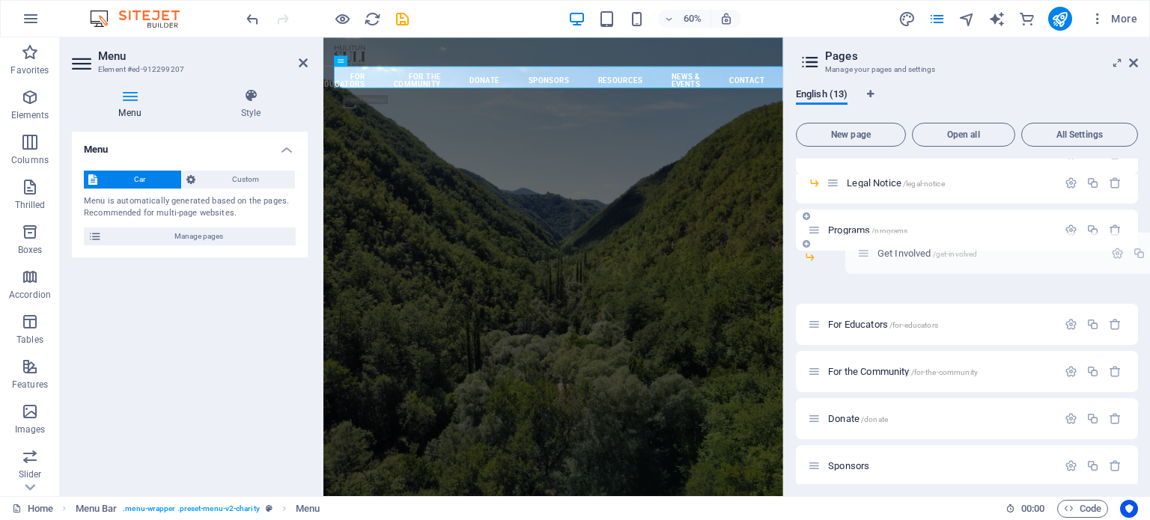
drag, startPoint x: 815, startPoint y: 275, endPoint x: 870, endPoint y: 250, distance: 60.7
click at [870, 250] on div "Home / About Us /about-us Privacy /privacy Legal Notice /legal-notice Programs …" at bounding box center [967, 319] width 342 height 524
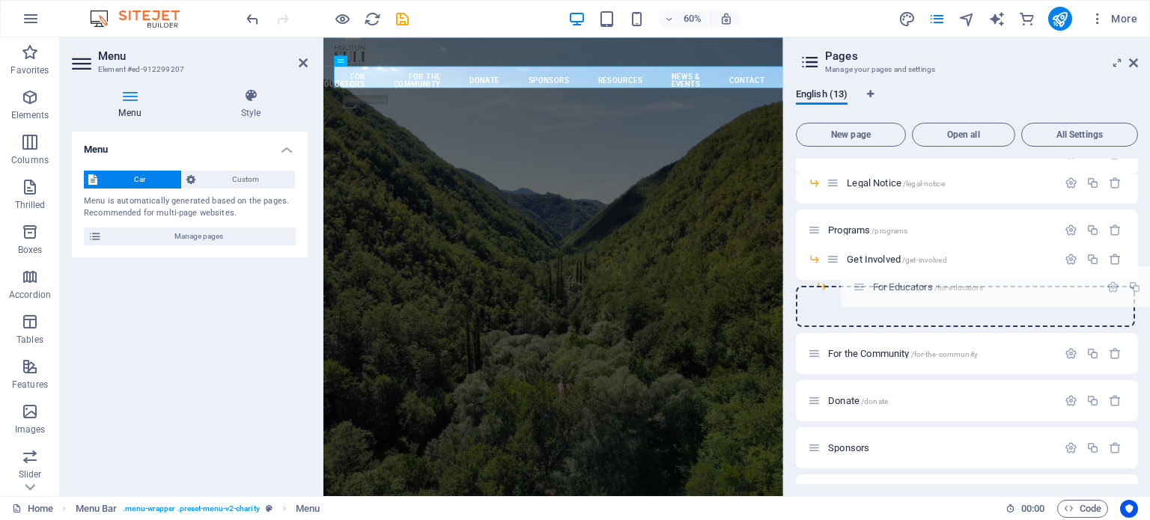
drag, startPoint x: 812, startPoint y: 305, endPoint x: 861, endPoint y: 283, distance: 53.3
click at [861, 283] on div "Home / About Us /about-us Privacy /privacy Legal Notice /legal-notice Programs …" at bounding box center [967, 310] width 342 height 506
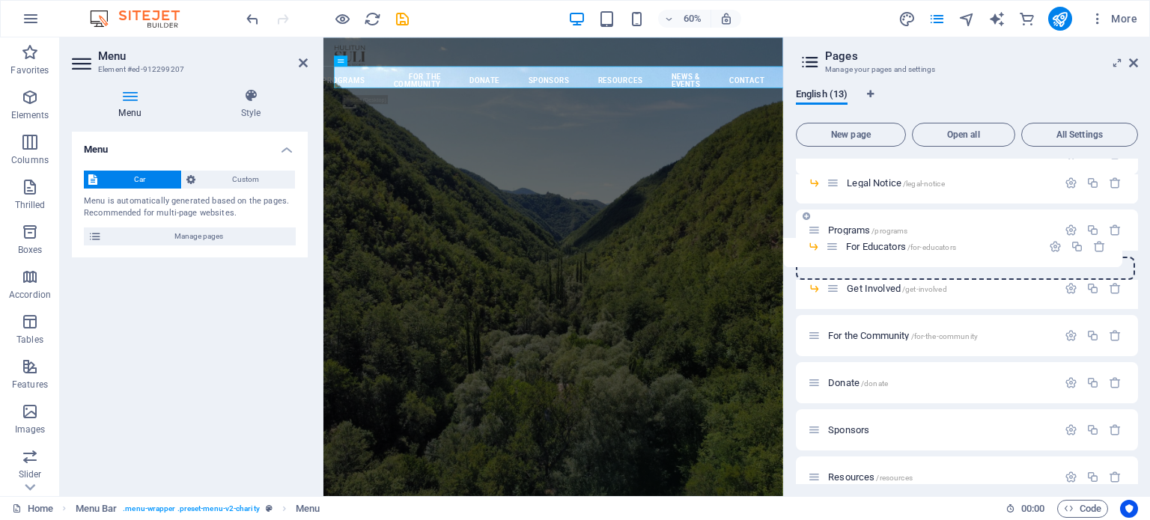
drag, startPoint x: 841, startPoint y: 287, endPoint x: 824, endPoint y: 245, distance: 45.1
click at [824, 245] on div "Home / About Us /about-us Privacy /privacy Legal Notice /legal-notice Programs …" at bounding box center [967, 310] width 342 height 506
drag, startPoint x: 835, startPoint y: 287, endPoint x: 832, endPoint y: 247, distance: 39.8
click at [832, 247] on div "Home / About Us /about-us Privacy /privacy Legal Notice /legal-notice Programs …" at bounding box center [967, 310] width 342 height 506
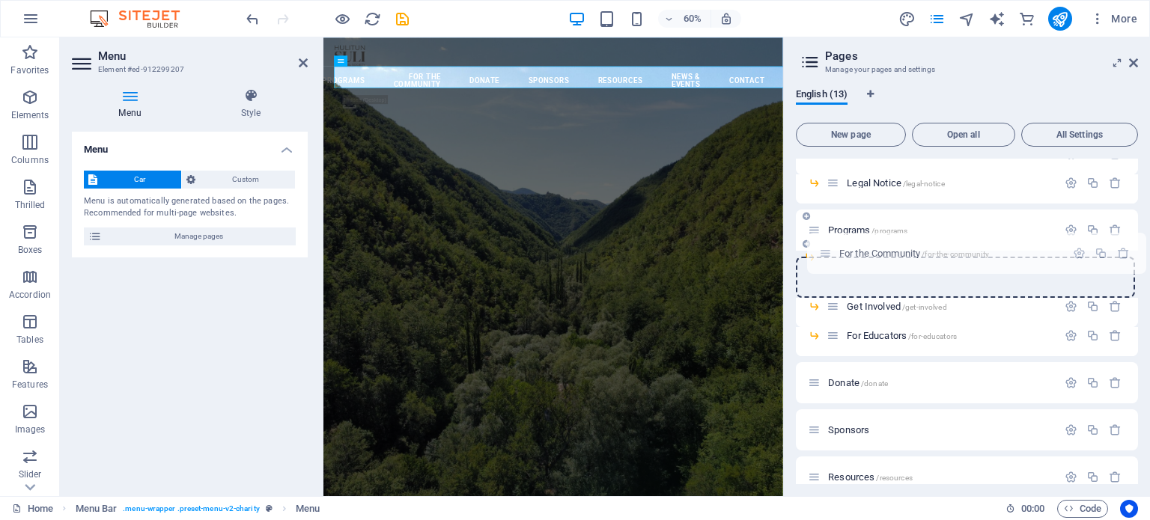
drag, startPoint x: 815, startPoint y: 336, endPoint x: 829, endPoint y: 250, distance: 87.3
click at [829, 250] on div "Home / About Us /about-us Privacy /privacy Legal Notice /legal-notice Programs …" at bounding box center [967, 301] width 342 height 488
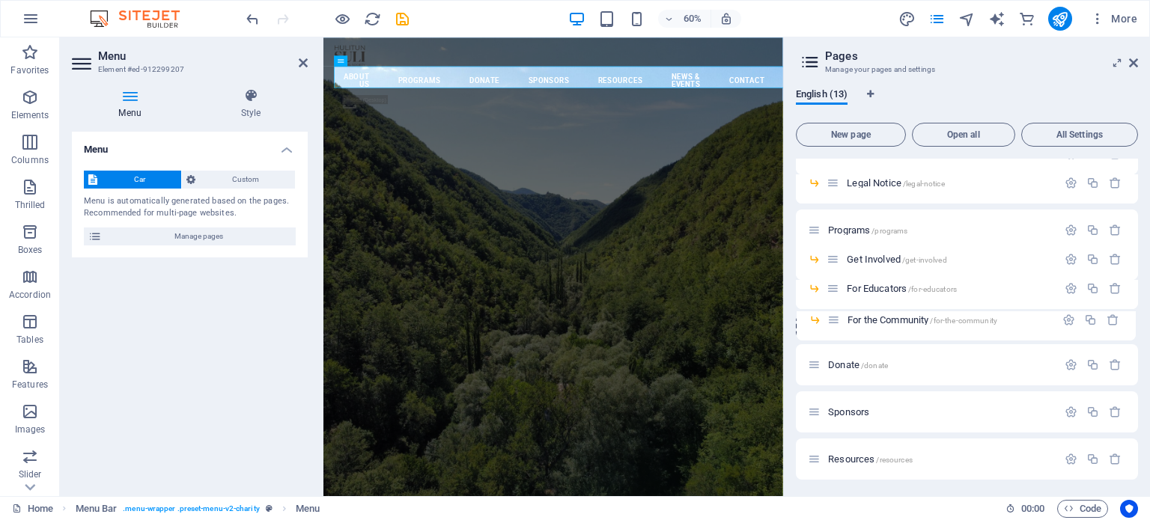
drag, startPoint x: 833, startPoint y: 257, endPoint x: 833, endPoint y: 321, distance: 64.4
click at [833, 321] on div "Home / About Us /about-us Privacy /privacy Legal Notice /legal-notice Programs …" at bounding box center [967, 315] width 342 height 517
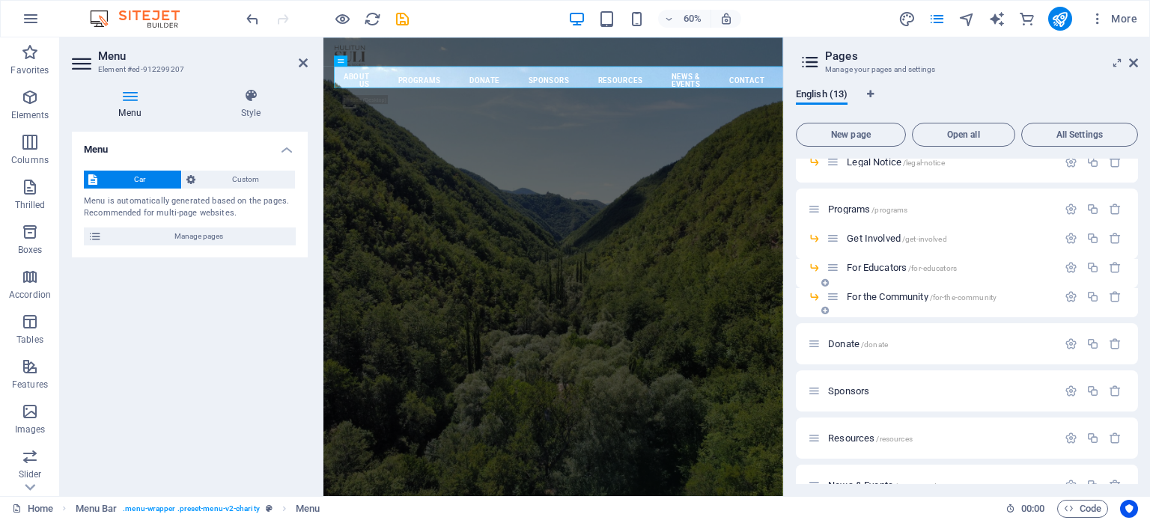
scroll to position [198, 0]
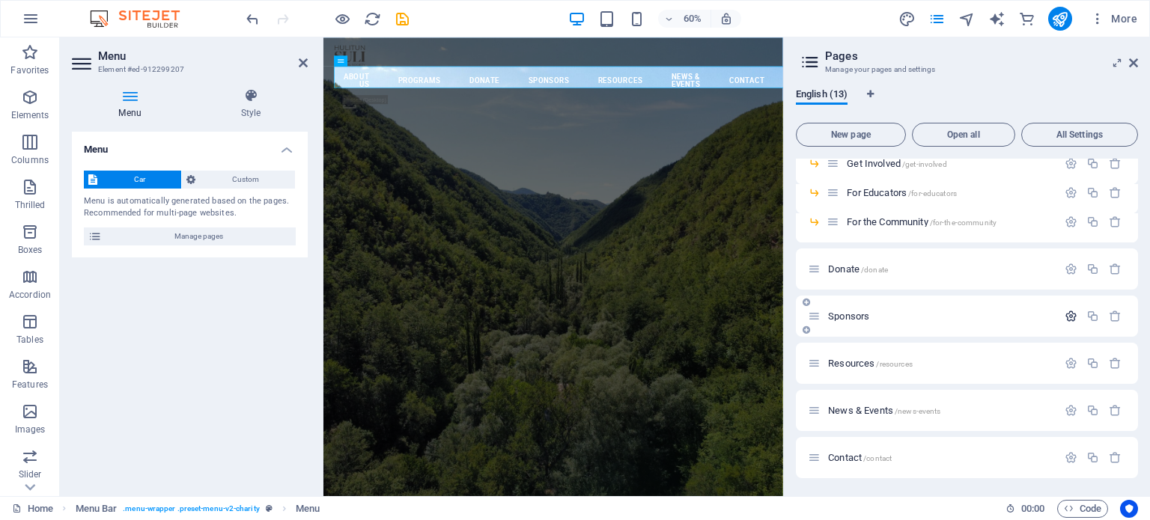
click at [1066, 315] on icon "button" at bounding box center [1071, 316] width 13 height 13
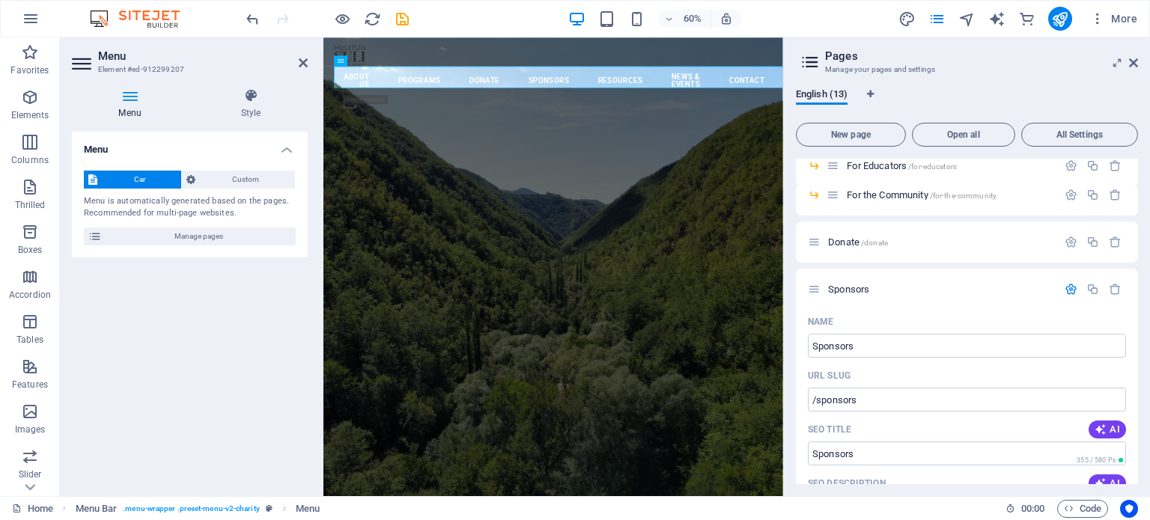
scroll to position [300, 0]
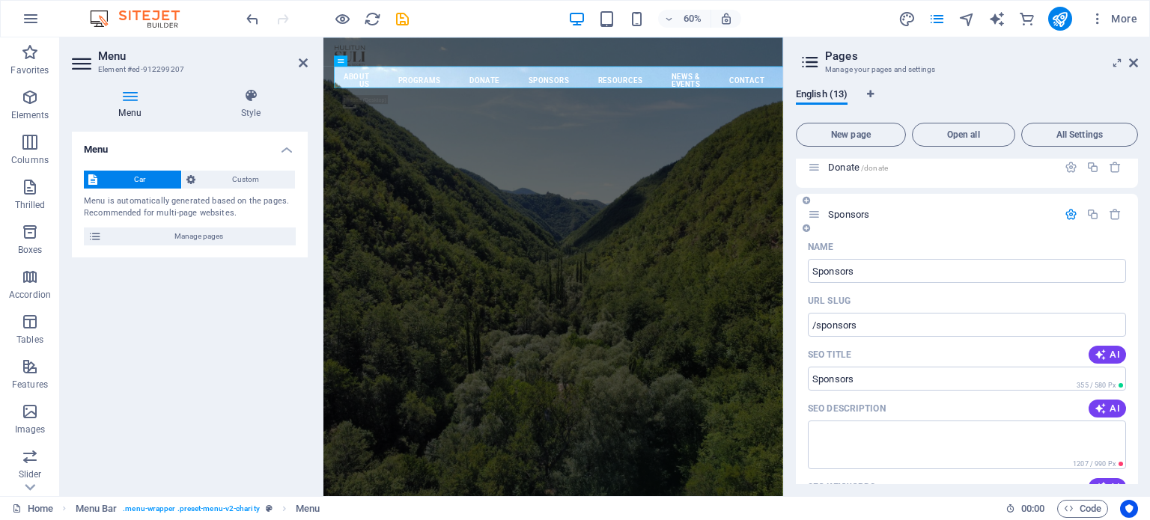
click at [1069, 214] on icon "button" at bounding box center [1071, 214] width 13 height 13
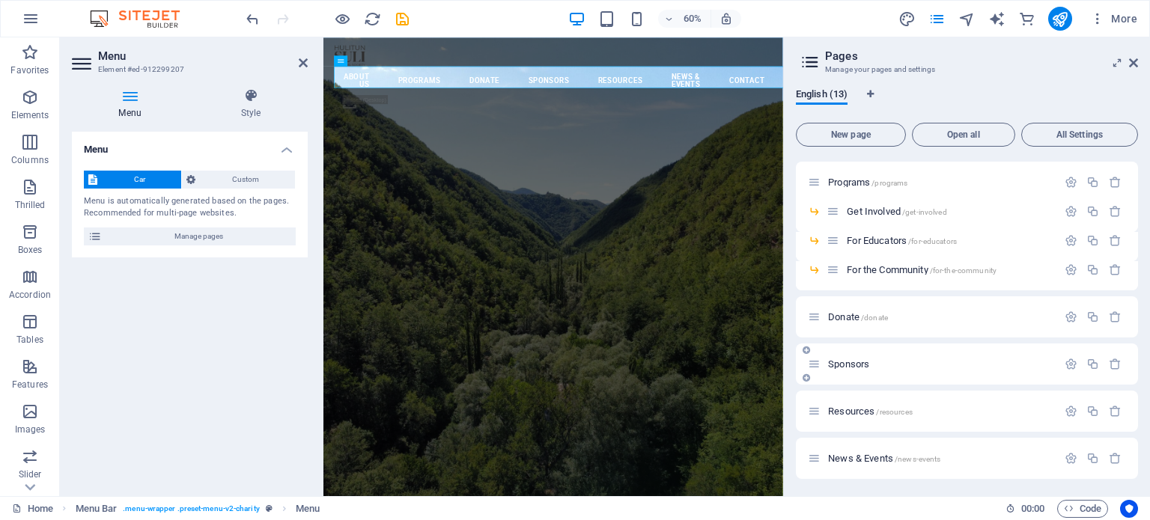
scroll to position [198, 0]
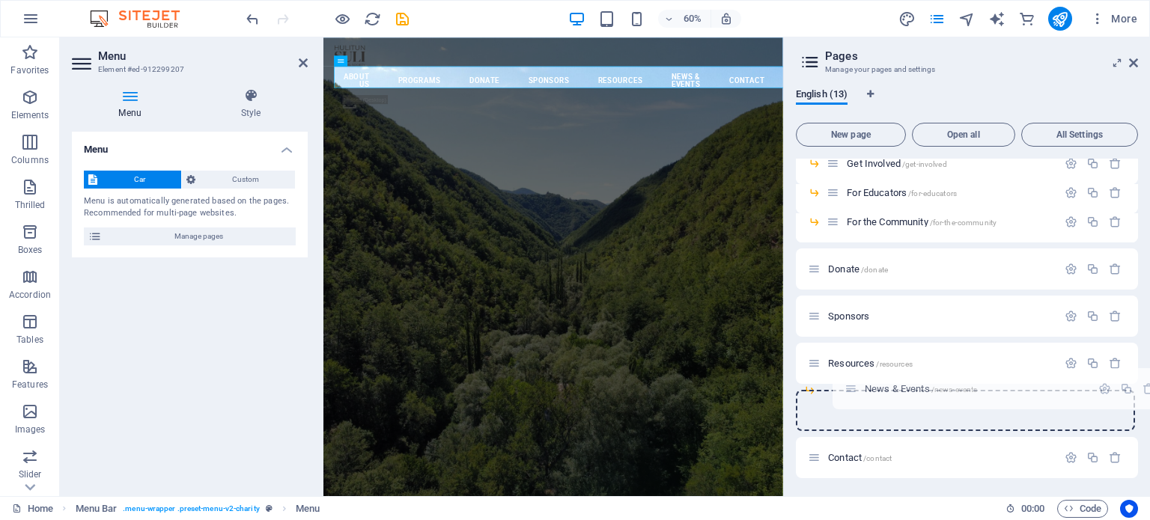
drag, startPoint x: 812, startPoint y: 410, endPoint x: 855, endPoint y: 388, distance: 47.9
click at [855, 388] on div "Home / About Us /about-us Privacy /privacy Legal Notice /legal-notice Programs …" at bounding box center [967, 196] width 342 height 470
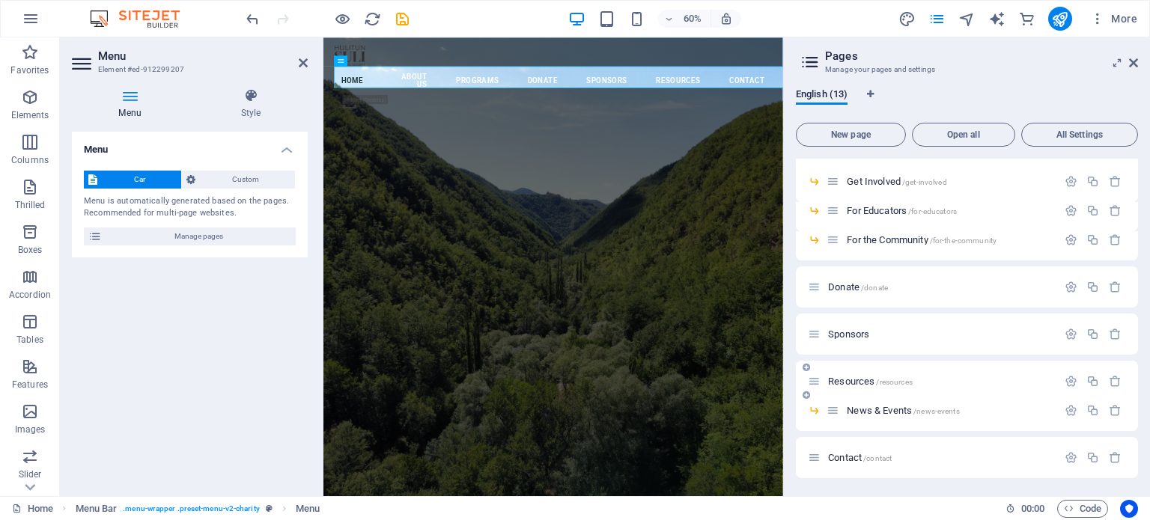
scroll to position [180, 0]
click at [1092, 409] on icon "button" at bounding box center [1093, 410] width 13 height 13
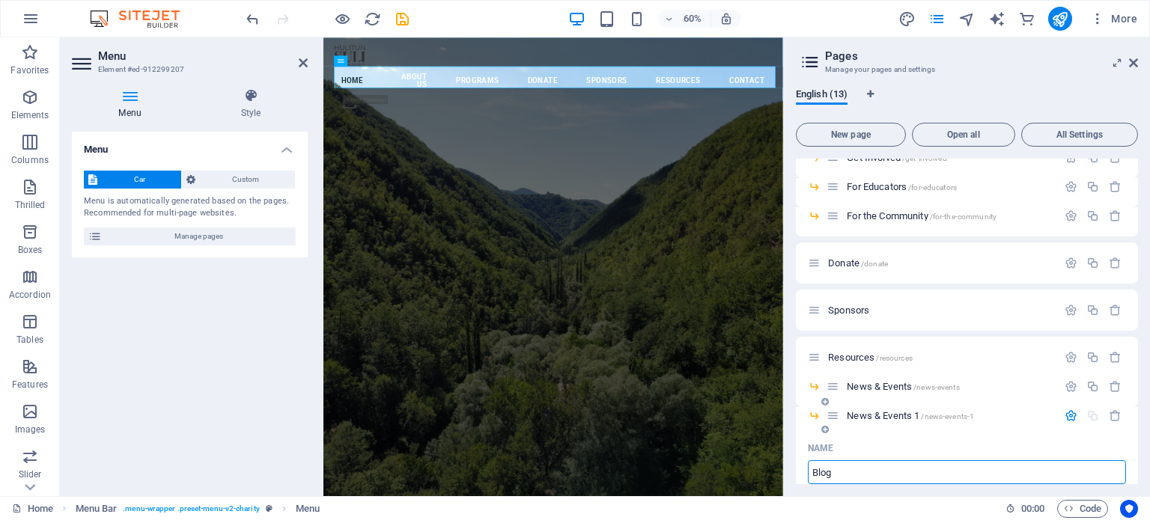
type input "Blog"
type input "/blog"
type input "Blog"
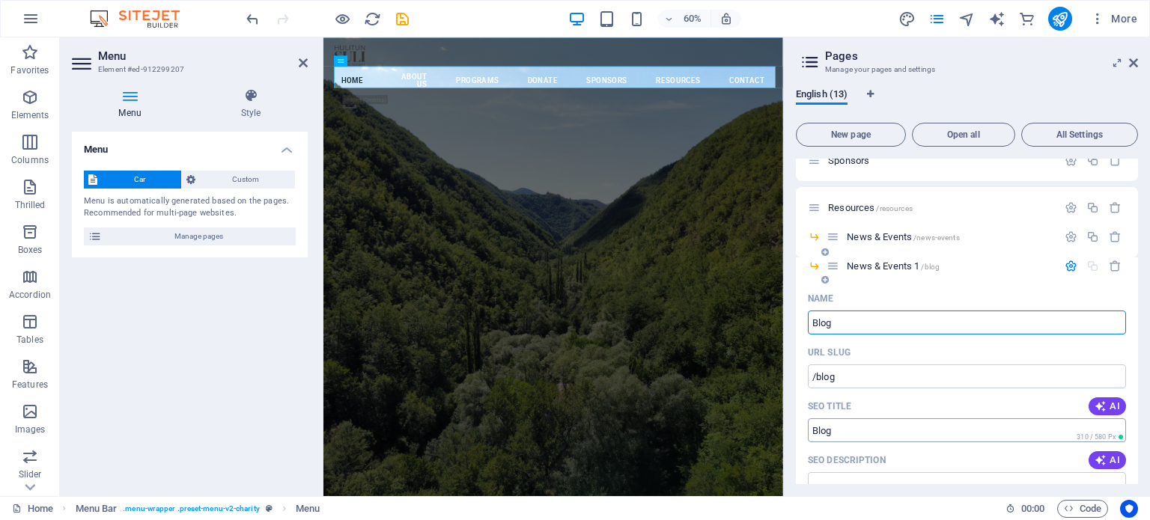
type input "Blog"
click at [1071, 264] on icon "button" at bounding box center [1071, 266] width 13 height 13
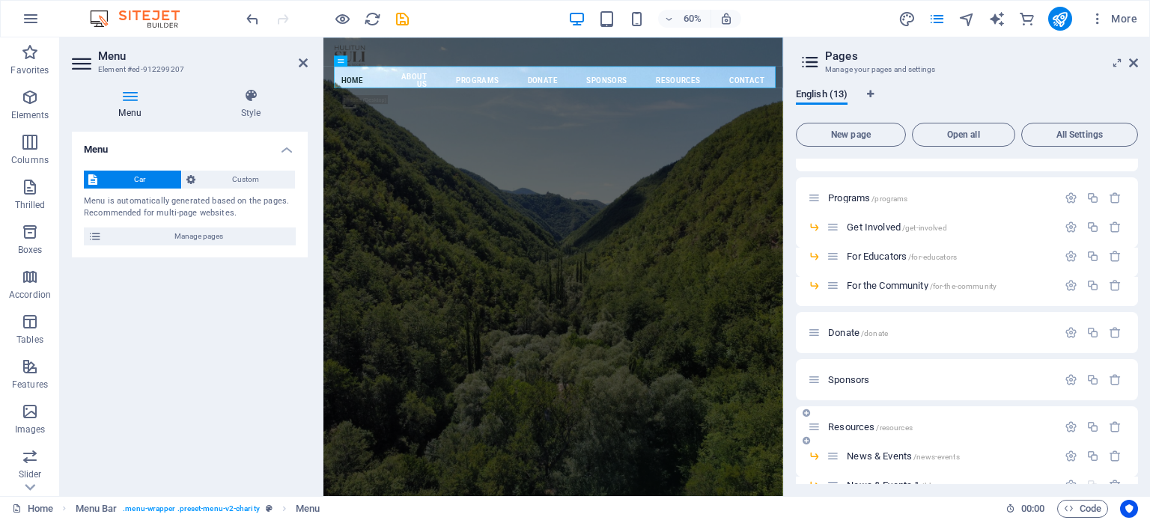
scroll to position [209, 0]
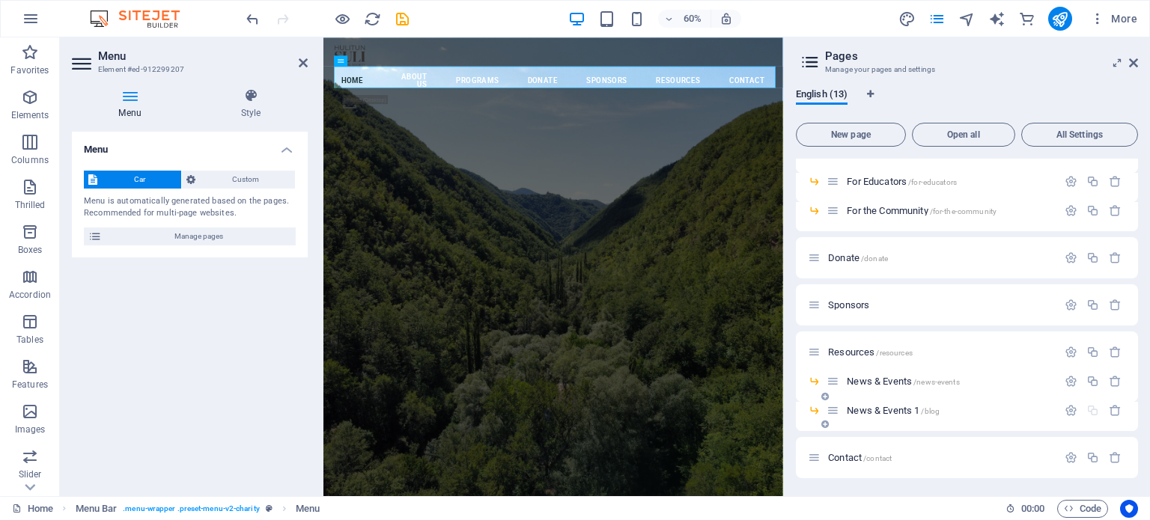
click at [899, 405] on font "News & Events 1" at bounding box center [883, 410] width 73 height 11
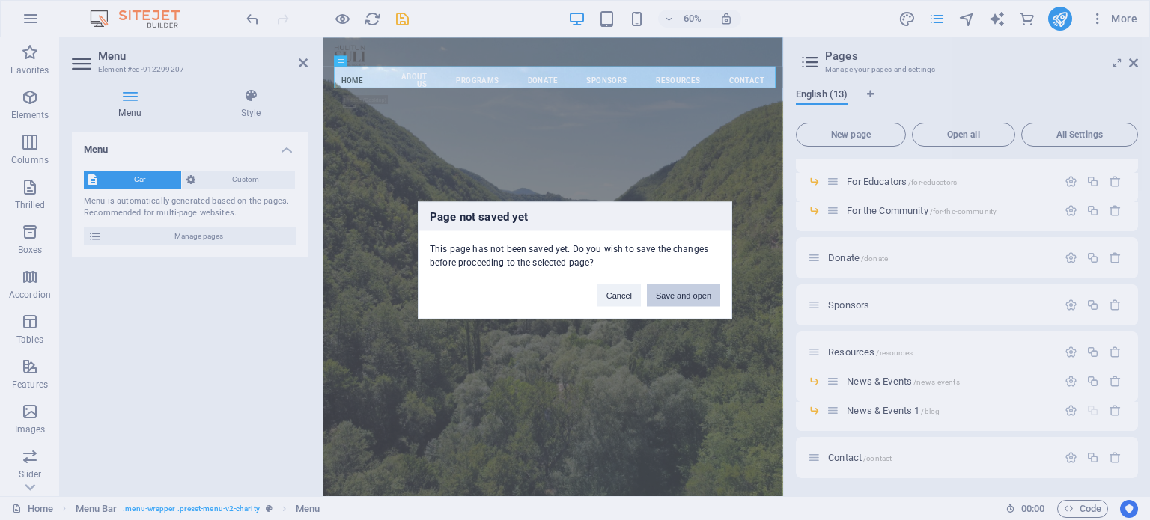
click at [673, 291] on font "Save and open" at bounding box center [683, 295] width 55 height 9
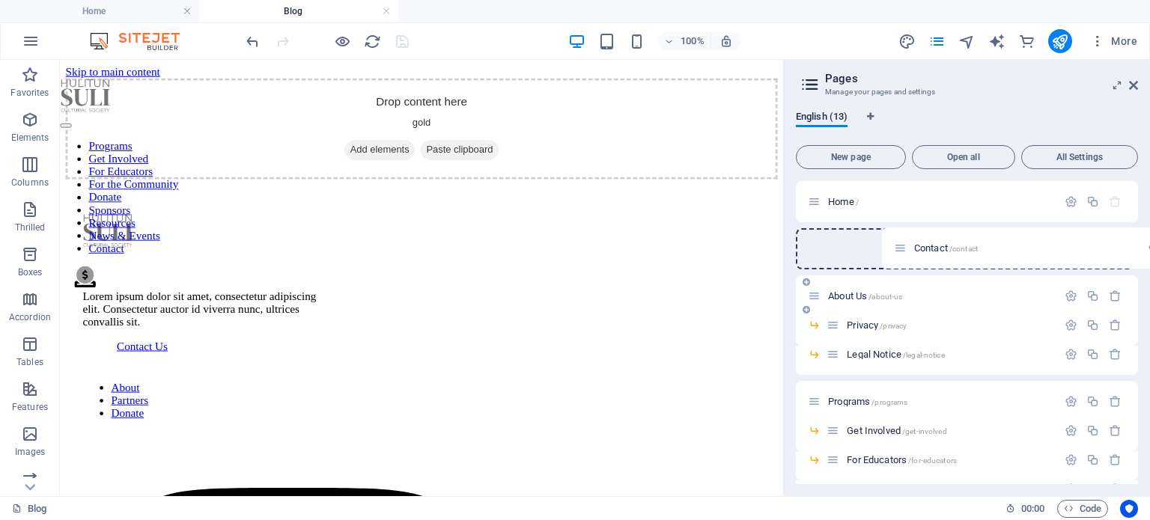
scroll to position [0, 0]
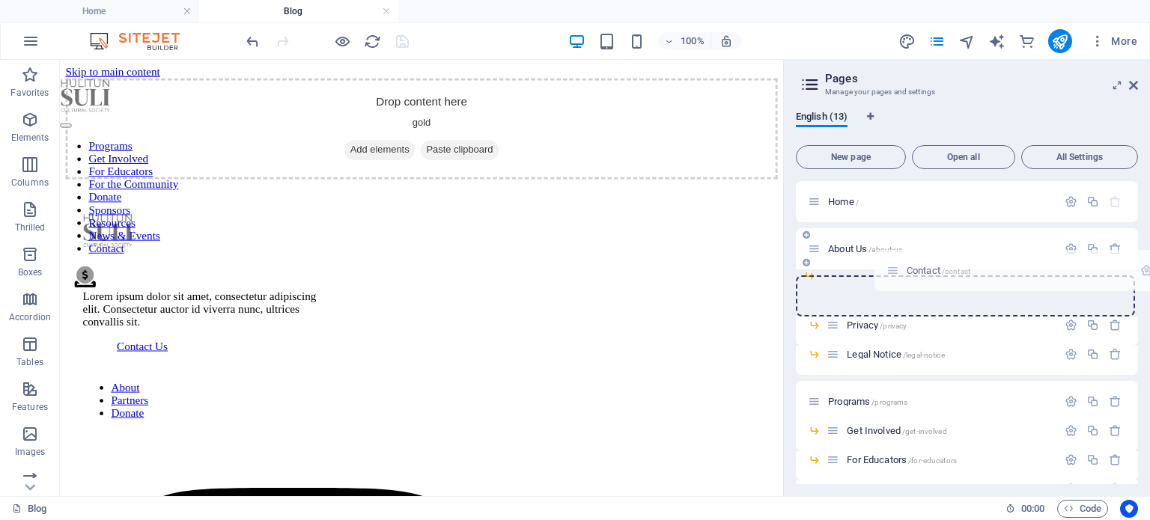
drag, startPoint x: 812, startPoint y: 458, endPoint x: 895, endPoint y: 266, distance: 208.7
click at [895, 266] on div "Home / About Us /about-us Privacy /privacy Legal Notice /legal-notice Programs …" at bounding box center [967, 422] width 342 height 482
drag, startPoint x: 812, startPoint y: 356, endPoint x: 875, endPoint y: 276, distance: 101.9
click at [875, 276] on div "Home / About Us /about-us Contact /contact Privacy /privacy Legal Notice /legal…" at bounding box center [967, 436] width 342 height 511
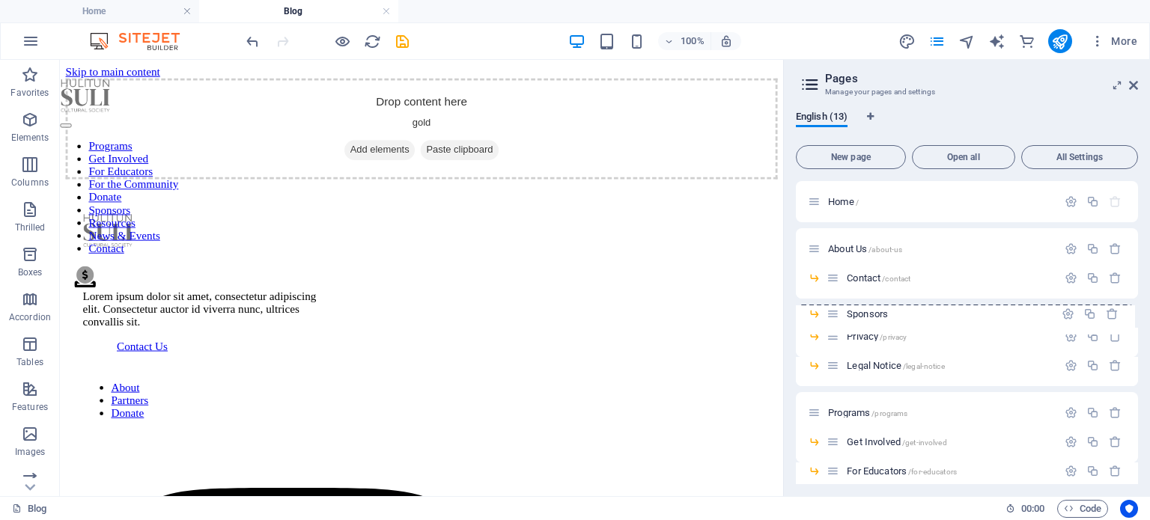
drag, startPoint x: 832, startPoint y: 275, endPoint x: 831, endPoint y: 315, distance: 39.7
click at [831, 315] on div "Home / About Us /about-us Sponsors ​ Contact /contact Privacy /privacy Legal No…" at bounding box center [967, 427] width 342 height 493
click at [398, 33] on icon "save" at bounding box center [402, 41] width 17 height 17
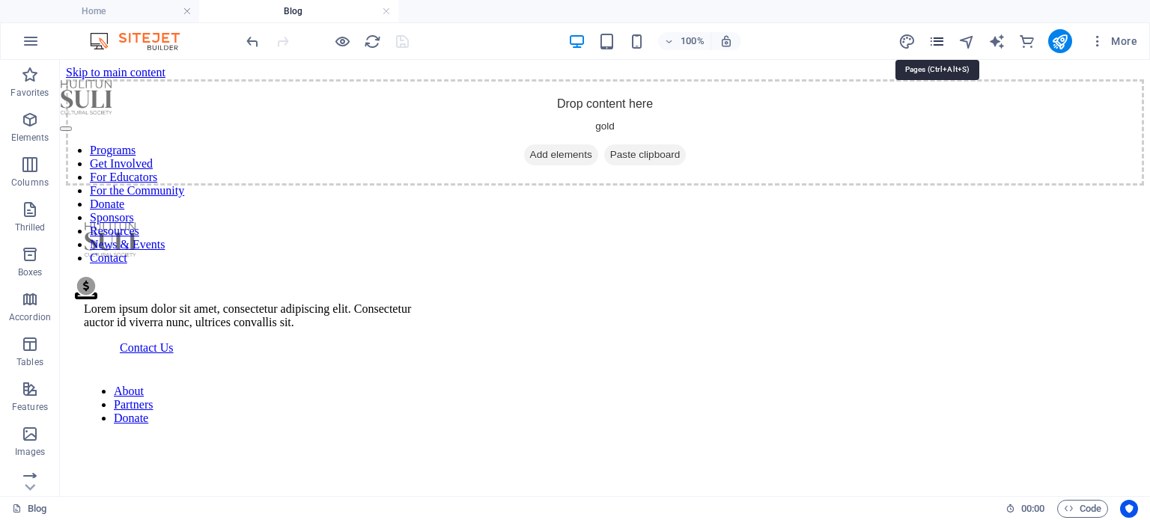
click at [941, 40] on icon "pages" at bounding box center [937, 41] width 17 height 17
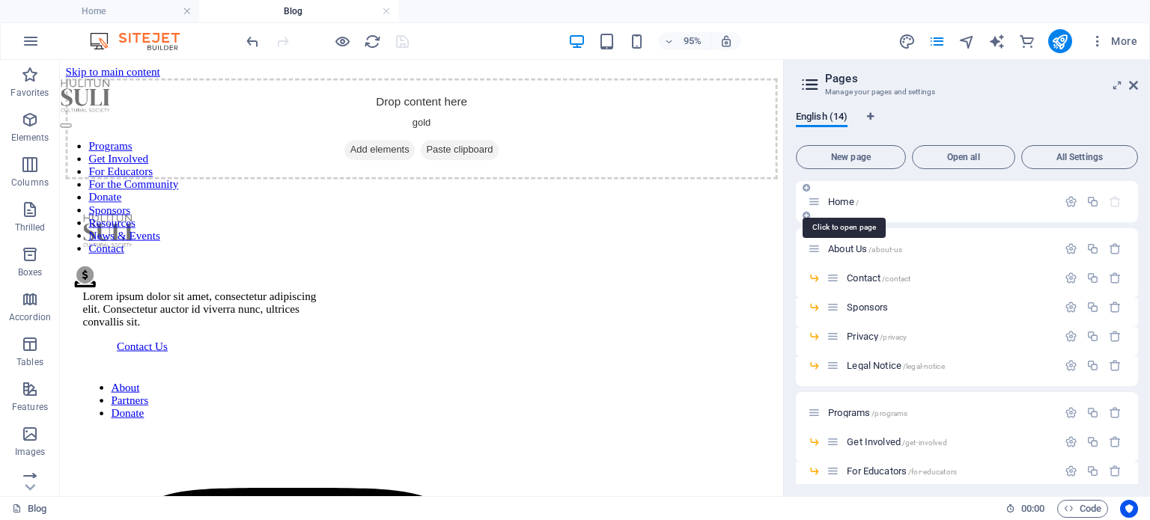
click at [842, 204] on font "Home" at bounding box center [841, 201] width 26 height 11
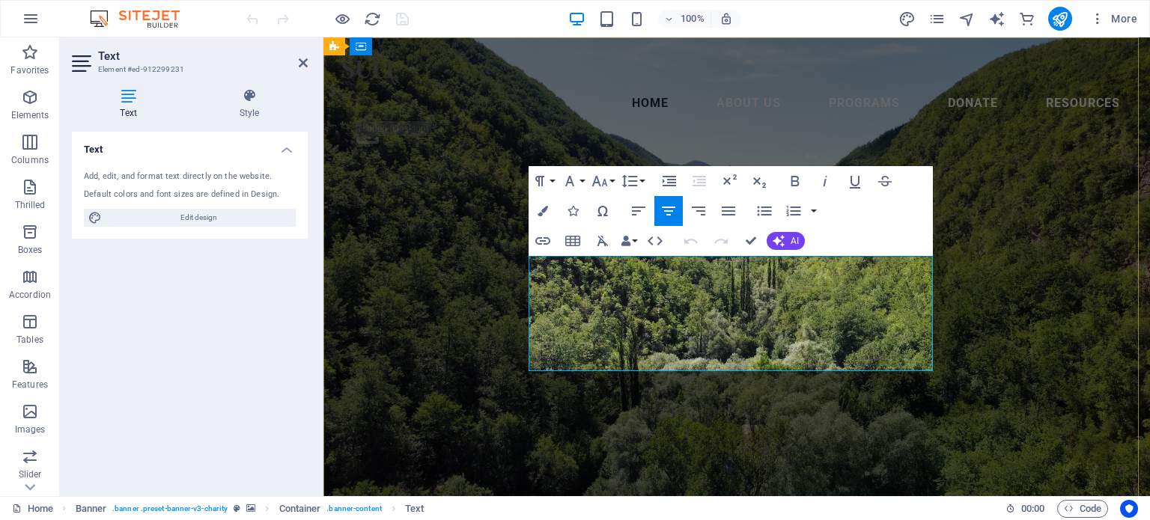
drag, startPoint x: 596, startPoint y: 290, endPoint x: 612, endPoint y: 290, distance: 15.7
drag, startPoint x: 606, startPoint y: 285, endPoint x: 625, endPoint y: 289, distance: 19.1
drag, startPoint x: 541, startPoint y: 288, endPoint x: 681, endPoint y: 284, distance: 140.1
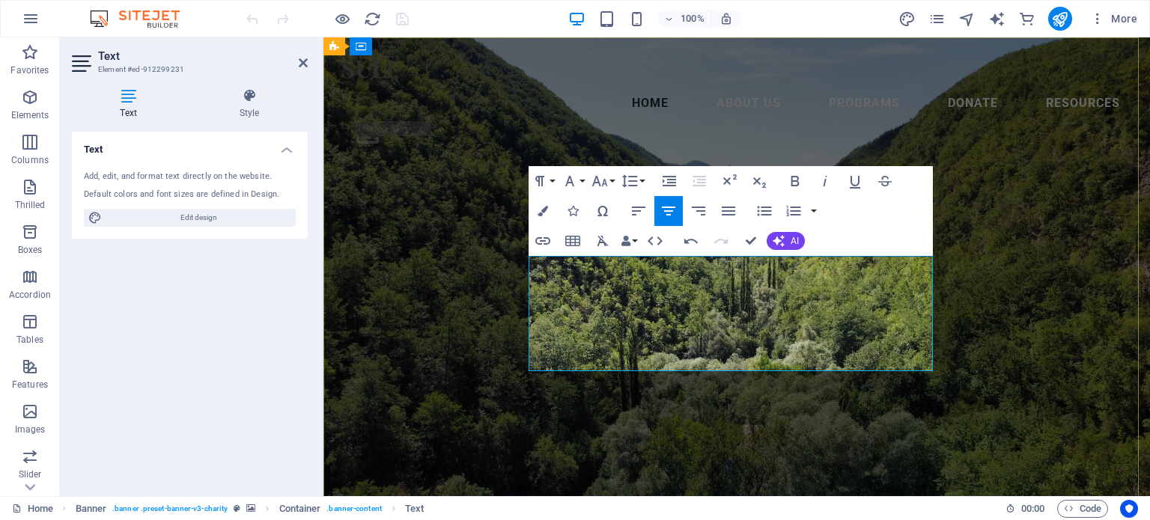
click at [796, 177] on icon "button" at bounding box center [796, 181] width 8 height 10
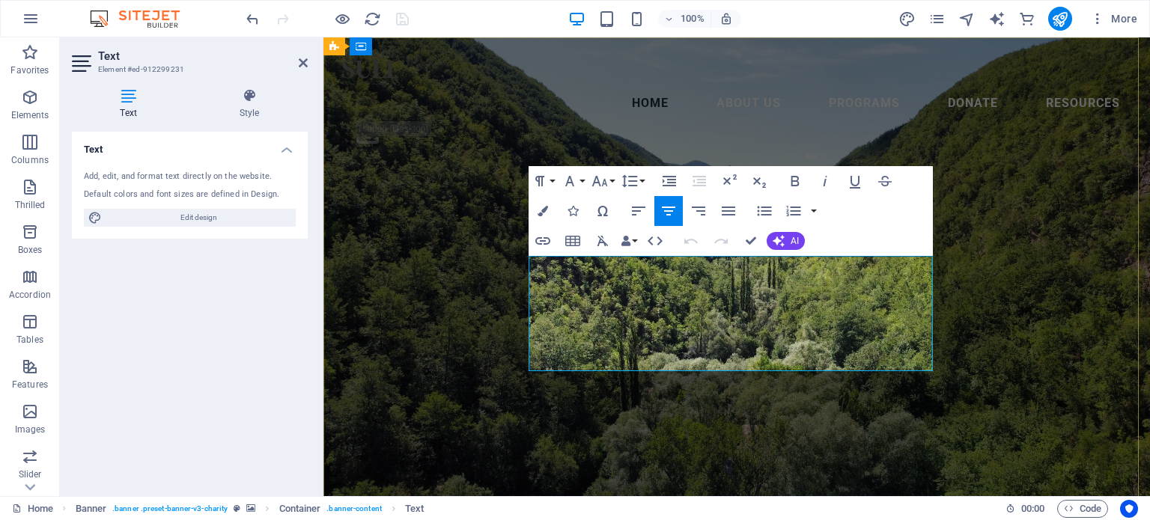
click at [798, 180] on icon "button" at bounding box center [796, 181] width 8 height 10
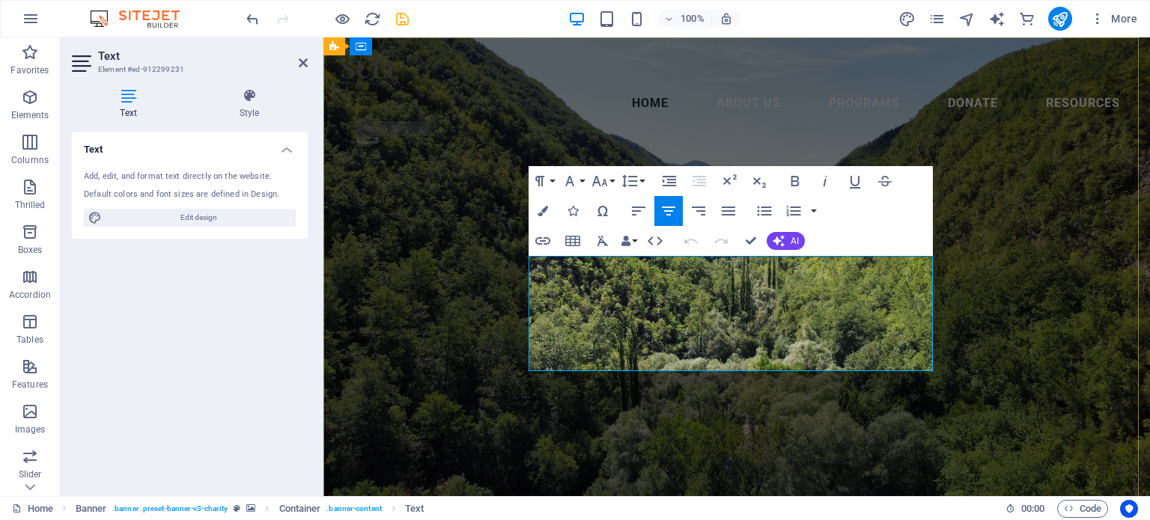
drag, startPoint x: 545, startPoint y: 282, endPoint x: 566, endPoint y: 288, distance: 21.8
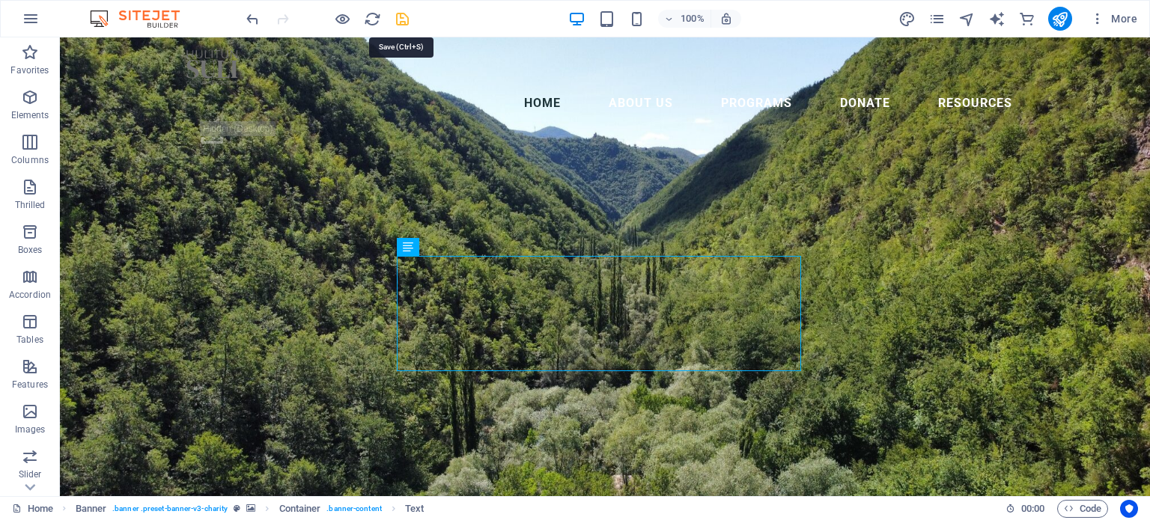
click at [401, 24] on icon "save" at bounding box center [402, 18] width 17 height 17
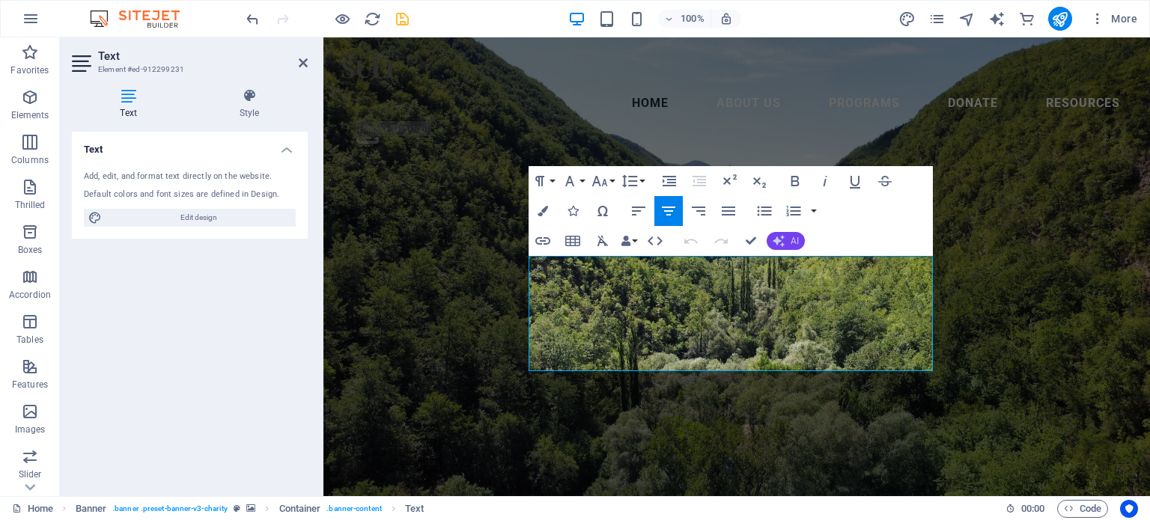
click at [794, 240] on font "AI" at bounding box center [795, 241] width 8 height 10
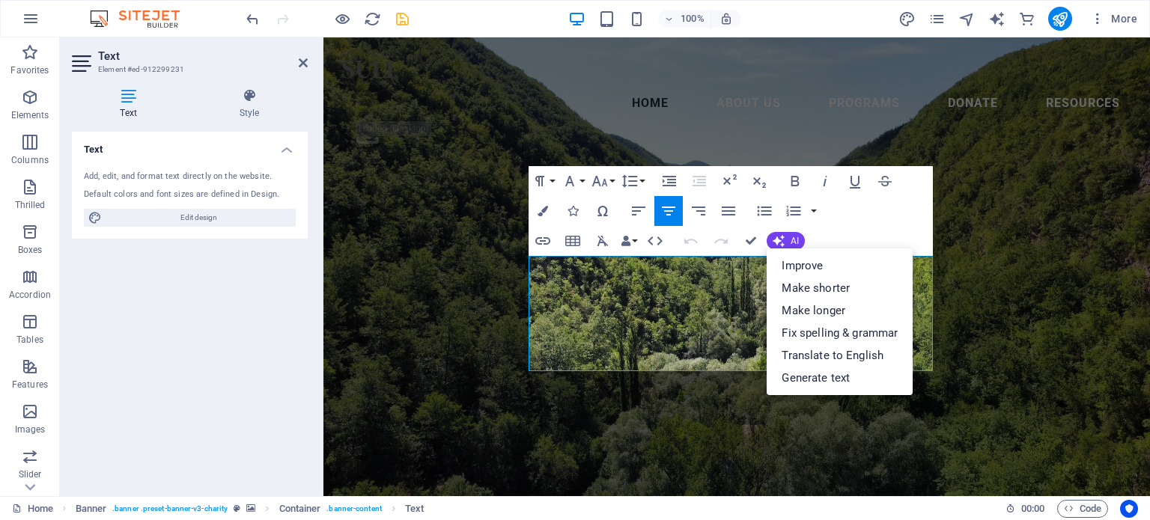
click at [865, 230] on div "Paragraph Format Normal Heading 1 Heading 2 Heading 3 Heading 4 Heading 5 Headi…" at bounding box center [731, 211] width 404 height 90
click at [868, 229] on div "Paragraph Format Normal Heading 1 Heading 2 Heading 3 Heading 4 Heading 5 Headi…" at bounding box center [731, 211] width 404 height 90
drag, startPoint x: 579, startPoint y: 292, endPoint x: 571, endPoint y: 292, distance: 8.2
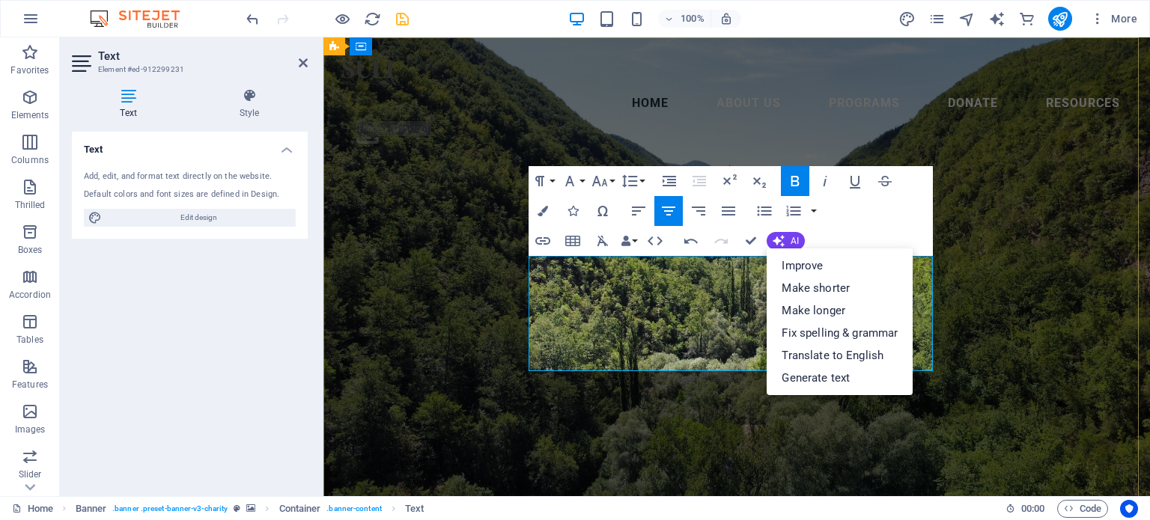
click at [395, 14] on icon "save" at bounding box center [402, 18] width 17 height 17
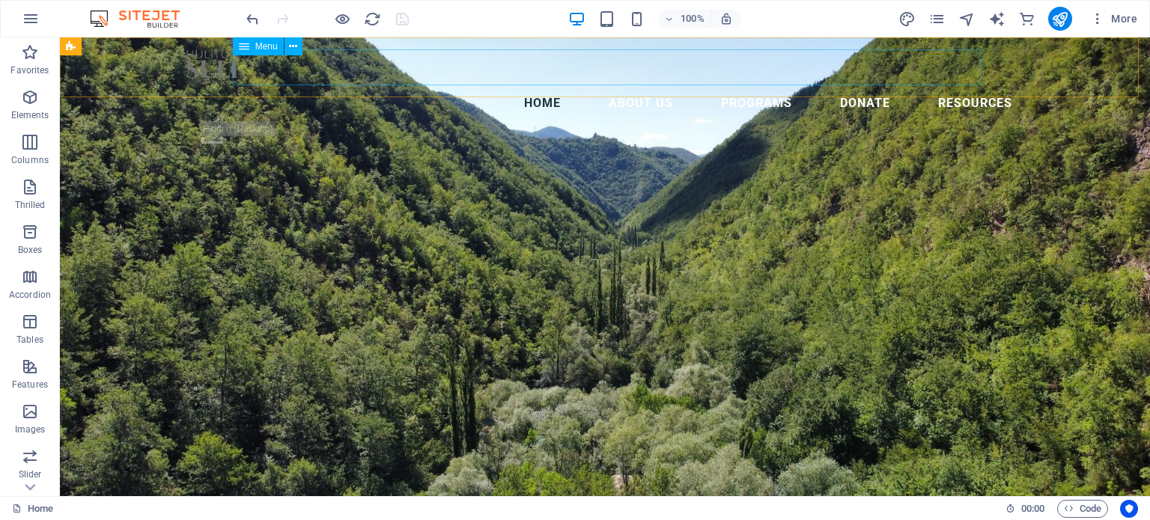
click at [586, 85] on nav "Home About Us Contact Sponsors Privacy Legal Notice Programs Get Involved For E…" at bounding box center [605, 103] width 839 height 36
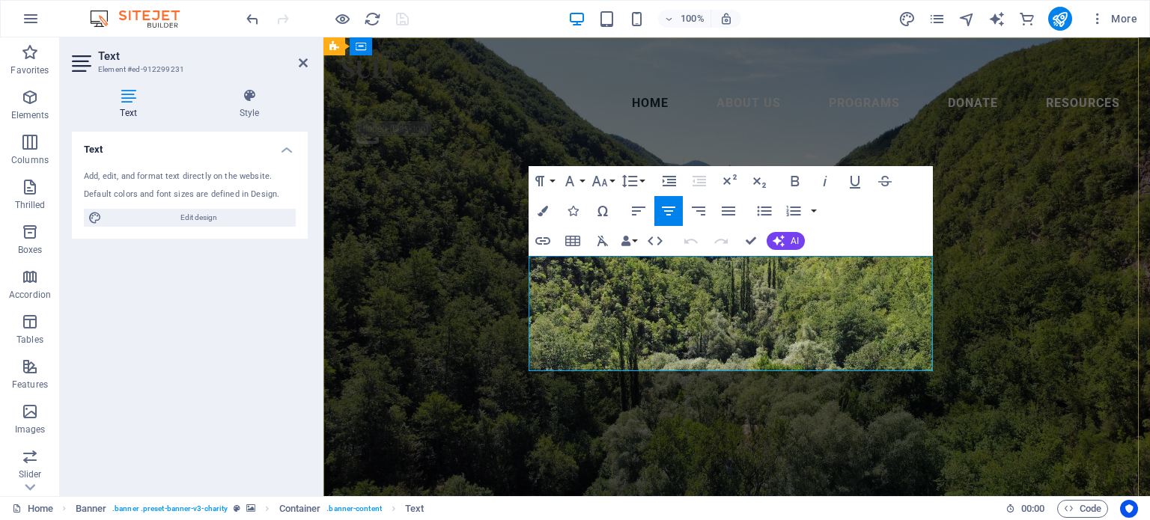
drag, startPoint x: 530, startPoint y: 266, endPoint x: 839, endPoint y: 377, distance: 328.1
copy span "Guided by respected Elders, Language Speakers and Knowledge Keepers, the h ulit…"
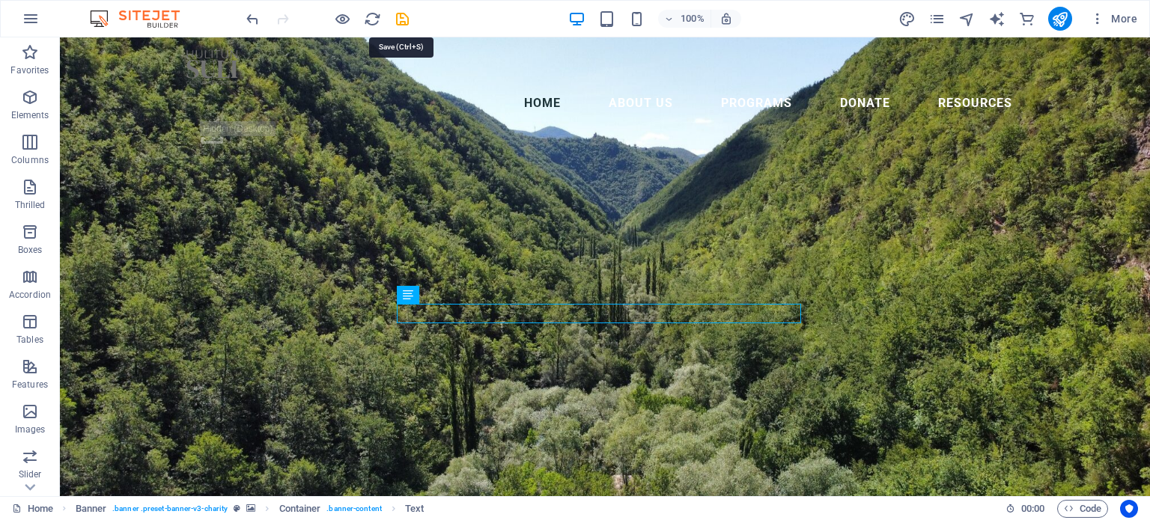
click at [401, 18] on icon "save" at bounding box center [402, 18] width 17 height 17
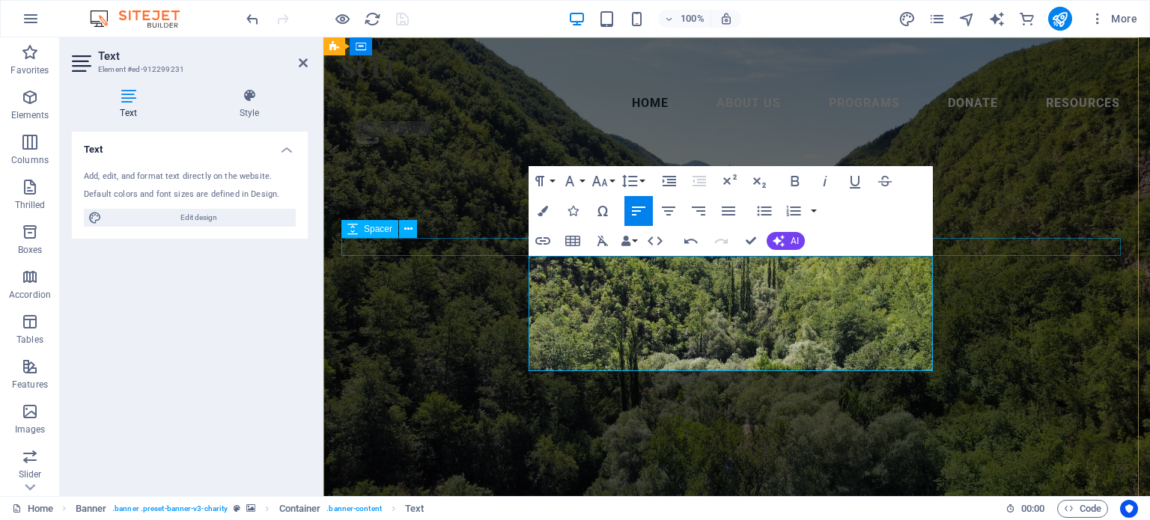
drag, startPoint x: 688, startPoint y: 363, endPoint x: 528, endPoint y: 255, distance: 193.6
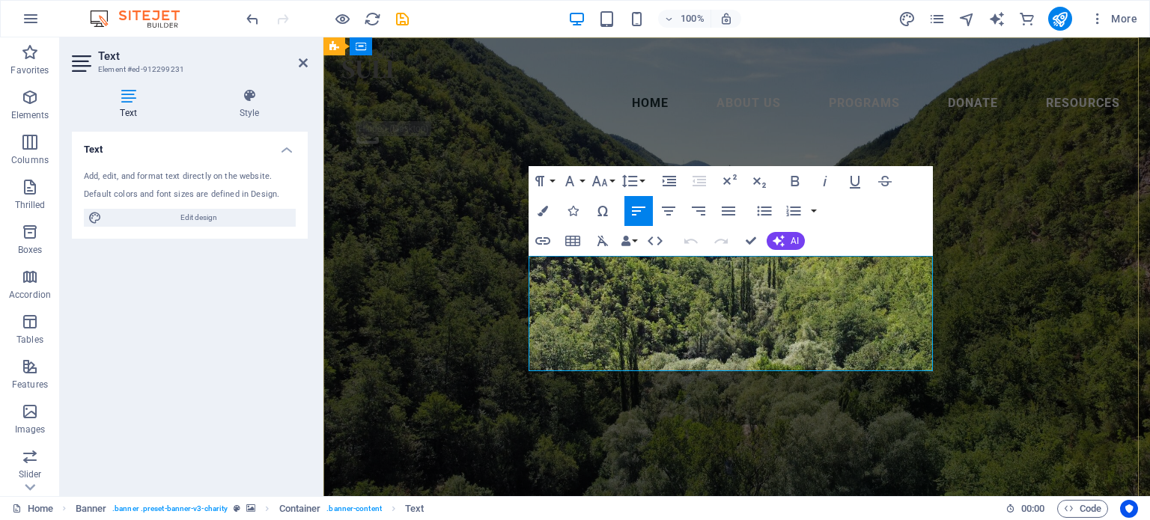
drag, startPoint x: 581, startPoint y: 303, endPoint x: 596, endPoint y: 306, distance: 15.3
click at [403, 14] on icon "save" at bounding box center [402, 18] width 17 height 17
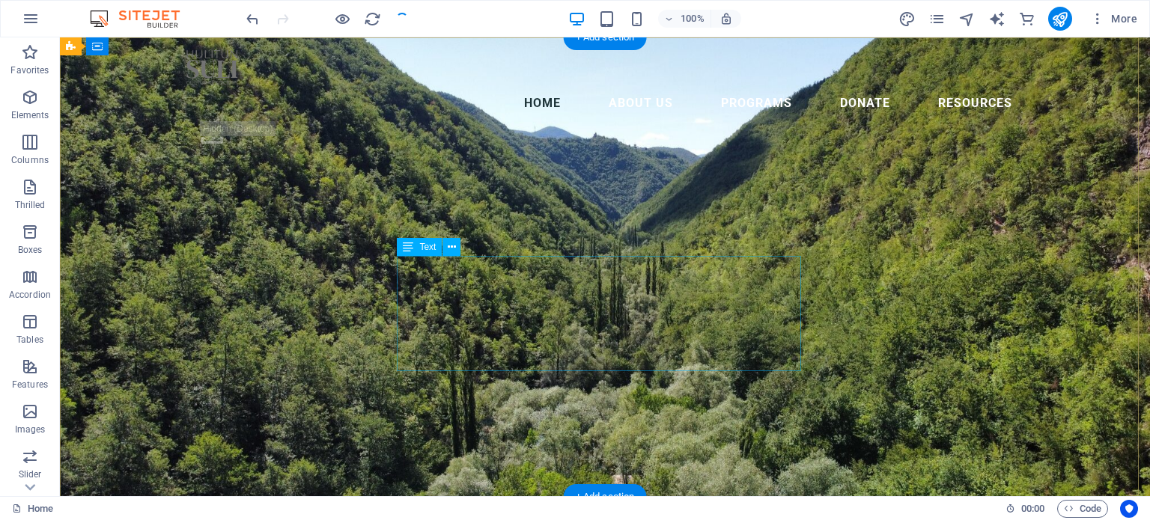
drag, startPoint x: 595, startPoint y: 297, endPoint x: 656, endPoint y: 333, distance: 70.9
drag, startPoint x: 656, startPoint y: 333, endPoint x: 596, endPoint y: 296, distance: 70.6
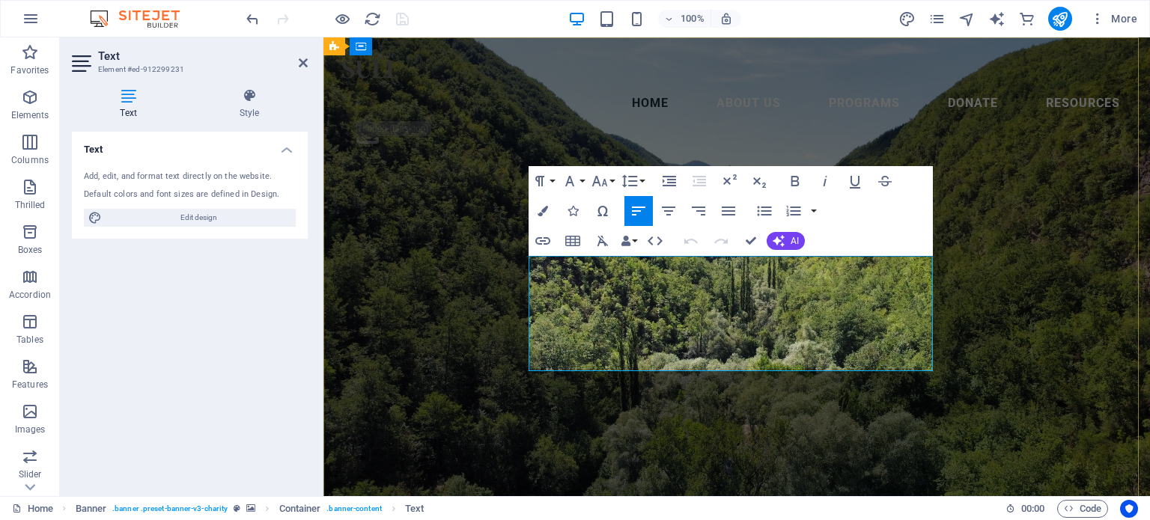
click at [604, 239] on icon "button" at bounding box center [603, 241] width 18 height 18
click at [603, 236] on icon "button" at bounding box center [603, 241] width 18 height 18
drag, startPoint x: 539, startPoint y: 285, endPoint x: 559, endPoint y: 302, distance: 25.5
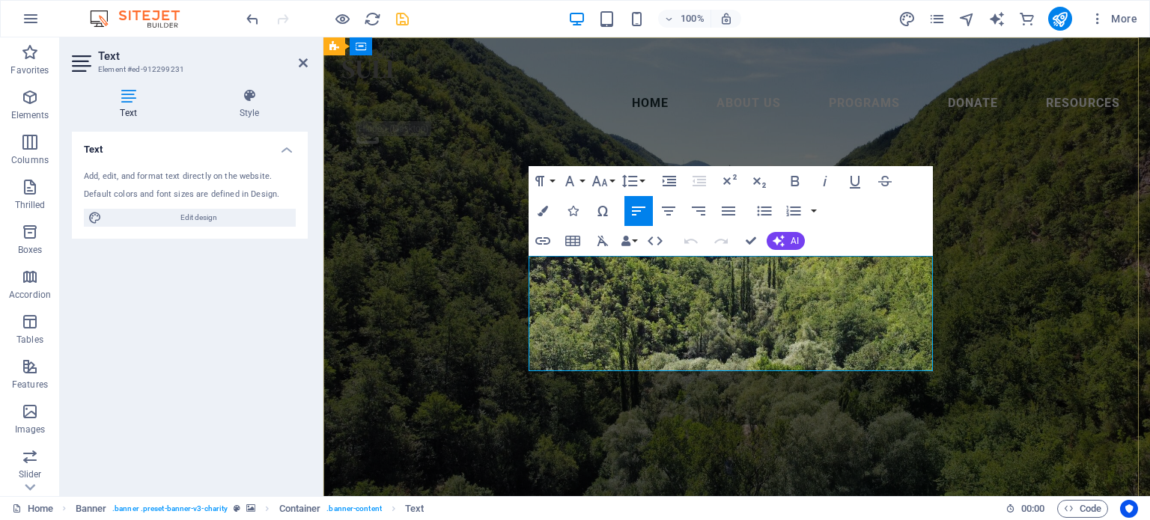
click at [556, 176] on button "Paragraph Format" at bounding box center [543, 181] width 28 height 30
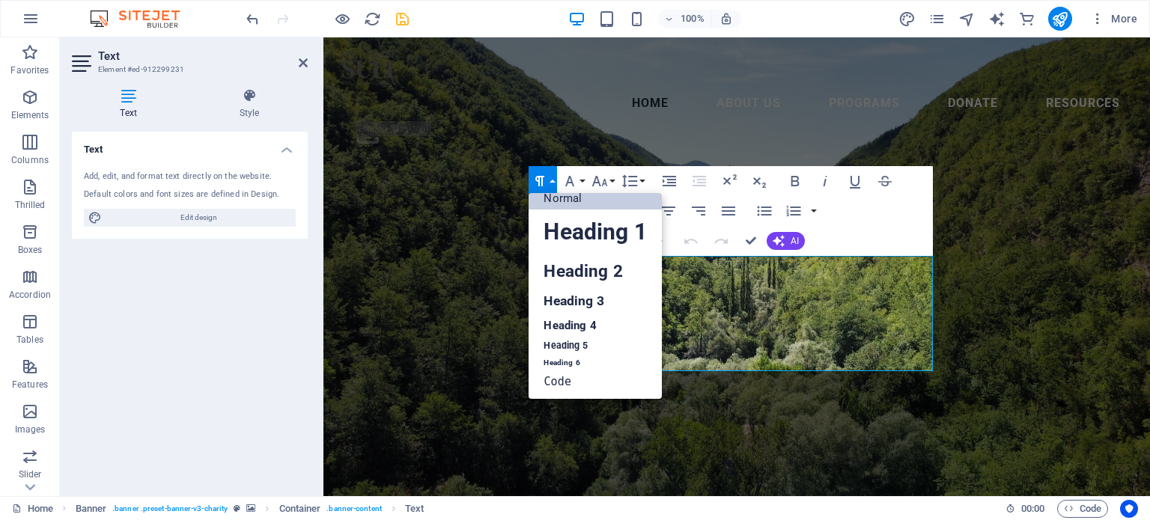
scroll to position [12, 0]
click at [598, 194] on link "Normal" at bounding box center [595, 198] width 133 height 22
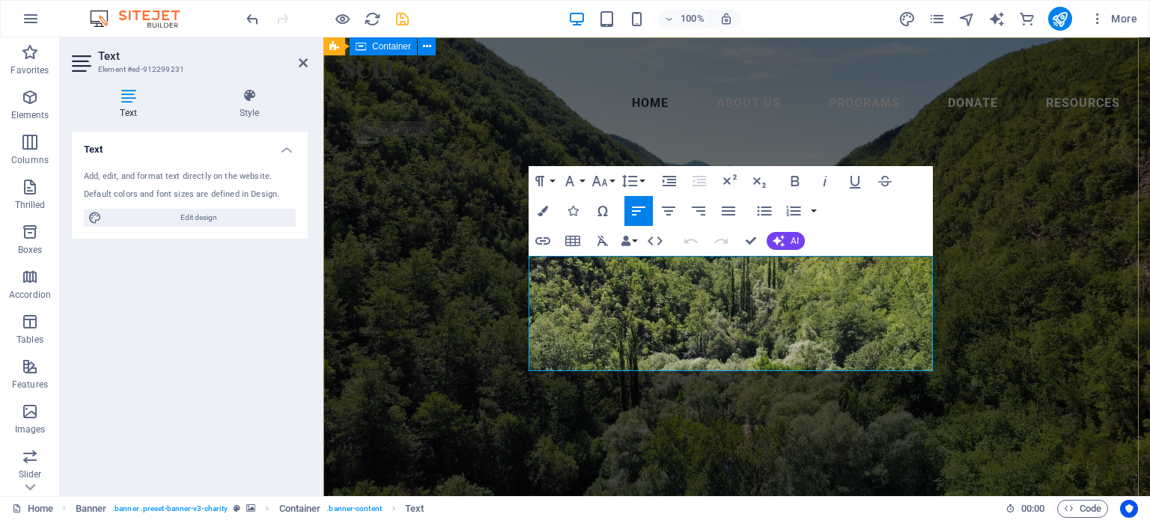
drag, startPoint x: 686, startPoint y: 362, endPoint x: 523, endPoint y: 263, distance: 190.8
click at [544, 206] on icon "button" at bounding box center [543, 211] width 10 height 10
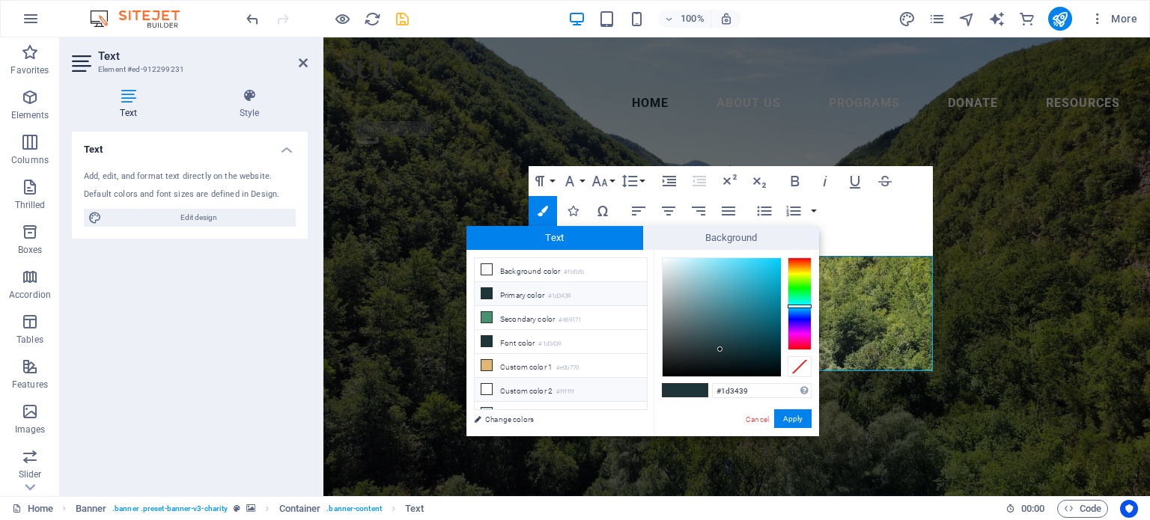
click at [486, 386] on icon at bounding box center [487, 389] width 10 height 10
type input "#ffffff"
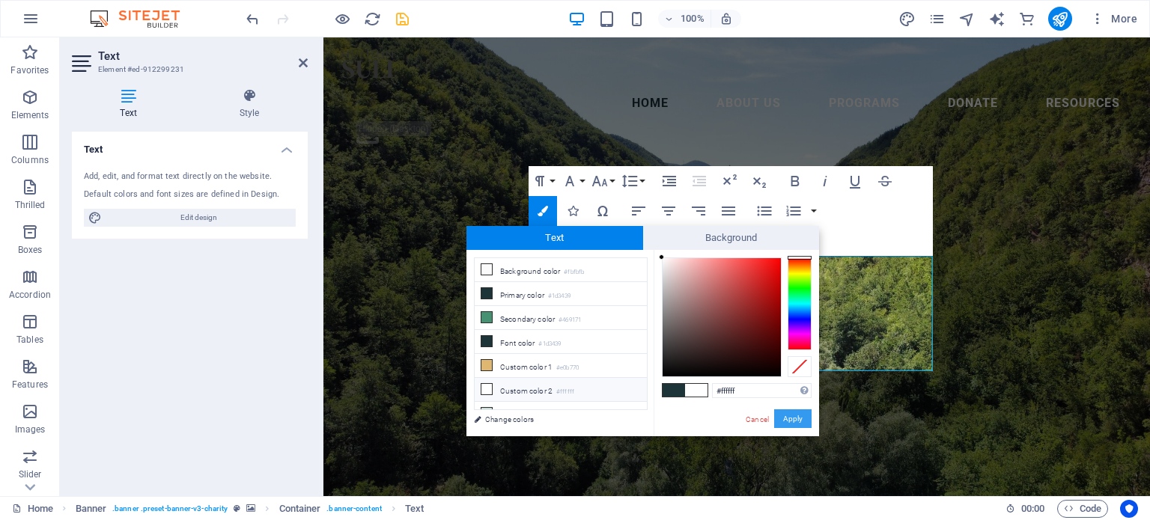
click at [789, 416] on font "Apply" at bounding box center [792, 419] width 19 height 8
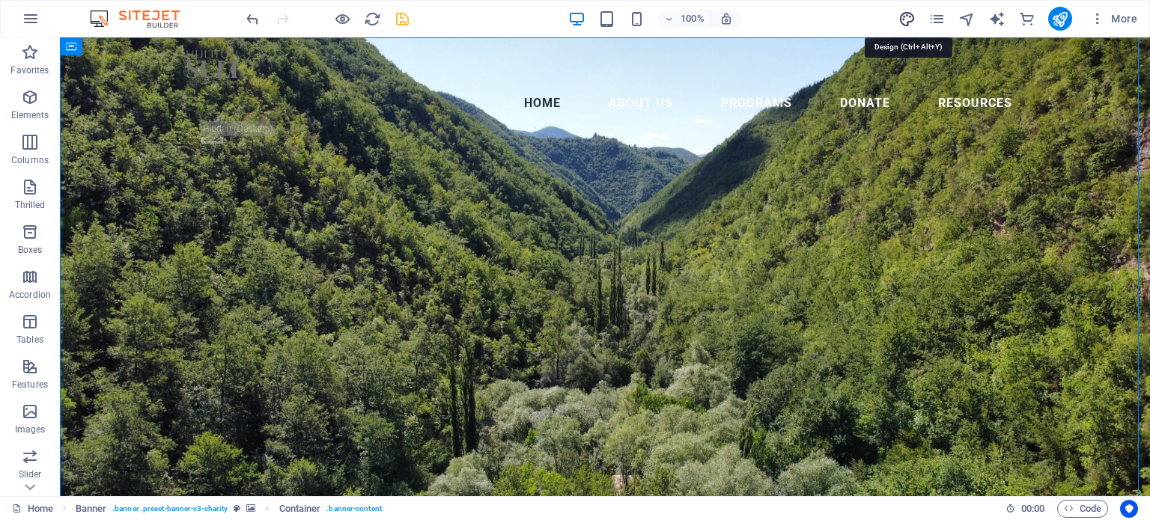
select select "px"
select select "300"
select select "px"
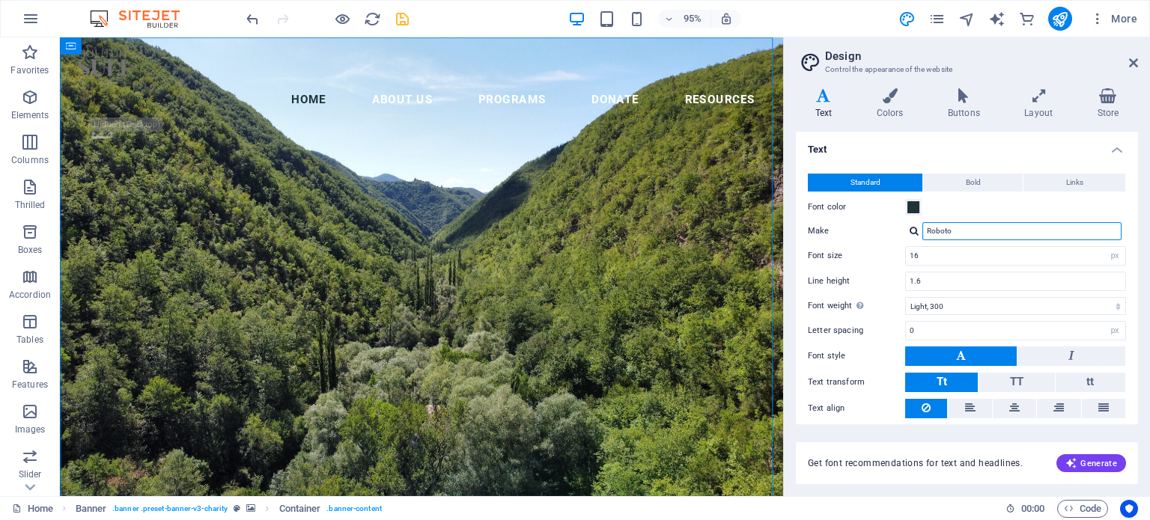
drag, startPoint x: 988, startPoint y: 228, endPoint x: 914, endPoint y: 228, distance: 74.1
click at [914, 228] on div "Roboto" at bounding box center [1015, 231] width 221 height 18
type input "Noto"
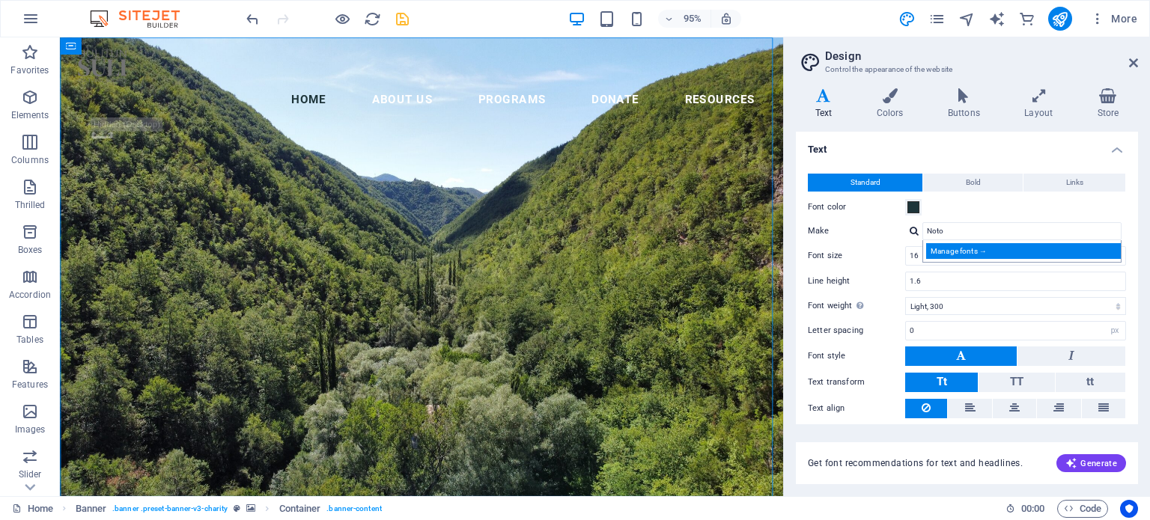
click at [979, 248] on font "Manage fonts →" at bounding box center [959, 251] width 56 height 8
select select "popularity"
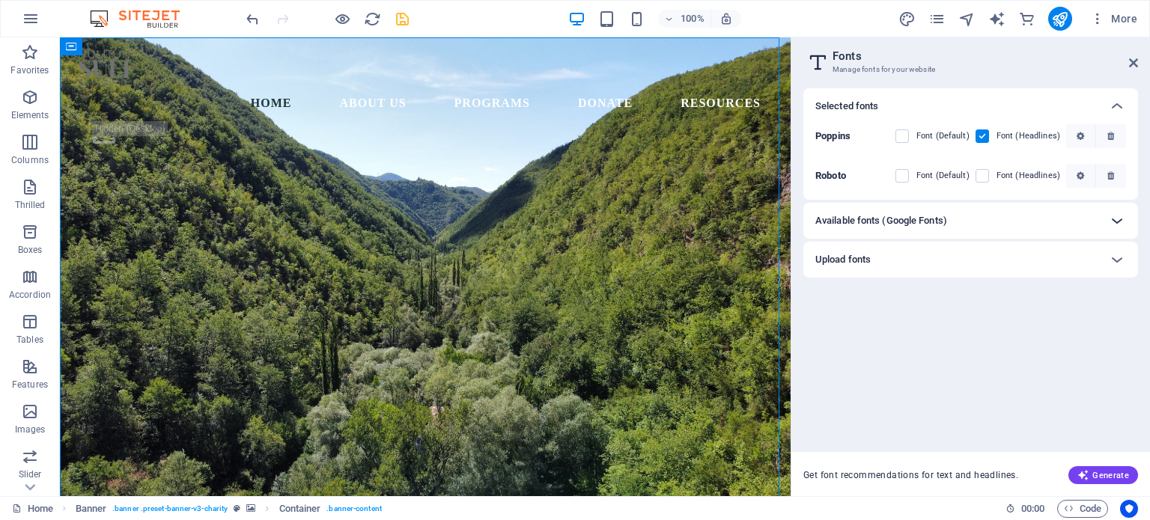
click at [1121, 218] on icon at bounding box center [1117, 221] width 18 height 18
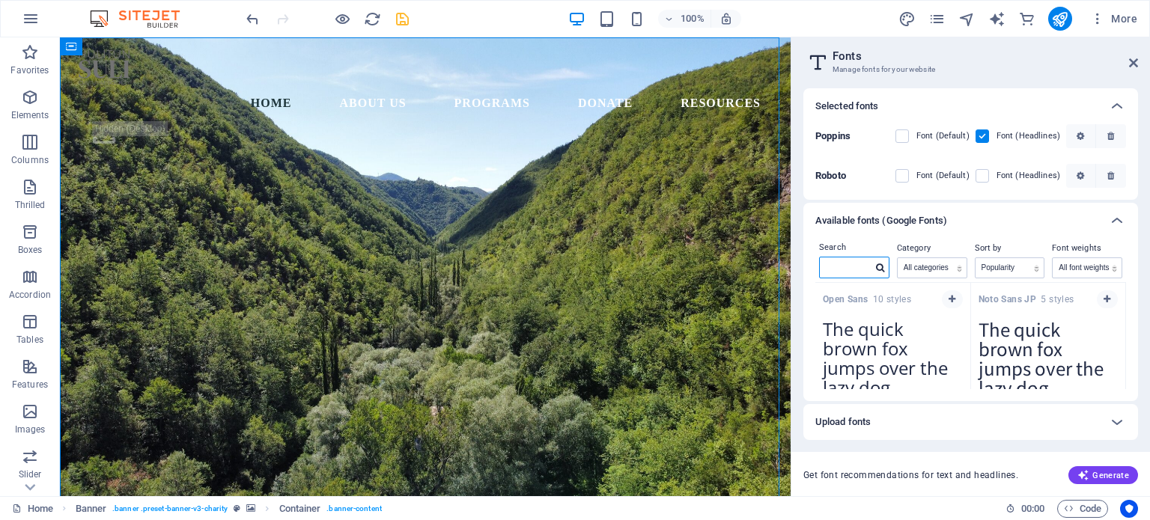
click at [846, 266] on input "text" at bounding box center [846, 267] width 52 height 19
type input "noto"
click at [1108, 297] on span "button" at bounding box center [1107, 299] width 9 height 9
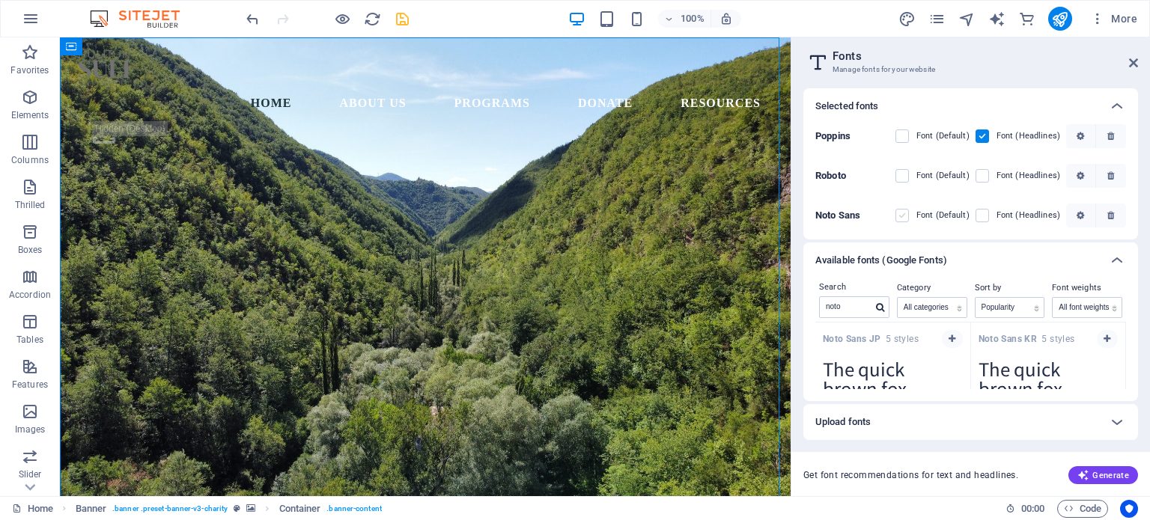
click at [907, 218] on label at bounding box center [902, 215] width 13 height 13
click at [0, 0] on Sans "checkbox" at bounding box center [0, 0] width 0 height 0
click at [983, 214] on label at bounding box center [982, 215] width 13 height 13
click at [0, 0] on Sans "checkbox" at bounding box center [0, 0] width 0 height 0
click at [986, 136] on label at bounding box center [982, 136] width 13 height 13
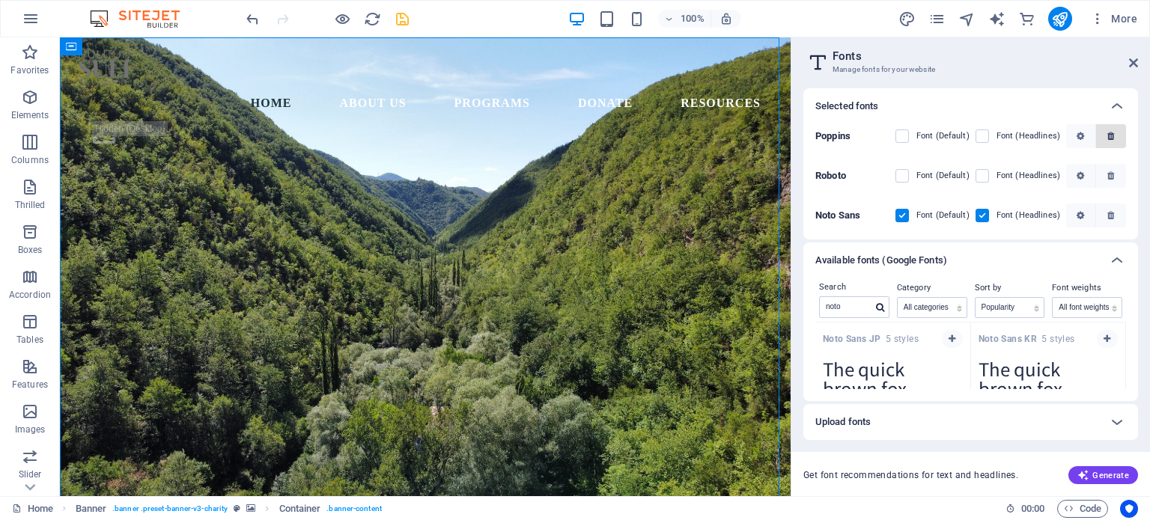
click at [0, 0] on input "checkbox" at bounding box center [0, 0] width 0 height 0
click at [988, 215] on label at bounding box center [982, 215] width 13 height 13
click at [0, 0] on Sans "checkbox" at bounding box center [0, 0] width 0 height 0
click at [1113, 132] on icon "button" at bounding box center [1111, 136] width 7 height 9
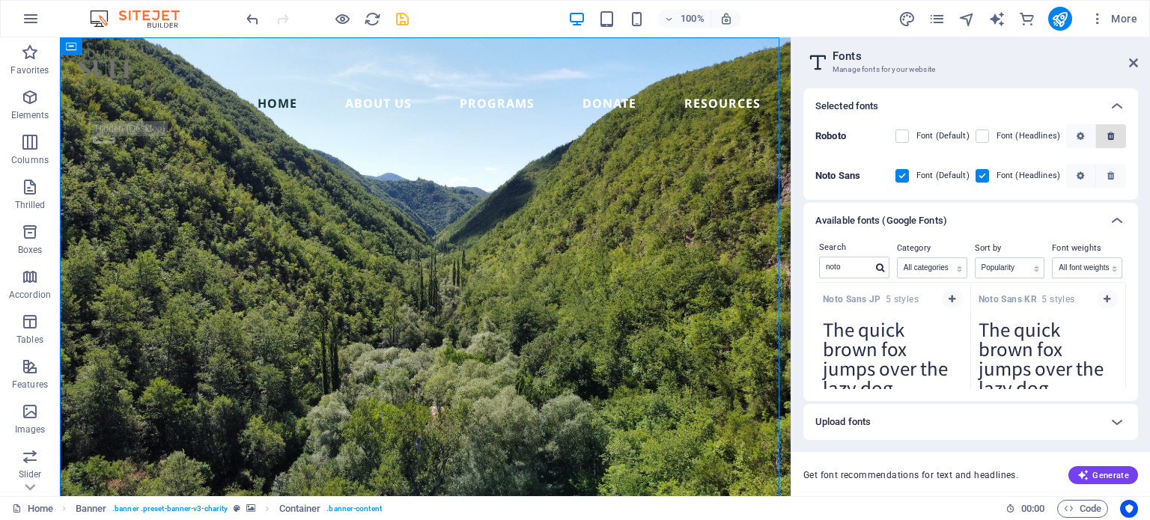
click at [1109, 133] on icon "button" at bounding box center [1111, 136] width 7 height 9
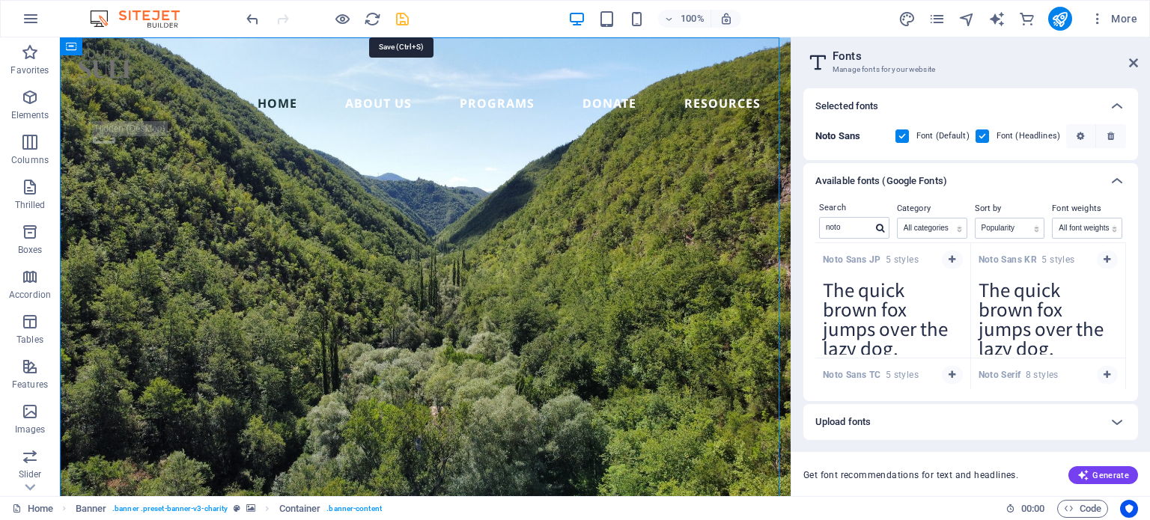
click at [403, 17] on icon "save" at bounding box center [402, 18] width 17 height 17
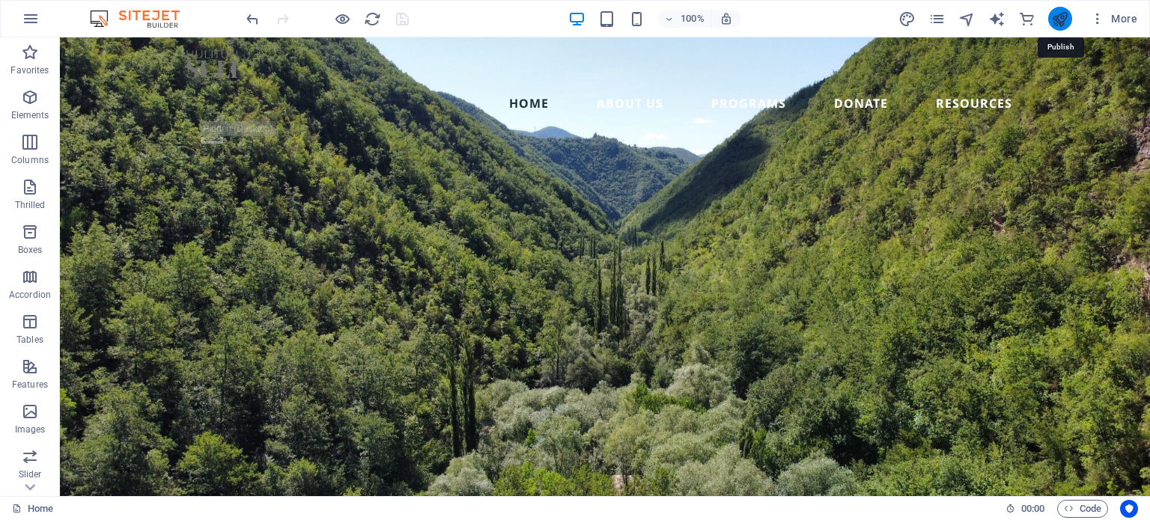
click at [0, 0] on icon "publish" at bounding box center [0, 0] width 0 height 0
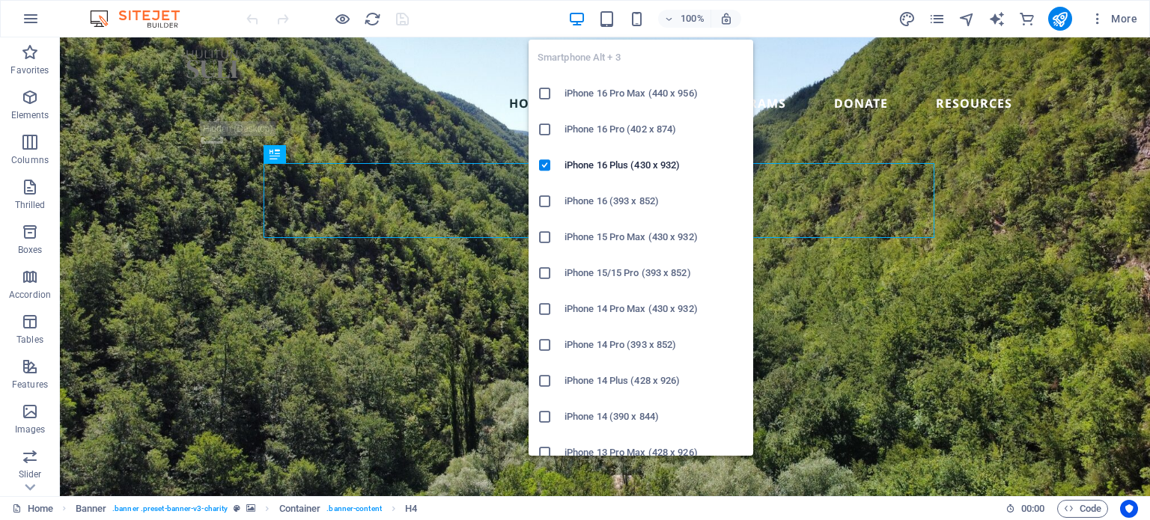
drag, startPoint x: 628, startPoint y: 91, endPoint x: 186, endPoint y: 54, distance: 442.6
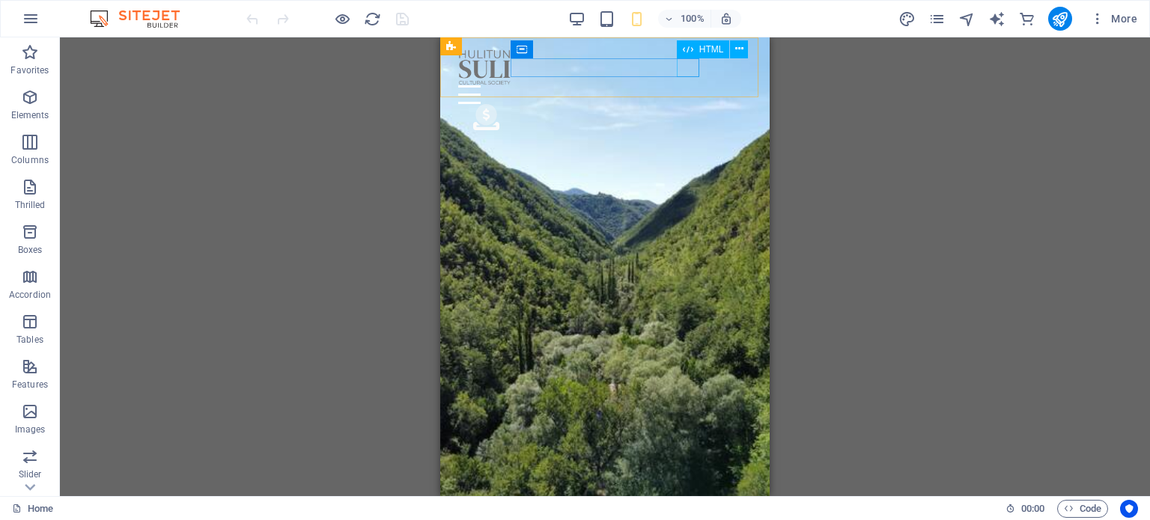
click at [695, 85] on div at bounding box center [605, 94] width 294 height 19
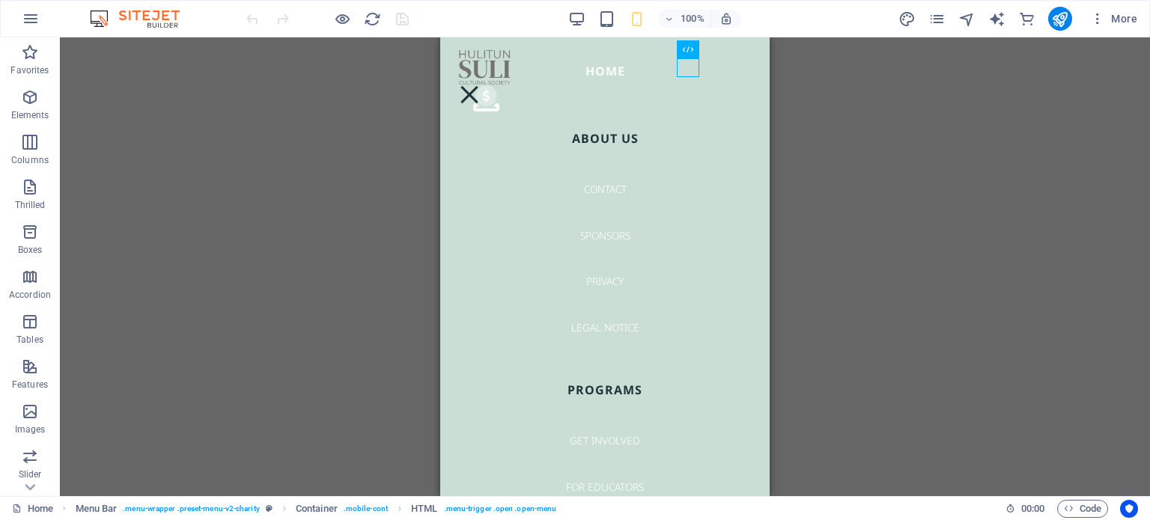
click at [938, 170] on div "Drag here to replace the existing content. Press “Ctrl” if you want to create a…" at bounding box center [605, 266] width 1090 height 459
